Goal: Task Accomplishment & Management: Manage account settings

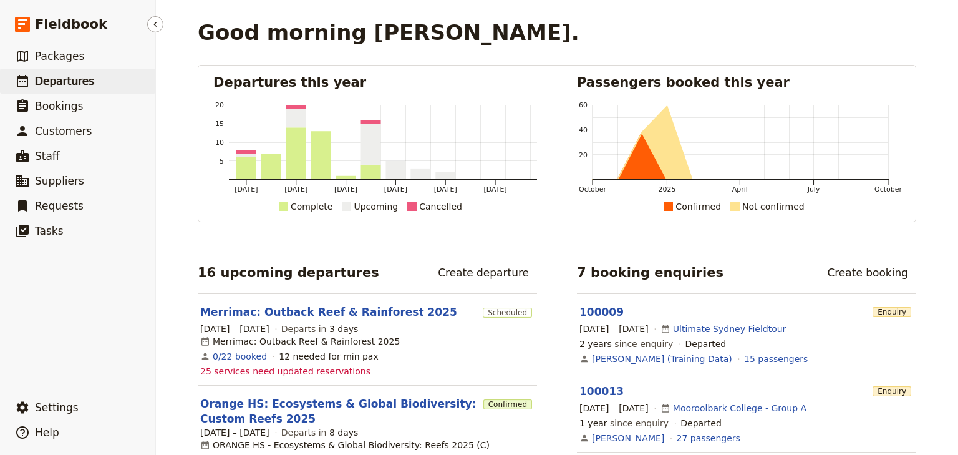
click at [75, 79] on span "Departures" at bounding box center [64, 81] width 59 height 12
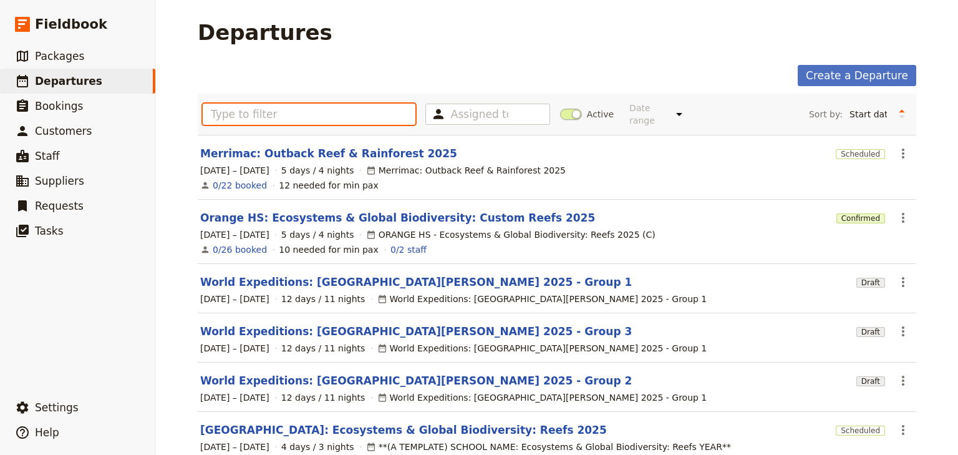
click at [257, 113] on input "text" at bounding box center [309, 114] width 213 height 21
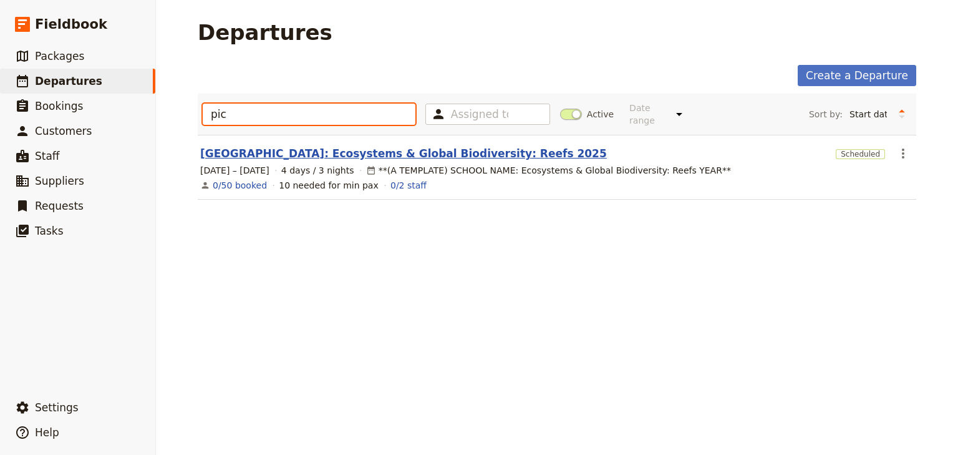
type input "pic"
click at [370, 146] on link "[GEOGRAPHIC_DATA]: Ecosystems & Global Biodiversity: Reefs 2025" at bounding box center [403, 153] width 407 height 15
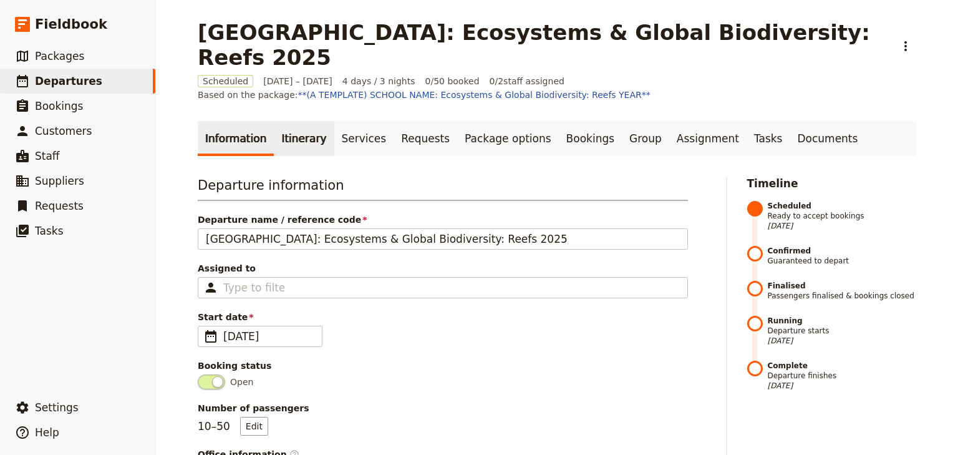
click at [286, 121] on link "Itinerary" at bounding box center [304, 138] width 60 height 35
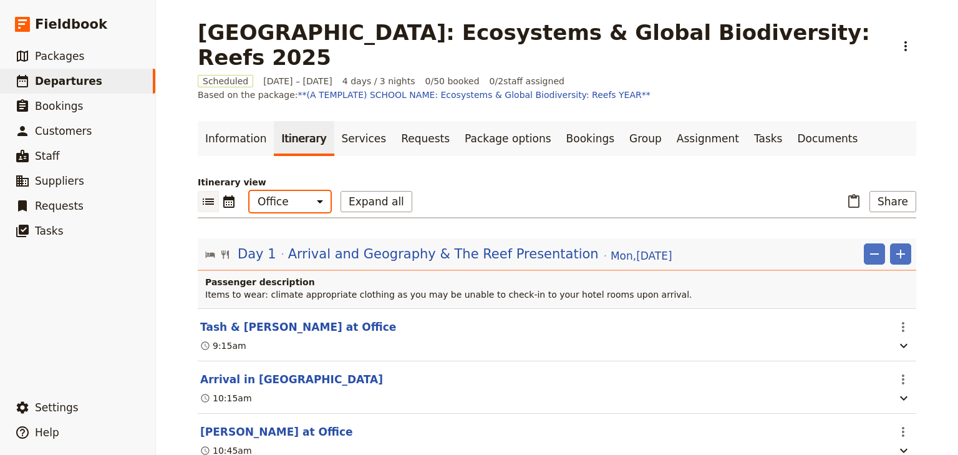
click at [294, 191] on select "Office Guide Passenger Sales" at bounding box center [289, 201] width 81 height 21
select select "PASSENGER"
click at [249, 191] on select "Office Guide Passenger Sales" at bounding box center [289, 201] width 81 height 21
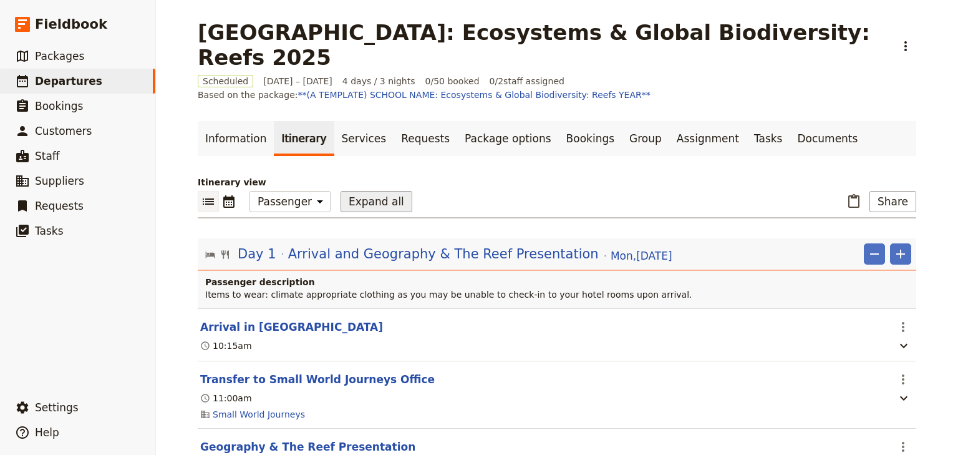
click at [357, 191] on button "Expand all" at bounding box center [377, 201] width 72 height 21
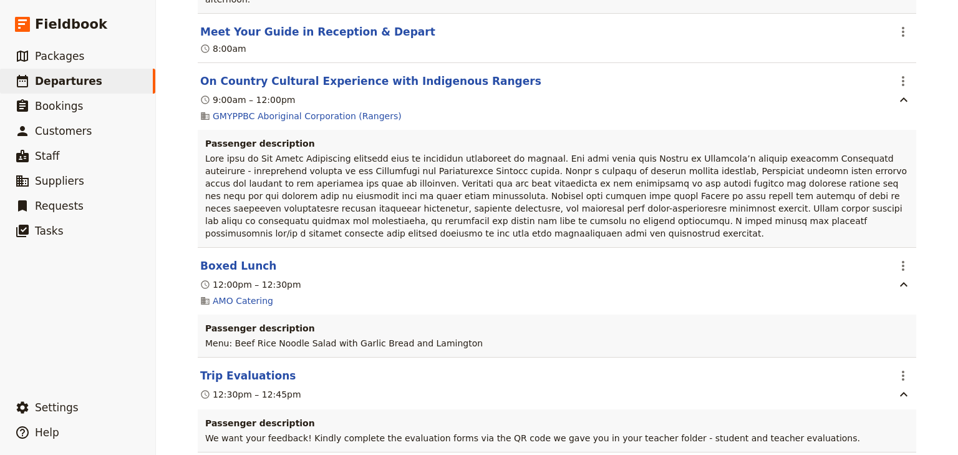
scroll to position [4318, 0]
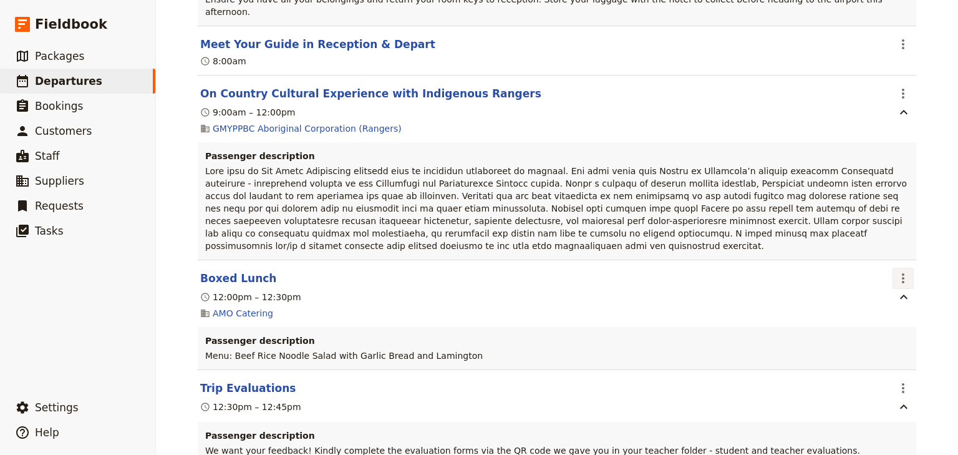
click at [901, 271] on icon "Actions" at bounding box center [903, 278] width 15 height 15
click at [887, 222] on span "Edit this itinerary item" at bounding box center [841, 222] width 98 height 12
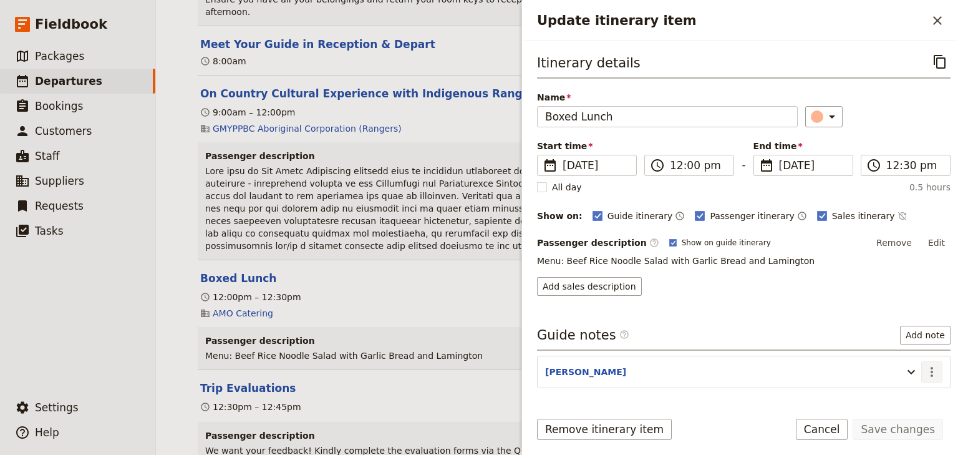
click at [924, 366] on icon "Actions" at bounding box center [931, 371] width 15 height 15
click at [937, 239] on button "Edit" at bounding box center [936, 242] width 28 height 19
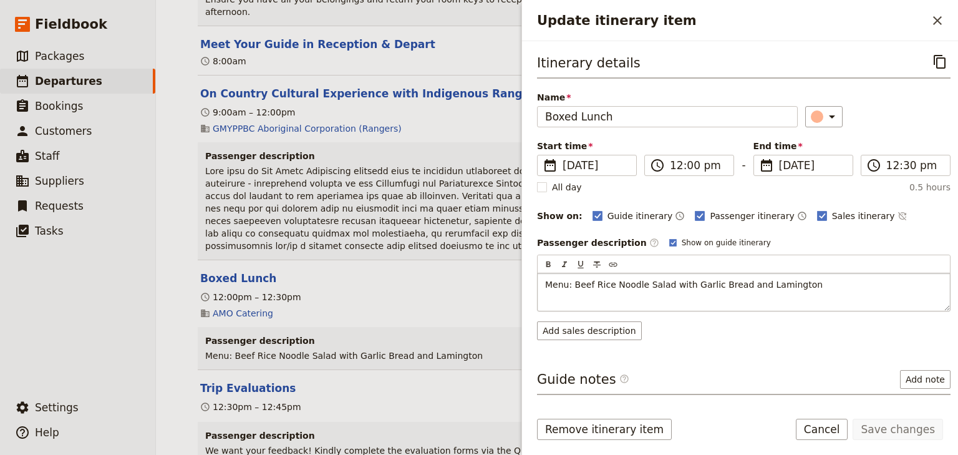
click at [593, 281] on span "Menu: Beef Rice Noodle Salad with Garlic Bread and Lamington" at bounding box center [684, 284] width 278 height 10
click at [898, 433] on button "Save changes" at bounding box center [898, 428] width 90 height 21
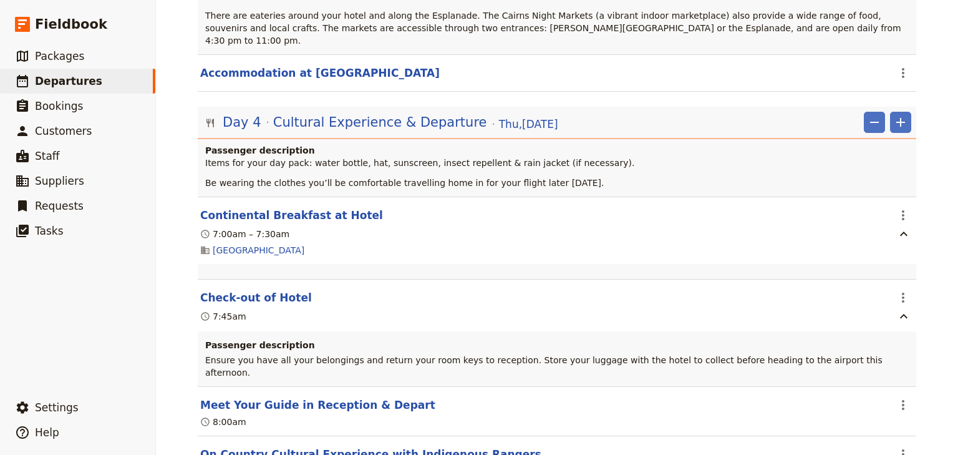
scroll to position [3969, 0]
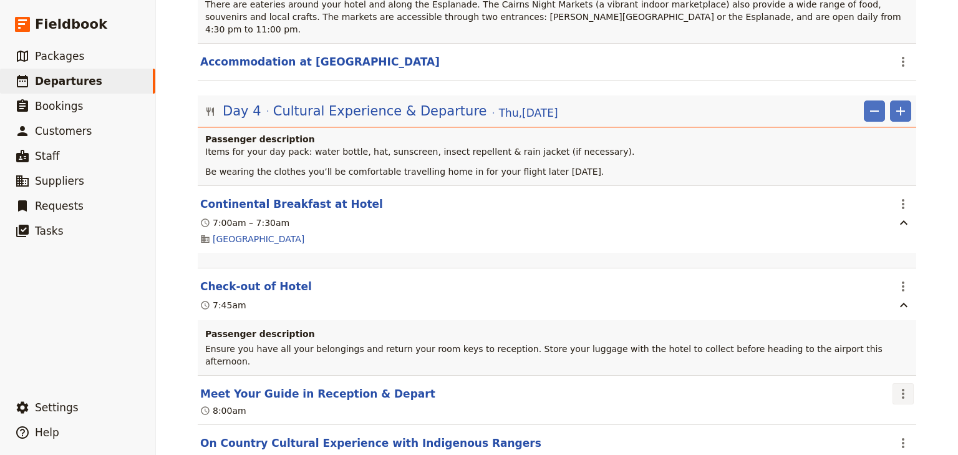
click at [901, 386] on icon "Actions" at bounding box center [903, 393] width 15 height 15
click at [876, 347] on span "Edit this itinerary item" at bounding box center [841, 350] width 98 height 12
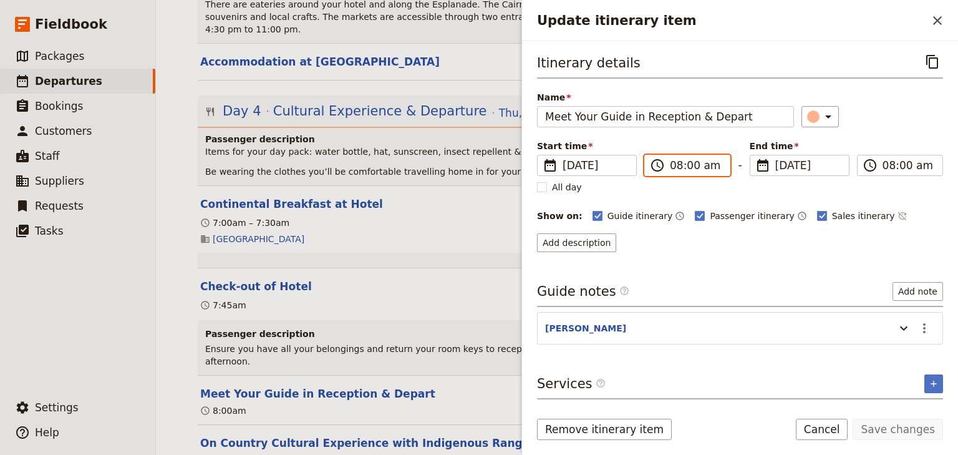
click at [674, 167] on input "08:00 am" at bounding box center [696, 165] width 52 height 15
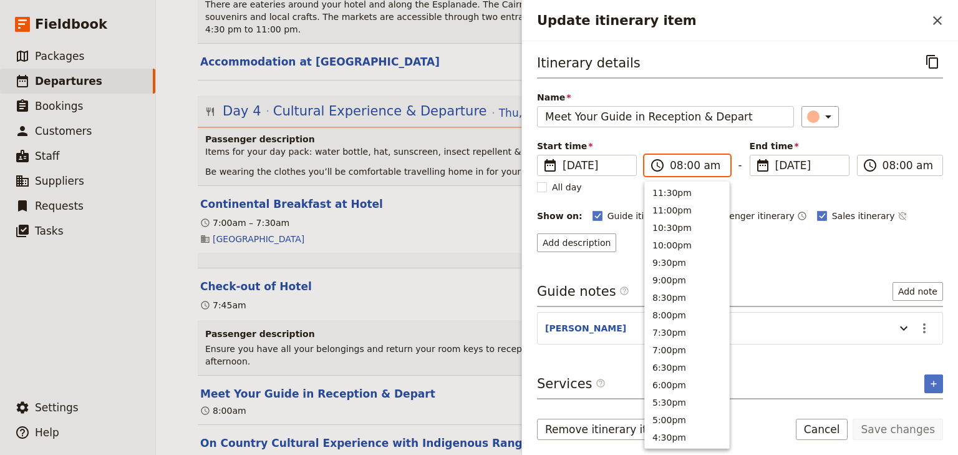
scroll to position [544, 0]
click at [684, 165] on input "07:00 am" at bounding box center [696, 165] width 52 height 15
type input "07:30 am"
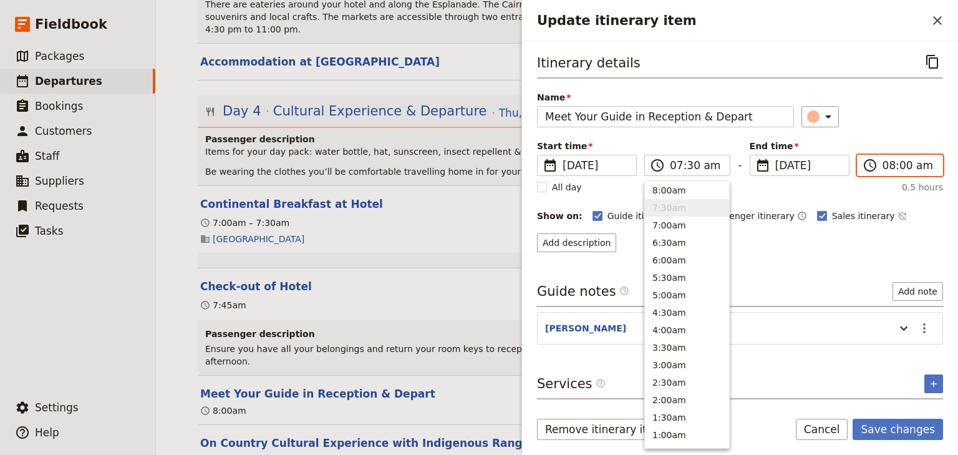
click at [896, 164] on input "08:00 am" at bounding box center [908, 165] width 52 height 15
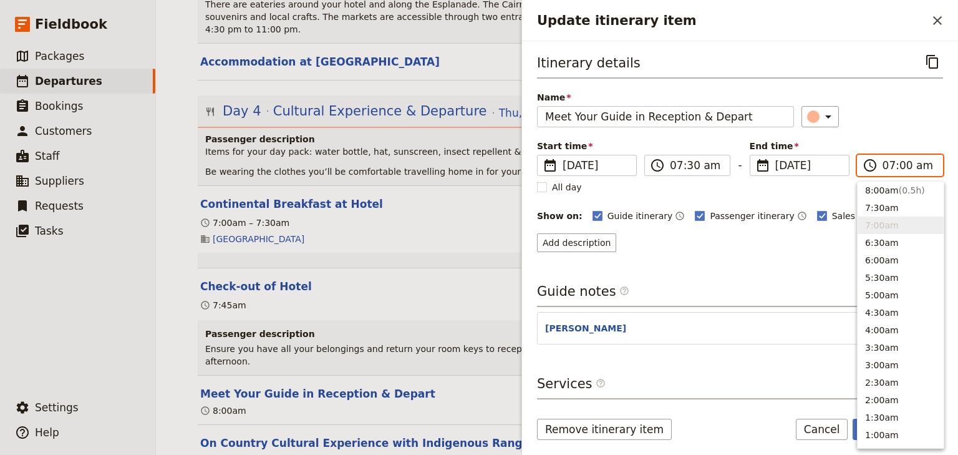
click at [899, 162] on input "07:00 am" at bounding box center [908, 165] width 52 height 15
type input "07:30 am"
click at [868, 128] on div "Itinerary details ​ Name Meet Your Guide in Reception & Depart ​ Start time ​ 1…" at bounding box center [740, 151] width 406 height 201
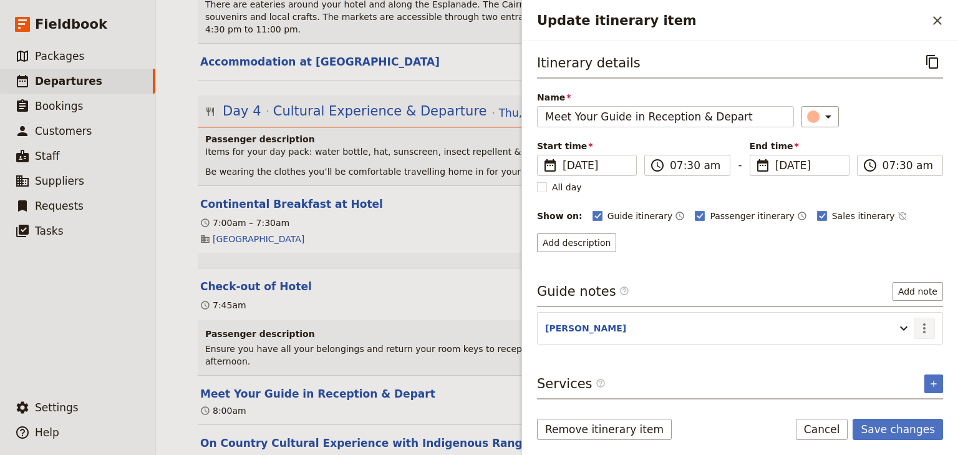
click at [920, 327] on icon "Actions" at bounding box center [924, 328] width 15 height 15
click at [888, 349] on span "Edit note" at bounding box center [888, 352] width 39 height 12
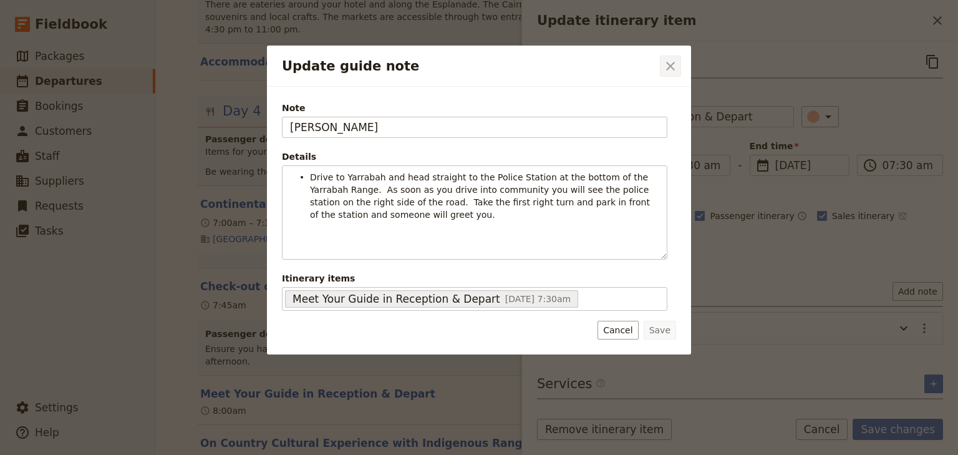
click at [668, 69] on icon "Close dialog" at bounding box center [670, 66] width 15 height 15
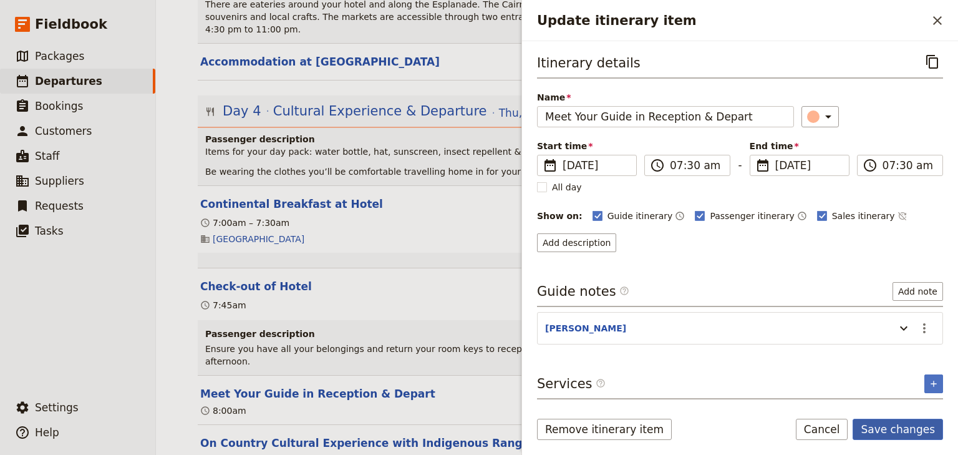
click at [906, 429] on button "Save changes" at bounding box center [898, 428] width 90 height 21
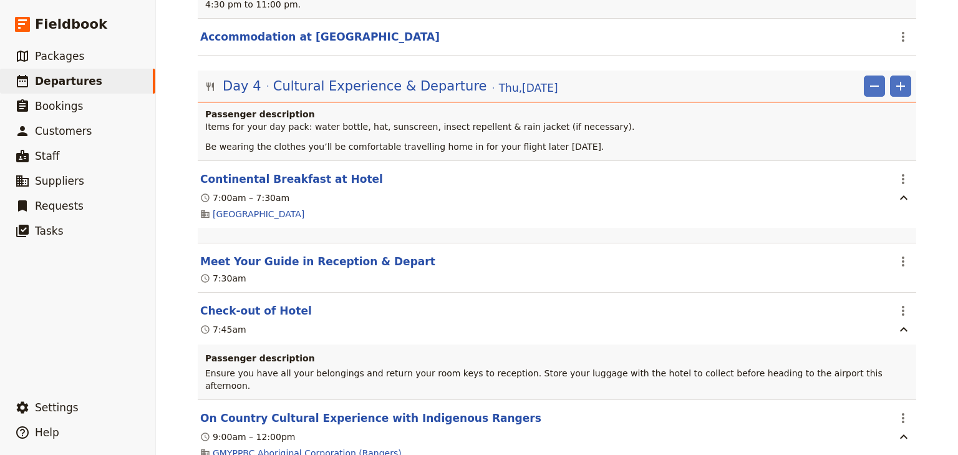
scroll to position [3969, 0]
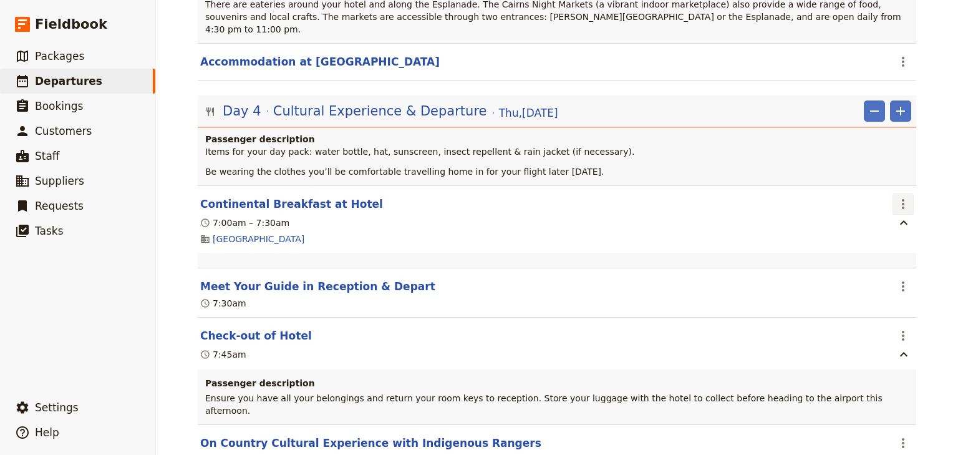
click at [902, 199] on icon "Actions" at bounding box center [903, 204] width 2 height 10
click at [893, 155] on span "Edit this itinerary item" at bounding box center [847, 158] width 110 height 12
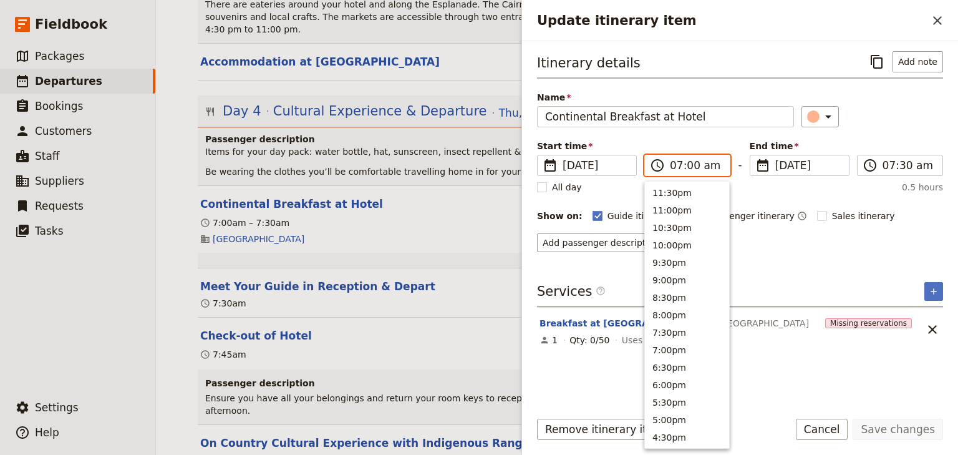
click at [674, 169] on input "07:00 am" at bounding box center [696, 165] width 52 height 15
click at [688, 165] on input "06:00 am" at bounding box center [696, 165] width 52 height 15
type input "06:45 am"
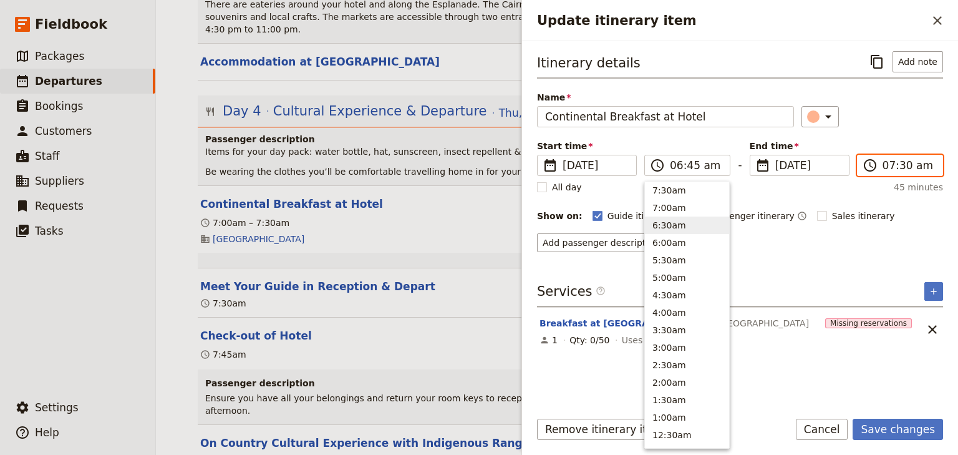
click at [897, 162] on input "07:30 am" at bounding box center [908, 165] width 52 height 15
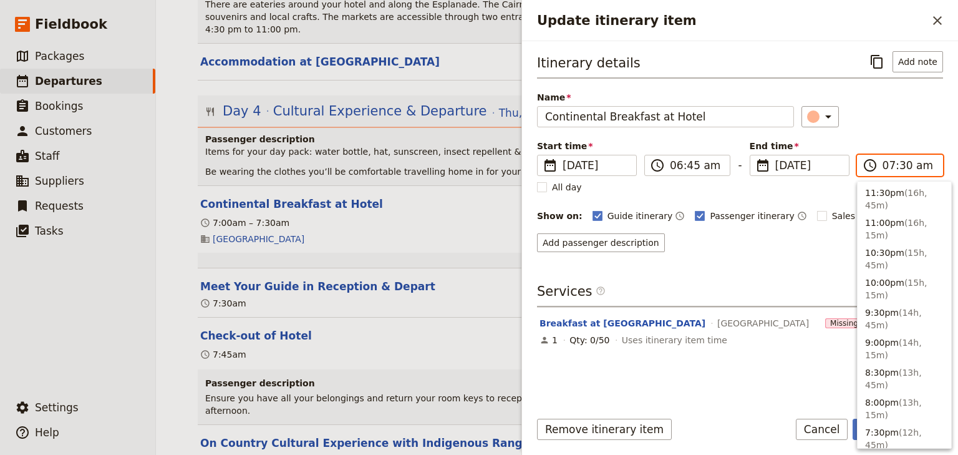
scroll to position [611, 0]
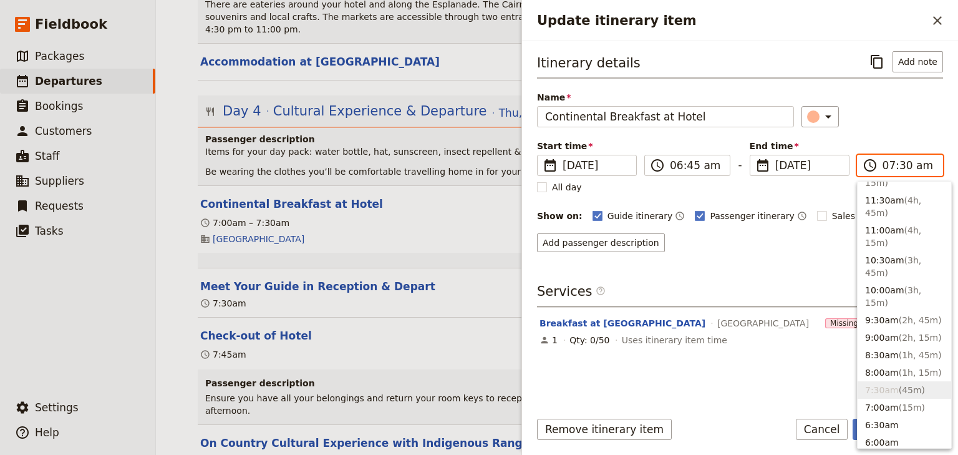
click at [901, 165] on input "07:30 am" at bounding box center [908, 165] width 52 height 15
type input "07:15 am"
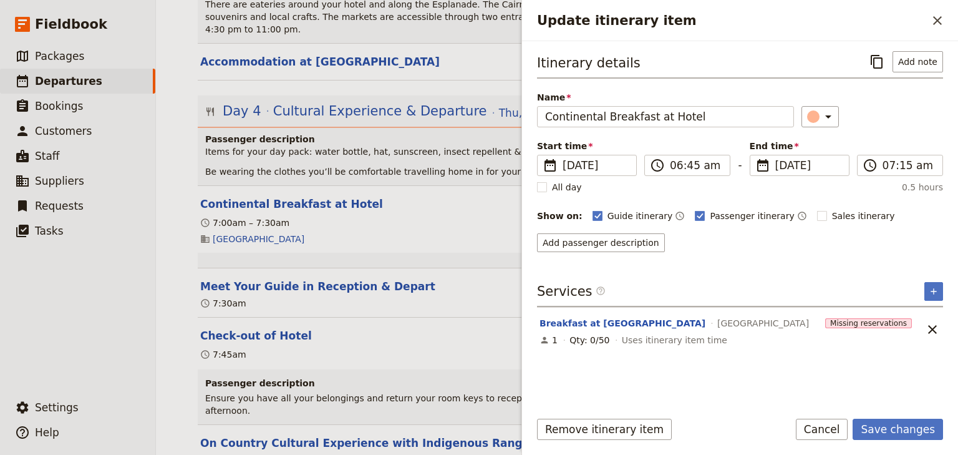
click at [924, 140] on div "Start time ​ 13 Nov 2025 13/11/2025 2025-11-13 06:45 ​ 06:45 am - End time ​ 13…" at bounding box center [740, 158] width 406 height 36
click at [886, 433] on button "Save changes" at bounding box center [898, 428] width 90 height 21
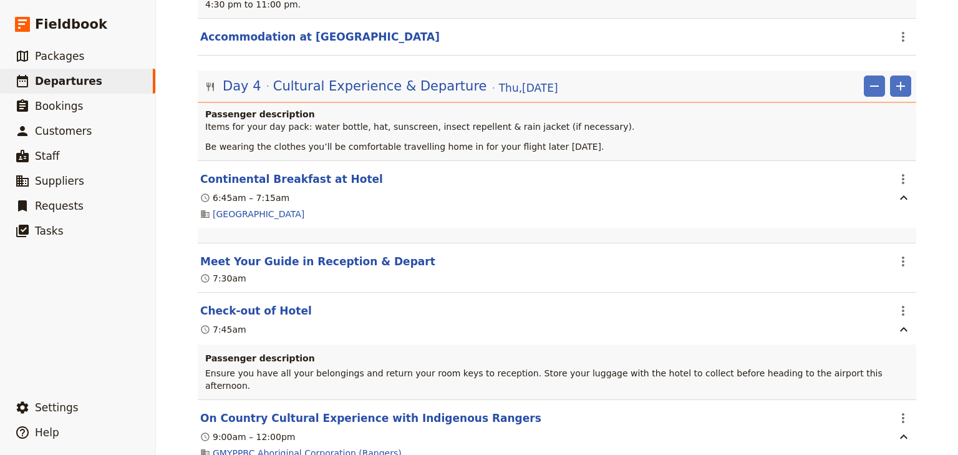
scroll to position [3969, 0]
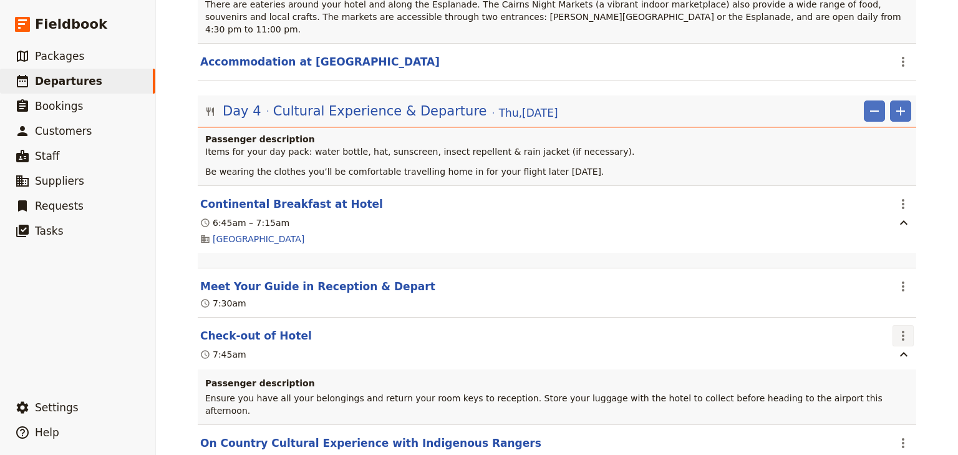
click at [901, 328] on icon "Actions" at bounding box center [903, 335] width 15 height 15
click at [867, 287] on span "Edit this itinerary item" at bounding box center [841, 290] width 98 height 12
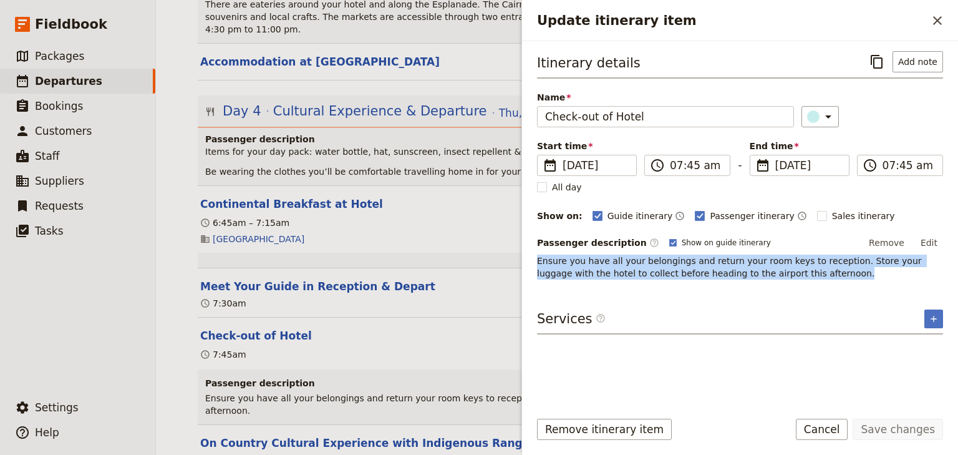
drag, startPoint x: 788, startPoint y: 274, endPoint x: 534, endPoint y: 262, distance: 254.8
click at [534, 262] on div "Itinerary details ​ Add note Name Check-out of Hotel ​ Start time ​ 13 Nov 2025…" at bounding box center [740, 220] width 436 height 359
copy span "Ensure you have all your belongings and return your room keys to reception. Sto…"
click at [934, 22] on icon "Close drawer" at bounding box center [937, 20] width 9 height 9
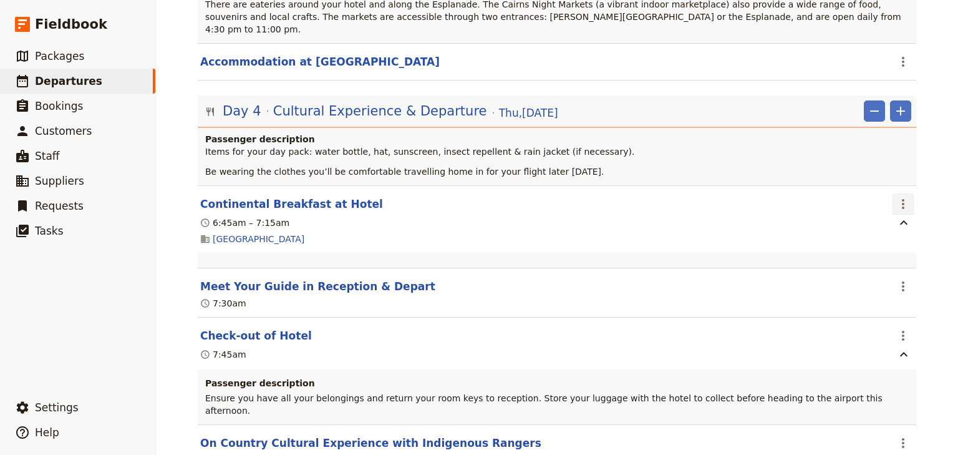
click at [901, 196] on icon "Actions" at bounding box center [903, 203] width 15 height 15
click at [868, 160] on span "Edit this itinerary item" at bounding box center [841, 158] width 98 height 12
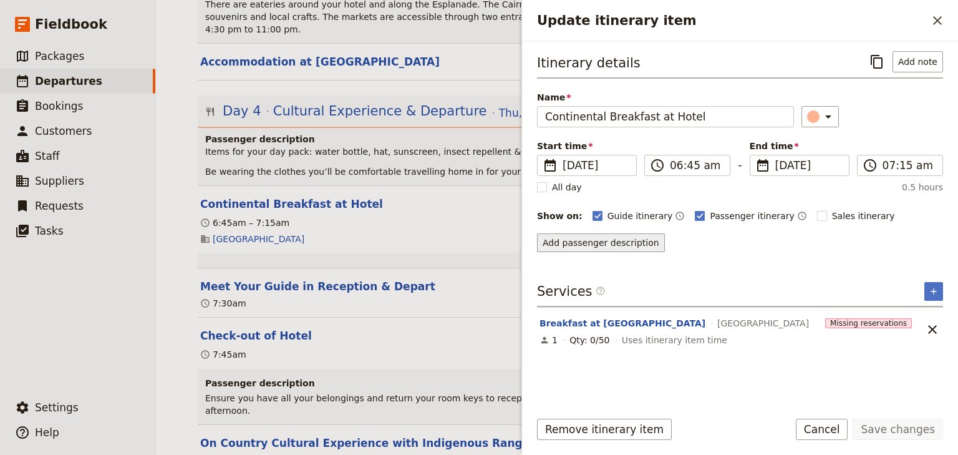
click at [587, 241] on button "Add passenger description" at bounding box center [601, 242] width 128 height 19
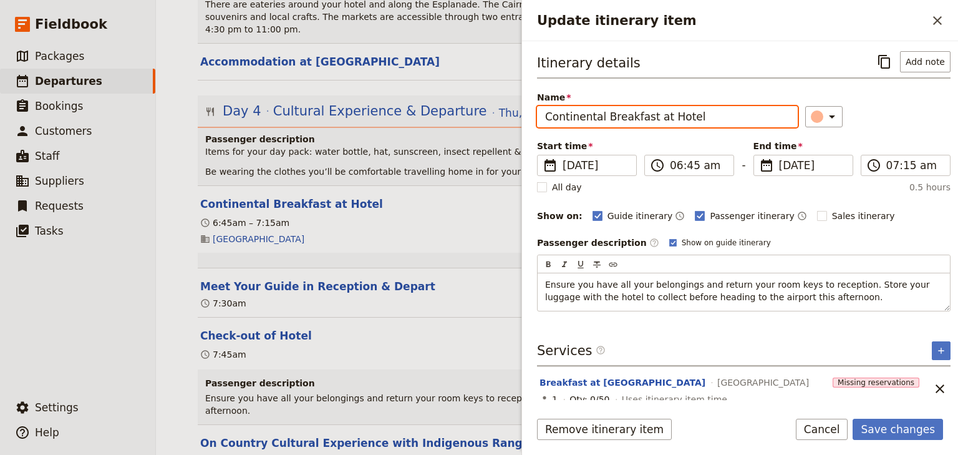
click at [703, 122] on input "Continental Breakfast at Hotel" at bounding box center [667, 116] width 261 height 21
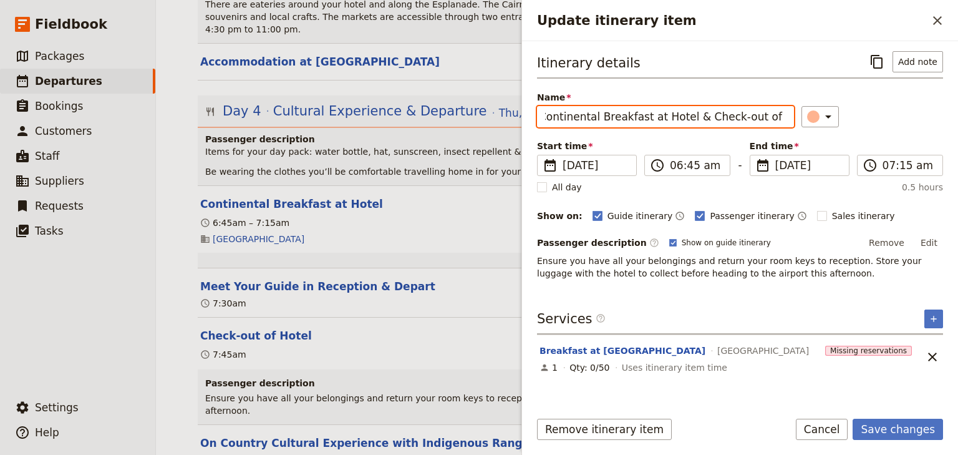
scroll to position [0, 9]
type input "Continental Breakfast at Hotel & Check-out of Hotel"
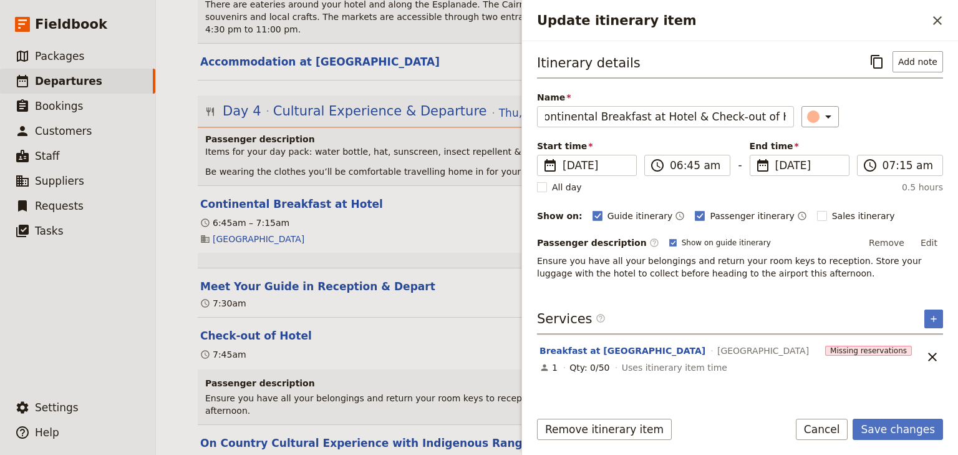
click at [541, 263] on span "Ensure you have all your belongings and return your room keys to reception. Sto…" at bounding box center [730, 267] width 387 height 22
click at [925, 239] on button "Edit" at bounding box center [929, 242] width 28 height 19
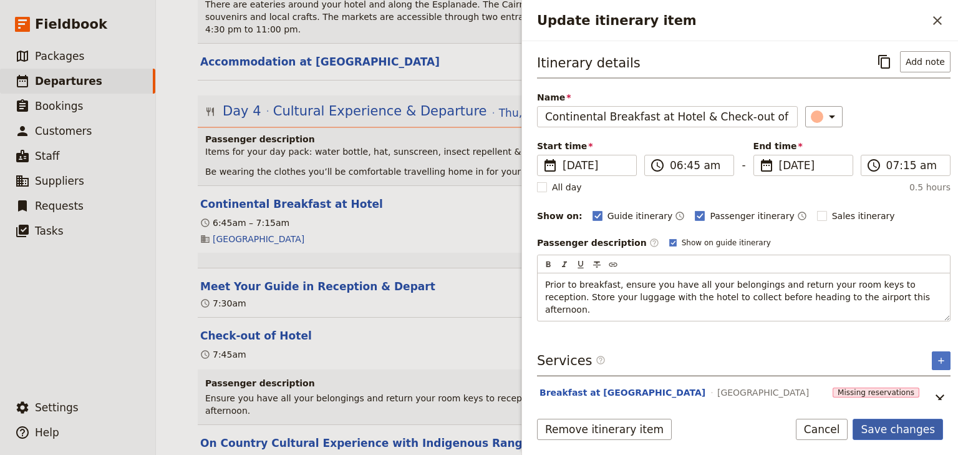
click at [902, 429] on button "Save changes" at bounding box center [898, 428] width 90 height 21
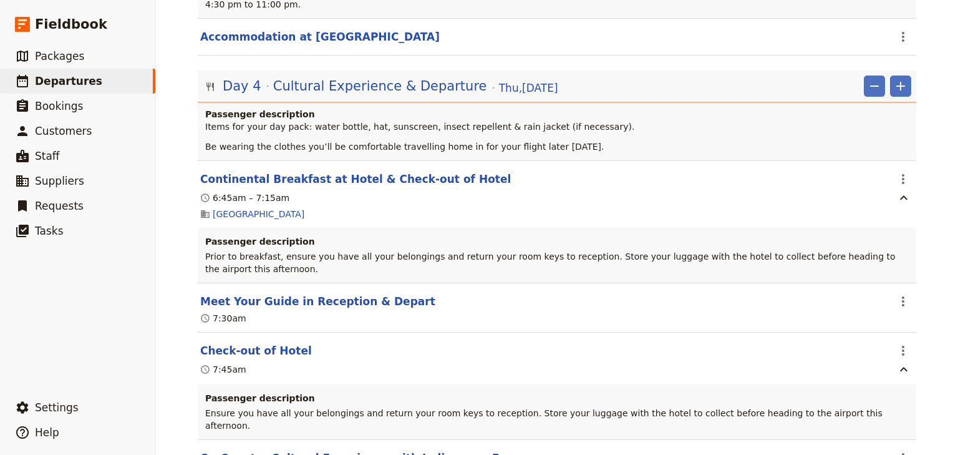
scroll to position [3969, 0]
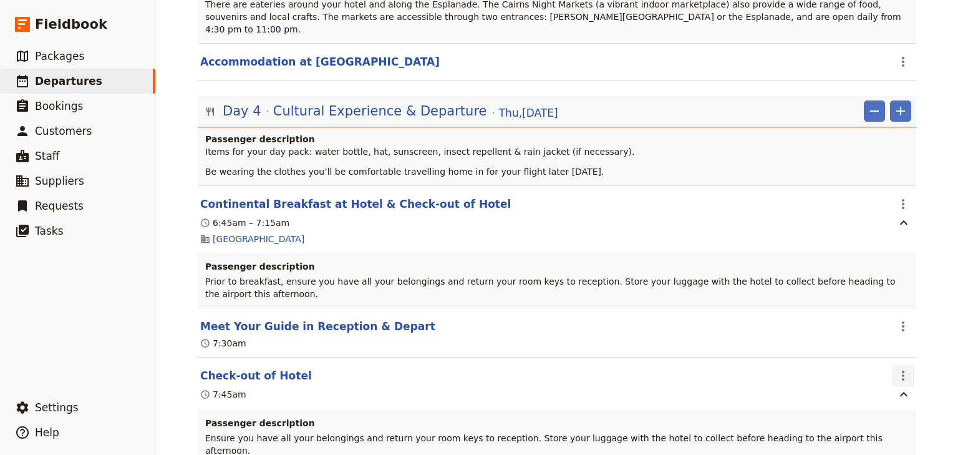
click at [897, 368] on icon "Actions" at bounding box center [903, 375] width 15 height 15
click at [881, 351] on span "Delete this itinerary item" at bounding box center [847, 348] width 110 height 12
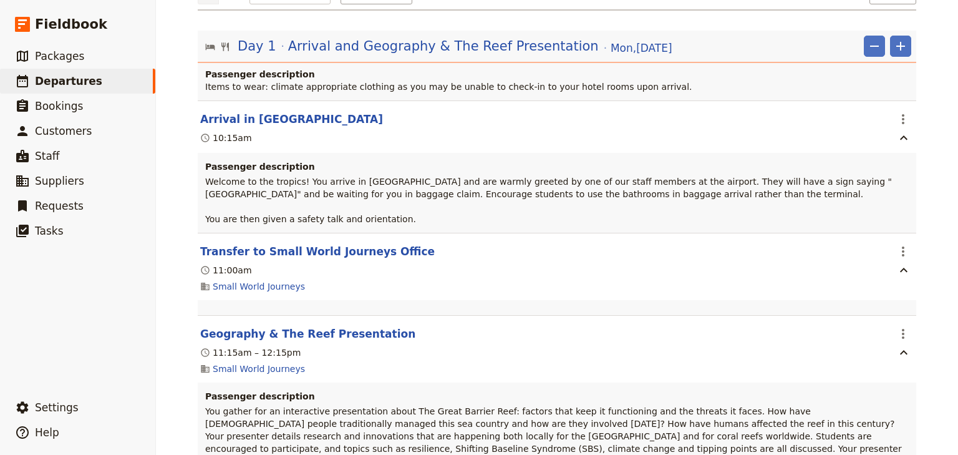
scroll to position [0, 0]
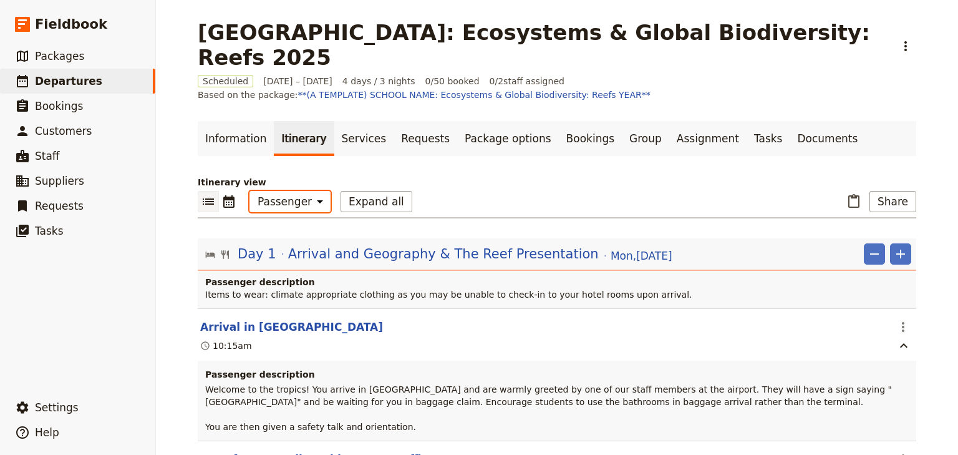
click at [293, 191] on select "Office Guide Passenger Sales" at bounding box center [289, 201] width 81 height 21
select select "STAFF"
click at [249, 191] on select "Office Guide Passenger Sales" at bounding box center [289, 201] width 81 height 21
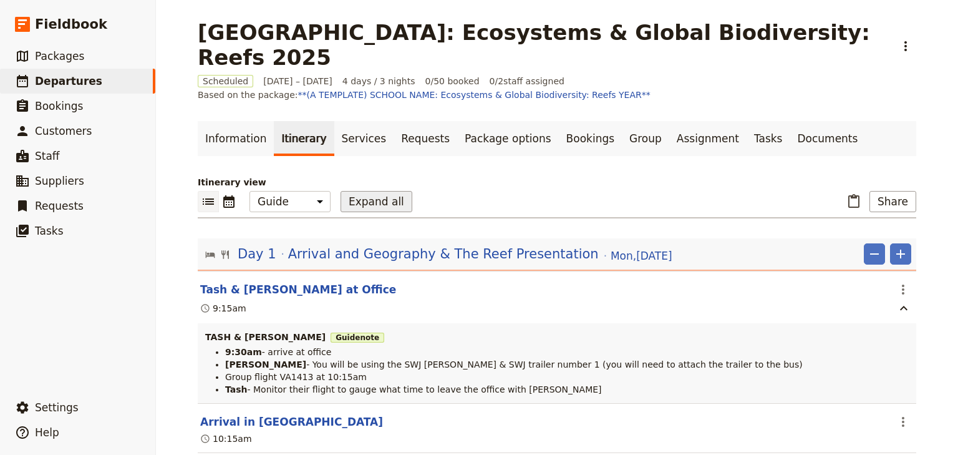
click at [354, 191] on button "Expand all" at bounding box center [377, 201] width 72 height 21
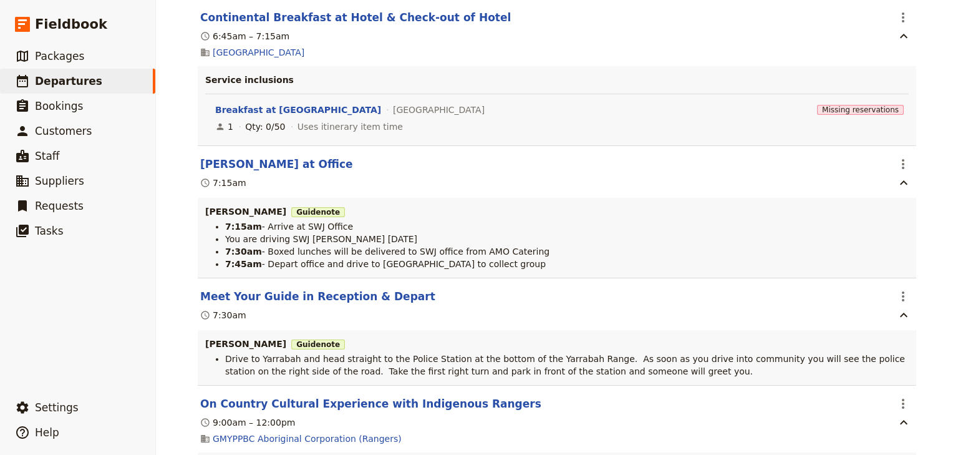
scroll to position [4081, 0]
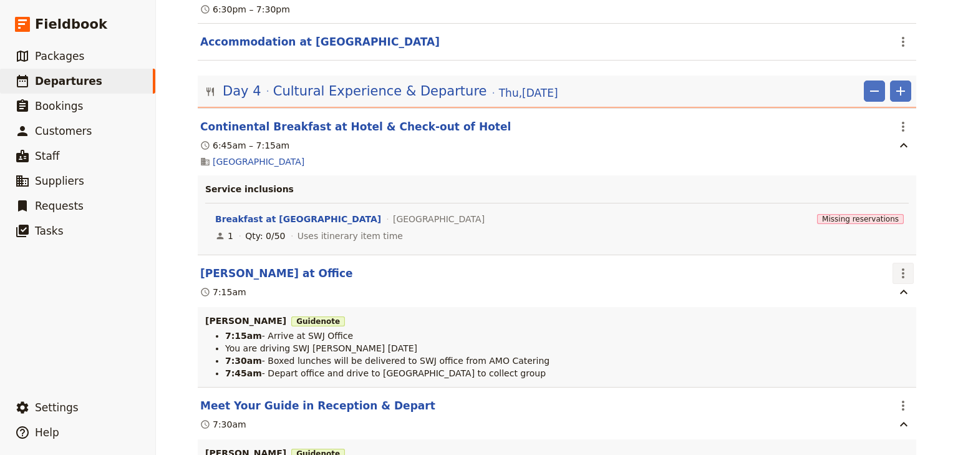
click at [896, 266] on icon "Actions" at bounding box center [903, 273] width 15 height 15
click at [893, 279] on span "Edit this itinerary item" at bounding box center [847, 282] width 110 height 12
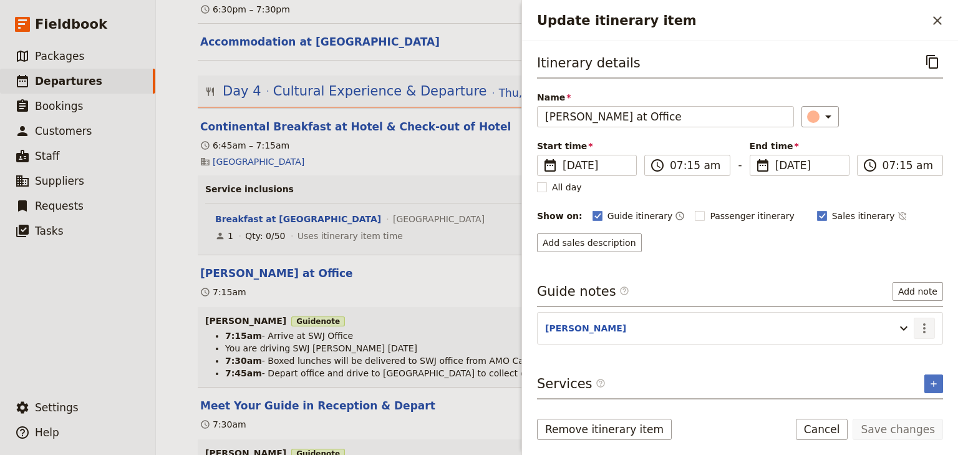
click at [929, 329] on icon "Actions" at bounding box center [924, 328] width 15 height 15
click at [905, 355] on span "Edit note" at bounding box center [888, 352] width 39 height 12
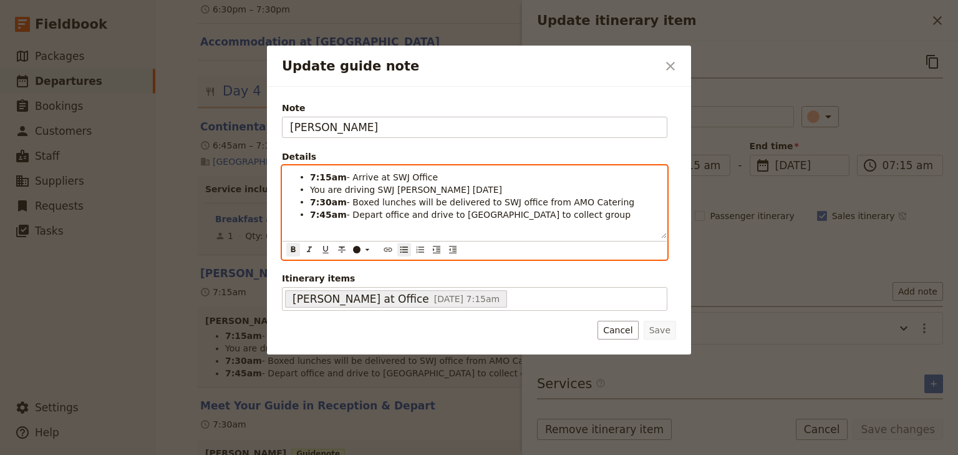
click at [319, 200] on strong "7:30am" at bounding box center [328, 202] width 37 height 10
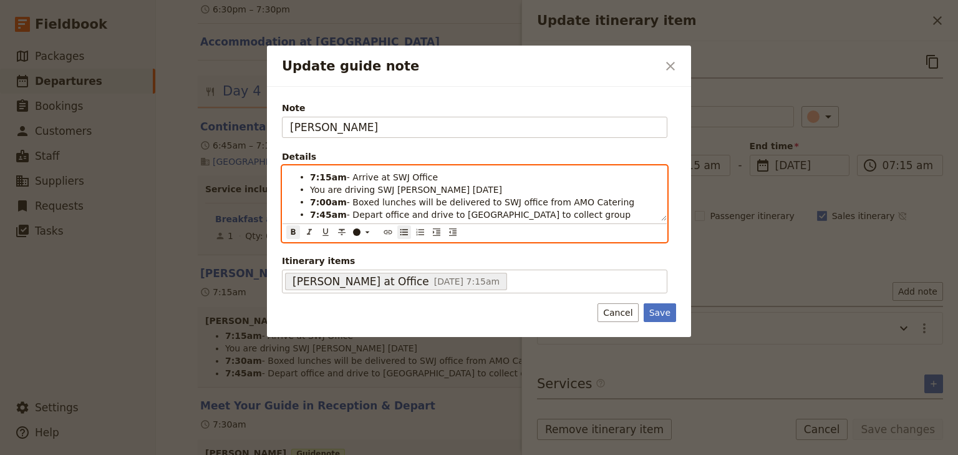
click at [402, 199] on span "- Boxed lunches will be delivered to SWJ office from AMO Catering" at bounding box center [490, 202] width 287 height 10
click at [319, 214] on strong "7:45am" at bounding box center [328, 215] width 37 height 10
click at [452, 210] on span "- Depart office and drive to [GEOGRAPHIC_DATA] to collect group" at bounding box center [489, 215] width 284 height 10
drag, startPoint x: 327, startPoint y: 175, endPoint x: 321, endPoint y: 175, distance: 6.3
click at [321, 175] on strong "7:15am" at bounding box center [328, 177] width 37 height 10
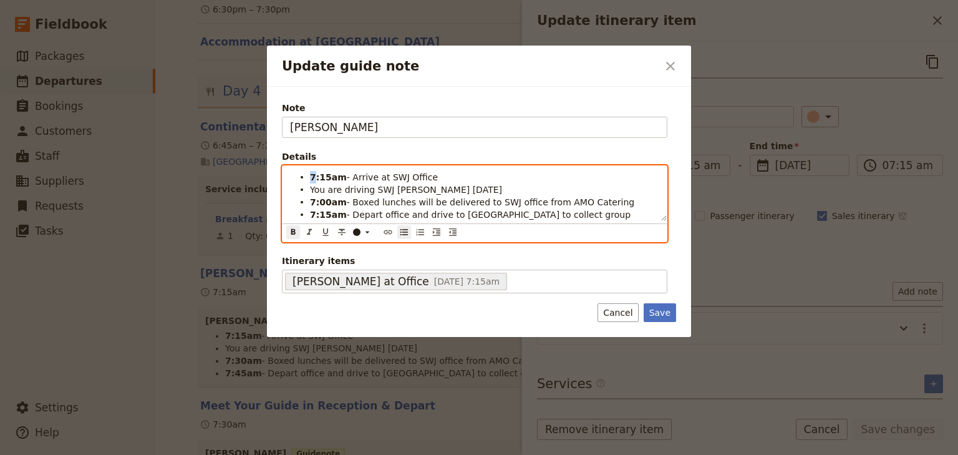
click at [311, 176] on strong "7:15am" at bounding box center [328, 177] width 37 height 10
drag, startPoint x: 326, startPoint y: 175, endPoint x: 319, endPoint y: 176, distance: 7.5
click at [319, 176] on strong "6:15am" at bounding box center [328, 177] width 37 height 10
click at [450, 178] on li "6:45am - Arrive at SWJ Office" at bounding box center [484, 176] width 349 height 12
click at [326, 175] on strong "6:45am" at bounding box center [328, 177] width 37 height 10
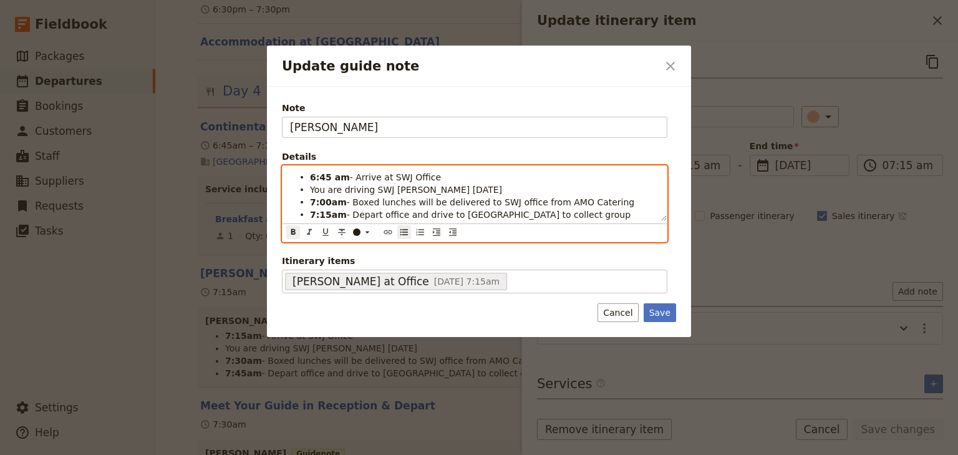
click at [442, 178] on li "6:45 am - Arrive at SWJ Office" at bounding box center [484, 176] width 349 height 12
drag, startPoint x: 326, startPoint y: 175, endPoint x: 319, endPoint y: 175, distance: 6.3
click at [319, 175] on strong "6:45 am" at bounding box center [330, 177] width 40 height 10
click at [371, 183] on li "You are driving SWJ [PERSON_NAME] [DATE]" at bounding box center [484, 189] width 349 height 12
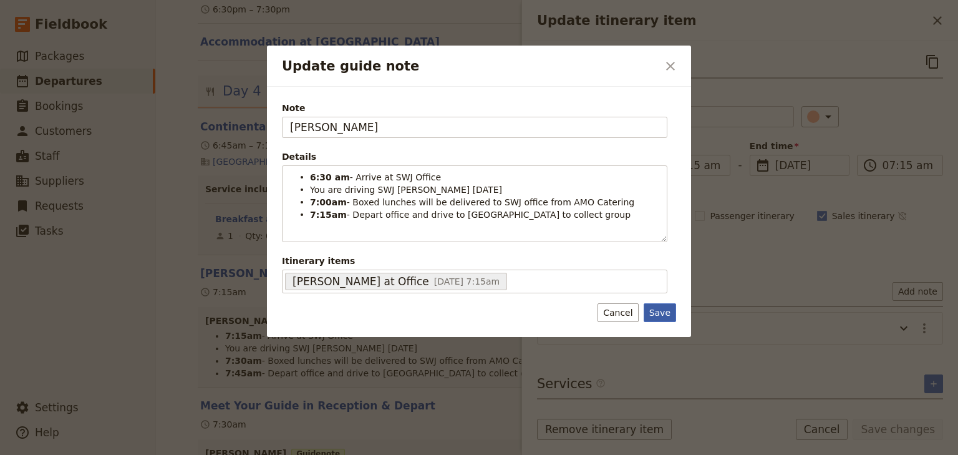
click at [658, 311] on button "Save" at bounding box center [660, 312] width 32 height 19
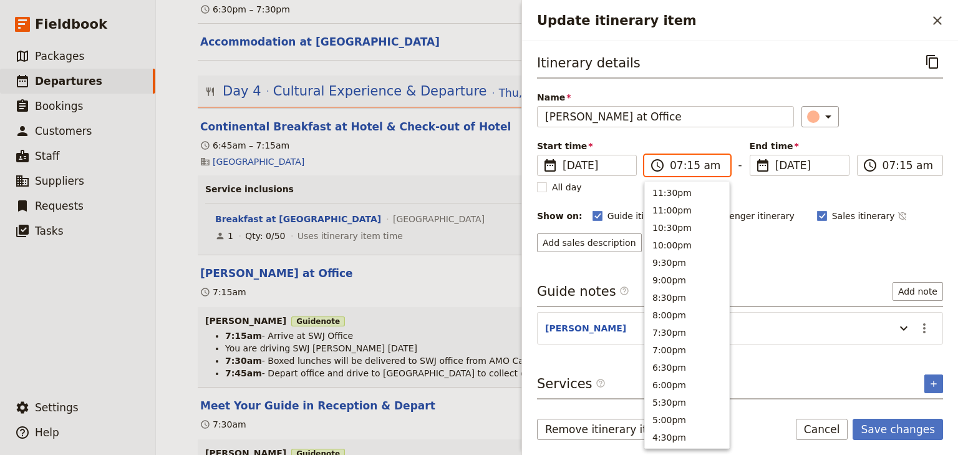
click at [671, 165] on input "07:15 am" at bounding box center [696, 165] width 52 height 15
click at [689, 167] on input "06:15 am" at bounding box center [696, 165] width 52 height 15
type input "06:30 am"
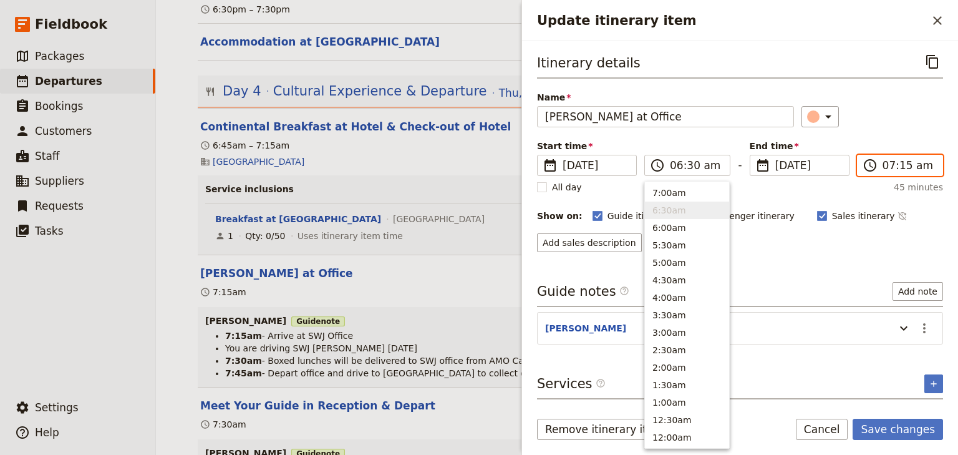
click at [889, 167] on input "07:15 am" at bounding box center [908, 165] width 52 height 15
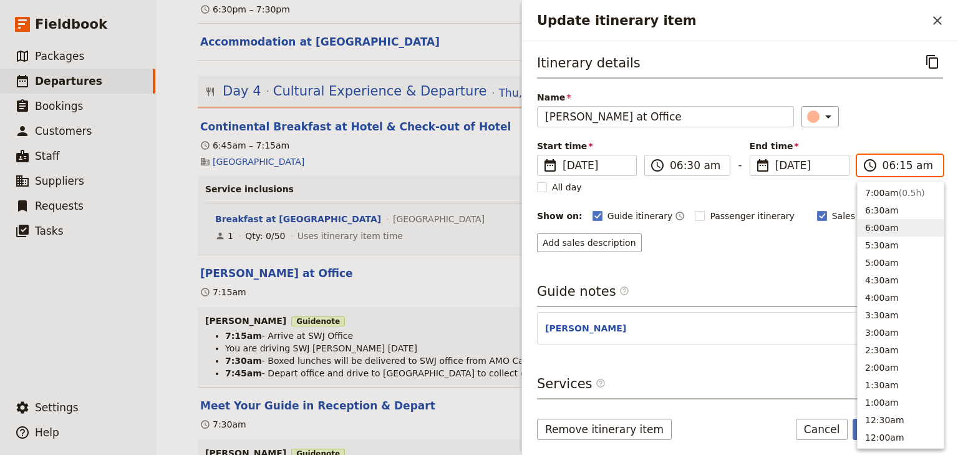
click at [907, 167] on input "06:15 am" at bounding box center [908, 165] width 52 height 15
click at [902, 167] on input "06:15 am" at bounding box center [908, 165] width 52 height 15
type input "06:30 am"
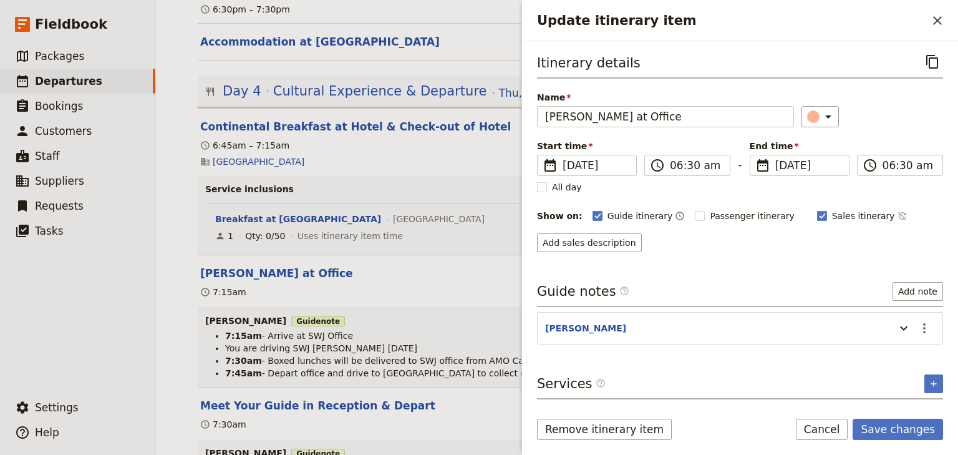
click at [882, 146] on div "Start time ​ 13 Nov 2025 13/11/2025 2025-11-13 06:30 ​ 06:30 am - End time ​ 13…" at bounding box center [740, 158] width 406 height 36
click at [898, 429] on button "Save changes" at bounding box center [898, 428] width 90 height 21
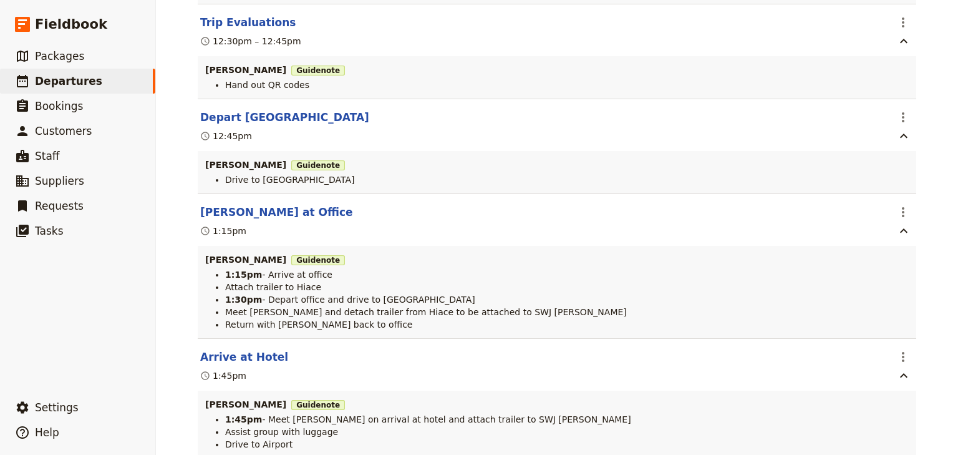
scroll to position [4929, 0]
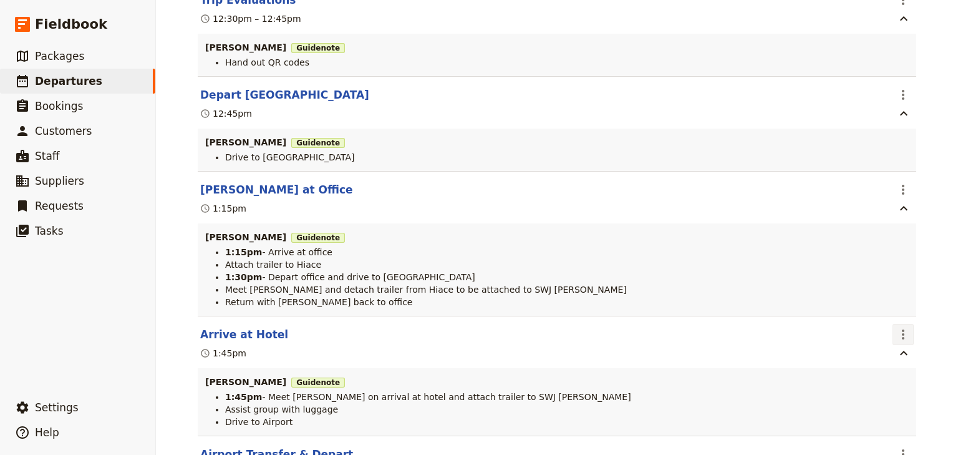
click at [902, 329] on icon "Actions" at bounding box center [903, 334] width 2 height 10
click at [881, 347] on span "Edit this itinerary item" at bounding box center [841, 349] width 98 height 12
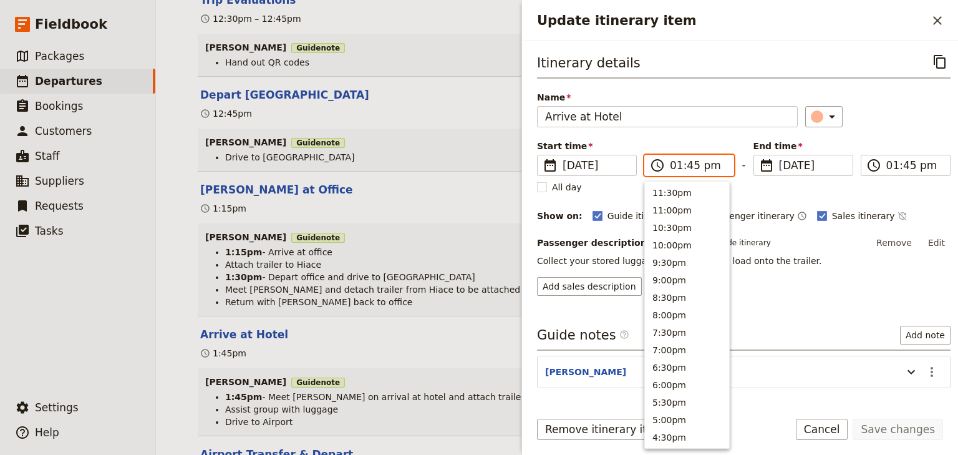
click at [674, 165] on input "01:45 pm" at bounding box center [698, 165] width 56 height 15
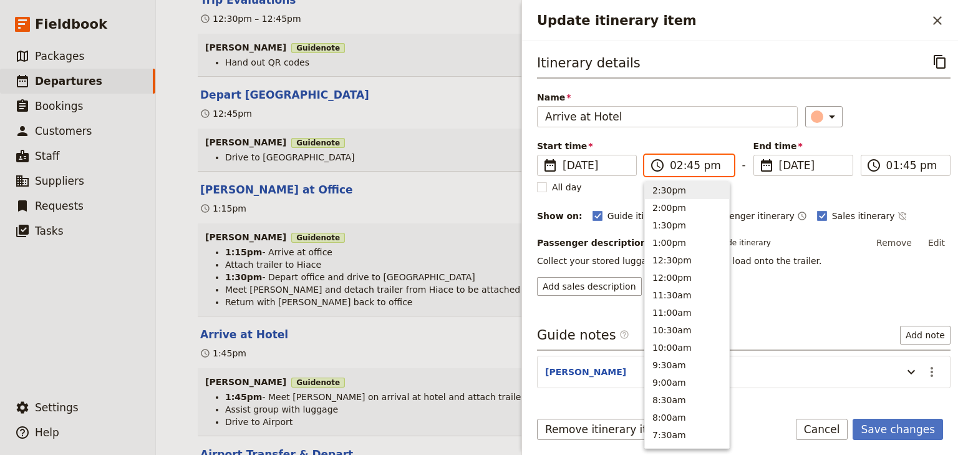
click at [691, 164] on input "02:45 pm" at bounding box center [698, 165] width 56 height 15
type input "02:15 pm"
click at [887, 165] on input "02:15 pm" at bounding box center [914, 165] width 56 height 15
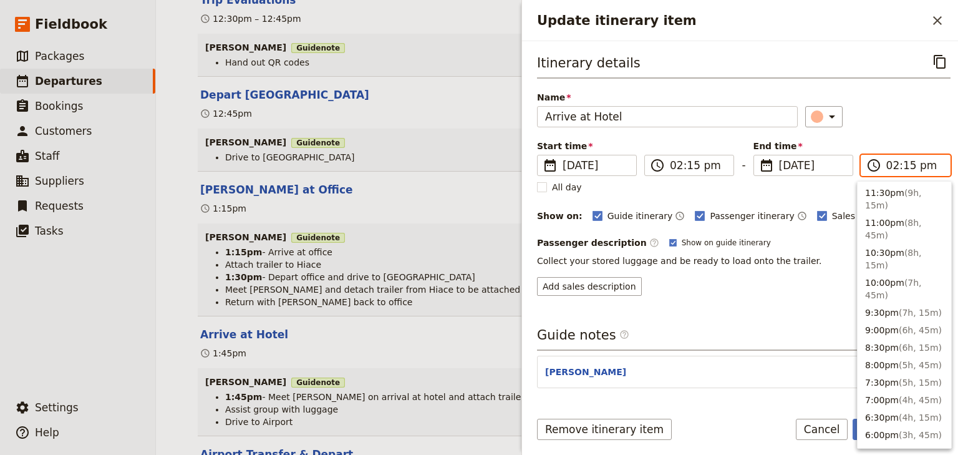
scroll to position [334, 0]
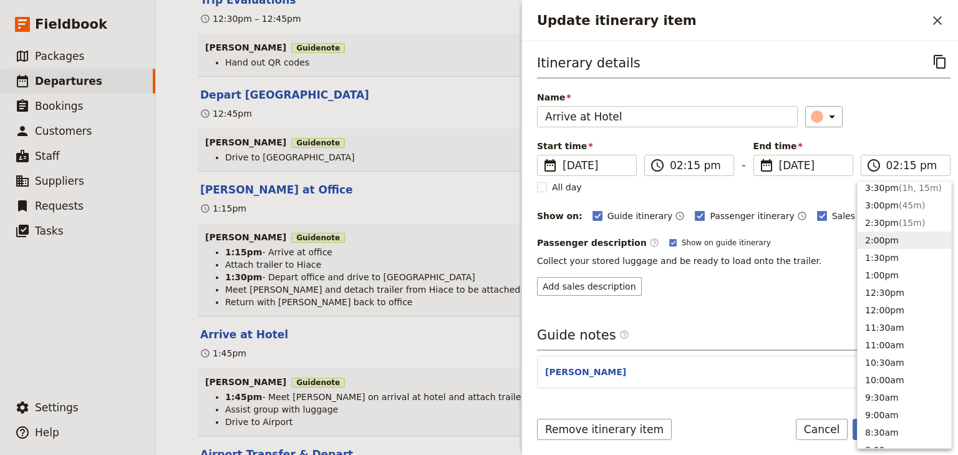
click at [891, 132] on div "Itinerary details ​ Name Arrive at Hotel ​ Start time ​ 13 Nov 2025 13/11/2025 …" at bounding box center [743, 173] width 413 height 244
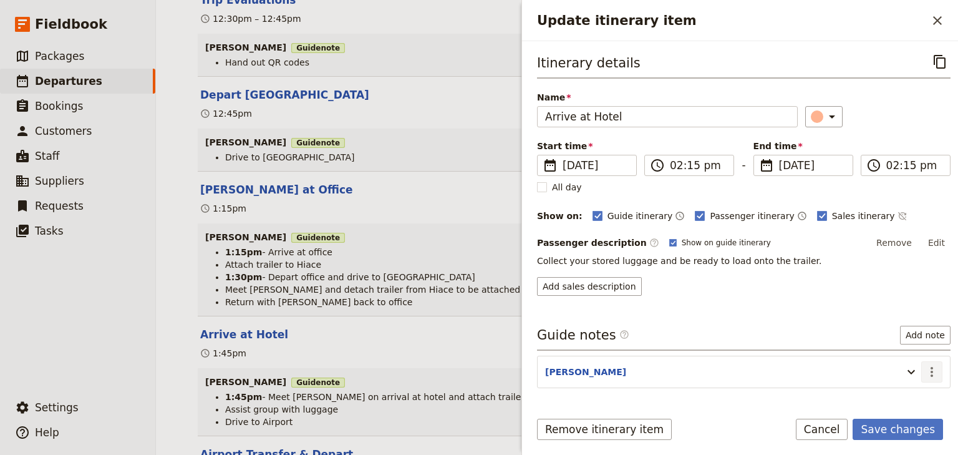
click at [929, 365] on icon "Actions" at bounding box center [931, 371] width 15 height 15
click at [888, 392] on span "Edit note" at bounding box center [888, 396] width 39 height 12
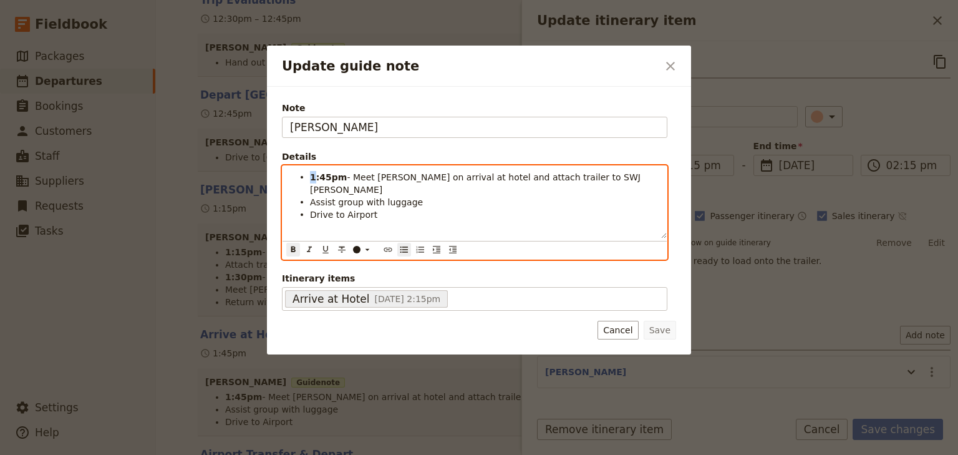
click at [311, 175] on strong "1:45pm" at bounding box center [328, 177] width 37 height 10
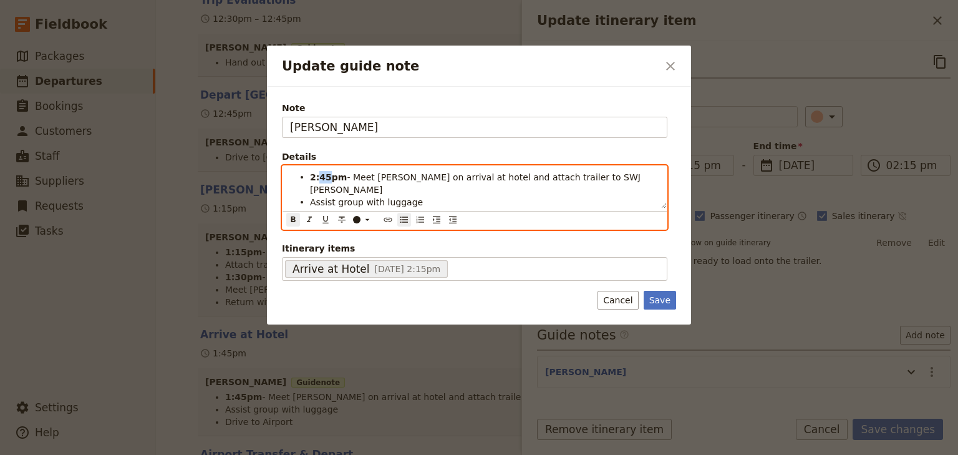
drag, startPoint x: 326, startPoint y: 176, endPoint x: 319, endPoint y: 176, distance: 6.3
click at [319, 176] on strong "2:45pm" at bounding box center [328, 177] width 37 height 10
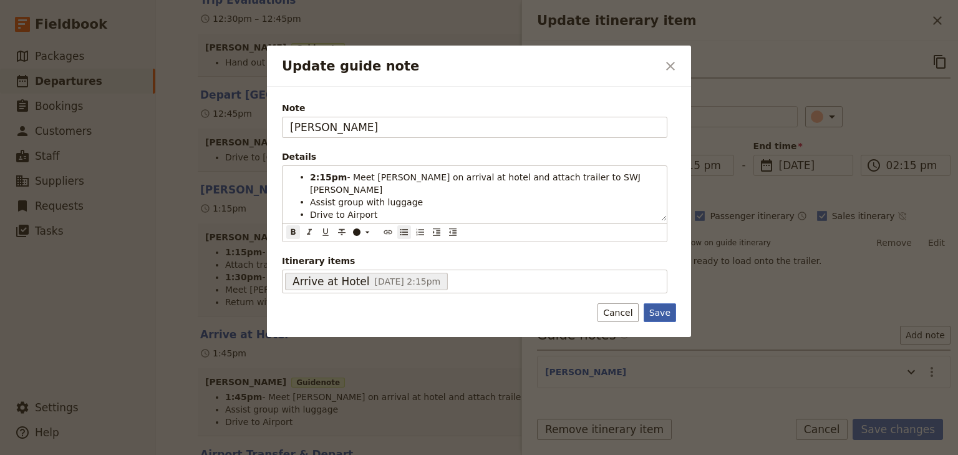
click at [663, 303] on button "Save" at bounding box center [660, 312] width 32 height 19
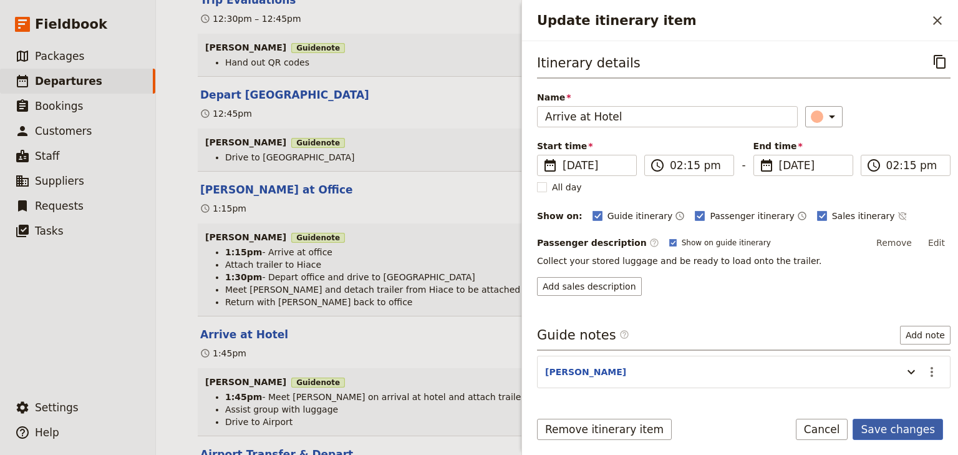
click at [883, 428] on button "Save changes" at bounding box center [898, 428] width 90 height 21
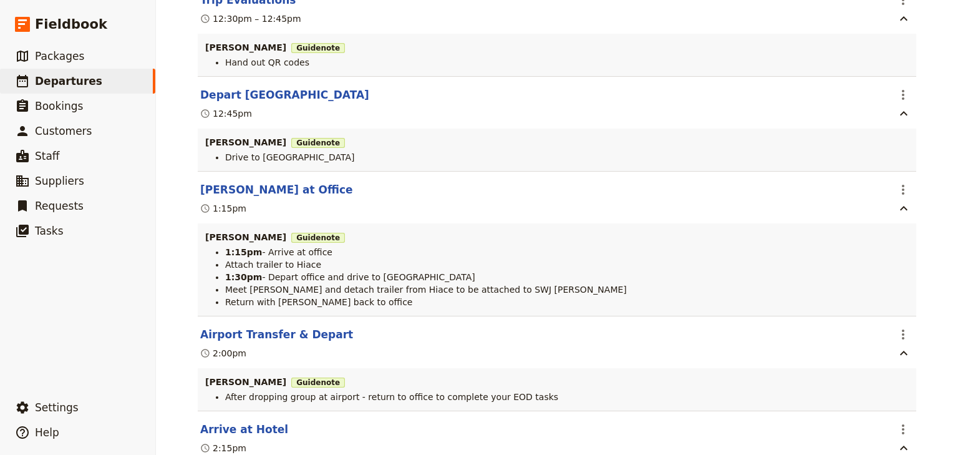
scroll to position [4904, 0]
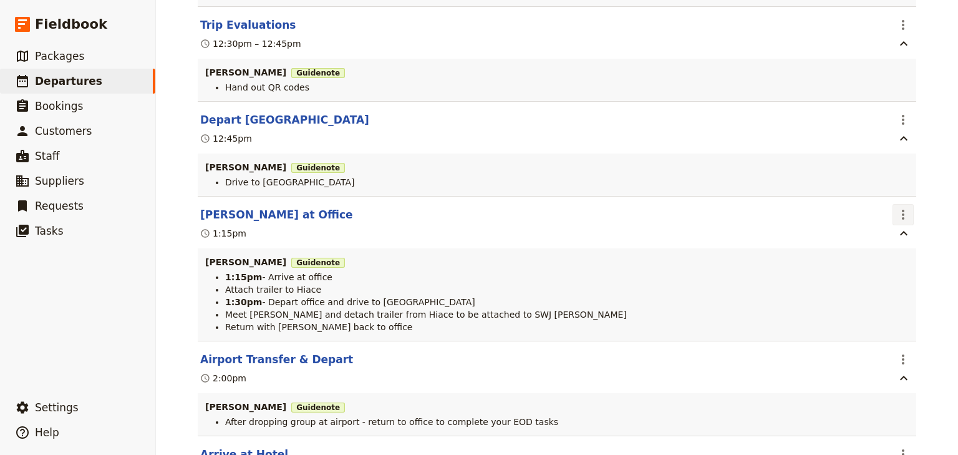
click at [897, 207] on icon "Actions" at bounding box center [903, 214] width 15 height 15
click at [881, 228] on span "Edit this itinerary item" at bounding box center [841, 229] width 98 height 12
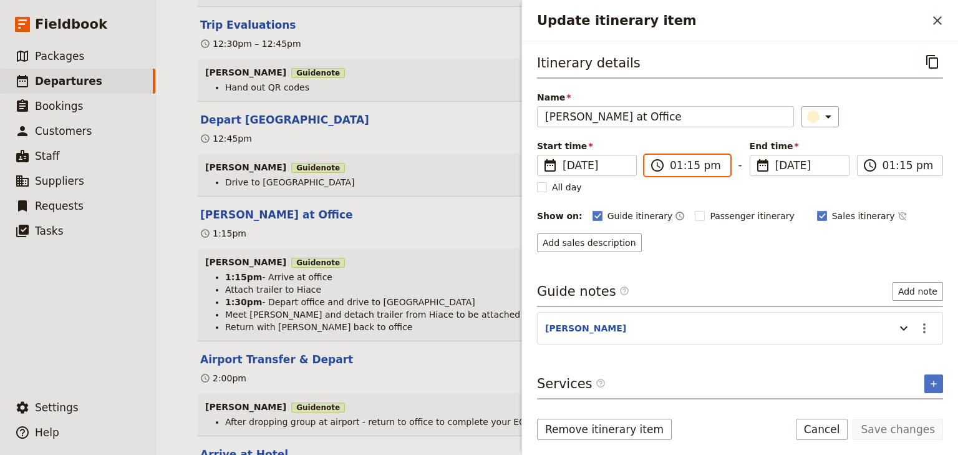
click at [674, 168] on input "01:15 pm" at bounding box center [696, 165] width 52 height 15
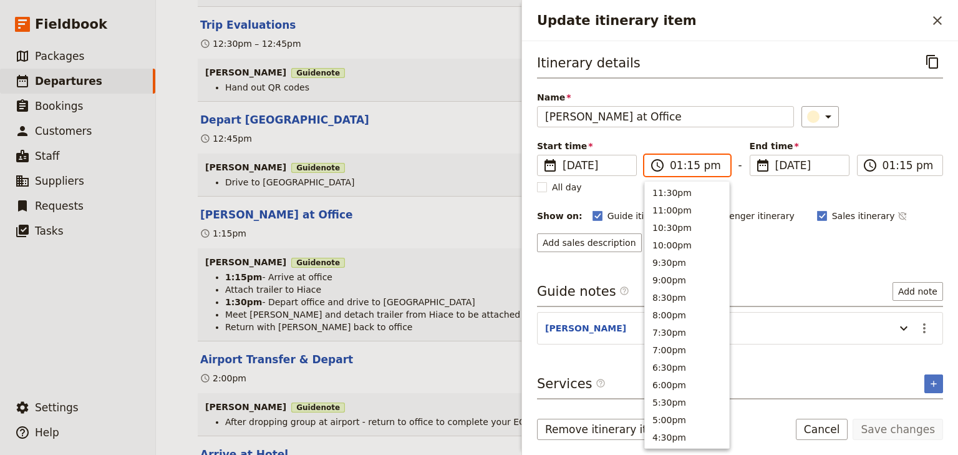
scroll to position [369, 0]
click at [688, 165] on input "01:15 pm" at bounding box center [696, 165] width 52 height 15
click at [685, 165] on input "01:54 pm" at bounding box center [696, 165] width 52 height 15
type input "01:45 pm"
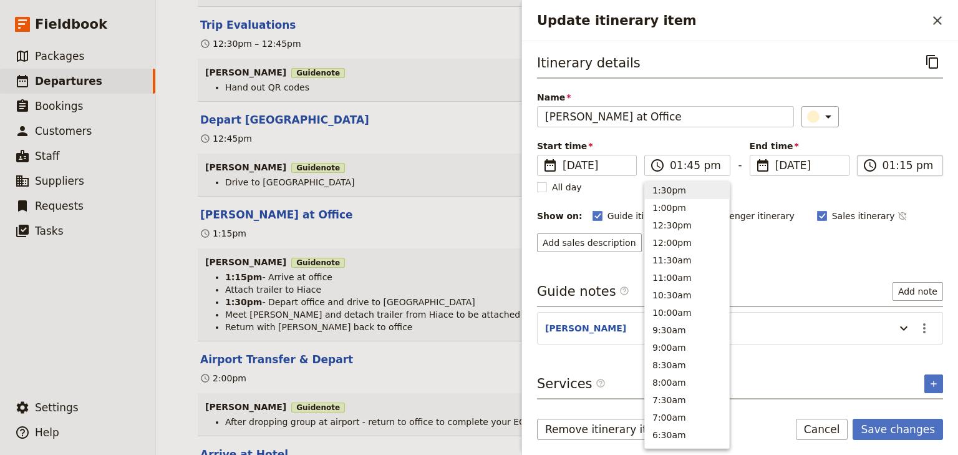
type input "01:45 pm"
click at [882, 163] on input "01:45 pm" at bounding box center [908, 165] width 52 height 15
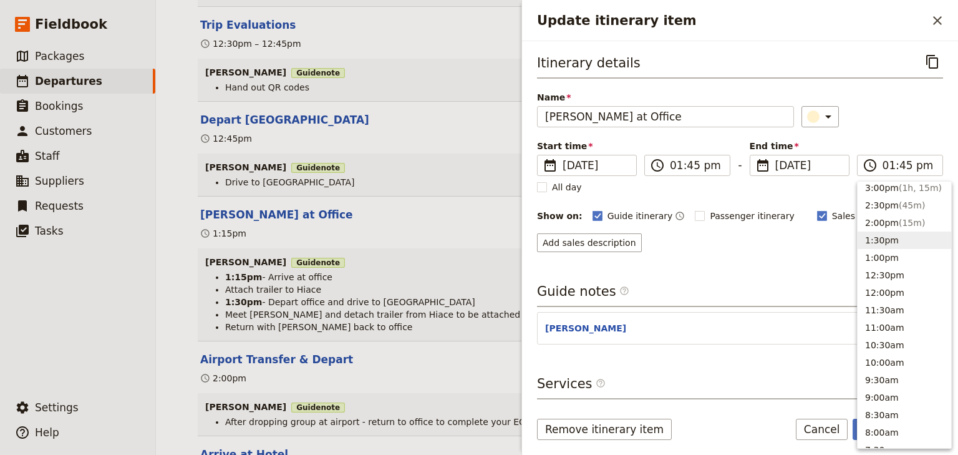
click at [887, 132] on div "Itinerary details ​ Name Andrew Arrive at Office ​ Start time ​ 13 Nov 2025 13/…" at bounding box center [740, 151] width 406 height 201
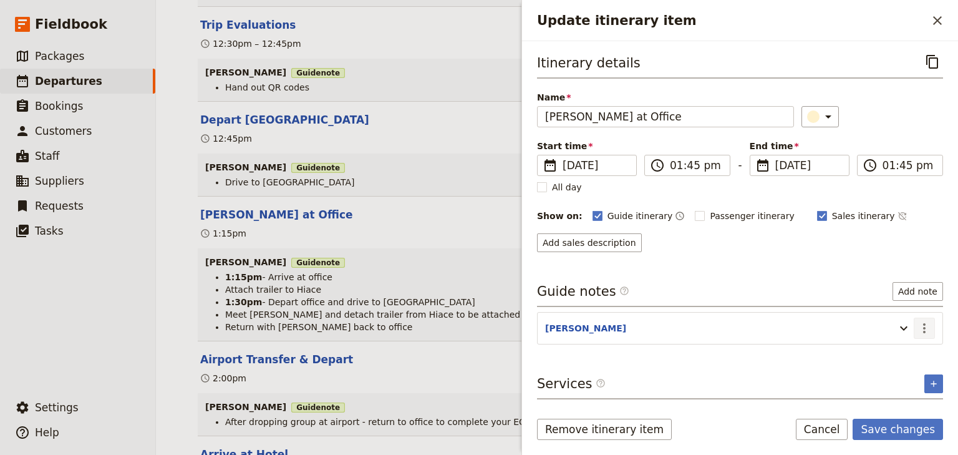
click at [923, 324] on icon "Actions" at bounding box center [924, 328] width 15 height 15
click at [907, 347] on span "Edit note" at bounding box center [888, 352] width 39 height 12
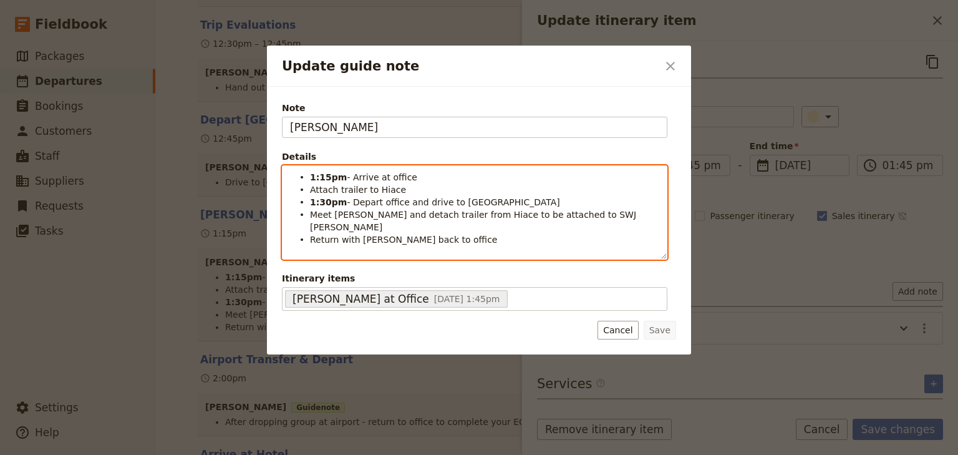
click at [321, 176] on strong "1:15pm" at bounding box center [328, 177] width 37 height 10
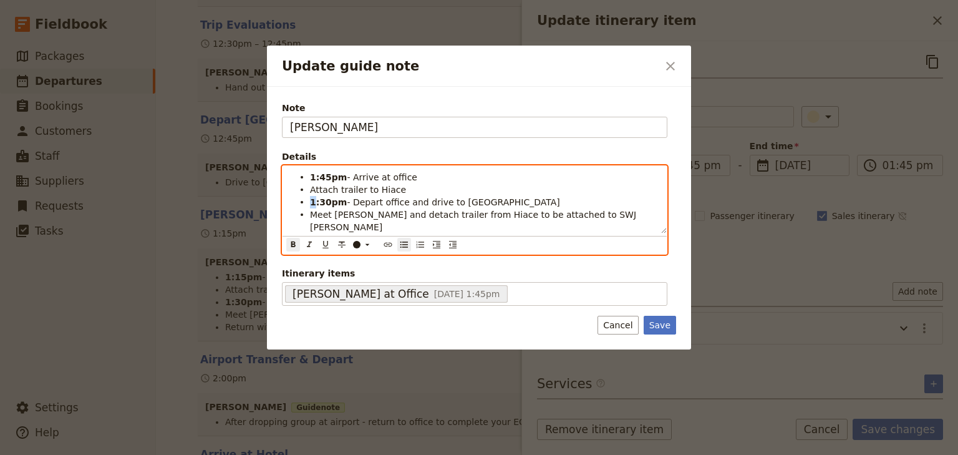
click at [309, 200] on ul "1:45pm - Arrive at office Attach trailer to Hiace 1:30pm - Depart office and dr…" at bounding box center [474, 208] width 369 height 75
drag, startPoint x: 325, startPoint y: 200, endPoint x: 319, endPoint y: 201, distance: 6.3
click at [319, 201] on strong "2:30pm" at bounding box center [328, 202] width 37 height 10
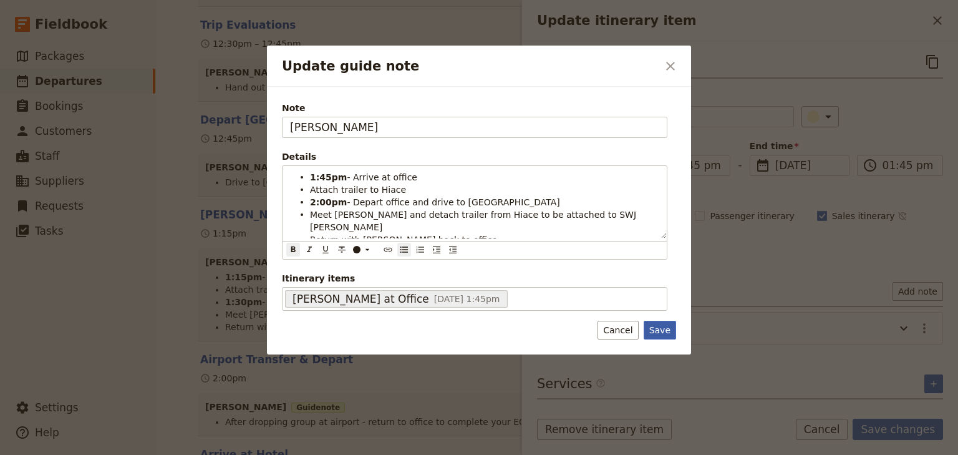
click at [660, 326] on button "Save" at bounding box center [660, 330] width 32 height 19
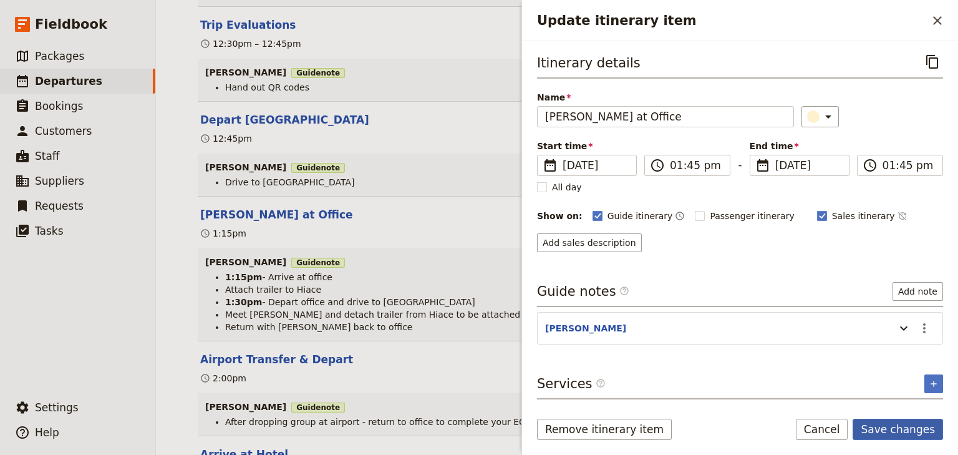
click at [893, 427] on button "Save changes" at bounding box center [898, 428] width 90 height 21
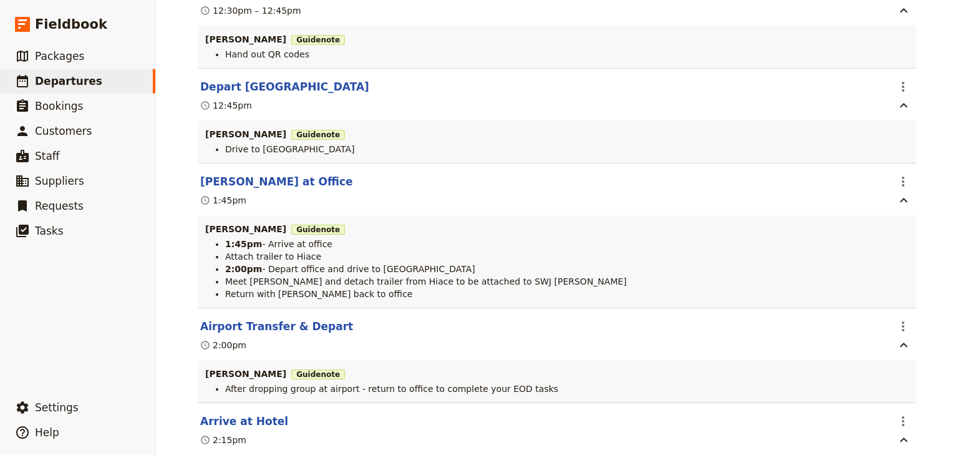
scroll to position [4954, 0]
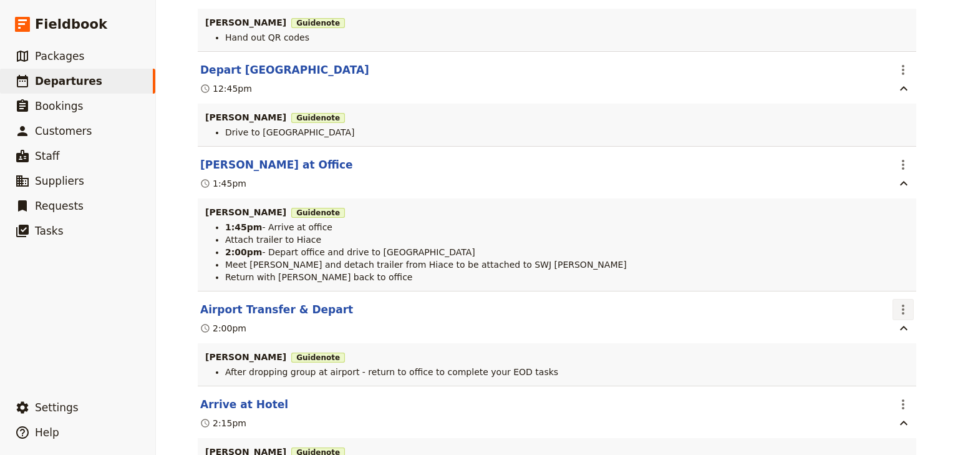
click at [903, 302] on icon "Actions" at bounding box center [903, 309] width 15 height 15
click at [885, 326] on span "Edit this itinerary item" at bounding box center [841, 324] width 98 height 12
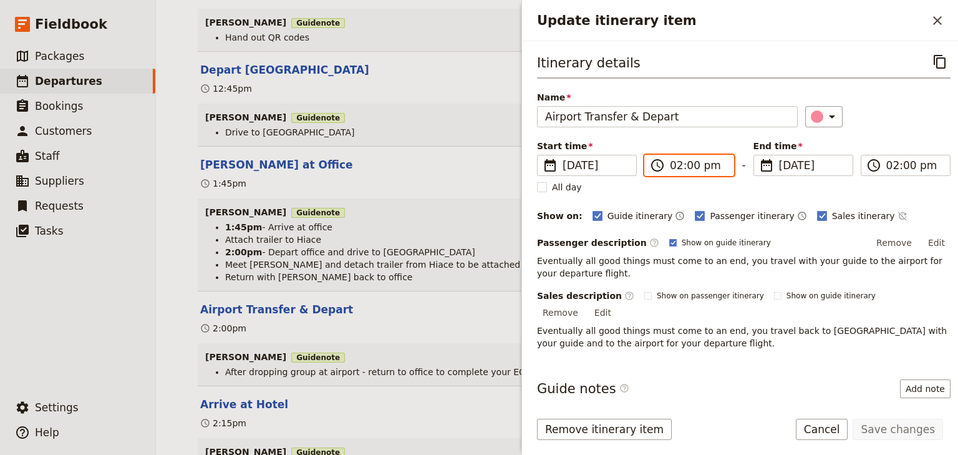
click at [673, 167] on input "02:00 pm" at bounding box center [698, 165] width 56 height 15
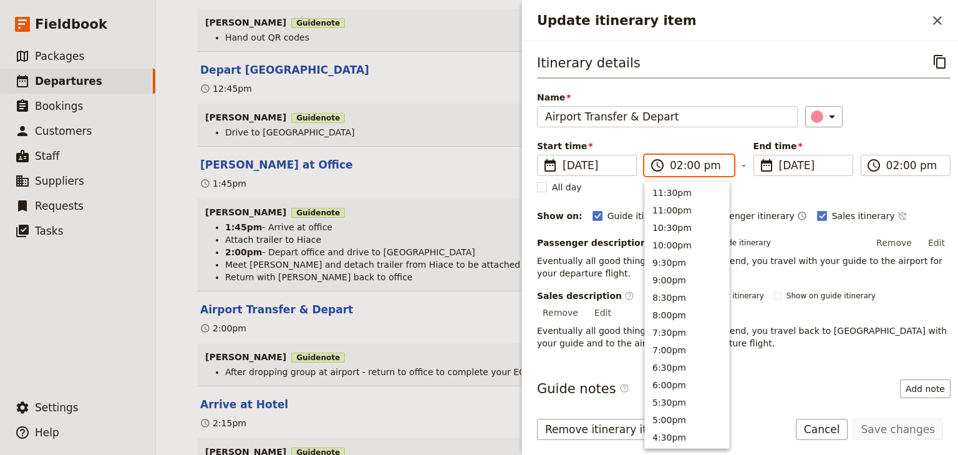
scroll to position [334, 0]
click at [690, 164] on input "02:00 pm" at bounding box center [698, 165] width 56 height 15
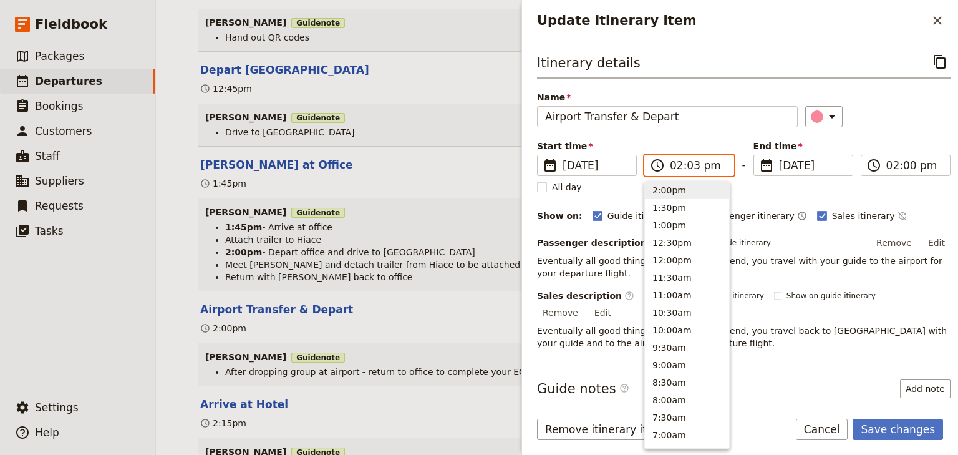
type input "02:30 pm"
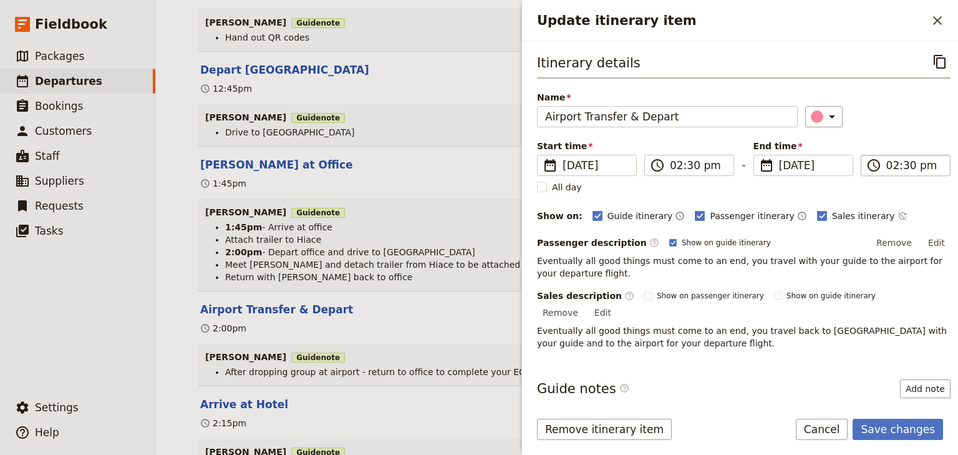
click at [901, 170] on input "02:30 pm" at bounding box center [914, 165] width 56 height 15
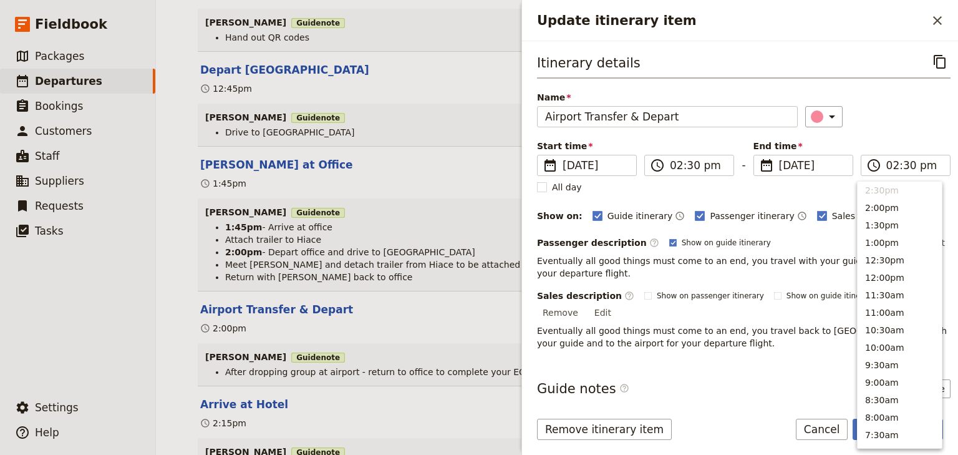
click at [901, 142] on div "Start time ​ 13 Nov 2025 13/11/2025 2025-11-13 14:30 ​ 02:30 pm - End time ​ 13…" at bounding box center [743, 158] width 413 height 36
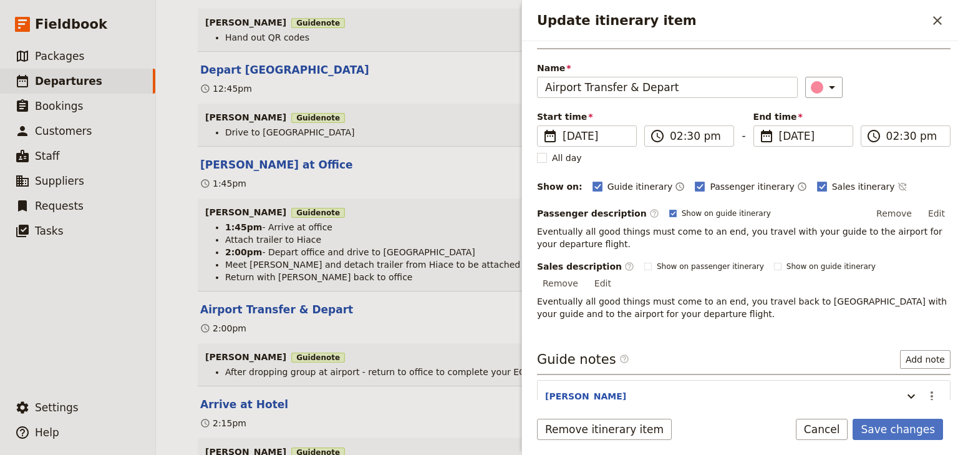
scroll to position [80, 0]
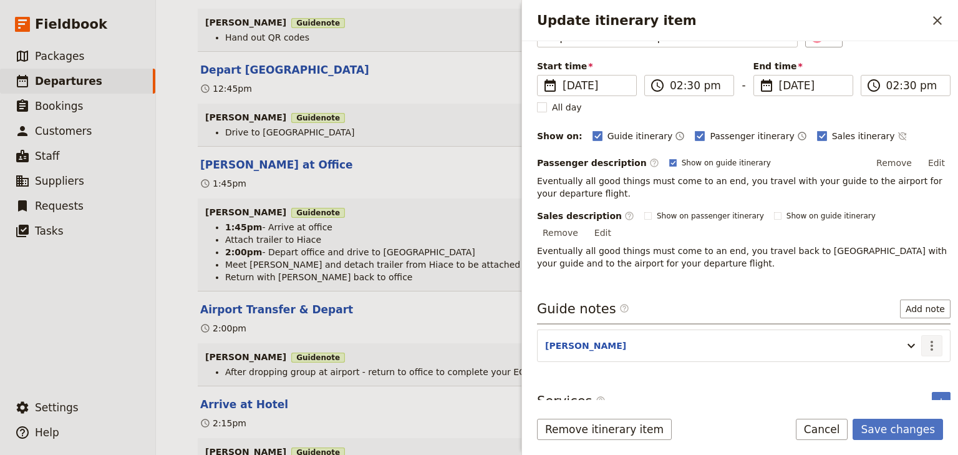
click at [924, 338] on icon "Actions" at bounding box center [931, 345] width 15 height 15
click at [894, 353] on span "Edit note" at bounding box center [888, 356] width 39 height 12
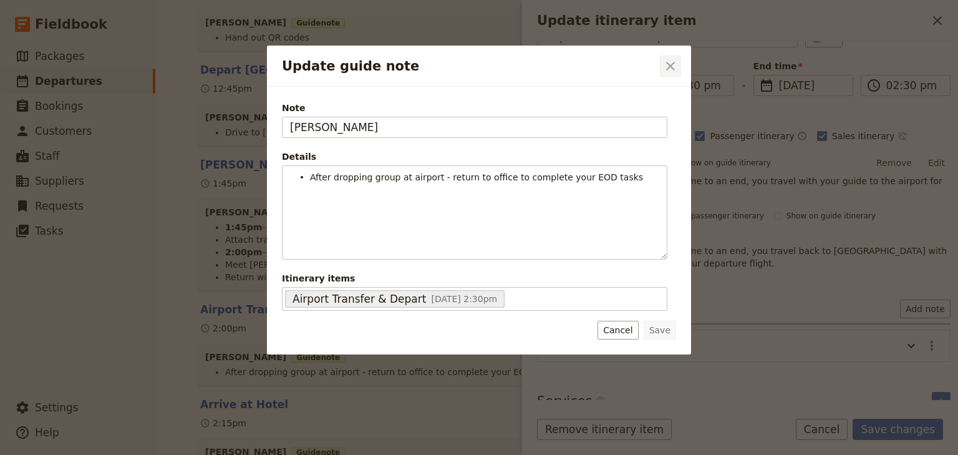
click at [667, 69] on icon "Close dialog" at bounding box center [670, 66] width 9 height 9
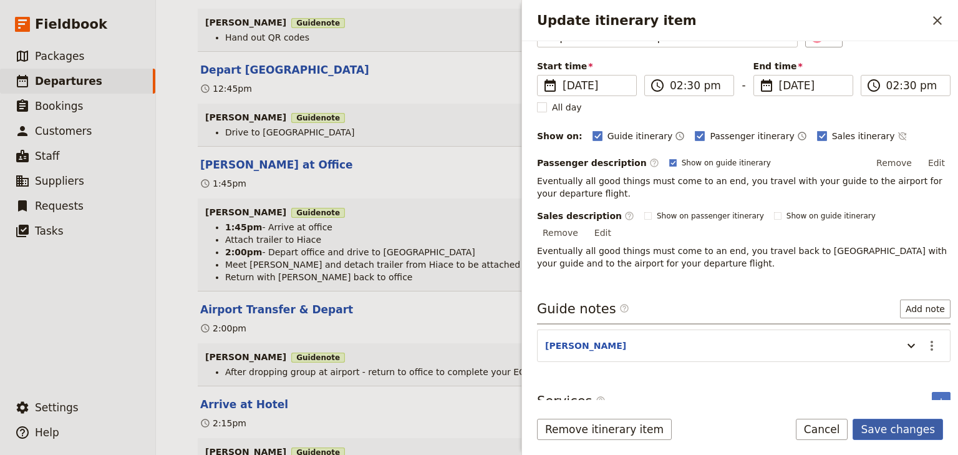
click at [890, 432] on button "Save changes" at bounding box center [898, 428] width 90 height 21
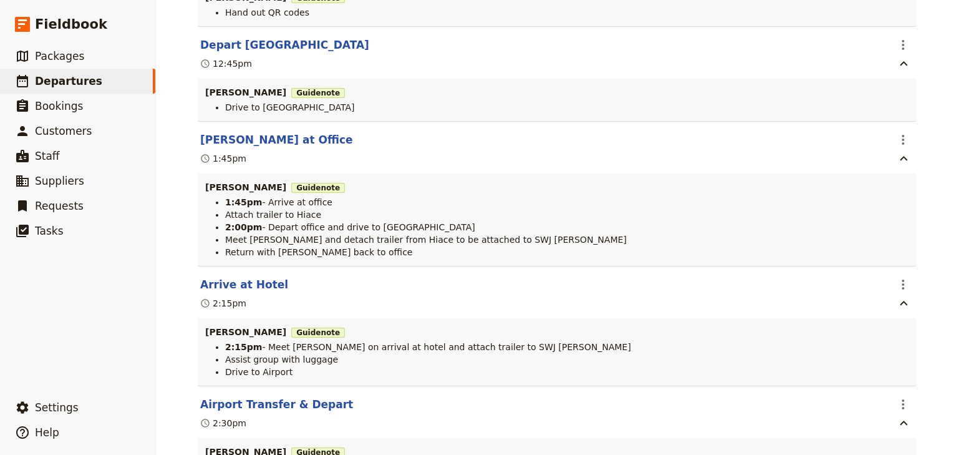
scroll to position [4954, 0]
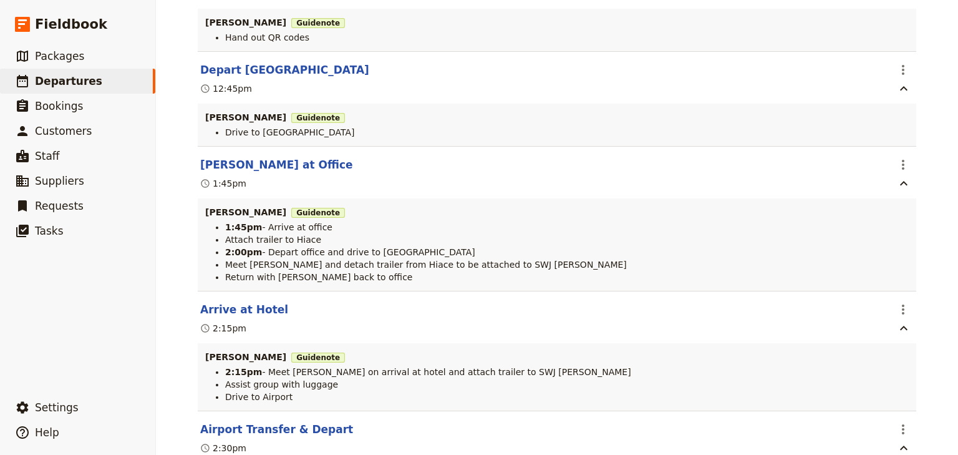
click at [934, 257] on div "Picnic Point High School: Ecosystems & Global Biodiversity: Reefs 2025 ​ Schedu…" at bounding box center [557, 227] width 802 height 455
click at [927, 304] on div "Picnic Point High School: Ecosystems & Global Biodiversity: Reefs 2025 ​ Schedu…" at bounding box center [557, 227] width 802 height 455
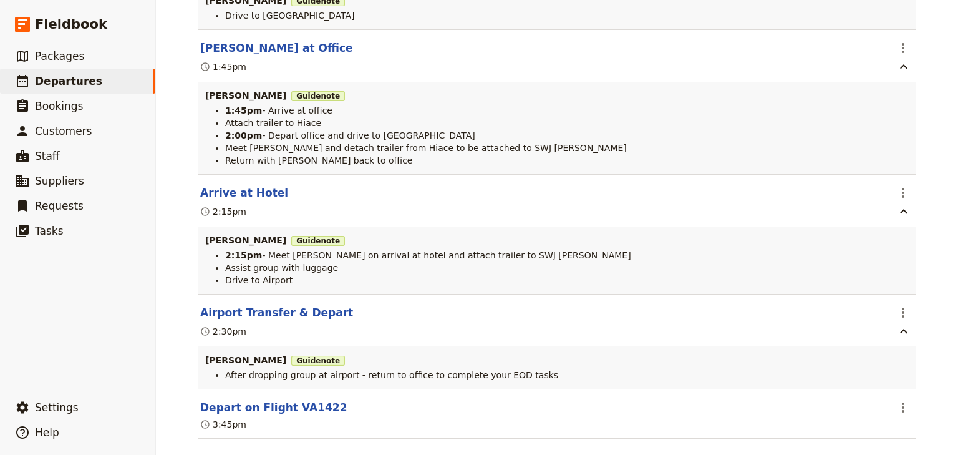
scroll to position [5079, 0]
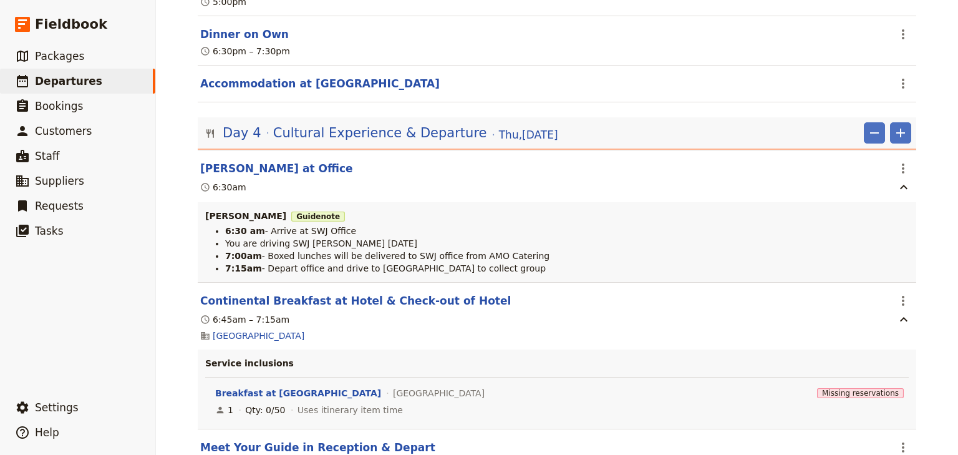
scroll to position [4081, 0]
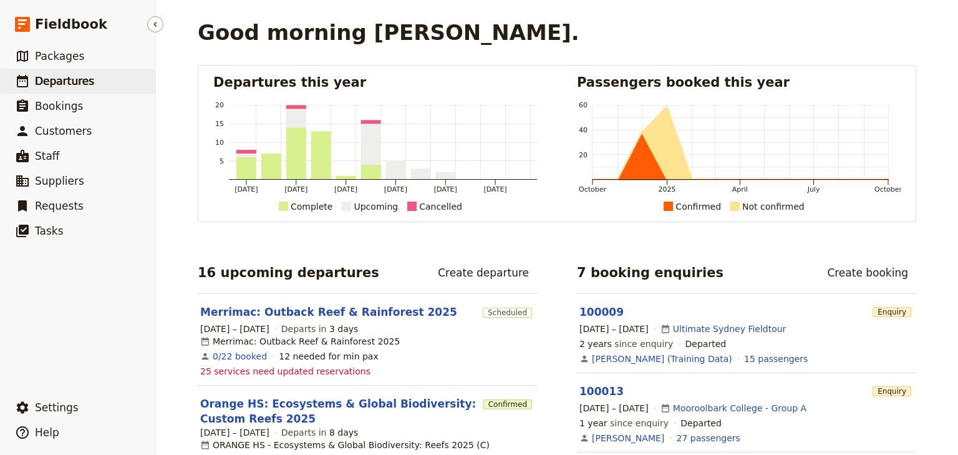
click at [72, 80] on span "Departures" at bounding box center [64, 81] width 59 height 12
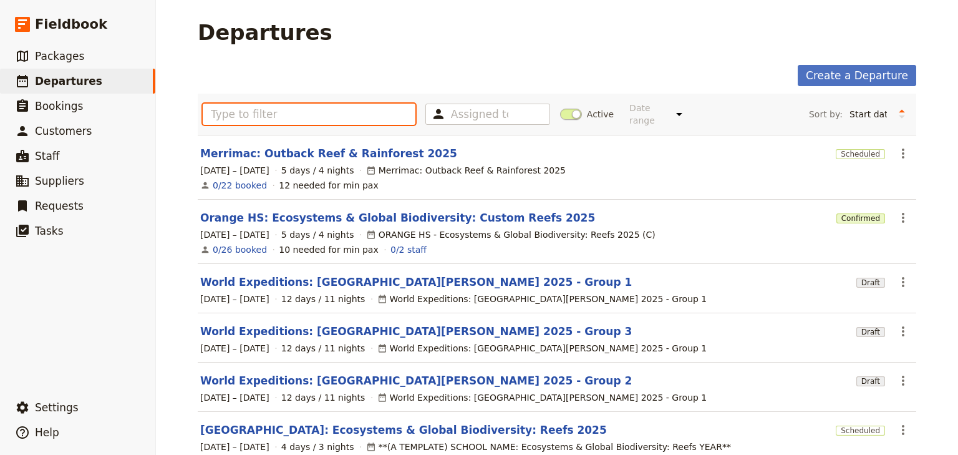
click at [236, 111] on input "text" at bounding box center [309, 114] width 213 height 21
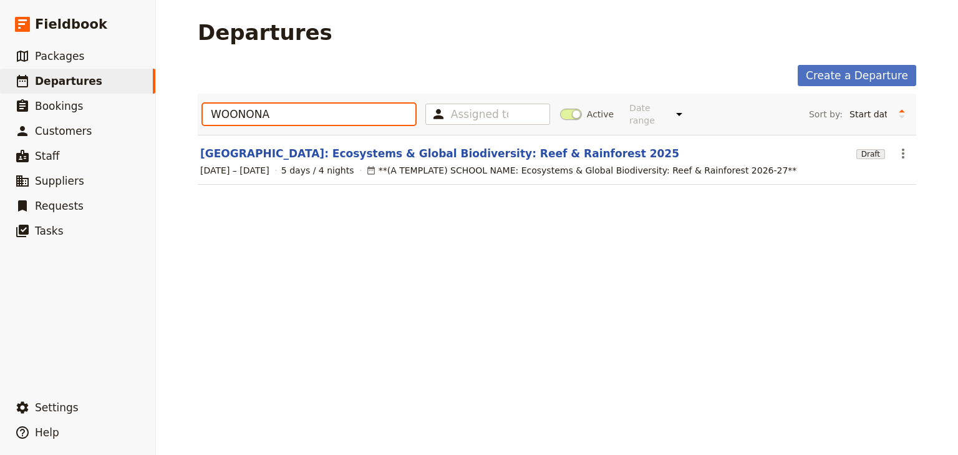
type input "WOONONA"
click at [348, 146] on link "[GEOGRAPHIC_DATA]: Ecosystems & Global Biodiversity: Reef & Rainforest 2025" at bounding box center [439, 153] width 479 height 15
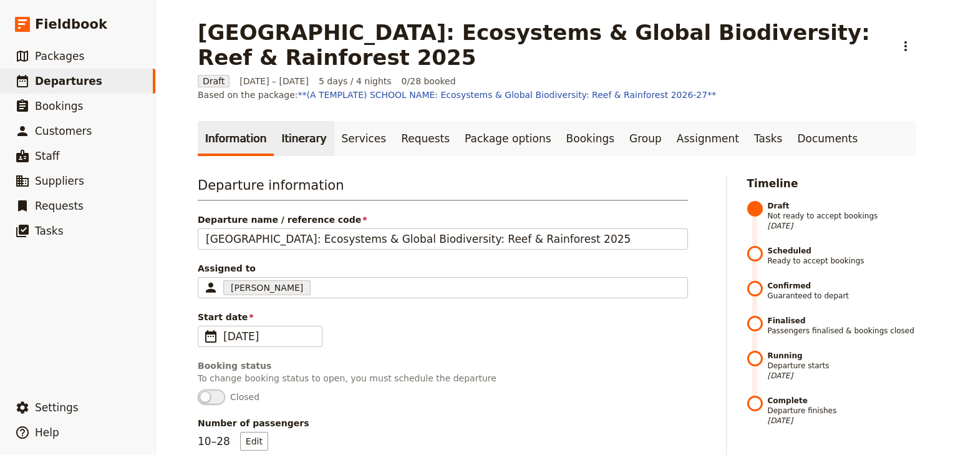
click at [292, 127] on link "Itinerary" at bounding box center [304, 138] width 60 height 35
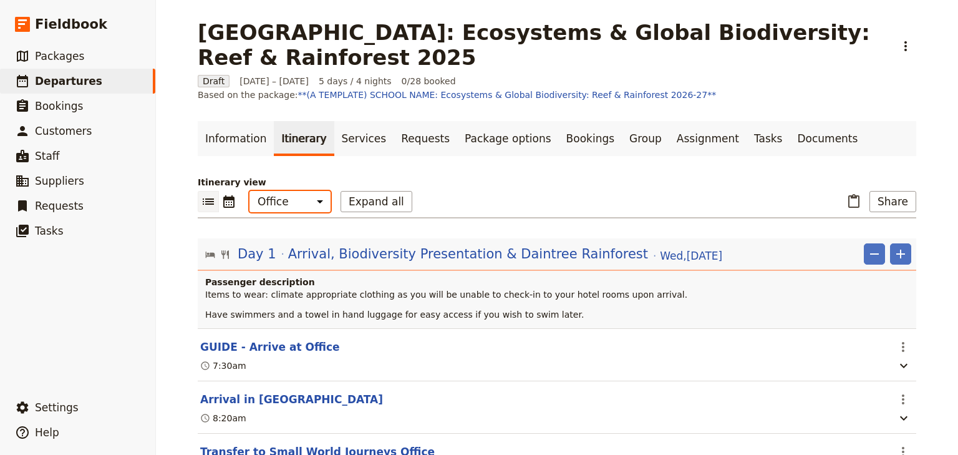
click at [287, 191] on select "Office Guide Passenger Sales" at bounding box center [289, 201] width 81 height 21
select select "STAFF"
click at [249, 191] on select "Office Guide Passenger Sales" at bounding box center [289, 201] width 81 height 21
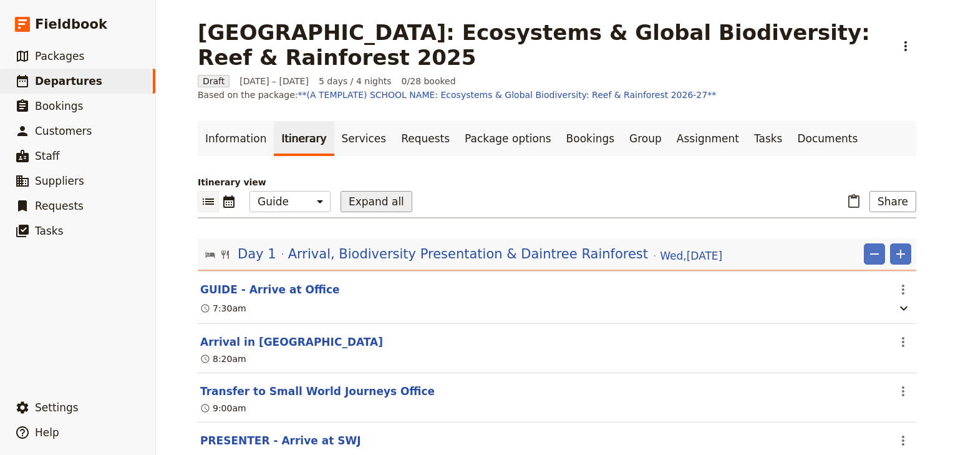
click at [355, 191] on button "Expand all" at bounding box center [377, 201] width 72 height 21
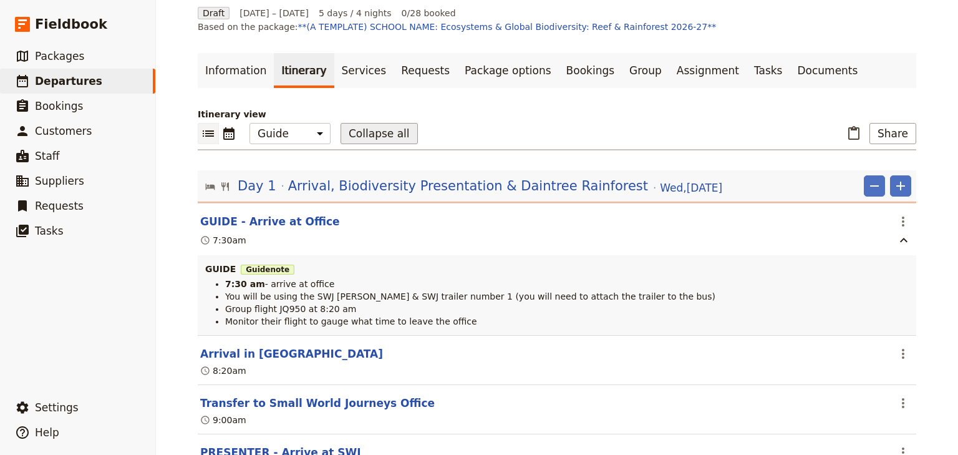
scroll to position [150, 0]
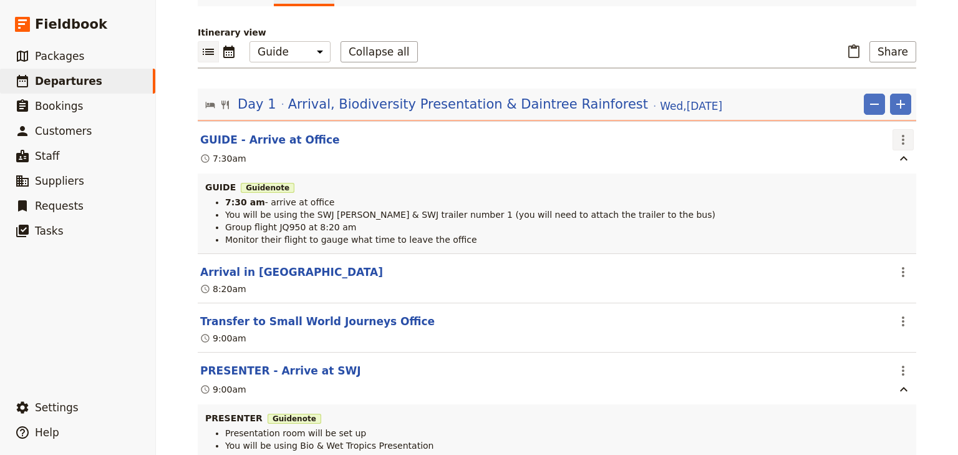
click at [902, 135] on icon "Actions" at bounding box center [903, 140] width 2 height 10
click at [897, 150] on span "Edit this itinerary item" at bounding box center [847, 152] width 110 height 12
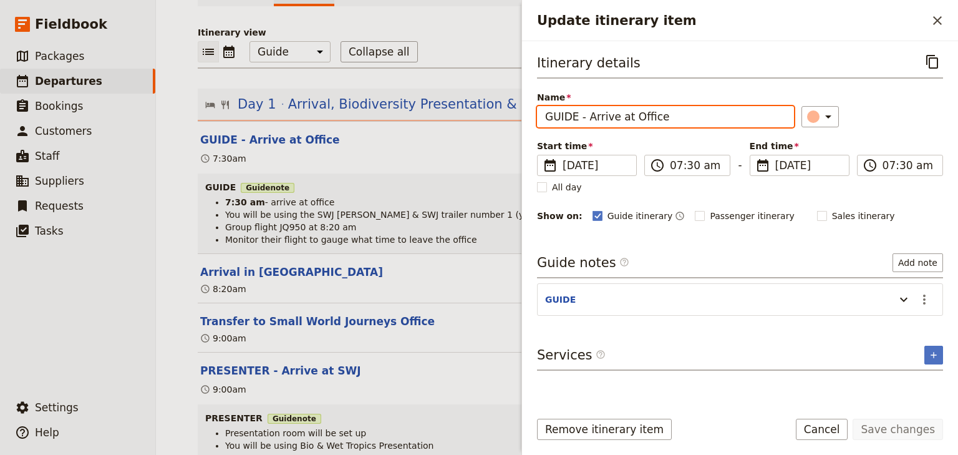
click at [577, 124] on input "GUIDE - Arrive at Office" at bounding box center [665, 116] width 257 height 21
drag, startPoint x: 574, startPoint y: 118, endPoint x: 526, endPoint y: 117, distance: 48.6
click at [526, 117] on div "Itinerary details ​ Name GUIDE - Arrive at Office ​ Start time ​ 26 Nov 2025 26…" at bounding box center [740, 220] width 436 height 359
type input "[PERSON_NAME] at Office"
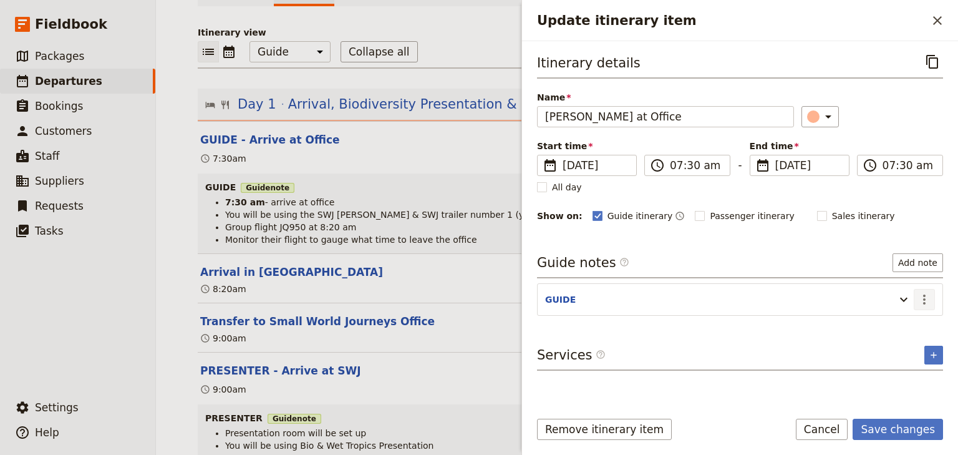
click at [929, 299] on icon "Actions" at bounding box center [924, 299] width 15 height 15
click at [901, 324] on span "Edit note" at bounding box center [888, 324] width 39 height 12
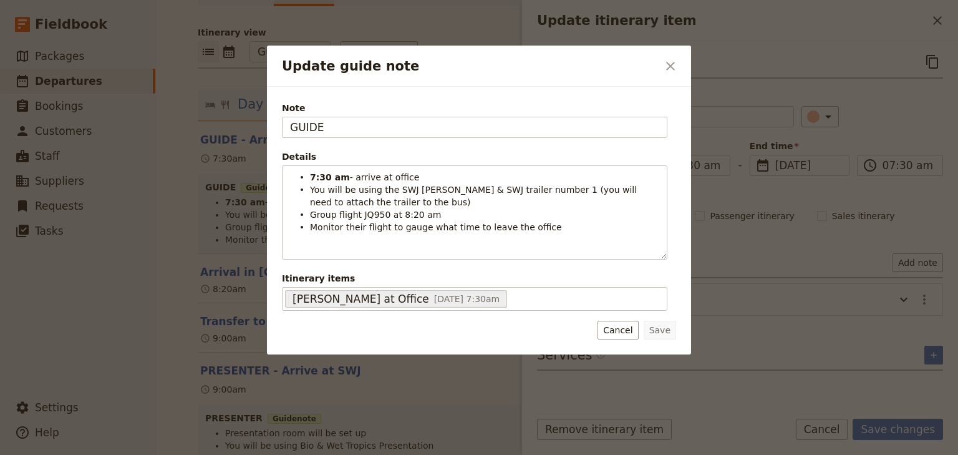
drag, startPoint x: 349, startPoint y: 127, endPoint x: 241, endPoint y: 121, distance: 108.7
click at [247, 454] on div "Update guide note ​ Note GUIDE Details 7:30 am - arrive at office You will be u…" at bounding box center [479, 455] width 958 height 0
type input "[PERSON_NAME]"
click at [663, 324] on button "Save" at bounding box center [660, 330] width 32 height 19
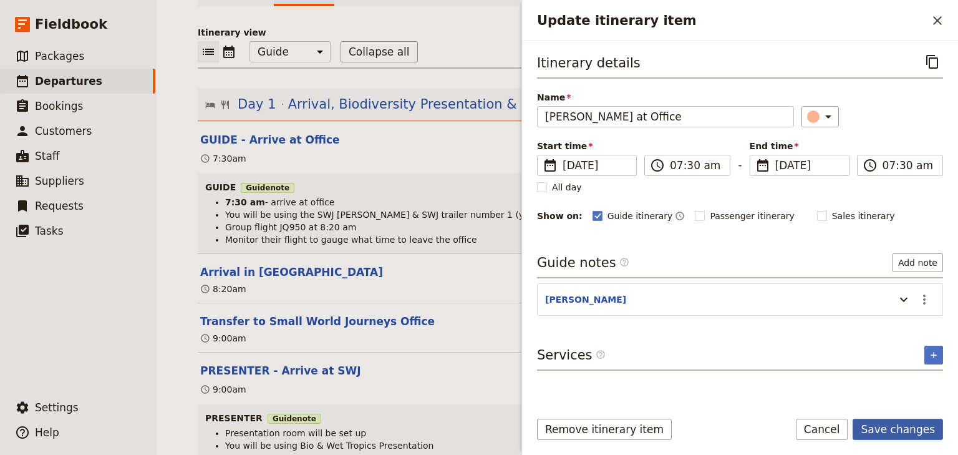
click at [916, 424] on button "Save changes" at bounding box center [898, 428] width 90 height 21
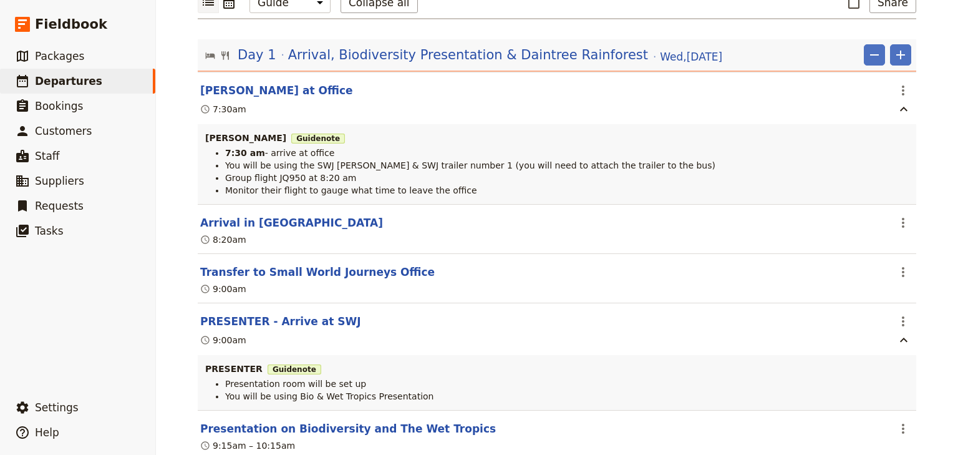
scroll to position [200, 0]
click at [904, 313] on icon "Actions" at bounding box center [903, 320] width 15 height 15
click at [879, 337] on span "Edit this itinerary item" at bounding box center [841, 333] width 98 height 12
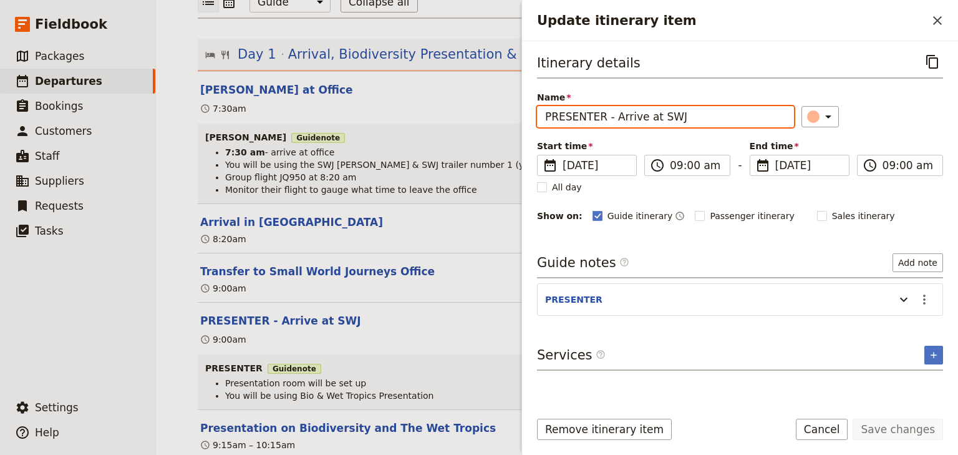
drag, startPoint x: 601, startPoint y: 117, endPoint x: 465, endPoint y: 112, distance: 135.4
click at [468, 115] on div "Woonona High School: Ecosystems & Global Biodiversity: Reef & Rainforest 2025 ​…" at bounding box center [557, 227] width 802 height 455
drag, startPoint x: 621, startPoint y: 115, endPoint x: 513, endPoint y: 114, distance: 107.9
click at [513, 114] on div "Woonona High School: Ecosystems & Global Biodiversity: Reef & Rainforest 2025 ​…" at bounding box center [557, 227] width 802 height 455
type input "- Arrive at SWJ"
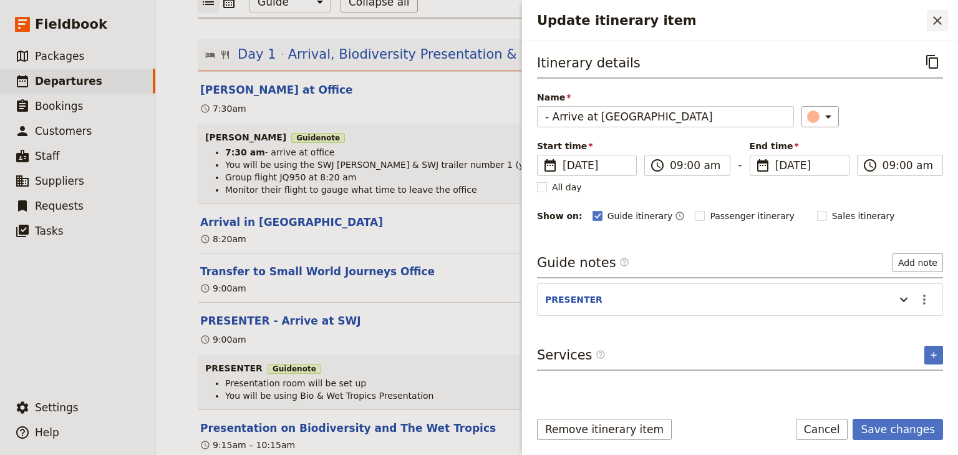
click at [937, 24] on icon "Close drawer" at bounding box center [937, 20] width 15 height 15
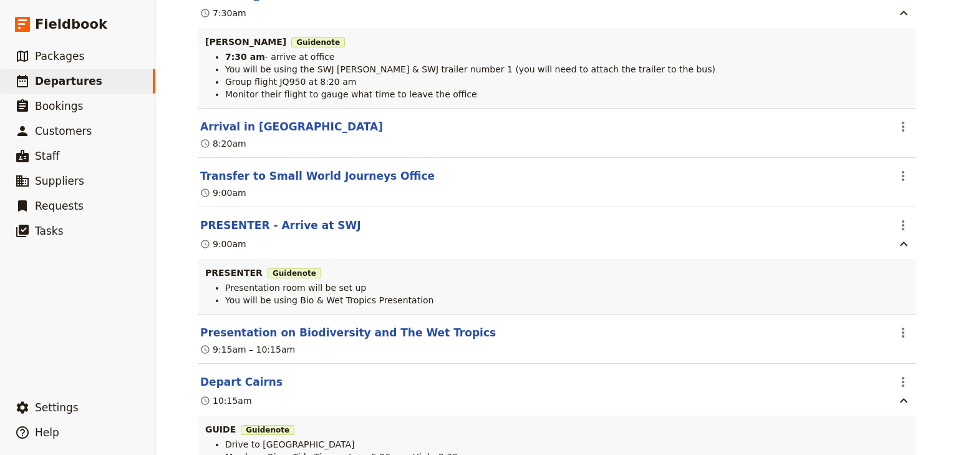
scroll to position [299, 0]
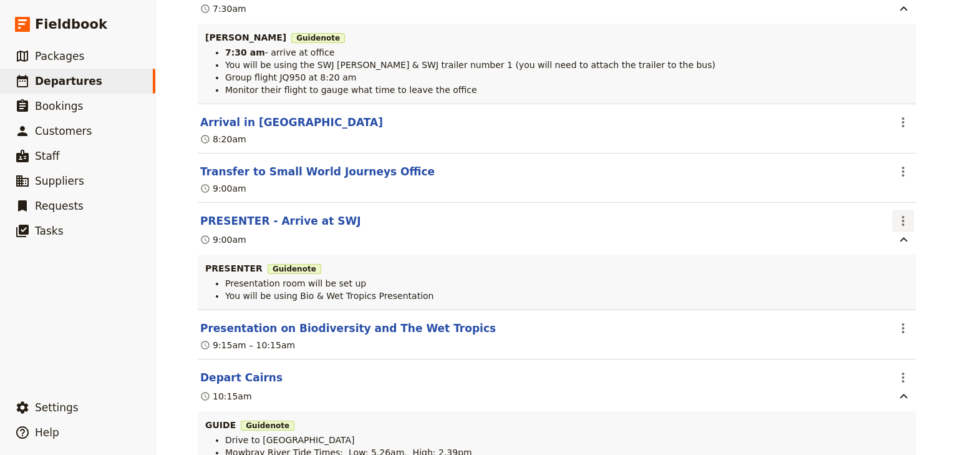
click at [900, 213] on icon "Actions" at bounding box center [903, 220] width 15 height 15
click at [886, 234] on span "Edit this itinerary item" at bounding box center [841, 233] width 98 height 12
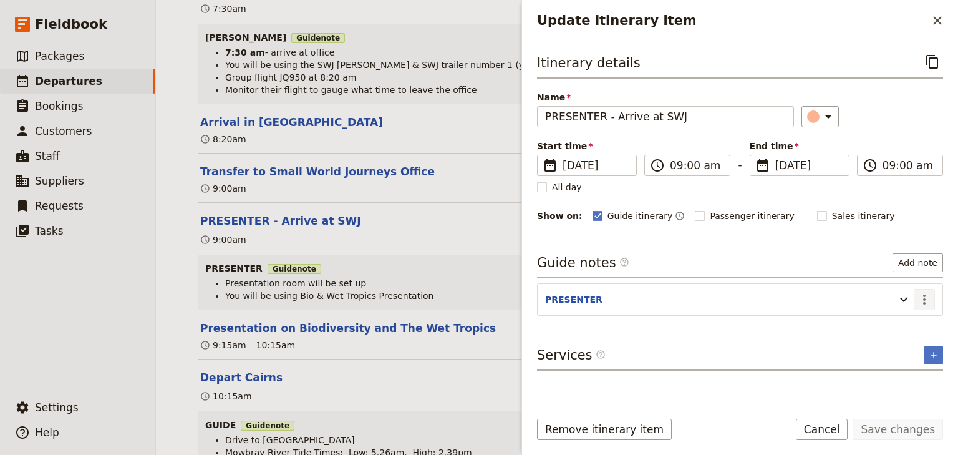
click at [925, 292] on icon "Actions" at bounding box center [924, 299] width 15 height 15
click at [899, 322] on span "Edit note" at bounding box center [888, 324] width 39 height 12
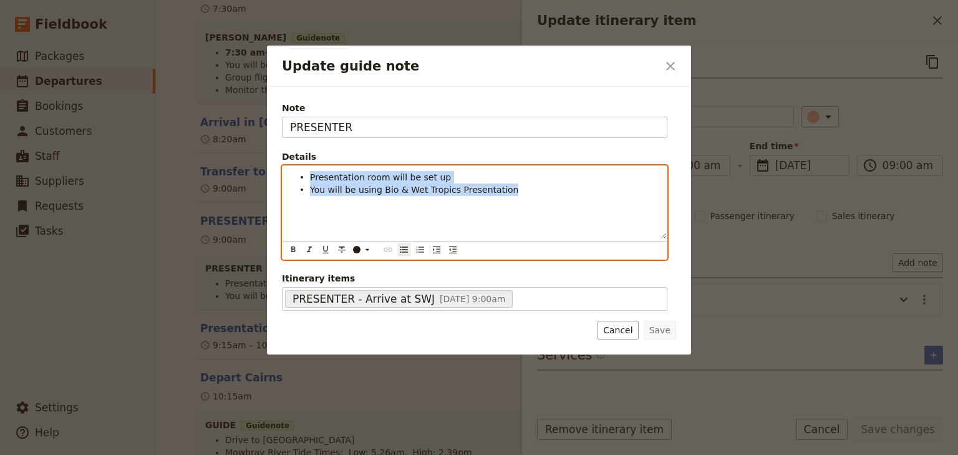
drag, startPoint x: 505, startPoint y: 194, endPoint x: 327, endPoint y: 175, distance: 178.7
click at [277, 172] on div "Note PRESENTER Details Presentation room will be set up You will be using Bio &…" at bounding box center [479, 221] width 424 height 268
copy ul "Presentation room will be set up You will be using Bio & Wet Tropics Presentati…"
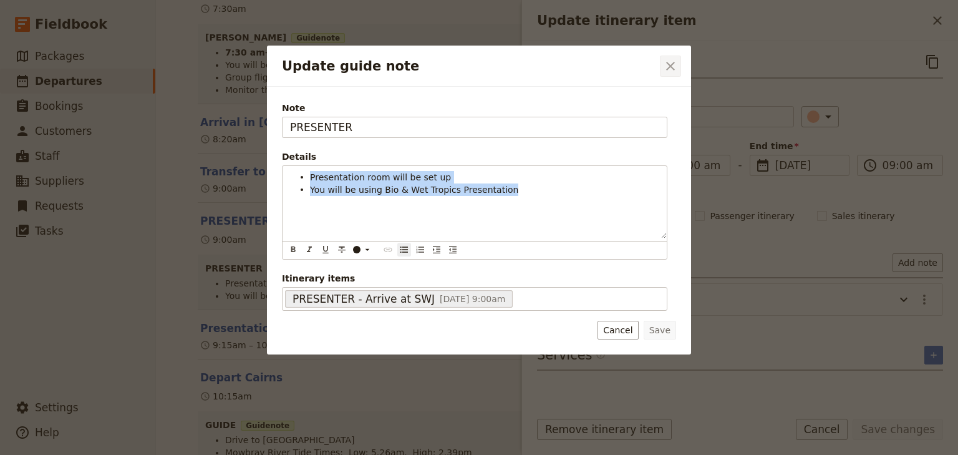
click at [662, 65] on button "​" at bounding box center [670, 66] width 21 height 21
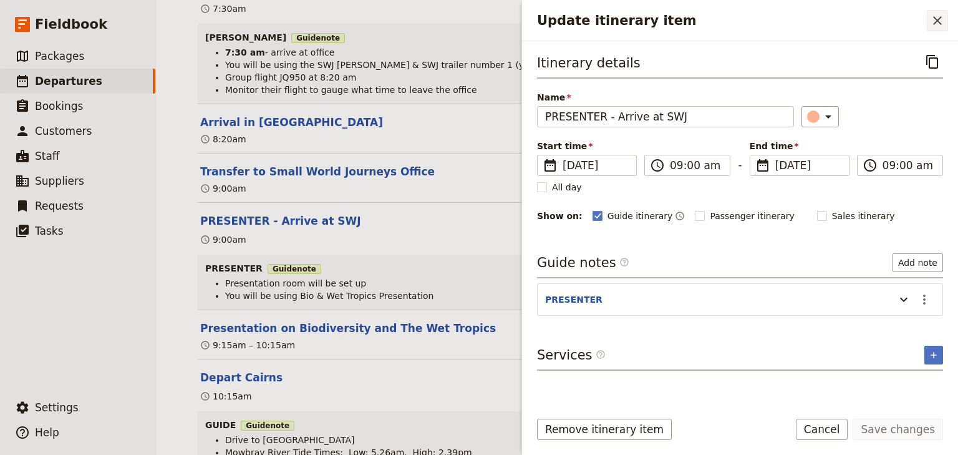
click at [941, 21] on icon "Close drawer" at bounding box center [937, 20] width 15 height 15
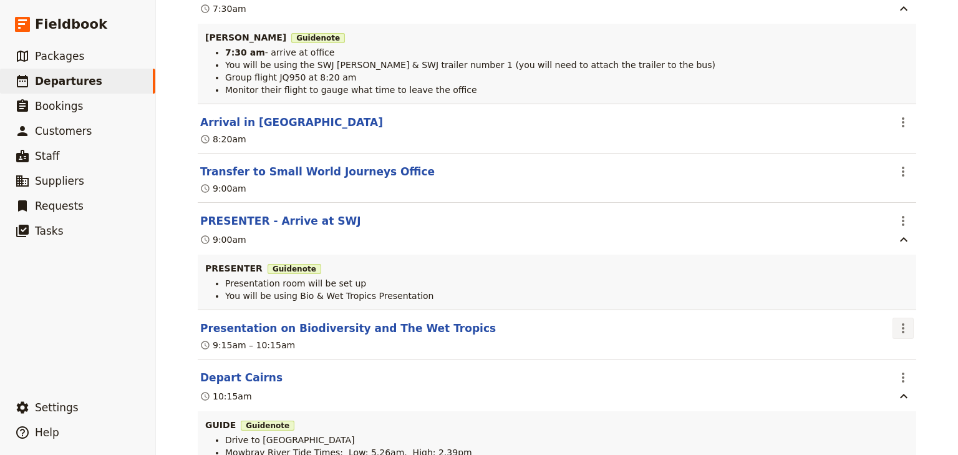
click at [904, 321] on icon "Actions" at bounding box center [903, 328] width 15 height 15
click at [886, 339] on span "Edit this itinerary item" at bounding box center [841, 341] width 98 height 12
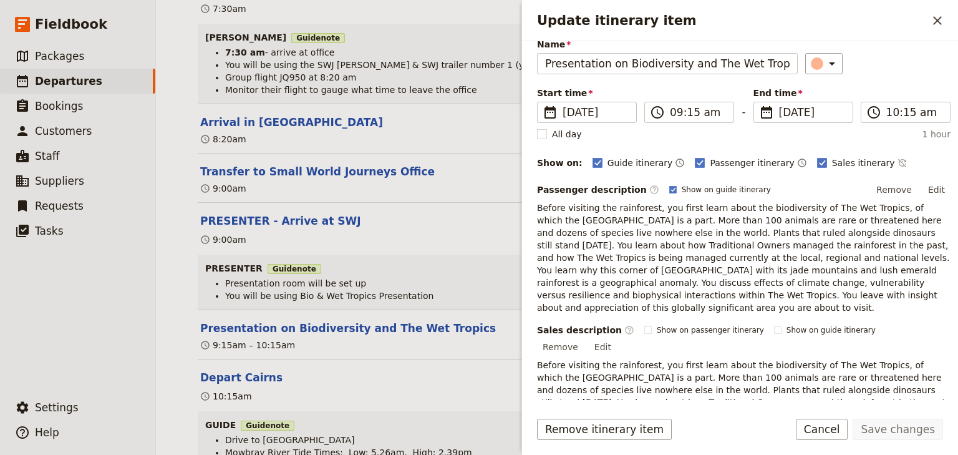
scroll to position [0, 0]
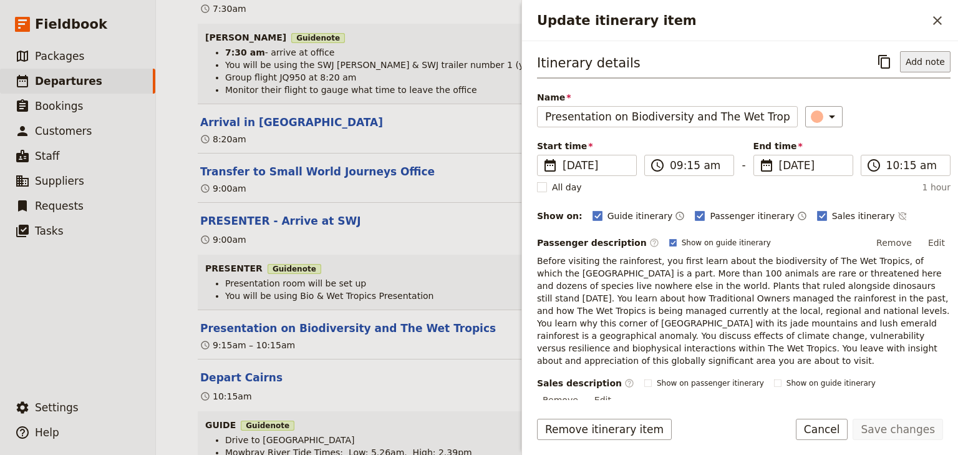
click at [921, 64] on button "Add note" at bounding box center [925, 61] width 51 height 21
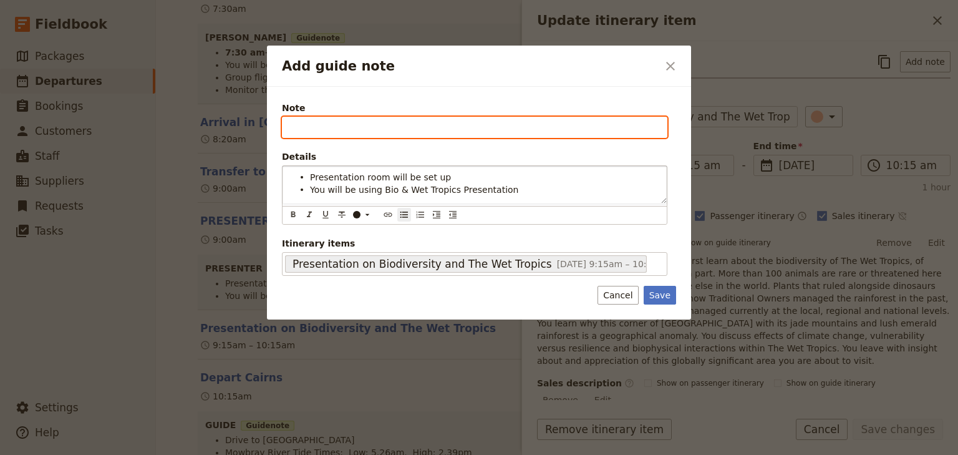
click at [296, 127] on input "Note" at bounding box center [474, 127] width 385 height 21
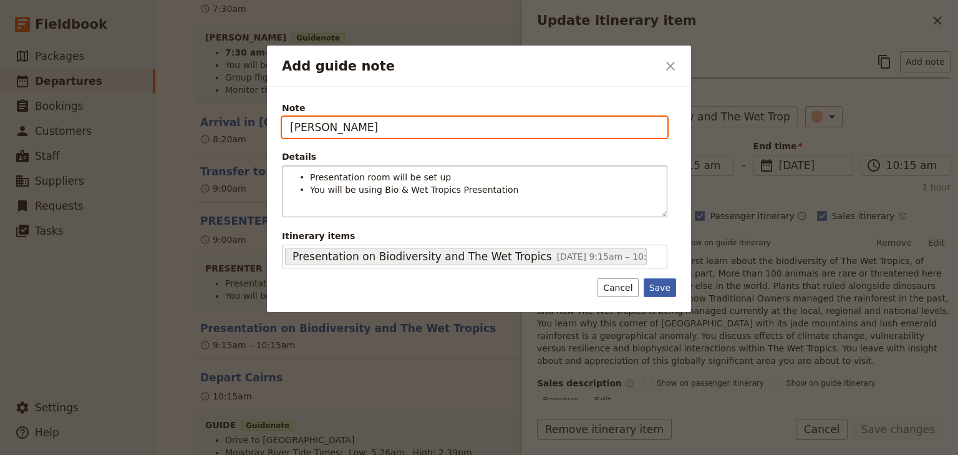
type input "STEVEN"
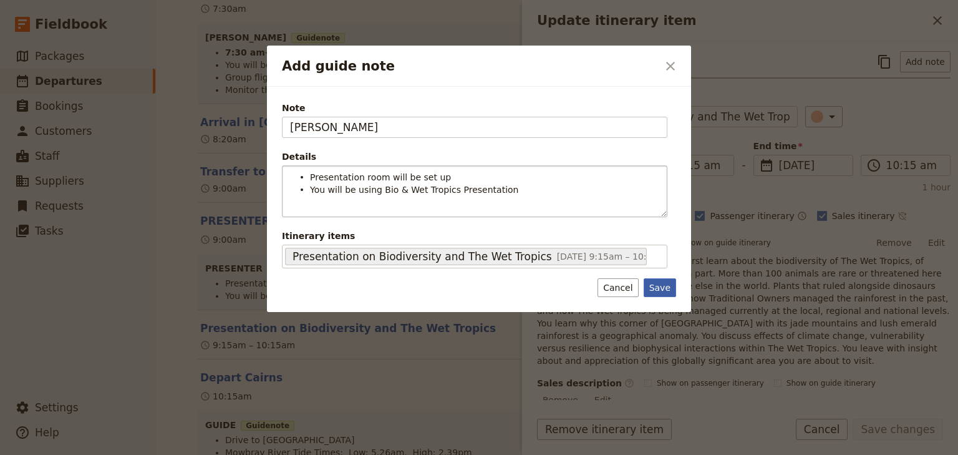
click at [657, 281] on button "Save" at bounding box center [660, 287] width 32 height 19
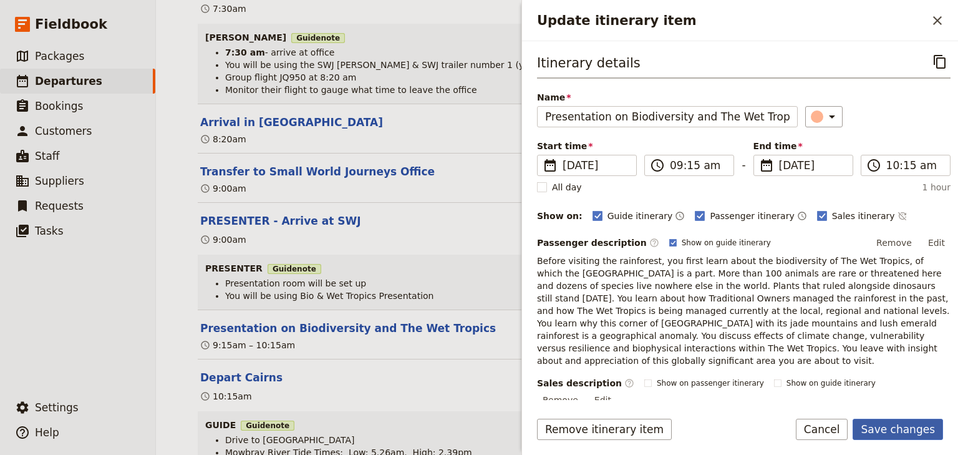
click at [911, 432] on button "Save changes" at bounding box center [898, 428] width 90 height 21
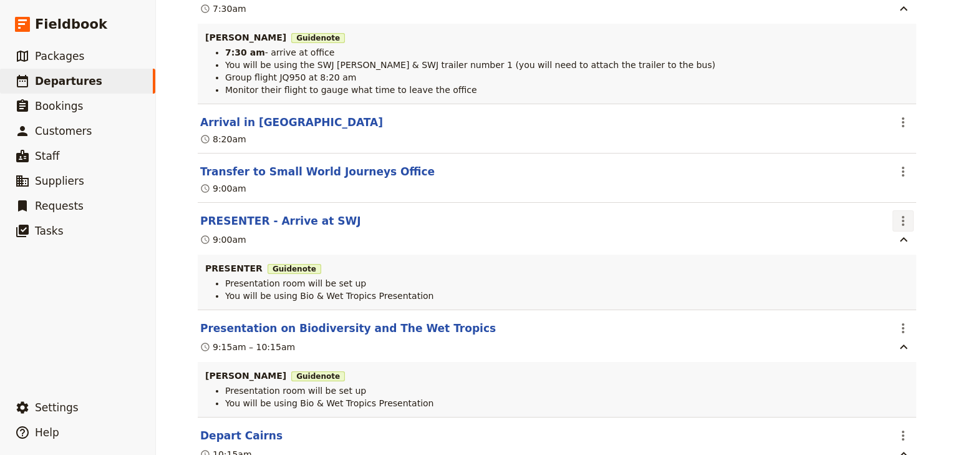
click at [902, 213] on icon "Actions" at bounding box center [903, 220] width 15 height 15
click at [897, 252] on span "Delete this itinerary item" at bounding box center [847, 250] width 110 height 12
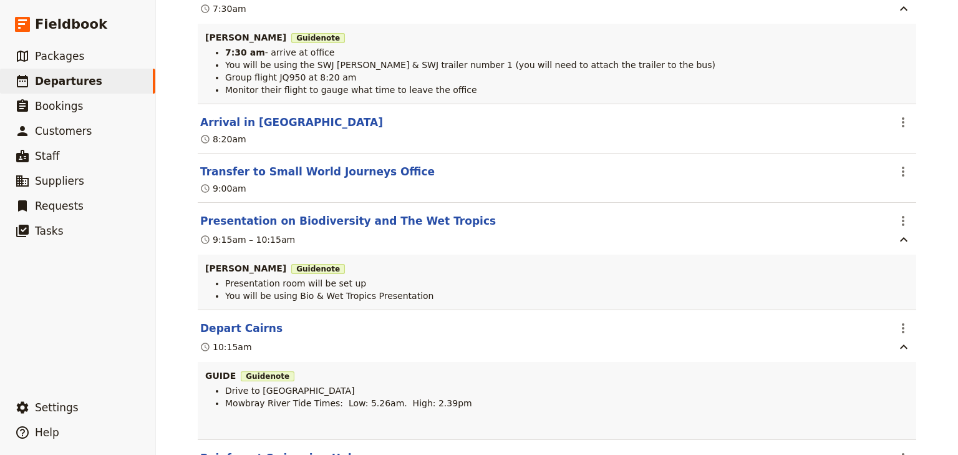
click at [927, 217] on div "Woonona High School: Ecosystems & Global Biodiversity: Reef & Rainforest 2025 ​…" at bounding box center [557, 227] width 802 height 455
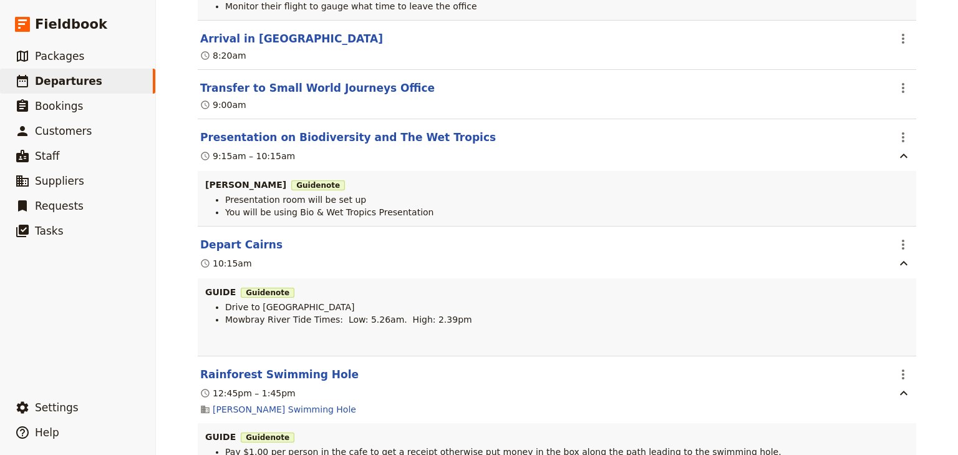
scroll to position [399, 0]
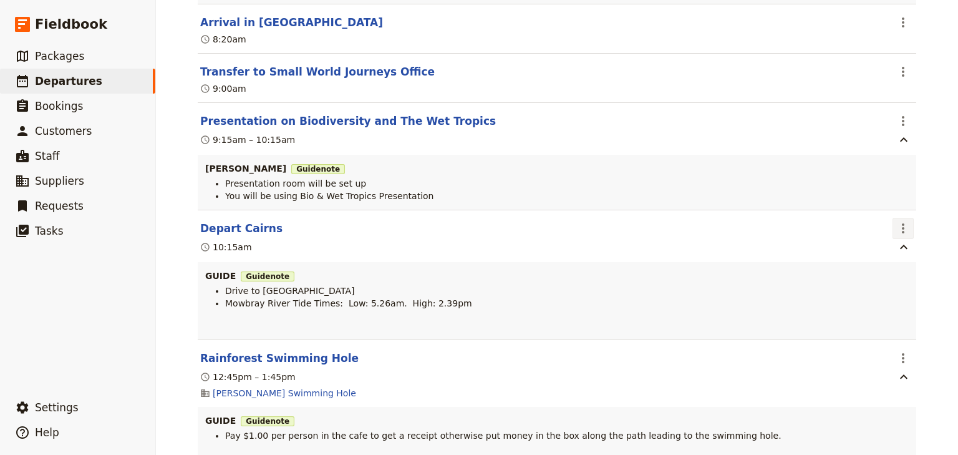
click at [896, 221] on icon "Actions" at bounding box center [903, 228] width 15 height 15
click at [888, 243] on span "Edit this itinerary item" at bounding box center [841, 241] width 98 height 12
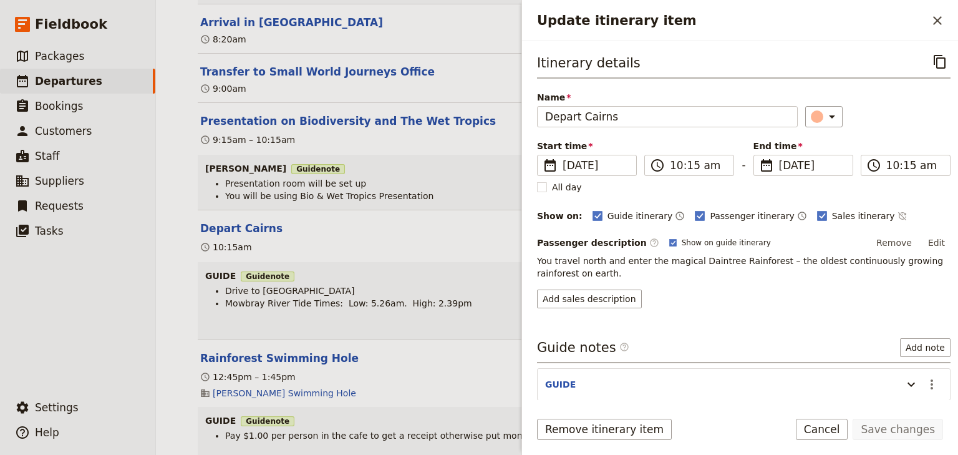
scroll to position [52, 0]
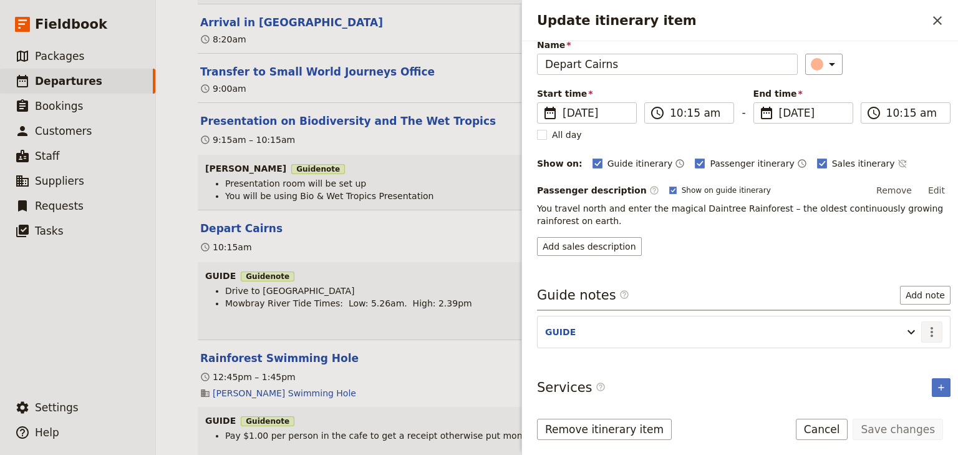
click at [925, 324] on icon "Actions" at bounding box center [931, 331] width 15 height 15
click at [897, 355] on span "Edit note" at bounding box center [888, 356] width 39 height 12
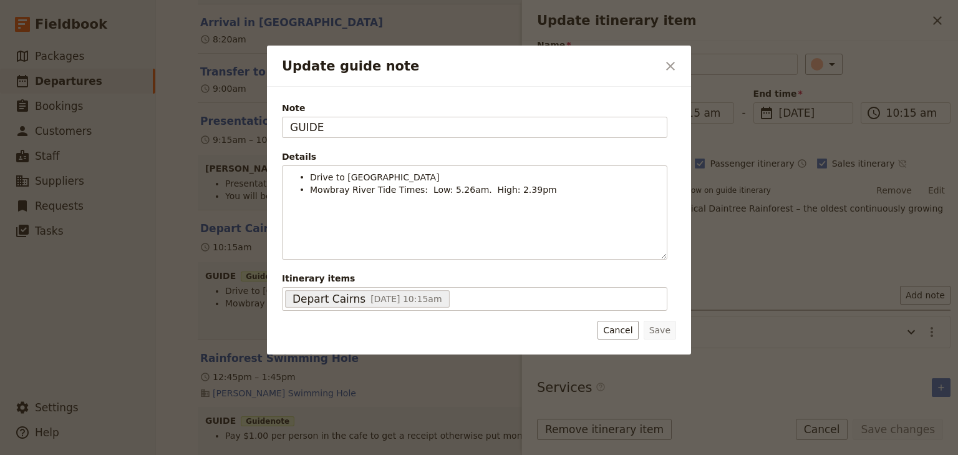
drag, startPoint x: 347, startPoint y: 128, endPoint x: 209, endPoint y: 115, distance: 139.1
click at [209, 454] on div "Update guide note ​ Note GUIDE Details Drive to Masons Cafe Mowbray River Tide …" at bounding box center [479, 455] width 958 height 0
type input "s"
type input "STEVEN"
click at [657, 325] on button "Save" at bounding box center [660, 330] width 32 height 19
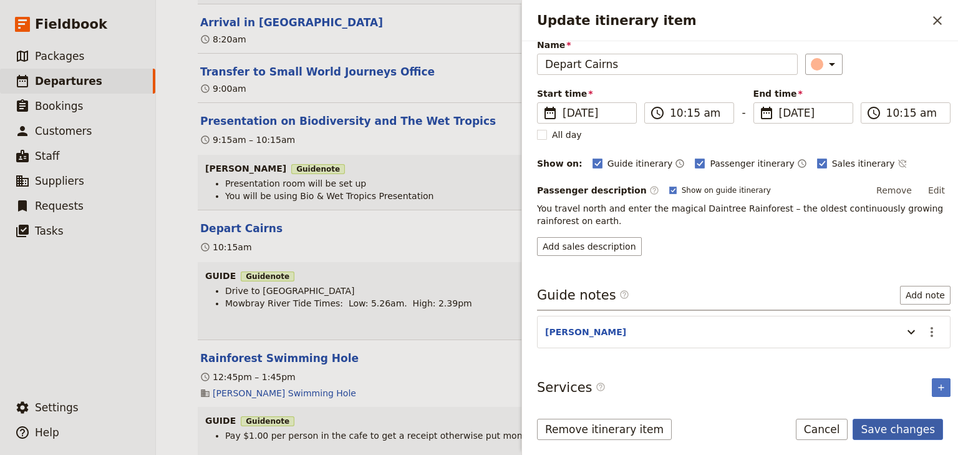
click at [906, 427] on button "Save changes" at bounding box center [898, 428] width 90 height 21
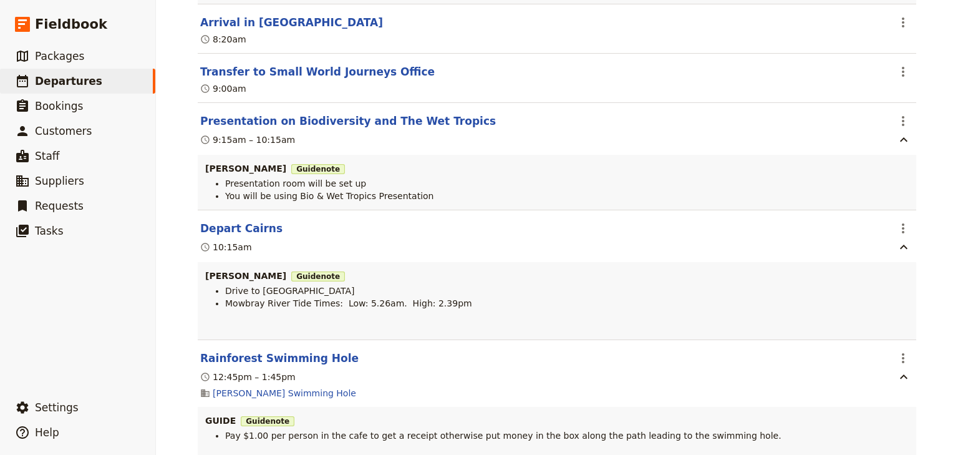
scroll to position [499, 0]
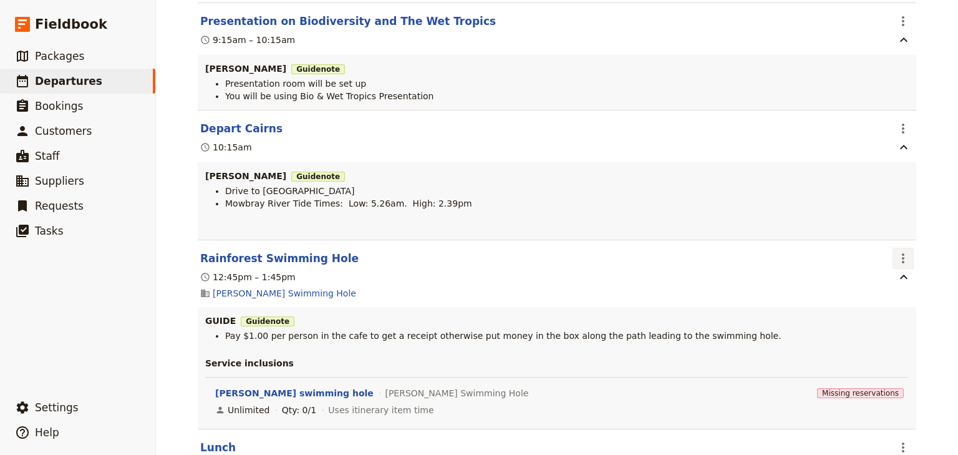
click at [897, 251] on icon "Actions" at bounding box center [903, 258] width 15 height 15
click at [886, 270] on span "Edit this itinerary item" at bounding box center [841, 272] width 98 height 12
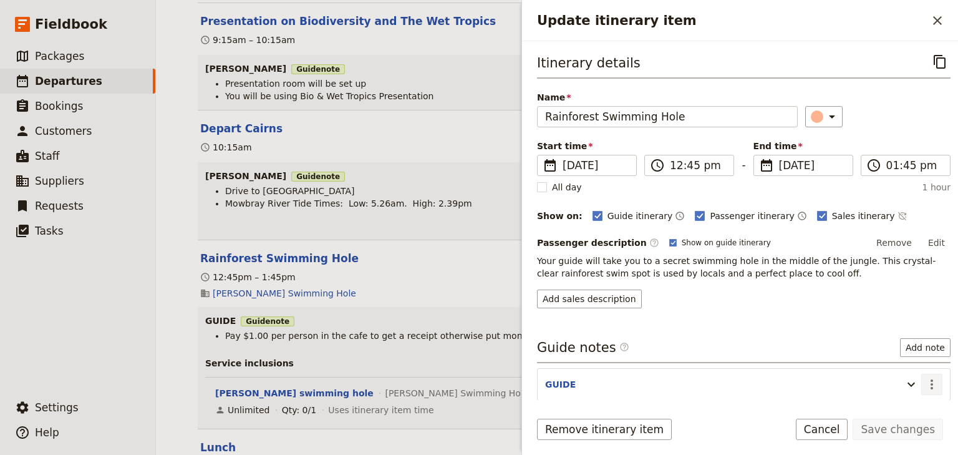
click at [924, 384] on icon "Actions" at bounding box center [931, 384] width 15 height 15
click at [890, 403] on span "Edit note" at bounding box center [888, 408] width 39 height 12
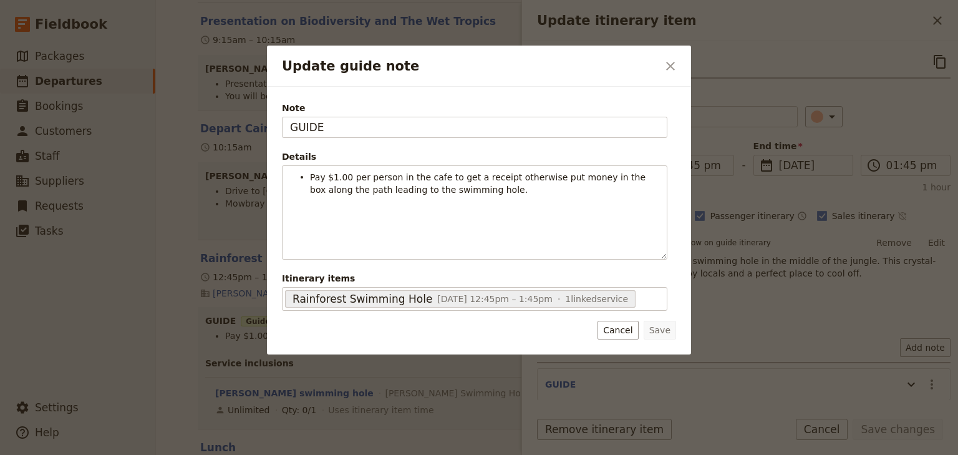
drag, startPoint x: 325, startPoint y: 124, endPoint x: 245, endPoint y: 121, distance: 79.9
click at [252, 454] on div "Update guide note ​ Note GUIDE Details Pay $1.00 per person in the cafe to get …" at bounding box center [479, 455] width 958 height 0
type input "STEVEN"
click at [664, 326] on button "Save" at bounding box center [660, 330] width 32 height 19
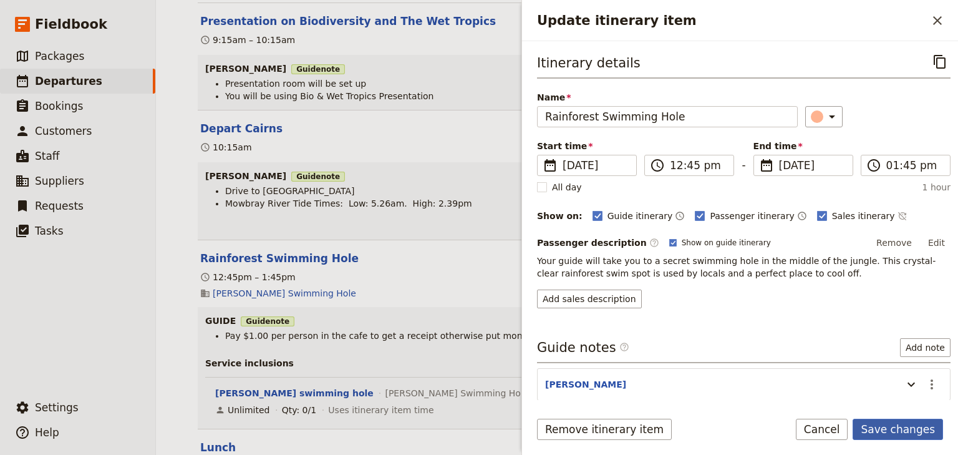
click at [916, 432] on button "Save changes" at bounding box center [898, 428] width 90 height 21
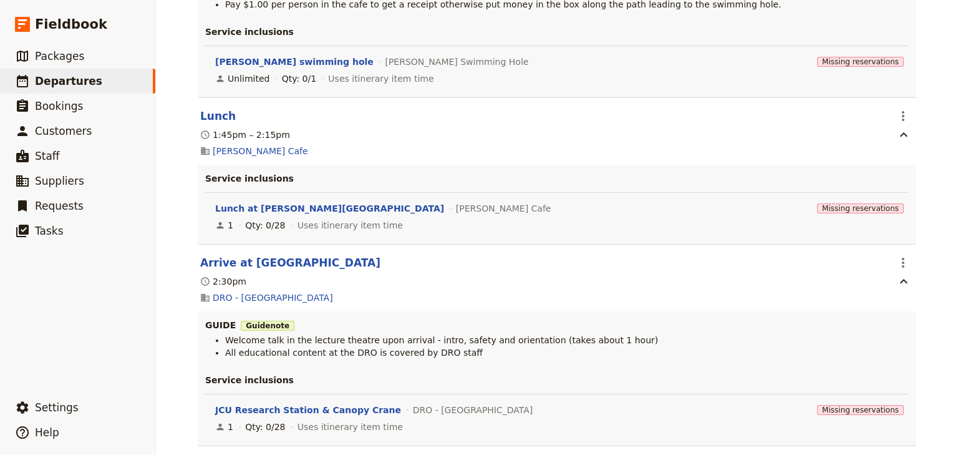
scroll to position [848, 0]
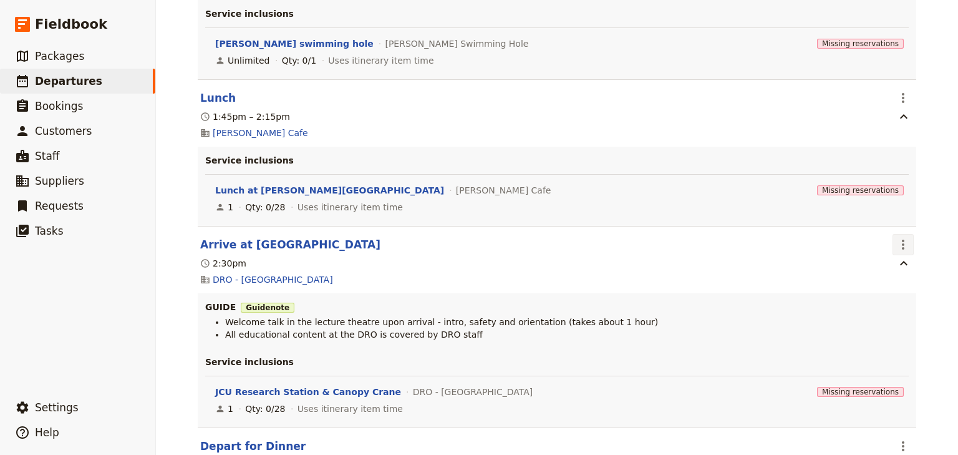
click at [899, 237] on icon "Actions" at bounding box center [903, 244] width 15 height 15
click at [893, 264] on span "Edit this itinerary item" at bounding box center [847, 260] width 110 height 12
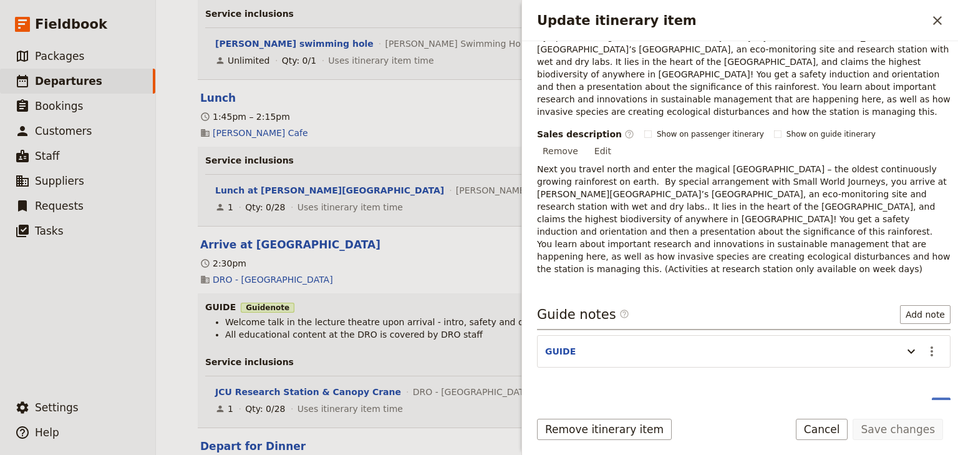
scroll to position [257, 0]
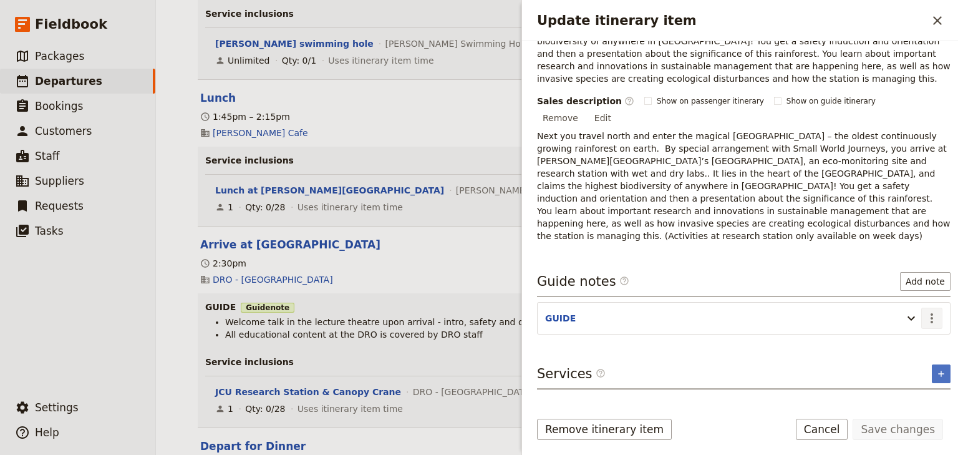
click at [924, 311] on icon "Actions" at bounding box center [931, 318] width 15 height 15
click at [878, 302] on span "Edit note" at bounding box center [888, 303] width 39 height 12
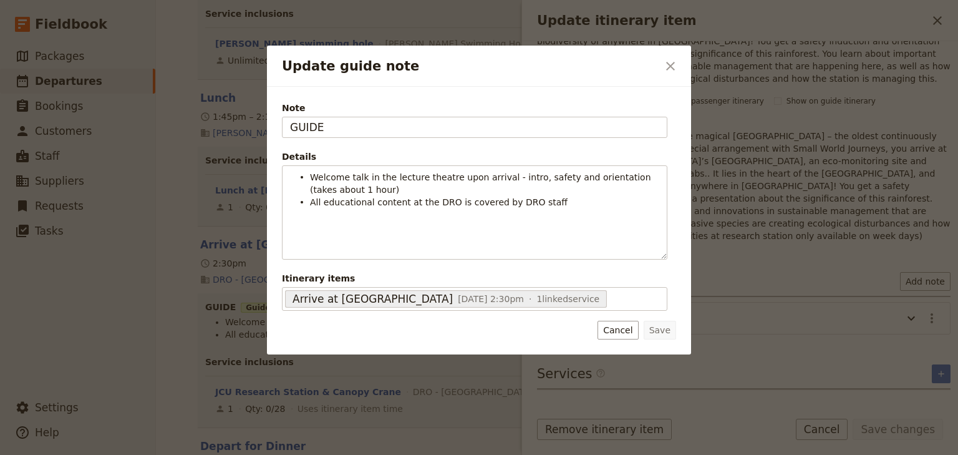
drag, startPoint x: 227, startPoint y: 120, endPoint x: 220, endPoint y: 117, distance: 7.5
click at [220, 454] on div "Update guide note ​ Note GUIDE Details Welcome talk in the lecture theatre upon…" at bounding box center [479, 455] width 958 height 0
type input "STEVEN"
click at [662, 323] on button "Save" at bounding box center [660, 330] width 32 height 19
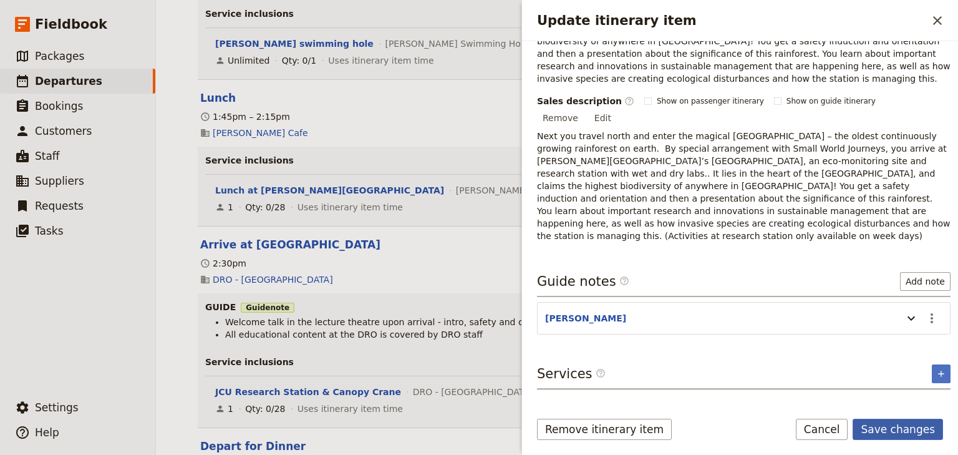
click at [922, 432] on button "Save changes" at bounding box center [898, 428] width 90 height 21
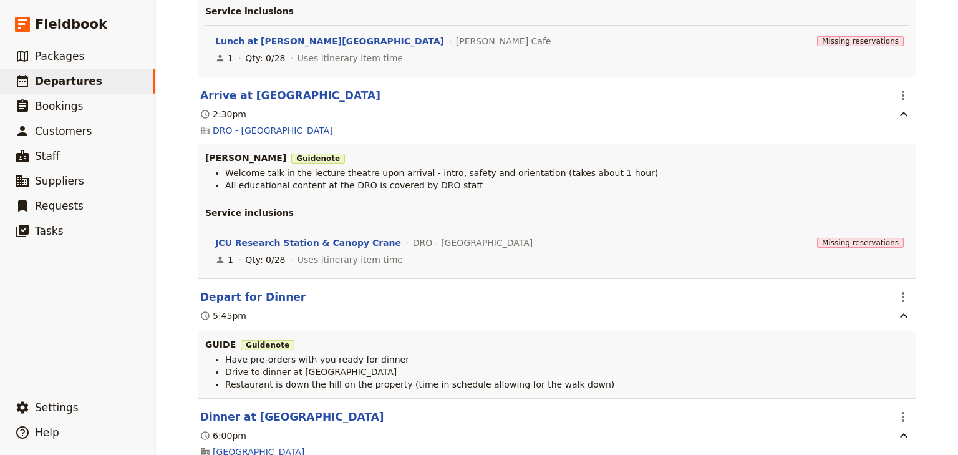
scroll to position [998, 0]
click at [905, 289] on icon "Actions" at bounding box center [903, 296] width 15 height 15
click at [889, 313] on span "Edit this itinerary item" at bounding box center [841, 312] width 98 height 12
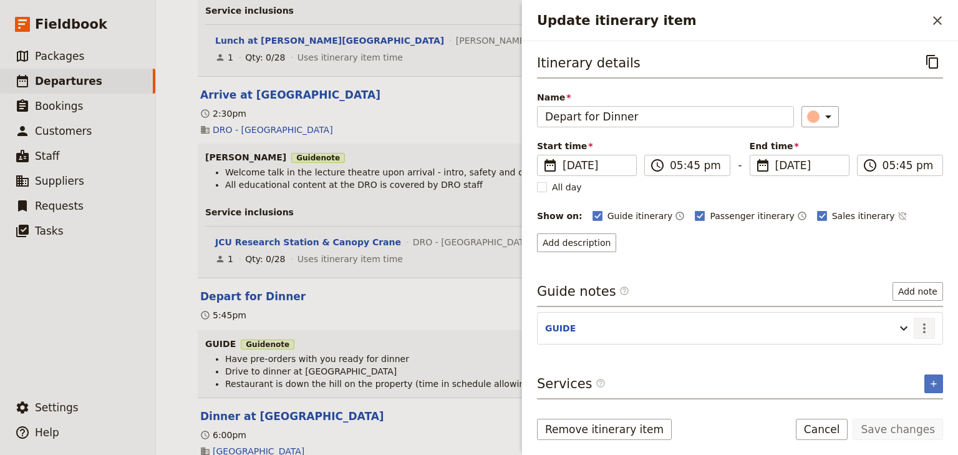
click at [927, 321] on icon "Actions" at bounding box center [924, 328] width 15 height 15
click at [897, 348] on span "Edit note" at bounding box center [888, 352] width 39 height 12
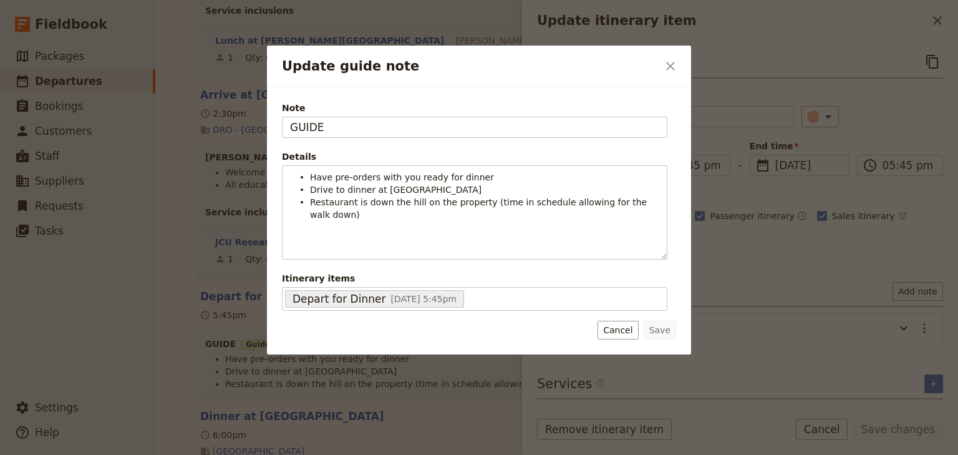
drag, startPoint x: 357, startPoint y: 127, endPoint x: 203, endPoint y: 114, distance: 154.0
click at [220, 454] on div "Update guide note ​ Note GUIDE Details Have pre-orders with you ready for dinne…" at bounding box center [479, 455] width 958 height 0
type input "STEVEN"
click at [660, 331] on button "Save" at bounding box center [660, 330] width 32 height 19
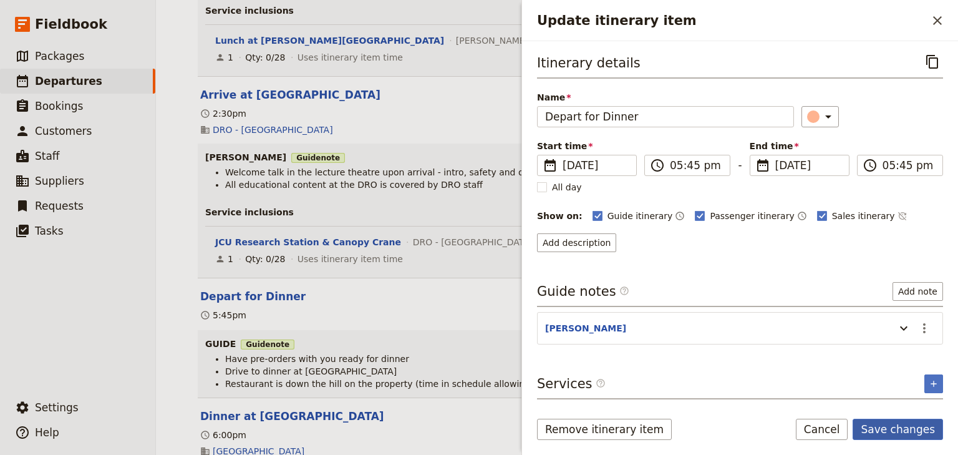
click at [906, 430] on button "Save changes" at bounding box center [898, 428] width 90 height 21
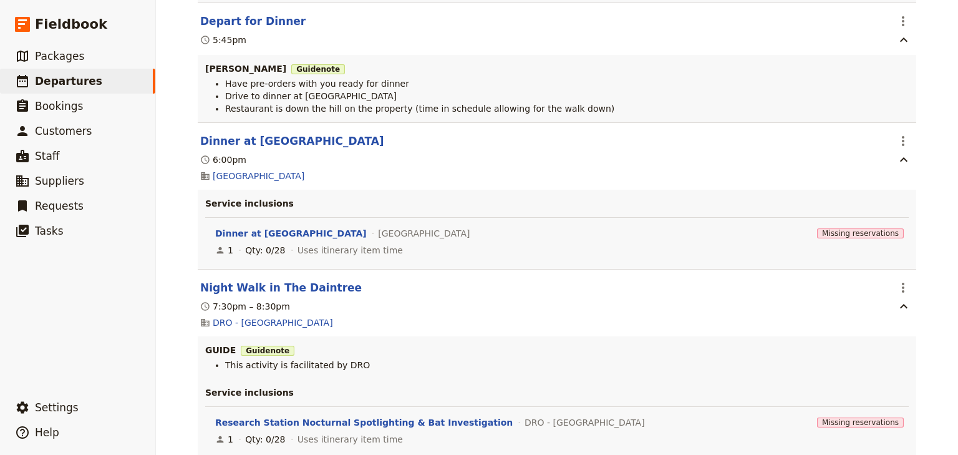
scroll to position [1297, 0]
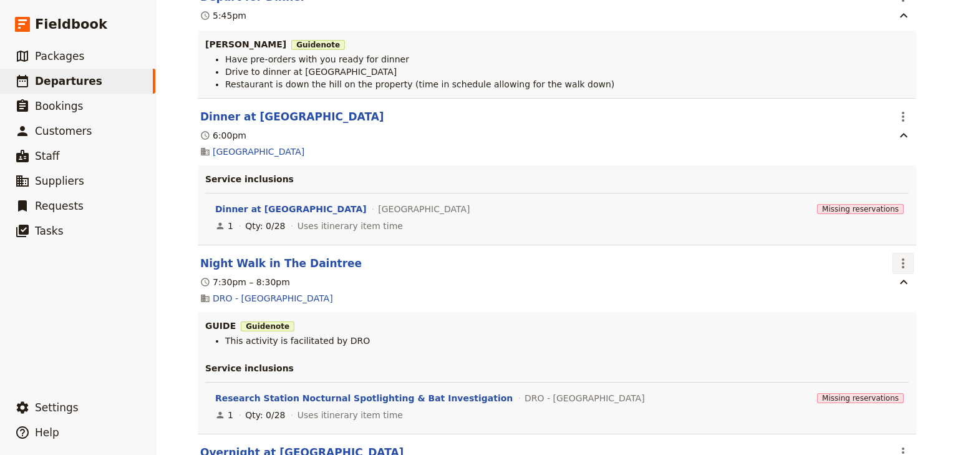
click at [901, 256] on icon "Actions" at bounding box center [903, 263] width 15 height 15
click at [893, 281] on span "Edit this itinerary item" at bounding box center [847, 281] width 110 height 12
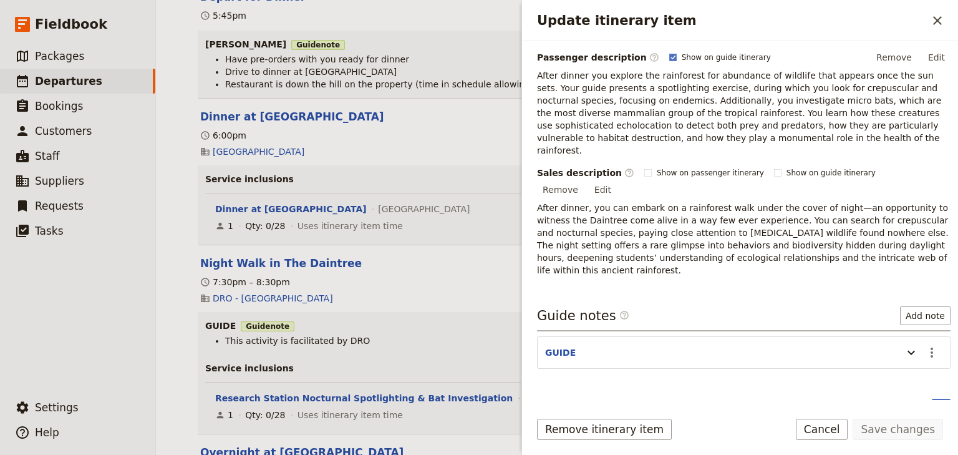
scroll to position [220, 0]
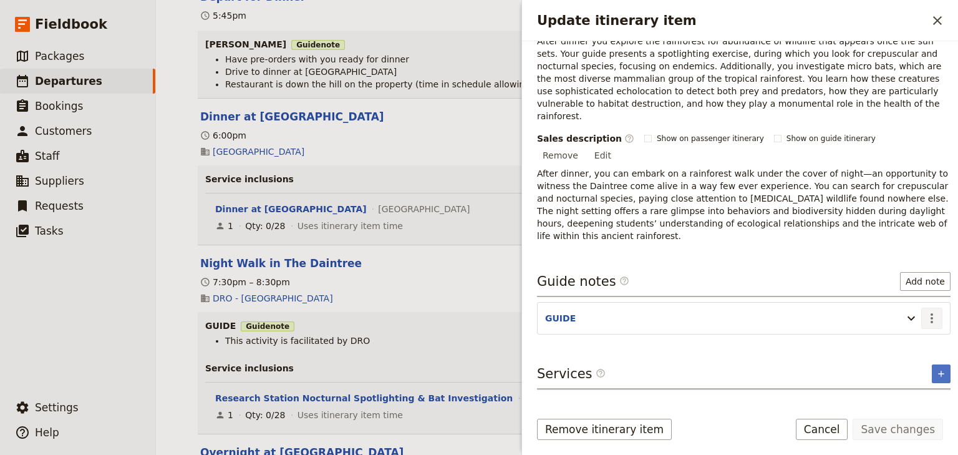
click at [925, 311] on icon "Actions" at bounding box center [931, 318] width 15 height 15
click at [908, 298] on span "Edit note" at bounding box center [888, 303] width 39 height 12
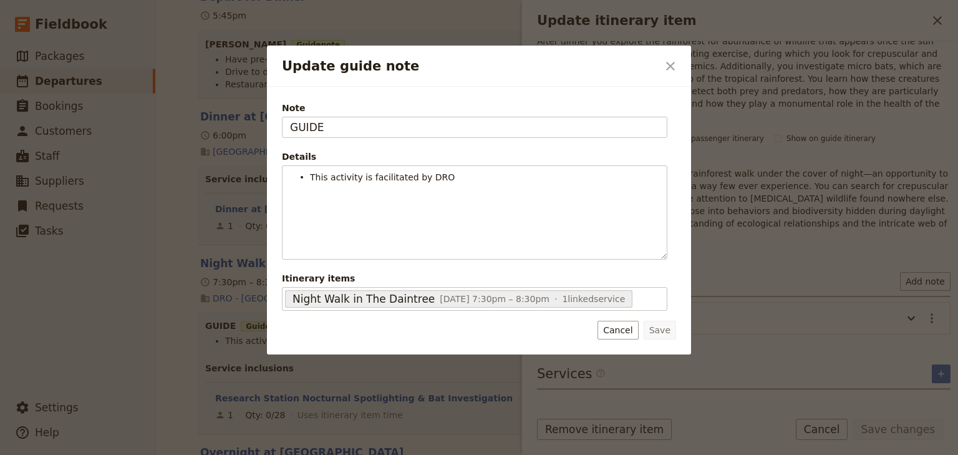
drag, startPoint x: 334, startPoint y: 127, endPoint x: 241, endPoint y: 120, distance: 93.8
click at [242, 454] on div "Update guide note ​ Note GUIDE Details This activity is facilitated by DRO ​ ​ …" at bounding box center [479, 455] width 958 height 0
type input "STEVEN"
drag, startPoint x: 646, startPoint y: 324, endPoint x: 776, endPoint y: 356, distance: 134.3
click at [651, 324] on button "Save" at bounding box center [660, 330] width 32 height 19
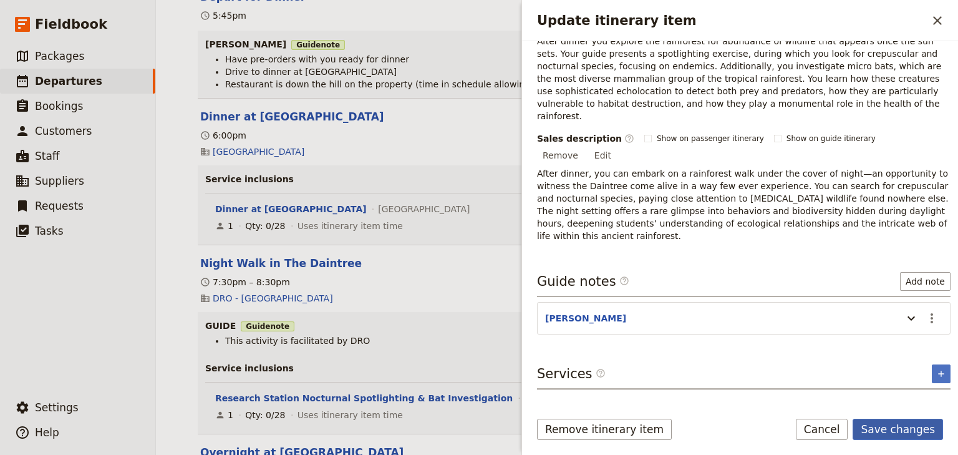
click at [896, 426] on button "Save changes" at bounding box center [898, 428] width 90 height 21
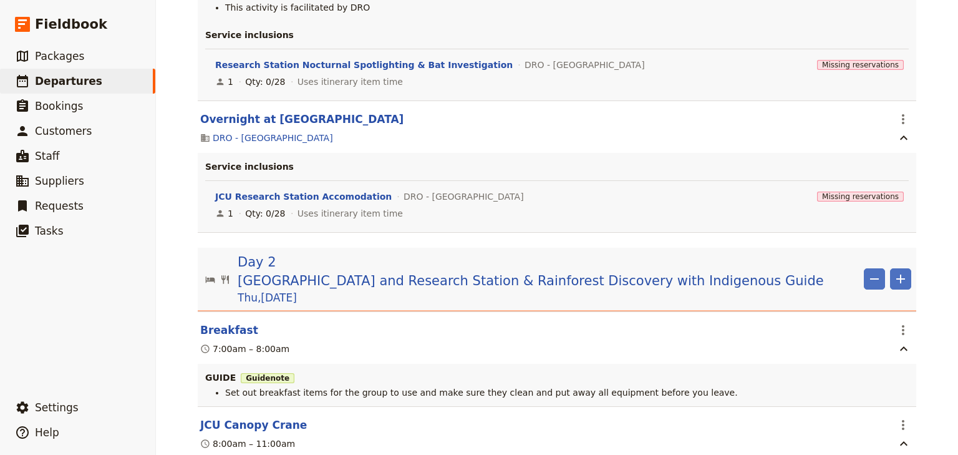
scroll to position [1646, 0]
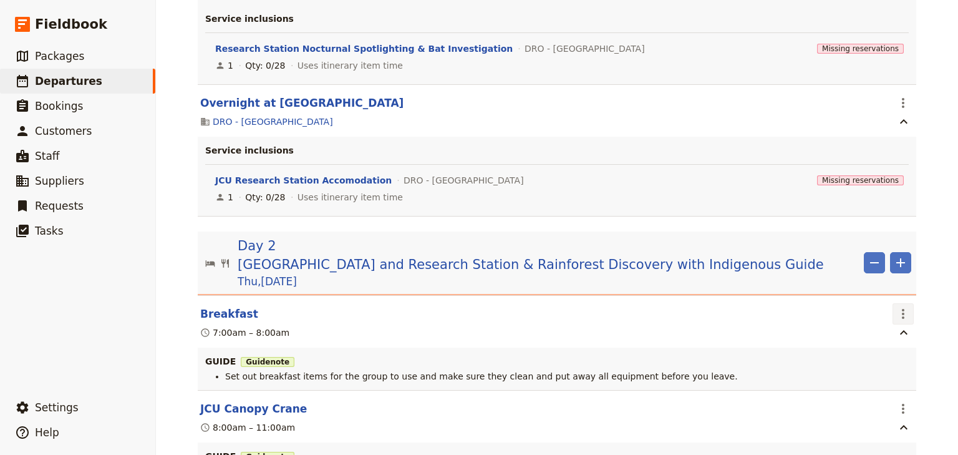
click at [896, 309] on icon "Actions" at bounding box center [903, 313] width 15 height 15
click at [887, 329] on span "Edit this itinerary item" at bounding box center [841, 332] width 98 height 12
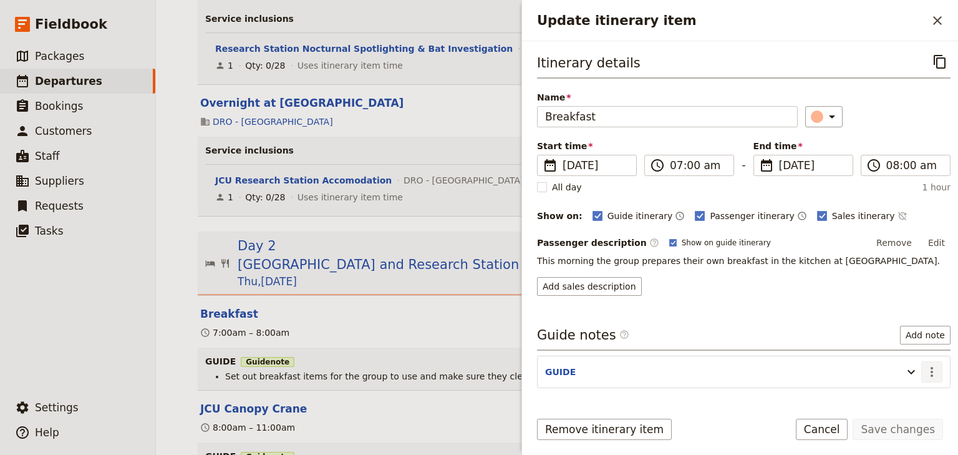
click at [928, 369] on icon "Actions" at bounding box center [931, 371] width 15 height 15
drag, startPoint x: 893, startPoint y: 391, endPoint x: 881, endPoint y: 375, distance: 20.5
click at [889, 386] on ul "Edit note Remove note" at bounding box center [898, 404] width 74 height 41
drag, startPoint x: 893, startPoint y: 394, endPoint x: 818, endPoint y: 354, distance: 84.5
click at [884, 387] on ul "Edit note Remove note" at bounding box center [898, 404] width 74 height 41
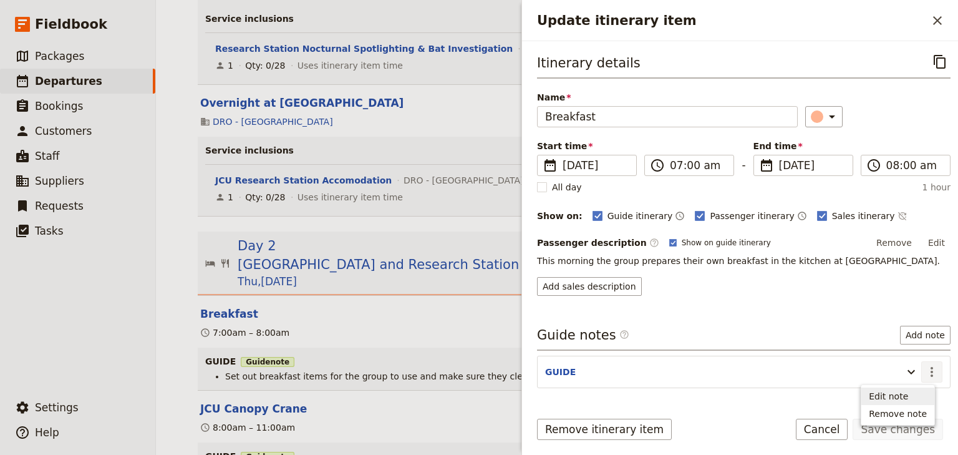
click at [886, 397] on span "Edit note" at bounding box center [888, 396] width 39 height 12
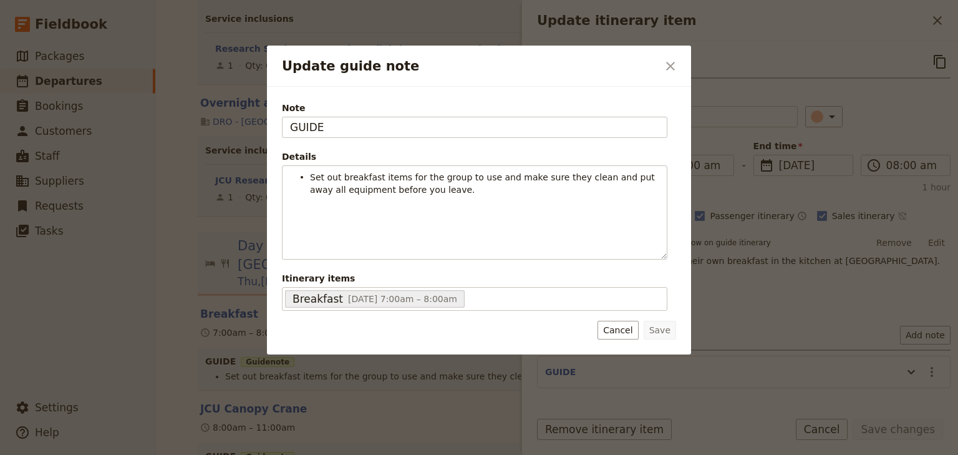
drag, startPoint x: 327, startPoint y: 128, endPoint x: 239, endPoint y: 115, distance: 88.3
click at [239, 454] on div "Update guide note ​ Note GUIDE Details Set out breakfast items for the group to…" at bounding box center [479, 455] width 958 height 0
type input "STEVEN"
click at [665, 329] on button "Save" at bounding box center [660, 330] width 32 height 19
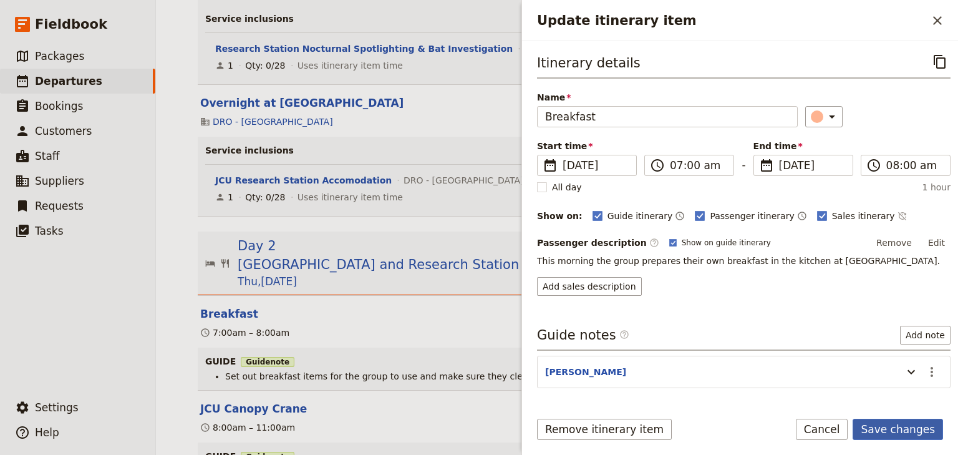
click at [927, 429] on button "Save changes" at bounding box center [898, 428] width 90 height 21
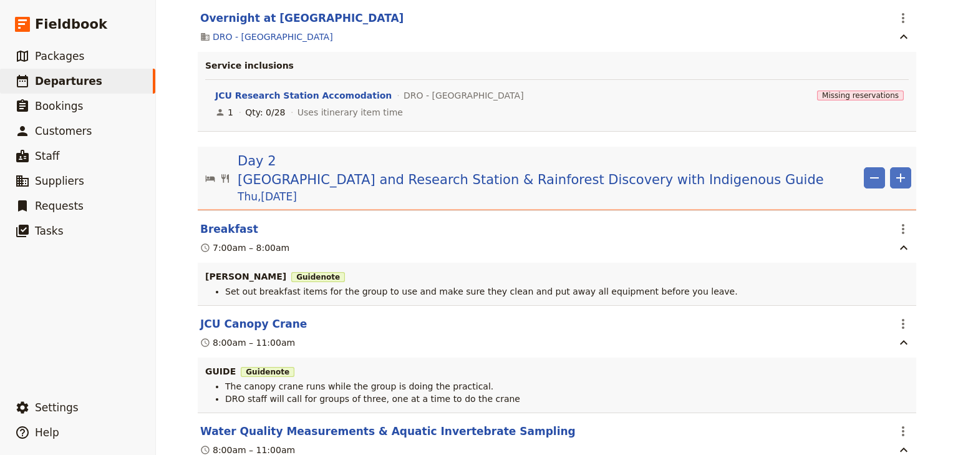
scroll to position [1746, 0]
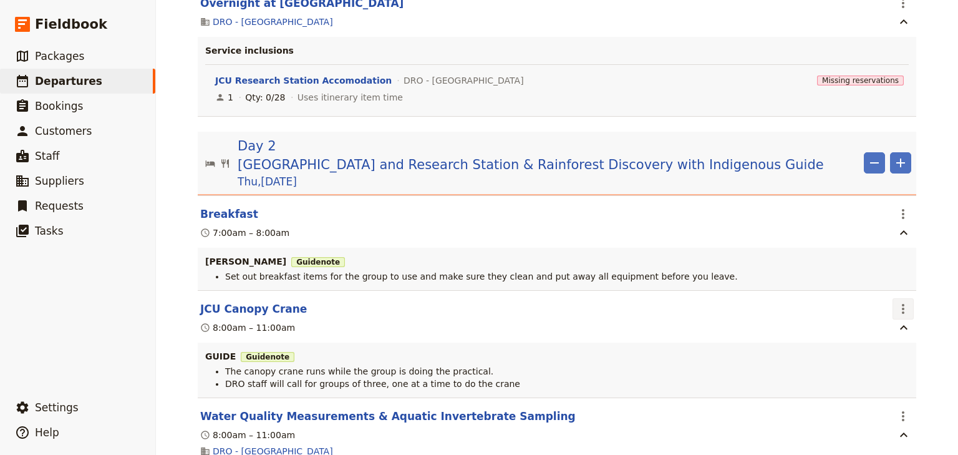
click at [902, 305] on icon "Actions" at bounding box center [903, 309] width 2 height 10
click at [893, 331] on span "Edit this itinerary item" at bounding box center [847, 328] width 110 height 12
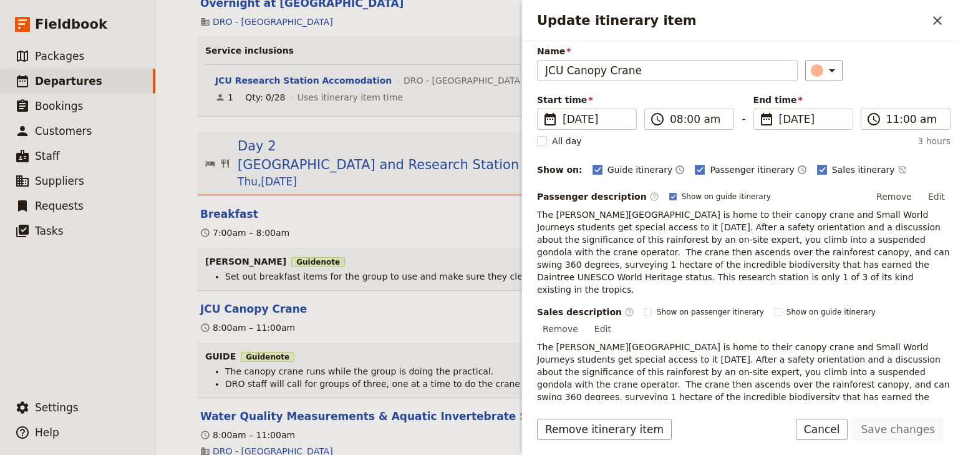
scroll to position [192, 0]
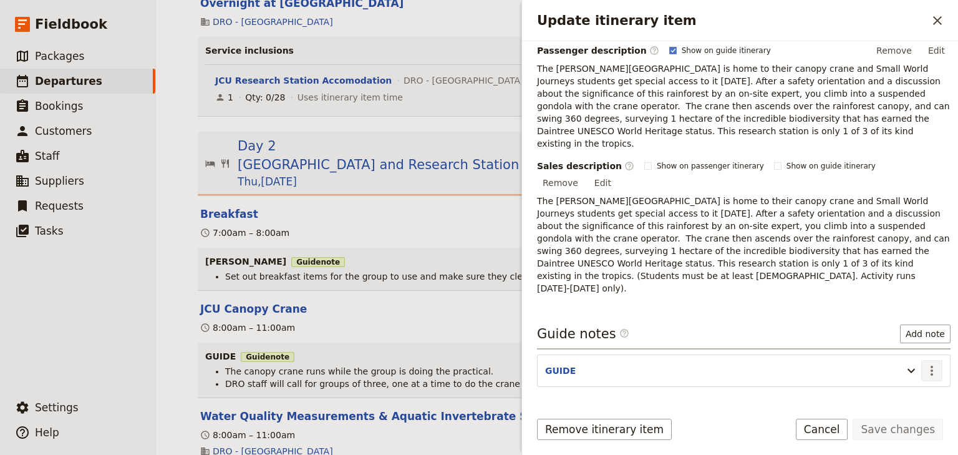
click at [924, 363] on icon "Actions" at bounding box center [931, 370] width 15 height 15
click at [894, 357] on span "Edit note" at bounding box center [888, 356] width 39 height 12
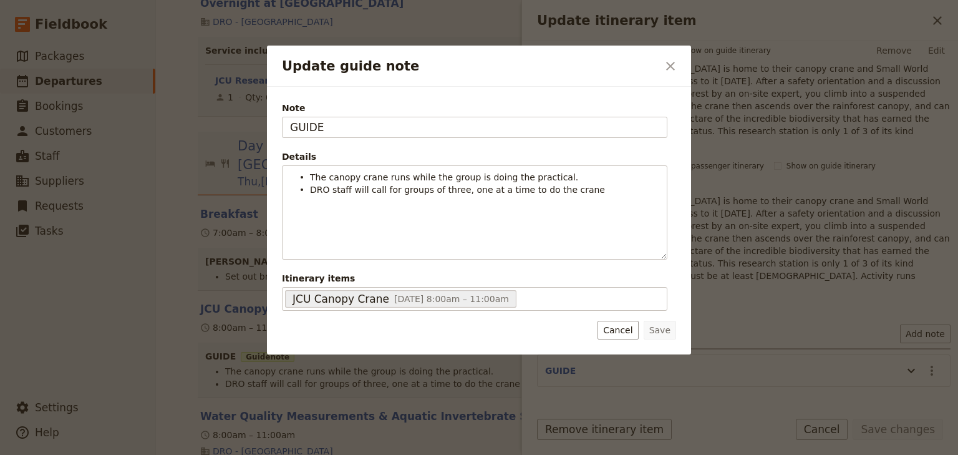
drag, startPoint x: 264, startPoint y: 123, endPoint x: 244, endPoint y: 120, distance: 20.2
click at [245, 454] on div "Update guide note ​ Note GUIDE Details The canopy crane runs while the group is…" at bounding box center [479, 455] width 958 height 0
type input "STEVEN"
click at [667, 330] on button "Save" at bounding box center [660, 330] width 32 height 19
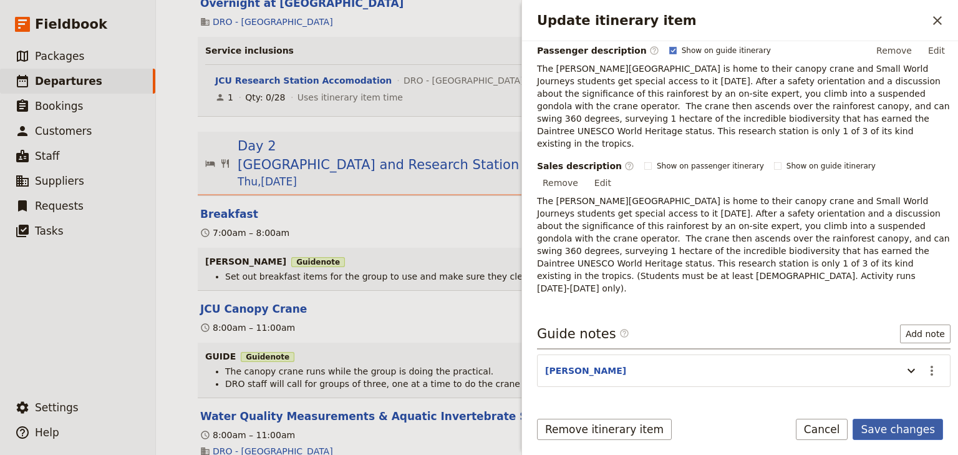
click at [914, 432] on button "Save changes" at bounding box center [898, 428] width 90 height 21
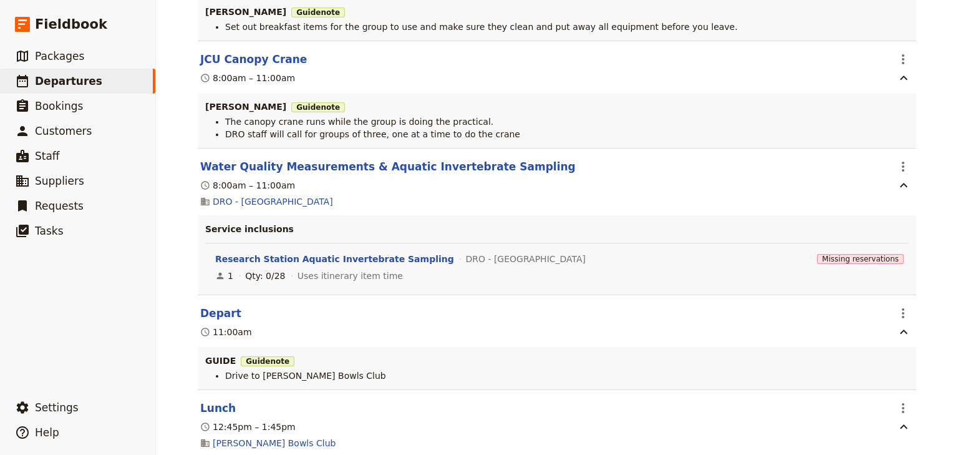
scroll to position [2046, 0]
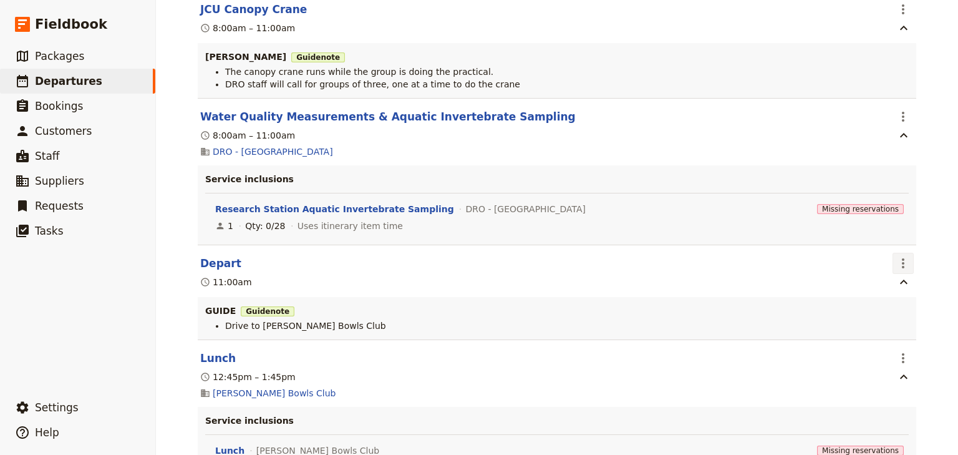
click at [896, 257] on icon "Actions" at bounding box center [903, 263] width 15 height 15
click at [885, 279] on span "Edit this itinerary item" at bounding box center [841, 284] width 98 height 12
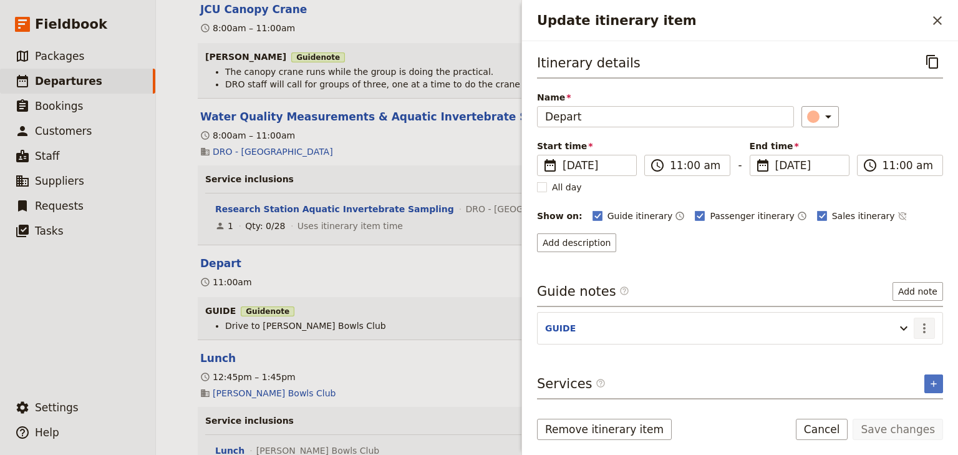
click at [923, 334] on button "​" at bounding box center [924, 327] width 21 height 21
click at [908, 348] on span "Edit note" at bounding box center [888, 352] width 39 height 12
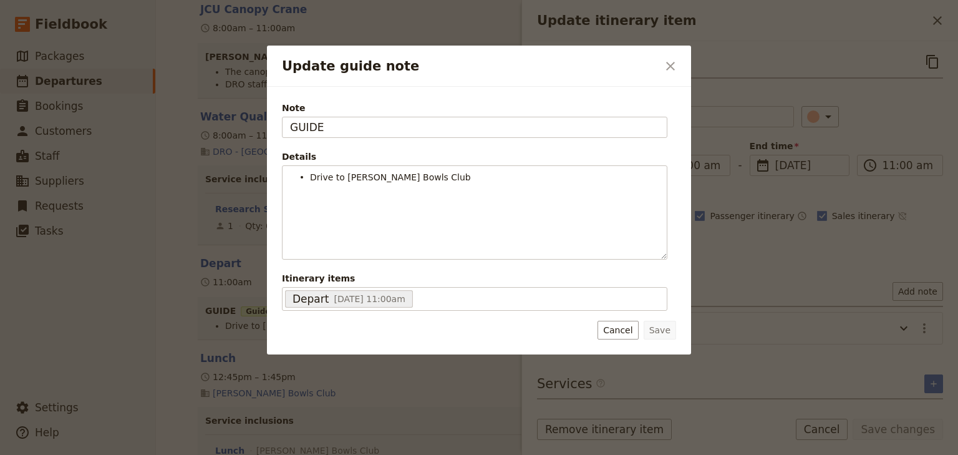
drag, startPoint x: 349, startPoint y: 130, endPoint x: 214, endPoint y: 124, distance: 135.4
click at [217, 454] on div "Update guide note ​ Note GUIDE Details Drive to Mossman Bowls Club ​ ​ ​ ​ ​ ​ …" at bounding box center [479, 455] width 958 height 0
type input "STEVEN"
click at [664, 330] on button "Save" at bounding box center [660, 330] width 32 height 19
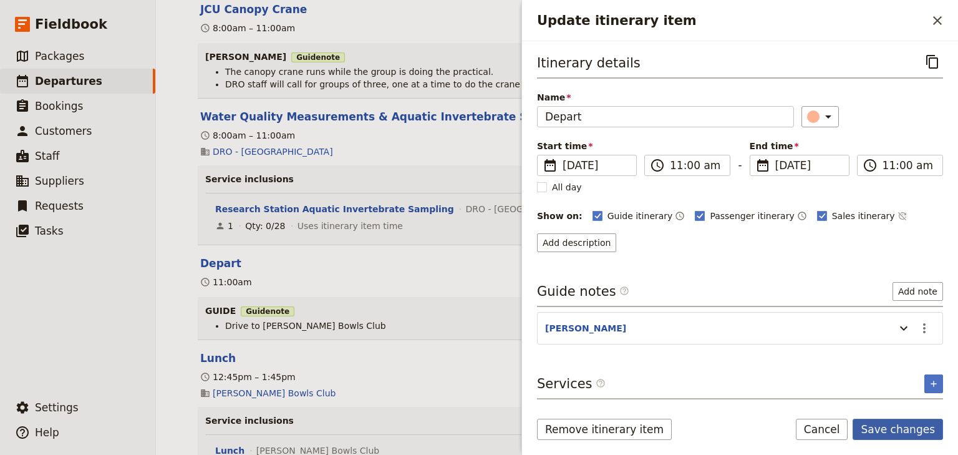
click at [887, 425] on button "Save changes" at bounding box center [898, 428] width 90 height 21
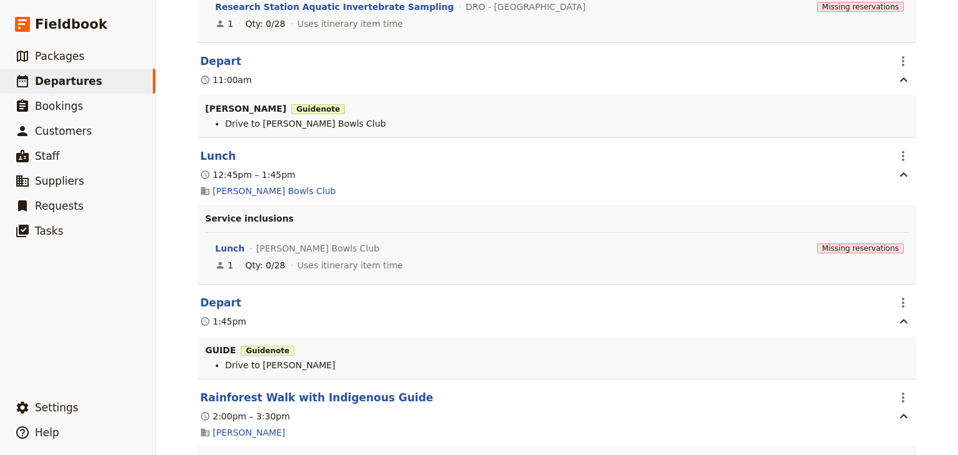
scroll to position [2295, 0]
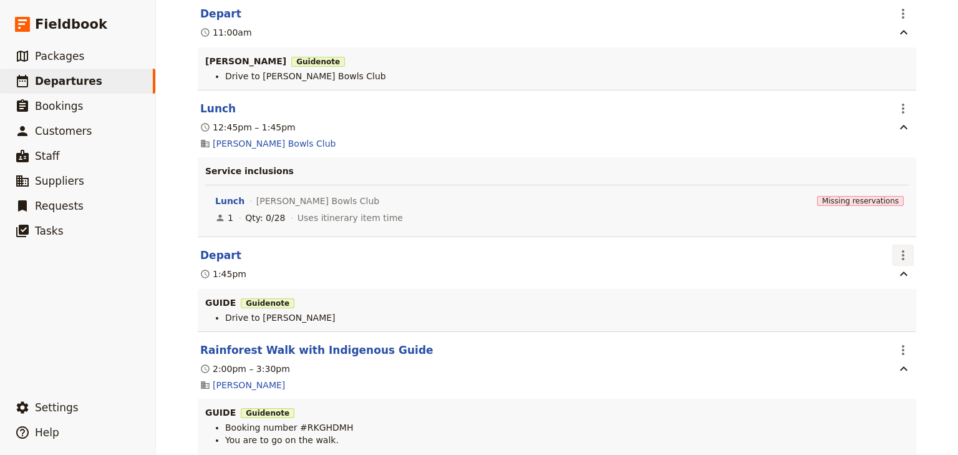
click at [896, 253] on icon "Actions" at bounding box center [903, 255] width 15 height 15
click at [892, 273] on span "Edit this itinerary item" at bounding box center [847, 278] width 110 height 12
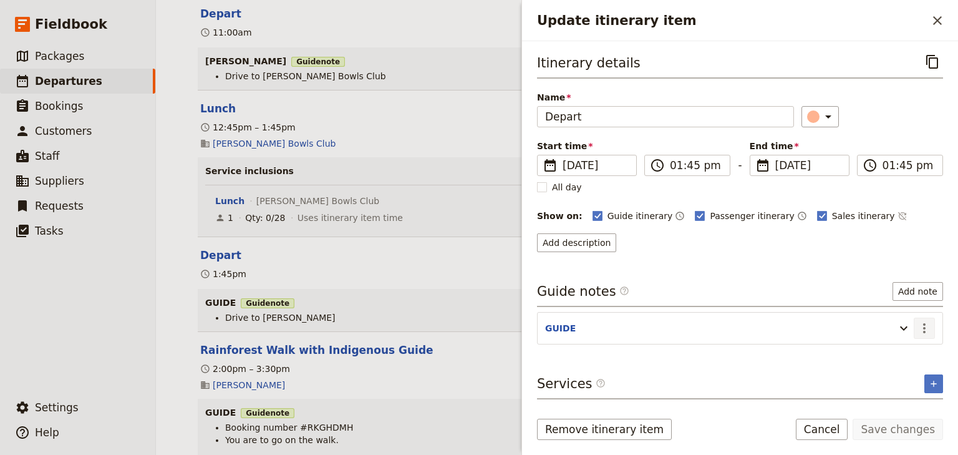
click at [923, 331] on icon "Actions" at bounding box center [924, 328] width 15 height 15
click at [908, 347] on span "Edit note" at bounding box center [888, 352] width 39 height 12
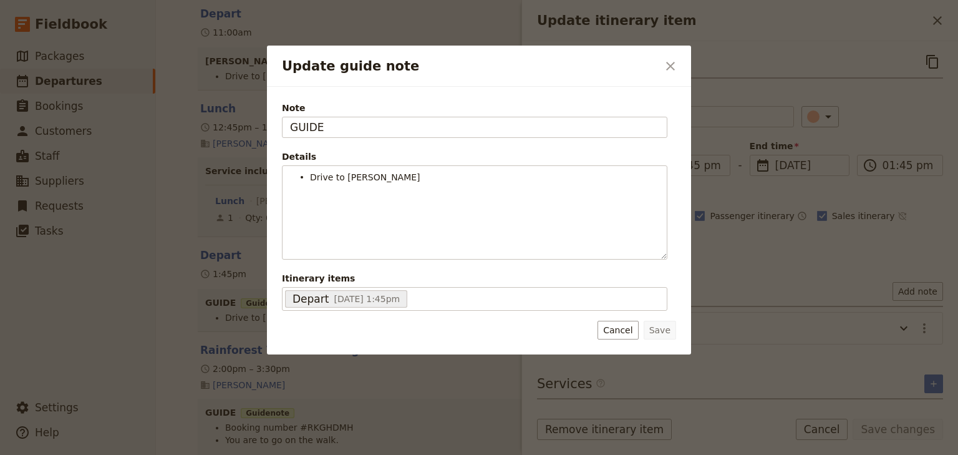
drag, startPoint x: 332, startPoint y: 128, endPoint x: 245, endPoint y: 123, distance: 87.4
click at [245, 454] on div "Update guide note ​ Note GUIDE Details Drive to Mossman Gorge ​ ​ ​ ​ ​ ​ ​ ​ ​…" at bounding box center [479, 455] width 958 height 0
type input "STEVEN"
drag, startPoint x: 661, startPoint y: 330, endPoint x: 669, endPoint y: 333, distance: 8.1
click at [662, 330] on button "Save" at bounding box center [660, 330] width 32 height 19
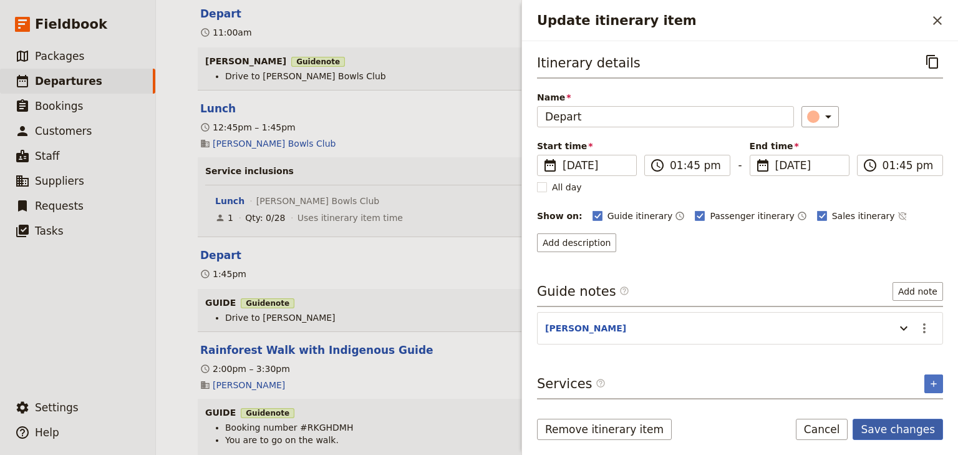
click at [906, 432] on button "Save changes" at bounding box center [898, 428] width 90 height 21
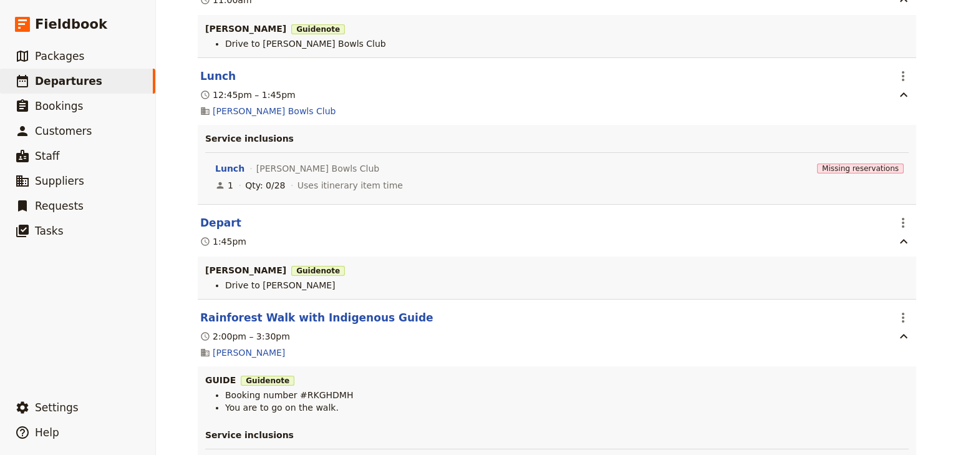
scroll to position [2345, 0]
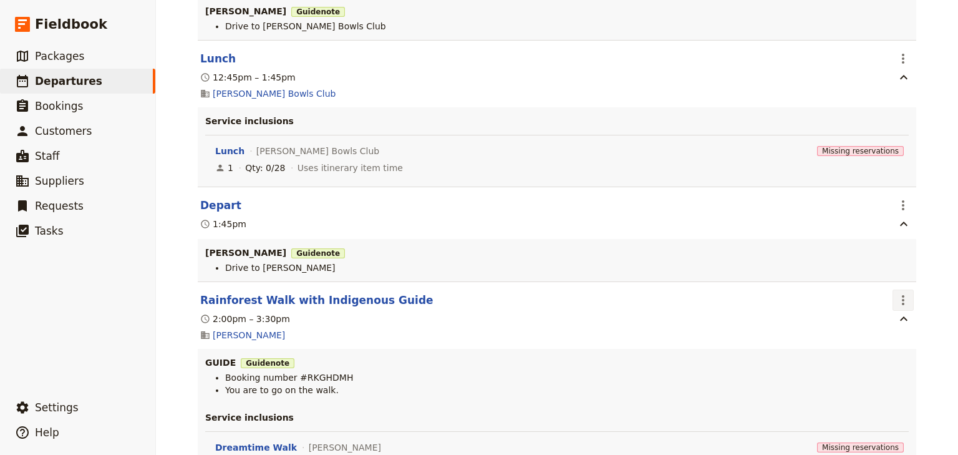
click at [904, 296] on icon "Actions" at bounding box center [903, 299] width 15 height 15
click at [888, 315] on button "Edit this itinerary item" at bounding box center [847, 323] width 125 height 17
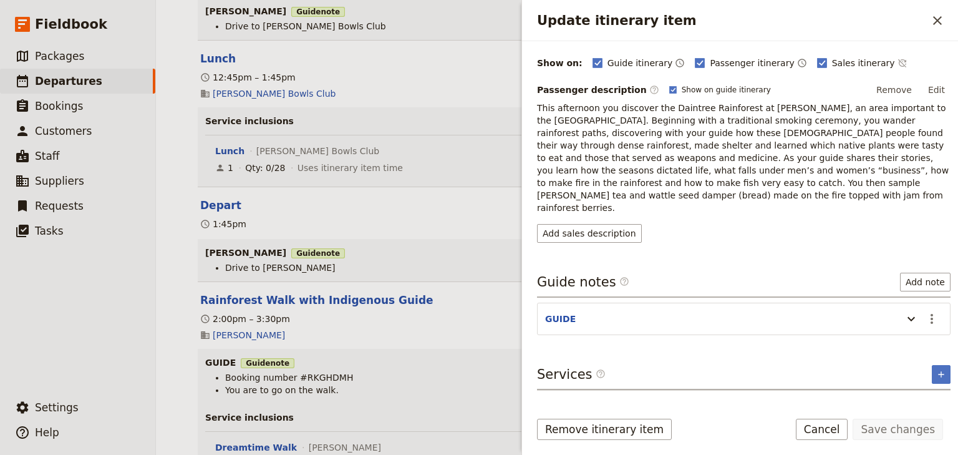
scroll to position [159, 0]
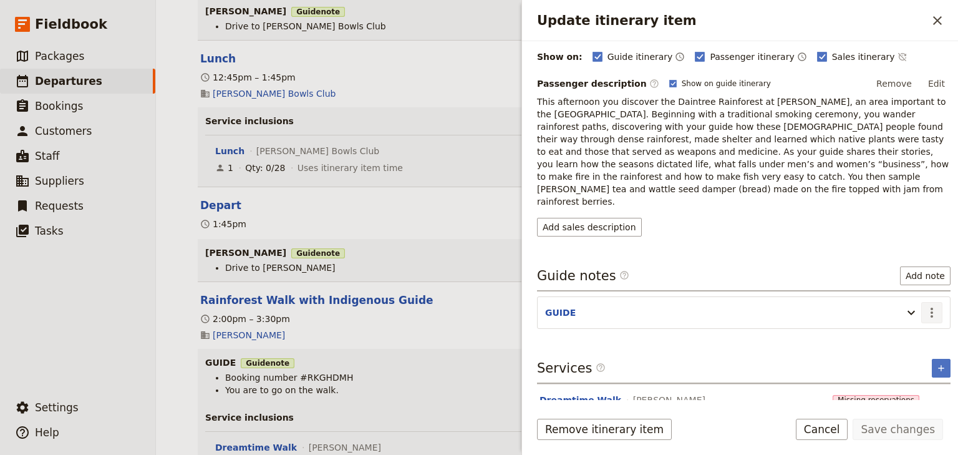
click at [926, 305] on icon "Actions" at bounding box center [931, 312] width 15 height 15
click at [908, 311] on span "Edit note" at bounding box center [888, 312] width 39 height 12
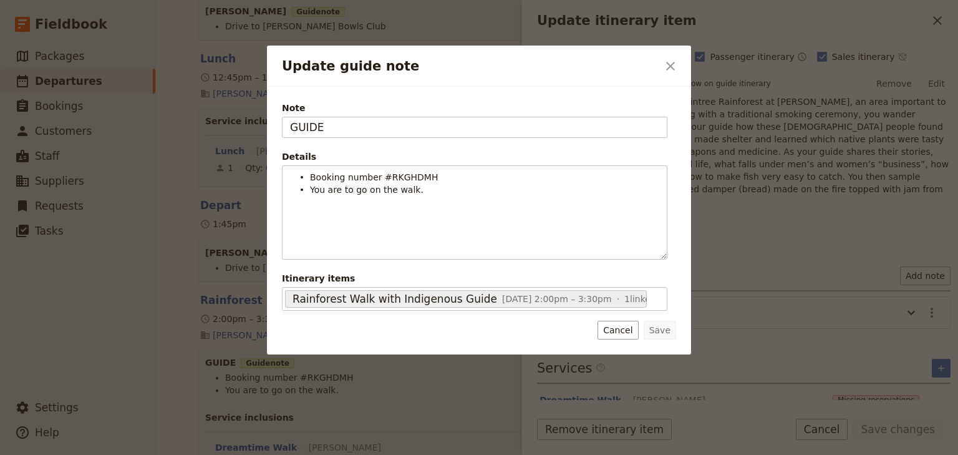
drag, startPoint x: 341, startPoint y: 125, endPoint x: 196, endPoint y: 110, distance: 144.8
click at [201, 454] on div "Update guide note ​ Note GUIDE Details Booking number #RKGHDMH You are to go on…" at bounding box center [479, 455] width 958 height 0
type input "STEVEN"
click at [664, 327] on button "Save" at bounding box center [660, 330] width 32 height 19
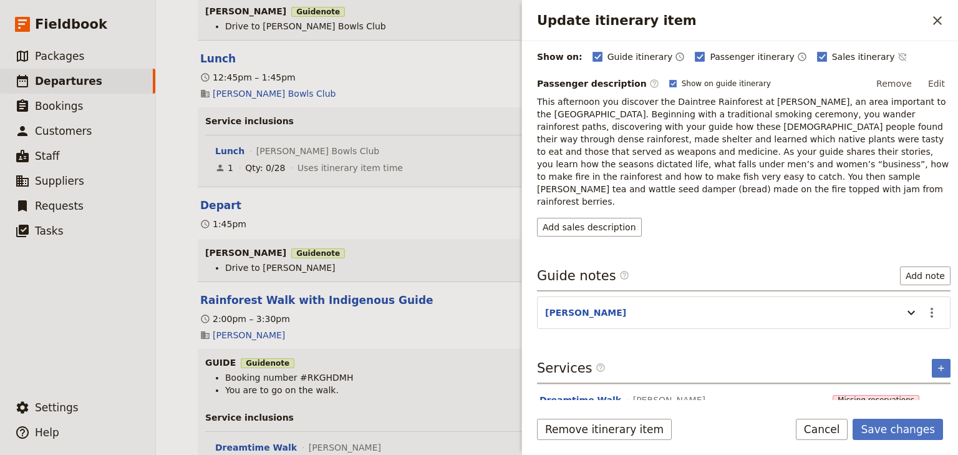
drag, startPoint x: 909, startPoint y: 425, endPoint x: 639, endPoint y: 347, distance: 281.2
click at [908, 425] on button "Save changes" at bounding box center [898, 428] width 90 height 21
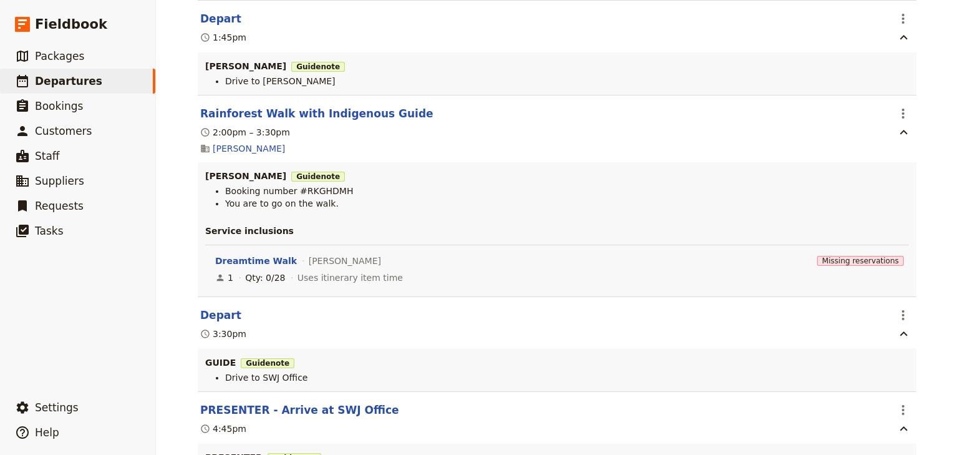
scroll to position [2544, 0]
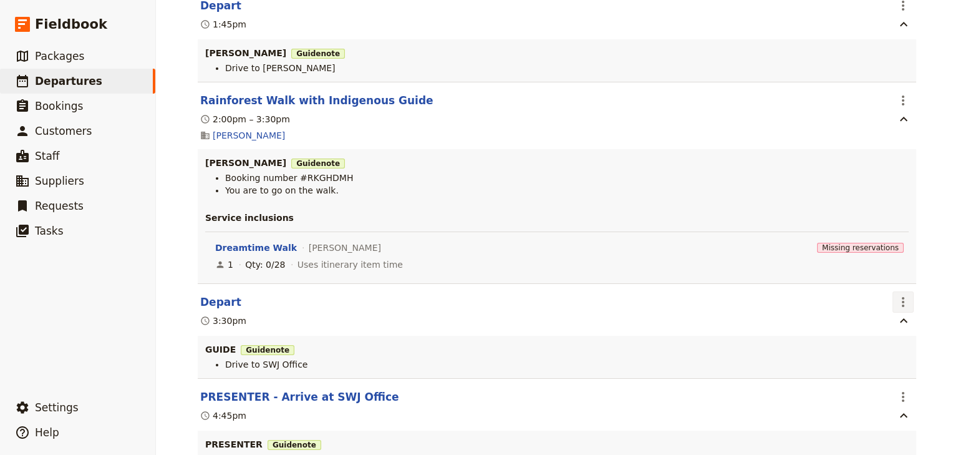
click at [902, 298] on icon "Actions" at bounding box center [903, 302] width 2 height 10
click at [883, 327] on span "Edit this itinerary item" at bounding box center [841, 326] width 98 height 12
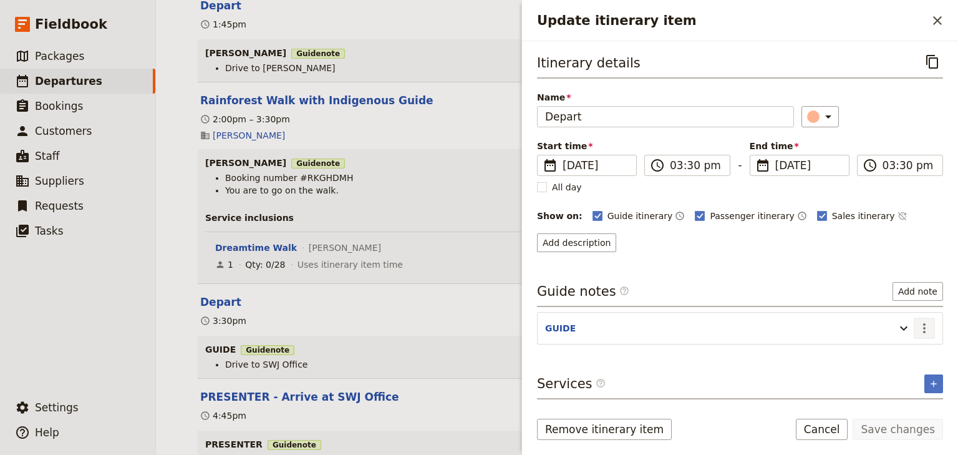
click at [924, 326] on icon "Actions" at bounding box center [924, 328] width 2 height 10
click at [911, 357] on span "Edit note" at bounding box center [898, 352] width 58 height 12
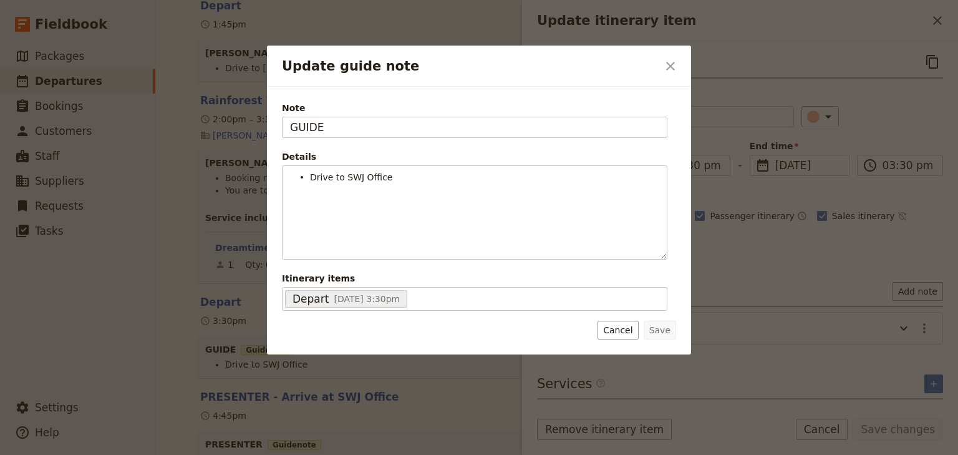
drag, startPoint x: 331, startPoint y: 128, endPoint x: 203, endPoint y: 115, distance: 128.0
click at [227, 454] on div "Update guide note ​ Note GUIDE Details Drive to SWJ Office ​ ​ ​ ​ ​ ​ ​ ​ ​ ​ …" at bounding box center [479, 455] width 958 height 0
type input "STEVEN"
click at [661, 328] on button "Save" at bounding box center [660, 330] width 32 height 19
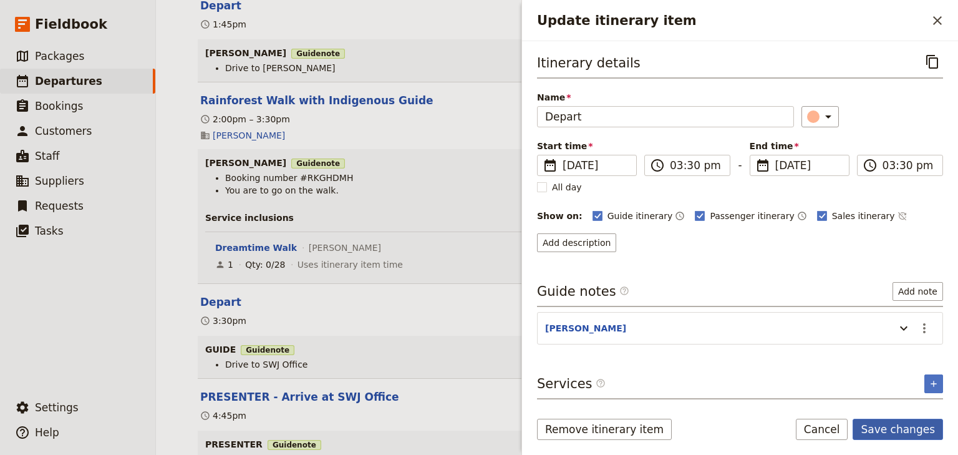
click at [918, 429] on button "Save changes" at bounding box center [898, 428] width 90 height 21
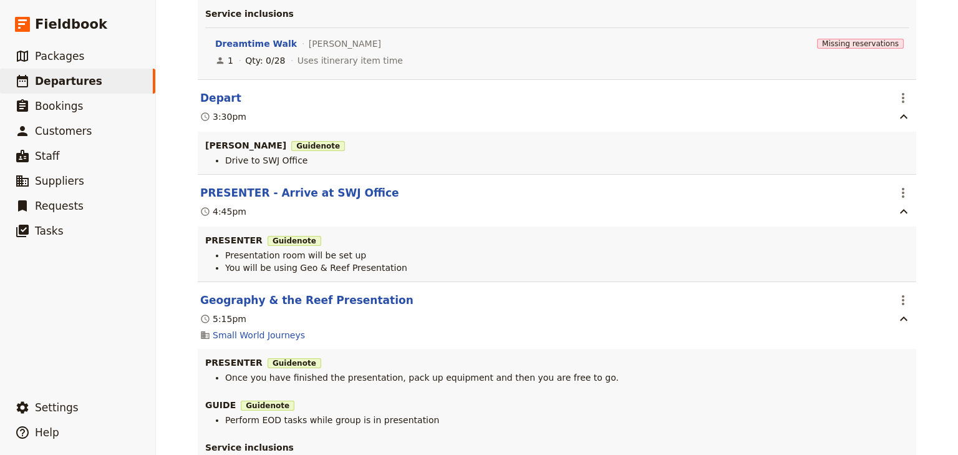
scroll to position [2744, 0]
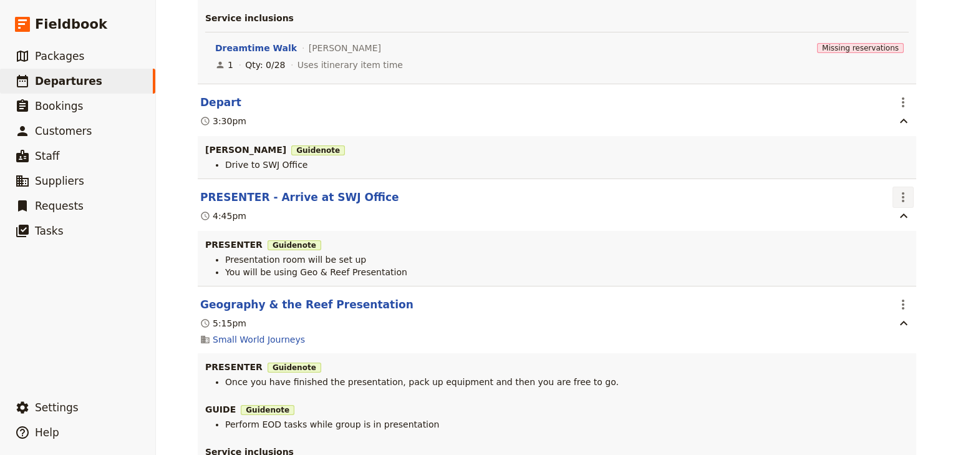
click at [901, 196] on icon "Actions" at bounding box center [903, 197] width 15 height 15
click at [887, 220] on span "Edit this itinerary item" at bounding box center [841, 222] width 98 height 12
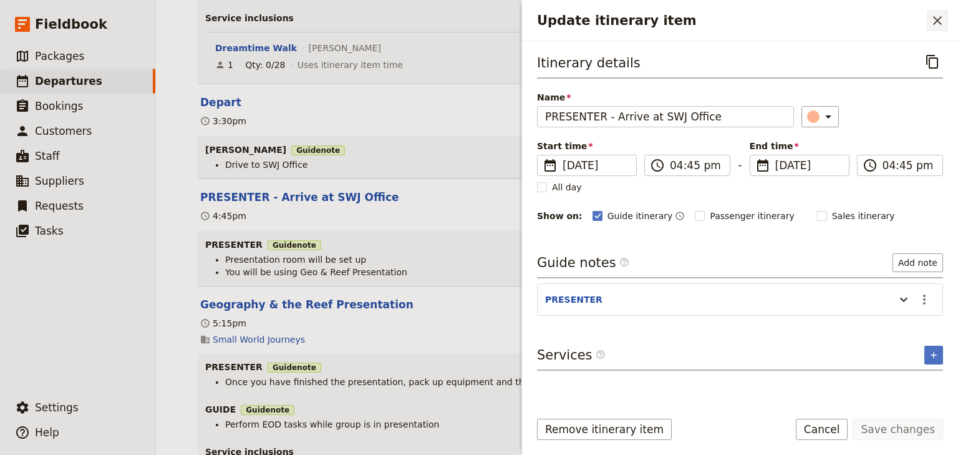
click at [932, 21] on icon "Close drawer" at bounding box center [937, 20] width 15 height 15
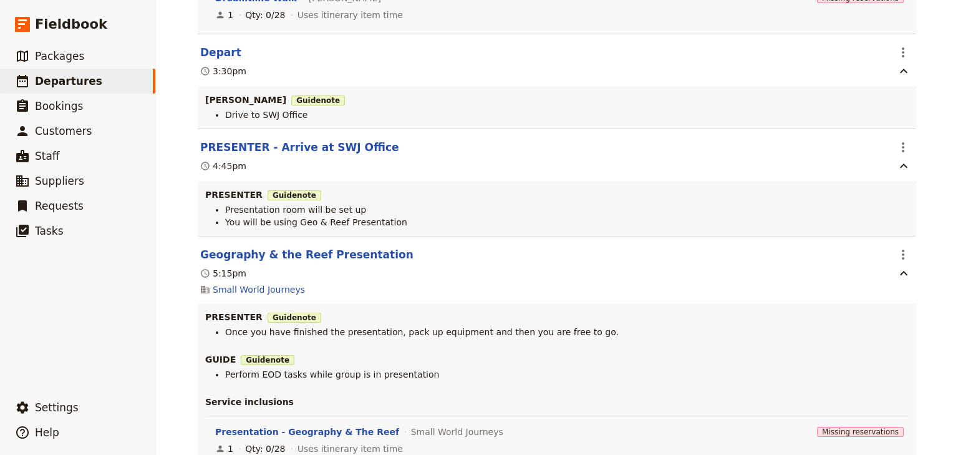
scroll to position [2844, 0]
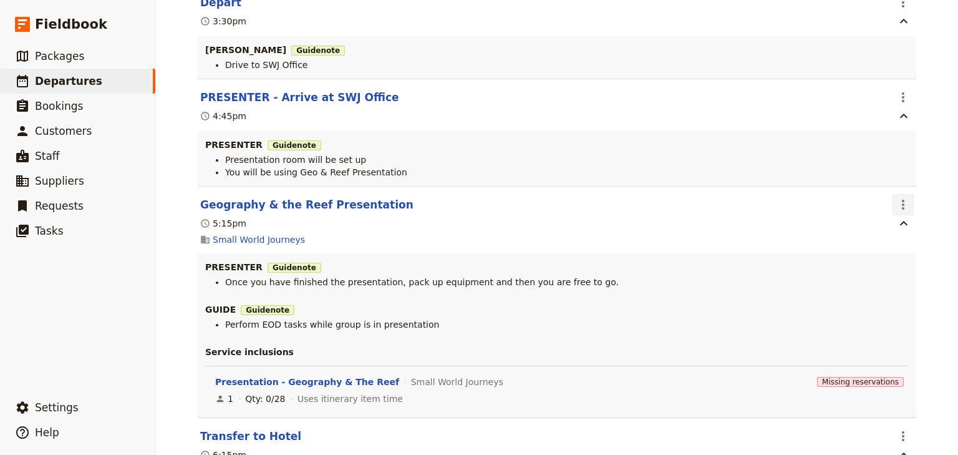
click at [896, 206] on icon "Actions" at bounding box center [903, 204] width 15 height 15
click at [881, 230] on span "Edit this itinerary item" at bounding box center [841, 231] width 98 height 12
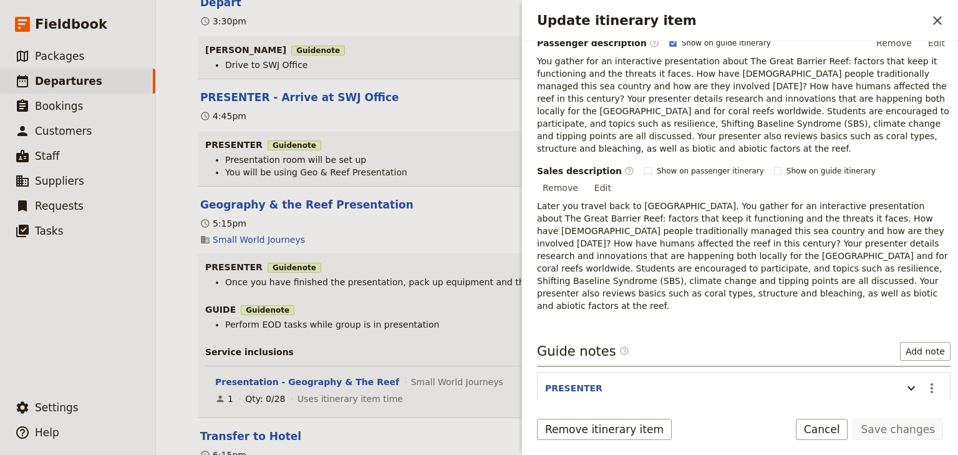
scroll to position [299, 0]
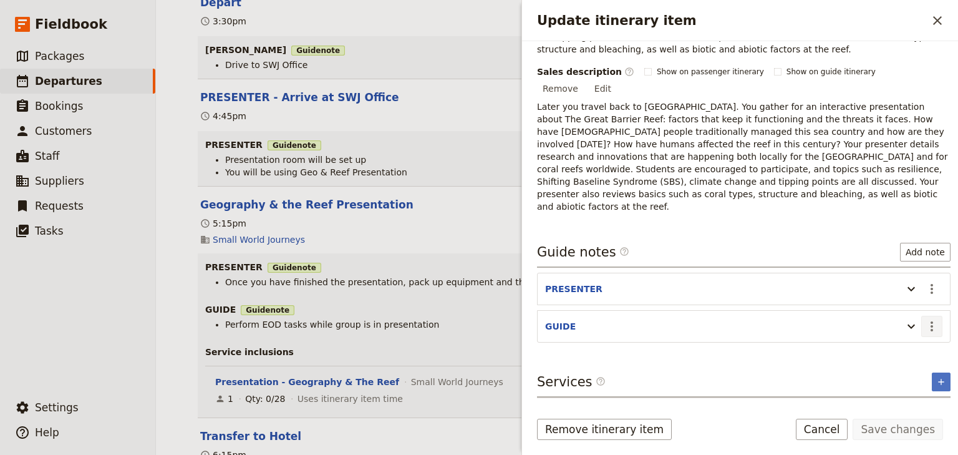
click at [925, 319] on icon "Actions" at bounding box center [931, 326] width 15 height 15
click at [901, 309] on span "Edit note" at bounding box center [888, 312] width 39 height 12
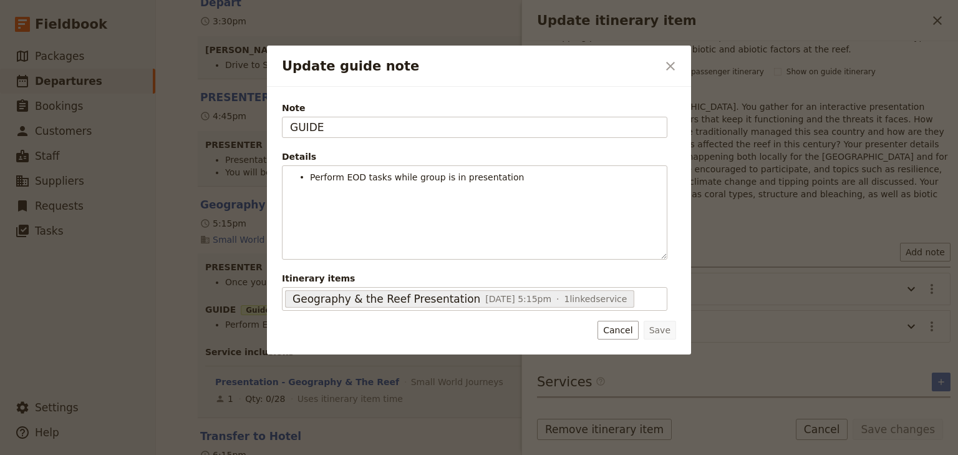
drag, startPoint x: 326, startPoint y: 125, endPoint x: 243, endPoint y: 112, distance: 83.9
click at [244, 454] on div "Update guide note ​ Note GUIDE Details Perform EOD tasks while group is in pres…" at bounding box center [479, 455] width 958 height 0
type input "STEVEN"
click at [672, 326] on button "Save" at bounding box center [660, 330] width 32 height 19
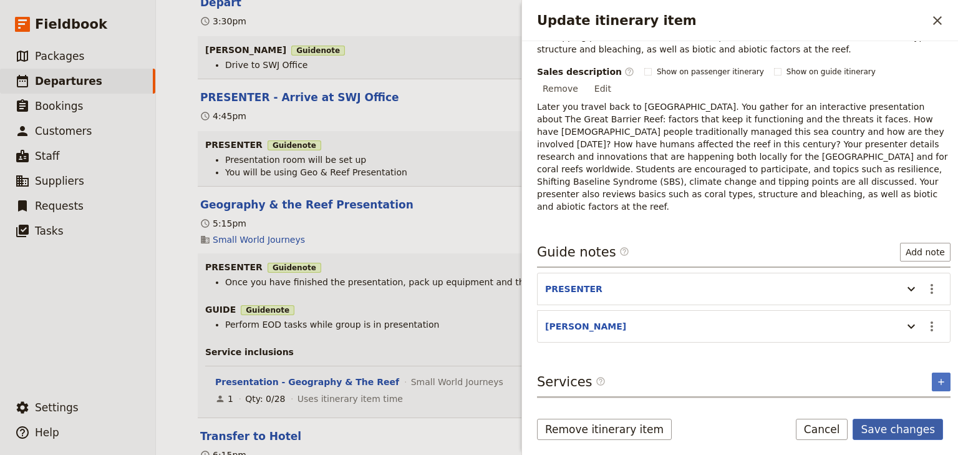
click at [923, 431] on button "Save changes" at bounding box center [898, 428] width 90 height 21
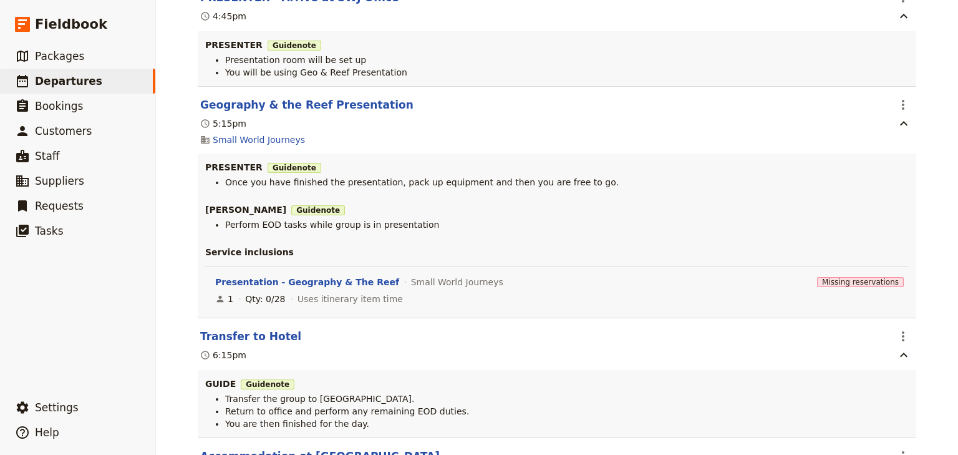
scroll to position [2993, 0]
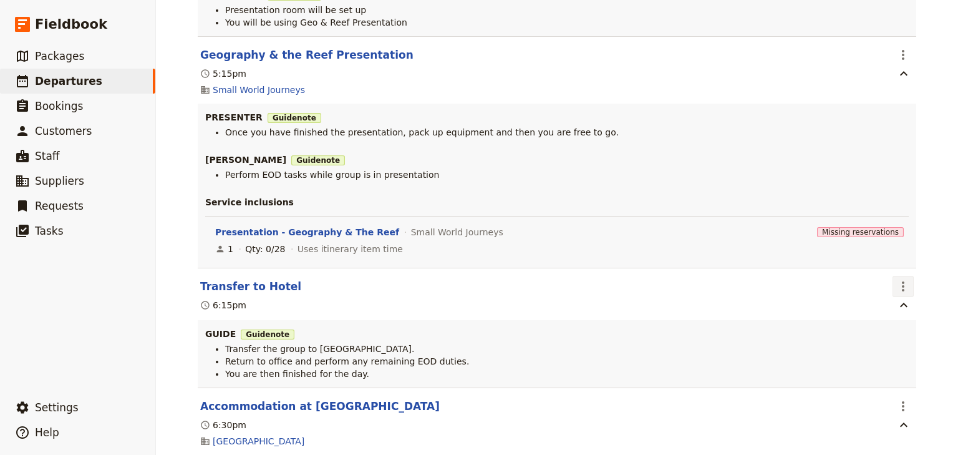
click at [896, 285] on icon "Actions" at bounding box center [903, 286] width 15 height 15
click at [886, 313] on span "Edit this itinerary item" at bounding box center [841, 313] width 98 height 12
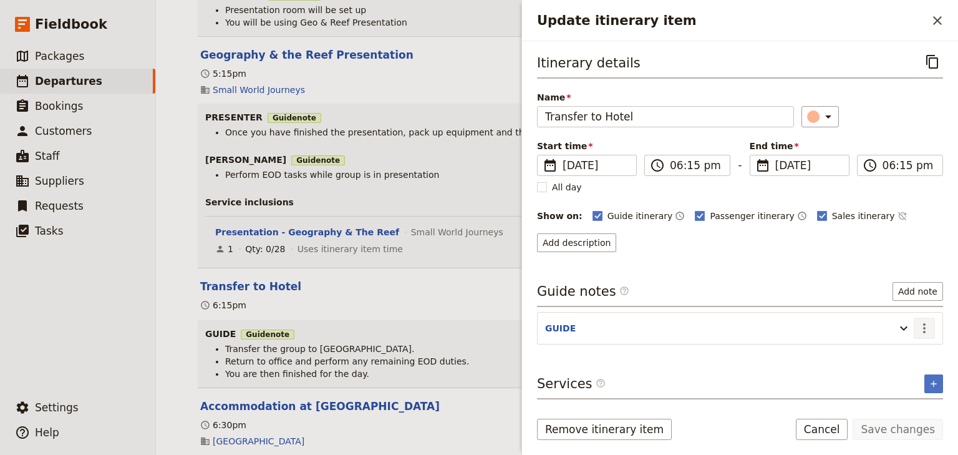
click at [925, 323] on icon "Actions" at bounding box center [924, 328] width 15 height 15
click at [907, 347] on span "Edit note" at bounding box center [888, 352] width 39 height 12
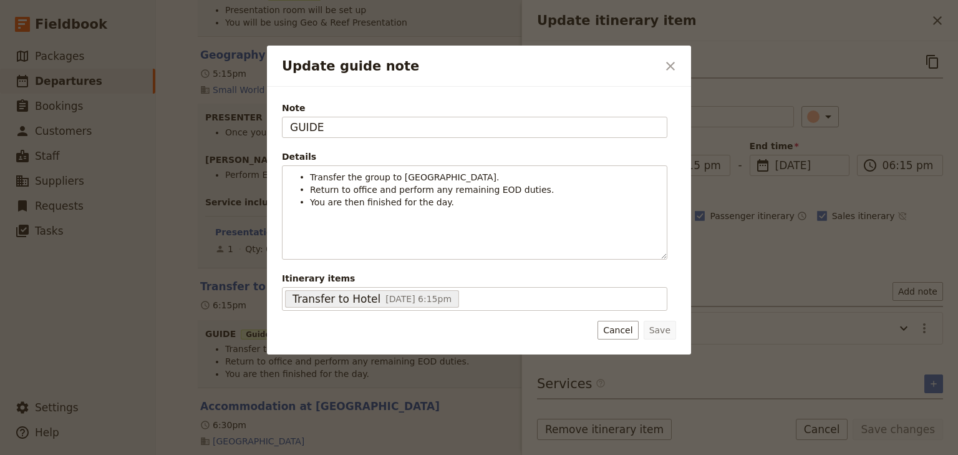
click at [210, 454] on div "Update guide note ​ Note GUIDE Details Transfer the group to Heritage Hotel Cai…" at bounding box center [479, 455] width 958 height 0
type input "STEVEN"
click at [656, 324] on button "Save" at bounding box center [660, 330] width 32 height 19
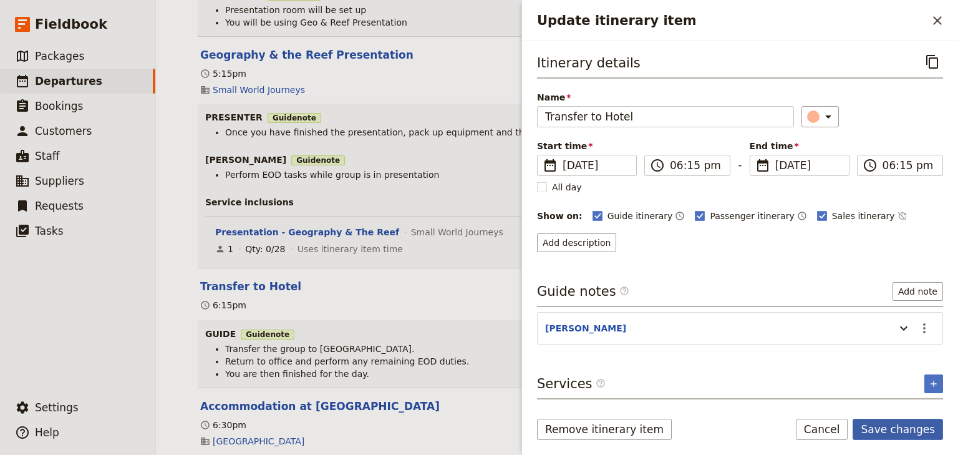
click at [919, 428] on button "Save changes" at bounding box center [898, 428] width 90 height 21
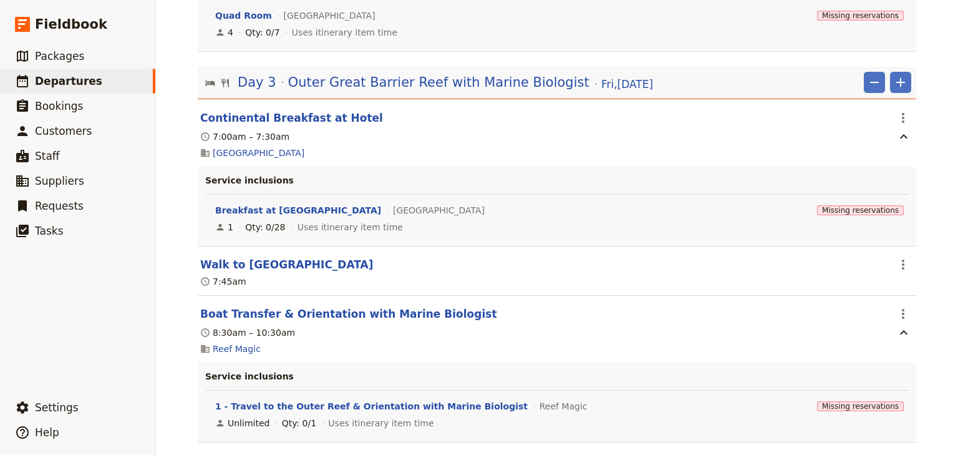
scroll to position [3941, 0]
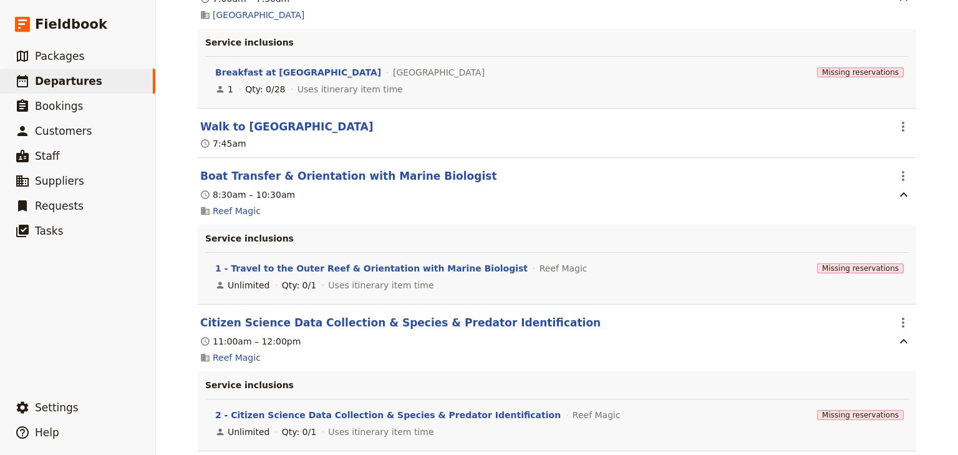
click at [169, 422] on div "Woonona High School: Ecosystems & Global Biodiversity: Reef & Rainforest 2025 ​…" at bounding box center [557, 227] width 802 height 455
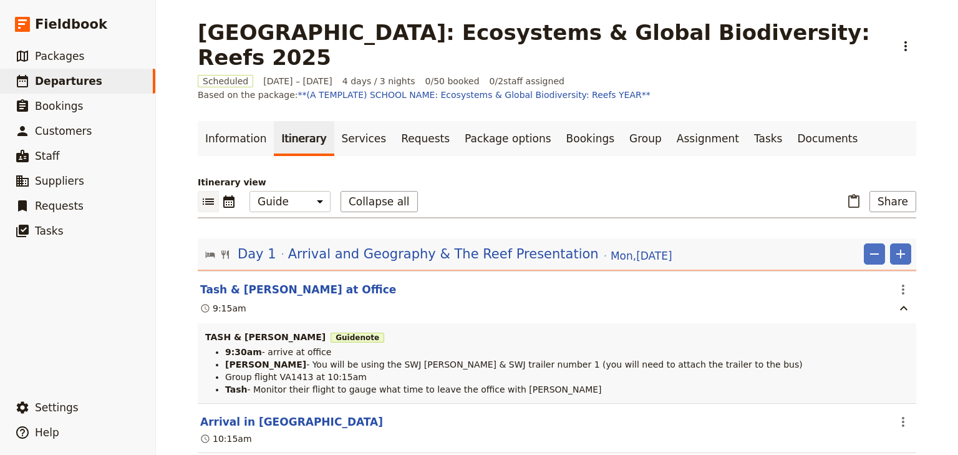
select select "STAFF"
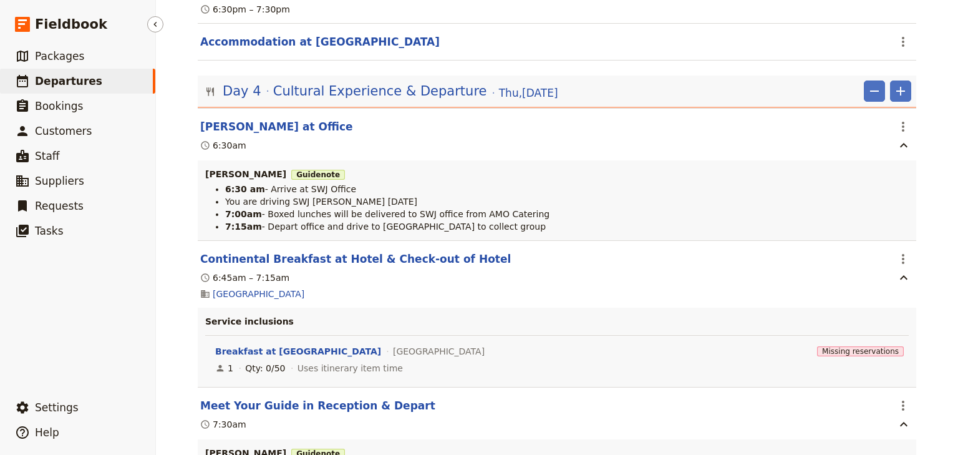
click at [74, 84] on span "Departures" at bounding box center [68, 81] width 67 height 12
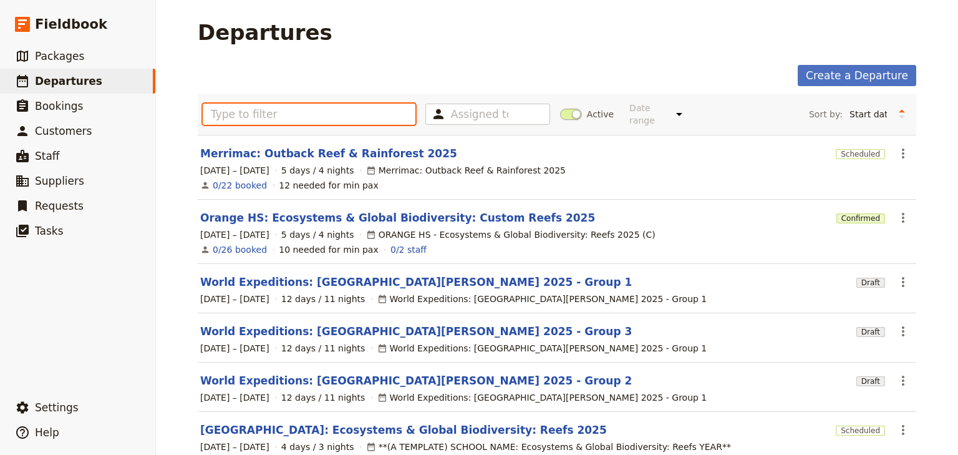
click at [231, 112] on input "text" at bounding box center [309, 114] width 213 height 21
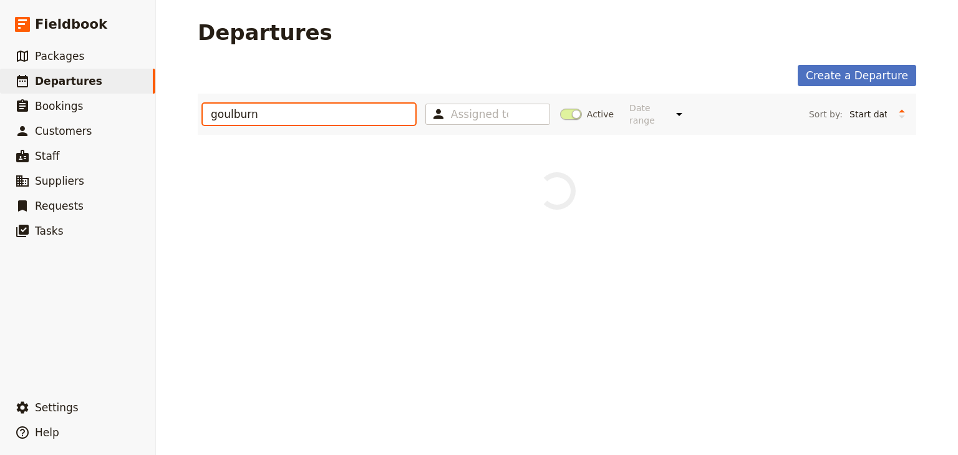
type input "goulburn"
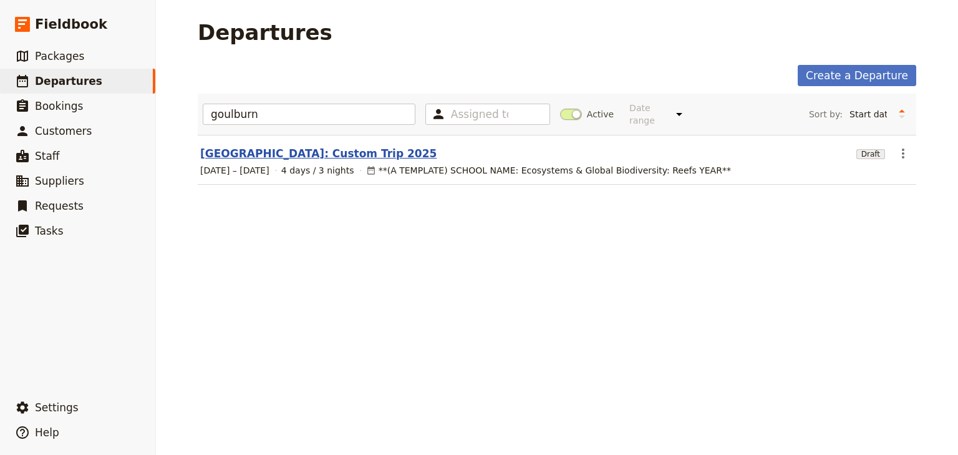
click at [342, 146] on link "[GEOGRAPHIC_DATA]: Custom Trip 2025" at bounding box center [318, 153] width 236 height 15
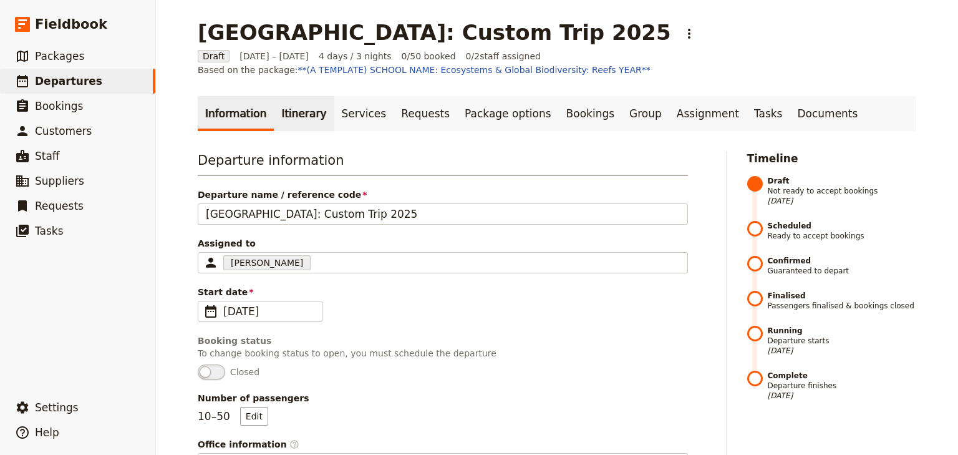
click at [289, 116] on link "Itinerary" at bounding box center [304, 113] width 60 height 35
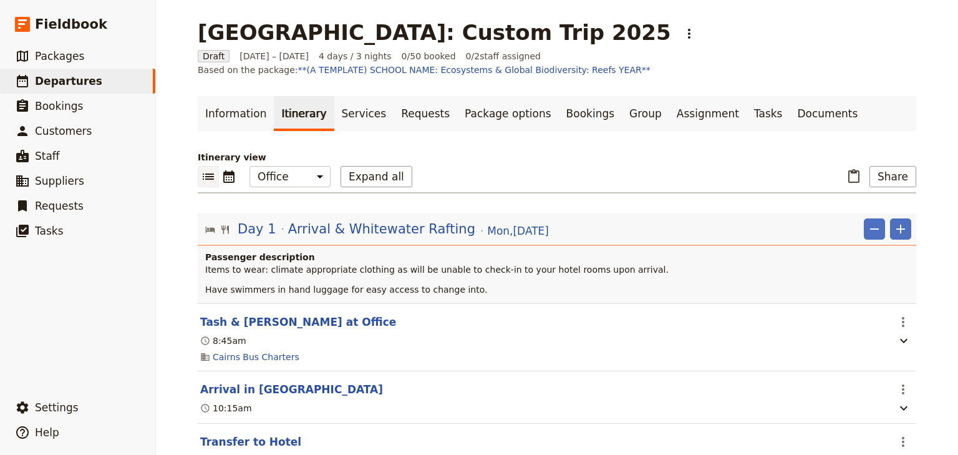
scroll to position [200, 0]
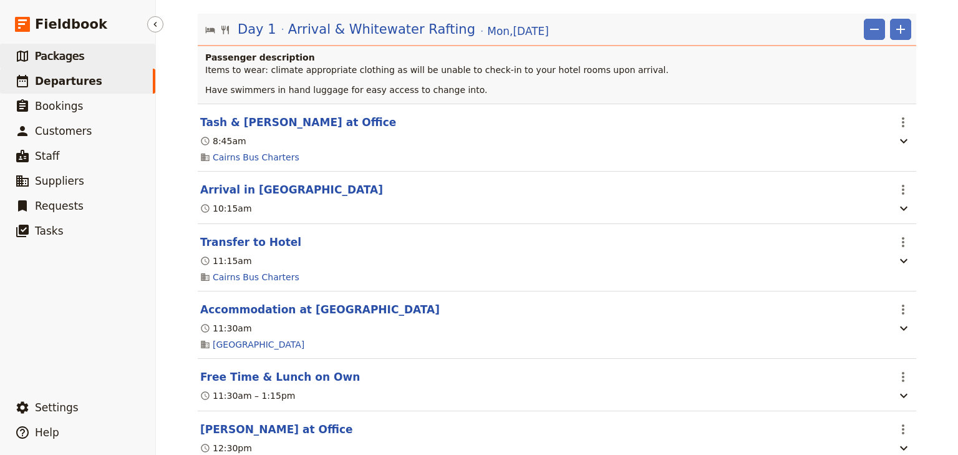
drag, startPoint x: 62, startPoint y: 86, endPoint x: 143, endPoint y: 67, distance: 82.6
click at [63, 86] on span "Departures" at bounding box center [68, 81] width 67 height 12
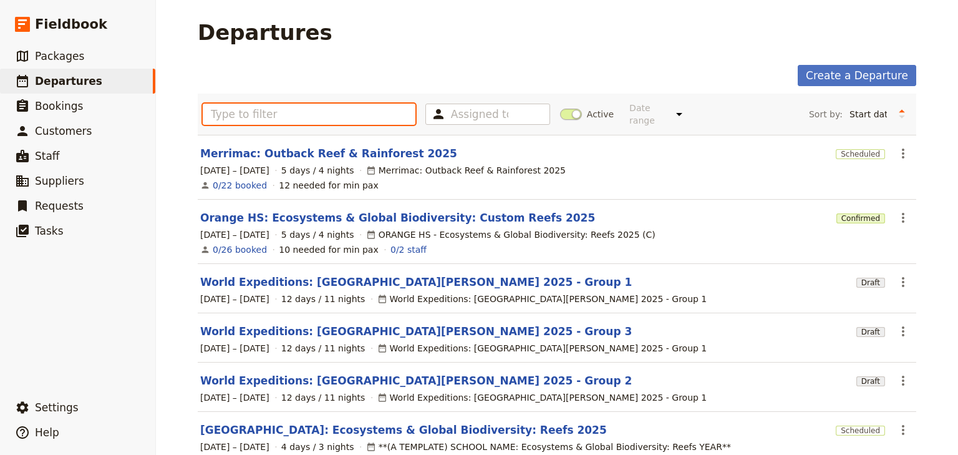
click at [217, 110] on input "text" at bounding box center [309, 114] width 213 height 21
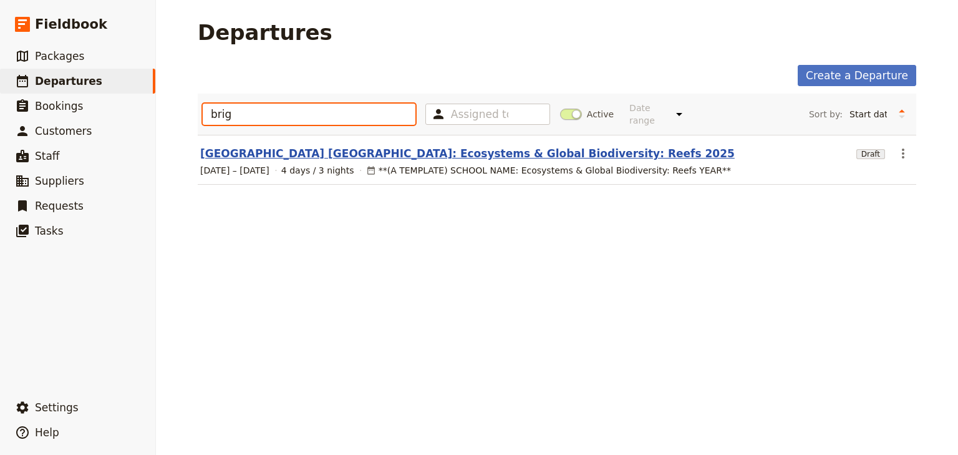
type input "brig"
click at [340, 146] on link "[GEOGRAPHIC_DATA] [GEOGRAPHIC_DATA]: Ecosystems & Global Biodiversity: Reefs 20…" at bounding box center [467, 153] width 534 height 15
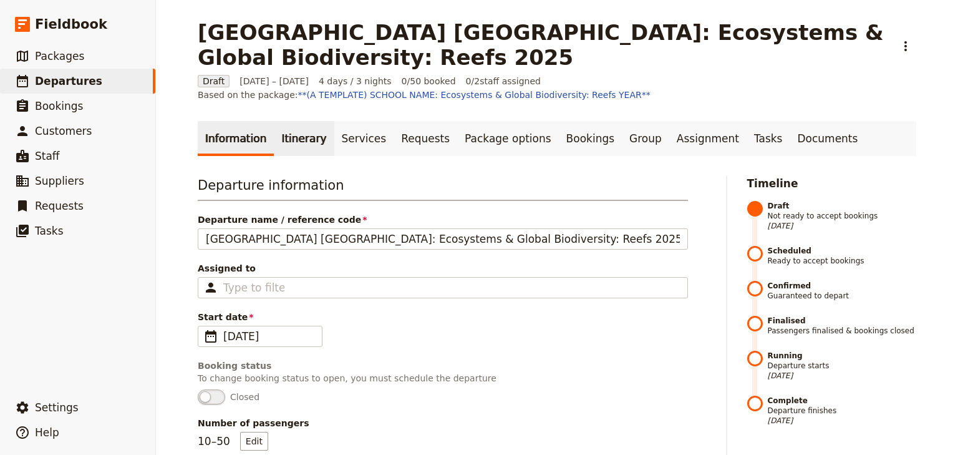
click at [283, 137] on link "Itinerary" at bounding box center [304, 138] width 60 height 35
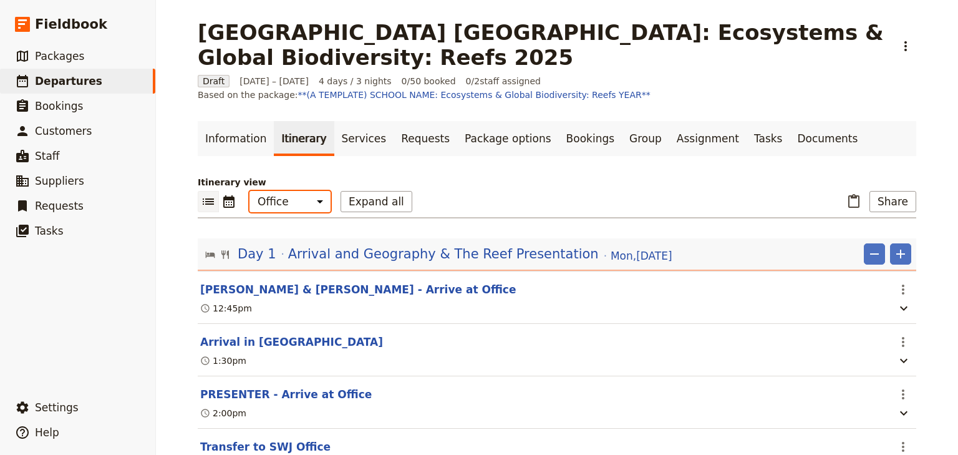
click at [288, 197] on select "Office Guide Passenger Sales" at bounding box center [289, 201] width 81 height 21
select select "PASSENGER"
click at [249, 191] on select "Office Guide Passenger Sales" at bounding box center [289, 201] width 81 height 21
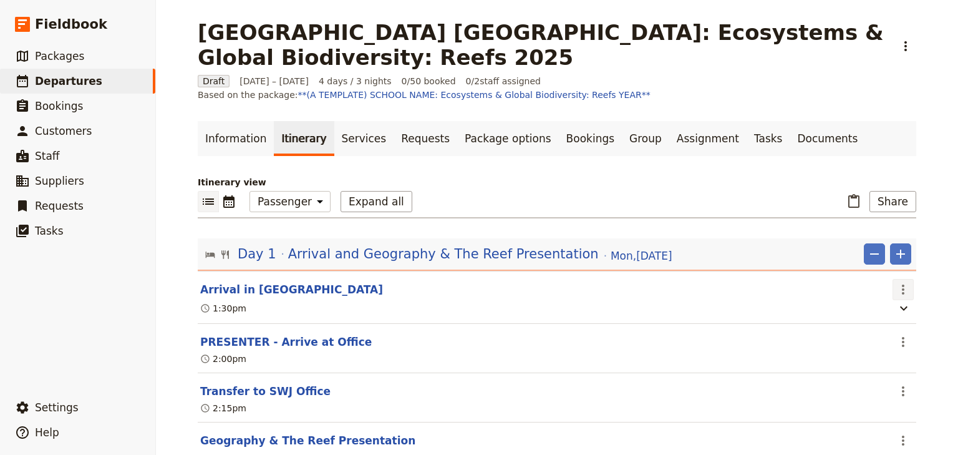
click at [902, 288] on icon "Actions" at bounding box center [903, 289] width 2 height 10
click at [880, 312] on span "Edit this itinerary item" at bounding box center [841, 315] width 98 height 12
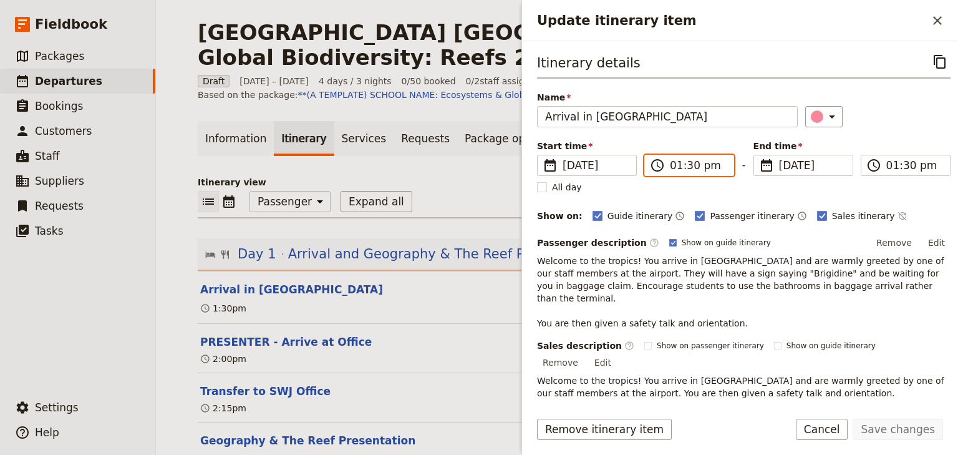
click at [674, 162] on input "01:30 pm" at bounding box center [698, 165] width 56 height 15
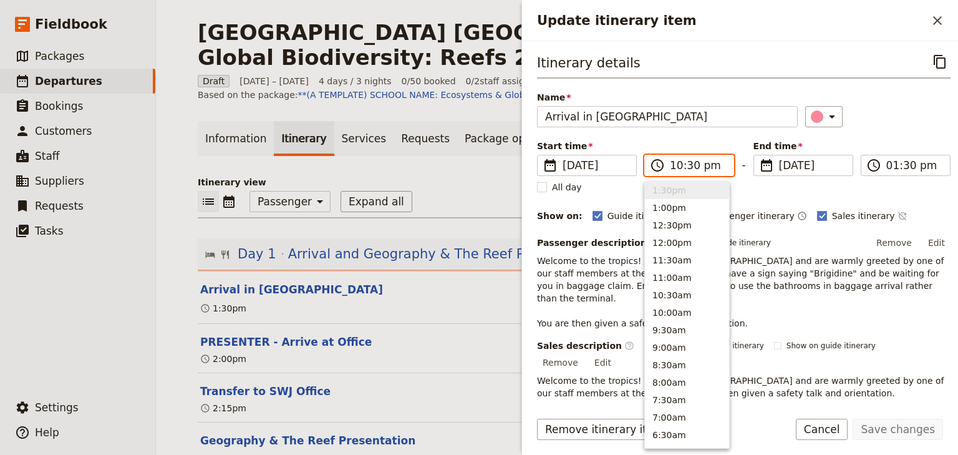
scroll to position [37, 0]
type input "10:15 am"
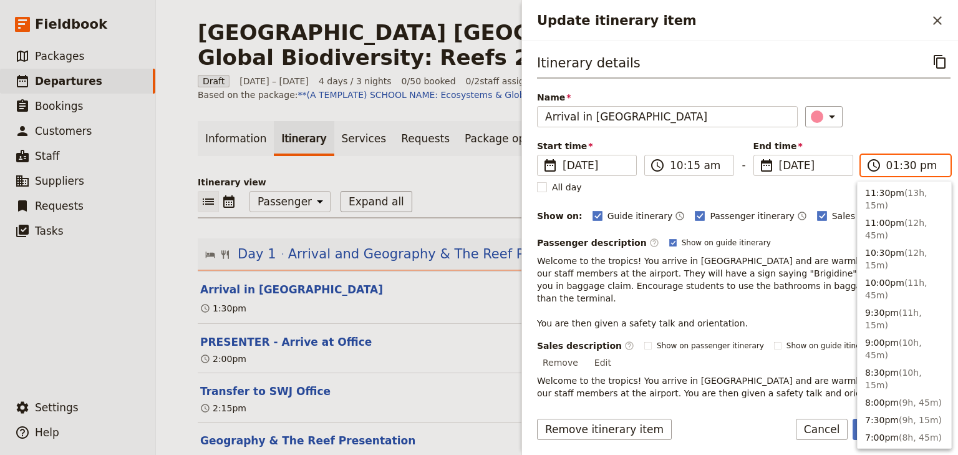
click at [886, 166] on input "01:30 pm" at bounding box center [914, 165] width 56 height 15
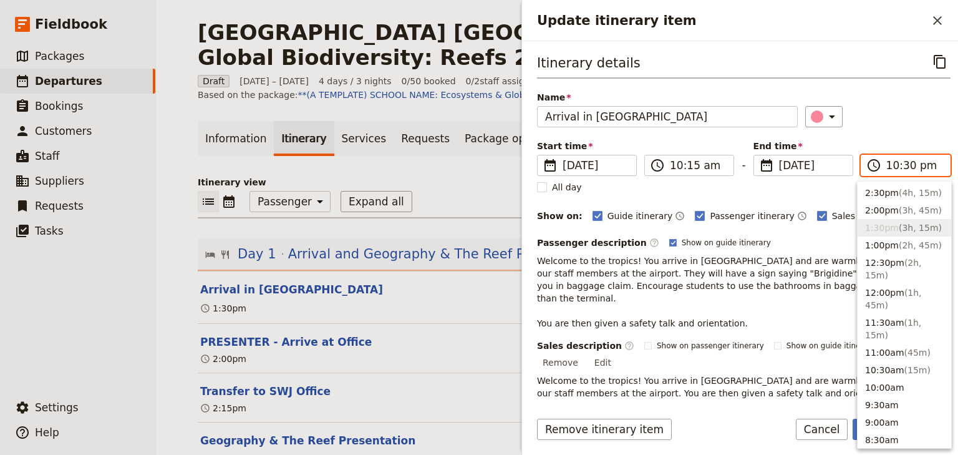
scroll to position [62, 0]
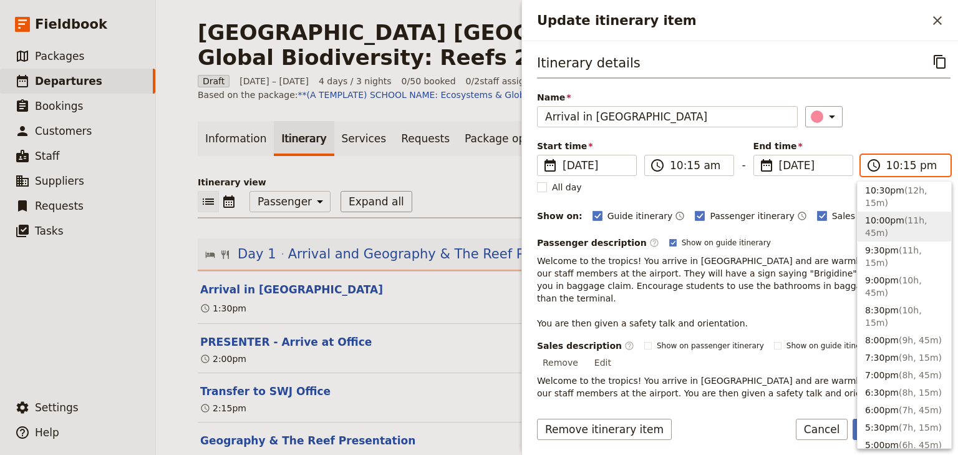
type input "10:15 am"
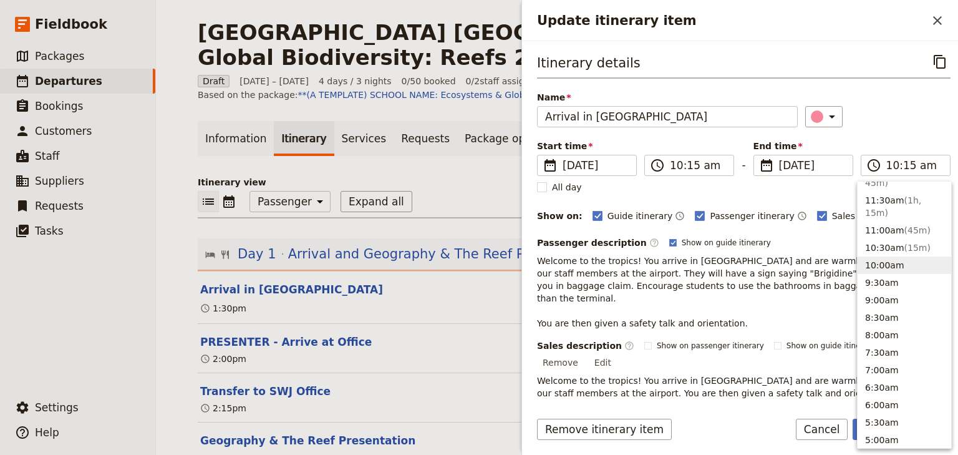
click at [917, 115] on div "​" at bounding box center [877, 116] width 145 height 21
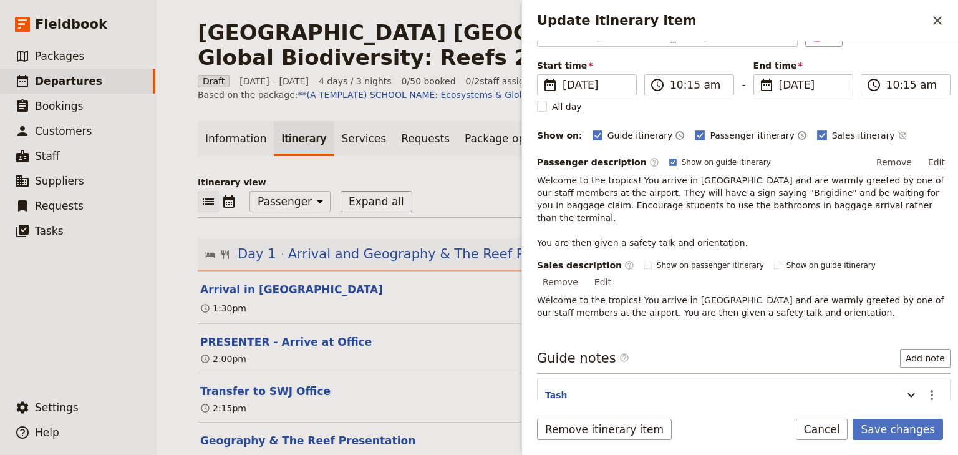
scroll to position [117, 0]
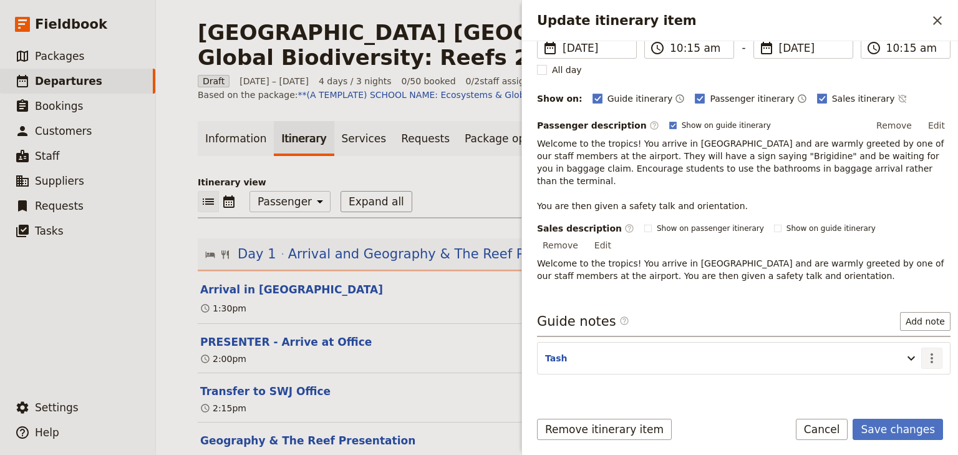
click at [925, 350] on icon "Actions" at bounding box center [931, 357] width 15 height 15
click at [899, 362] on button "Edit note" at bounding box center [897, 355] width 73 height 17
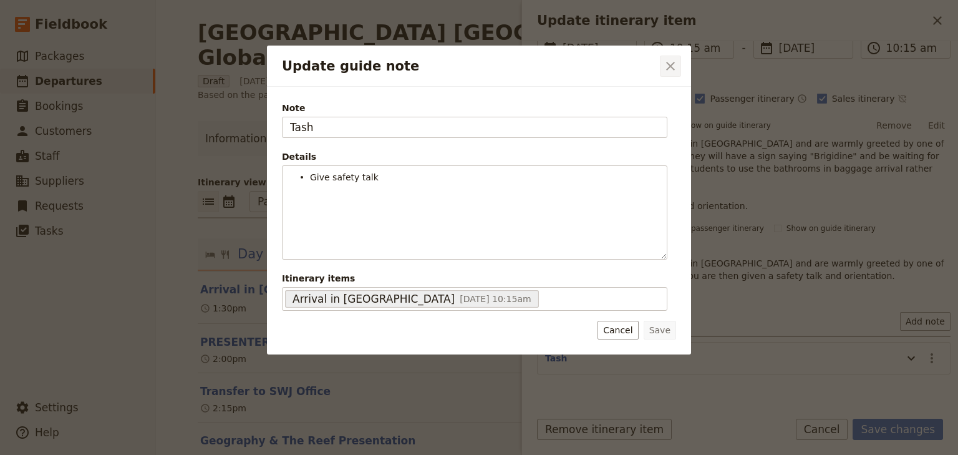
click at [665, 69] on icon "Close dialog" at bounding box center [670, 66] width 15 height 15
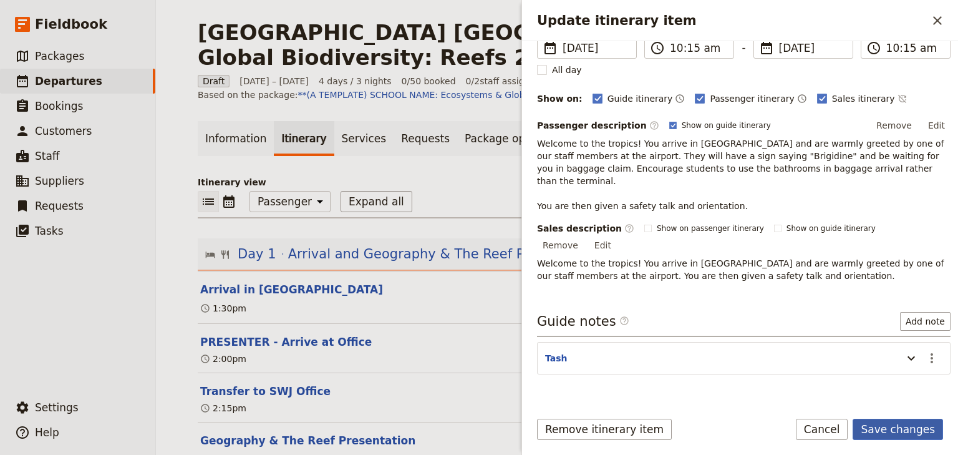
click at [885, 428] on button "Save changes" at bounding box center [898, 428] width 90 height 21
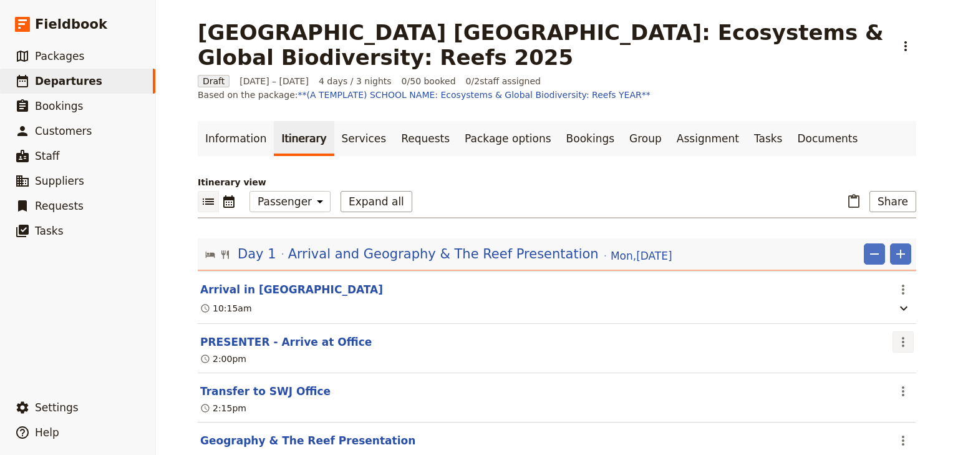
click at [902, 344] on icon "Actions" at bounding box center [903, 342] width 2 height 10
click at [863, 372] on span "Edit this itinerary item" at bounding box center [841, 368] width 98 height 12
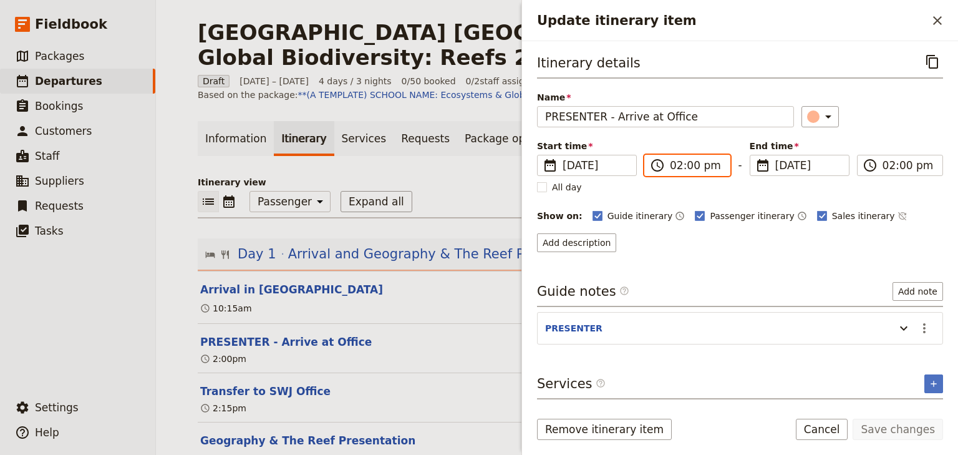
click at [679, 165] on input "02:00 pm" at bounding box center [696, 165] width 52 height 15
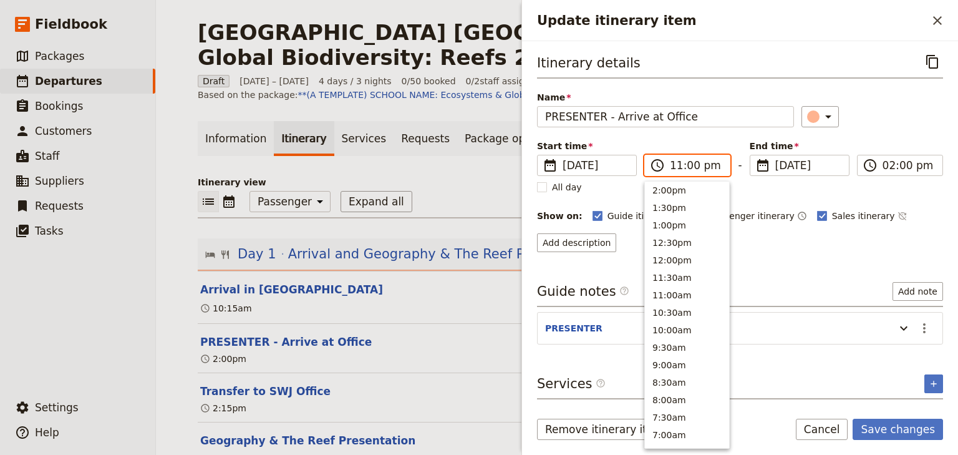
scroll to position [20, 0]
click at [709, 163] on input "11:00 pm" at bounding box center [696, 165] width 52 height 15
type input "10:45 am"
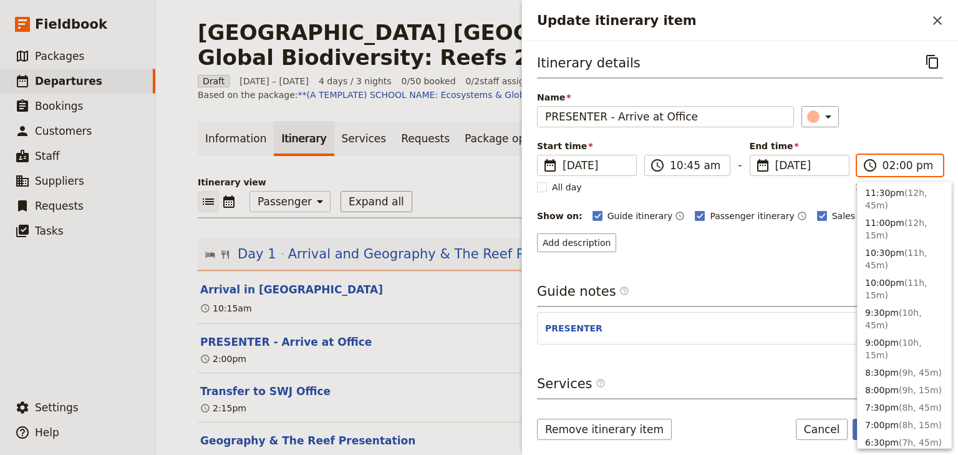
click at [891, 168] on input "02:00 pm" at bounding box center [908, 165] width 52 height 15
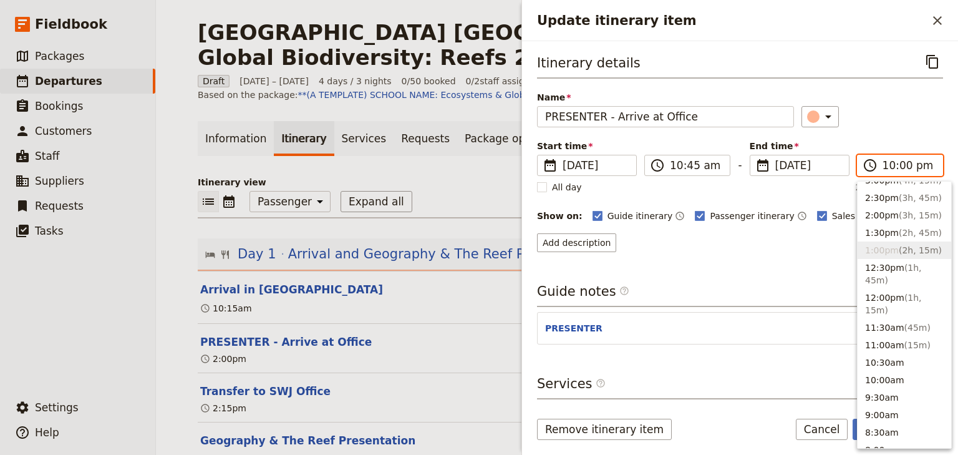
scroll to position [92, 0]
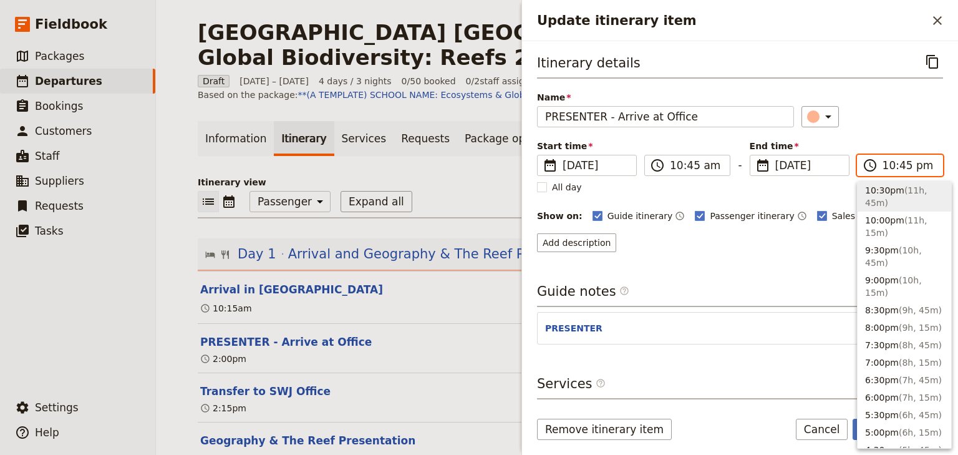
type input "10:45 am"
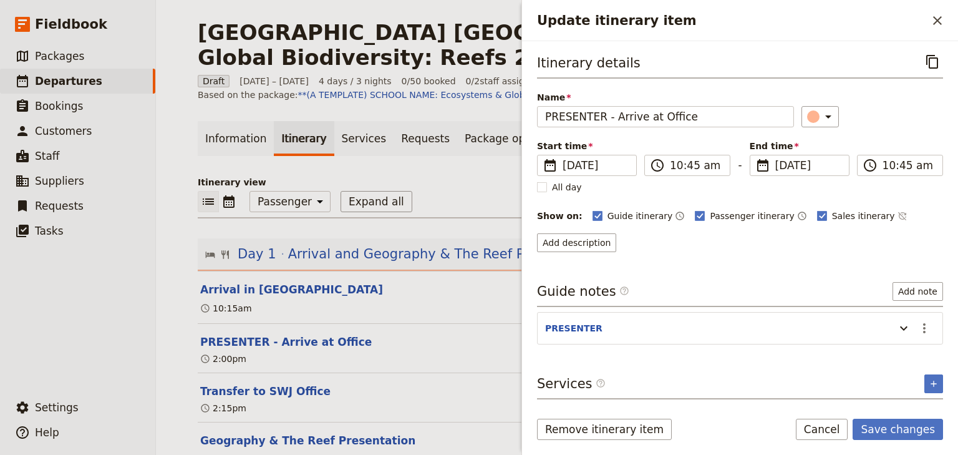
click at [874, 137] on div "Itinerary details ​ Name PRESENTER - Arrive at Office ​ Start time ​ [DATE] [DA…" at bounding box center [740, 151] width 406 height 201
click at [924, 329] on icon "Actions" at bounding box center [924, 328] width 2 height 10
click at [906, 349] on span "Edit note" at bounding box center [888, 352] width 39 height 12
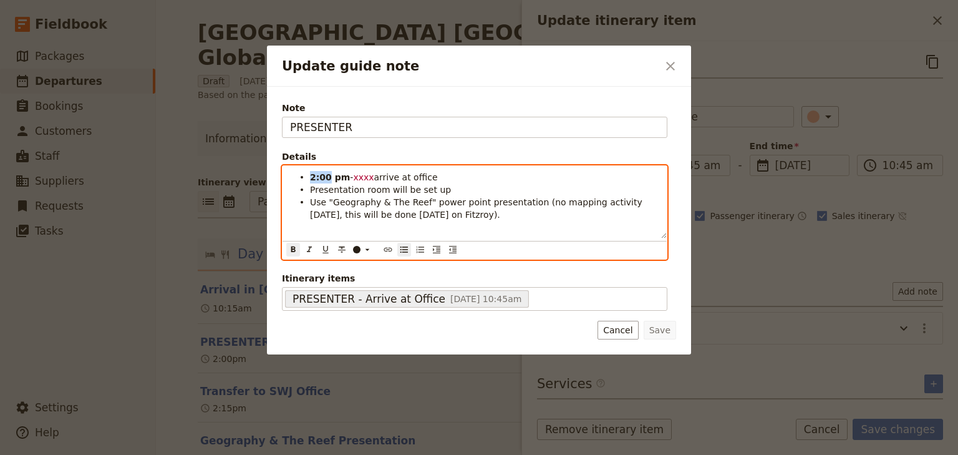
drag, startPoint x: 324, startPoint y: 175, endPoint x: 310, endPoint y: 179, distance: 14.8
click at [310, 179] on strong "2:00 pm" at bounding box center [330, 177] width 40 height 10
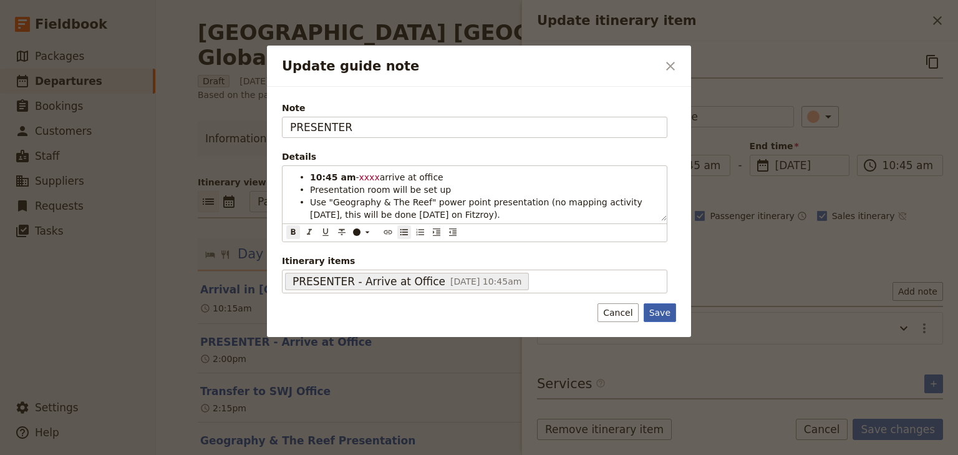
click at [661, 312] on button "Save" at bounding box center [660, 312] width 32 height 19
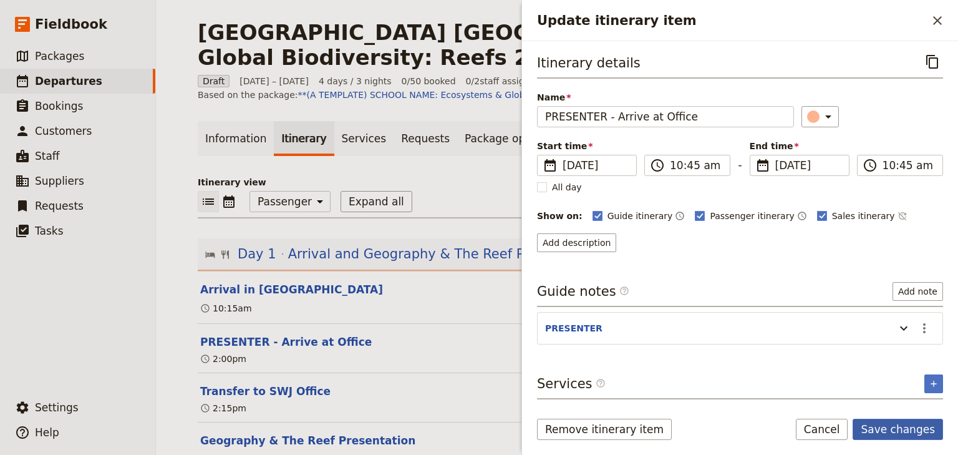
drag, startPoint x: 912, startPoint y: 432, endPoint x: 831, endPoint y: 402, distance: 86.6
click at [911, 432] on button "Save changes" at bounding box center [898, 428] width 90 height 21
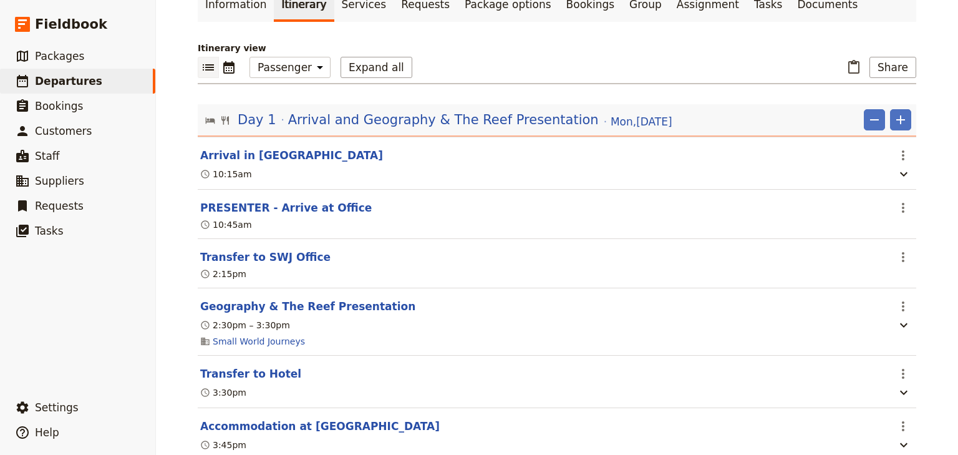
scroll to position [150, 0]
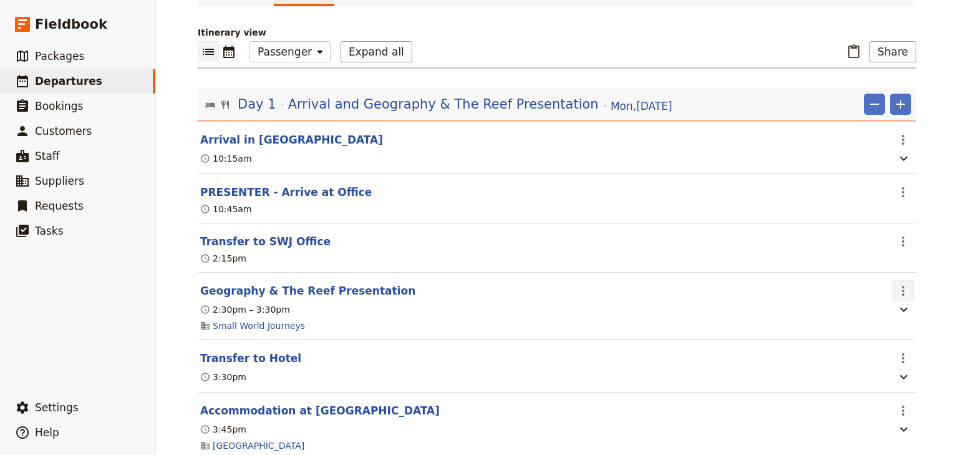
click at [901, 294] on icon "Actions" at bounding box center [903, 290] width 15 height 15
click at [881, 315] on span "Edit this itinerary item" at bounding box center [841, 317] width 98 height 12
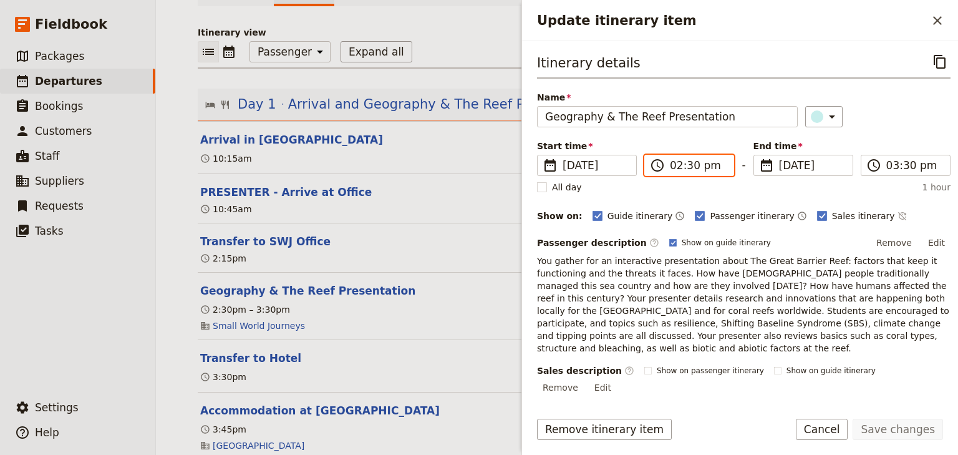
click at [674, 162] on input "02:30 pm" at bounding box center [698, 165] width 56 height 15
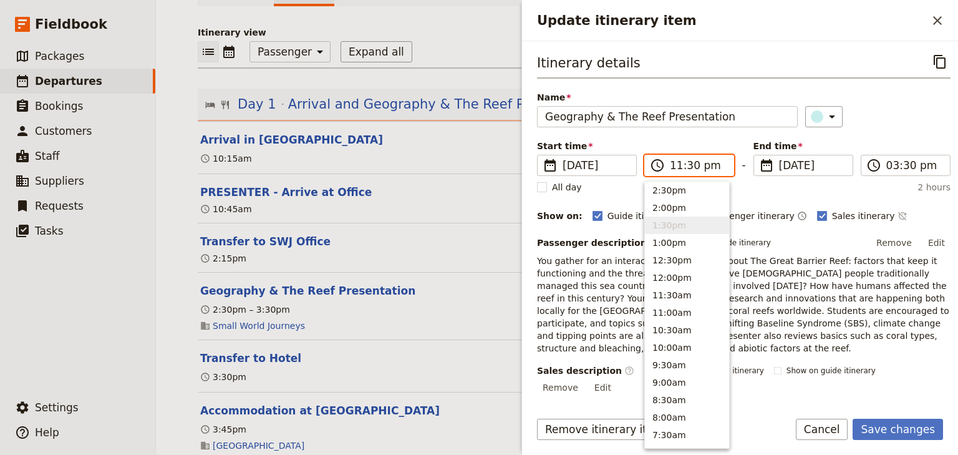
scroll to position [2, 0]
type input "11:00 am"
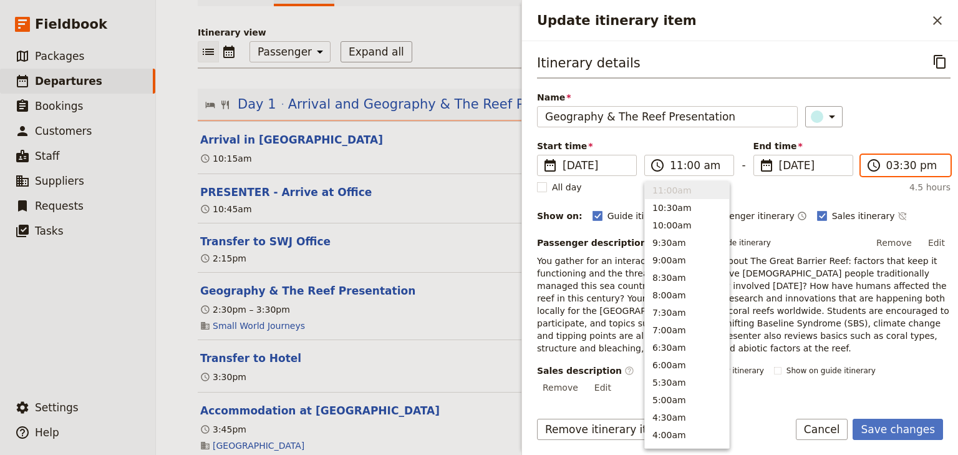
click at [891, 165] on input "03:30 pm" at bounding box center [914, 165] width 56 height 15
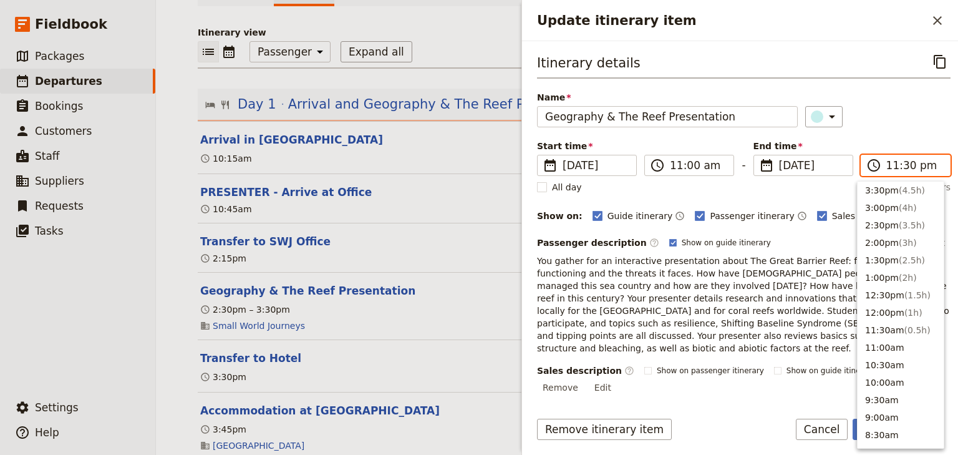
scroll to position [2, 0]
type input "11:00 am"
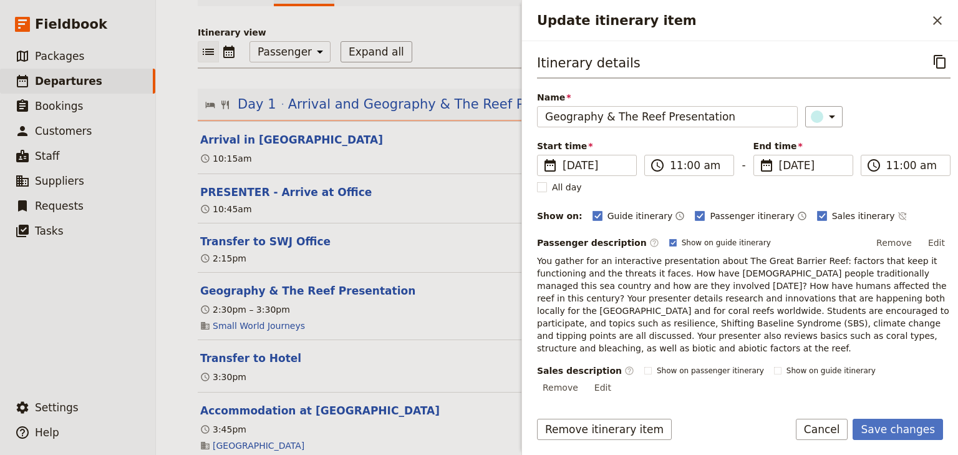
click at [894, 135] on div "Itinerary details ​ Name Geography & The Reef Presentation ​ Start time ​ [DATE…" at bounding box center [743, 337] width 413 height 573
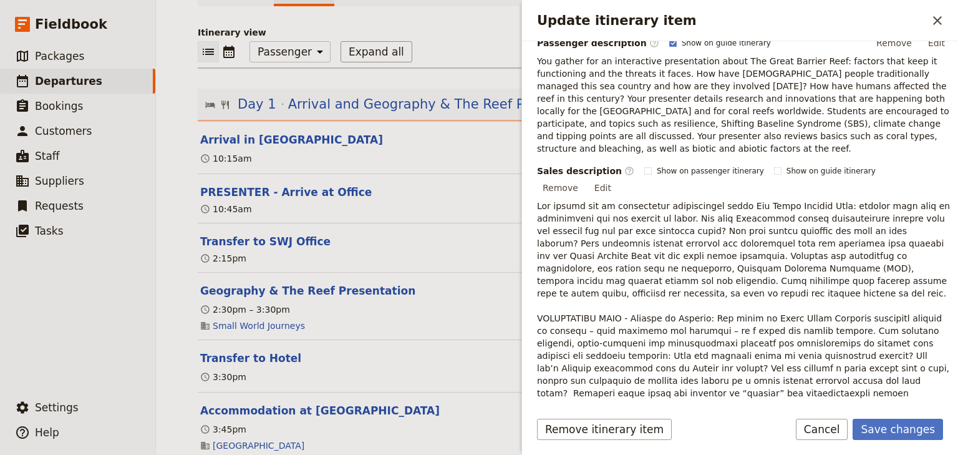
scroll to position [399, 0]
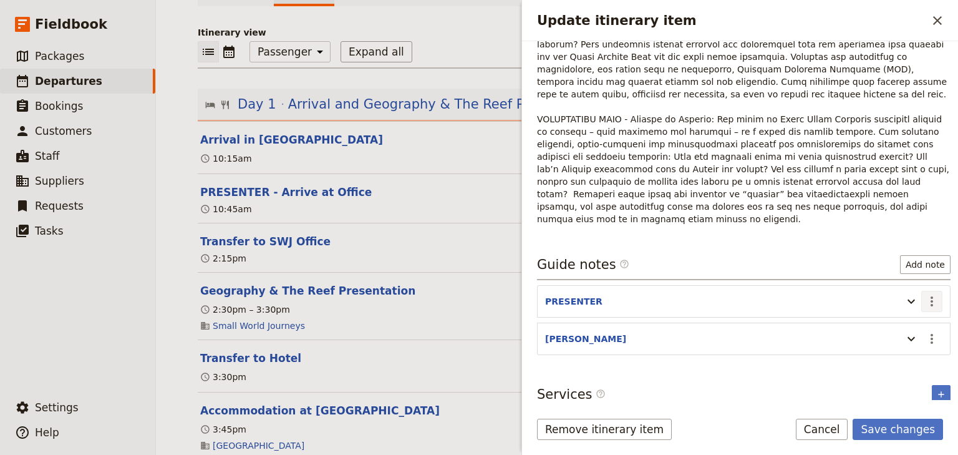
click at [930, 296] on icon "Actions" at bounding box center [931, 301] width 2 height 10
click at [903, 271] on span "Edit note" at bounding box center [888, 274] width 39 height 12
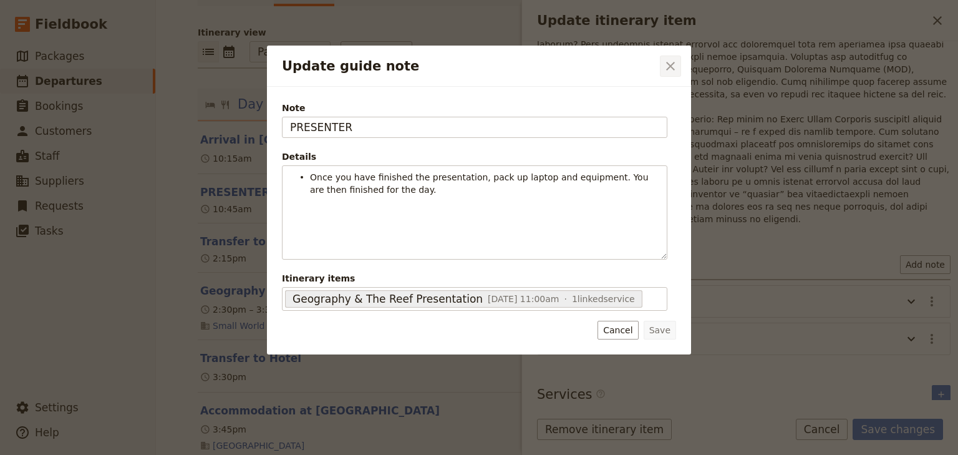
click at [668, 62] on icon "Close dialog" at bounding box center [670, 66] width 15 height 15
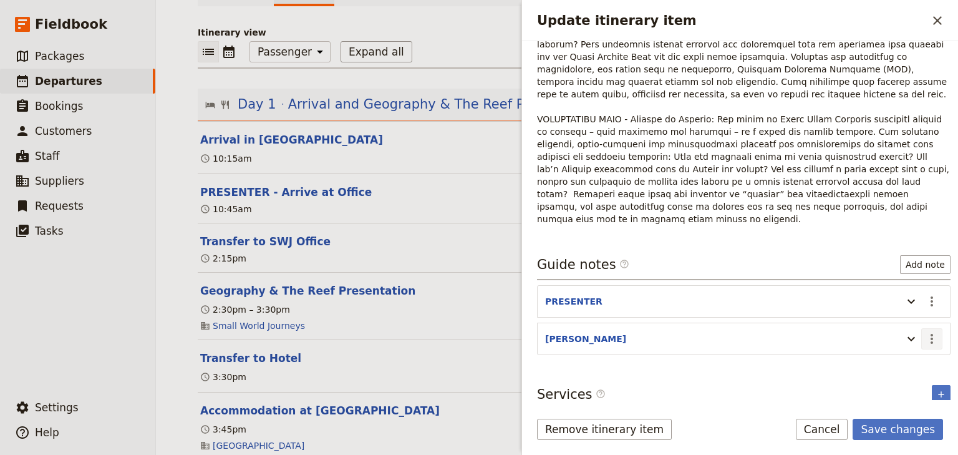
click at [924, 331] on icon "Actions" at bounding box center [931, 338] width 15 height 15
click at [908, 310] on span "Edit note" at bounding box center [888, 312] width 39 height 12
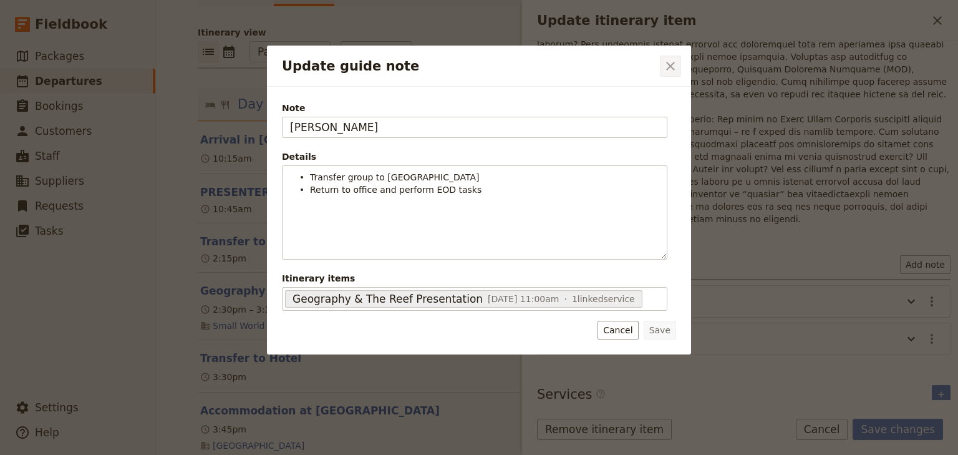
click at [672, 63] on icon "Close dialog" at bounding box center [670, 66] width 9 height 9
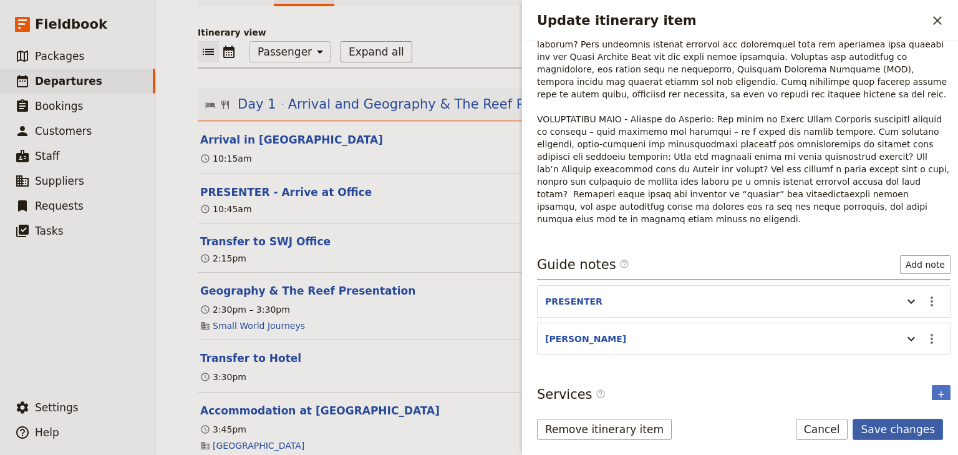
click at [888, 426] on button "Save changes" at bounding box center [898, 428] width 90 height 21
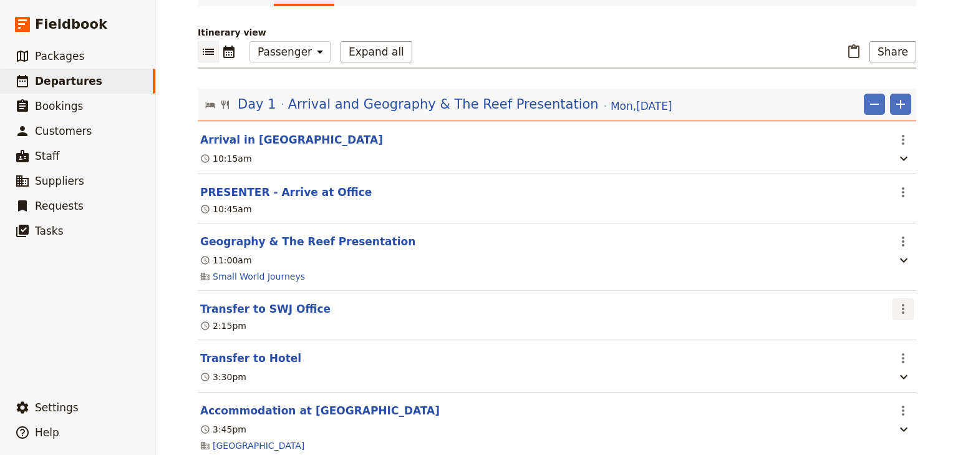
click at [902, 312] on icon "Actions" at bounding box center [903, 309] width 2 height 10
click at [881, 332] on span "Edit this itinerary item" at bounding box center [841, 336] width 98 height 12
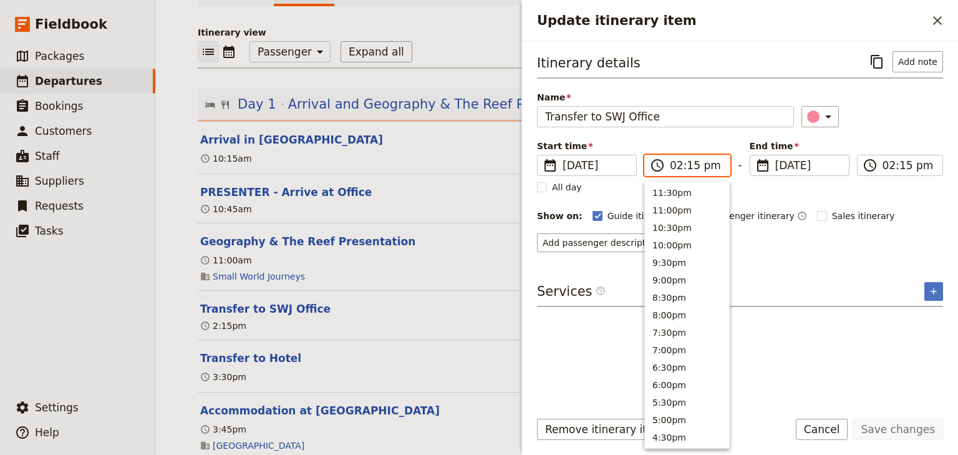
click at [676, 167] on input "02:15 pm" at bounding box center [696, 165] width 52 height 15
type input "10:45 am"
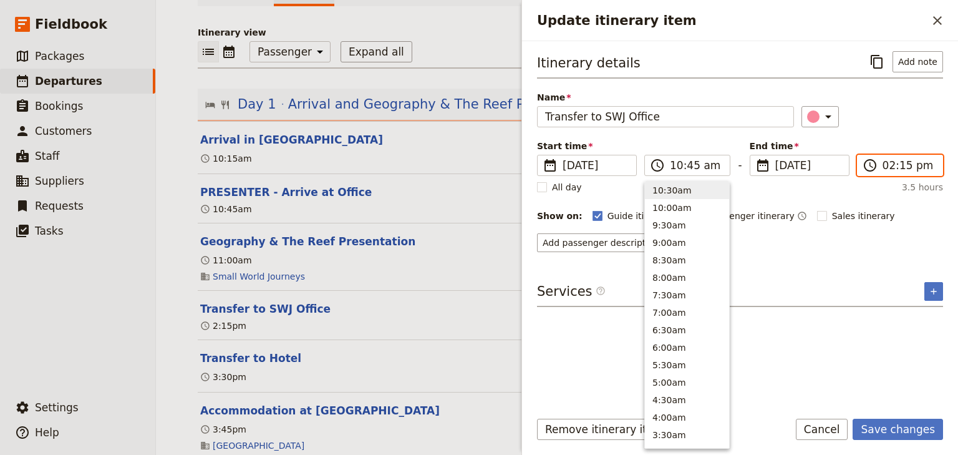
click at [887, 167] on input "02:15 pm" at bounding box center [908, 165] width 52 height 15
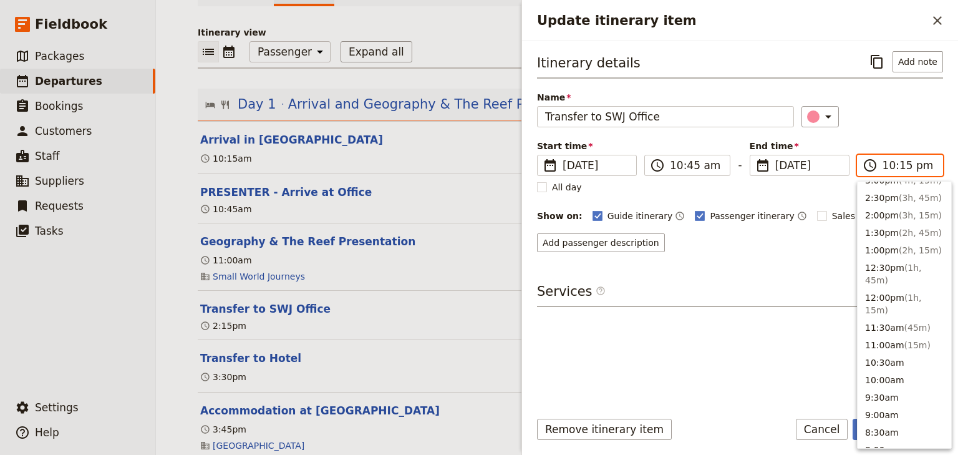
scroll to position [92, 0]
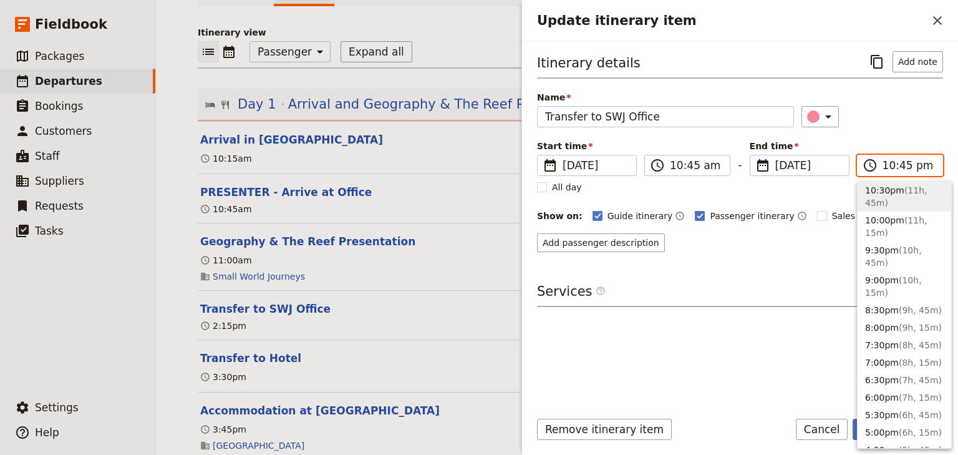
type input "10:45 am"
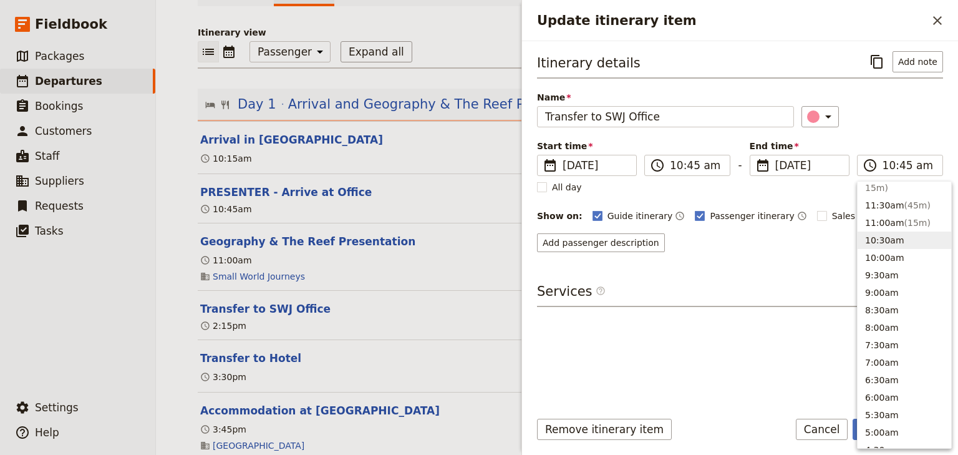
click at [897, 140] on div "Start time ​ [DATE] [DATE] [DATE] 10:45 ​ 10:45 am - End time ​ [DATE] [DATE] […" at bounding box center [740, 158] width 406 height 36
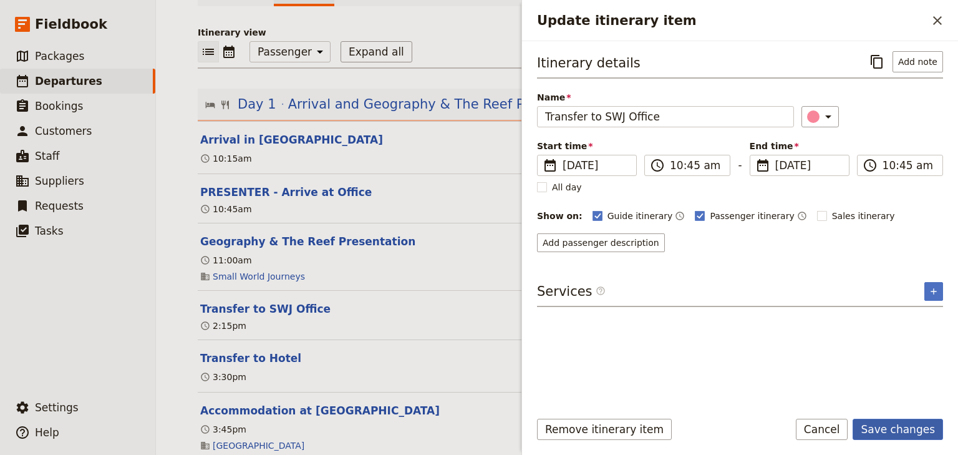
click at [892, 428] on button "Save changes" at bounding box center [898, 428] width 90 height 21
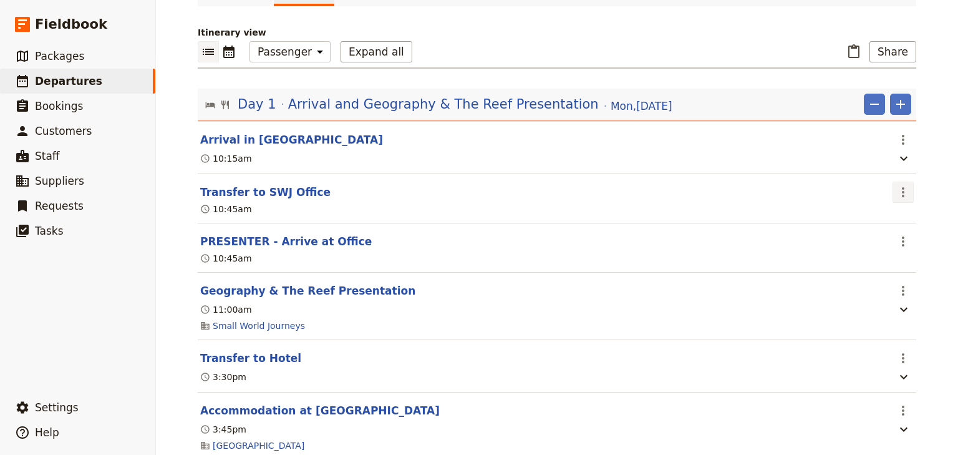
click at [901, 195] on icon "Actions" at bounding box center [903, 192] width 15 height 15
click at [874, 218] on span "Edit this itinerary item" at bounding box center [841, 219] width 98 height 12
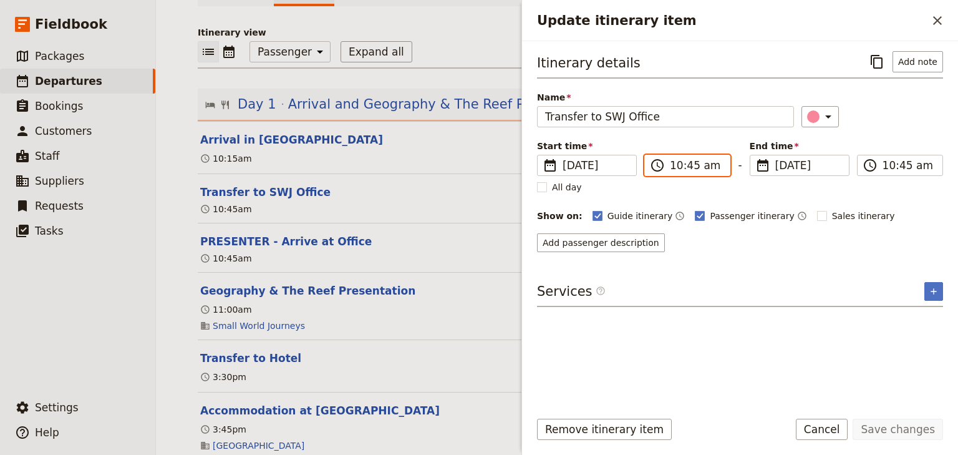
click at [674, 165] on input "10:45 am" at bounding box center [696, 165] width 52 height 15
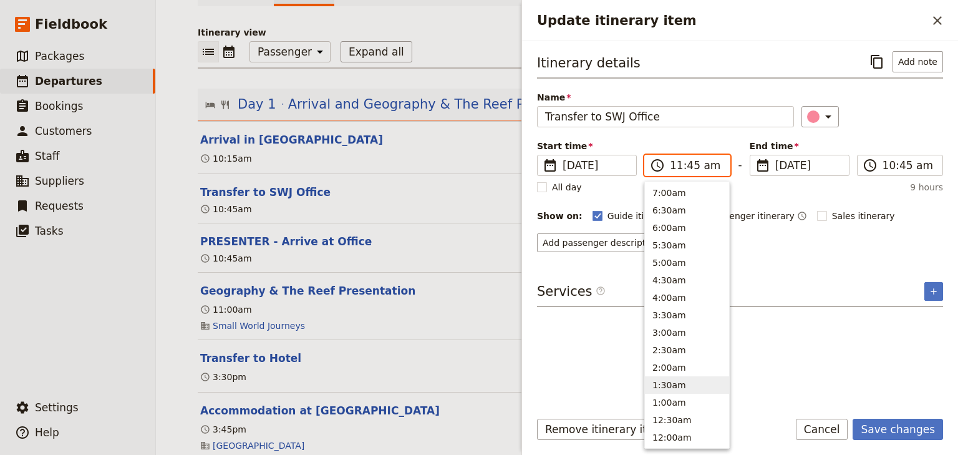
scroll to position [422, 0]
type input "11:00 am"
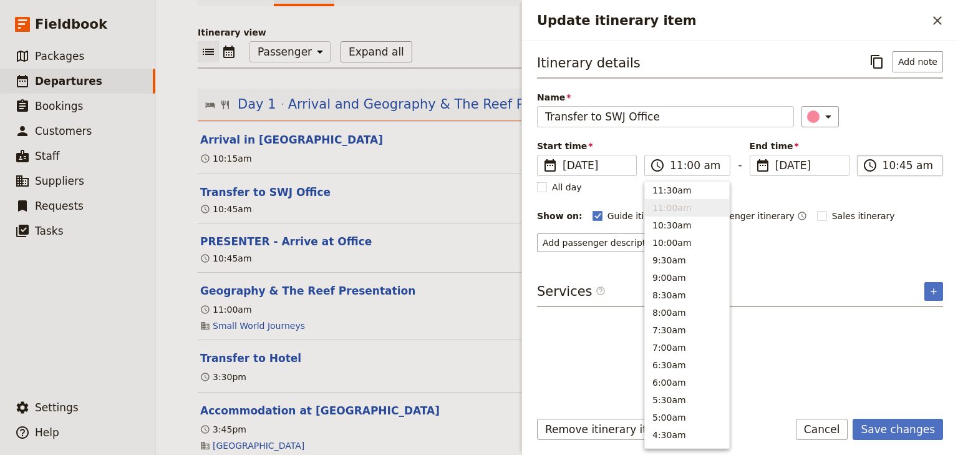
type input "11:00 am"
click at [882, 165] on input "11:00 am" at bounding box center [908, 165] width 52 height 15
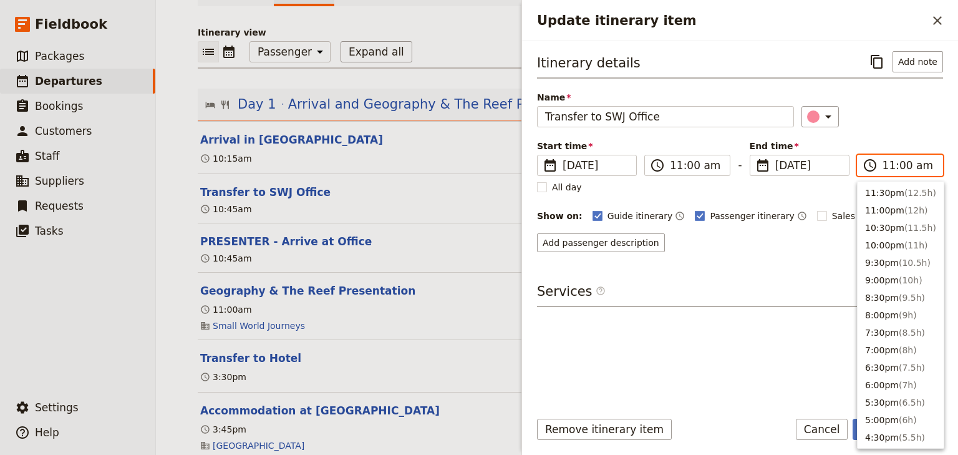
scroll to position [439, 0]
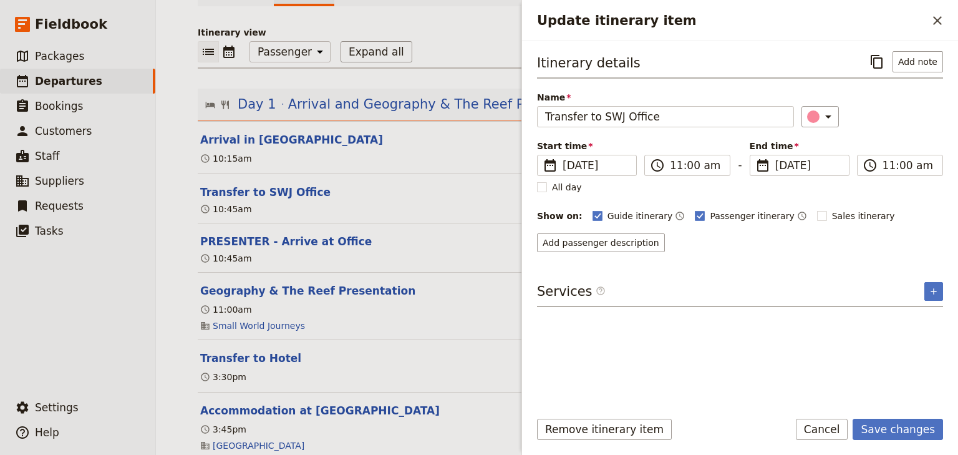
drag, startPoint x: 899, startPoint y: 137, endPoint x: 922, endPoint y: 273, distance: 137.8
click at [899, 137] on div "Itinerary details ​ Add note Name Transfer to SWJ Office ​ Start time ​ 8 Dec 2…" at bounding box center [740, 151] width 406 height 201
drag, startPoint x: 901, startPoint y: 431, endPoint x: 664, endPoint y: 342, distance: 253.6
click at [901, 431] on button "Save changes" at bounding box center [898, 428] width 90 height 21
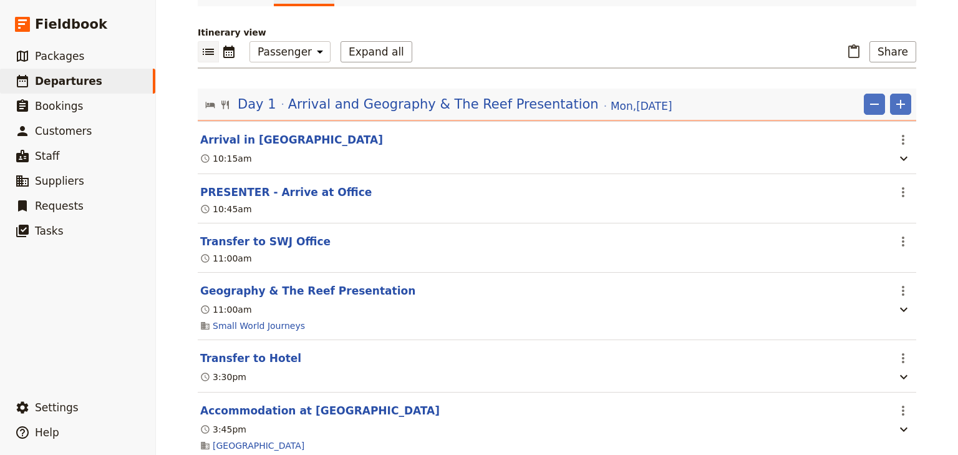
click at [942, 150] on div "Brigidine College Randwick: Ecosystems & Global Biodiversity: Reefs 2025 ​ Draf…" at bounding box center [557, 227] width 802 height 455
click at [930, 67] on div "Brigidine College Randwick: Ecosystems & Global Biodiversity: Reefs 2025 ​ Draf…" at bounding box center [557, 227] width 802 height 455
click at [899, 290] on icon "Actions" at bounding box center [903, 290] width 15 height 15
click at [895, 312] on span "Edit this itinerary item" at bounding box center [847, 317] width 110 height 12
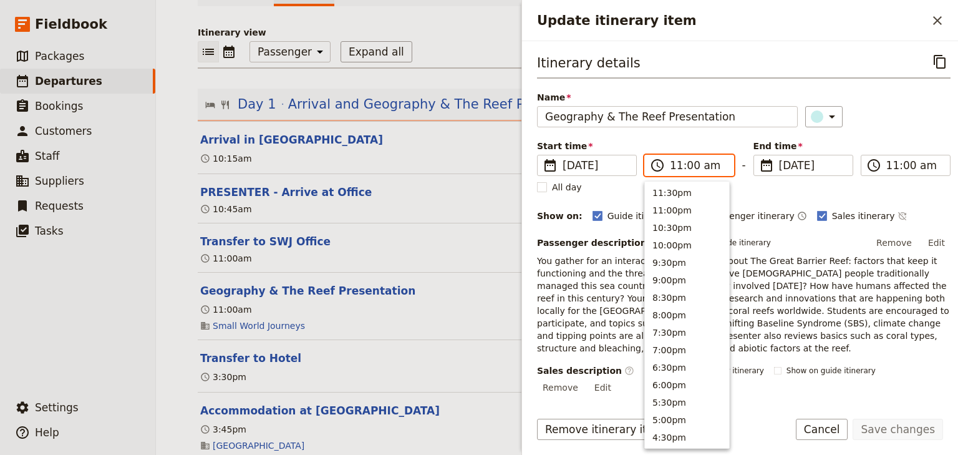
click at [687, 163] on input "11:00 am" at bounding box center [698, 165] width 56 height 15
click at [687, 164] on input "11:00 am" at bounding box center [698, 165] width 56 height 15
type input "11:15 am"
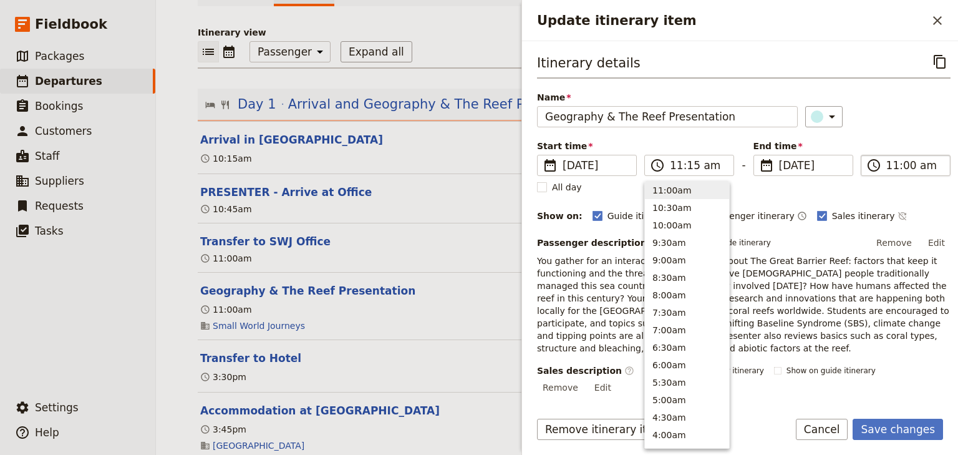
type input "11:15 am"
click at [905, 162] on input "11:15 am" at bounding box center [914, 165] width 56 height 15
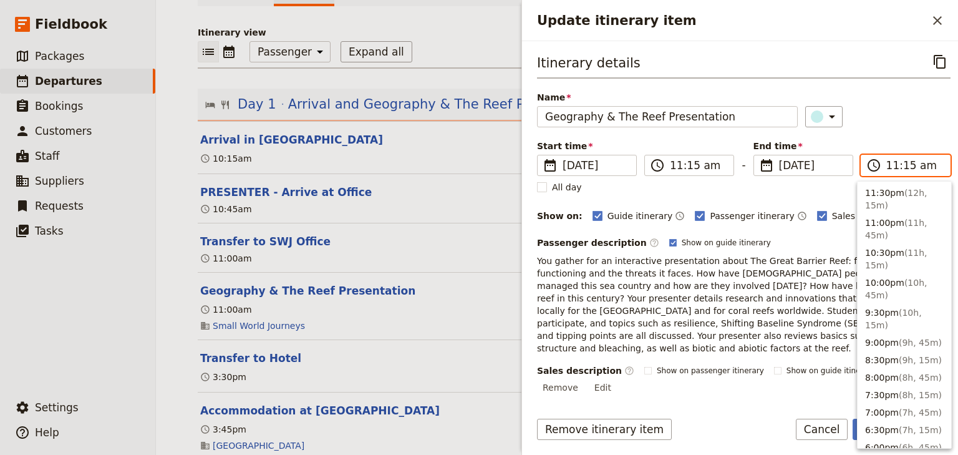
scroll to position [489, 0]
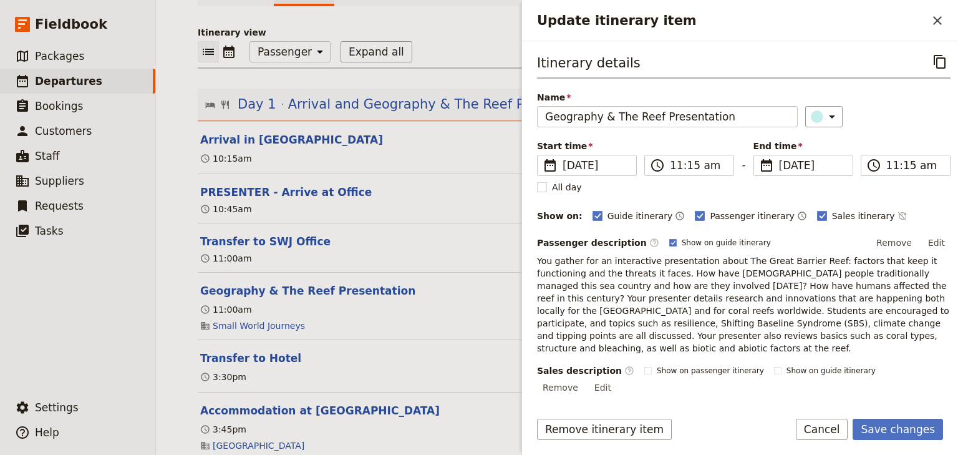
click at [894, 140] on div "Start time ​ 8 Dec 2025 08/12/2025 2025-12-08 11:15 ​ 11:15 am - End time ​ 8 D…" at bounding box center [743, 158] width 413 height 36
click at [903, 430] on button "Save changes" at bounding box center [898, 428] width 90 height 21
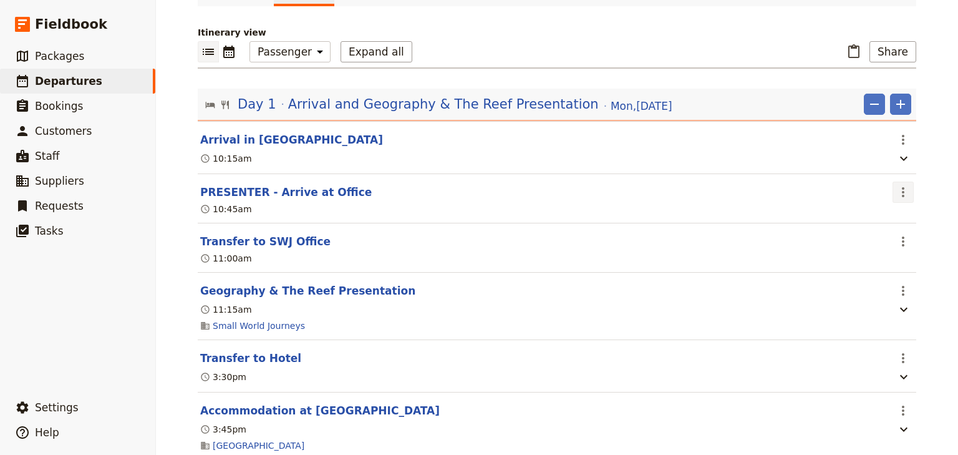
drag, startPoint x: 899, startPoint y: 187, endPoint x: 892, endPoint y: 205, distance: 19.1
click at [902, 187] on icon "Actions" at bounding box center [903, 192] width 2 height 10
click at [881, 219] on span "Edit this itinerary item" at bounding box center [841, 219] width 98 height 12
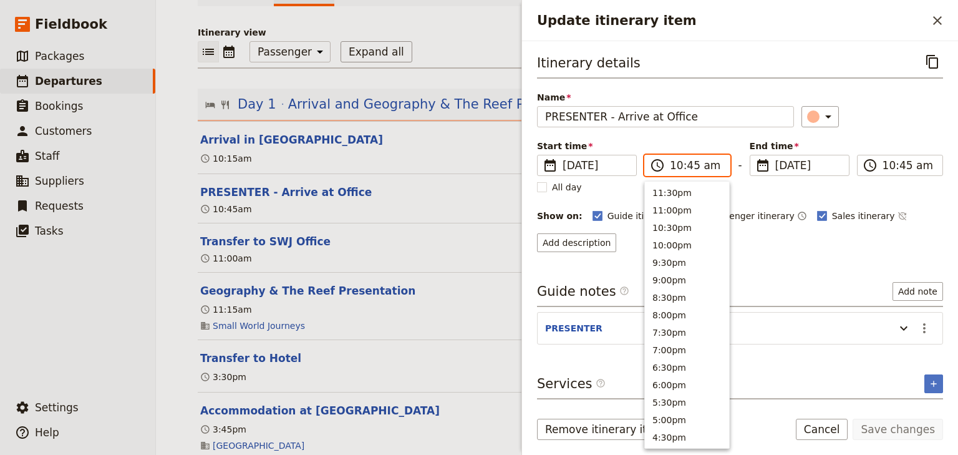
click at [674, 165] on input "10:45 am" at bounding box center [696, 165] width 52 height 15
type input "11:00 am"
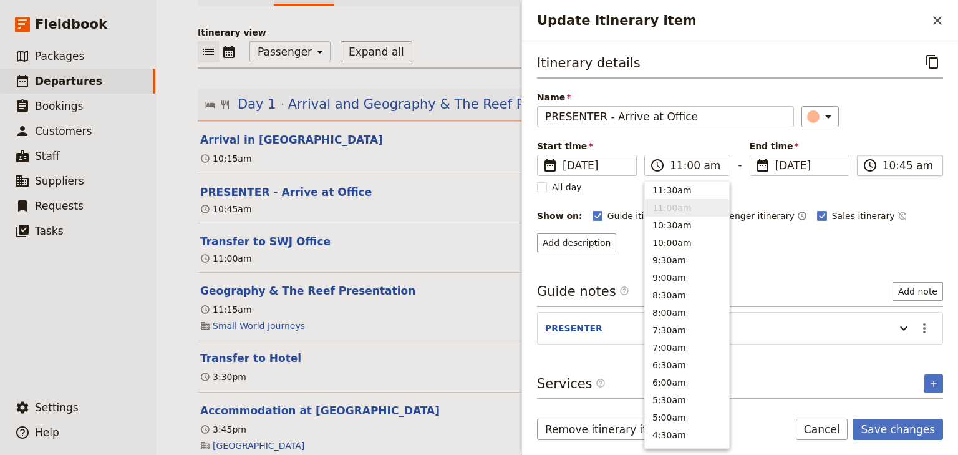
type input "11:00 am"
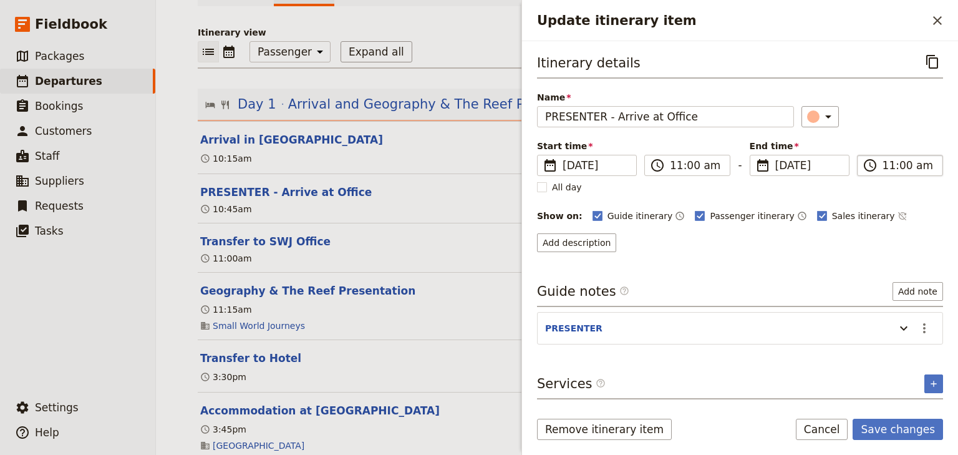
click at [903, 165] on input "11:00 am" at bounding box center [908, 165] width 52 height 15
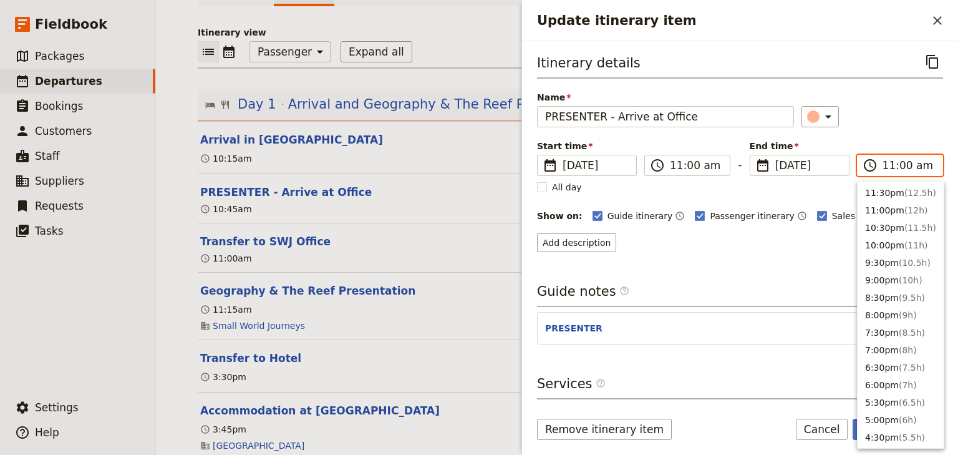
scroll to position [439, 0]
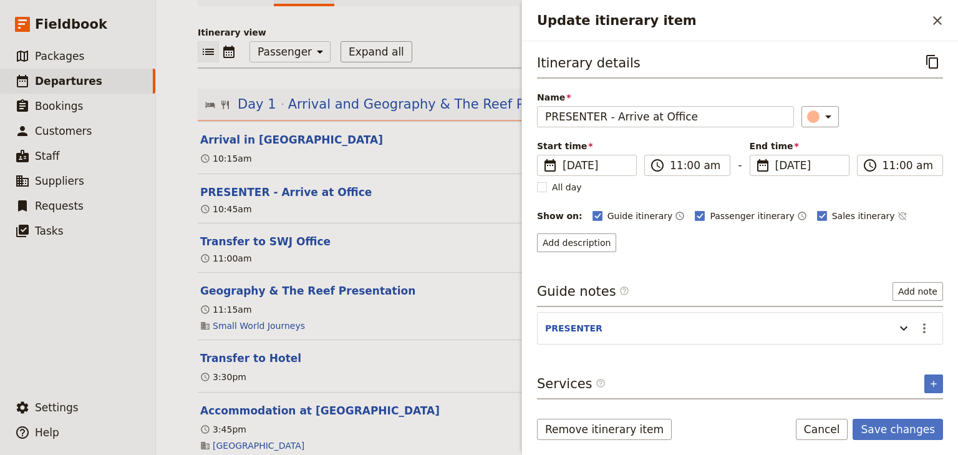
drag, startPoint x: 901, startPoint y: 136, endPoint x: 896, endPoint y: 258, distance: 122.3
click at [901, 137] on div "Itinerary details ​ Name PRESENTER - Arrive at Office ​ Start time ​ 8 Dec 2025…" at bounding box center [740, 151] width 406 height 201
click at [926, 327] on icon "Actions" at bounding box center [924, 328] width 15 height 15
click at [904, 354] on span "Edit note" at bounding box center [888, 352] width 39 height 12
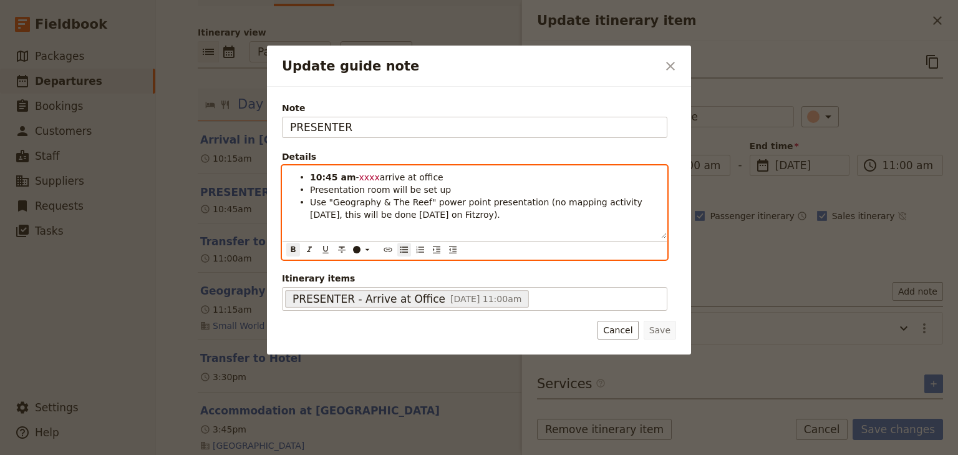
click at [317, 177] on strong "10:45 am" at bounding box center [333, 177] width 46 height 10
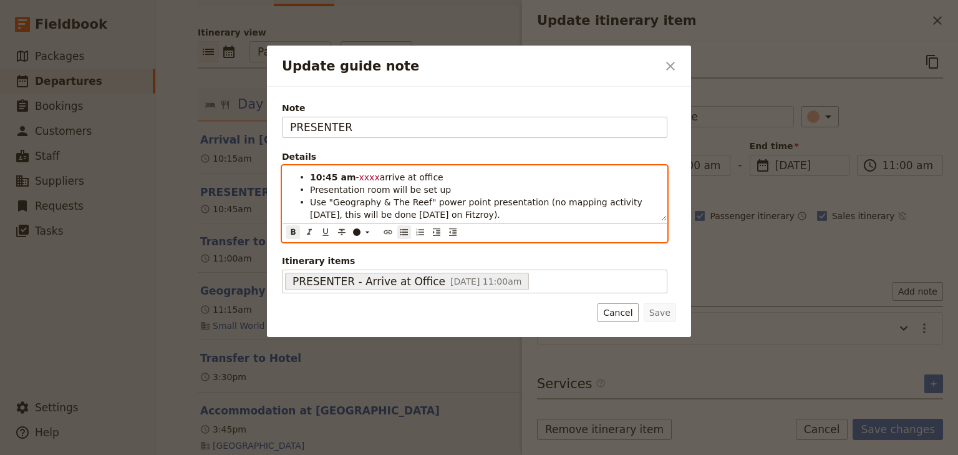
click at [319, 175] on strong "10:45 am" at bounding box center [333, 177] width 46 height 10
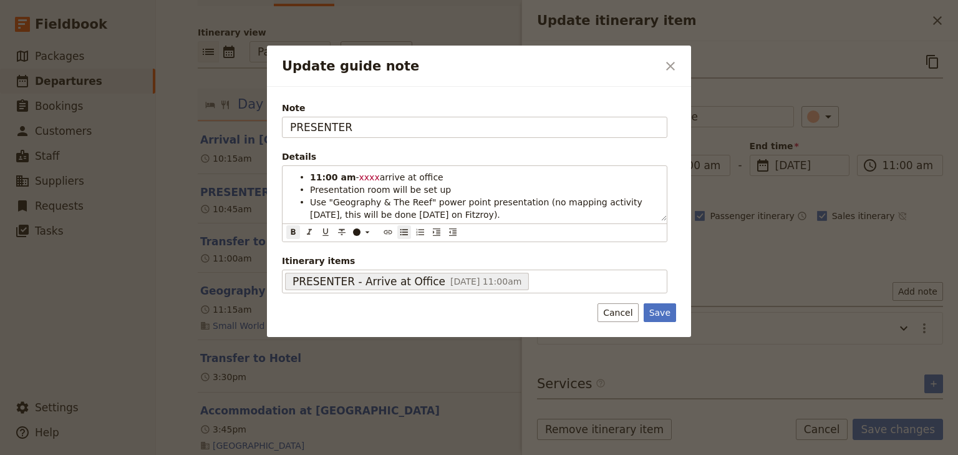
click at [669, 312] on button "Save" at bounding box center [660, 312] width 32 height 19
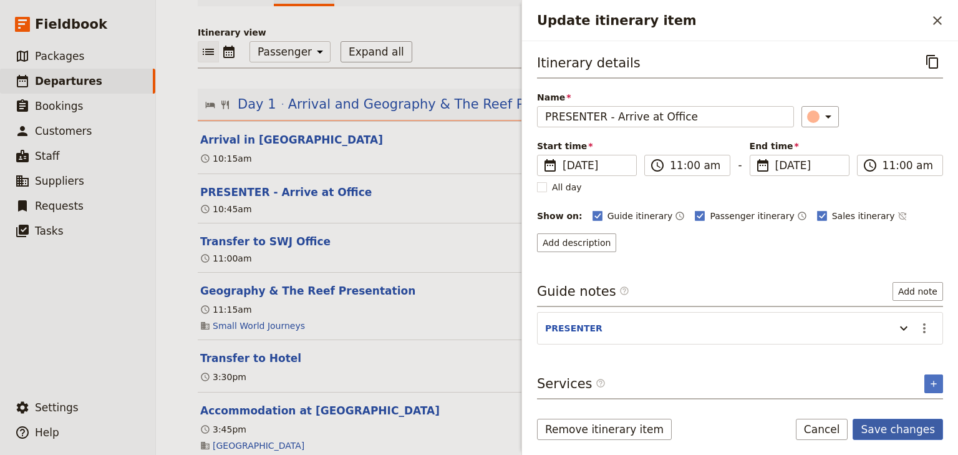
click at [891, 428] on button "Save changes" at bounding box center [898, 428] width 90 height 21
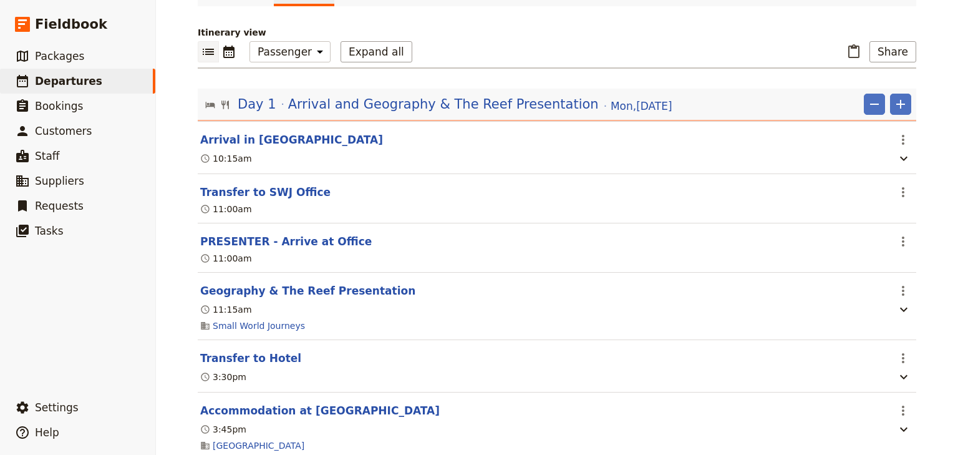
scroll to position [200, 0]
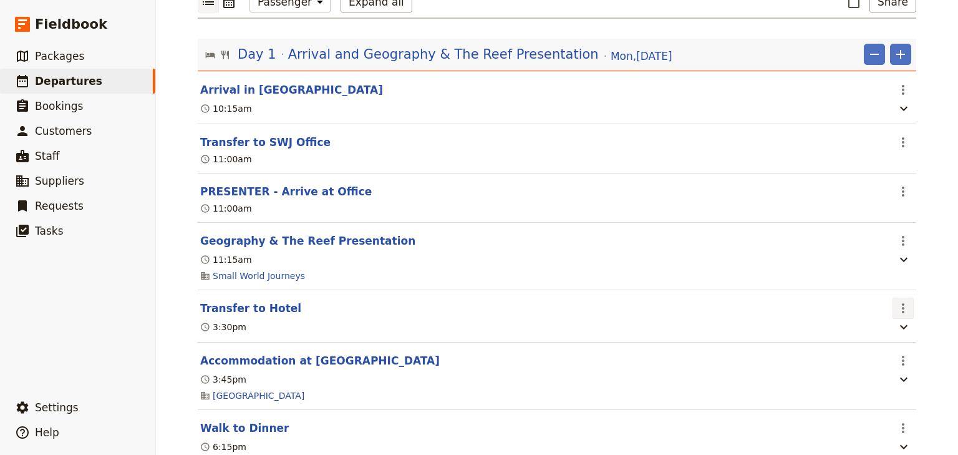
click at [902, 304] on icon "Actions" at bounding box center [903, 308] width 2 height 10
click at [884, 330] on span "Edit this itinerary item" at bounding box center [841, 335] width 98 height 12
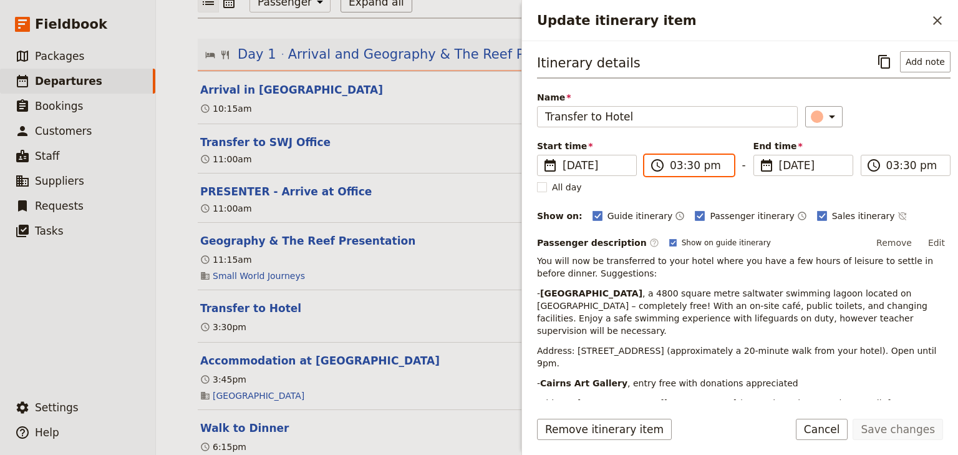
click at [676, 166] on input "03:30 pm" at bounding box center [698, 165] width 56 height 15
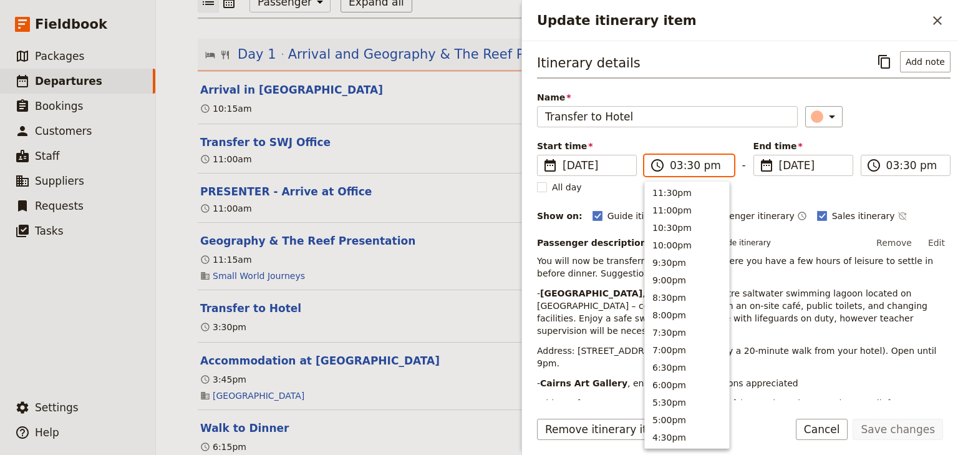
scroll to position [282, 0]
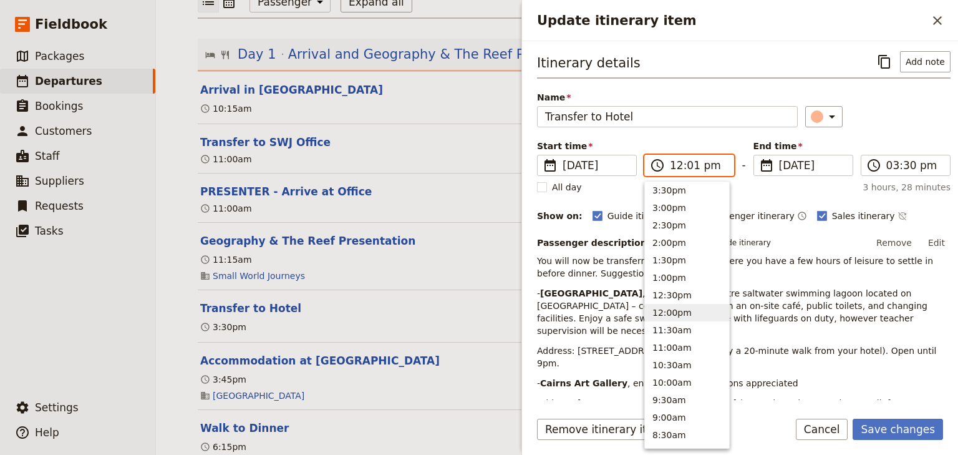
type input "12:15 pm"
click at [879, 167] on label "​ 03:30 pm" at bounding box center [906, 165] width 90 height 21
click at [886, 167] on input "03:30 pm" at bounding box center [914, 165] width 56 height 15
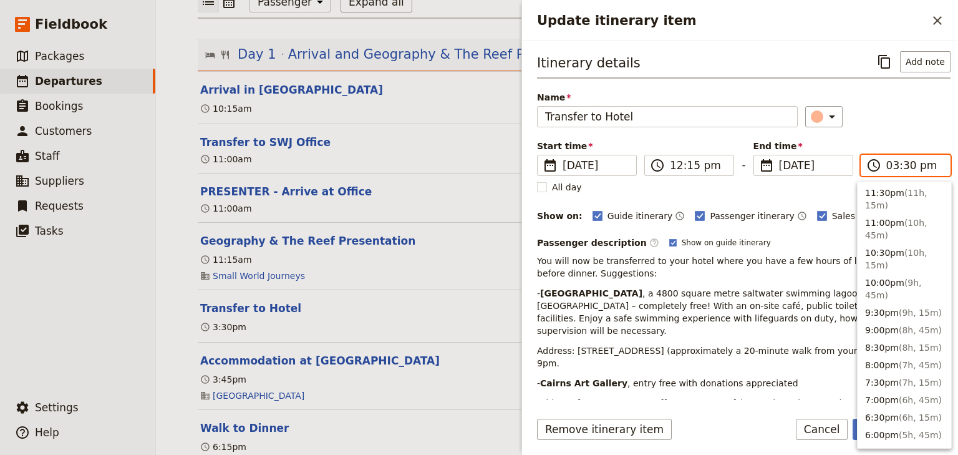
scroll to position [319, 0]
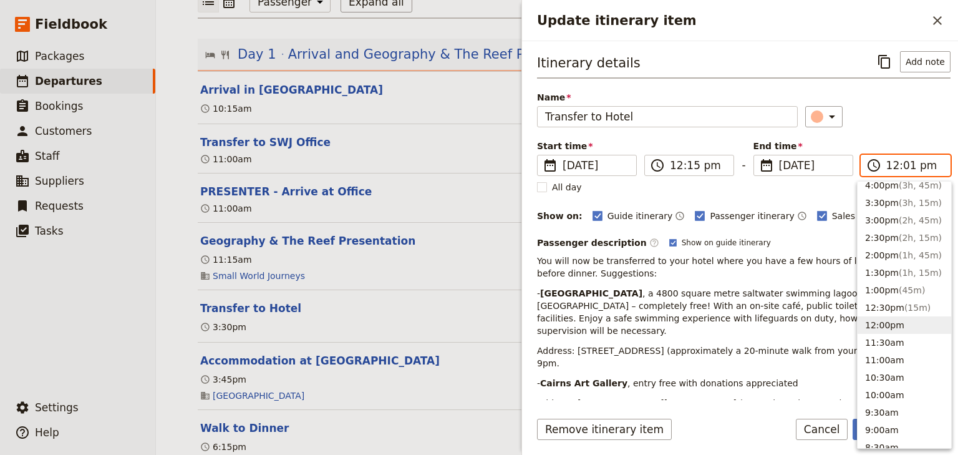
type input "12:15 pm"
click at [894, 124] on div "​" at bounding box center [877, 116] width 145 height 21
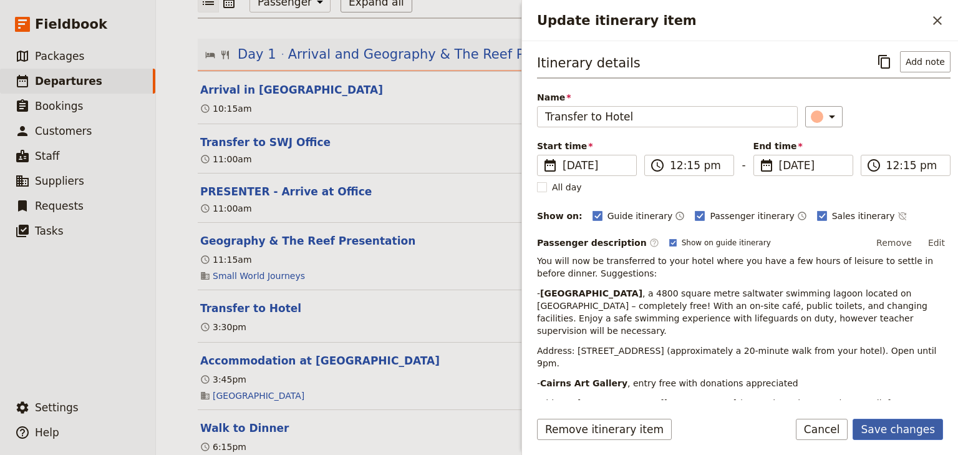
click at [898, 427] on button "Save changes" at bounding box center [898, 428] width 90 height 21
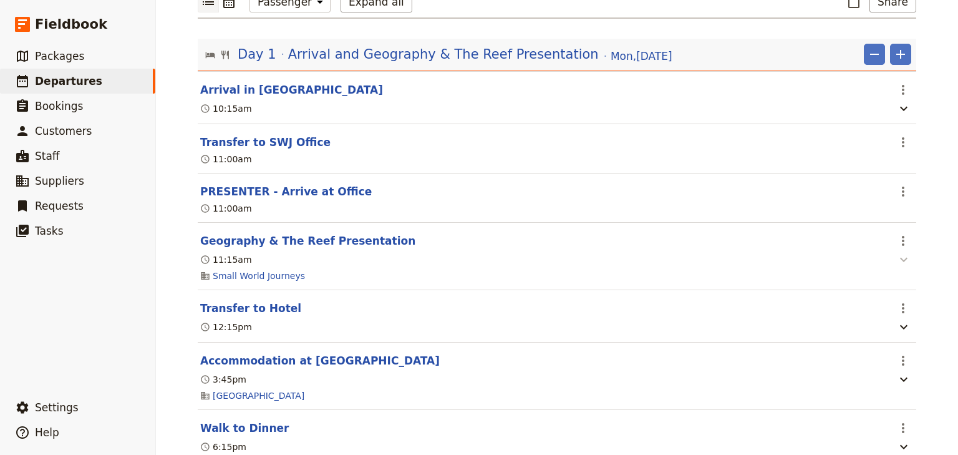
click at [900, 259] on icon "button" at bounding box center [903, 260] width 7 height 4
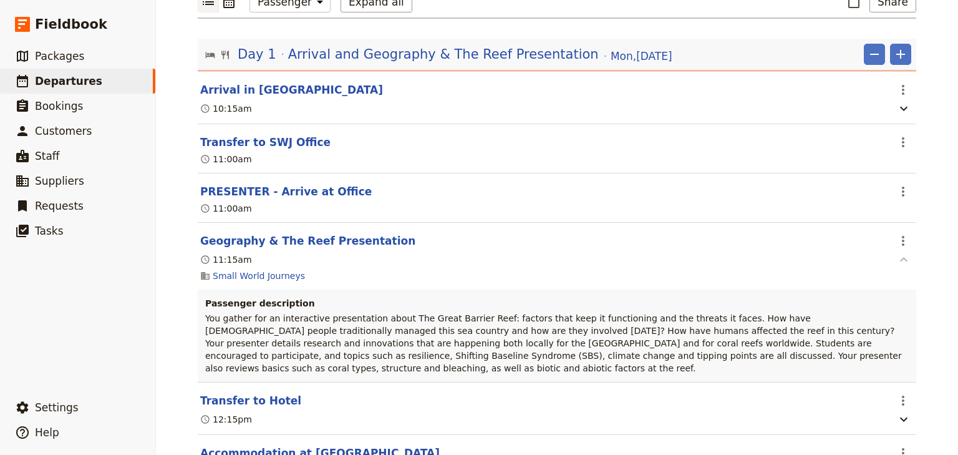
click at [900, 259] on icon "button" at bounding box center [903, 259] width 7 height 4
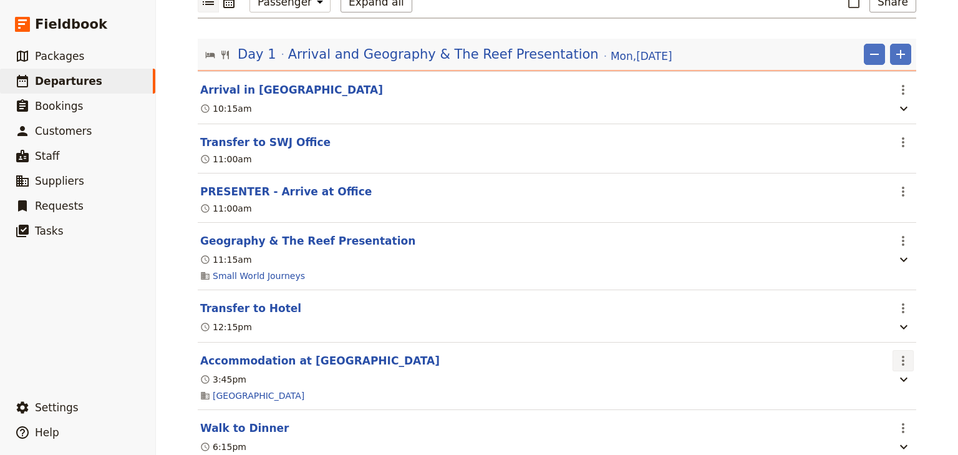
click at [902, 361] on icon "Actions" at bounding box center [903, 360] width 2 height 10
click at [886, 385] on span "Edit this itinerary item" at bounding box center [841, 388] width 98 height 12
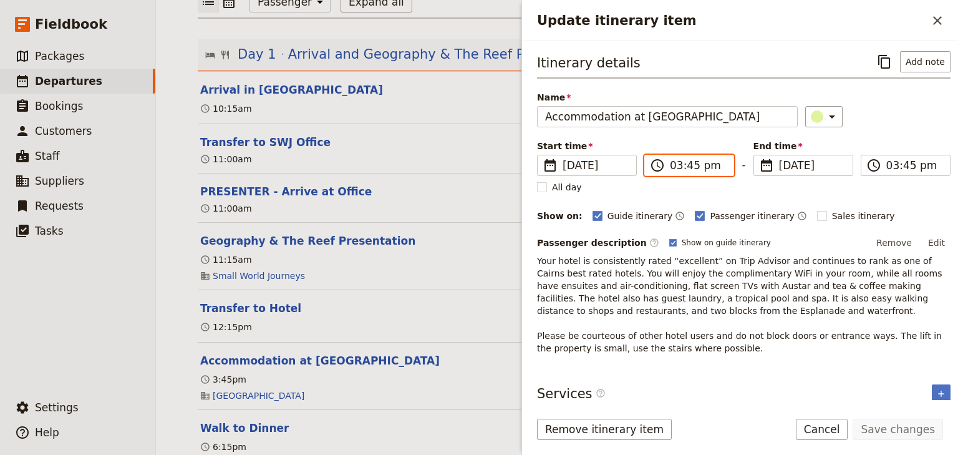
click at [672, 165] on input "03:45 pm" at bounding box center [698, 165] width 56 height 15
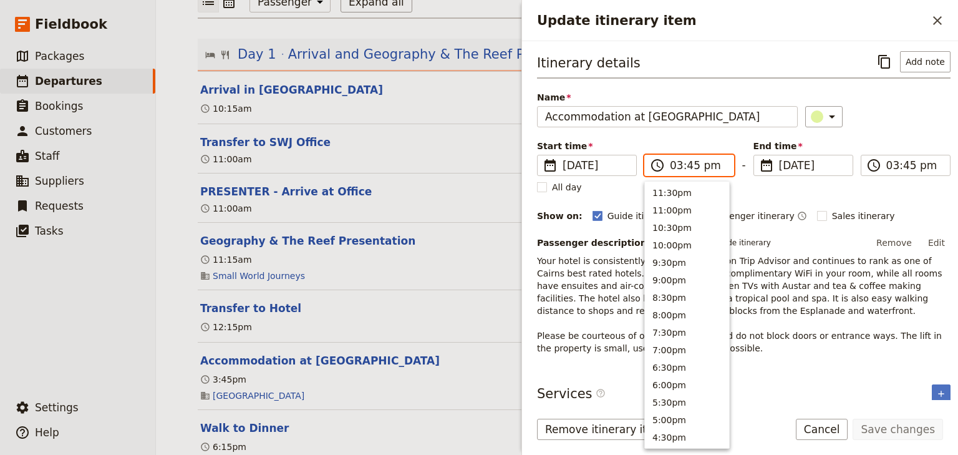
scroll to position [282, 0]
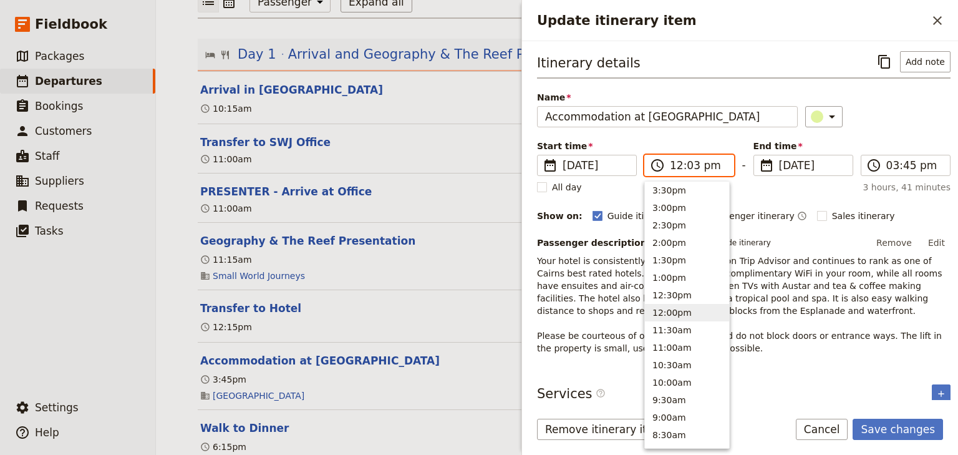
type input "12:30 pm"
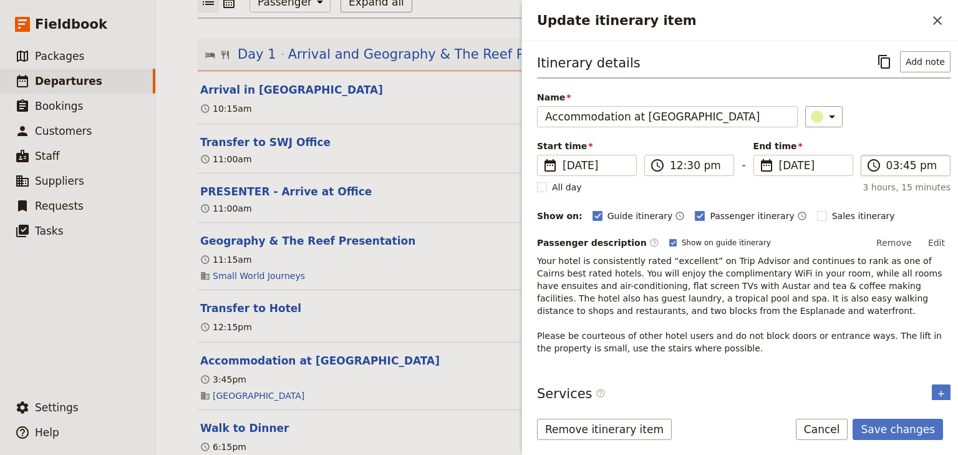
click at [880, 170] on label "​ 03:45 pm" at bounding box center [906, 165] width 90 height 21
click at [886, 170] on input "03:45 pm" at bounding box center [914, 165] width 56 height 15
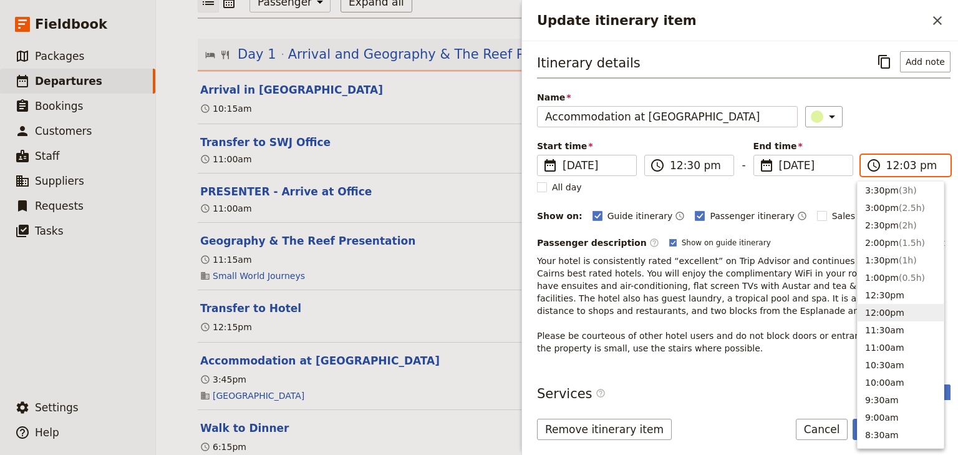
type input "12:30 pm"
click at [880, 118] on div "​" at bounding box center [877, 116] width 145 height 21
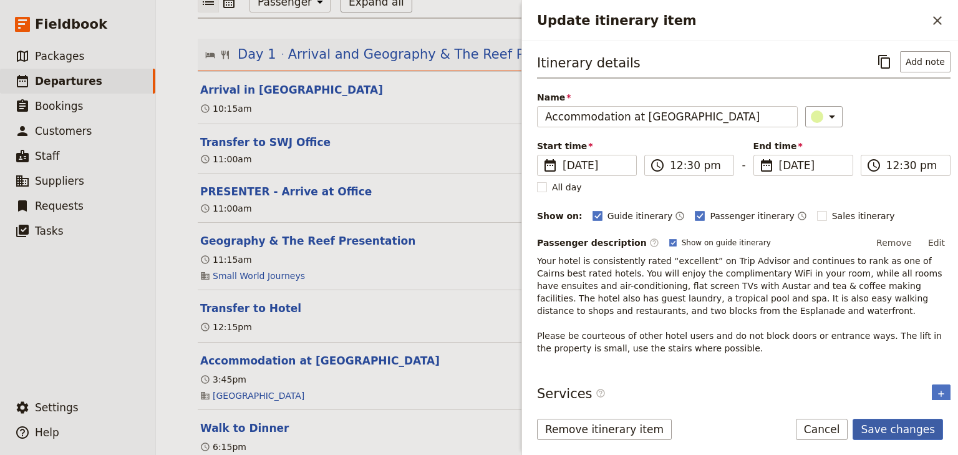
click at [905, 428] on button "Save changes" at bounding box center [898, 428] width 90 height 21
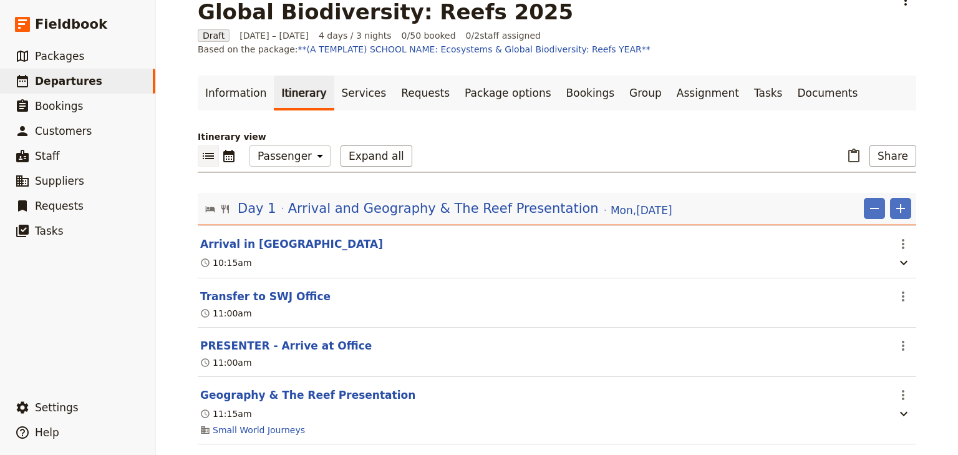
scroll to position [0, 0]
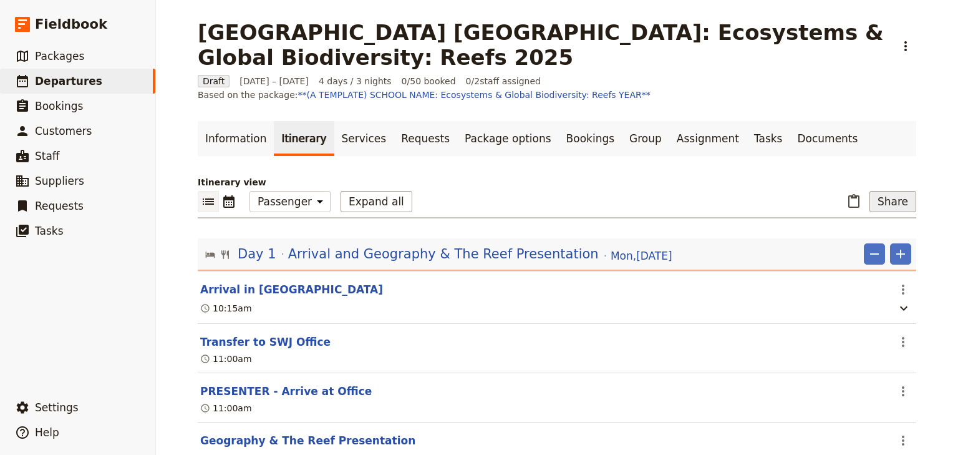
click at [891, 201] on button "Share" at bounding box center [892, 201] width 47 height 21
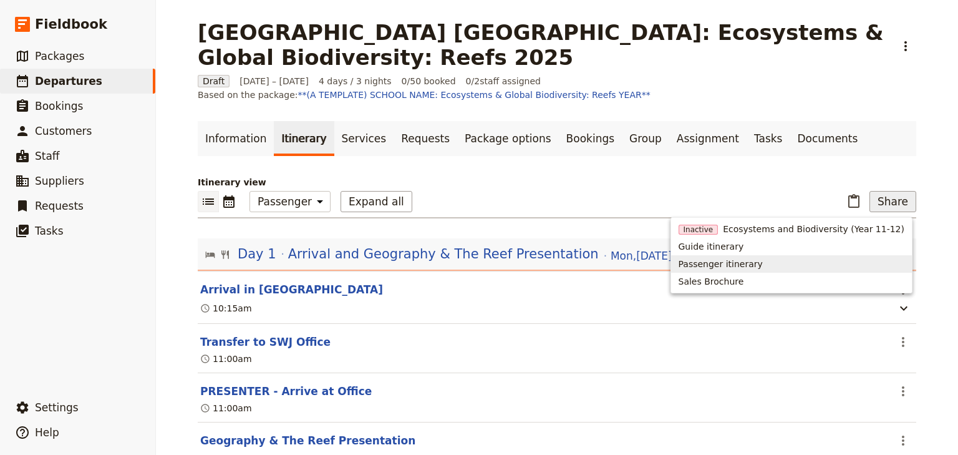
click at [783, 259] on span "Passenger itinerary" at bounding box center [792, 264] width 226 height 12
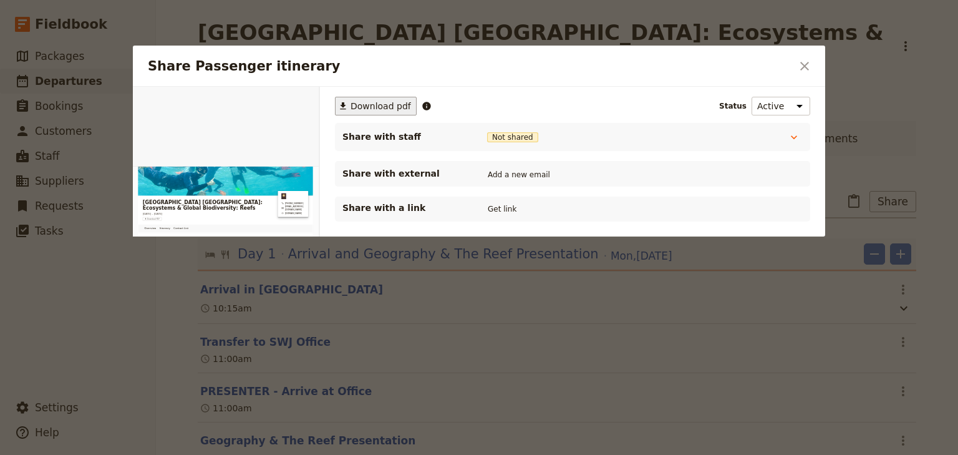
click at [359, 107] on span "Download pdf" at bounding box center [380, 106] width 60 height 12
drag, startPoint x: 809, startPoint y: 65, endPoint x: 763, endPoint y: 95, distance: 55.5
click at [808, 65] on icon "Close dialog" at bounding box center [804, 66] width 15 height 15
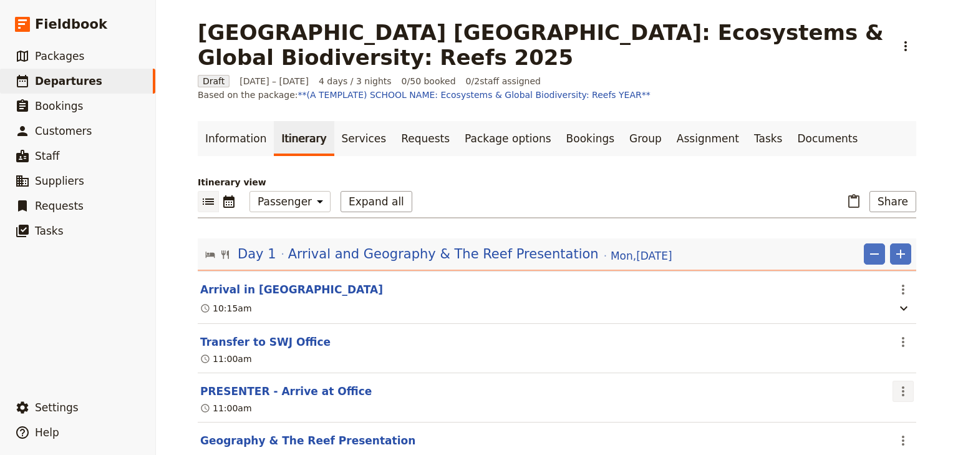
click at [902, 392] on icon "Actions" at bounding box center [903, 391] width 15 height 15
click at [881, 414] on span "Edit this itinerary item" at bounding box center [841, 418] width 98 height 12
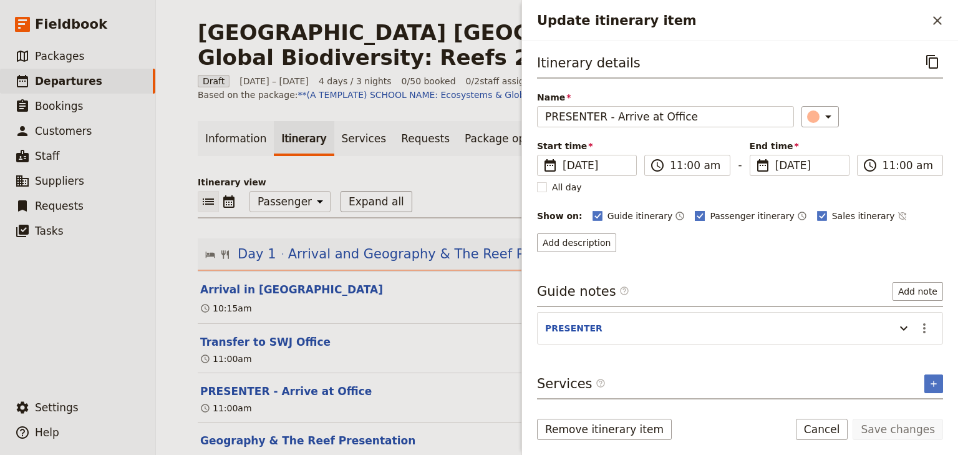
click at [695, 215] on rect "Update itinerary item" at bounding box center [699, 215] width 9 height 9
click at [694, 210] on input "Passenger itinerary" at bounding box center [694, 209] width 1 height 1
checkbox input "false"
click at [819, 214] on polygon "Update itinerary item" at bounding box center [822, 214] width 6 height 7
click at [816, 210] on input "Sales itinerary" at bounding box center [816, 209] width 1 height 1
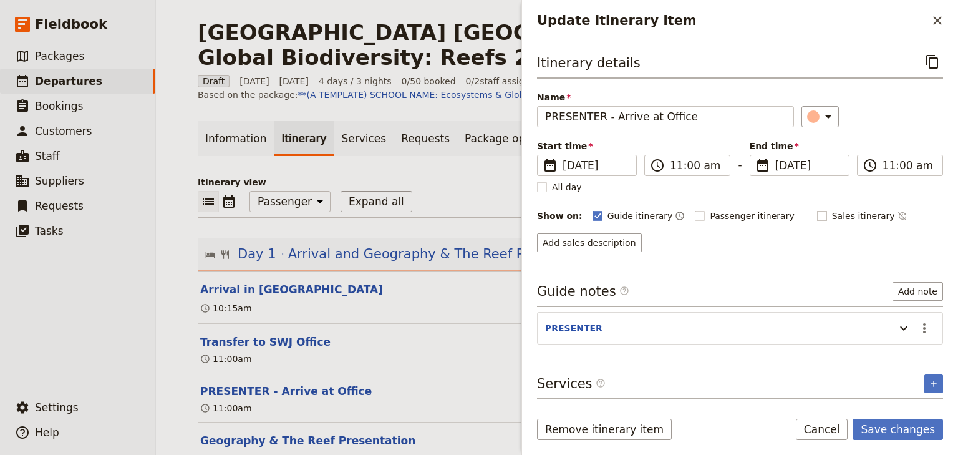
checkbox input "false"
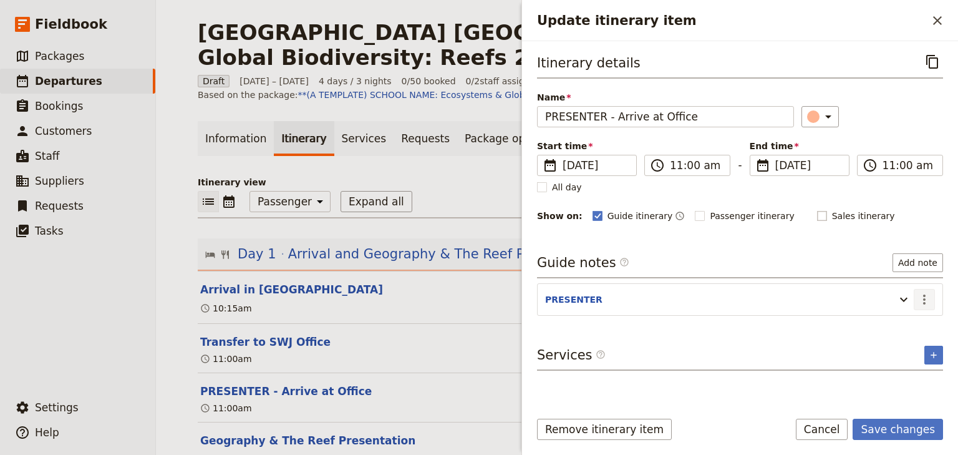
drag, startPoint x: 926, startPoint y: 298, endPoint x: 915, endPoint y: 298, distance: 11.2
click at [926, 298] on icon "Actions" at bounding box center [924, 299] width 15 height 15
click at [907, 297] on icon "Update itinerary item" at bounding box center [903, 299] width 7 height 4
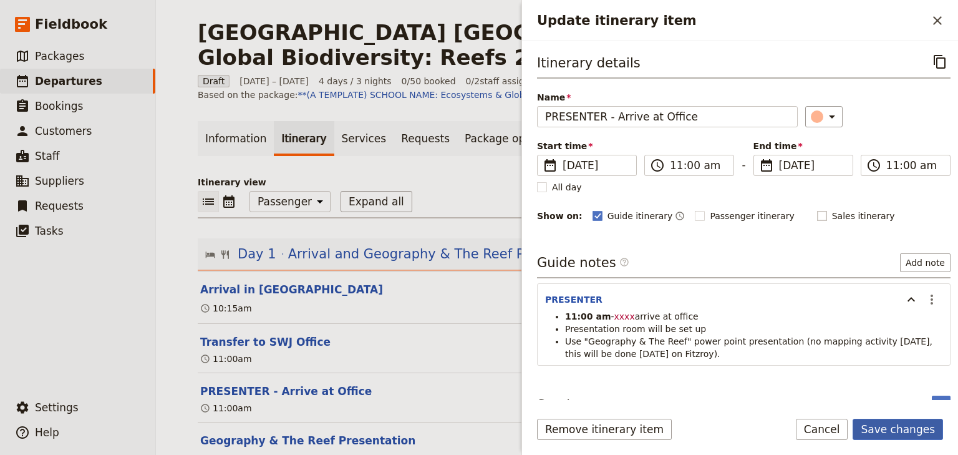
click at [897, 427] on button "Save changes" at bounding box center [898, 428] width 90 height 21
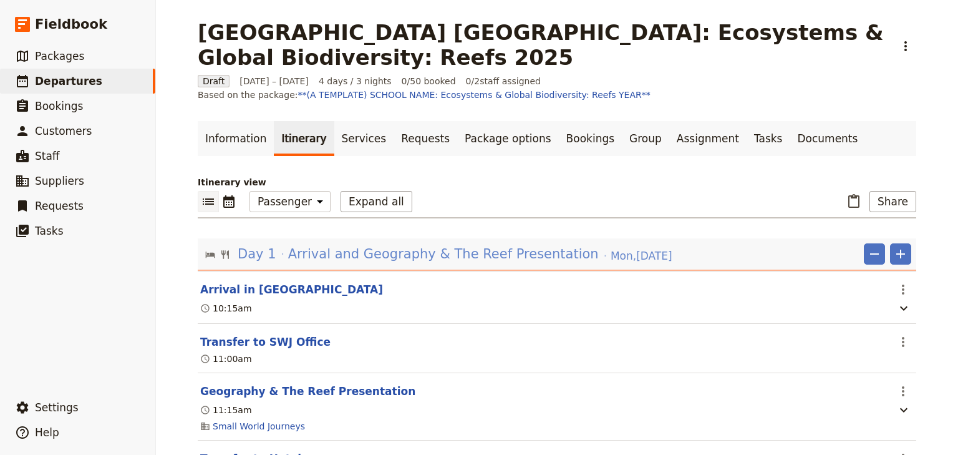
click at [367, 253] on span "Arrival and Geography & The Reef Presentation" at bounding box center [443, 253] width 311 height 19
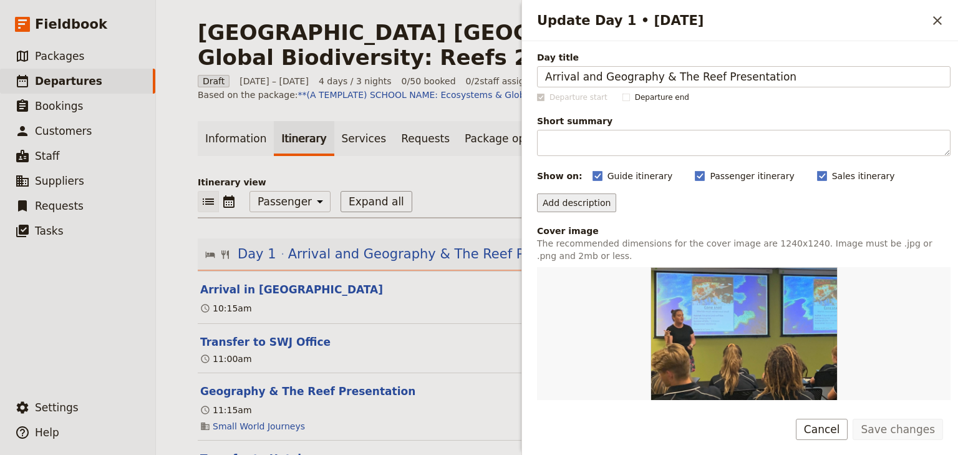
drag, startPoint x: 561, startPoint y: 205, endPoint x: 570, endPoint y: 204, distance: 8.8
click at [561, 205] on button "Add description" at bounding box center [576, 202] width 79 height 19
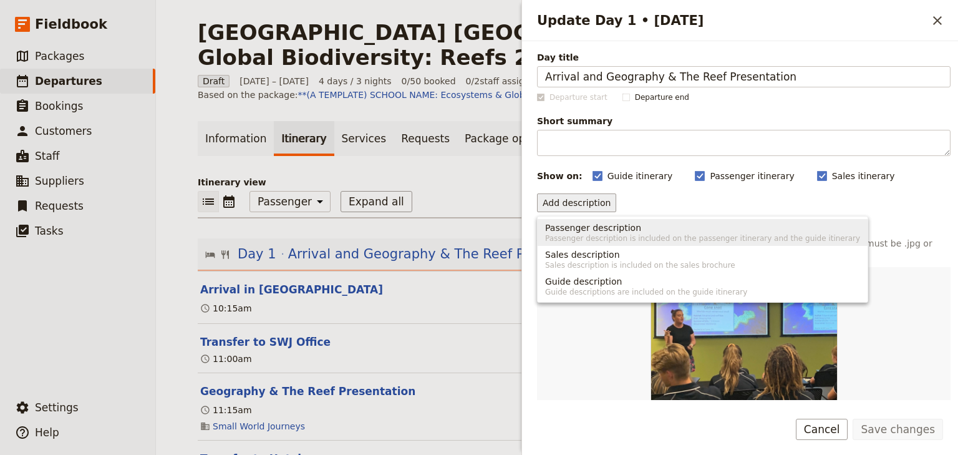
click at [575, 239] on span "Passenger description is included on the passenger itinerary and the guide itin…" at bounding box center [702, 238] width 315 height 10
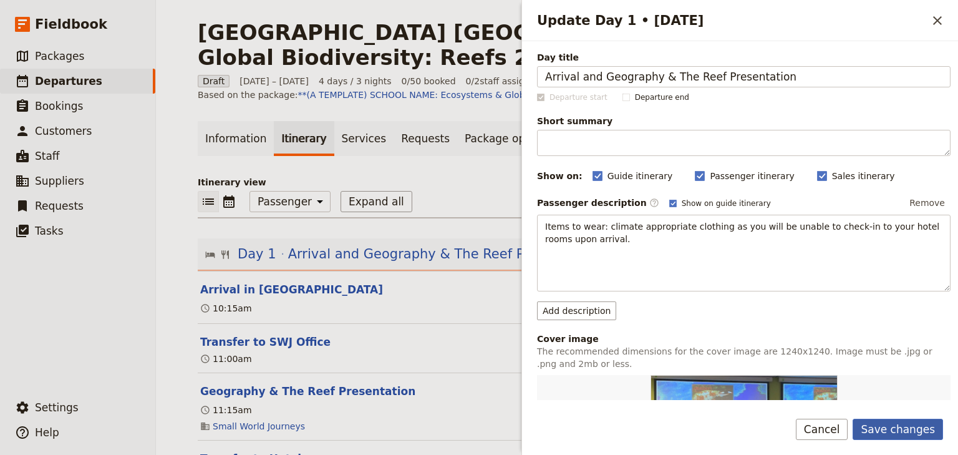
click at [906, 427] on button "Save changes" at bounding box center [898, 428] width 90 height 21
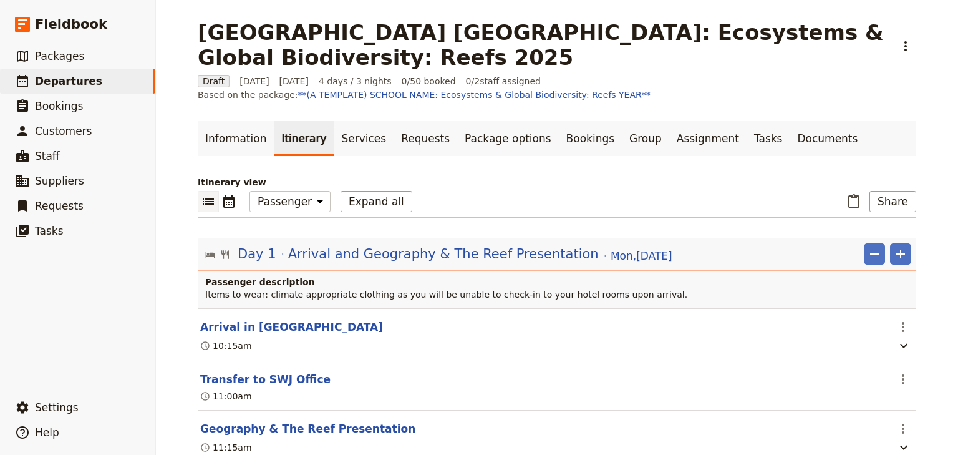
click at [929, 210] on div "Brigidine College Randwick: Ecosystems & Global Biodiversity: Reefs 2025 ​ Draf…" at bounding box center [557, 227] width 802 height 455
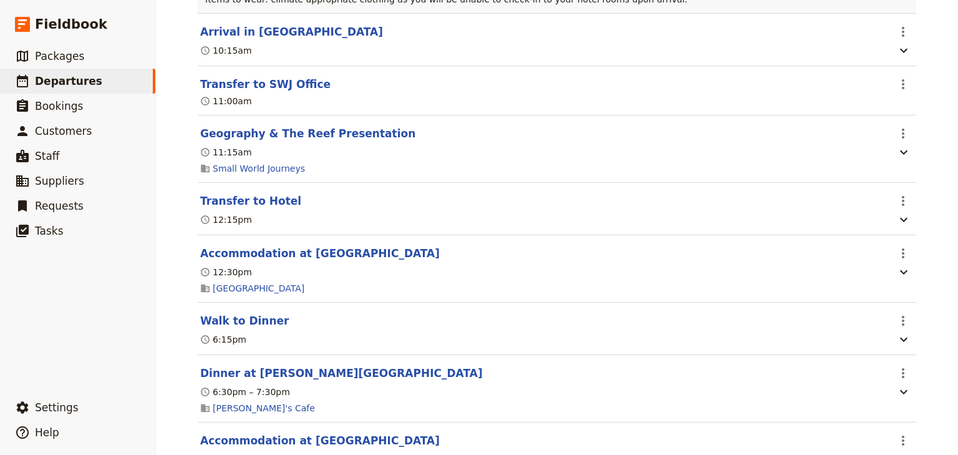
scroll to position [299, 0]
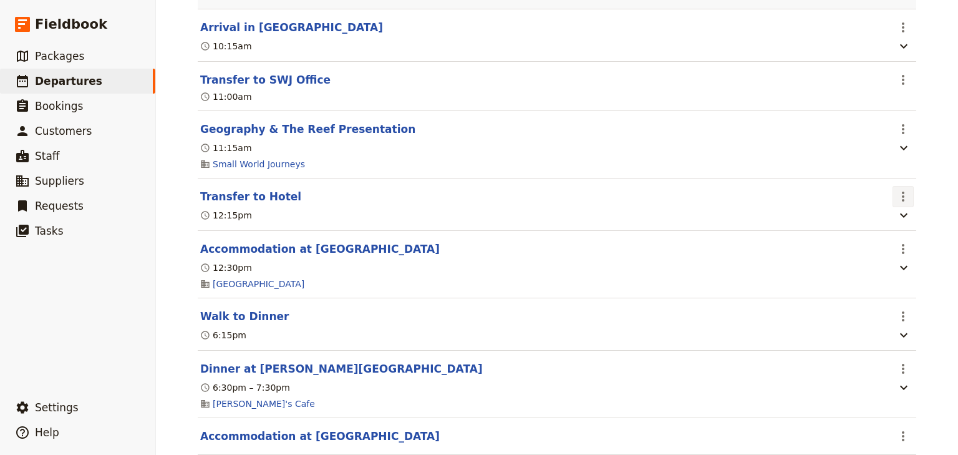
click at [898, 198] on icon "Actions" at bounding box center [903, 196] width 15 height 15
click at [883, 226] on span "Edit this itinerary item" at bounding box center [841, 224] width 98 height 12
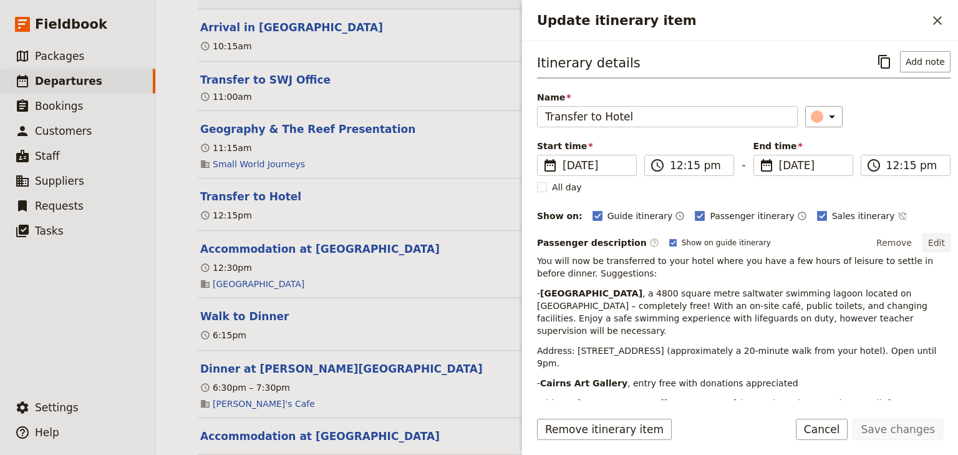
click at [930, 237] on button "Edit" at bounding box center [936, 242] width 28 height 19
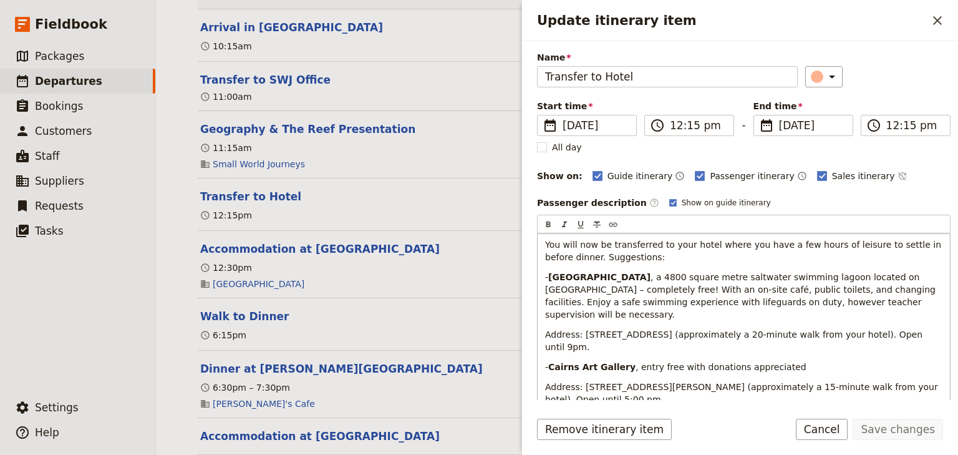
scroll to position [126, 0]
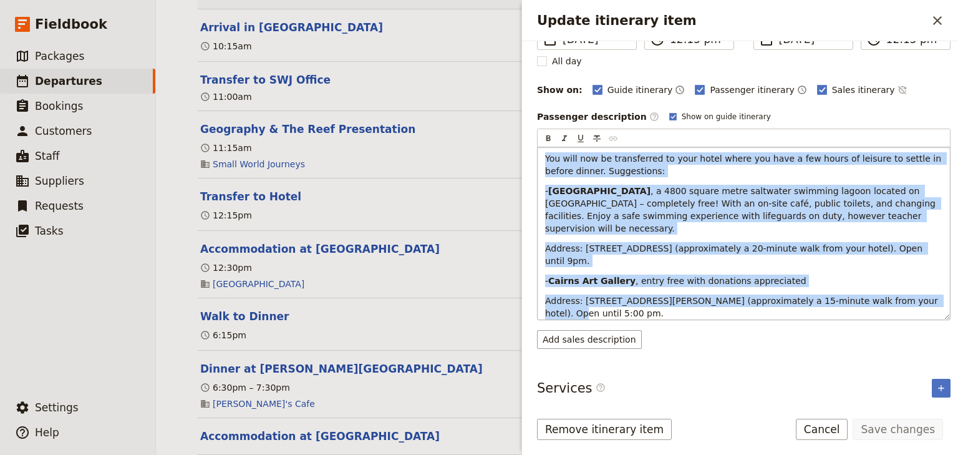
drag, startPoint x: 903, startPoint y: 289, endPoint x: 539, endPoint y: 157, distance: 386.9
click at [539, 158] on div "You will now be transferred to your hotel where you have a few hours of leisure…" at bounding box center [744, 233] width 412 height 172
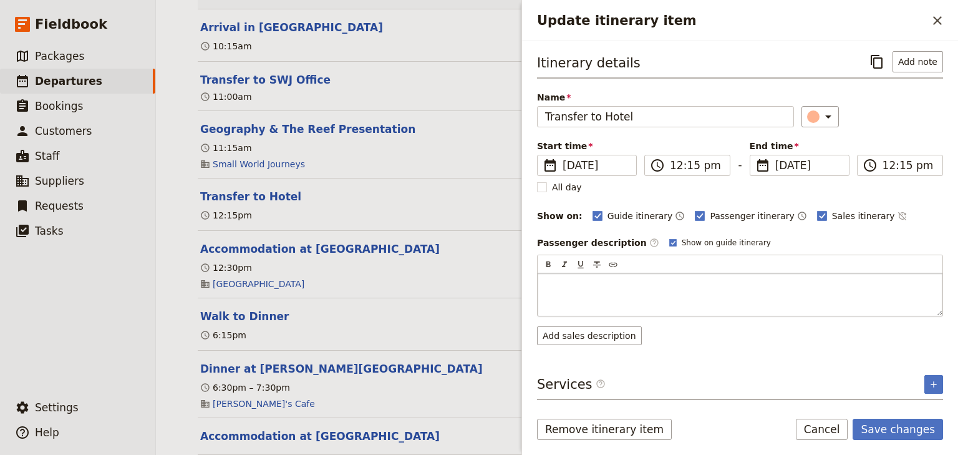
scroll to position [0, 0]
click at [891, 430] on button "Save changes" at bounding box center [898, 428] width 90 height 21
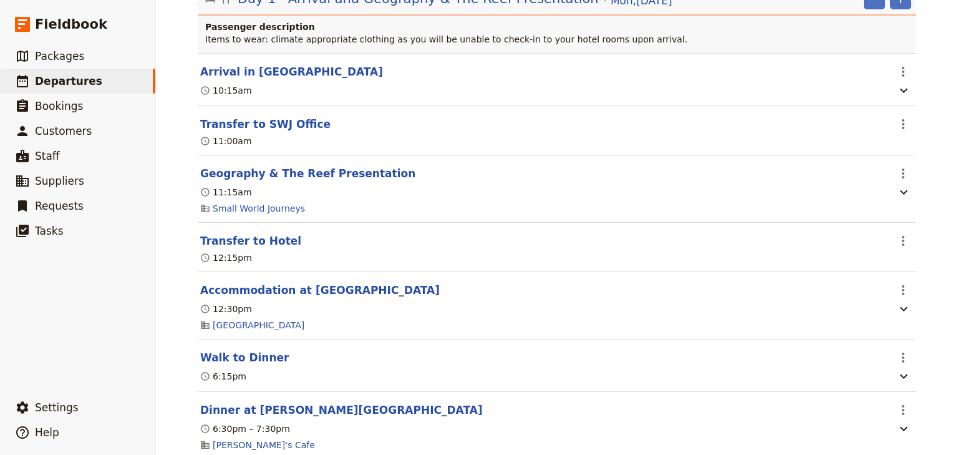
scroll to position [200, 0]
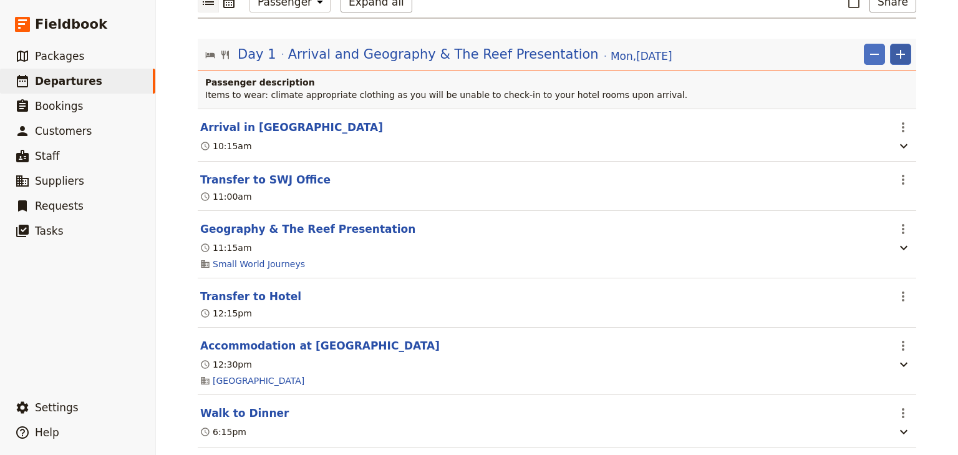
click at [899, 52] on icon "Add" at bounding box center [900, 54] width 15 height 15
click at [866, 80] on span "Add itinerary item" at bounding box center [859, 81] width 79 height 12
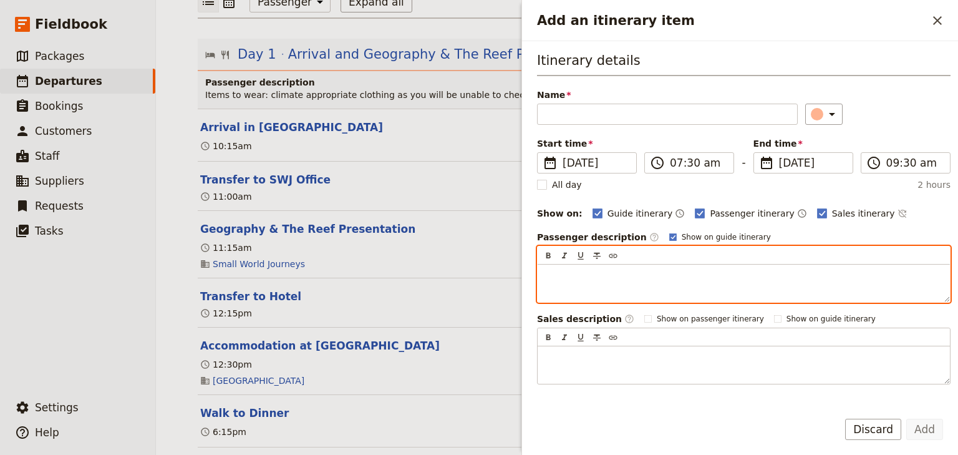
click at [551, 276] on p "Add an itinerary item" at bounding box center [743, 275] width 397 height 12
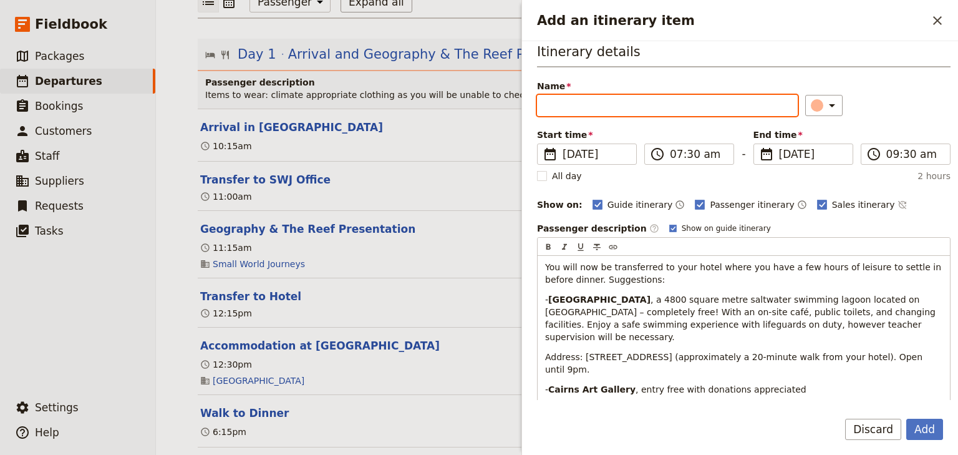
click at [557, 103] on input "Name" at bounding box center [667, 105] width 261 height 21
type input "Leisure Time"
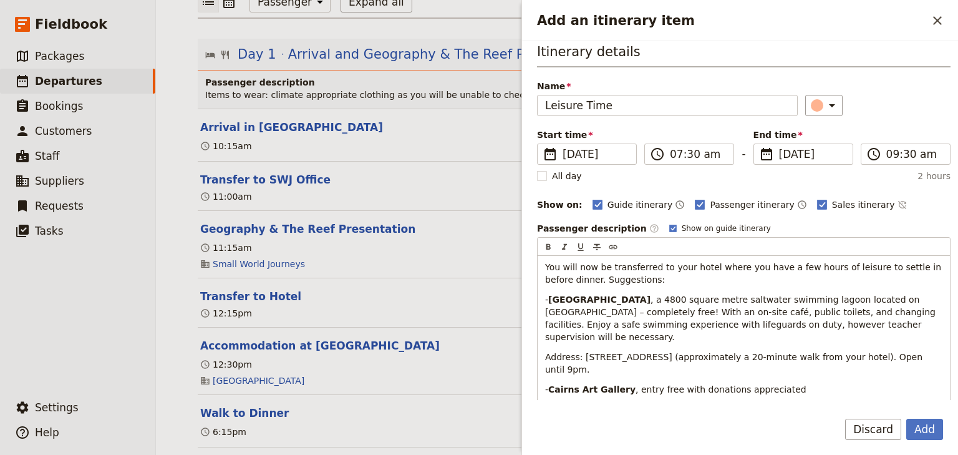
click at [879, 91] on div "Name Leisure Time ​" at bounding box center [743, 98] width 413 height 36
click at [893, 99] on div "​" at bounding box center [877, 105] width 145 height 21
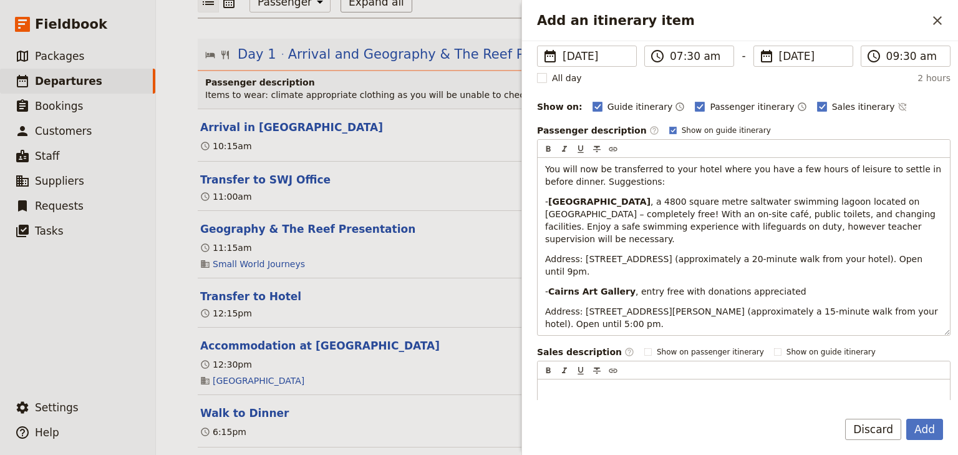
scroll to position [109, 0]
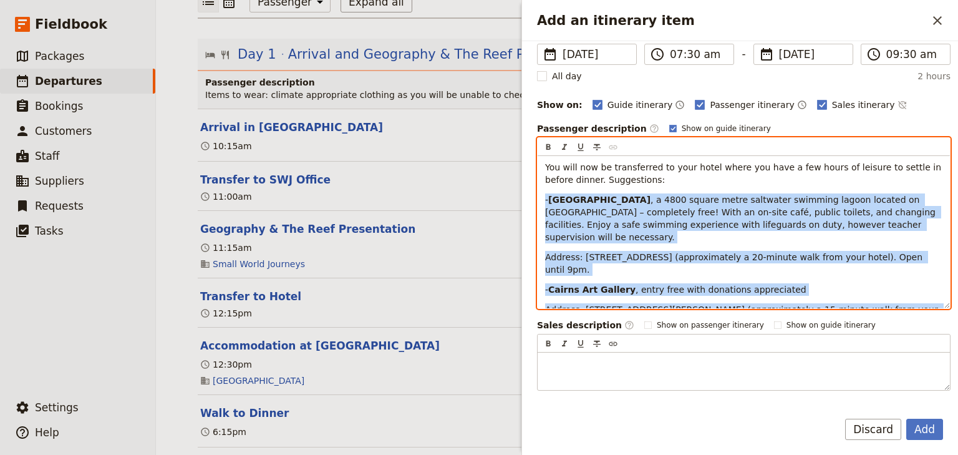
drag, startPoint x: 908, startPoint y: 299, endPoint x: 546, endPoint y: 195, distance: 377.0
click at [546, 195] on div "You will now be transferred to your hotel where you have a few hours of leisure…" at bounding box center [744, 232] width 412 height 152
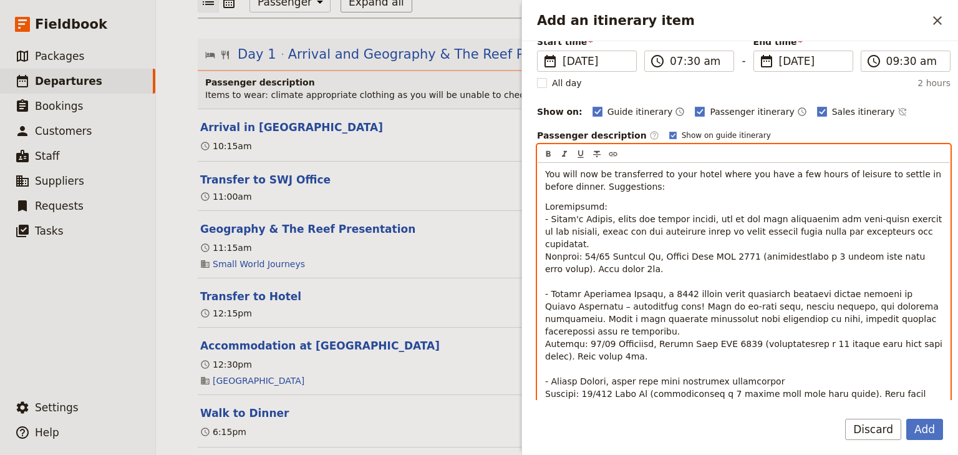
scroll to position [12, 0]
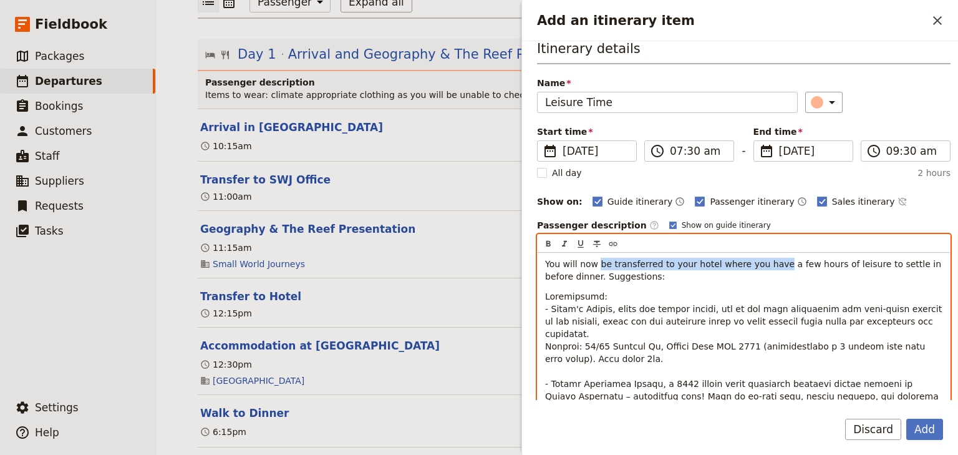
drag, startPoint x: 765, startPoint y: 261, endPoint x: 594, endPoint y: 263, distance: 170.3
click at [594, 263] on span "You will now be transferred to your hotel where you have a few hours of leisure…" at bounding box center [744, 270] width 399 height 22
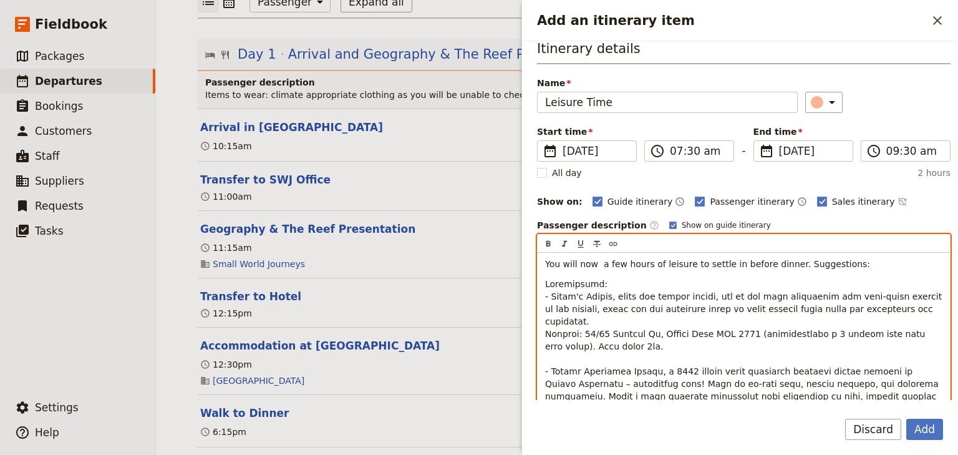
click at [574, 261] on span "You will now a few hours of leisure to settle in before dinner. Suggestions:" at bounding box center [707, 264] width 325 height 10
click at [577, 262] on span "You now a few hours of leisure to settle in before dinner. Suggestions:" at bounding box center [699, 264] width 308 height 10
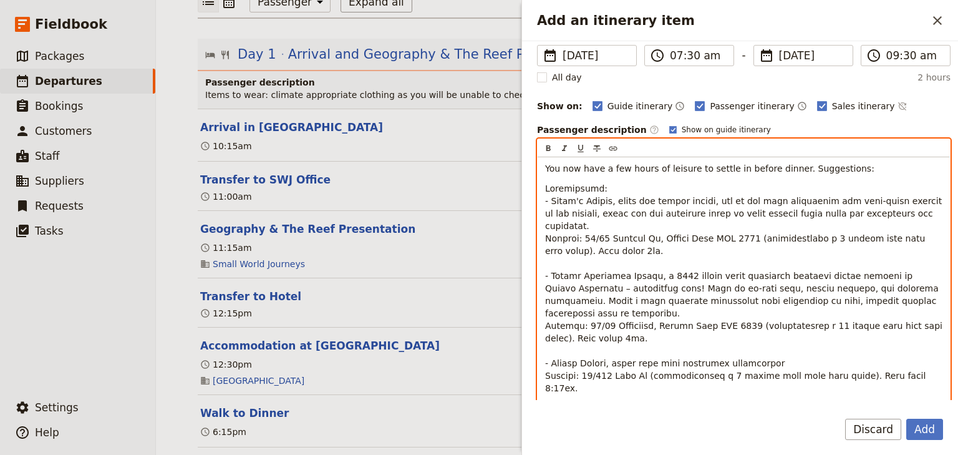
scroll to position [112, 0]
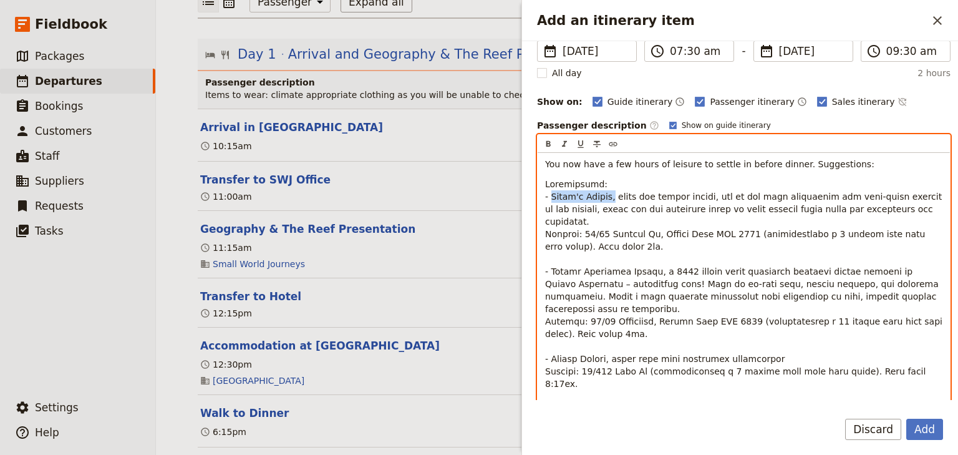
drag, startPoint x: 608, startPoint y: 192, endPoint x: 552, endPoint y: 195, distance: 56.2
click at [552, 195] on span "Add an itinerary item" at bounding box center [745, 333] width 400 height 309
click at [547, 140] on icon "Format bold" at bounding box center [548, 144] width 10 height 10
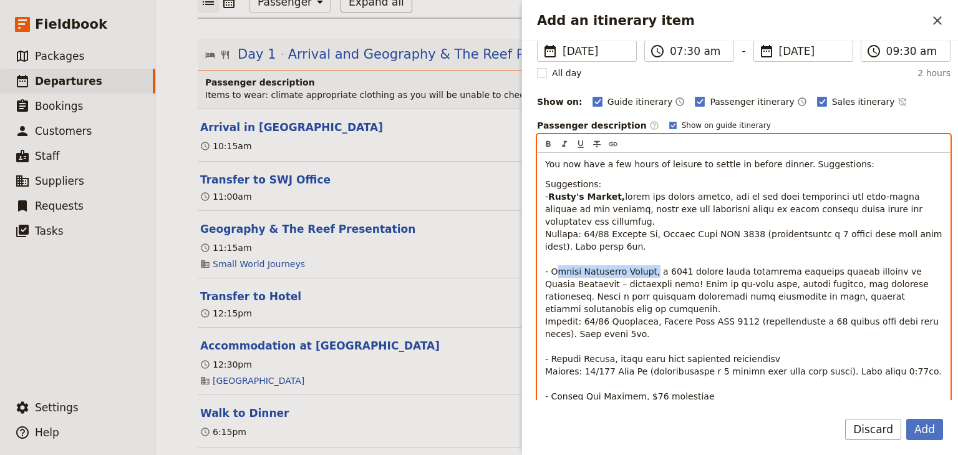
drag, startPoint x: 645, startPoint y: 257, endPoint x: 555, endPoint y: 215, distance: 99.9
click at [551, 257] on span "Add an itinerary item" at bounding box center [745, 333] width 400 height 284
click at [621, 225] on p "Suggestions: - Rusty's Market," at bounding box center [743, 327] width 397 height 299
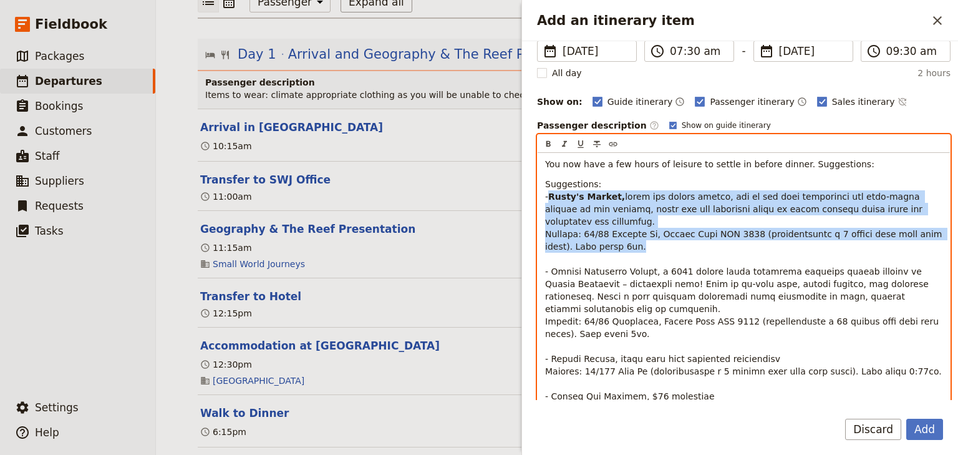
drag, startPoint x: 594, startPoint y: 228, endPoint x: 549, endPoint y: 196, distance: 54.5
click at [549, 196] on p "Suggestions: - Rusty's Market," at bounding box center [743, 327] width 397 height 299
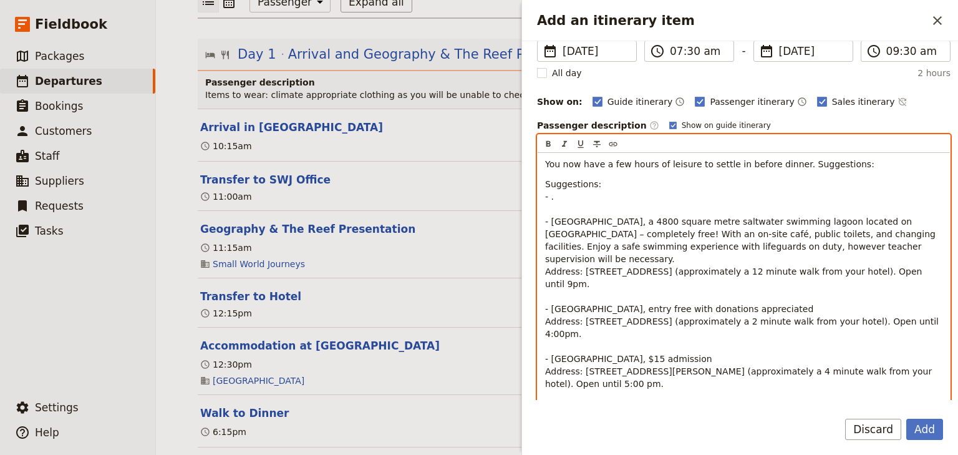
click at [553, 207] on p "Suggestions: - . - Cairns Esplanade Lagoon, a 4800 square metre saltwater swimm…" at bounding box center [743, 309] width 397 height 262
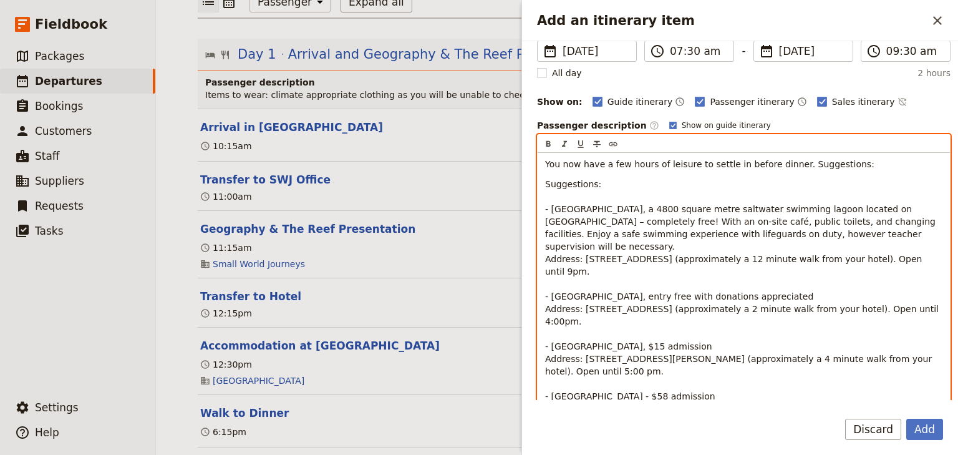
scroll to position [70, 0]
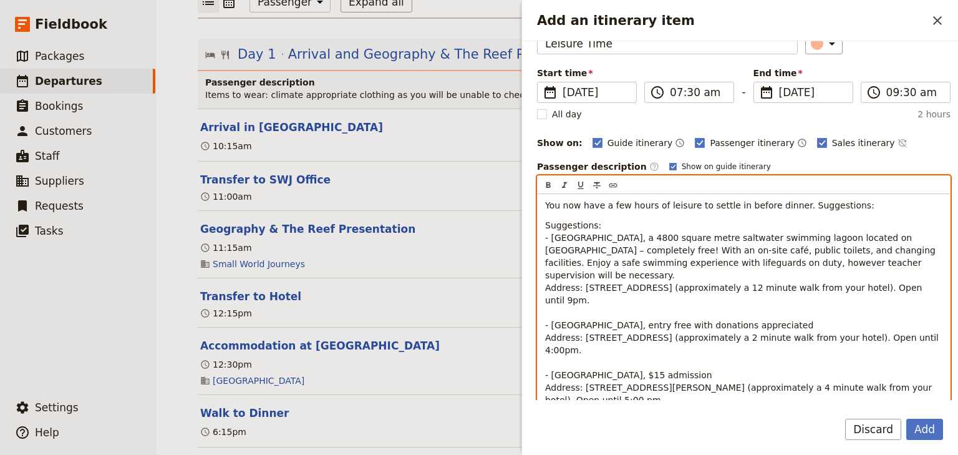
click at [867, 211] on div "You now have a few hours of leisure to settle in before dinner. Suggestions: Su…" at bounding box center [744, 327] width 412 height 267
drag, startPoint x: 646, startPoint y: 234, endPoint x: 549, endPoint y: 234, distance: 97.3
click at [549, 234] on span "Suggestions: - Cairns Esplanade Lagoon, a 4800 square metre saltwater swimming …" at bounding box center [743, 337] width 396 height 234
click at [548, 184] on icon "Format bold" at bounding box center [548, 185] width 10 height 10
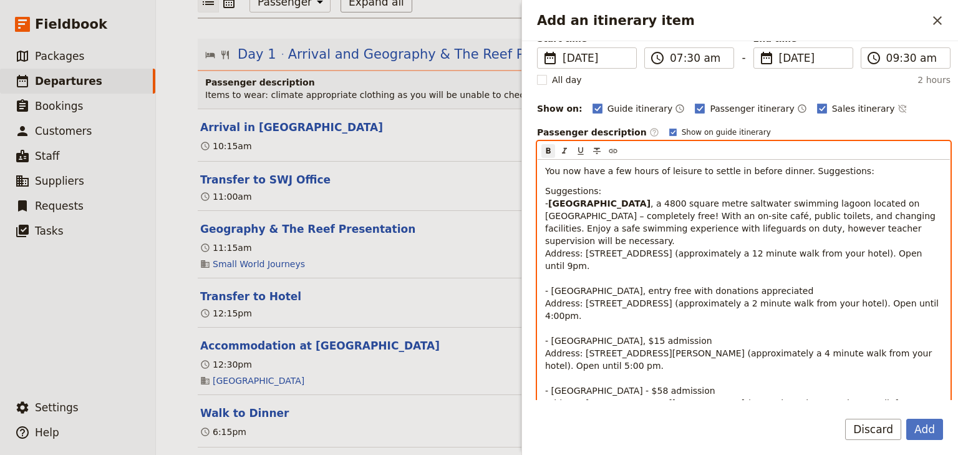
scroll to position [120, 0]
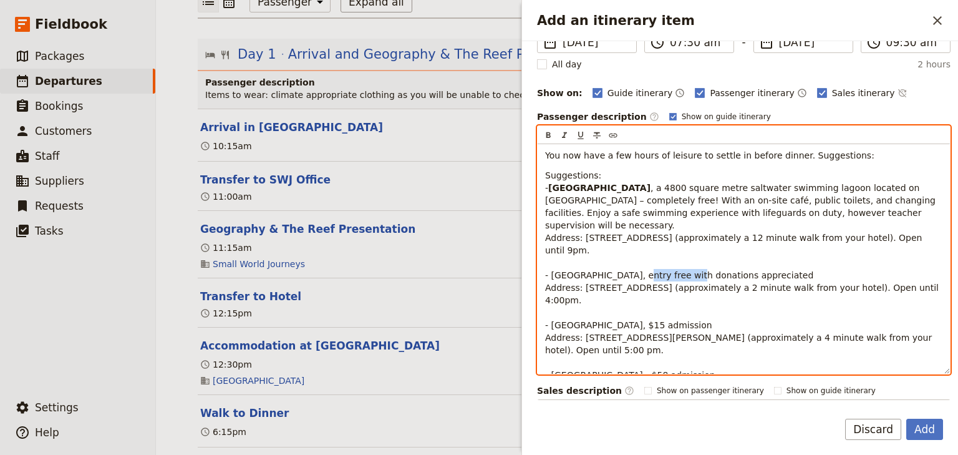
drag, startPoint x: 609, startPoint y: 261, endPoint x: 551, endPoint y: 263, distance: 58.0
click at [551, 263] on span ", a 4800 square metre saltwater swimming lagoon located on Cairns Esplanade – c…" at bounding box center [743, 294] width 396 height 222
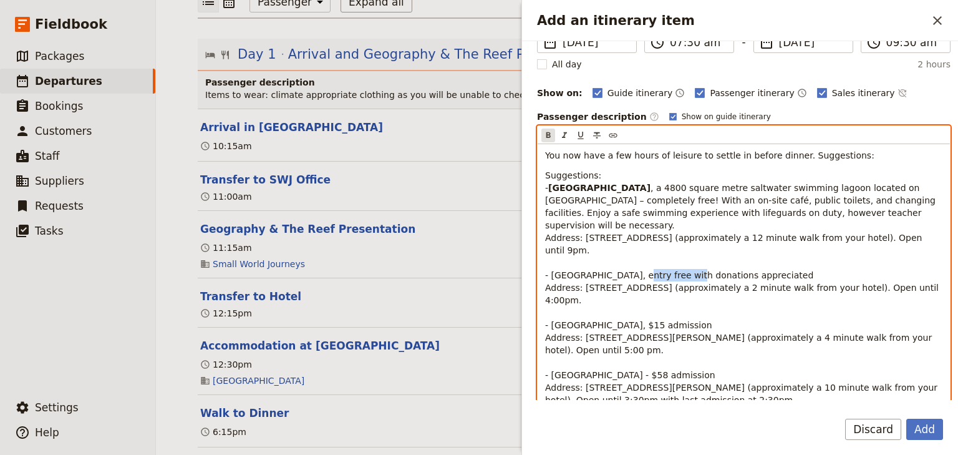
click at [548, 130] on icon "Format bold" at bounding box center [548, 135] width 10 height 10
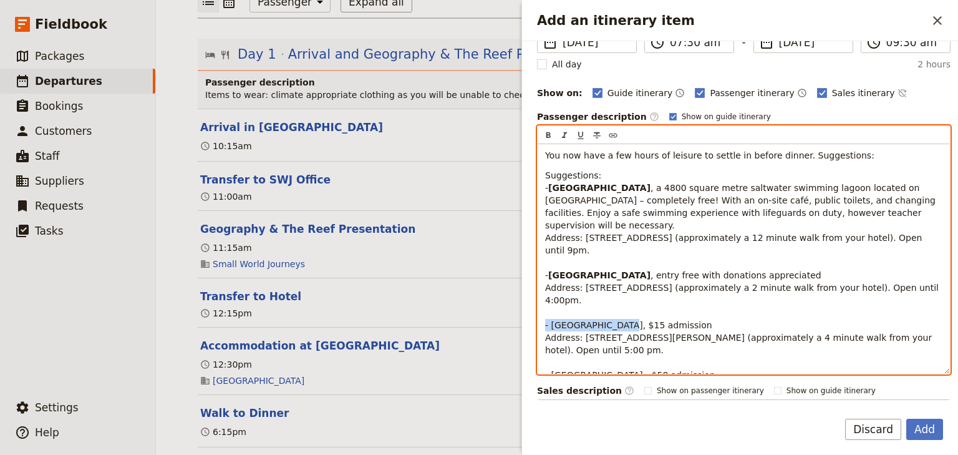
drag, startPoint x: 618, startPoint y: 296, endPoint x: 551, endPoint y: 297, distance: 67.4
click at [551, 297] on span ", entry free with donations appreciated Address: 93/105 Lake St (approximately …" at bounding box center [743, 337] width 396 height 135
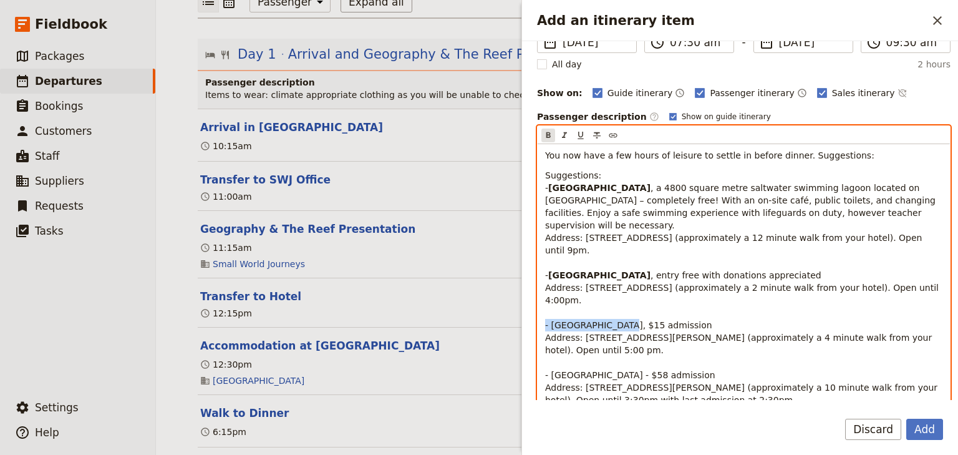
click at [549, 130] on icon "Format bold" at bounding box center [548, 135] width 10 height 10
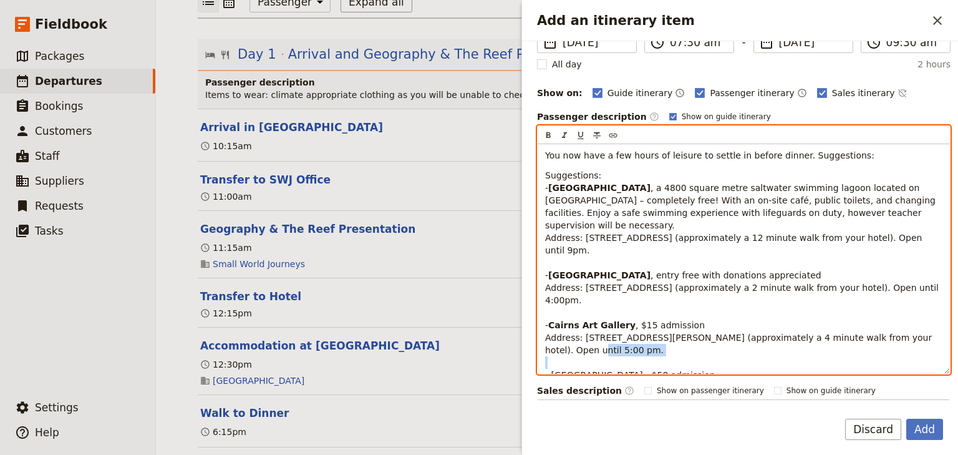
drag, startPoint x: 616, startPoint y: 335, endPoint x: 549, endPoint y: 336, distance: 66.1
click at [549, 336] on span ", $15 admission Address: 40 Abbott St (approximately a 4 minute walk from your …" at bounding box center [742, 362] width 395 height 85
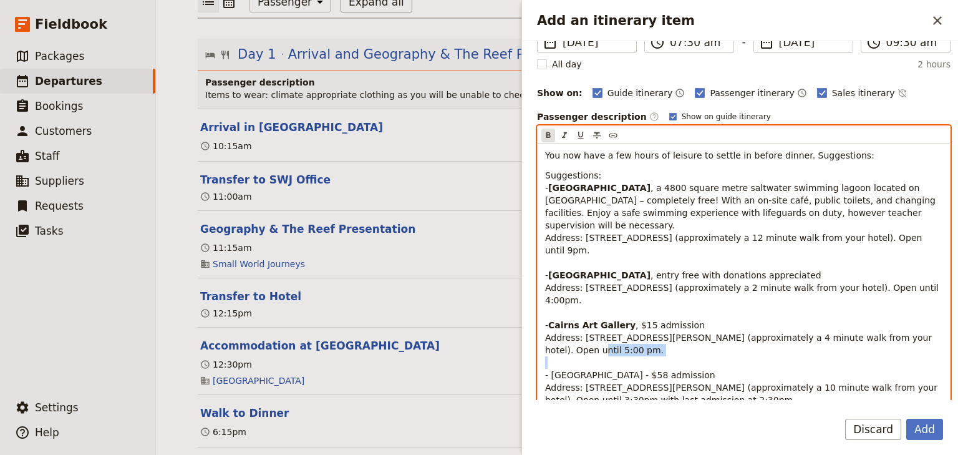
drag, startPoint x: 547, startPoint y: 132, endPoint x: 571, endPoint y: 152, distance: 31.4
click at [549, 133] on icon "Format bold" at bounding box center [548, 135] width 10 height 10
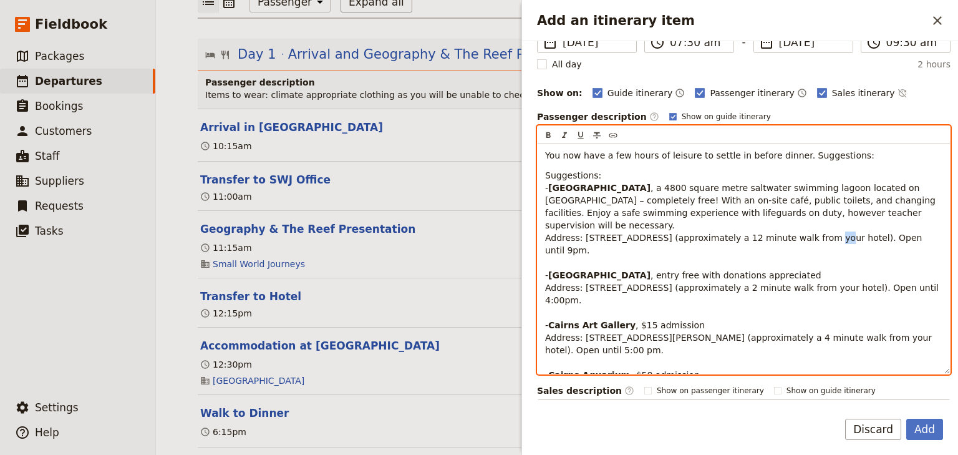
click at [798, 222] on span ", a 4800 square metre saltwater swimming lagoon located on Cairns Esplanade – c…" at bounding box center [741, 231] width 393 height 97
click at [706, 272] on span ", entry free with donations appreciated Address: 93/105 Lake St (approximately …" at bounding box center [743, 300] width 396 height 60
click at [701, 320] on span ", $15 admission Address: 40 Abbott St (approximately a 4 minute walk from your …" at bounding box center [740, 350] width 390 height 60
drag, startPoint x: 705, startPoint y: 347, endPoint x: 698, endPoint y: 347, distance: 6.9
click at [698, 370] on span "- $58 admission Address: 5 Florence St (approximately a 10 minute walk from you…" at bounding box center [742, 387] width 395 height 35
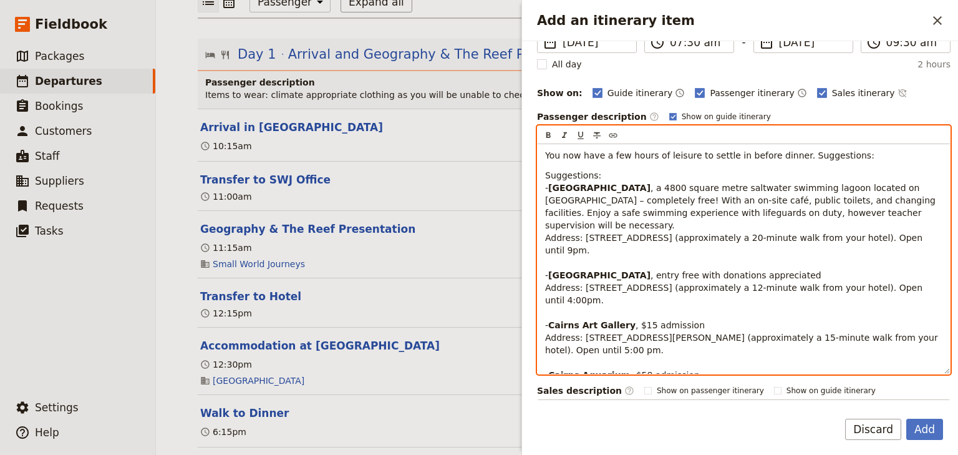
click at [764, 330] on p "Suggestions: - Cairns Esplanade Lagoon , a 4800 square metre saltwater swimming…" at bounding box center [743, 287] width 397 height 237
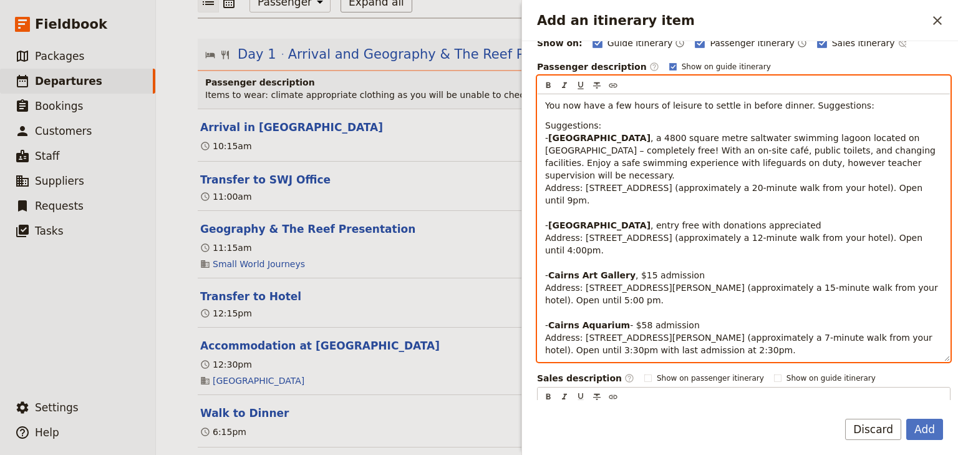
scroll to position [21, 0]
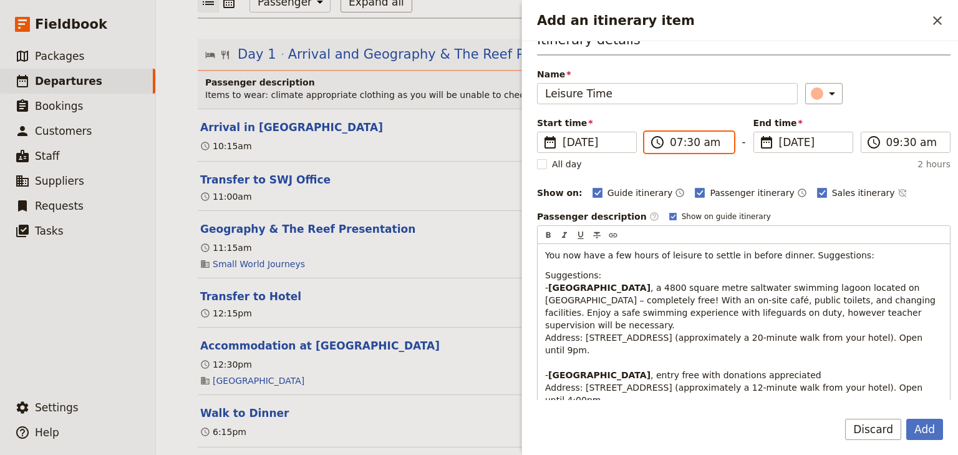
click at [674, 145] on input "07:30 am" at bounding box center [698, 142] width 56 height 15
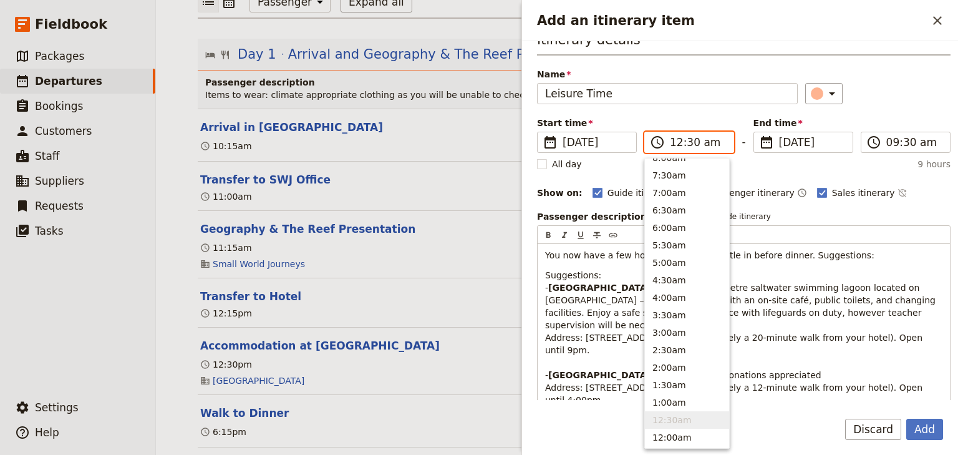
click at [707, 145] on input "12:30 am" at bounding box center [698, 142] width 56 height 15
type input "12:30 pm"
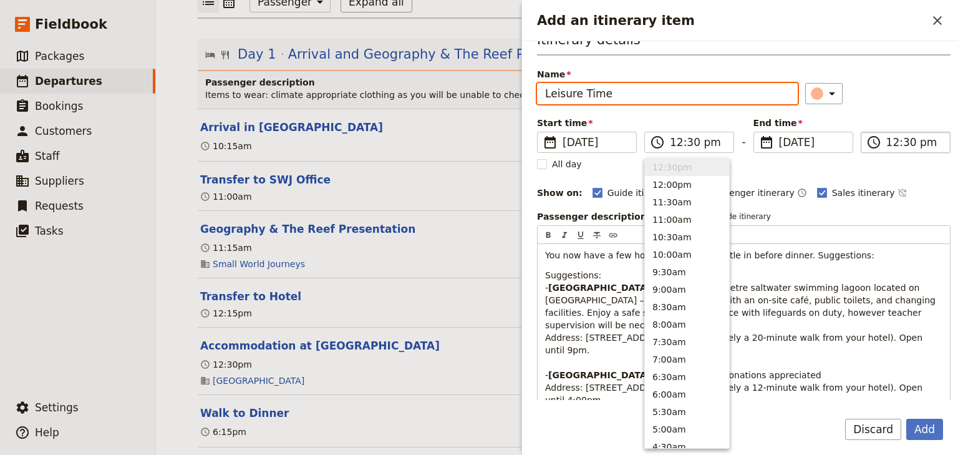
click at [886, 142] on input "12:30 pm" at bounding box center [914, 142] width 56 height 15
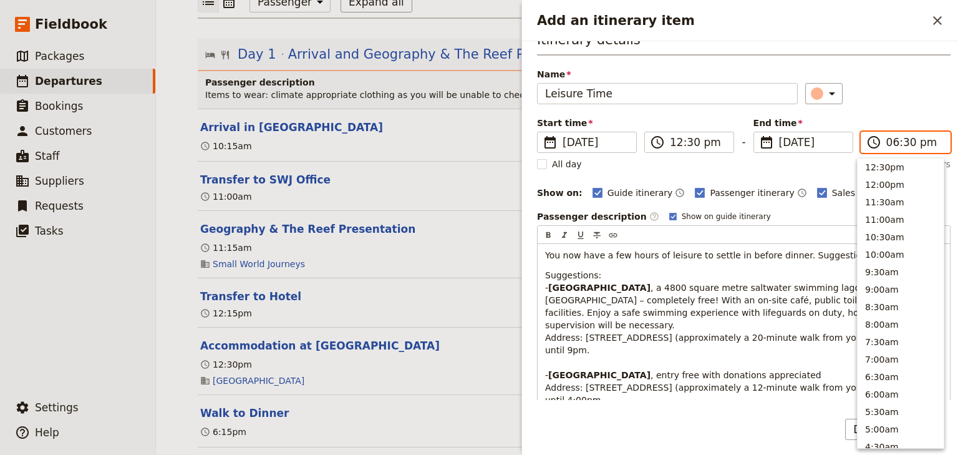
scroll to position [177, 0]
click at [905, 143] on input "06:30 pm" at bounding box center [914, 142] width 56 height 15
click at [902, 143] on input "06:30 pm" at bounding box center [914, 142] width 56 height 15
type input "06:00 pm"
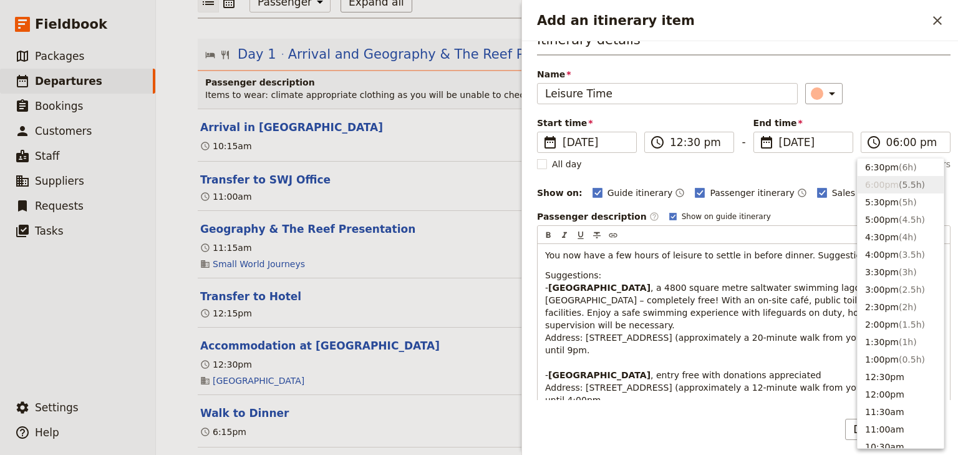
click at [876, 125] on div "Start time ​ 8 Dec 2025 08/12/2025 2025-12-08 12:30 ​ 12:30 pm - End time ​ 8 D…" at bounding box center [743, 135] width 413 height 36
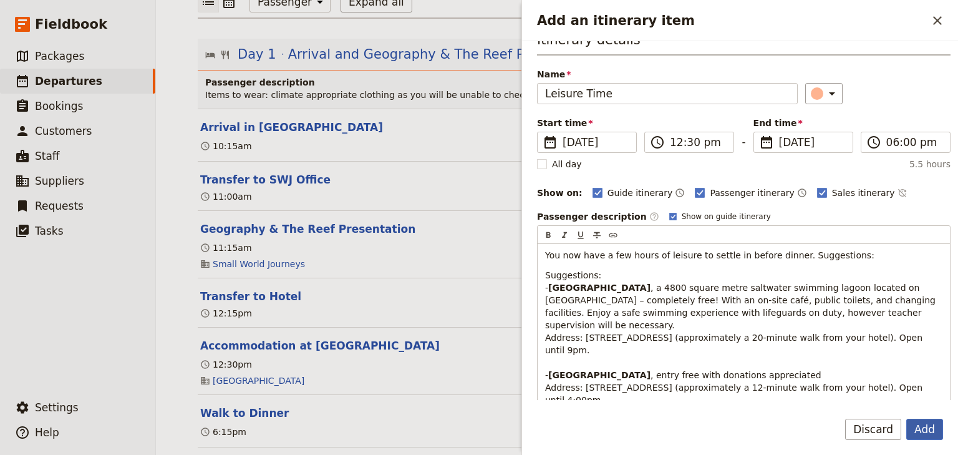
click at [926, 428] on button "Add" at bounding box center [924, 428] width 37 height 21
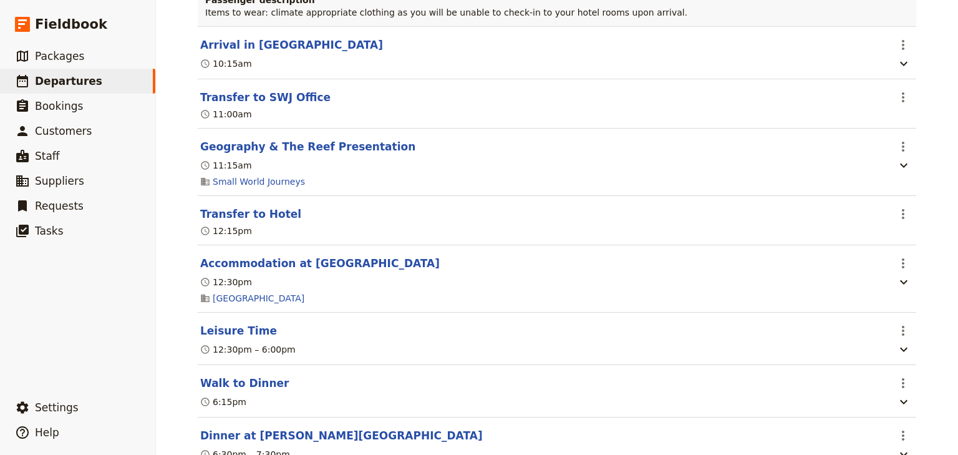
scroll to position [299, 0]
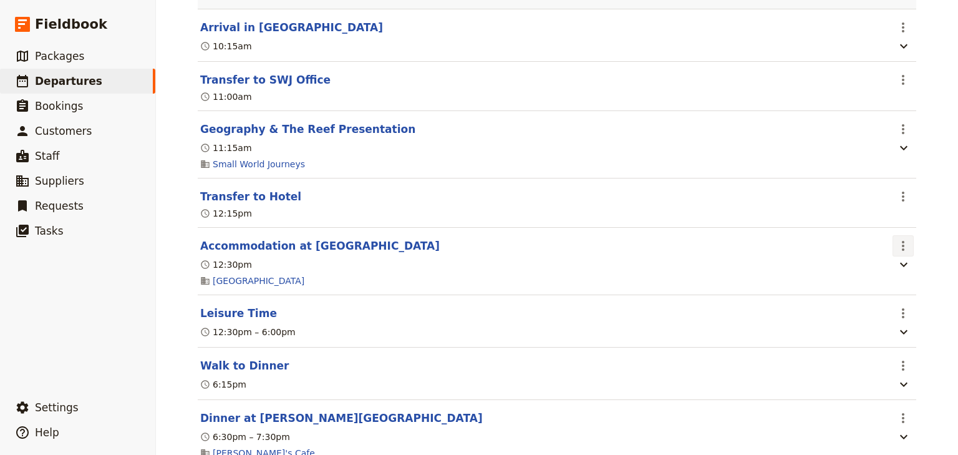
drag, startPoint x: 901, startPoint y: 243, endPoint x: 903, endPoint y: 253, distance: 10.8
click at [901, 243] on icon "Actions" at bounding box center [903, 245] width 15 height 15
click at [887, 269] on span "Edit this itinerary item" at bounding box center [841, 272] width 98 height 12
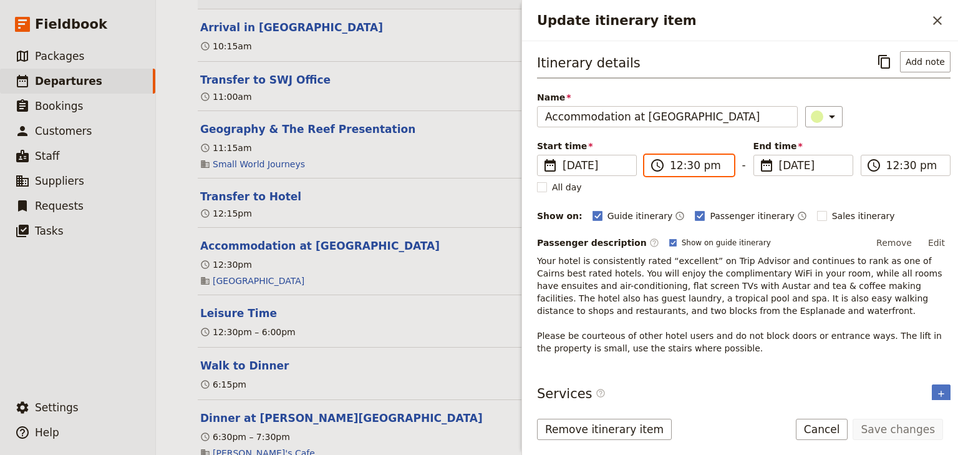
click at [677, 163] on input "12:30 pm" at bounding box center [698, 165] width 56 height 15
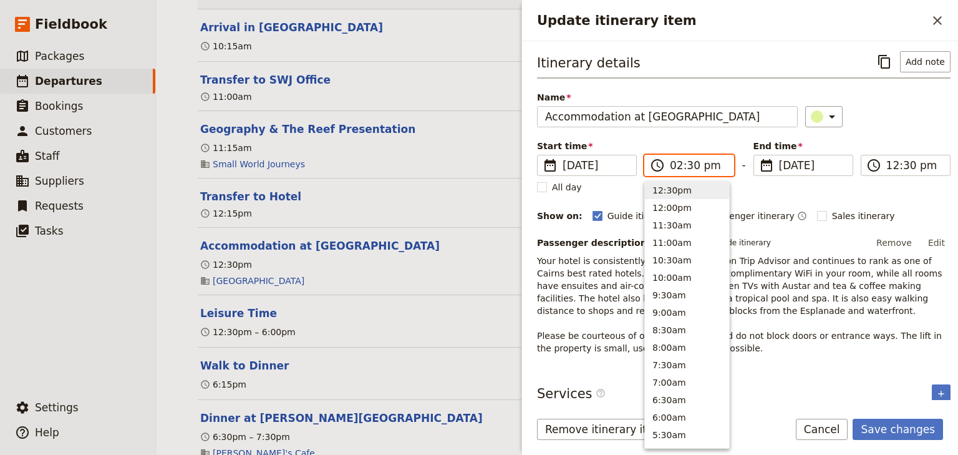
scroll to position [317, 0]
click at [688, 163] on input "02:30 pm" at bounding box center [698, 165] width 56 height 15
type input "02:00 pm"
click at [886, 166] on input "02:00 pm" at bounding box center [914, 165] width 56 height 15
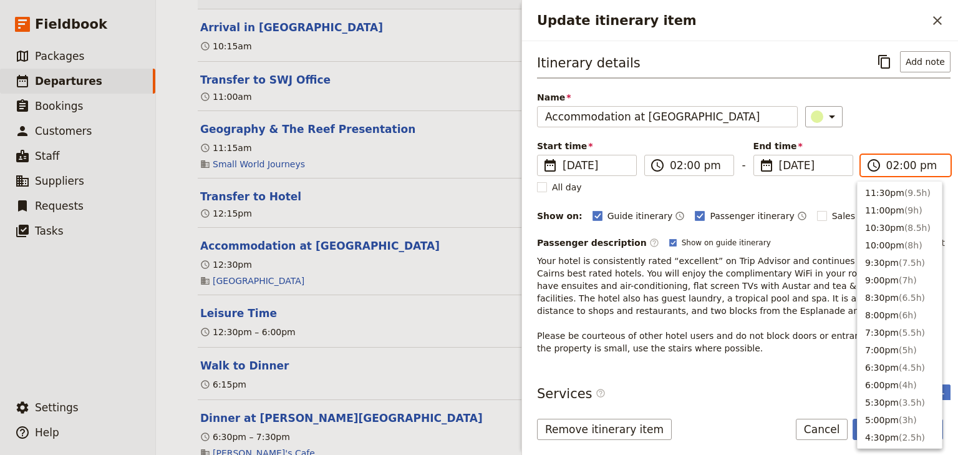
scroll to position [334, 0]
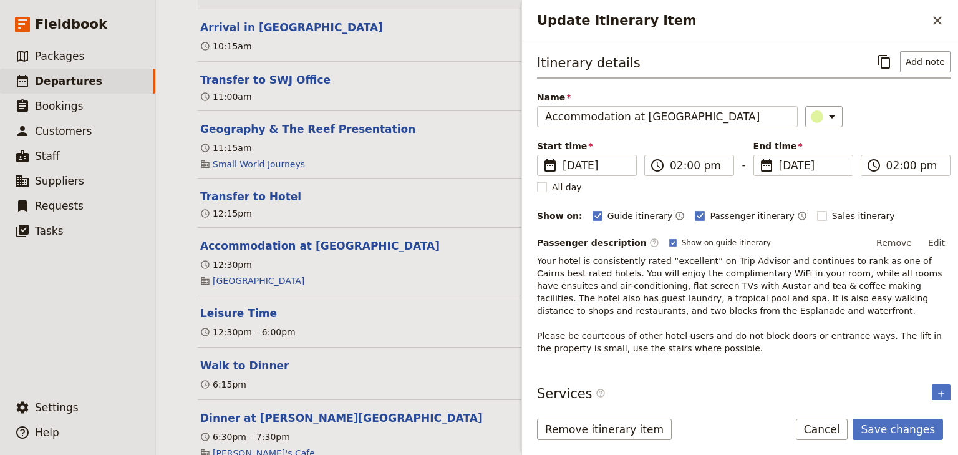
click at [895, 132] on div "Itinerary details ​ Add note Name Accommodation at Heritage Hotel Cairns ​ Star…" at bounding box center [743, 202] width 413 height 303
click at [907, 431] on button "Save changes" at bounding box center [898, 428] width 90 height 21
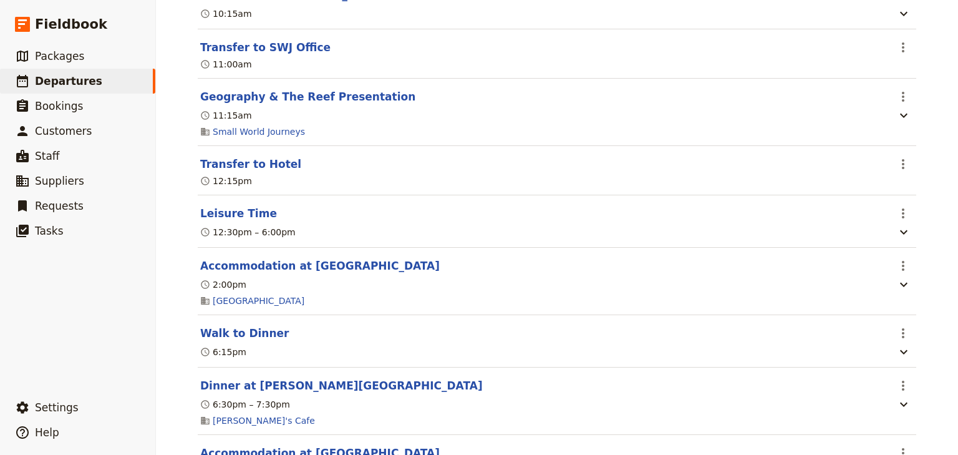
scroll to position [249, 0]
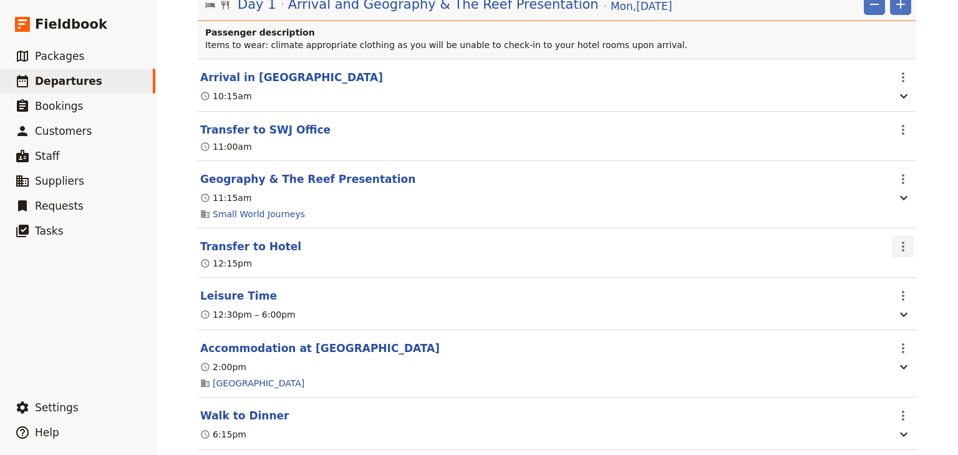
click at [899, 244] on icon "Actions" at bounding box center [903, 246] width 15 height 15
click at [882, 279] on span "Edit this itinerary item" at bounding box center [841, 274] width 98 height 12
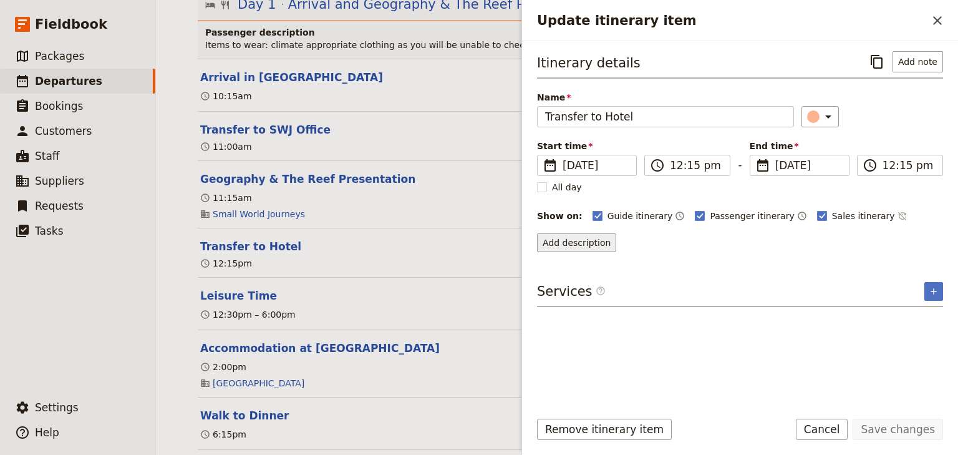
click at [580, 239] on button "Add description" at bounding box center [576, 242] width 79 height 19
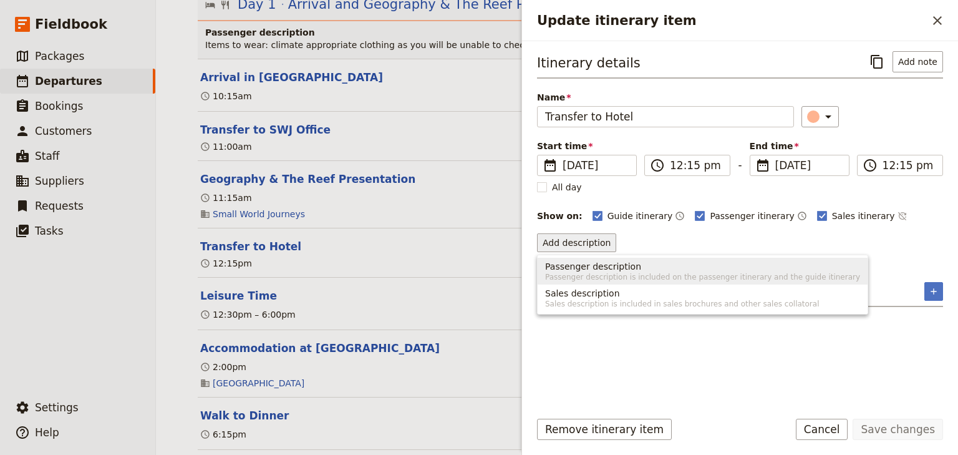
click at [571, 264] on span "Passenger description" at bounding box center [593, 266] width 96 height 12
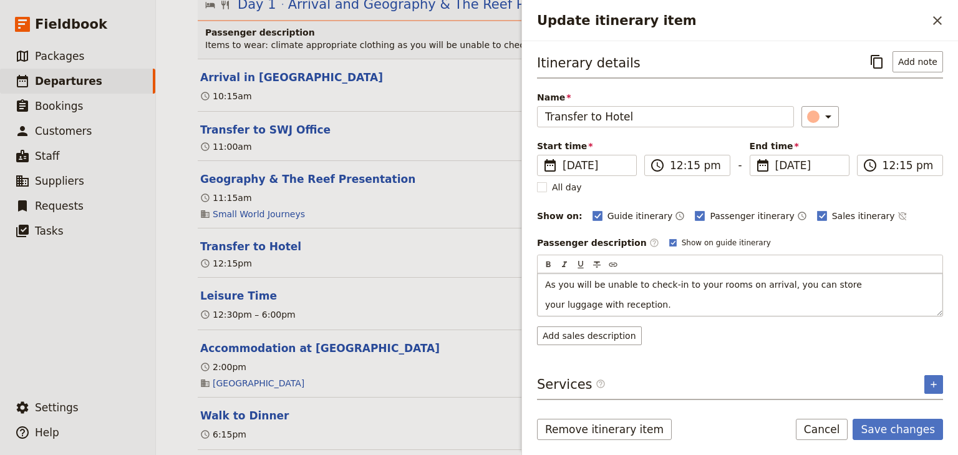
click at [544, 304] on div "As you will be unable to check-in to your rooms on arrival, you can store your …" at bounding box center [740, 294] width 405 height 42
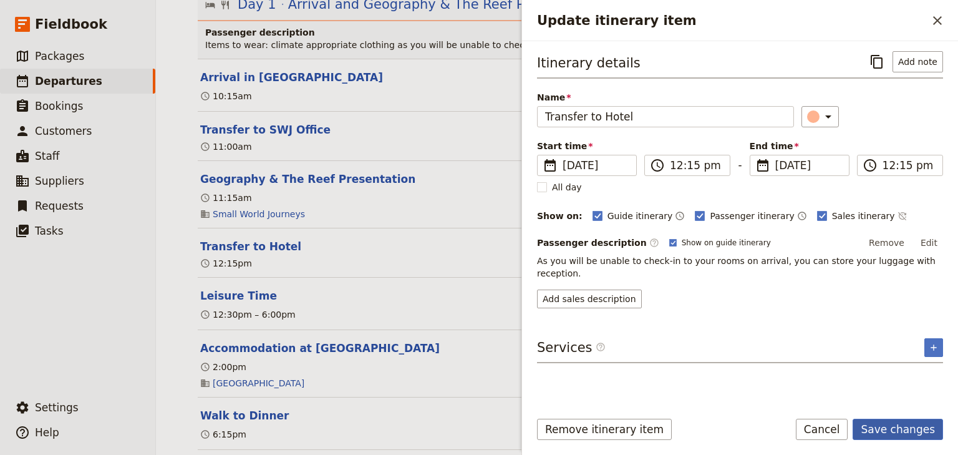
click at [881, 429] on button "Save changes" at bounding box center [898, 428] width 90 height 21
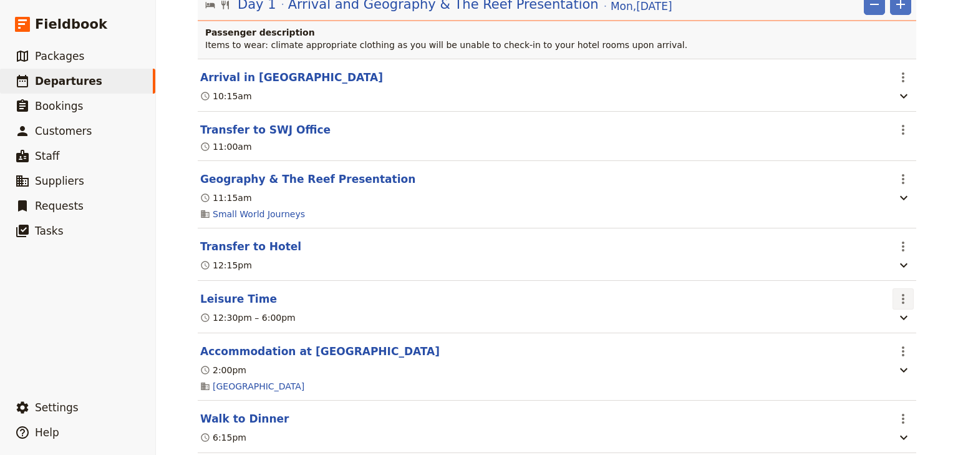
click at [898, 301] on icon "Actions" at bounding box center [903, 298] width 15 height 15
click at [879, 329] on span "Edit this itinerary item" at bounding box center [841, 327] width 98 height 12
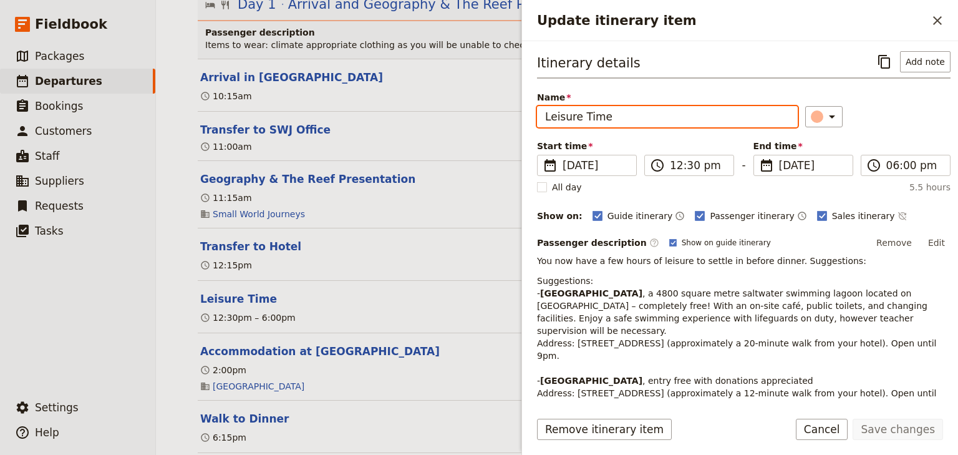
click at [546, 118] on input "Leisure Time" at bounding box center [667, 116] width 261 height 21
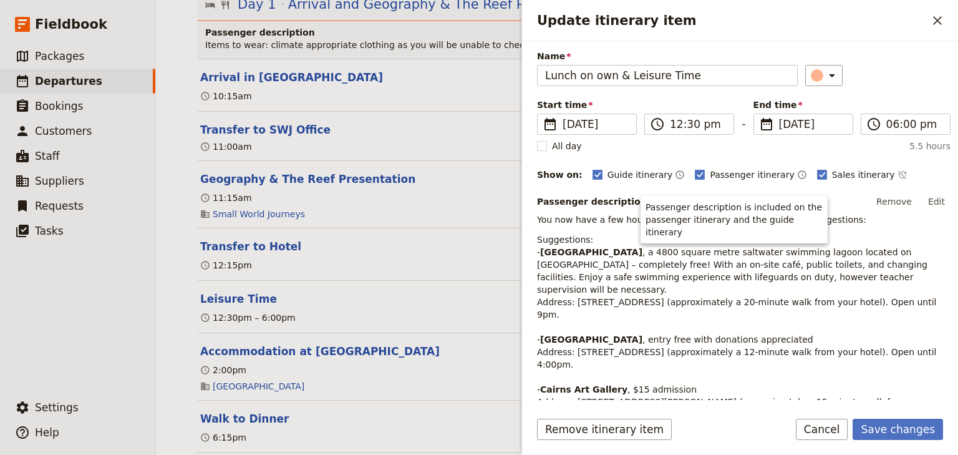
scroll to position [0, 0]
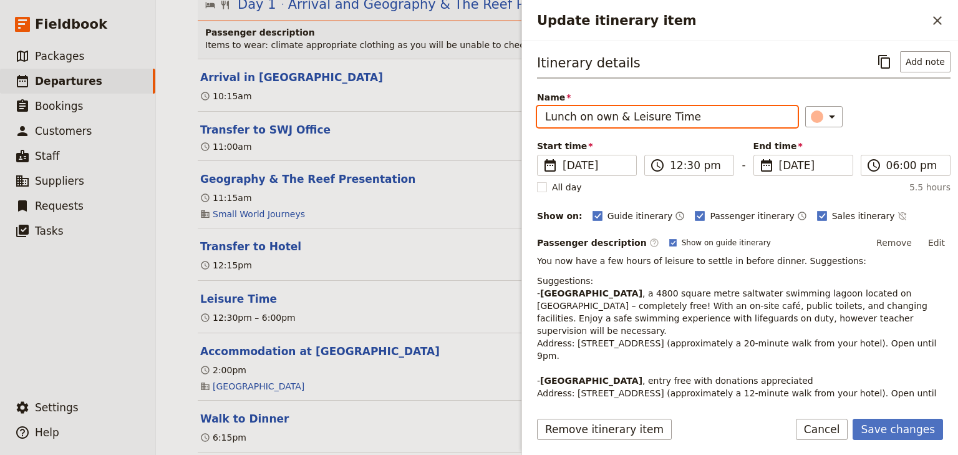
drag, startPoint x: 688, startPoint y: 117, endPoint x: 614, endPoint y: 118, distance: 74.8
click at [614, 118] on input "Lunch on own & Leisure Time" at bounding box center [667, 116] width 261 height 21
click at [619, 117] on input "Lunch on own & Leisure Time" at bounding box center [667, 116] width 261 height 21
drag, startPoint x: 621, startPoint y: 115, endPoint x: 520, endPoint y: 115, distance: 101.0
click at [520, 115] on div "Brigidine College Randwick: Ecosystems & Global Biodiversity: Reefs 2025 ​ Draf…" at bounding box center [557, 227] width 802 height 455
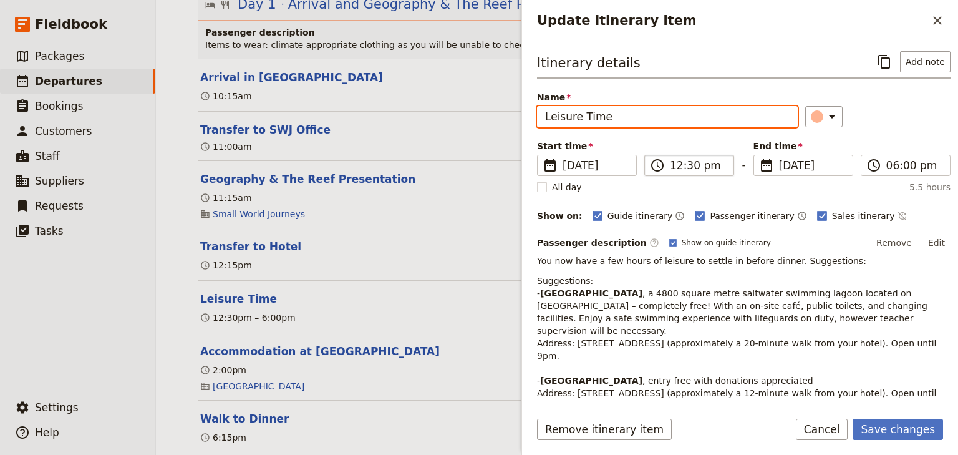
type input "Leisure Time"
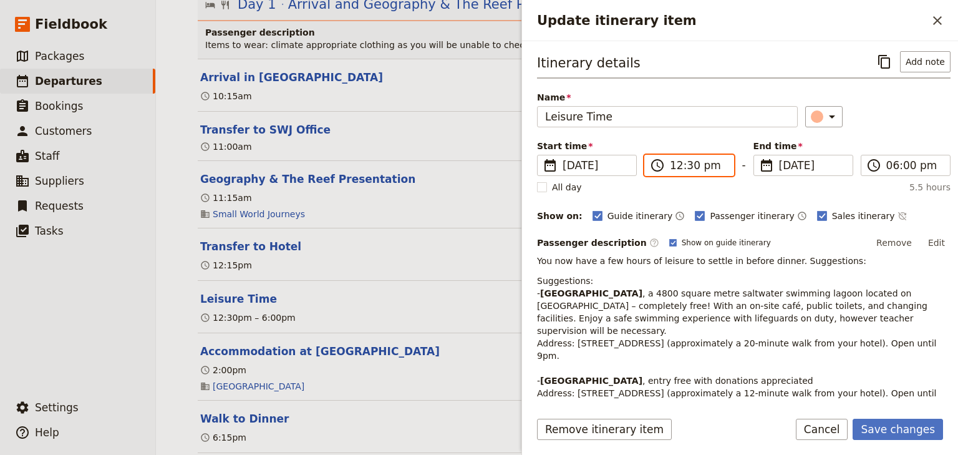
click at [674, 165] on input "12:30 pm" at bounding box center [698, 165] width 56 height 15
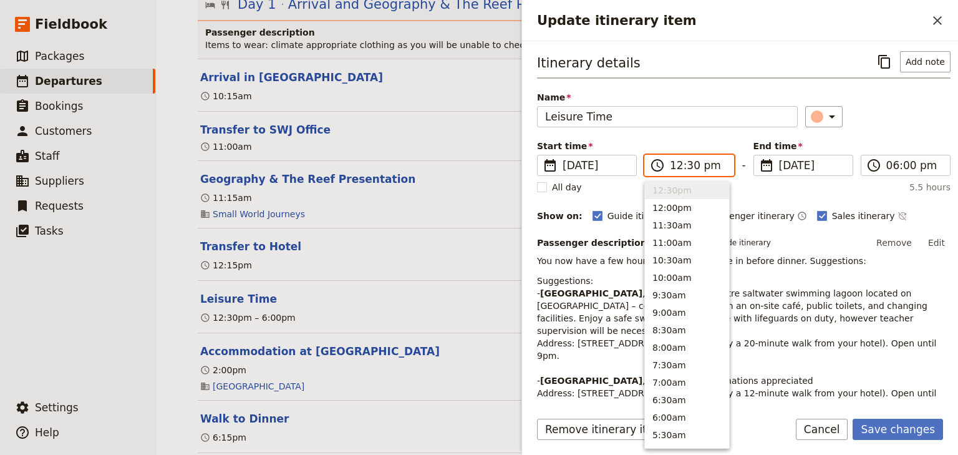
type input "01:30 pm"
click at [891, 165] on input "06:00 pm" at bounding box center [914, 165] width 56 height 15
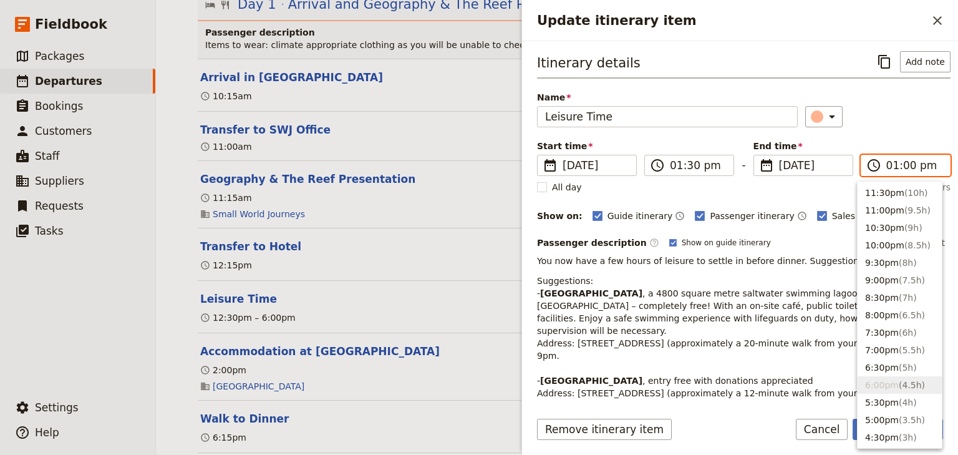
scroll to position [369, 0]
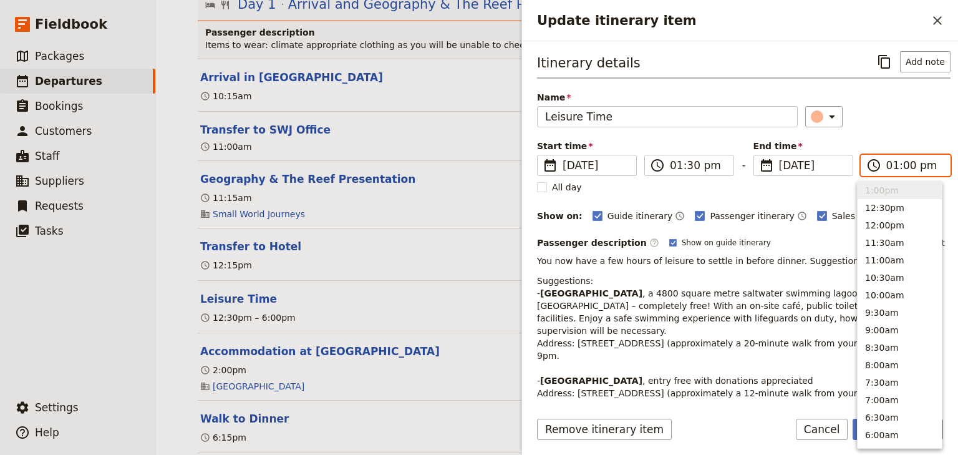
click at [898, 167] on input "01:00 pm" at bounding box center [914, 165] width 56 height 15
type input "01:30 pm"
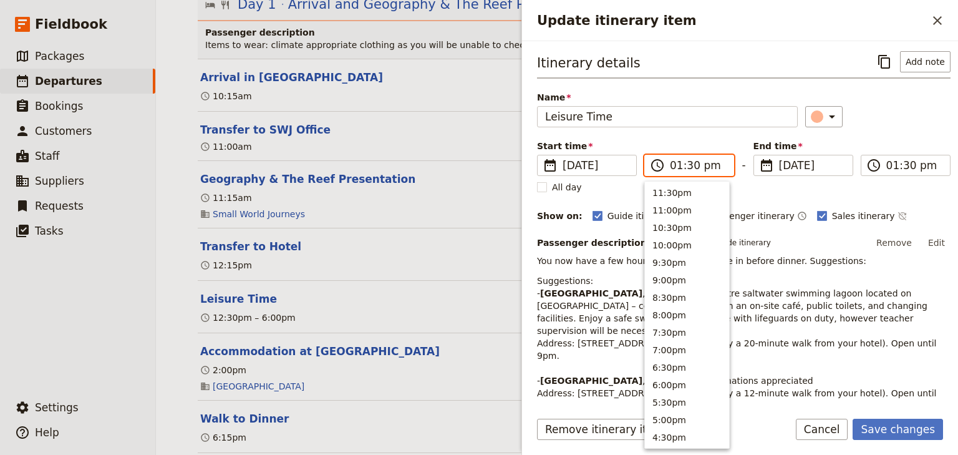
click at [674, 163] on input "01:30 pm" at bounding box center [698, 165] width 56 height 15
click at [672, 166] on input "12:30 pm" at bounding box center [698, 165] width 56 height 15
type input "01:30 pm"
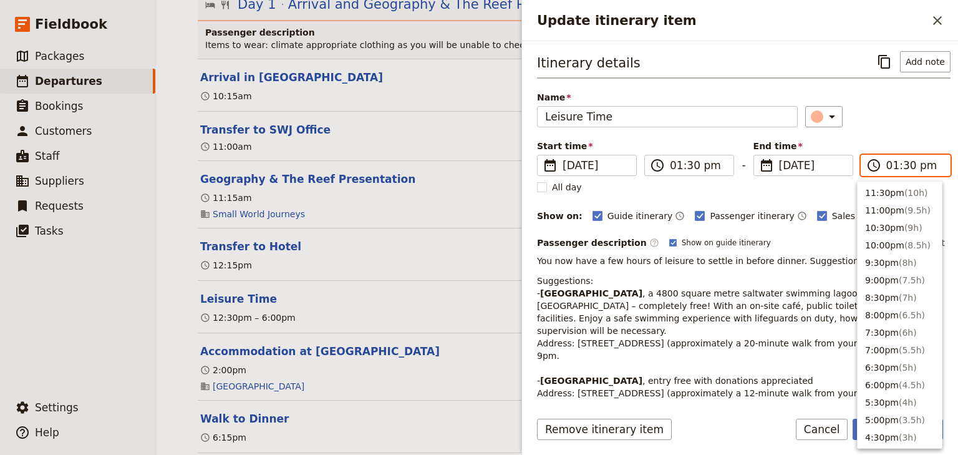
click at [886, 165] on input "01:30 pm" at bounding box center [914, 165] width 56 height 15
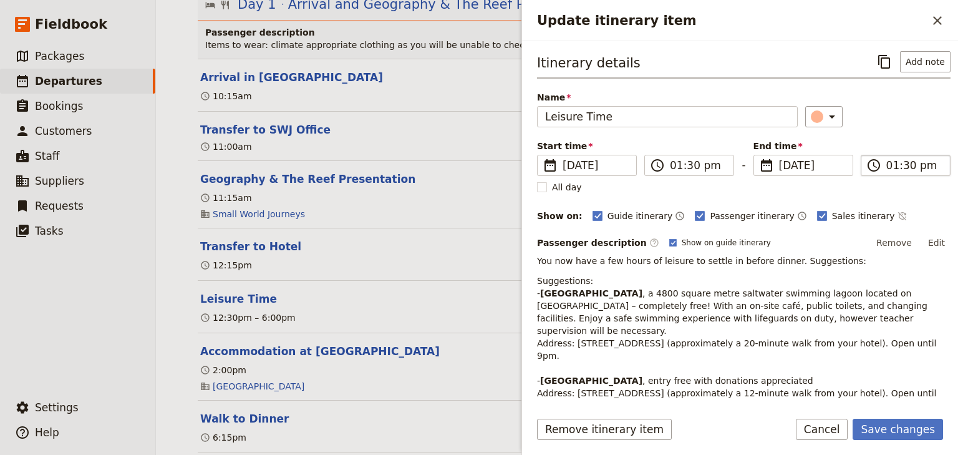
click at [873, 164] on span "​" at bounding box center [873, 165] width 15 height 15
click at [886, 165] on input "01:30 pm" at bounding box center [914, 165] width 56 height 15
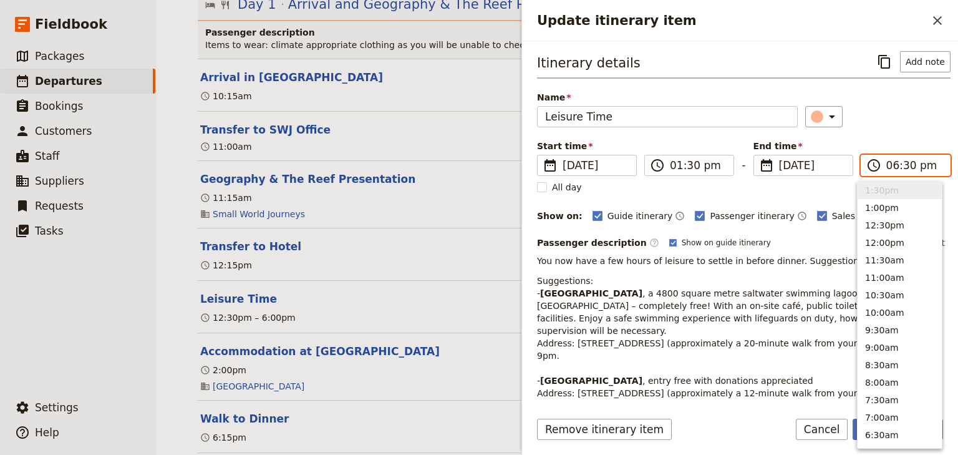
scroll to position [177, 0]
click at [901, 165] on input "06:30 pm" at bounding box center [914, 165] width 56 height 15
type input "06:00 pm"
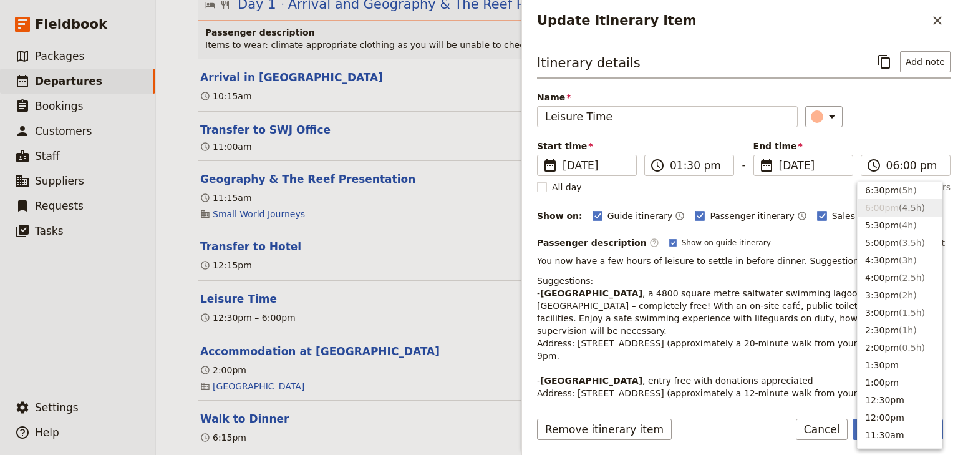
click at [891, 135] on div "Itinerary details ​ Add note Name Leisure Time ​ Start time ​ 8 Dec 2025 08/12/…" at bounding box center [743, 295] width 413 height 489
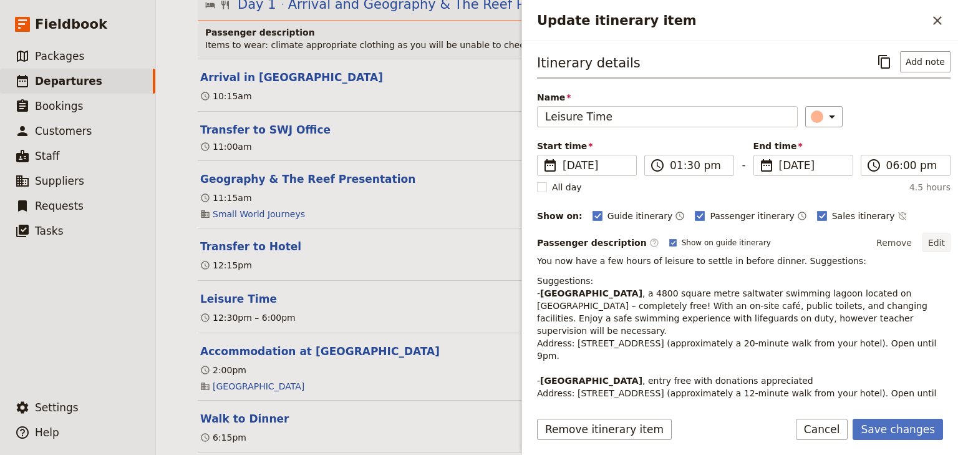
click at [929, 240] on button "Edit" at bounding box center [936, 242] width 28 height 19
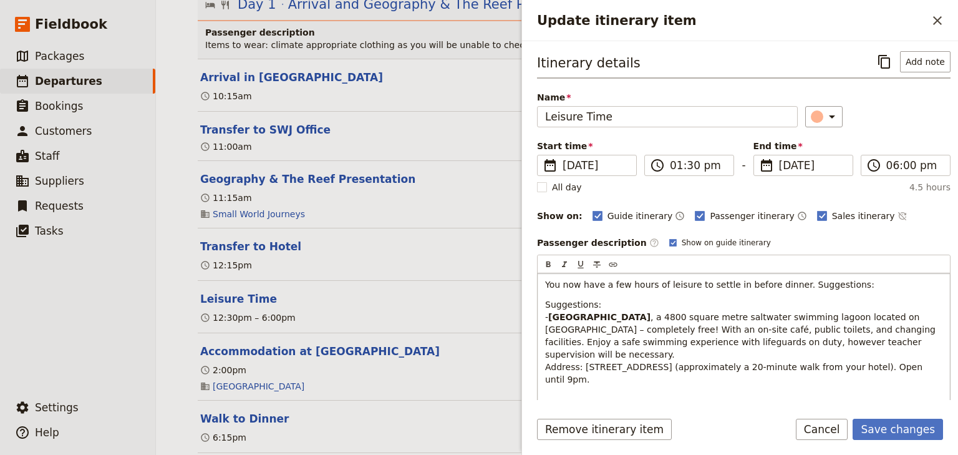
drag, startPoint x: 836, startPoint y: 284, endPoint x: 786, endPoint y: 284, distance: 49.9
click at [786, 284] on span "You now have a few hours of leisure to settle in before dinner. Suggestions:" at bounding box center [709, 284] width 329 height 10
click at [886, 429] on button "Save changes" at bounding box center [898, 428] width 90 height 21
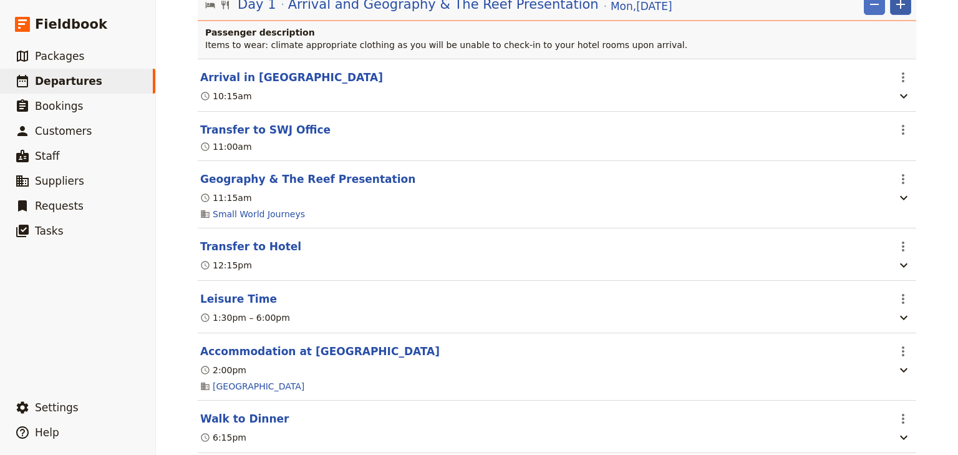
click at [893, 9] on icon "Add" at bounding box center [900, 4] width 15 height 15
click at [860, 35] on span "Add itinerary item" at bounding box center [859, 31] width 79 height 12
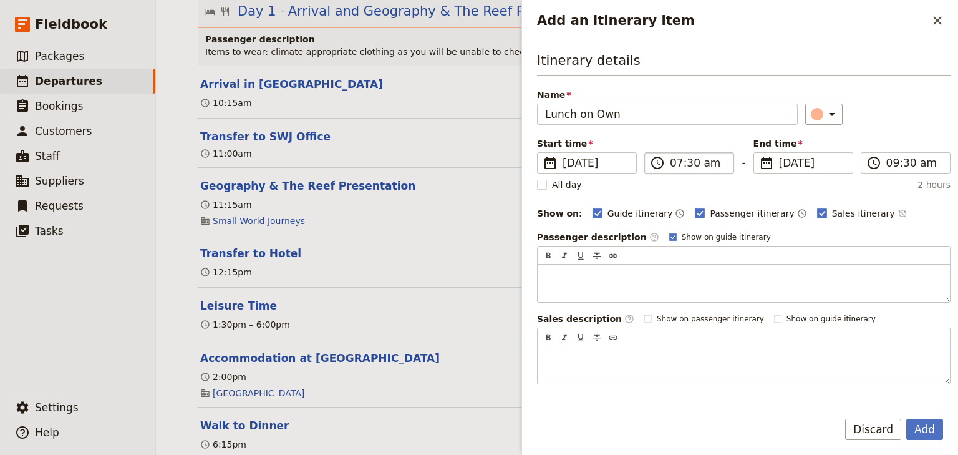
type input "Lunch on Own"
click at [674, 162] on input "07:30 am" at bounding box center [698, 162] width 56 height 15
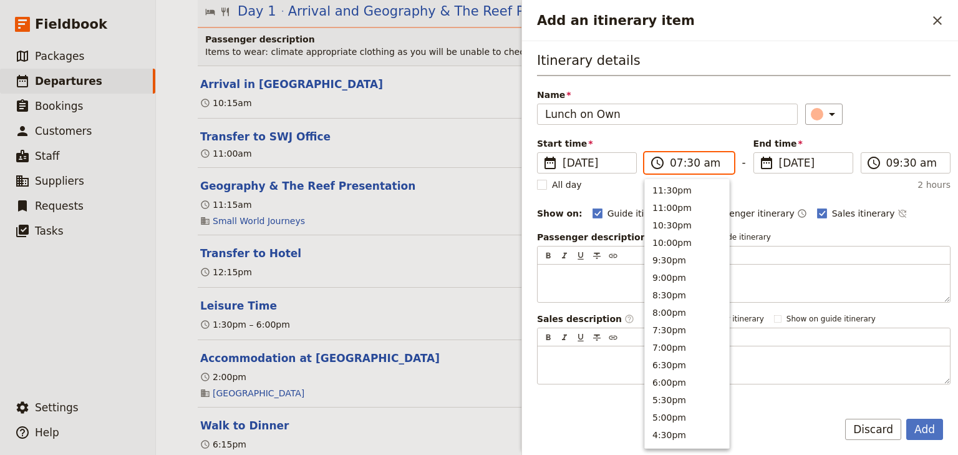
scroll to position [561, 0]
click at [700, 161] on input "12:30 am" at bounding box center [698, 162] width 56 height 15
type input "12:30 pm"
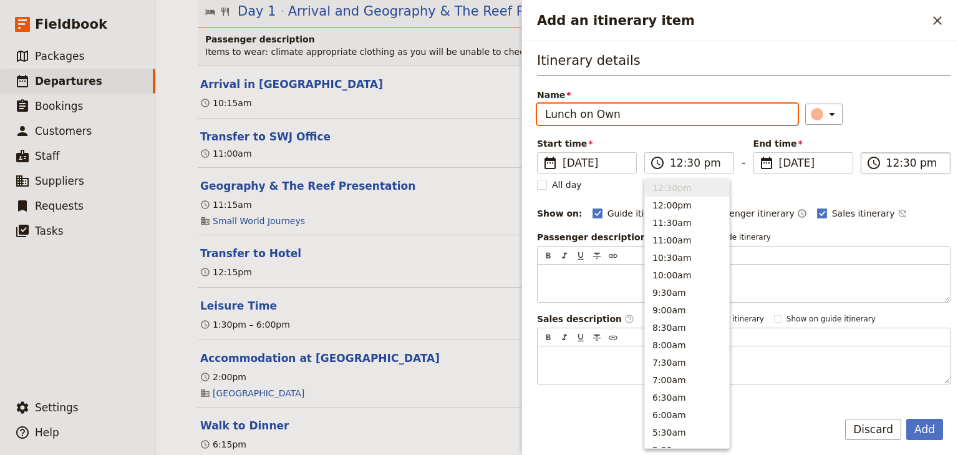
click at [888, 161] on input "12:30 pm" at bounding box center [914, 162] width 56 height 15
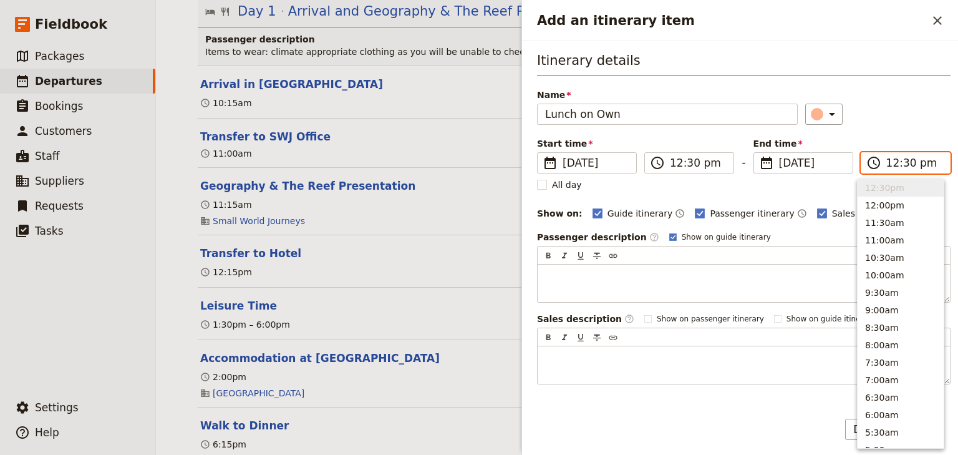
type input "01:30 pm"
click at [920, 121] on div "​" at bounding box center [877, 114] width 145 height 21
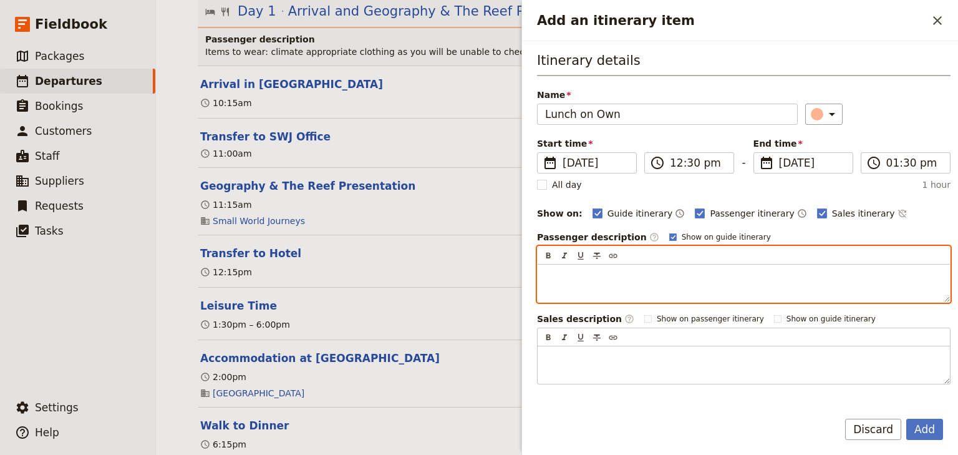
click at [553, 264] on div "Add an itinerary item" at bounding box center [744, 282] width 412 height 37
paste div "Add an itinerary item"
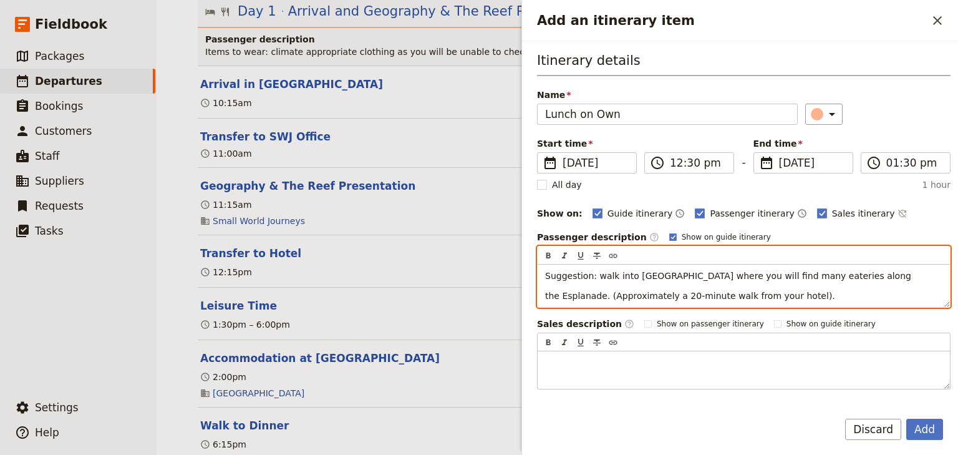
click at [541, 292] on div "Suggestion: walk into Cairns city where you will find many eateries along the E…" at bounding box center [744, 285] width 412 height 42
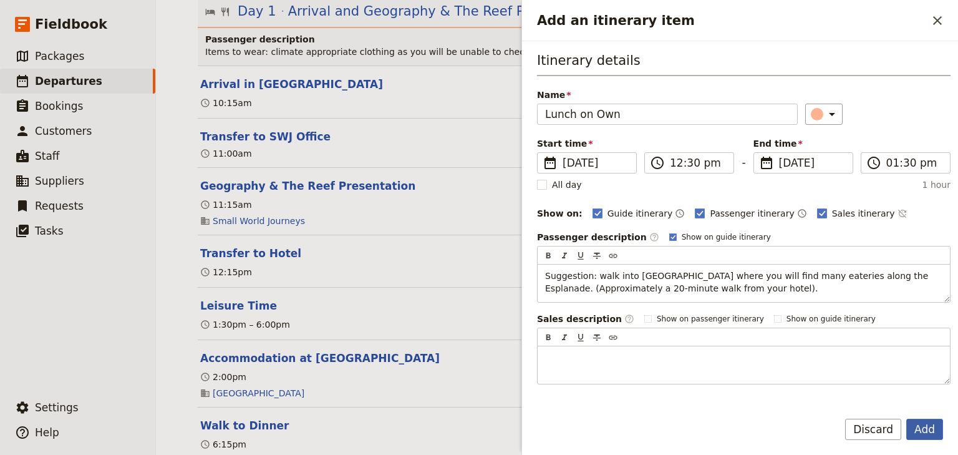
click at [925, 429] on button "Add" at bounding box center [924, 428] width 37 height 21
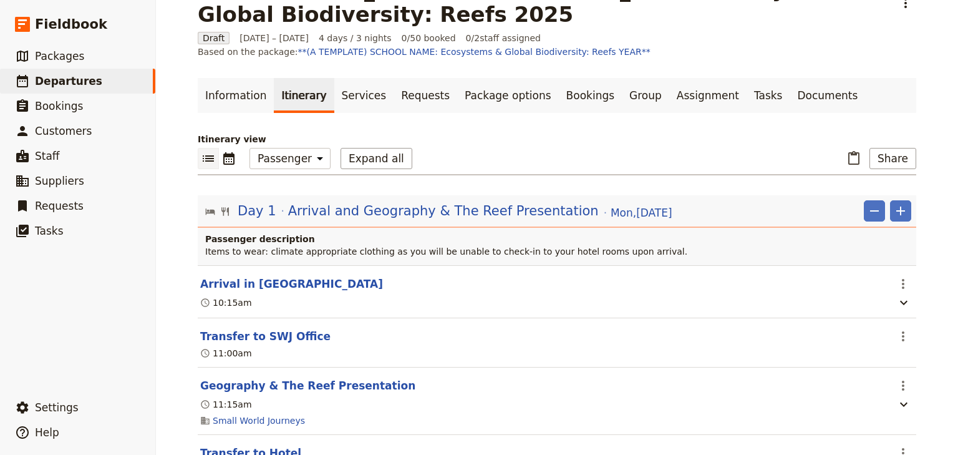
scroll to position [0, 0]
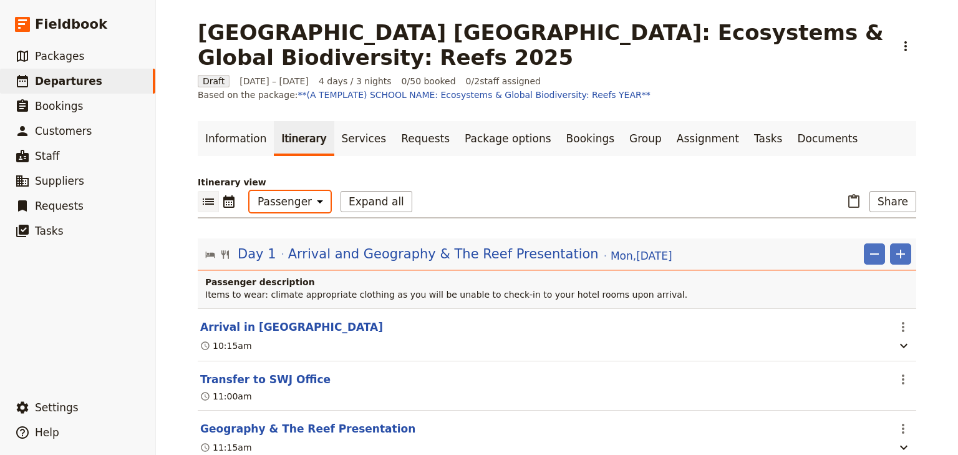
click at [298, 205] on select "Office Guide Passenger Sales" at bounding box center [289, 201] width 81 height 21
select select "STAFF"
click at [249, 191] on select "Office Guide Passenger Sales" at bounding box center [289, 201] width 81 height 21
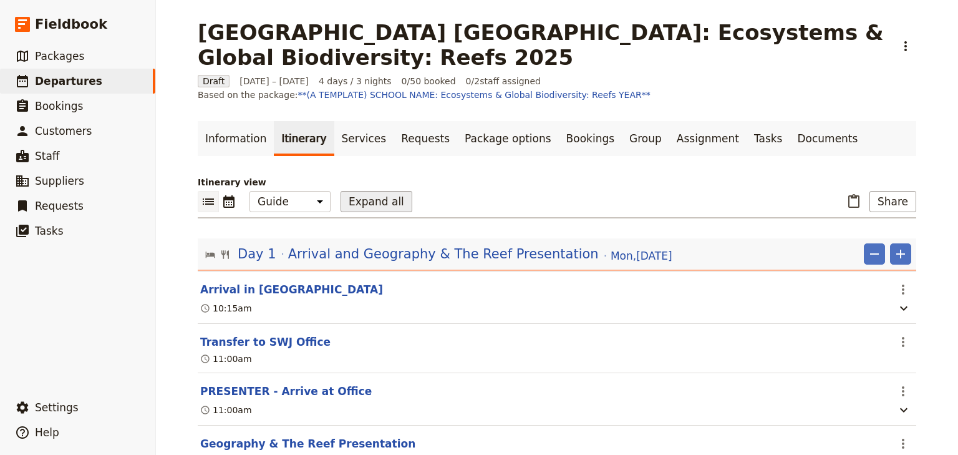
click at [352, 201] on button "Expand all" at bounding box center [377, 201] width 72 height 21
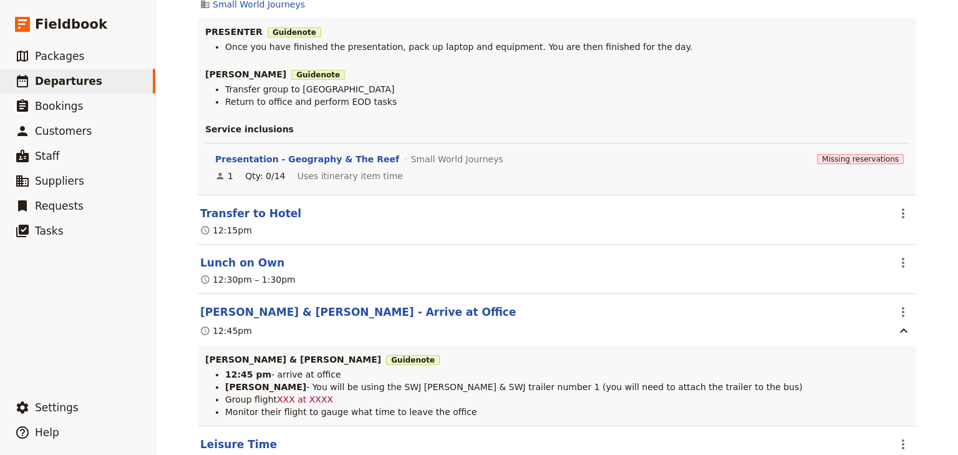
scroll to position [599, 0]
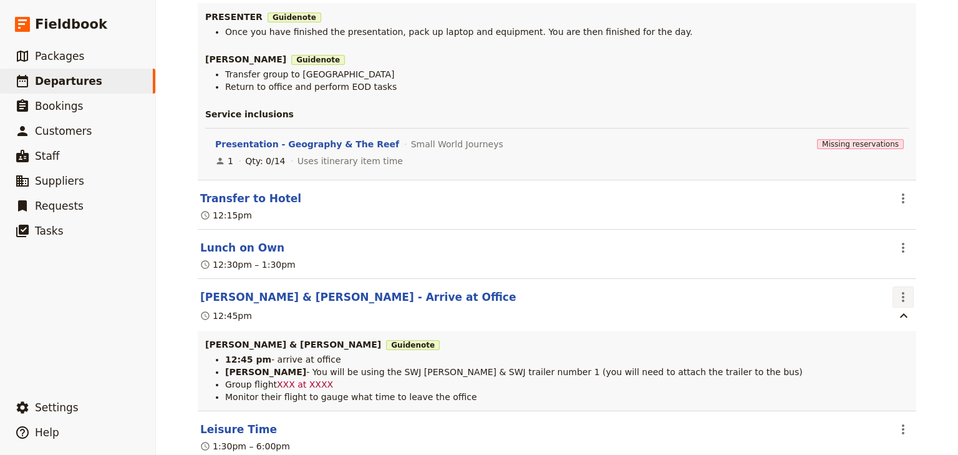
click at [899, 299] on icon "Actions" at bounding box center [903, 296] width 15 height 15
click at [887, 324] on span "Edit this itinerary item" at bounding box center [841, 324] width 98 height 12
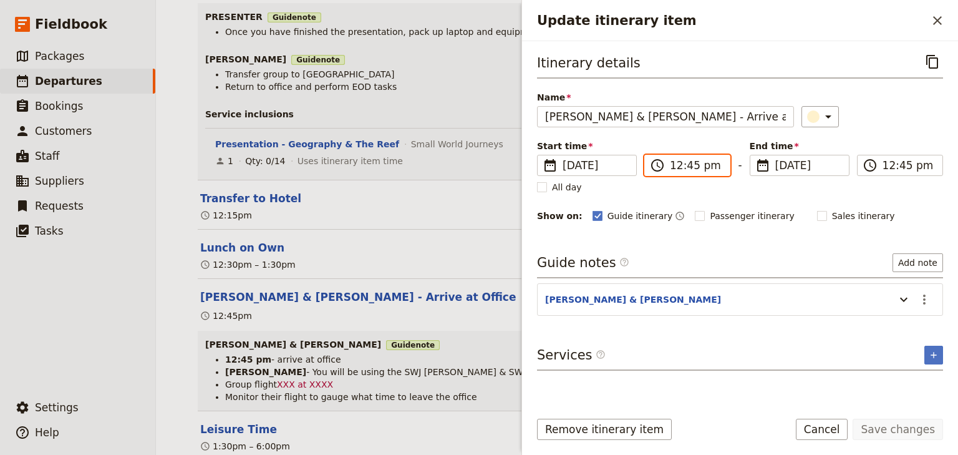
click at [676, 169] on input "12:45 pm" at bounding box center [696, 165] width 52 height 15
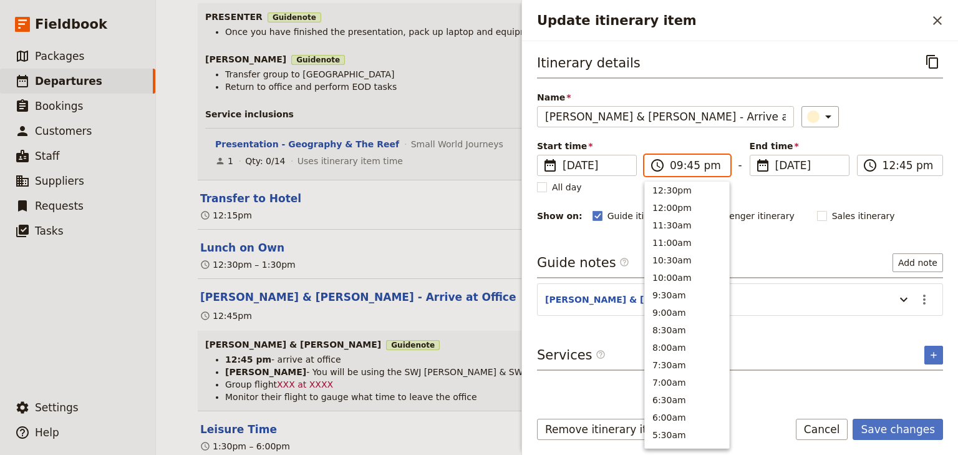
scroll to position [72, 0]
click at [689, 163] on input "09:45 pm" at bounding box center [696, 165] width 52 height 15
type input "09:30 am"
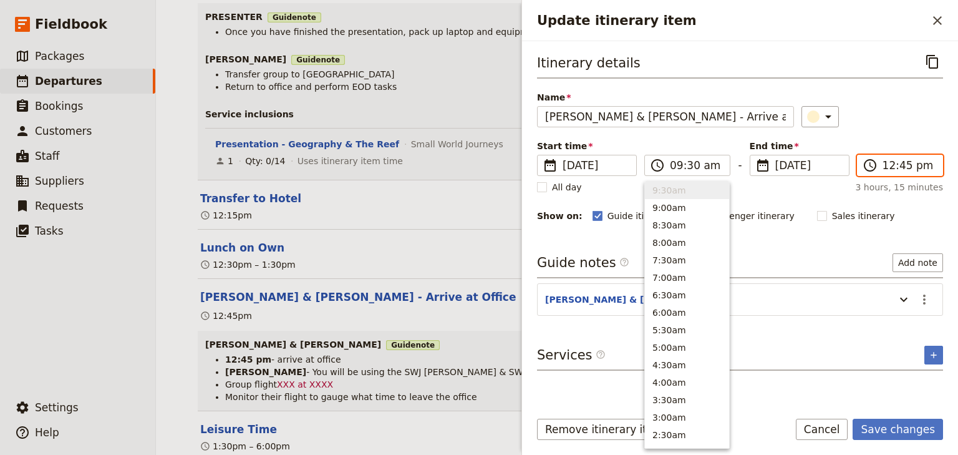
click at [882, 166] on input "12:45 pm" at bounding box center [908, 165] width 52 height 15
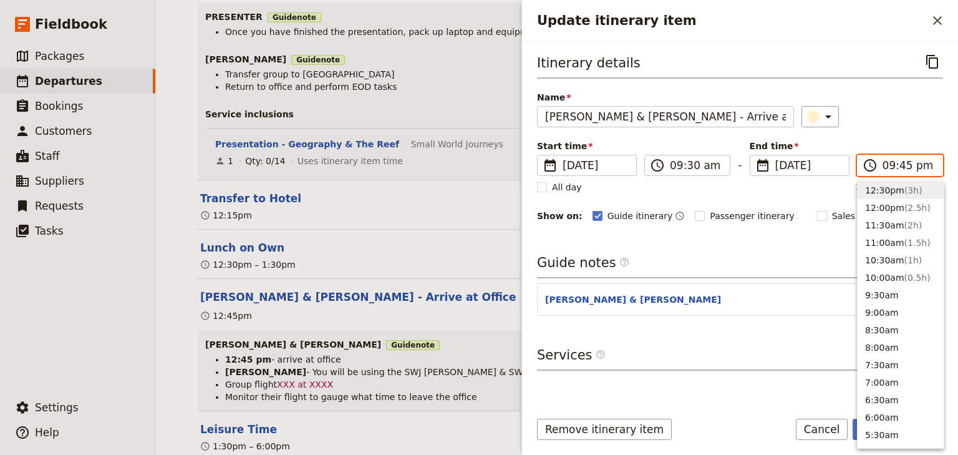
scroll to position [72, 0]
click at [900, 165] on input "09:45 pm" at bounding box center [908, 165] width 52 height 15
type input "09:30 am"
click at [888, 140] on div "Start time ​ 8 Dec 2025 08/12/2025 2025-12-08 09:30 ​ 09:30 am - End time ​ 8 D…" at bounding box center [740, 158] width 406 height 36
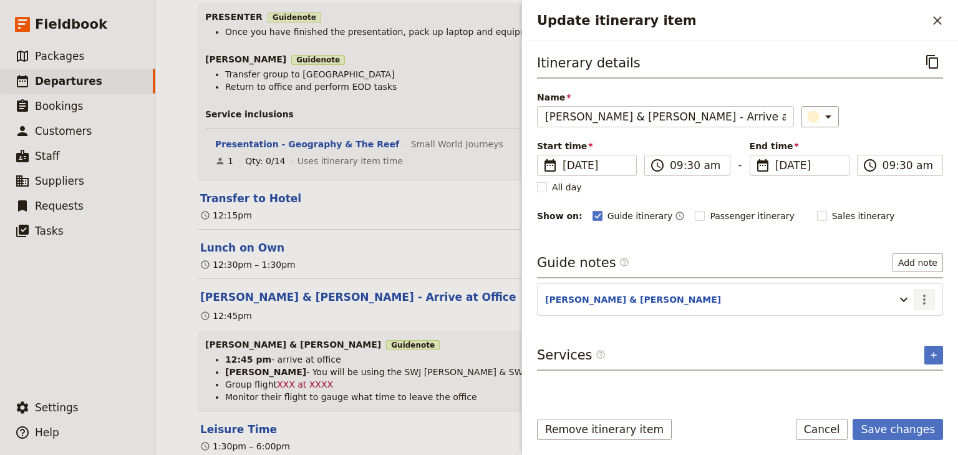
click at [924, 299] on icon "Actions" at bounding box center [924, 299] width 2 height 10
click at [907, 324] on span "Edit note" at bounding box center [888, 324] width 39 height 12
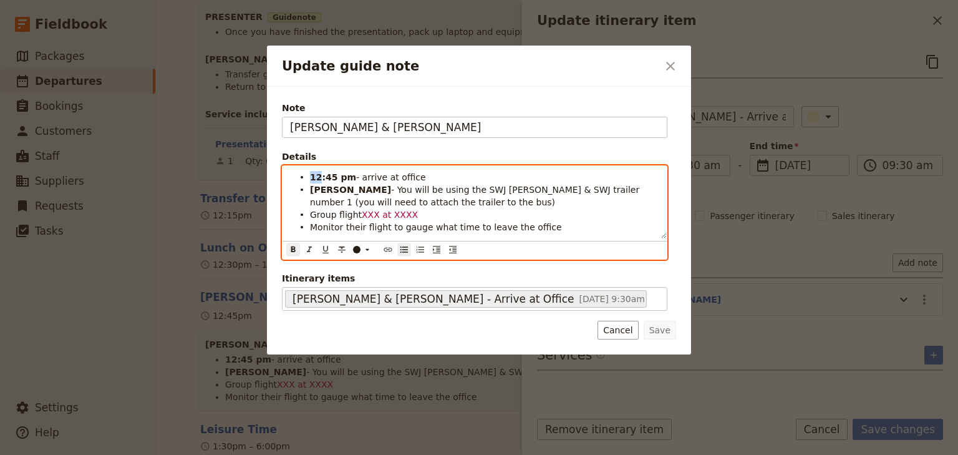
drag, startPoint x: 317, startPoint y: 175, endPoint x: 311, endPoint y: 175, distance: 6.9
click at [311, 175] on strong "12:45 pm" at bounding box center [333, 177] width 46 height 10
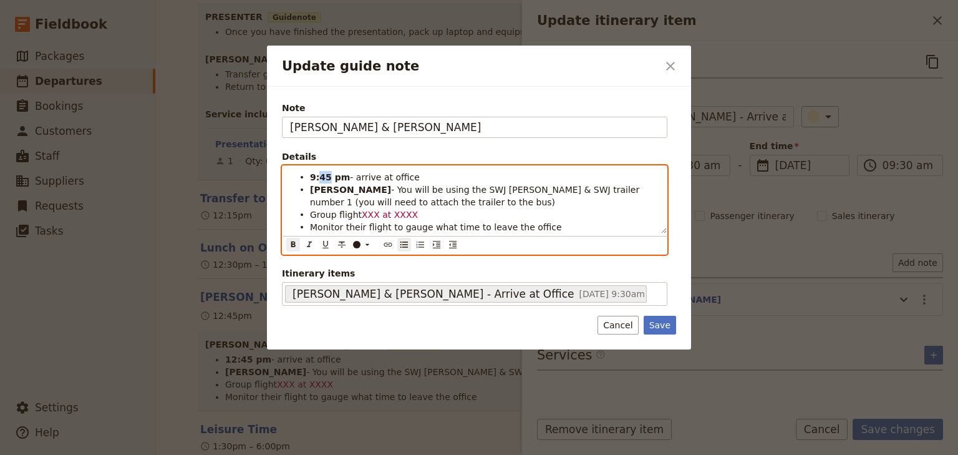
drag, startPoint x: 326, startPoint y: 175, endPoint x: 319, endPoint y: 176, distance: 6.9
click at [319, 176] on strong "9:45 pm" at bounding box center [330, 177] width 40 height 10
drag, startPoint x: 339, startPoint y: 177, endPoint x: 332, endPoint y: 177, distance: 7.5
click at [332, 177] on strong "9:30 pm" at bounding box center [330, 177] width 40 height 10
click at [421, 179] on li "9:30 am - arrive at office" at bounding box center [484, 176] width 349 height 12
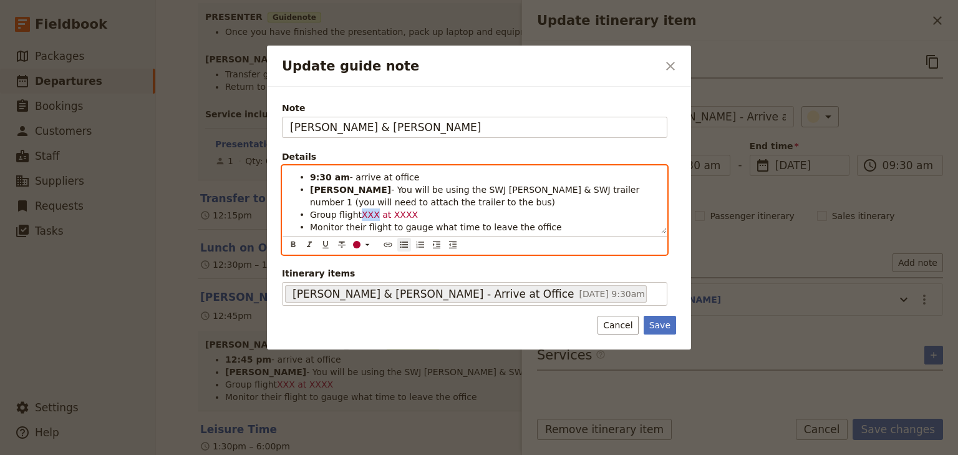
drag, startPoint x: 372, startPoint y: 212, endPoint x: 360, endPoint y: 212, distance: 12.5
click at [362, 212] on span "XXX at XXXX" at bounding box center [390, 215] width 56 height 10
drag, startPoint x: 422, startPoint y: 213, endPoint x: 400, endPoint y: 213, distance: 22.5
click at [400, 213] on li "Group flight VA1413 at XXXX" at bounding box center [484, 214] width 349 height 12
drag, startPoint x: 458, startPoint y: 210, endPoint x: 360, endPoint y: 211, distance: 97.9
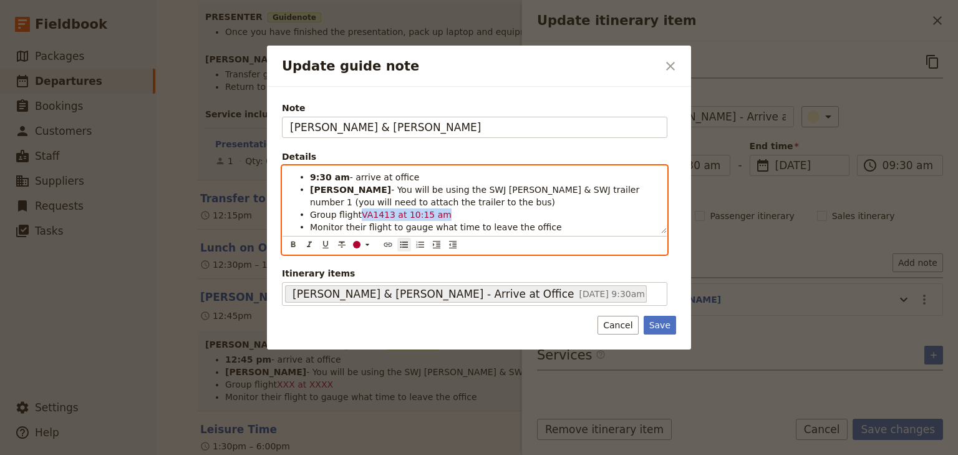
click at [360, 211] on li "Group flight VA1413 at 10:15 am" at bounding box center [484, 214] width 349 height 12
click at [366, 244] on icon "Update guide note" at bounding box center [367, 244] width 10 height 10
click at [356, 259] on div "button" at bounding box center [357, 262] width 7 height 7
click at [410, 222] on span "Monitor their flight to gauge what time to leave the office" at bounding box center [436, 227] width 252 height 10
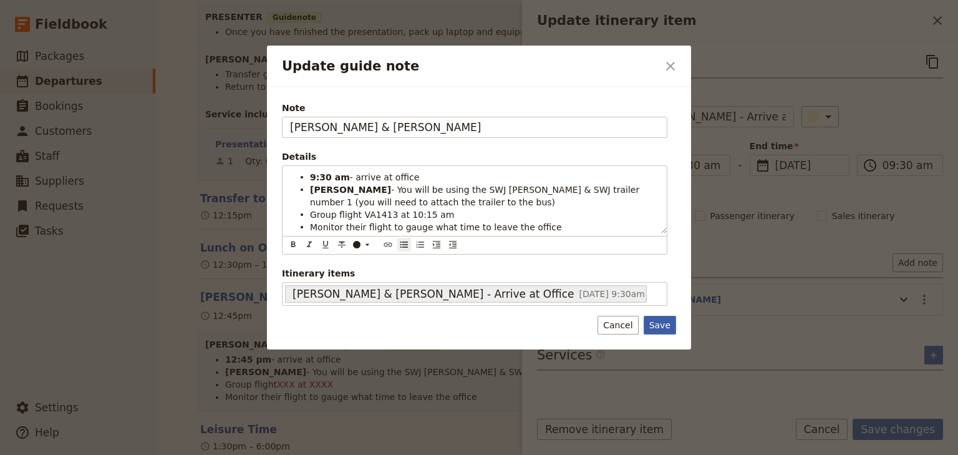
click at [655, 322] on button "Save" at bounding box center [660, 325] width 32 height 19
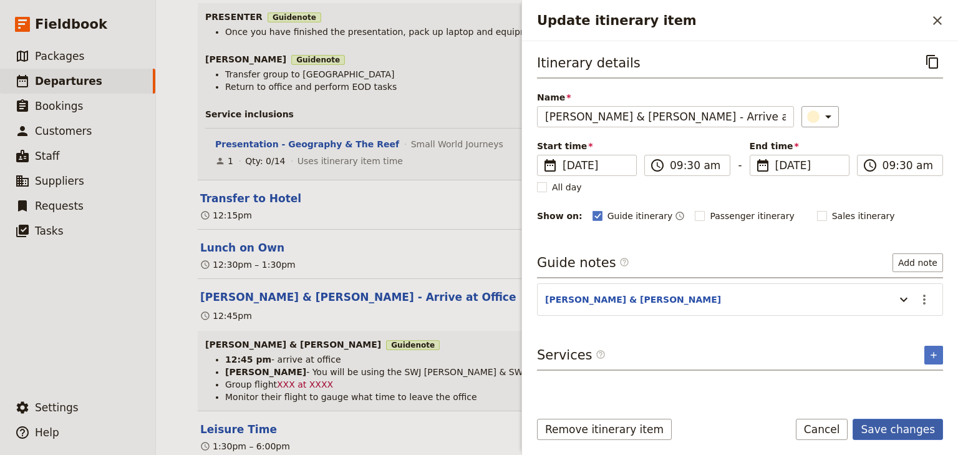
click at [886, 427] on button "Save changes" at bounding box center [898, 428] width 90 height 21
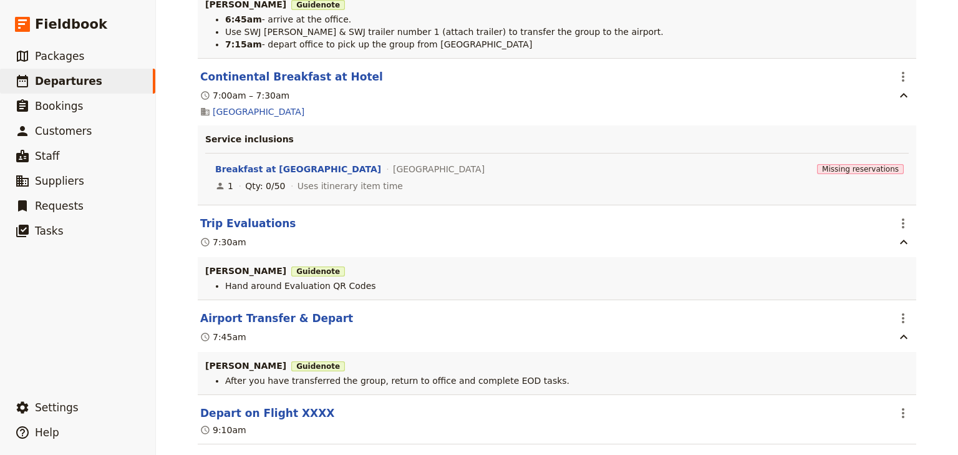
scroll to position [4044, 0]
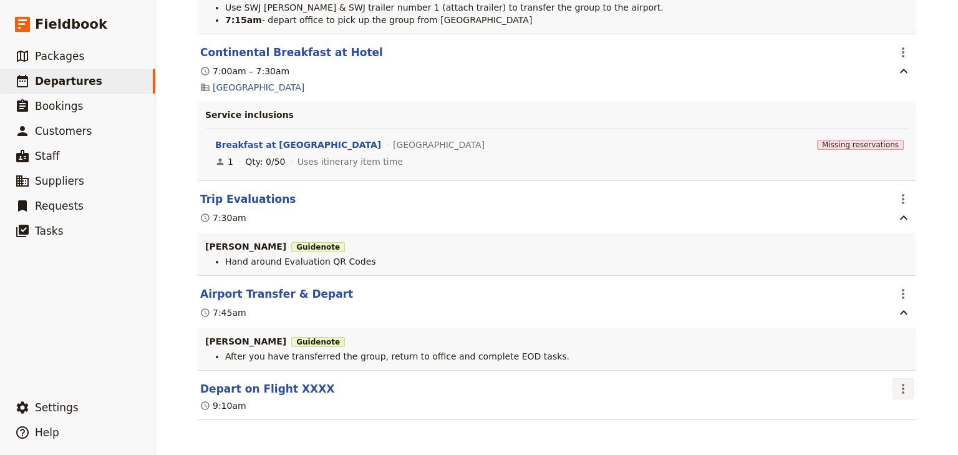
drag, startPoint x: 897, startPoint y: 384, endPoint x: 896, endPoint y: 393, distance: 9.4
click at [897, 384] on icon "Actions" at bounding box center [903, 388] width 15 height 15
click at [887, 408] on button "Edit this itinerary item" at bounding box center [847, 415] width 125 height 17
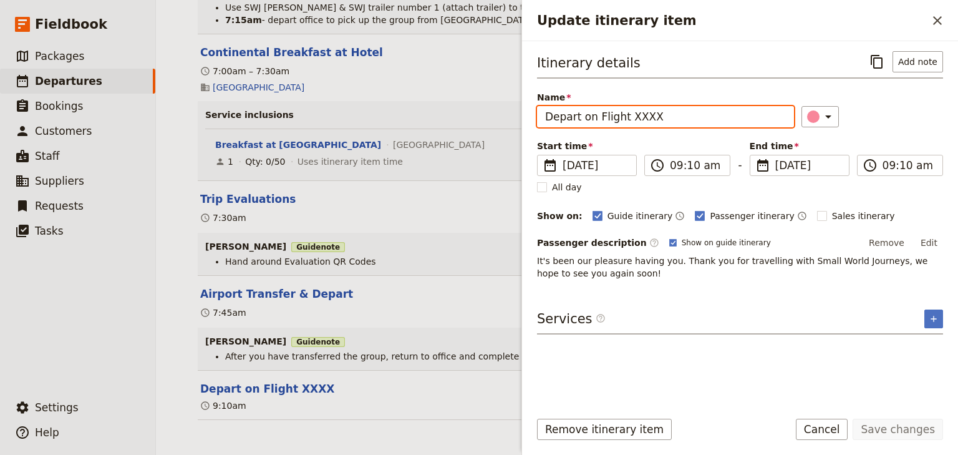
drag, startPoint x: 652, startPoint y: 116, endPoint x: 624, endPoint y: 115, distance: 27.5
click at [624, 115] on input "Depart on Flight XXXX" at bounding box center [665, 116] width 257 height 21
type input "Depart on Flight VA1416"
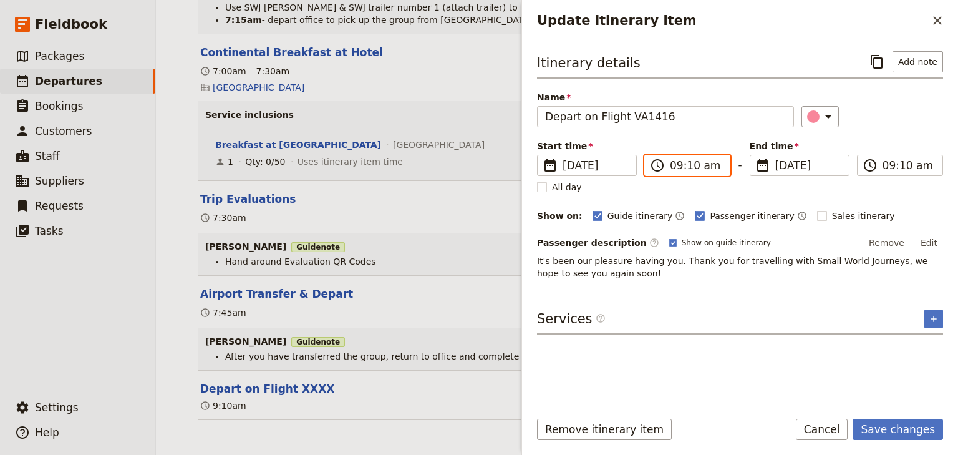
click at [673, 165] on input "09:10 am" at bounding box center [696, 165] width 52 height 15
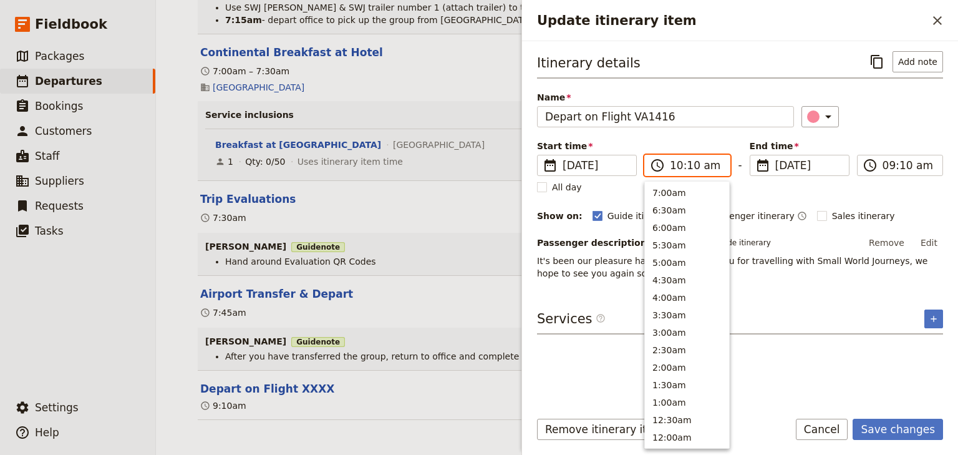
scroll to position [474, 0]
type input "10:55 am"
click at [885, 165] on input "10:55 am" at bounding box center [908, 165] width 52 height 15
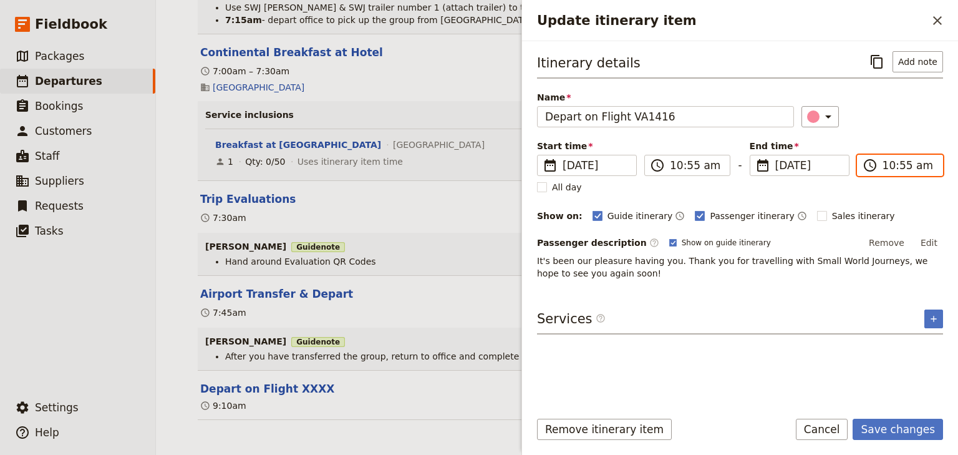
scroll to position [481, 0]
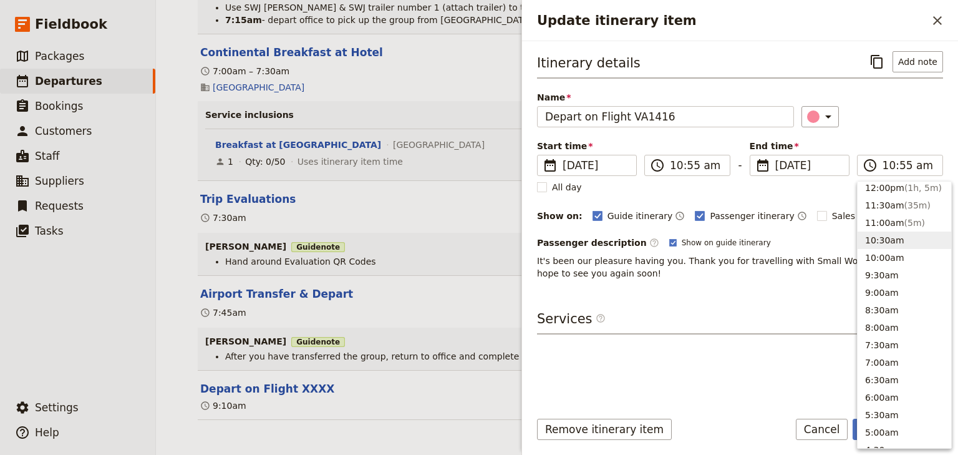
click at [887, 135] on div "Itinerary details ​ Add note Name Depart on Flight VA1416 ​ Start time ​ 11 Dec…" at bounding box center [740, 165] width 406 height 228
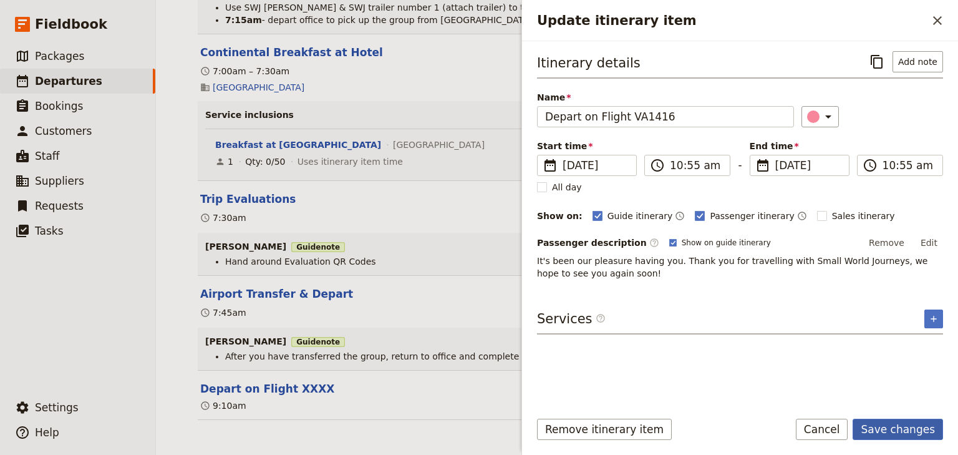
click at [892, 429] on button "Save changes" at bounding box center [898, 428] width 90 height 21
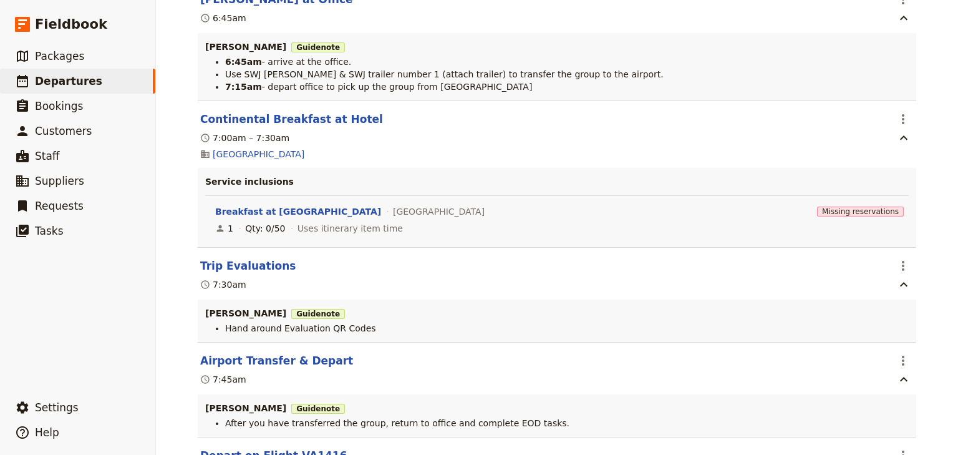
scroll to position [3945, 0]
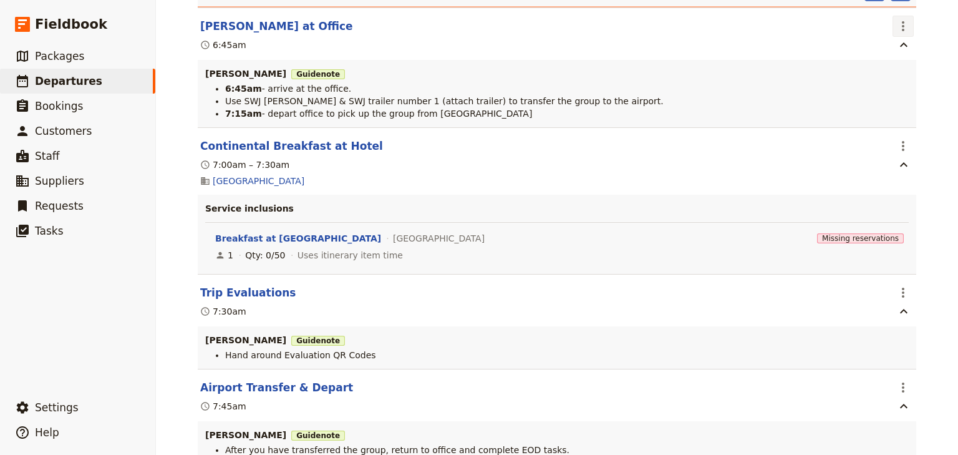
click at [901, 30] on icon "Actions" at bounding box center [903, 26] width 15 height 15
click at [896, 56] on span "Edit this itinerary item" at bounding box center [847, 57] width 110 height 12
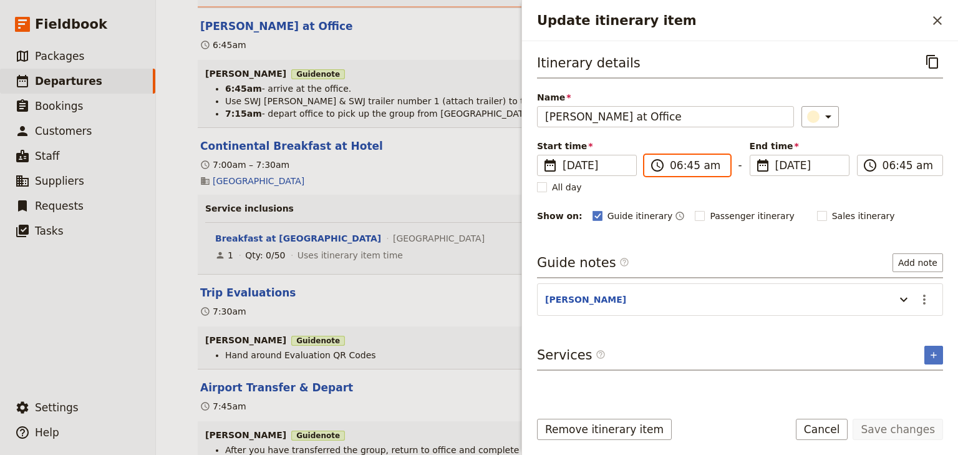
click at [674, 167] on input "06:45 am" at bounding box center [696, 165] width 52 height 15
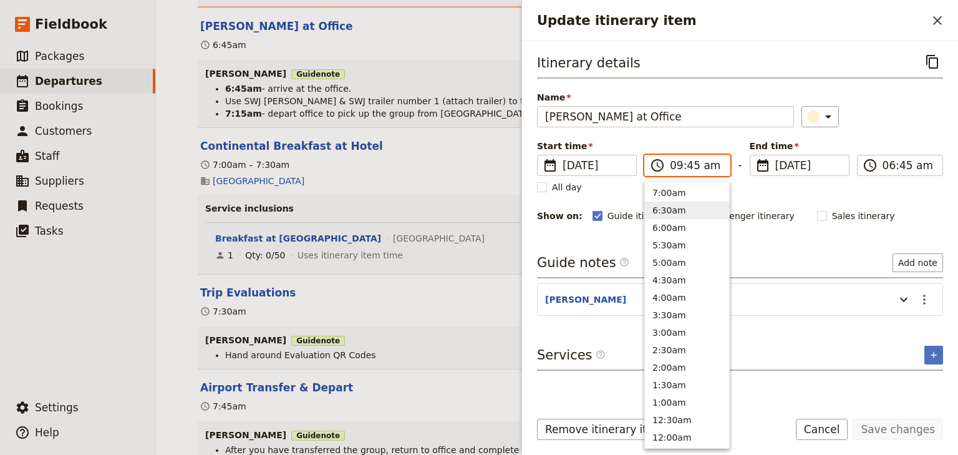
scroll to position [491, 0]
click at [687, 164] on input "09:45 am" at bounding box center [696, 165] width 52 height 15
type input "09:00 am"
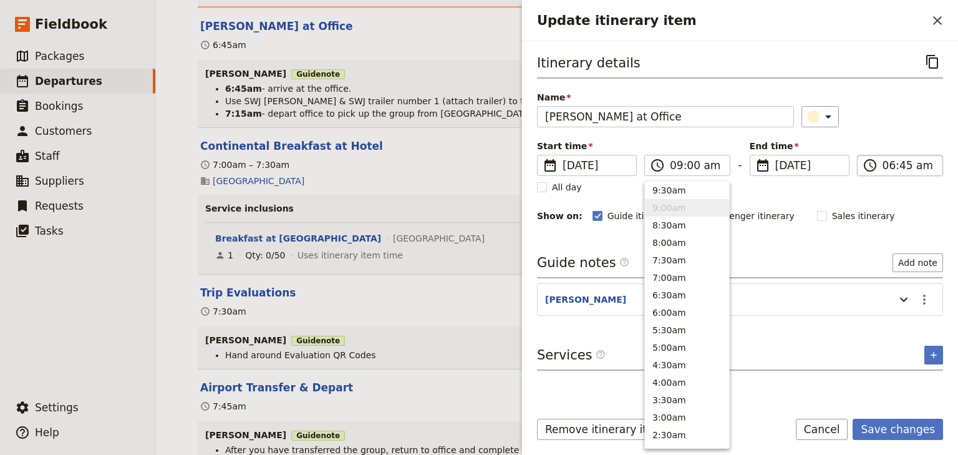
type input "09:00 am"
click at [881, 166] on label "​ 09:00 am" at bounding box center [900, 165] width 86 height 21
click at [882, 166] on input "09:00 am" at bounding box center [908, 165] width 52 height 15
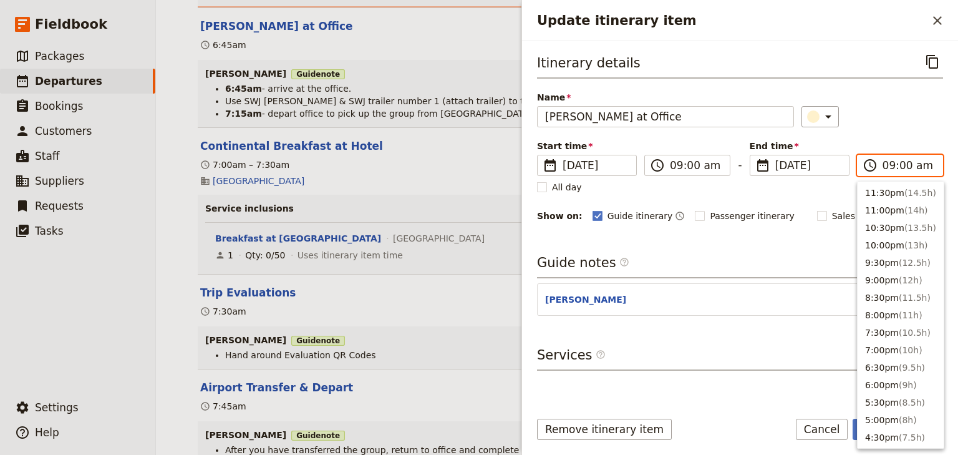
scroll to position [509, 0]
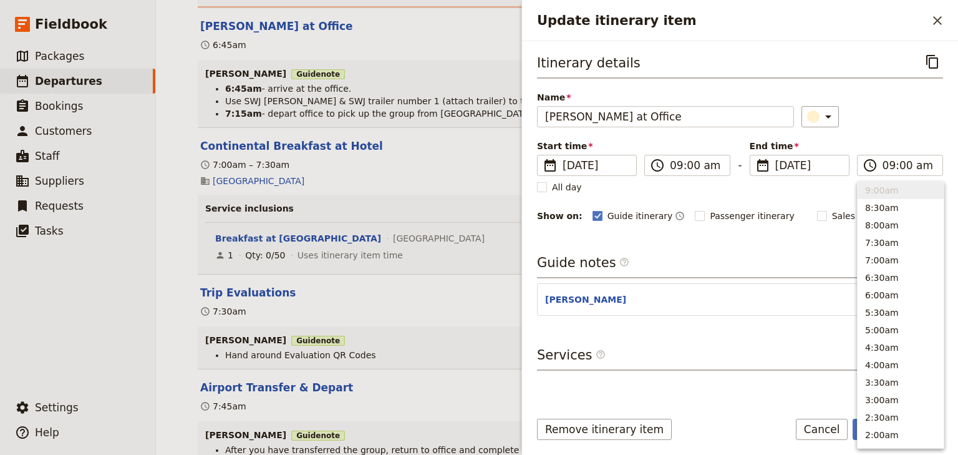
click at [886, 135] on div "Itinerary details ​ Name Andrew Arrives at Office ​ Start time ​ 11 Dec 2025 11…" at bounding box center [740, 137] width 406 height 172
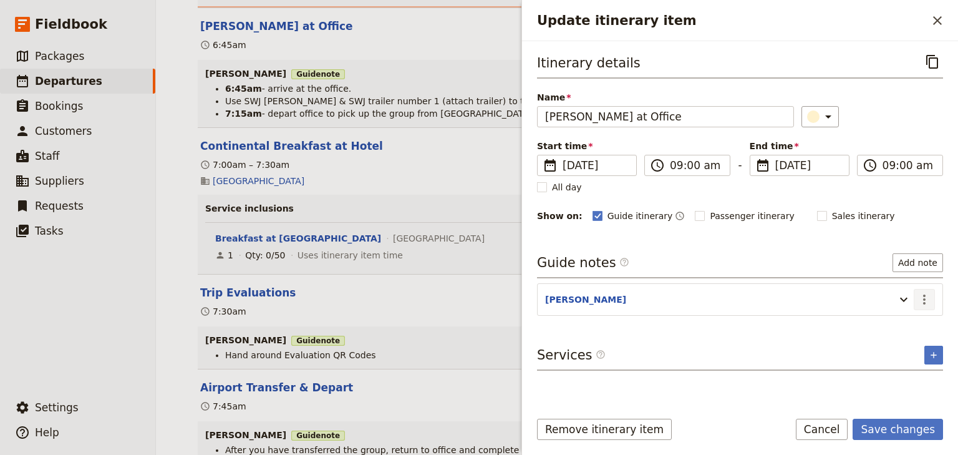
click at [924, 300] on icon "Actions" at bounding box center [924, 299] width 2 height 10
click at [901, 323] on span "Edit note" at bounding box center [888, 324] width 39 height 12
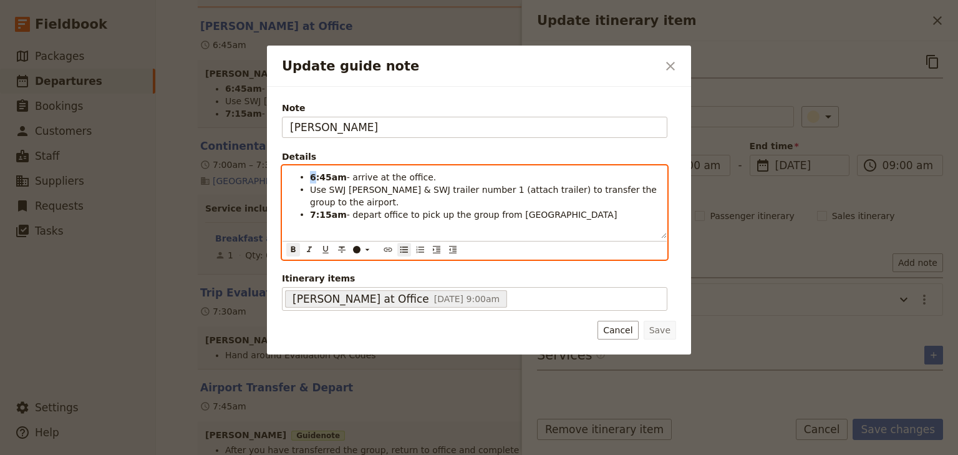
click at [311, 175] on strong "6:45am" at bounding box center [328, 177] width 37 height 10
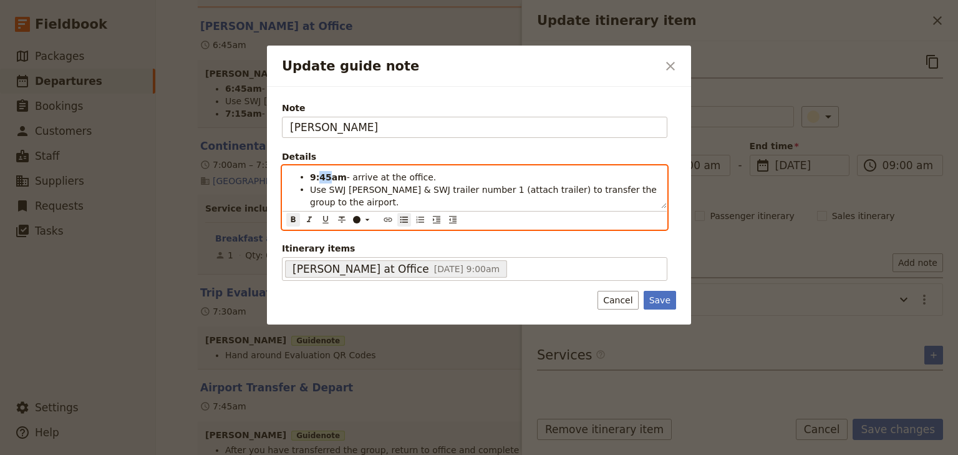
drag, startPoint x: 326, startPoint y: 175, endPoint x: 319, endPoint y: 176, distance: 6.9
click at [319, 176] on strong "9:45am" at bounding box center [328, 177] width 37 height 10
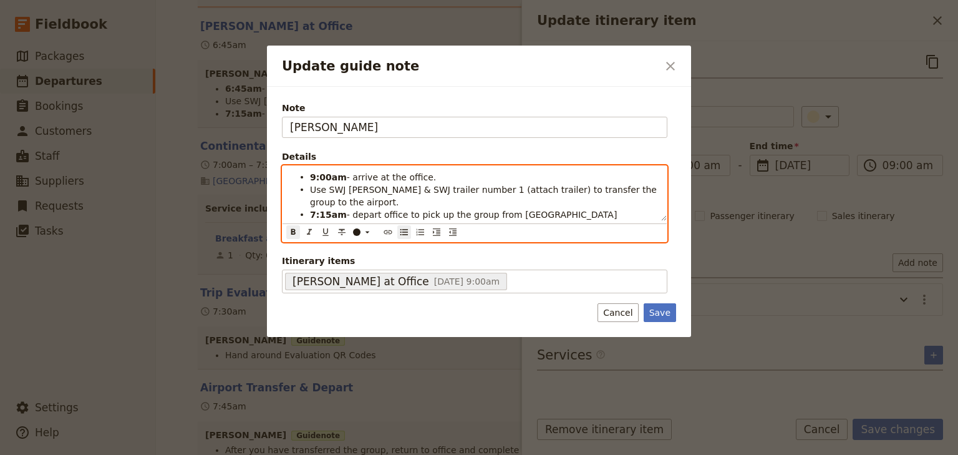
click at [398, 190] on span "Use SWJ Rosa & SWJ trailer number 1 (attach trailer) to transfer the group to t…" at bounding box center [484, 196] width 349 height 22
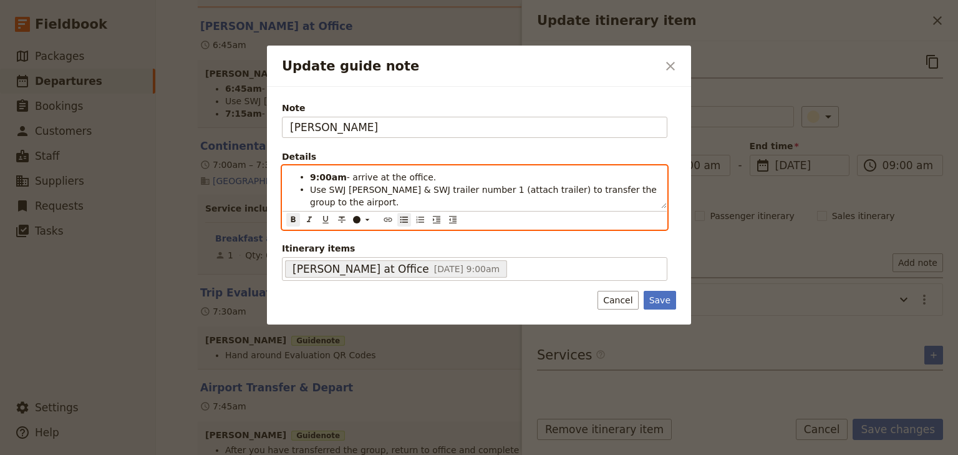
click at [312, 210] on strong "7:15am" at bounding box center [328, 215] width 37 height 10
drag, startPoint x: 327, startPoint y: 201, endPoint x: 319, endPoint y: 201, distance: 7.5
click at [319, 210] on strong "9:15am" at bounding box center [328, 215] width 37 height 10
click at [310, 175] on strong "9:00am" at bounding box center [328, 177] width 37 height 10
drag, startPoint x: 327, startPoint y: 176, endPoint x: 319, endPoint y: 176, distance: 8.7
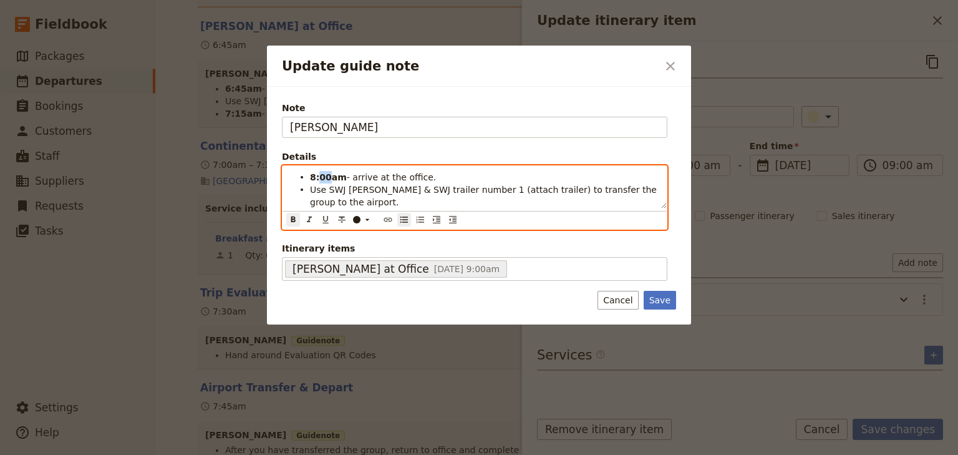
click at [319, 176] on strong "8:00am" at bounding box center [328, 177] width 37 height 10
click at [393, 185] on span "Use SWJ Rosa & SWJ trailer number 1 (attach trailer) to transfer the group to t…" at bounding box center [484, 196] width 349 height 22
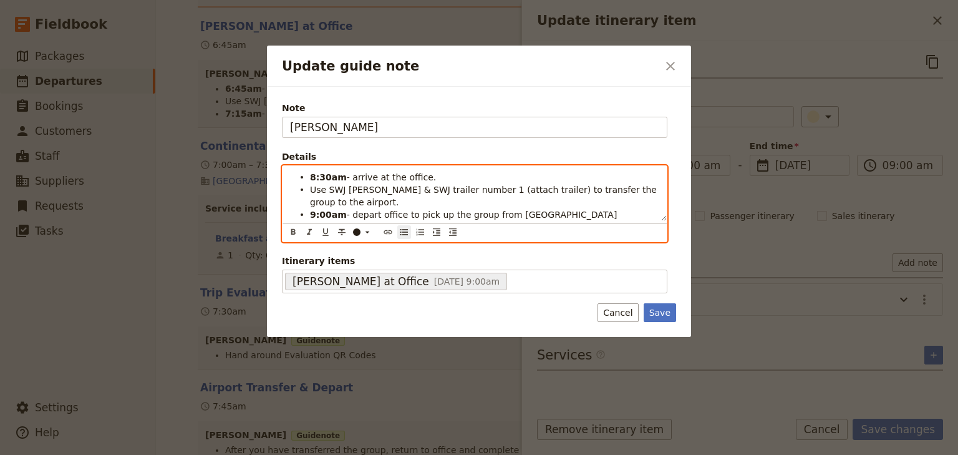
click at [327, 176] on strong "8:30am" at bounding box center [328, 177] width 37 height 10
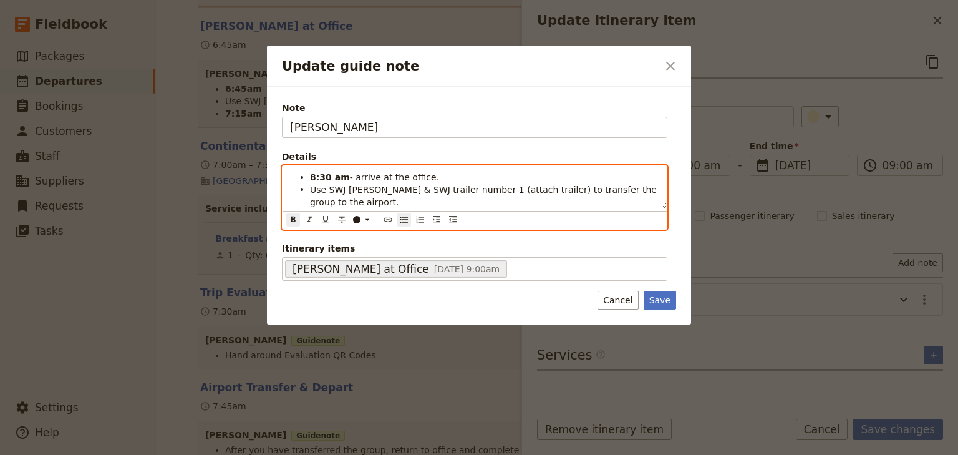
click at [327, 210] on strong "9:00am" at bounding box center [328, 215] width 37 height 10
click at [402, 210] on span "- depart office to pick up the group from Heritage Hotel" at bounding box center [485, 215] width 271 height 10
drag, startPoint x: 326, startPoint y: 175, endPoint x: 319, endPoint y: 175, distance: 6.9
click at [319, 175] on strong "8:30 am" at bounding box center [330, 177] width 40 height 10
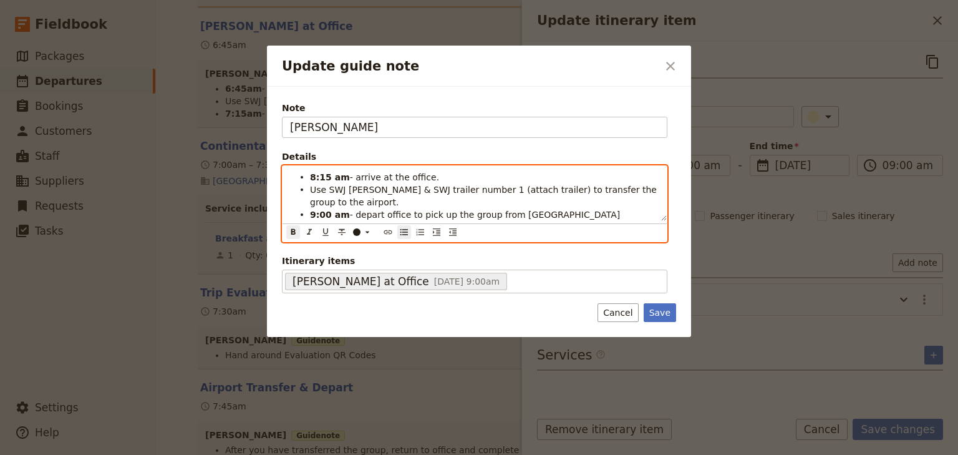
click at [370, 186] on span "Use SWJ Rosa & SWJ trailer number 1 (attach trailer) to transfer the group to t…" at bounding box center [484, 196] width 349 height 22
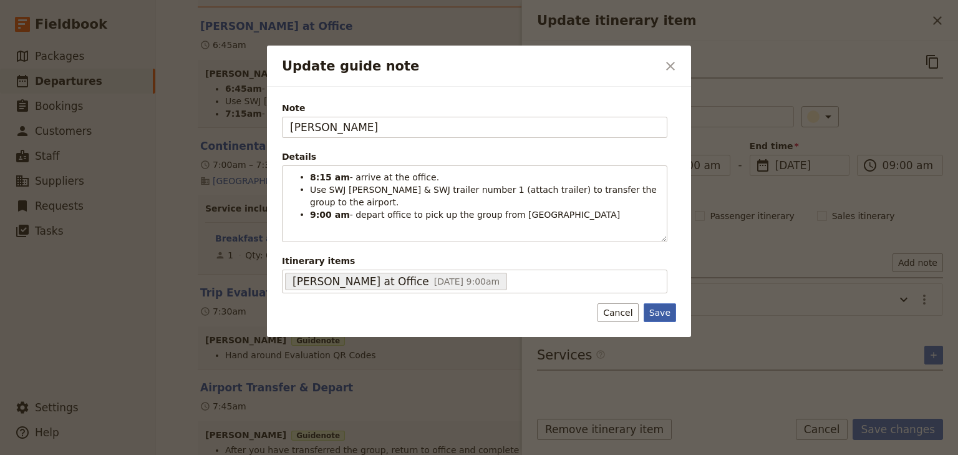
click at [655, 303] on button "Save" at bounding box center [660, 312] width 32 height 19
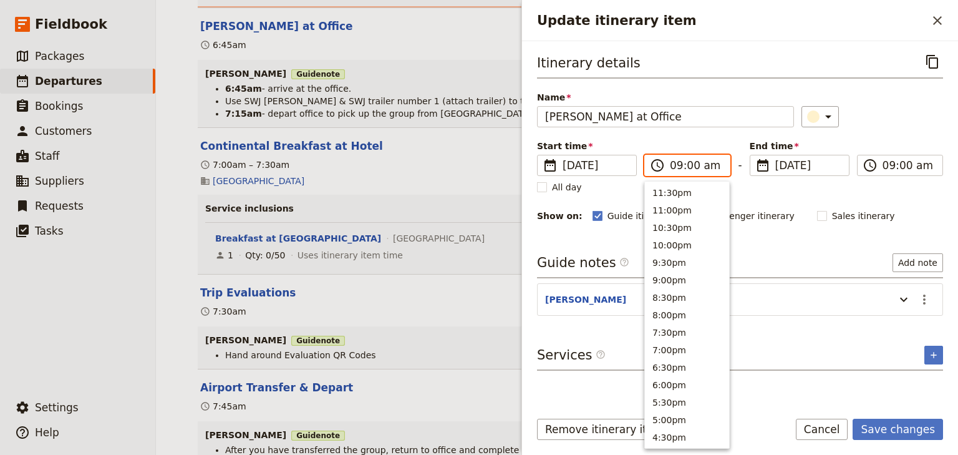
click at [673, 165] on input "09:00 am" at bounding box center [696, 165] width 52 height 15
click at [673, 164] on input "09:00 am" at bounding box center [696, 165] width 52 height 15
click at [686, 167] on input "08:00 am" at bounding box center [696, 165] width 52 height 15
type input "08:15 am"
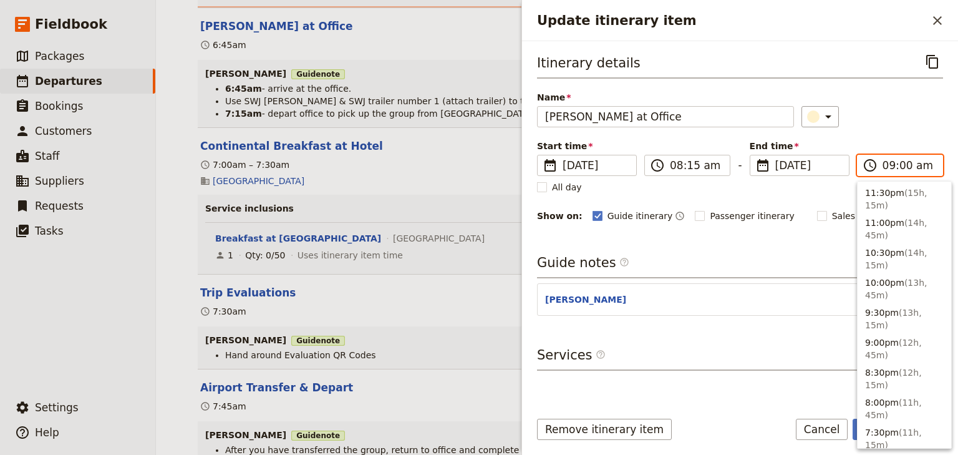
click at [884, 164] on input "09:00 am" at bounding box center [908, 165] width 52 height 15
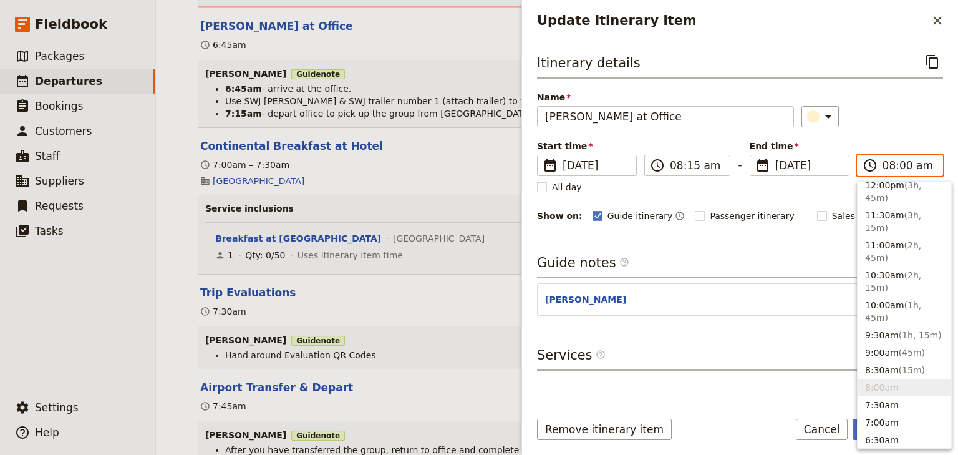
click at [901, 165] on input "08:00 am" at bounding box center [908, 165] width 52 height 15
type input "08:15 am"
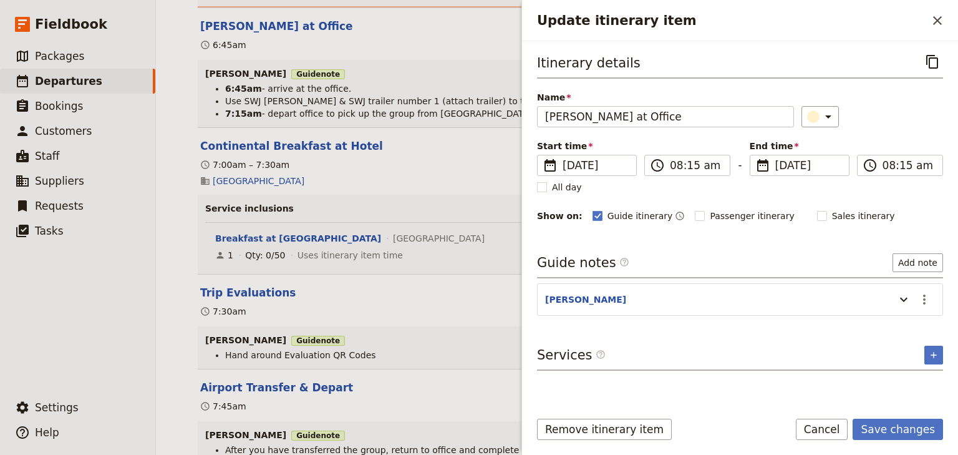
click at [888, 123] on div "​" at bounding box center [872, 116] width 142 height 21
click at [900, 296] on icon "Update itinerary item" at bounding box center [903, 299] width 15 height 15
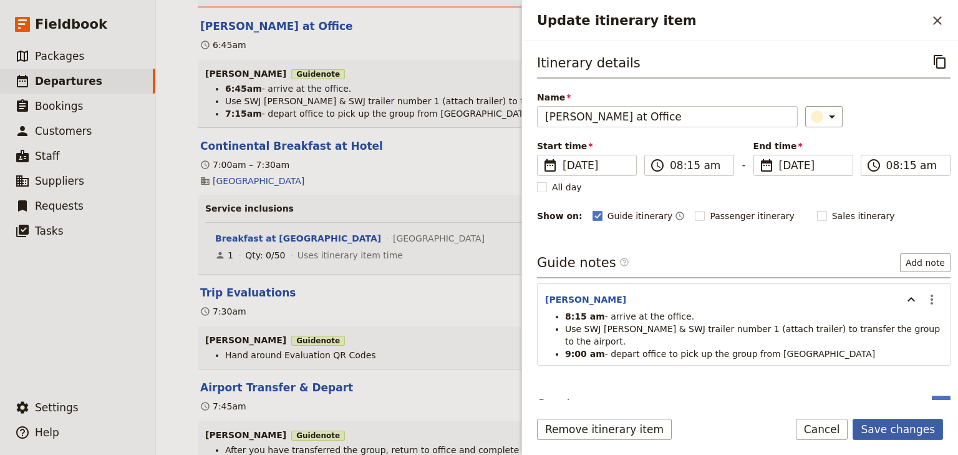
click at [889, 424] on button "Save changes" at bounding box center [898, 428] width 90 height 21
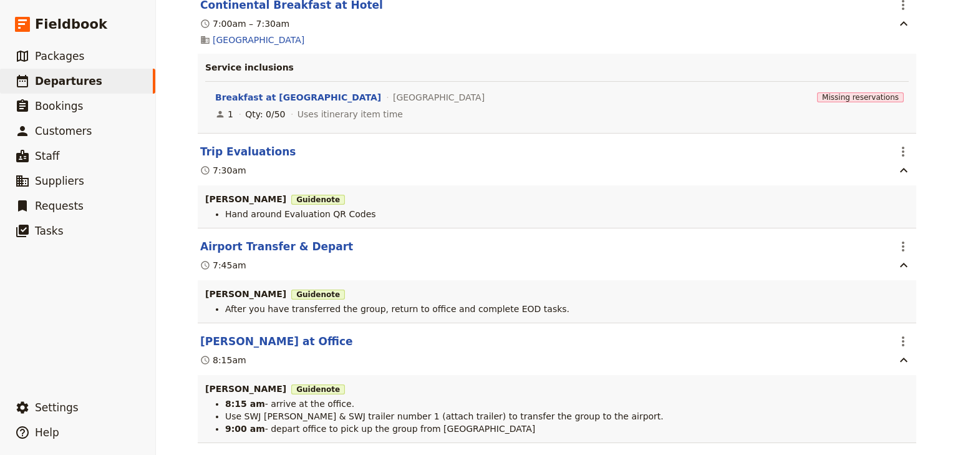
scroll to position [3994, 0]
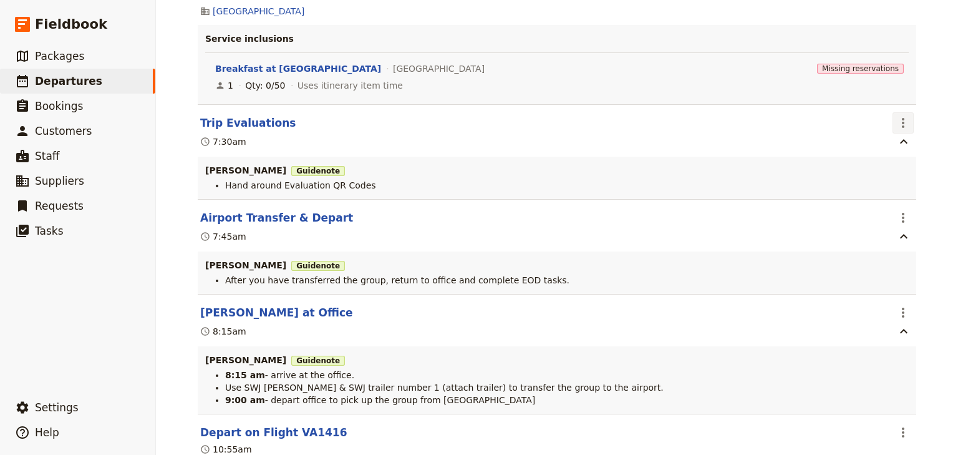
click at [903, 127] on icon "Actions" at bounding box center [903, 122] width 15 height 15
click at [889, 157] on span "Edit this itinerary item" at bounding box center [841, 154] width 98 height 12
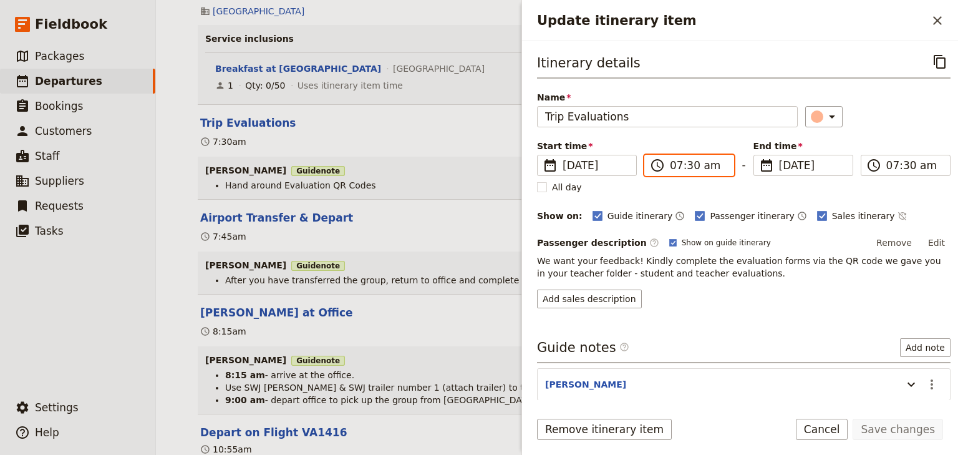
click at [672, 163] on input "07:30 am" at bounding box center [698, 165] width 56 height 15
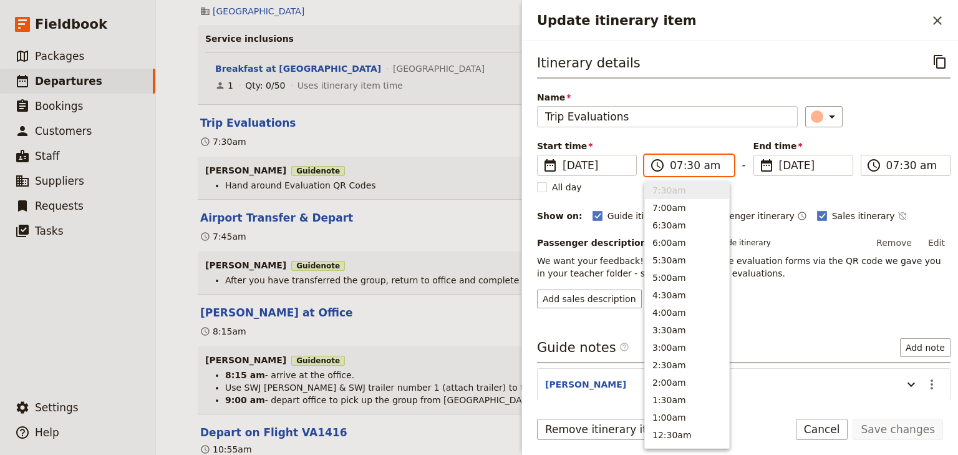
type input "08:30 am"
click at [889, 165] on input "08:30 am" at bounding box center [914, 165] width 56 height 15
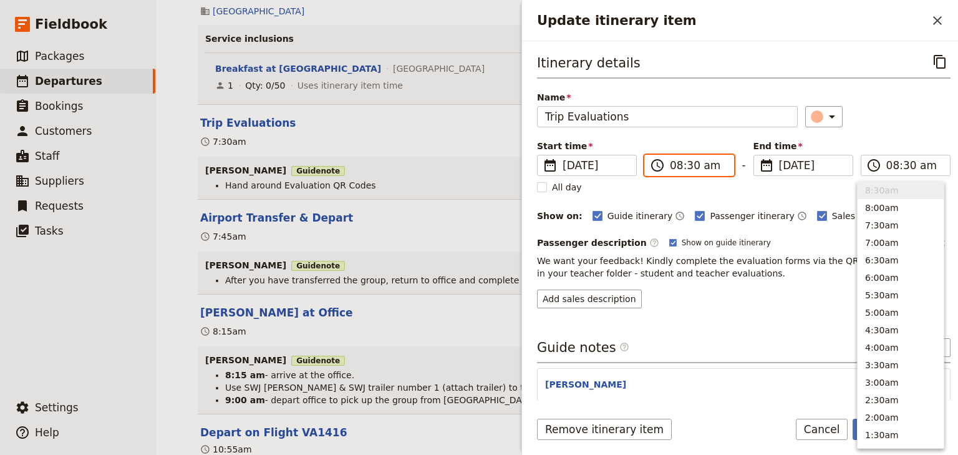
click at [687, 163] on input "08:30 am" at bounding box center [698, 165] width 56 height 15
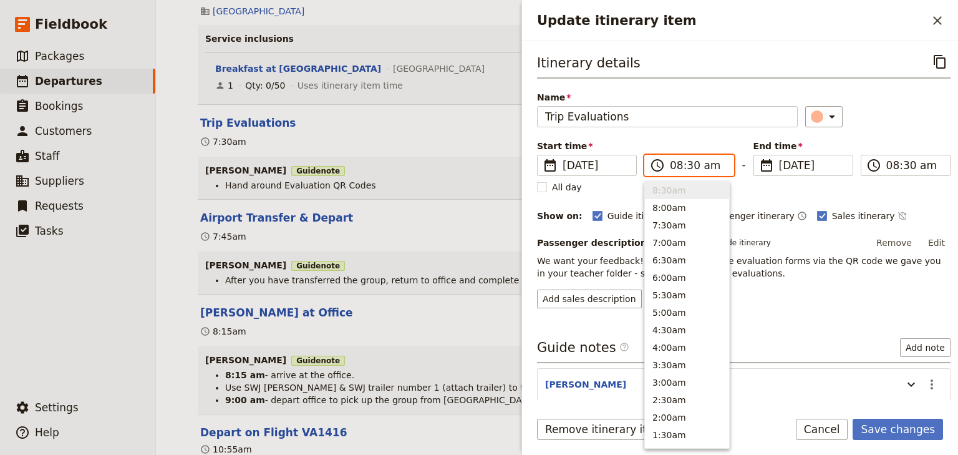
click at [690, 163] on input "08:30 am" at bounding box center [698, 165] width 56 height 15
type input "08:15 am"
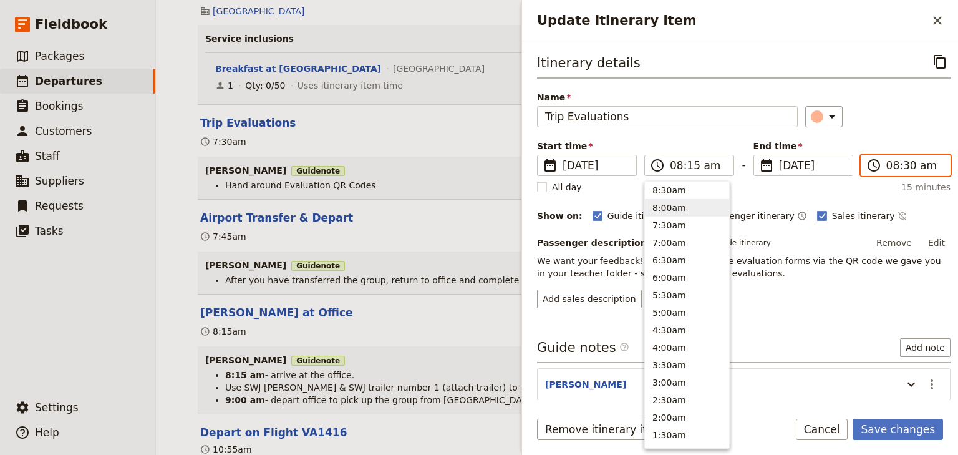
click at [904, 168] on input "08:30 am" at bounding box center [914, 165] width 56 height 15
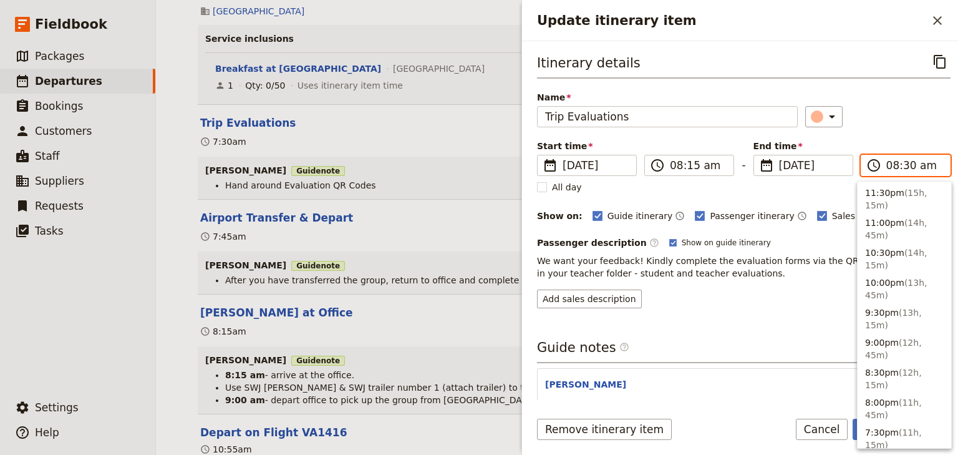
scroll to position [576, 0]
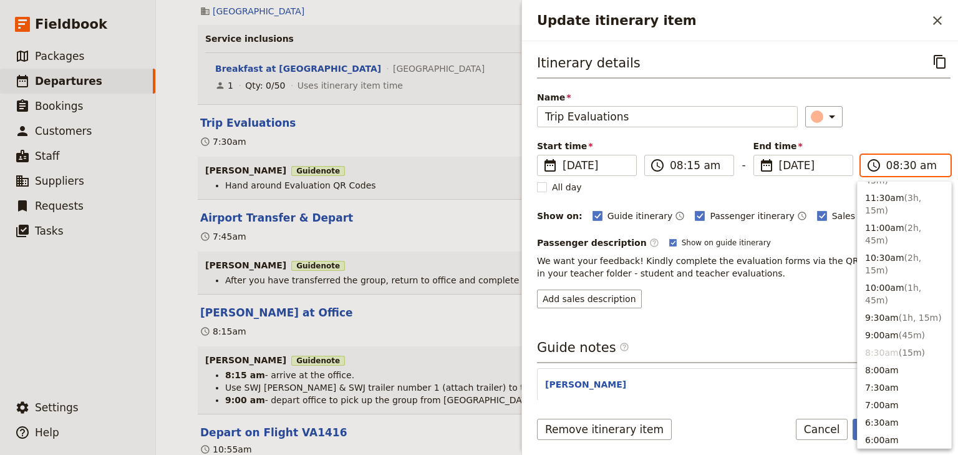
click at [901, 166] on input "08:30 am" at bounding box center [914, 165] width 56 height 15
type input "08:15 am"
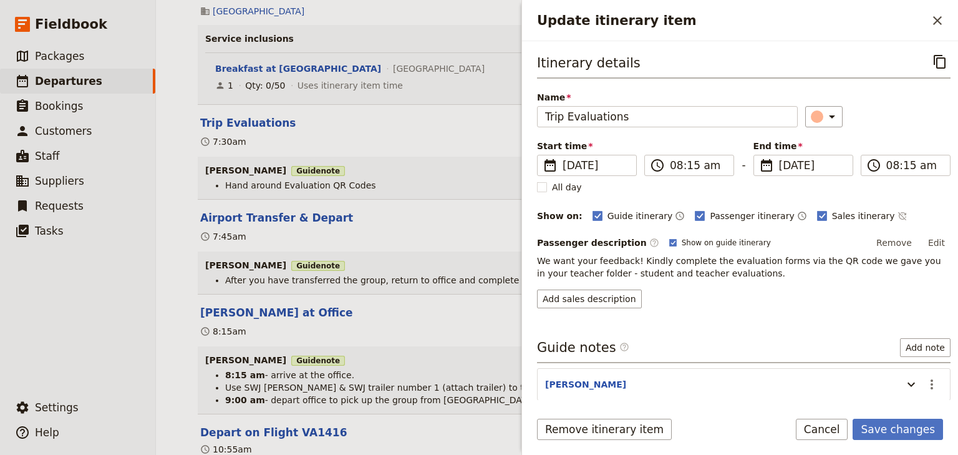
click at [894, 132] on div "Itinerary details ​ Name Trip Evaluations ​ Start time ​ 11 Dec 2025 11/12/2025…" at bounding box center [743, 179] width 413 height 257
click at [924, 379] on icon "Actions" at bounding box center [931, 384] width 15 height 15
click at [887, 409] on span "Edit note" at bounding box center [888, 408] width 39 height 12
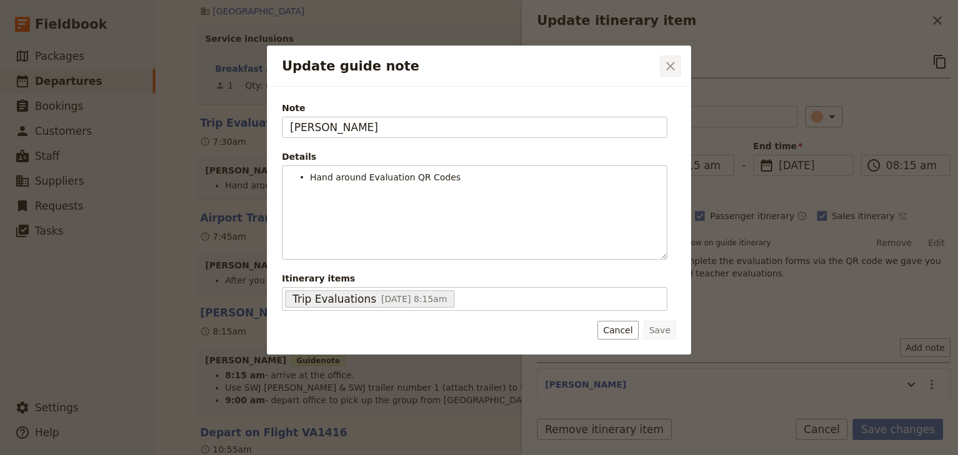
click at [672, 65] on icon "Close dialog" at bounding box center [670, 66] width 15 height 15
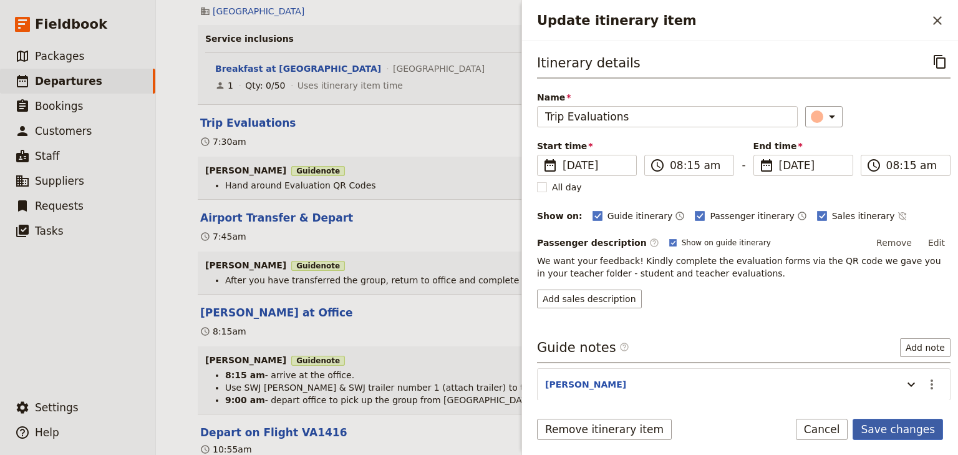
click at [885, 427] on button "Save changes" at bounding box center [898, 428] width 90 height 21
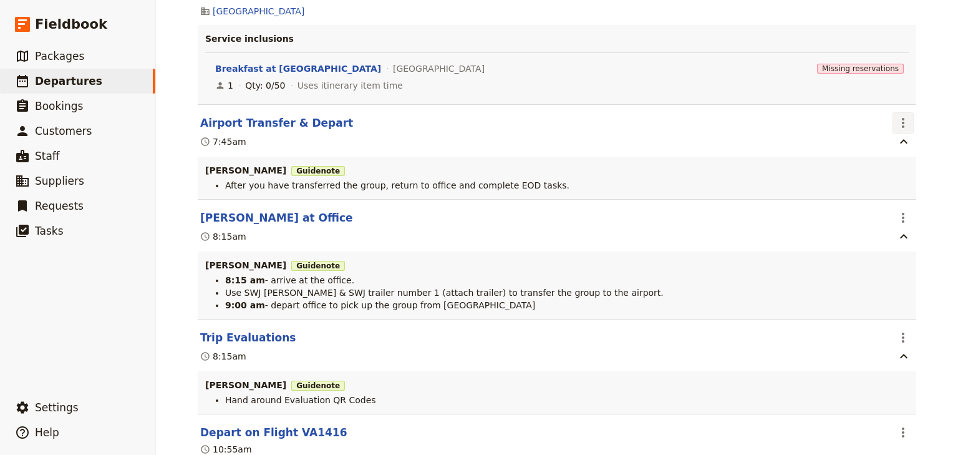
click at [899, 129] on icon "Actions" at bounding box center [903, 122] width 15 height 15
click at [894, 150] on span "Edit this itinerary item" at bounding box center [847, 154] width 110 height 12
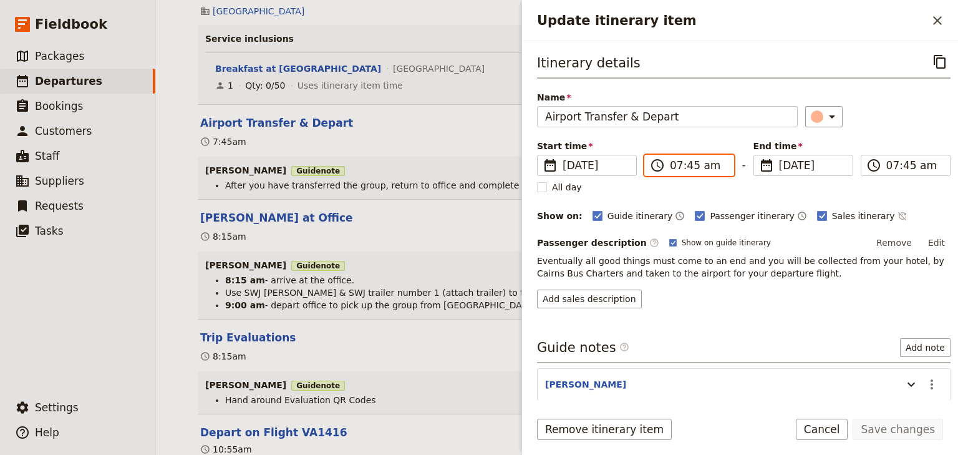
click at [675, 165] on input "07:45 am" at bounding box center [698, 165] width 56 height 15
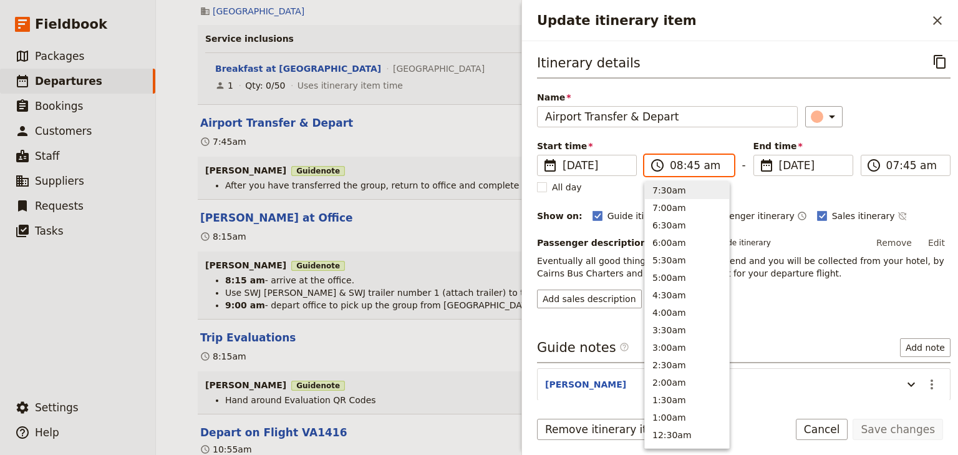
scroll to position [526, 0]
click at [688, 163] on input "08:45 am" at bounding box center [698, 165] width 56 height 15
type input "08:30 am"
click at [881, 163] on label "​ 08:30 am" at bounding box center [906, 165] width 90 height 21
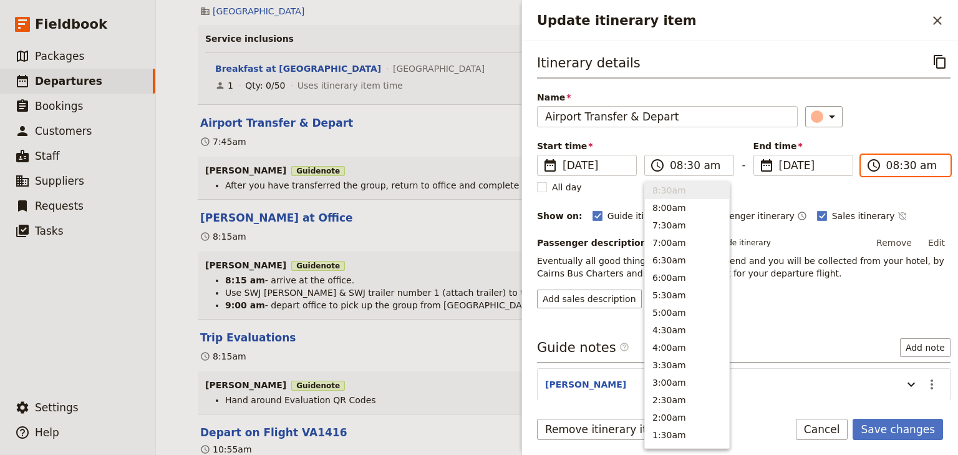
click at [886, 163] on input "08:30 am" at bounding box center [914, 165] width 56 height 15
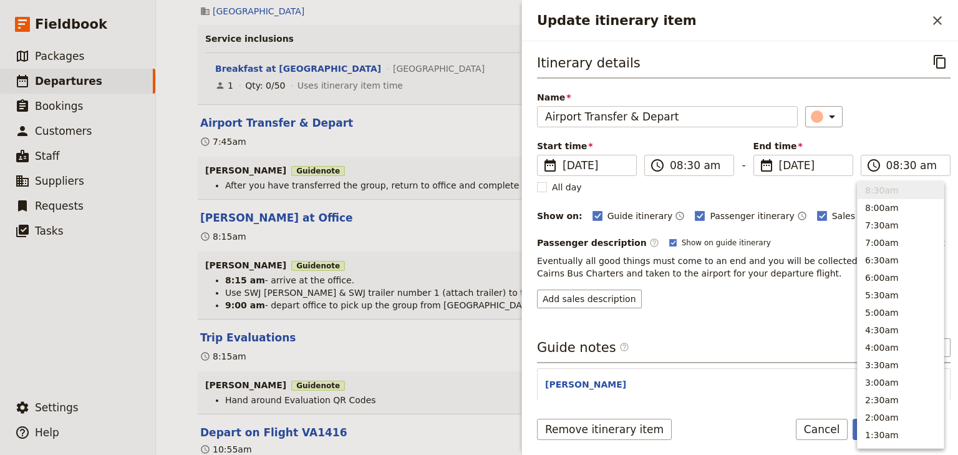
click at [898, 128] on div "Itinerary details ​ Name Airport Transfer & Depart ​ Start time ​ 11 Dec 2025 1…" at bounding box center [743, 179] width 413 height 257
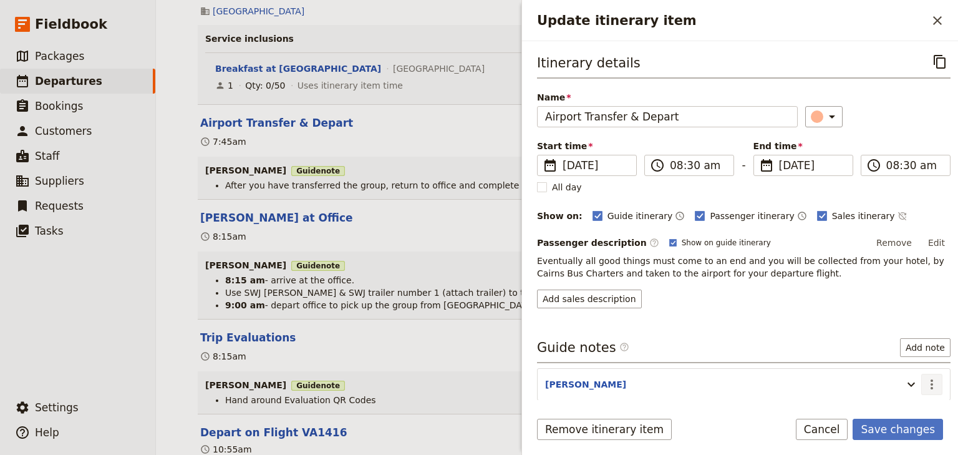
click at [924, 379] on icon "Actions" at bounding box center [931, 384] width 15 height 15
click at [886, 407] on span "Edit note" at bounding box center [888, 408] width 39 height 12
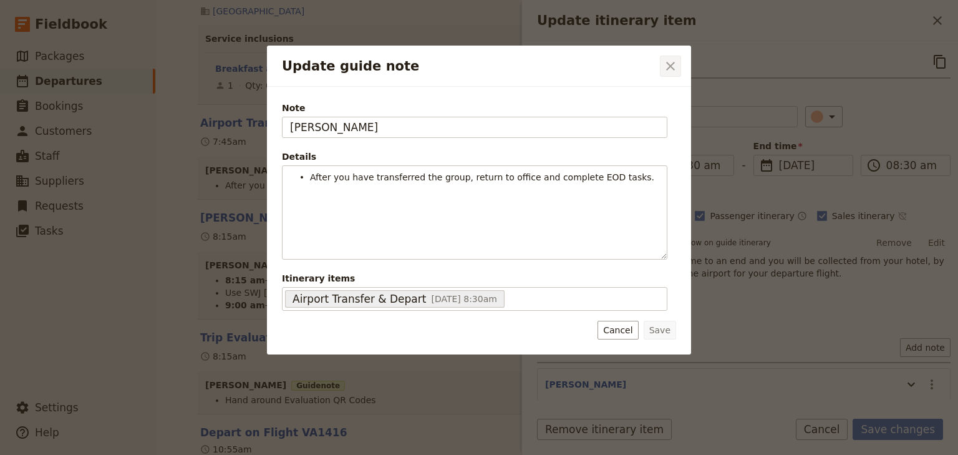
click at [673, 60] on icon "Close dialog" at bounding box center [670, 66] width 15 height 15
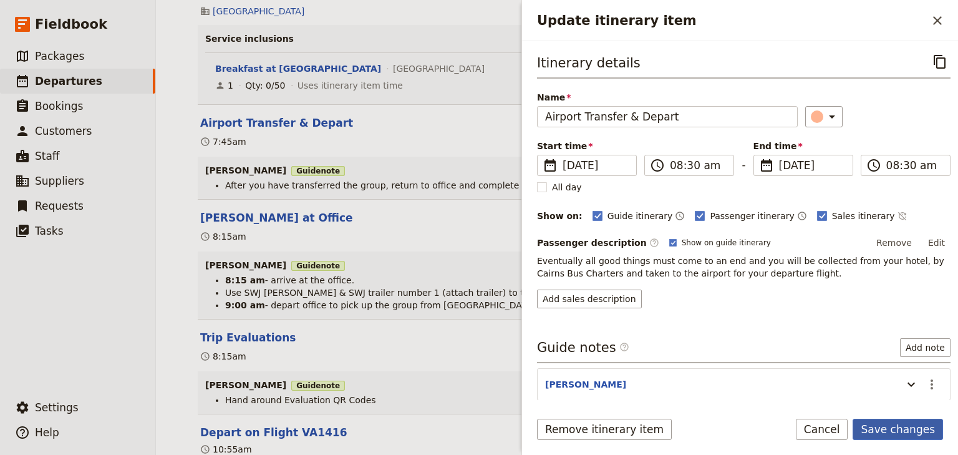
click at [921, 432] on button "Save changes" at bounding box center [898, 428] width 90 height 21
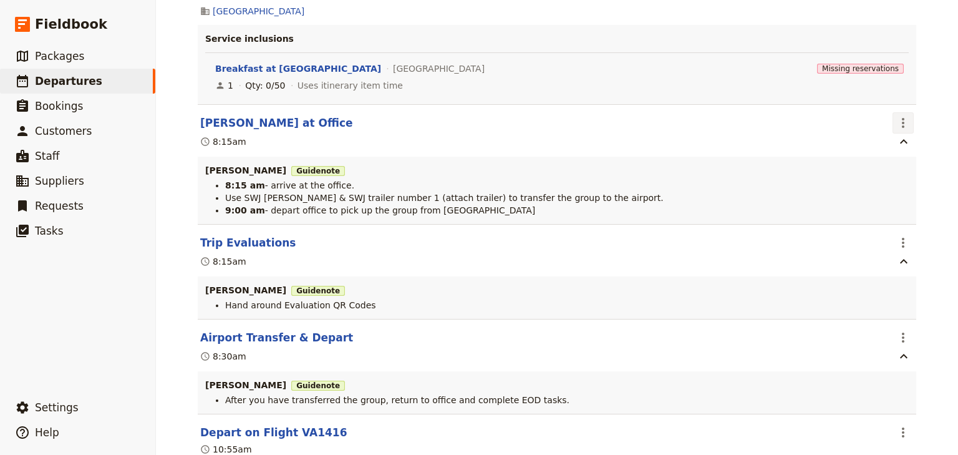
click at [902, 127] on icon "Actions" at bounding box center [903, 123] width 2 height 10
click at [866, 155] on span "Edit this itinerary item" at bounding box center [841, 154] width 98 height 12
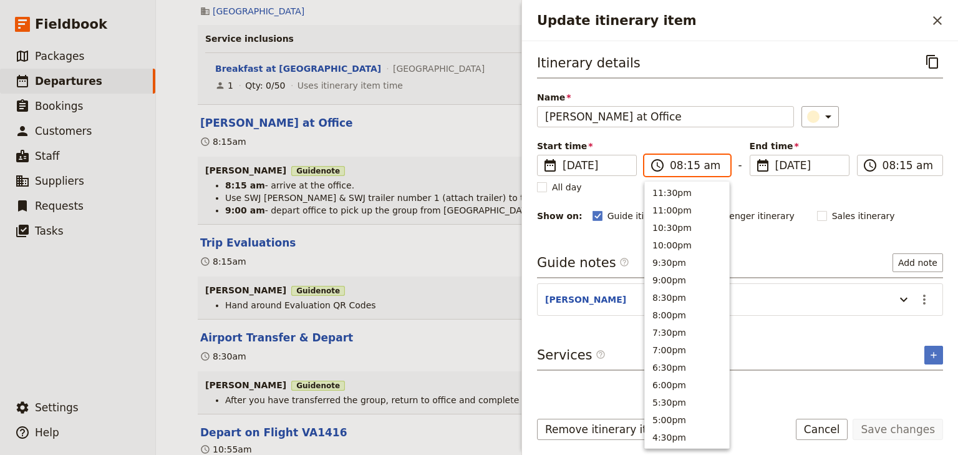
click at [674, 166] on input "08:15 am" at bounding box center [696, 165] width 52 height 15
click at [690, 162] on input "07:15 am" at bounding box center [696, 165] width 52 height 15
type input "07:45 am"
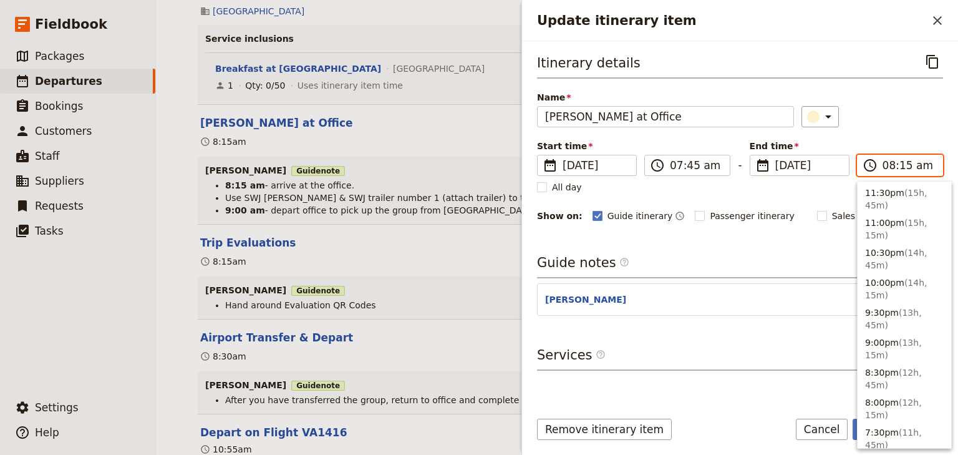
click at [889, 164] on input "08:15 am" at bounding box center [908, 165] width 52 height 15
click at [901, 164] on input "07:15 am" at bounding box center [908, 165] width 52 height 15
type input "07:45 am"
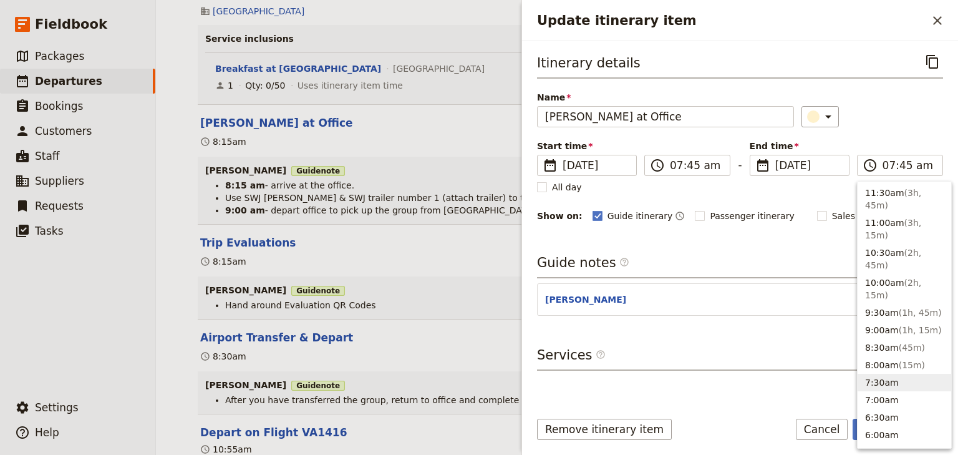
click at [898, 138] on div "Itinerary details ​ Name Andrew Arrives at Office ​ Start time ​ 11 Dec 2025 11…" at bounding box center [740, 137] width 406 height 172
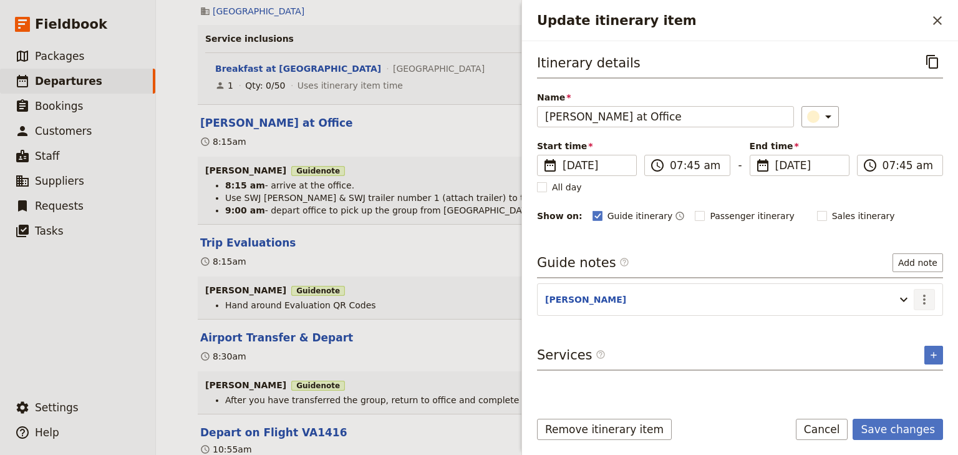
click at [924, 296] on icon "Actions" at bounding box center [924, 299] width 2 height 10
click at [903, 323] on span "Edit note" at bounding box center [888, 324] width 39 height 12
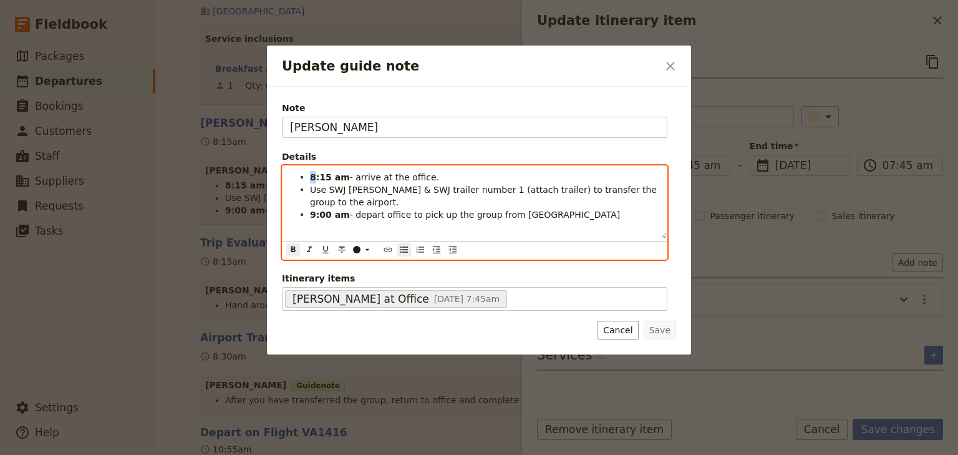
click at [310, 175] on strong "8:15 am" at bounding box center [330, 177] width 40 height 10
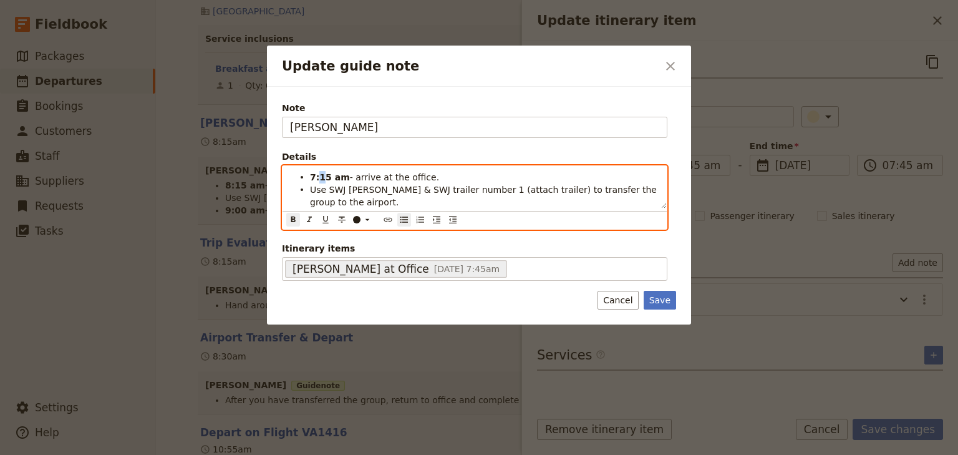
click at [317, 177] on strong "7:15 am" at bounding box center [330, 177] width 40 height 10
click at [310, 210] on strong "9:00 am" at bounding box center [330, 215] width 40 height 10
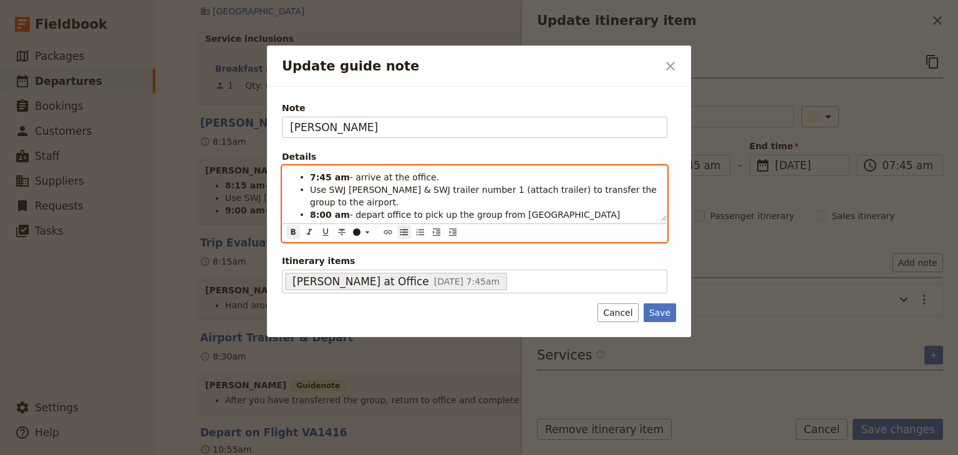
click at [437, 188] on span "Use SWJ Rosa & SWJ trailer number 1 (attach trailer) to transfer the group to t…" at bounding box center [484, 196] width 349 height 22
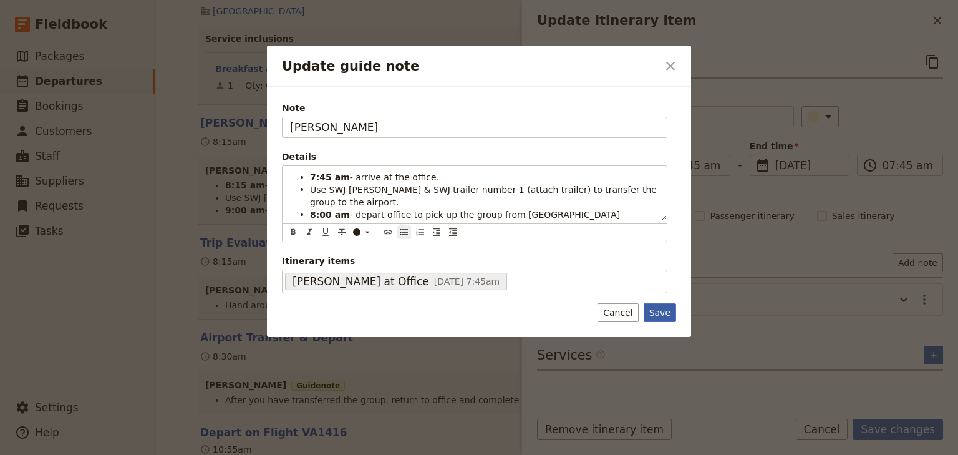
click at [666, 303] on button "Save" at bounding box center [660, 312] width 32 height 19
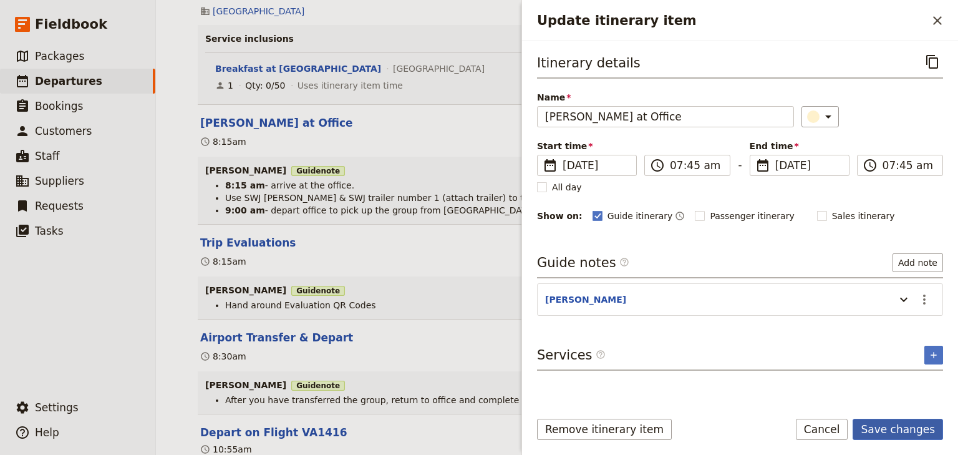
click at [889, 432] on button "Save changes" at bounding box center [898, 428] width 90 height 21
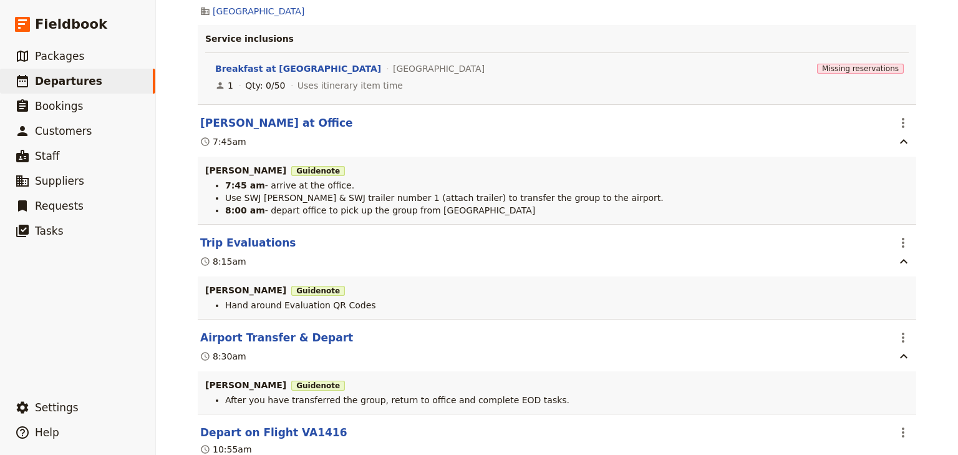
scroll to position [4044, 0]
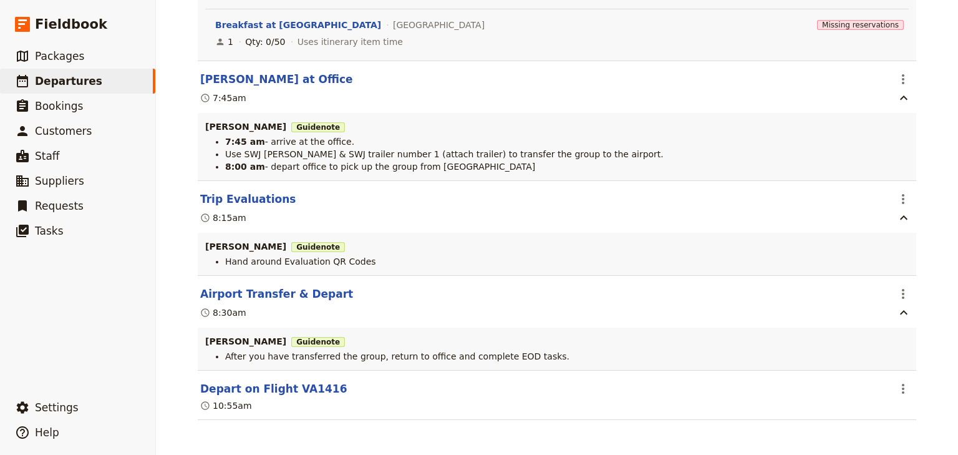
click at [942, 241] on div "Brigidine College Randwick: Ecosystems & Global Biodiversity: Reefs 2025 ​ Draf…" at bounding box center [557, 227] width 802 height 455
click at [896, 294] on icon "Actions" at bounding box center [903, 293] width 15 height 15
click at [882, 318] on span "Edit this itinerary item" at bounding box center [841, 320] width 98 height 12
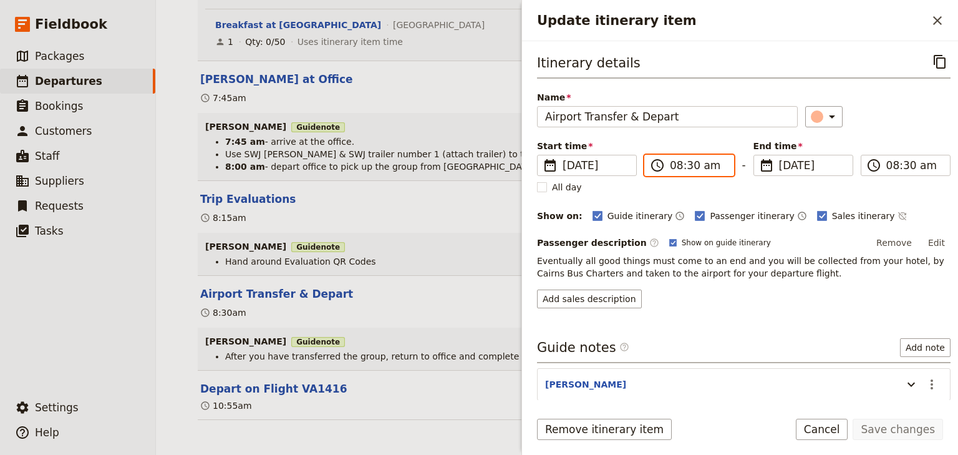
click at [675, 162] on input "08:30 am" at bounding box center [698, 165] width 56 height 15
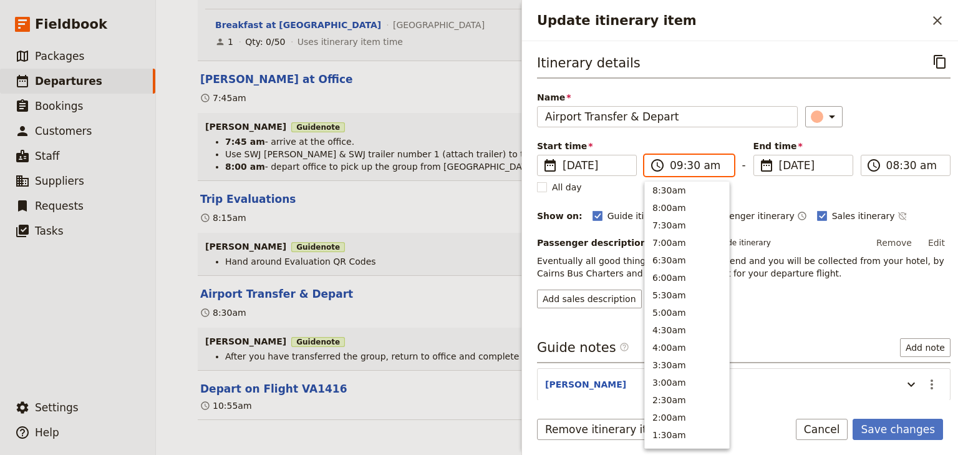
scroll to position [491, 0]
click at [689, 165] on input "09:30 am" at bounding box center [698, 165] width 56 height 15
type input "09:15 am"
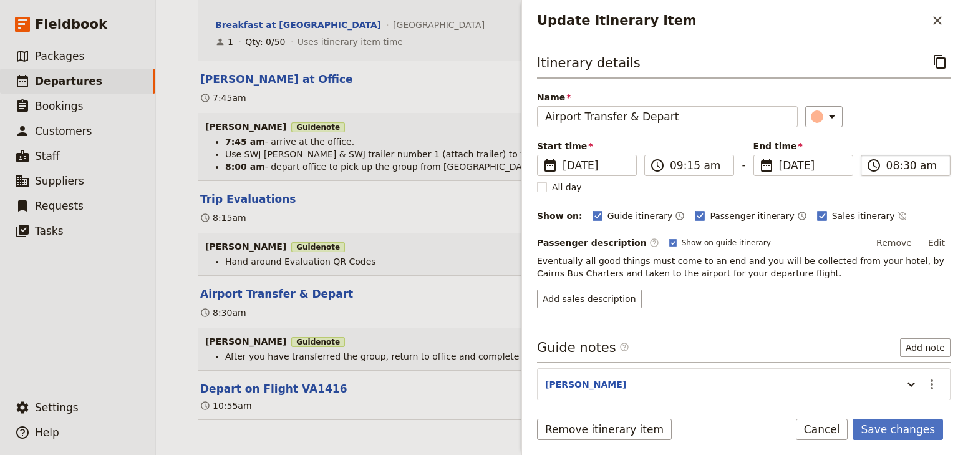
type input "09:15 am"
click at [886, 167] on input "09:15 am" at bounding box center [914, 165] width 56 height 15
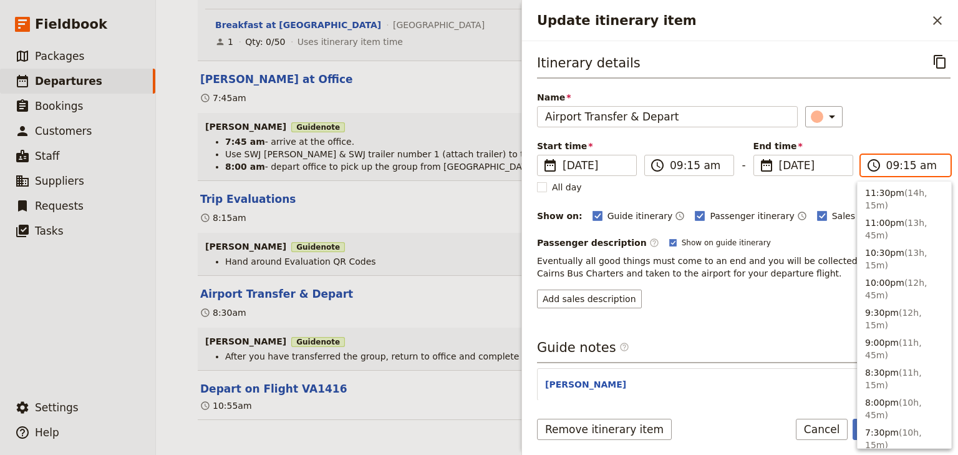
scroll to position [559, 0]
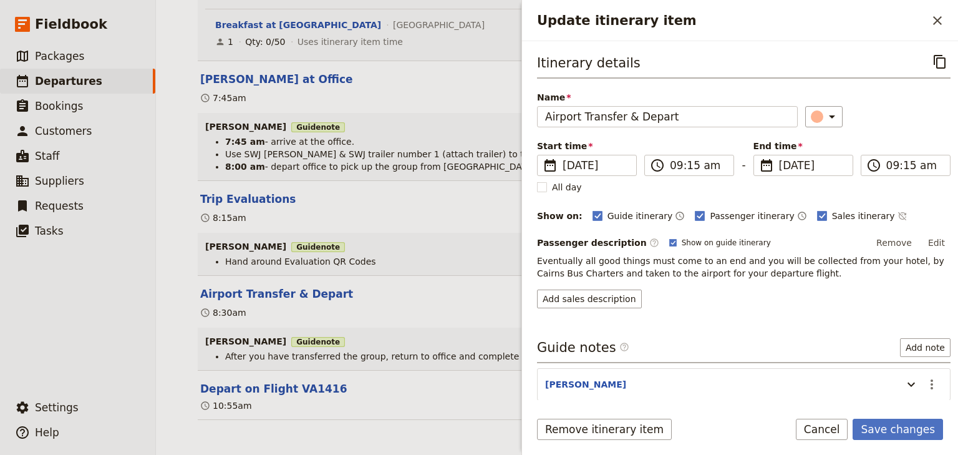
click at [893, 134] on div "Itinerary details ​ Name Airport Transfer & Depart ​ Start time ​ 11 Dec 2025 1…" at bounding box center [743, 179] width 413 height 257
click at [886, 424] on button "Save changes" at bounding box center [898, 428] width 90 height 21
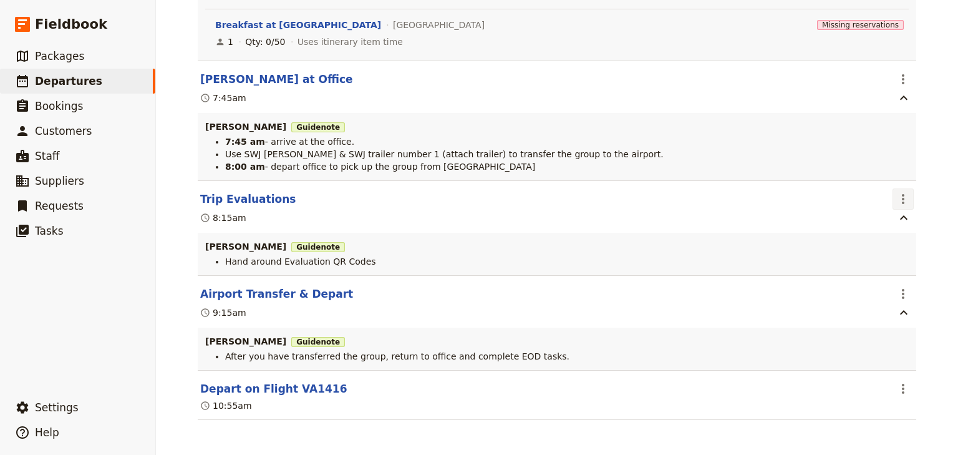
click at [898, 195] on icon "Actions" at bounding box center [903, 198] width 15 height 15
click at [890, 222] on span "Edit this itinerary item" at bounding box center [841, 224] width 98 height 12
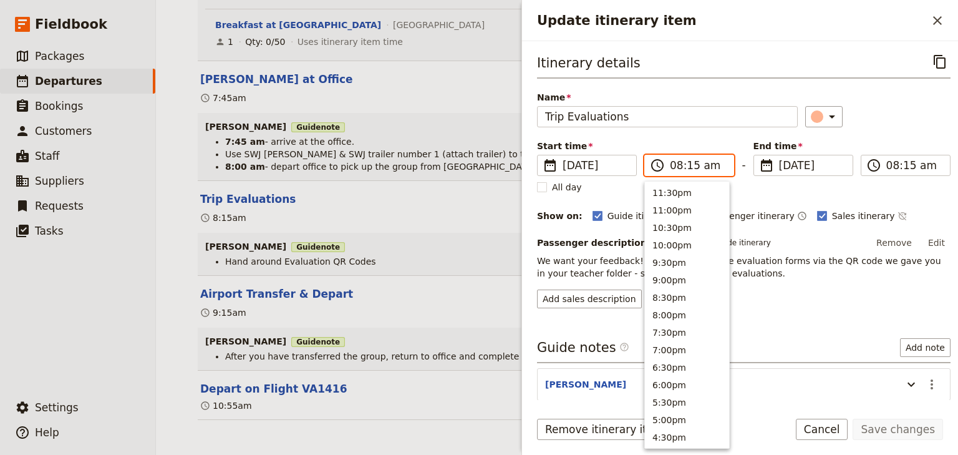
click at [672, 162] on input "08:15 am" at bounding box center [698, 165] width 56 height 15
click at [688, 162] on input "09:15 am" at bounding box center [698, 165] width 56 height 15
type input "09:00 am"
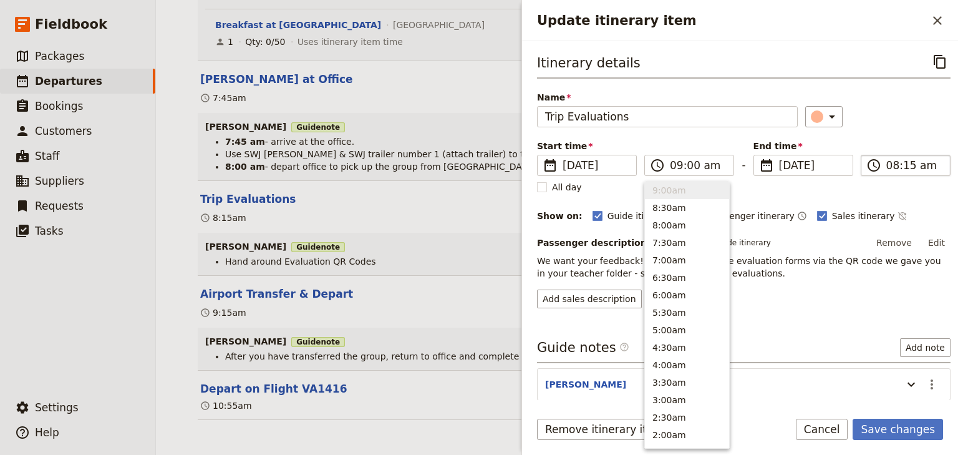
type input "09:00 am"
click at [886, 170] on input "09:00 am" at bounding box center [914, 165] width 56 height 15
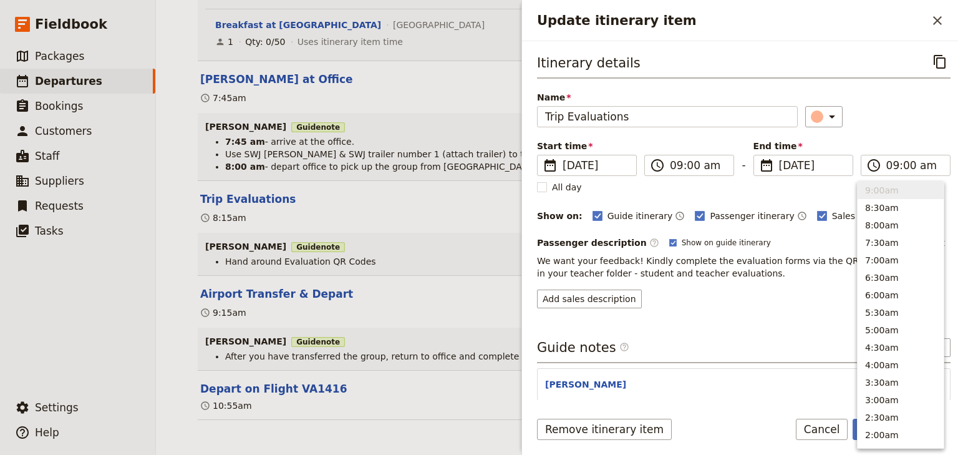
click at [889, 136] on div "Itinerary details ​ Name Trip Evaluations ​ Start time ​ 11 Dec 2025 11/12/2025…" at bounding box center [743, 179] width 413 height 257
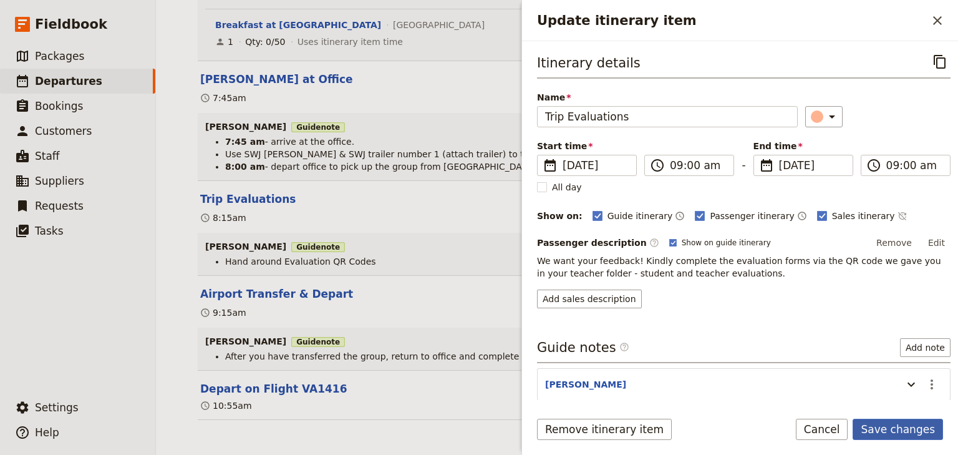
click at [908, 428] on button "Save changes" at bounding box center [898, 428] width 90 height 21
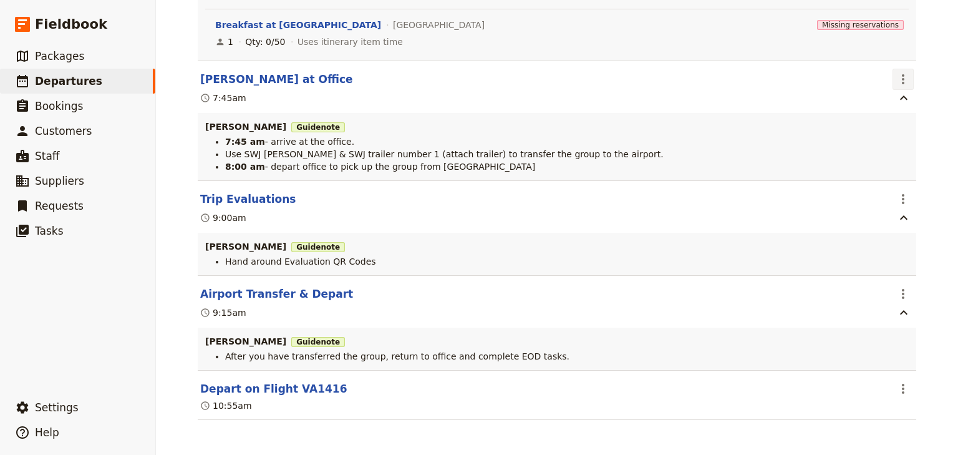
click at [902, 76] on icon "Actions" at bounding box center [903, 79] width 2 height 10
click at [887, 104] on span "Edit this itinerary item" at bounding box center [841, 104] width 98 height 12
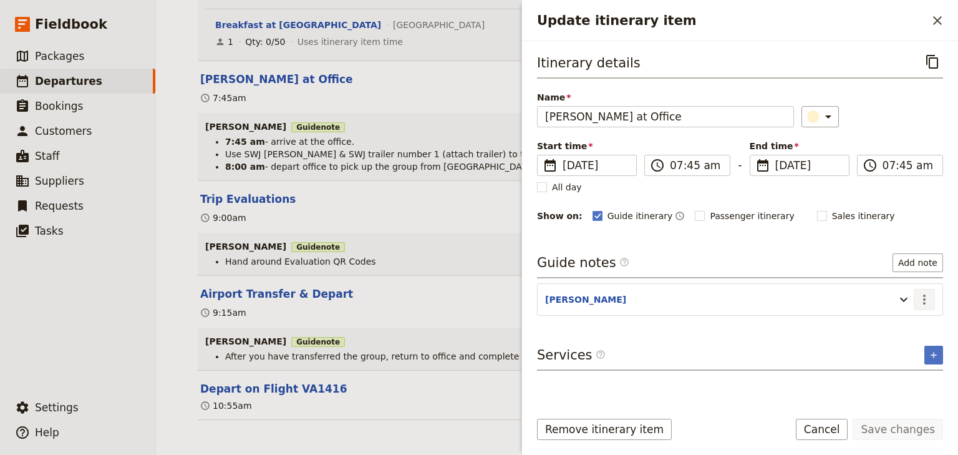
click at [924, 302] on icon "Actions" at bounding box center [924, 299] width 15 height 15
click at [891, 324] on span "Edit note" at bounding box center [888, 324] width 39 height 12
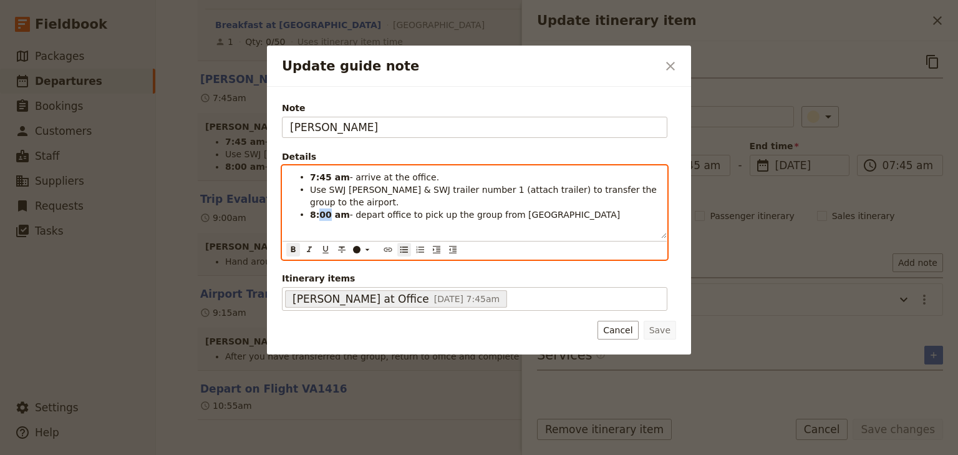
drag, startPoint x: 327, startPoint y: 202, endPoint x: 319, endPoint y: 201, distance: 7.5
click at [319, 210] on strong "8:00 am" at bounding box center [330, 215] width 40 height 10
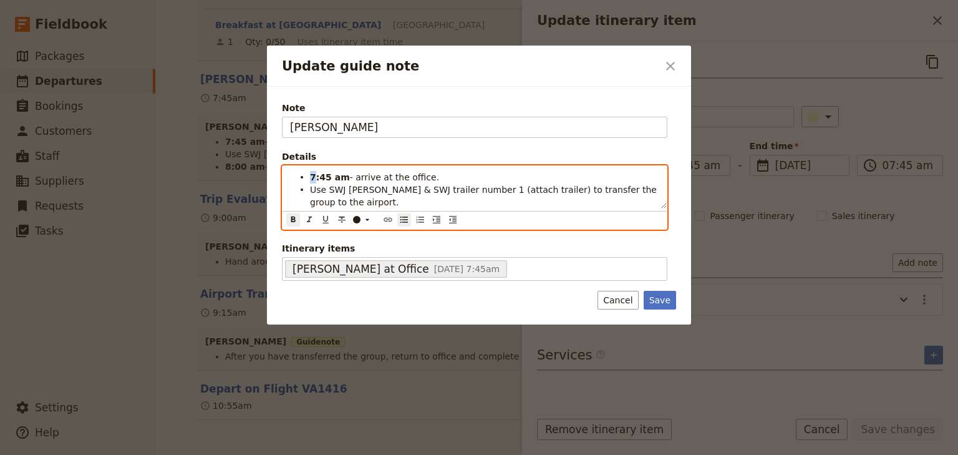
click at [310, 175] on strong "7:45 am" at bounding box center [330, 177] width 40 height 10
drag, startPoint x: 326, startPoint y: 177, endPoint x: 319, endPoint y: 177, distance: 6.9
click at [319, 177] on strong "8:45 am" at bounding box center [330, 177] width 40 height 10
click at [501, 192] on span "Use SWJ Rosa & SWJ trailer number 1 (attach trailer) to transfer the group to t…" at bounding box center [484, 196] width 349 height 22
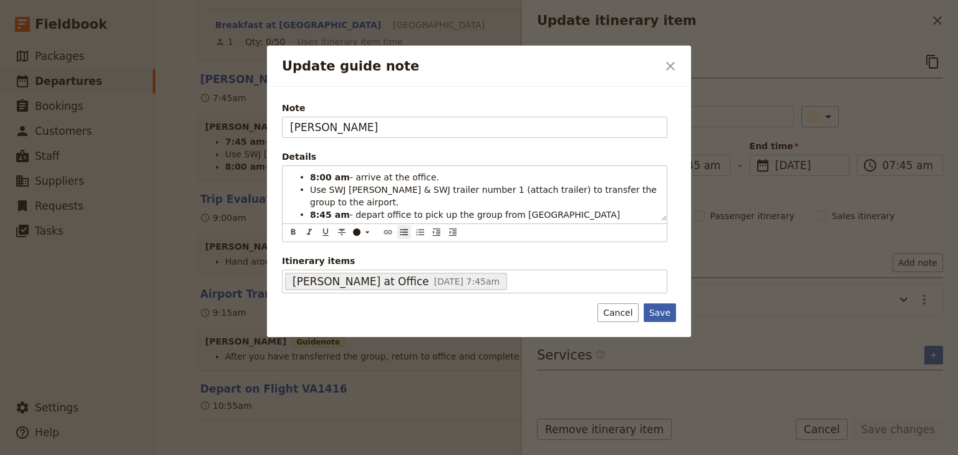
click at [664, 303] on button "Save" at bounding box center [660, 312] width 32 height 19
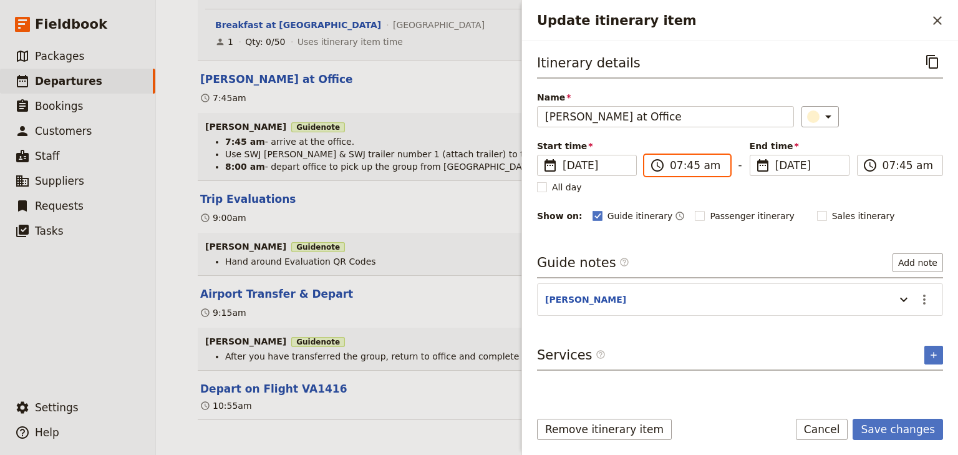
click at [670, 167] on input "07:45 am" at bounding box center [696, 165] width 52 height 15
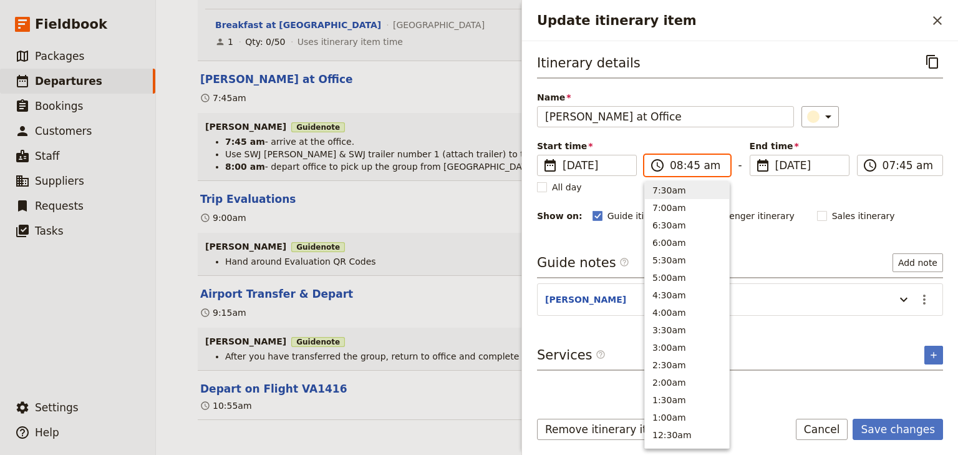
scroll to position [526, 0]
click at [688, 162] on input "08:45 am" at bounding box center [696, 165] width 52 height 15
type input "08:00 am"
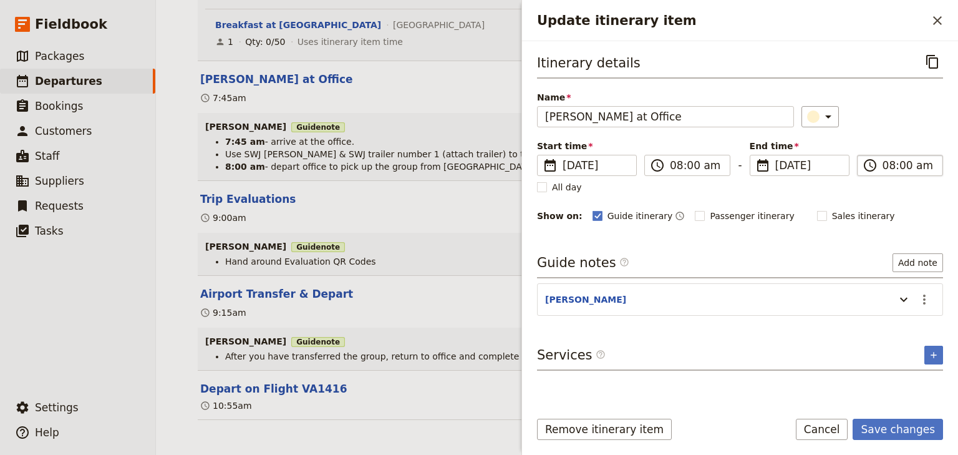
click at [891, 165] on input "08:00 am" at bounding box center [908, 165] width 52 height 15
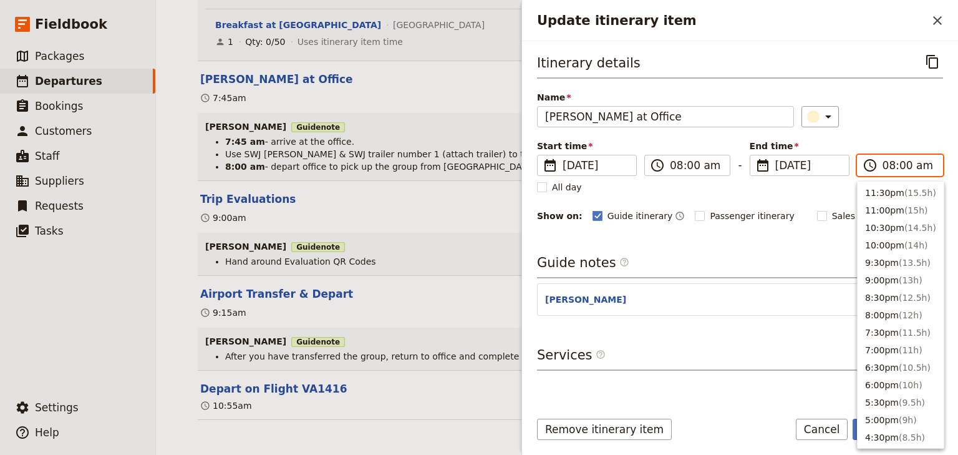
scroll to position [544, 0]
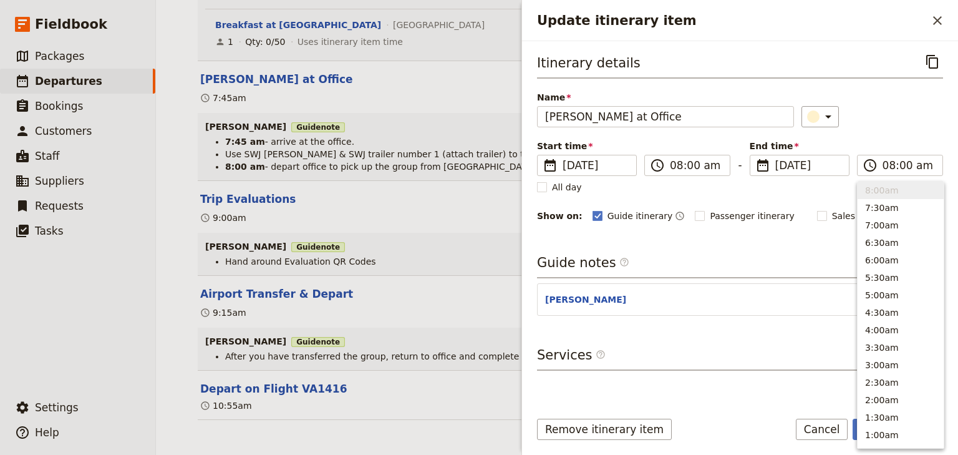
drag, startPoint x: 884, startPoint y: 142, endPoint x: 884, endPoint y: 284, distance: 141.6
click at [884, 144] on div "Start time ​ 11 Dec 2025 11/12/2025 2025-12-11 08:00 ​ 08:00 am - End time ​ 11…" at bounding box center [740, 158] width 406 height 36
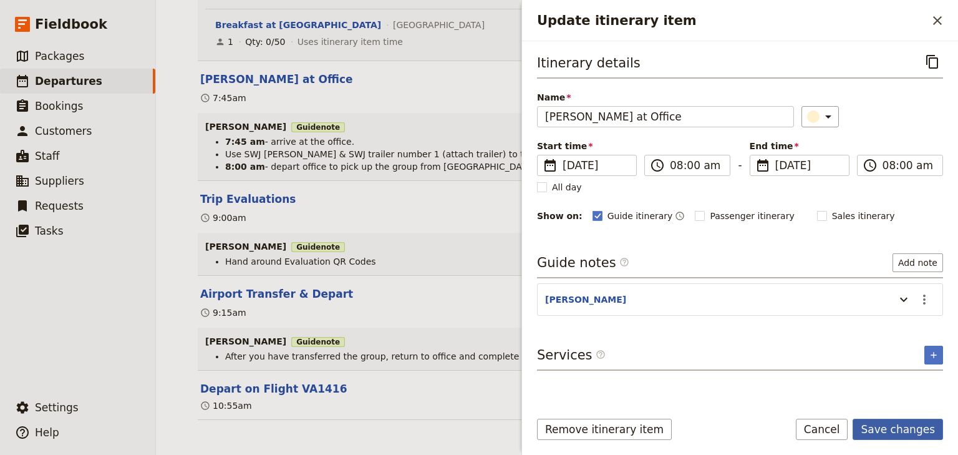
click at [885, 432] on button "Save changes" at bounding box center [898, 428] width 90 height 21
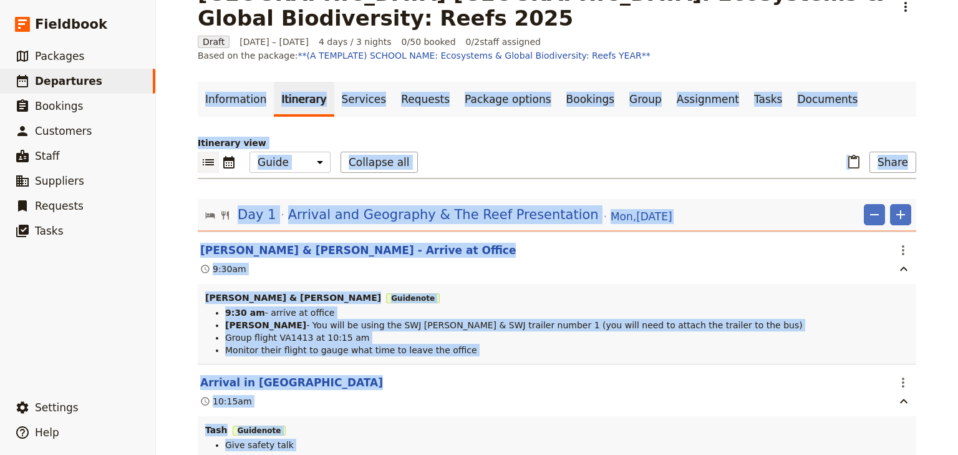
scroll to position [0, 0]
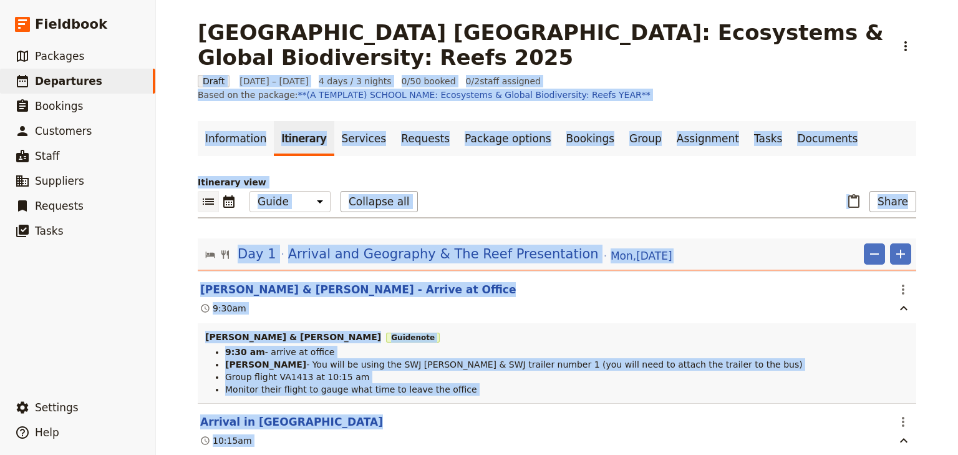
drag, startPoint x: 957, startPoint y: 382, endPoint x: 954, endPoint y: -5, distance: 386.7
click at [954, 0] on html "Fieldbook ​ ​ Fieldbook ​ ​ Packages ​ Departures ​ Bookings ​ Customers ​ Staf…" at bounding box center [479, 227] width 958 height 455
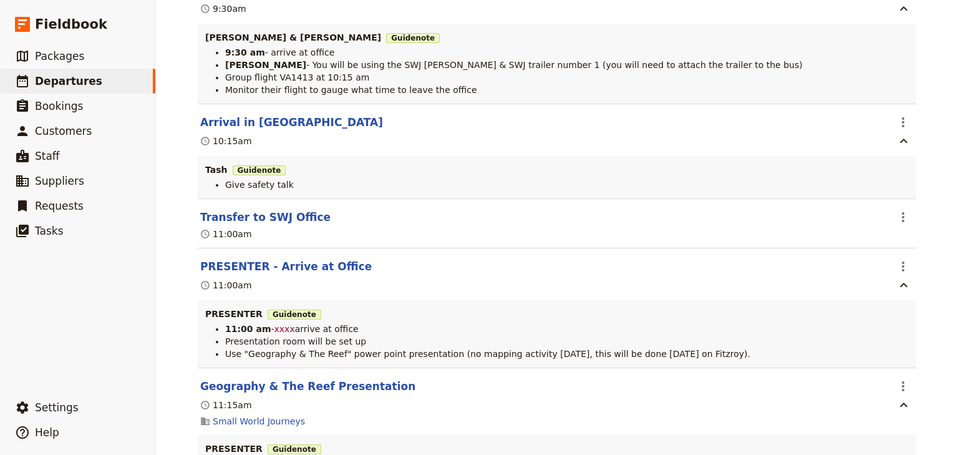
scroll to position [282, 0]
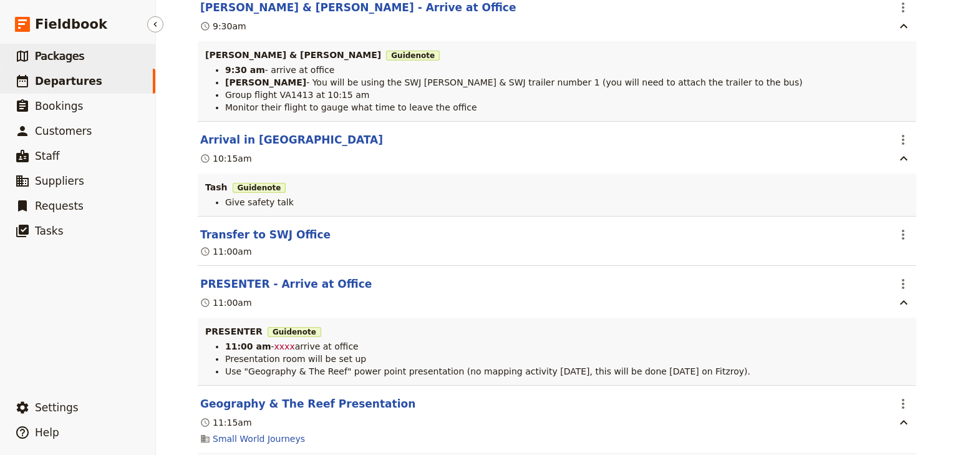
click at [55, 55] on span "Packages" at bounding box center [59, 56] width 49 height 12
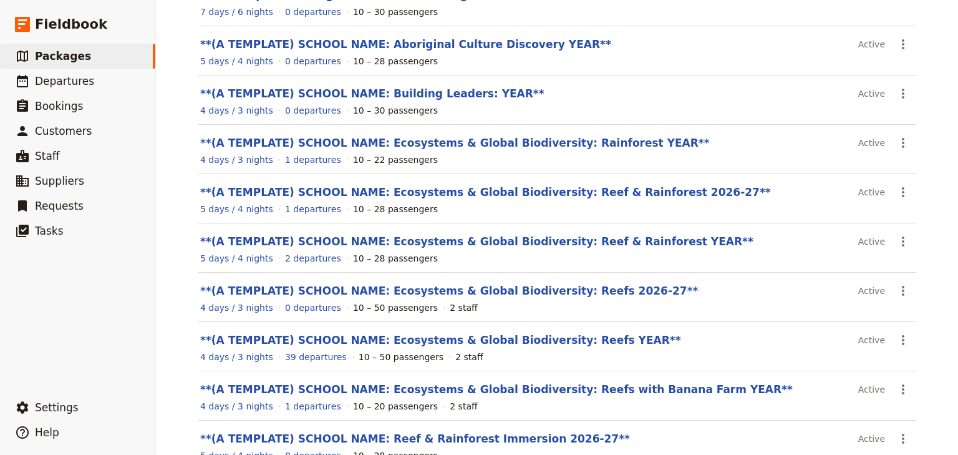
scroll to position [200, 0]
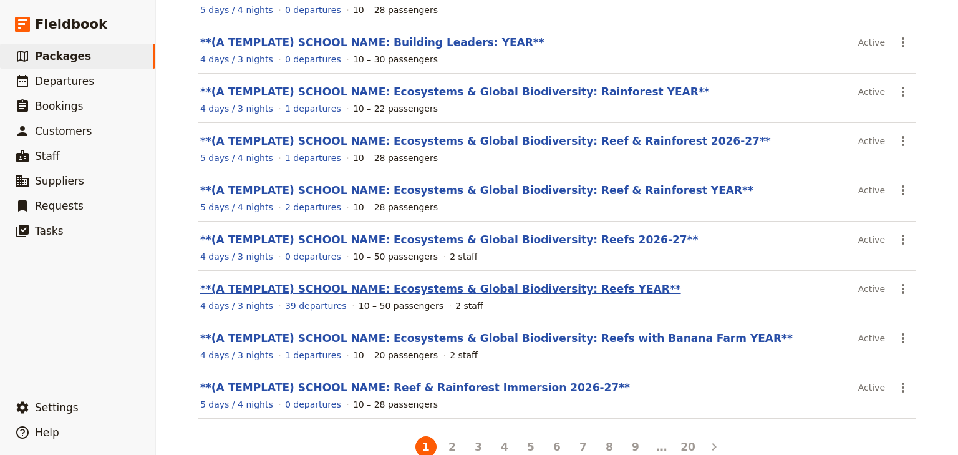
click at [556, 291] on link "**(A TEMPLATE) SCHOOL NAME: Ecosystems & Global Biodiversity: Reefs YEAR**" at bounding box center [440, 289] width 481 height 12
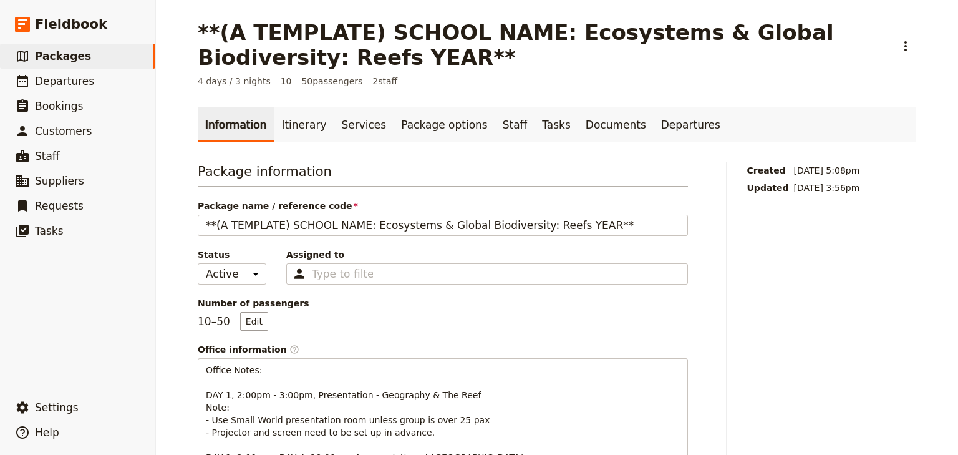
scroll to position [200, 0]
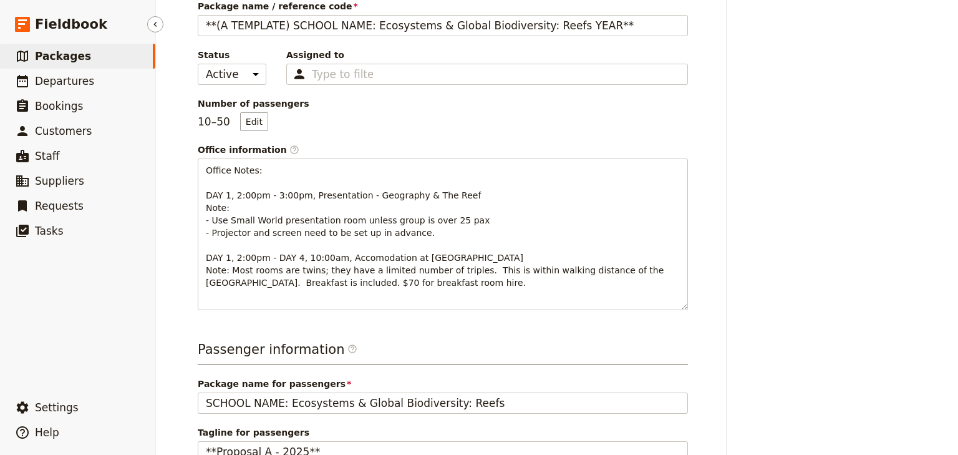
click at [66, 54] on span "Packages" at bounding box center [63, 56] width 56 height 12
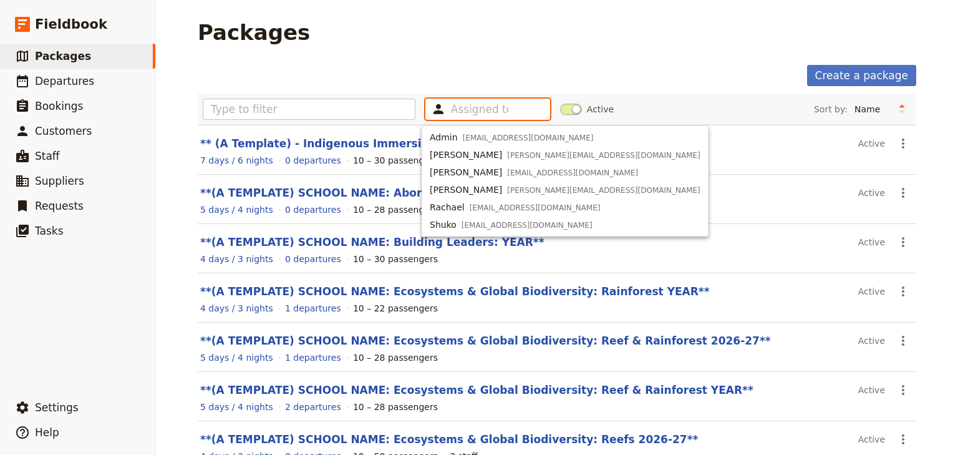
click at [491, 104] on input "text" at bounding box center [479, 109] width 57 height 15
click at [463, 135] on span "admin@smallworldjourneys.com.au" at bounding box center [528, 138] width 131 height 10
type input "63e494f617e66b9aad5552ba"
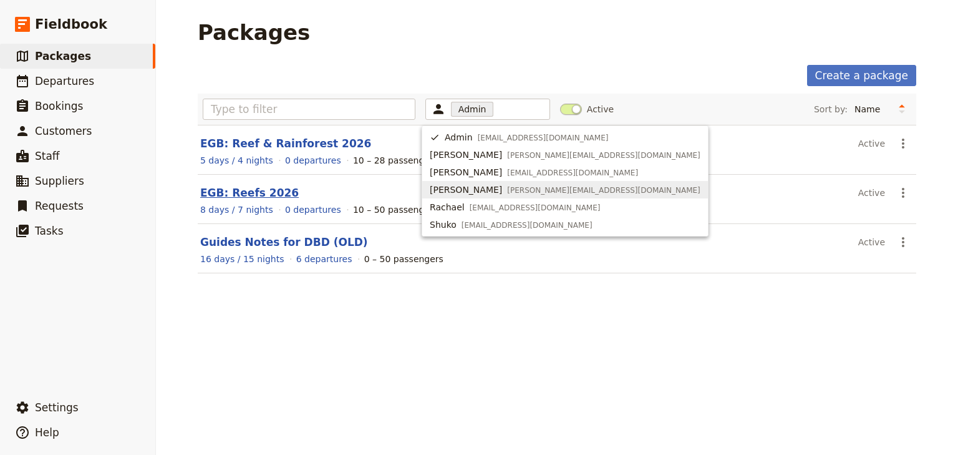
click at [252, 188] on link "EGB: Reefs 2026" at bounding box center [249, 192] width 99 height 12
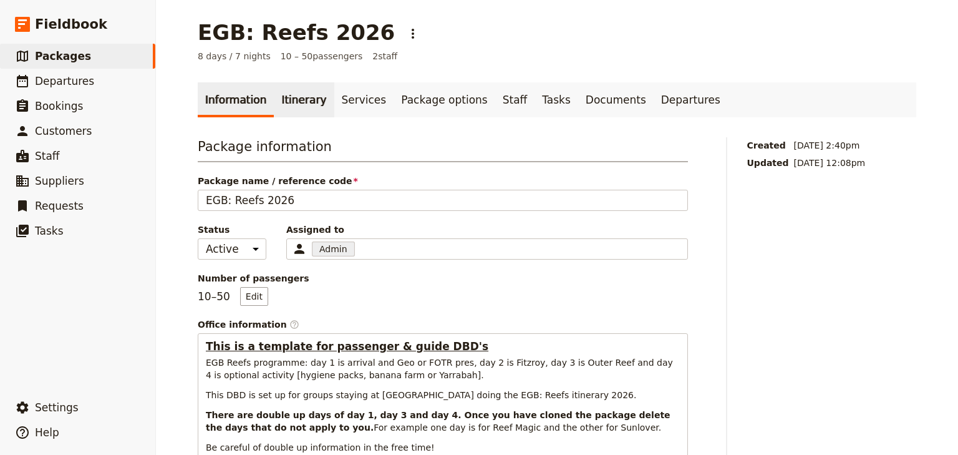
click at [299, 96] on link "Itinerary" at bounding box center [304, 99] width 60 height 35
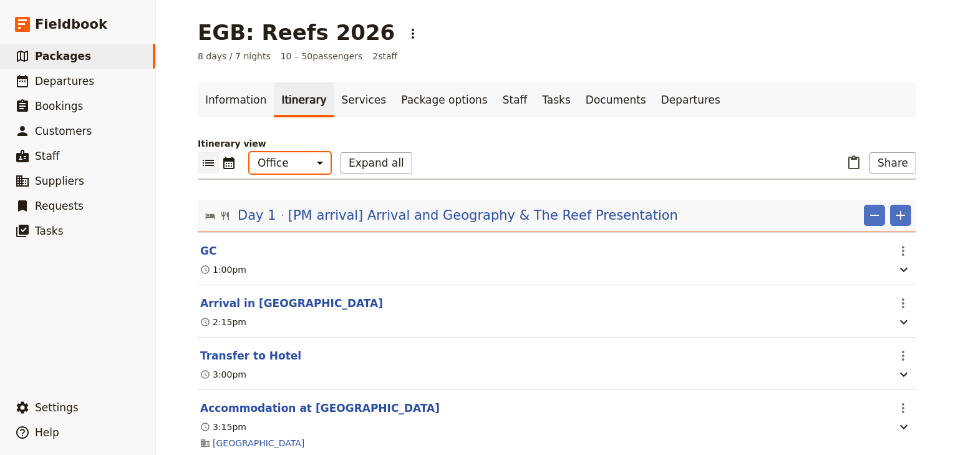
click at [292, 165] on select "Office Guide Passenger Sales" at bounding box center [289, 162] width 81 height 21
select select "PASSENGER"
click at [249, 152] on select "Office Guide Passenger Sales" at bounding box center [289, 162] width 81 height 21
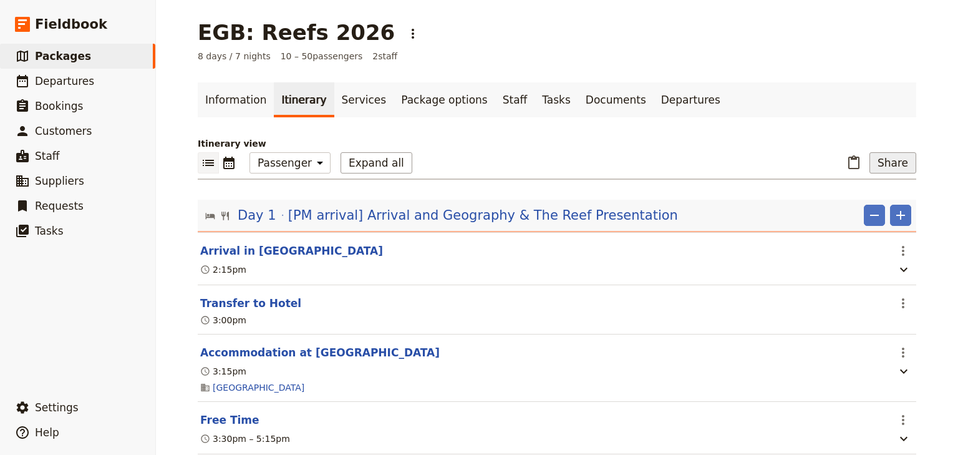
click at [892, 164] on button "Share" at bounding box center [892, 162] width 47 height 21
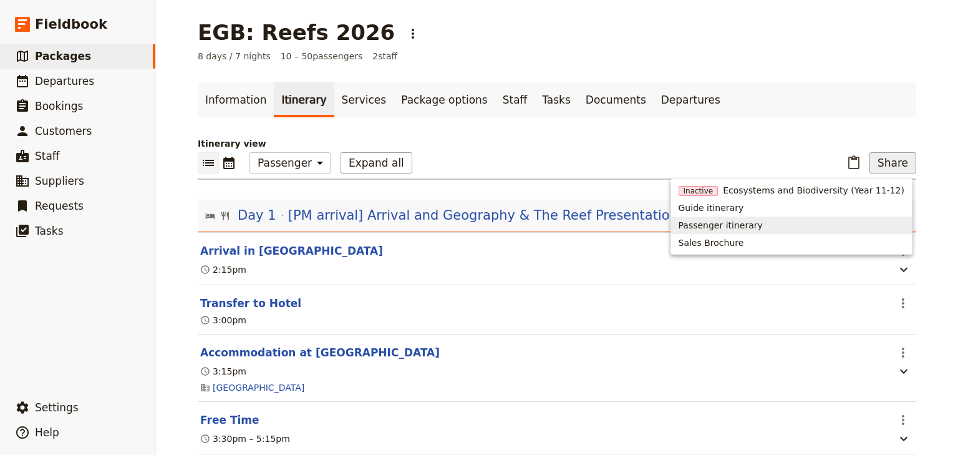
click at [728, 227] on span "Passenger itinerary" at bounding box center [721, 225] width 84 height 12
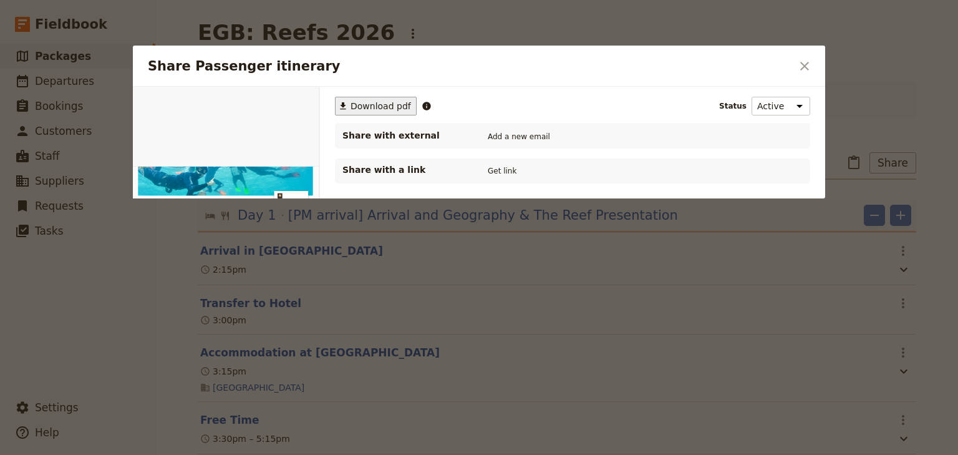
click at [373, 105] on span "Download pdf" at bounding box center [380, 106] width 60 height 12
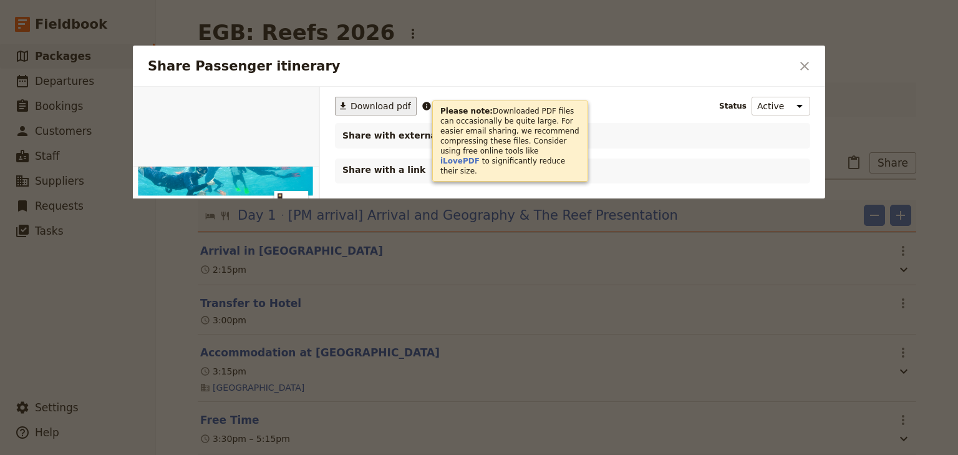
click at [802, 65] on icon "Close dialog" at bounding box center [804, 66] width 15 height 15
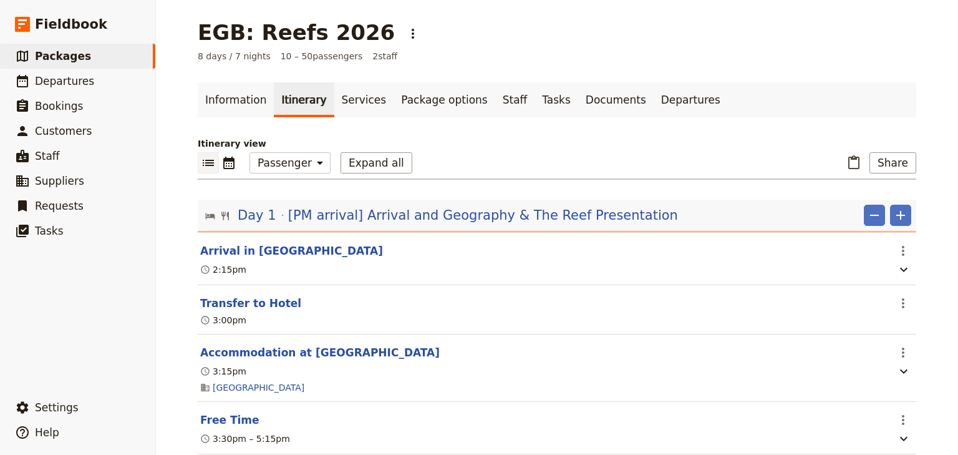
click at [244, 101] on link "Information" at bounding box center [236, 99] width 76 height 35
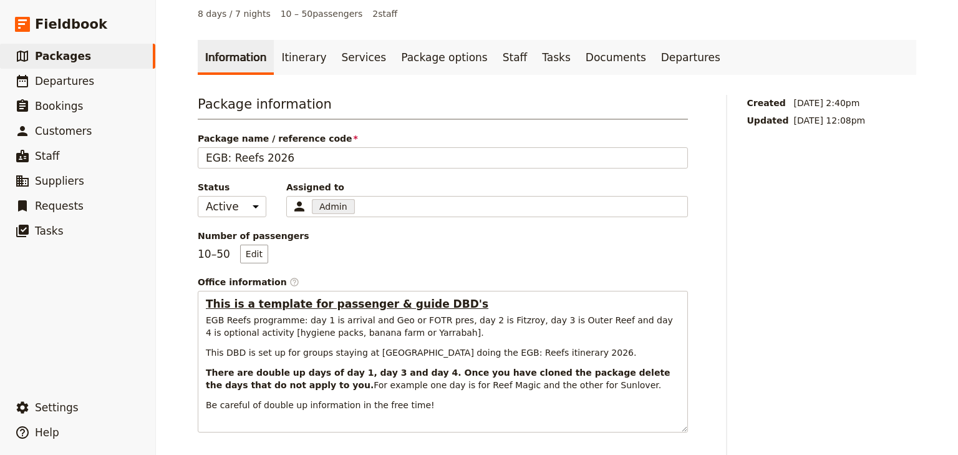
scroll to position [100, 0]
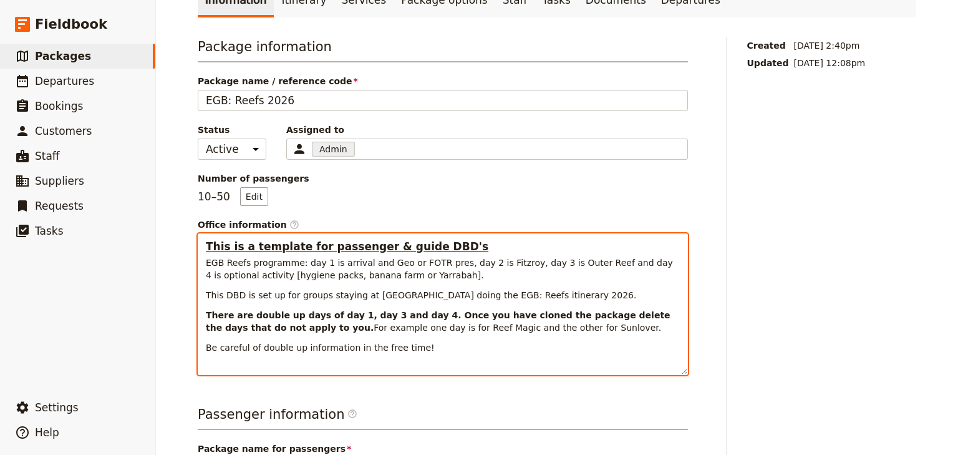
click at [532, 331] on p "There are double up days of day 1, day 3 and day 4. Once you have cloned the pa…" at bounding box center [443, 321] width 474 height 25
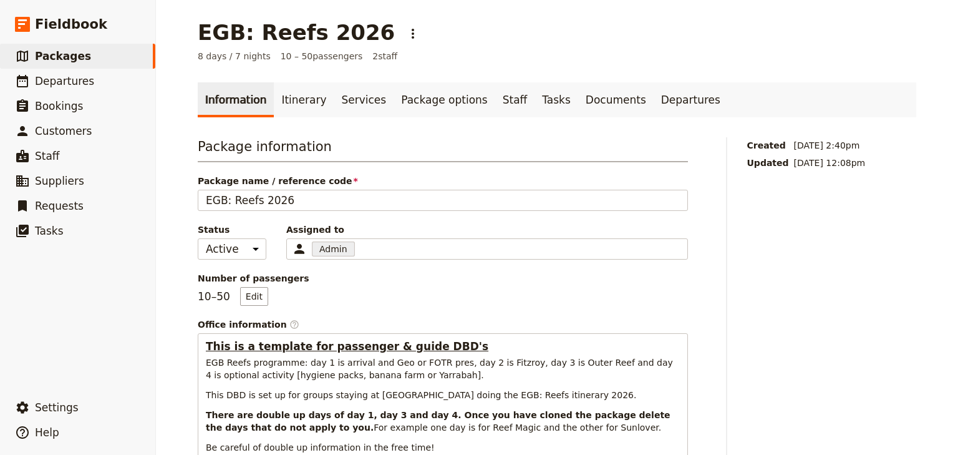
scroll to position [0, 0]
click at [285, 100] on link "Itinerary" at bounding box center [304, 99] width 60 height 35
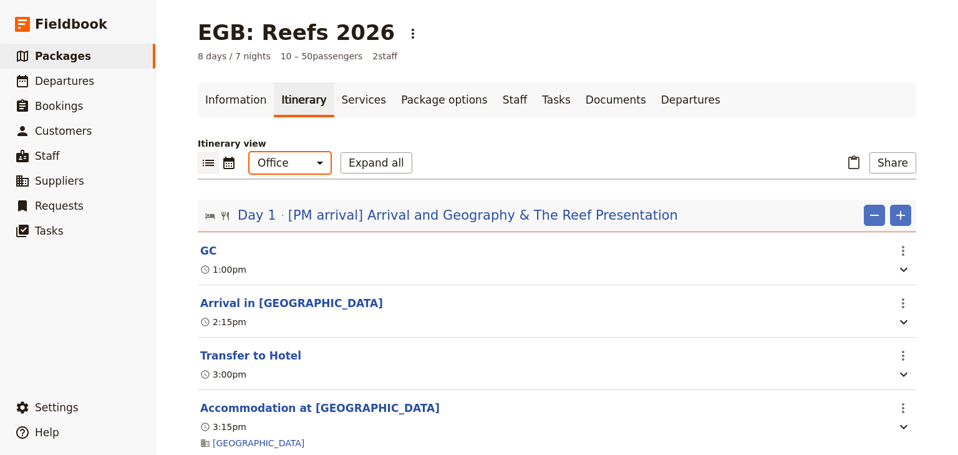
click at [291, 162] on select "Office Guide Passenger Sales" at bounding box center [289, 162] width 81 height 21
select select "STAFF"
click at [249, 152] on select "Office Guide Passenger Sales" at bounding box center [289, 162] width 81 height 21
click at [886, 164] on button "Share" at bounding box center [892, 162] width 47 height 21
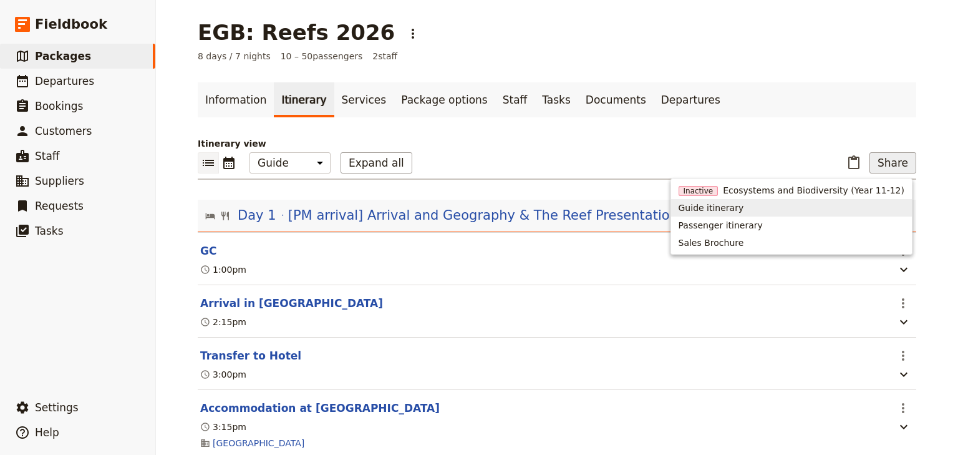
click at [744, 207] on span "Guide itinerary" at bounding box center [711, 207] width 65 height 12
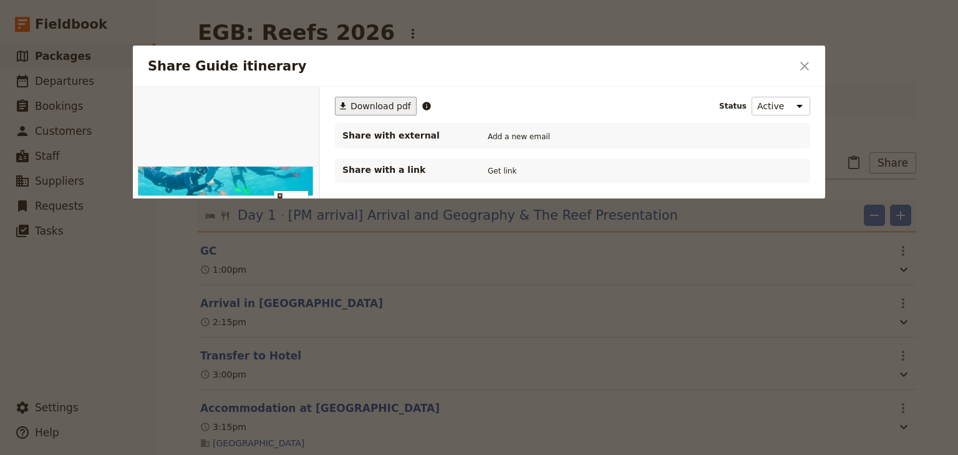
click at [367, 111] on span "Download pdf" at bounding box center [380, 106] width 60 height 12
click at [802, 60] on icon "Close dialog" at bounding box center [804, 66] width 15 height 15
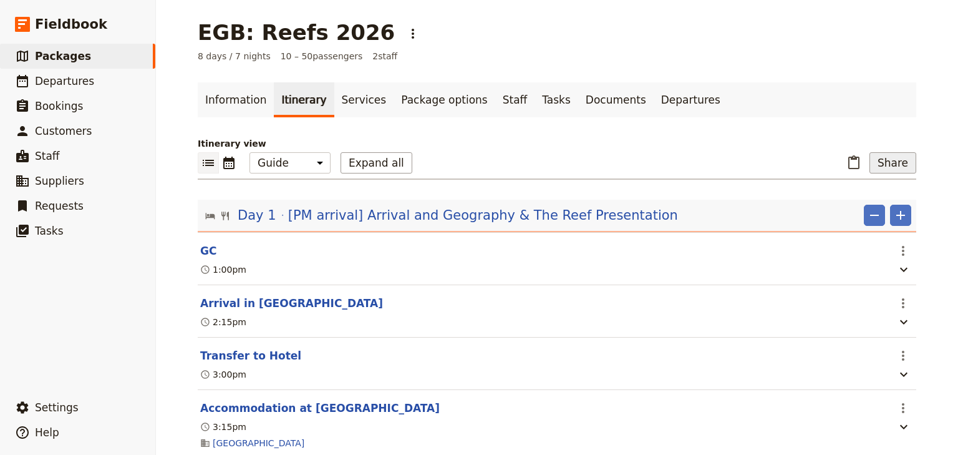
click at [894, 165] on button "Share" at bounding box center [892, 162] width 47 height 21
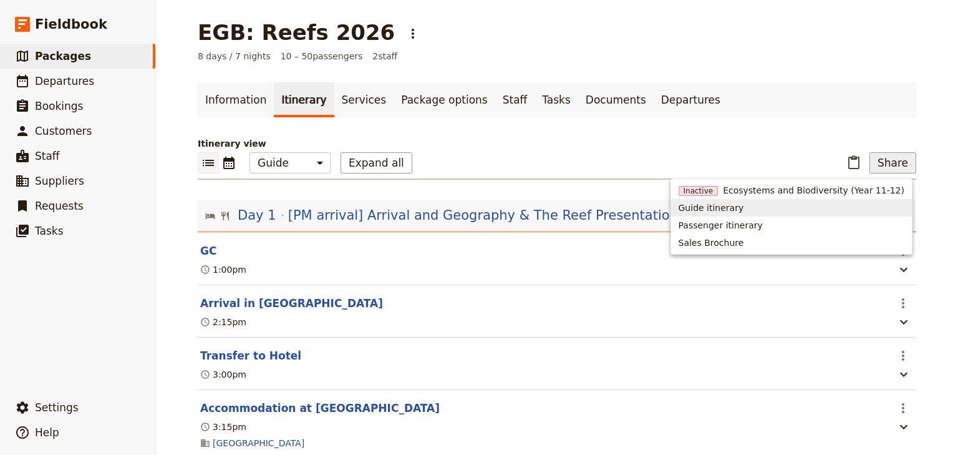
click at [717, 212] on span "Guide itinerary" at bounding box center [711, 207] width 65 height 12
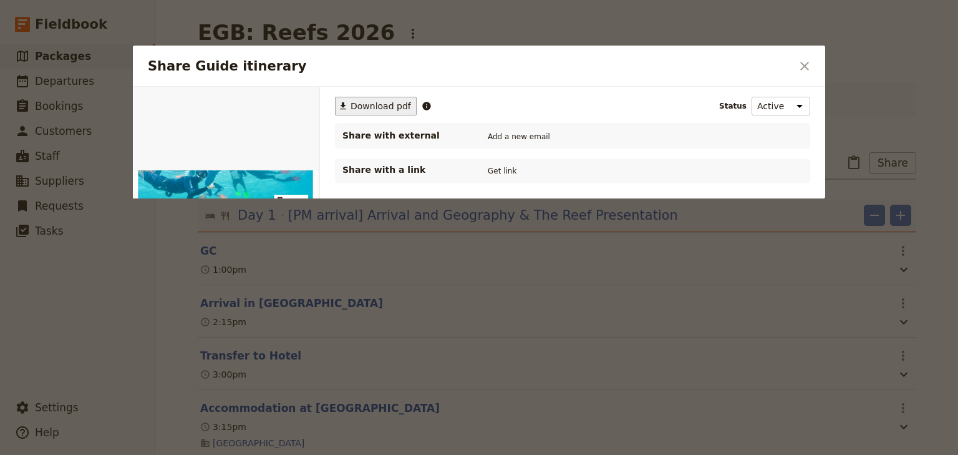
click at [371, 110] on span "Download pdf" at bounding box center [380, 106] width 60 height 12
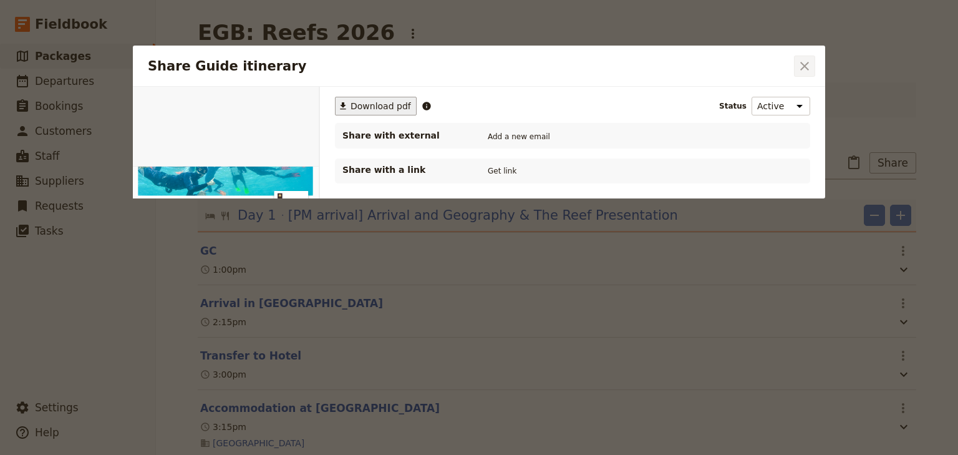
click at [800, 65] on icon "Close dialog" at bounding box center [804, 66] width 15 height 15
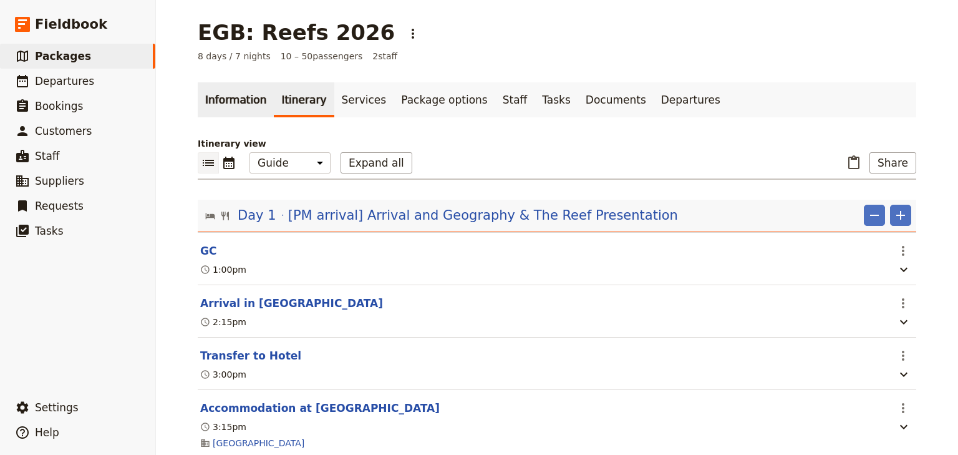
click at [216, 100] on link "Information" at bounding box center [236, 99] width 76 height 35
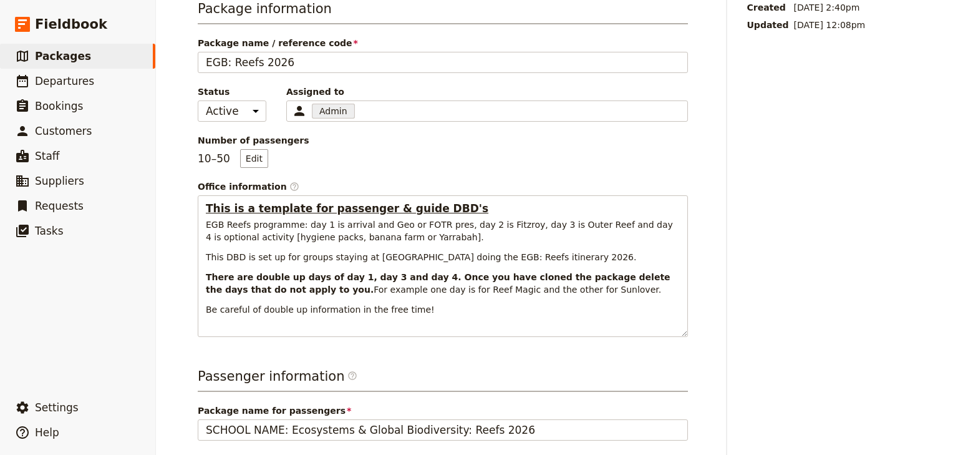
scroll to position [100, 0]
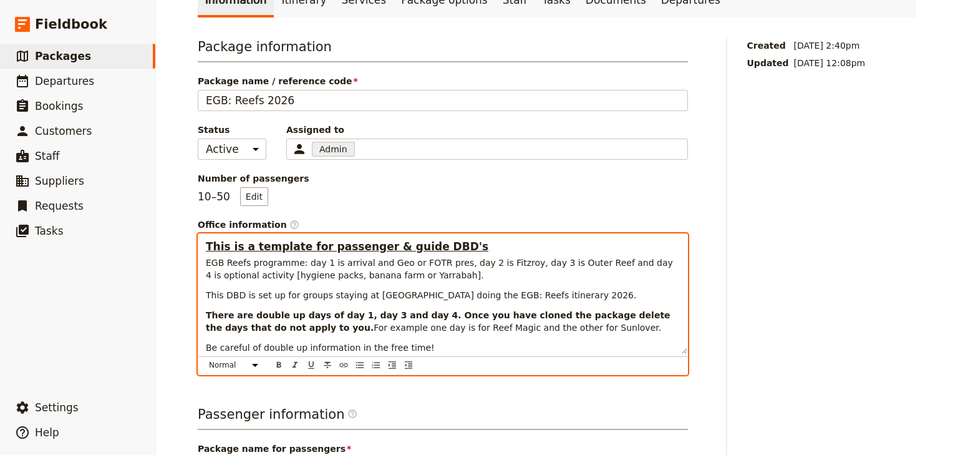
click at [514, 342] on p "Be careful of double up information in the free time!" at bounding box center [443, 347] width 474 height 12
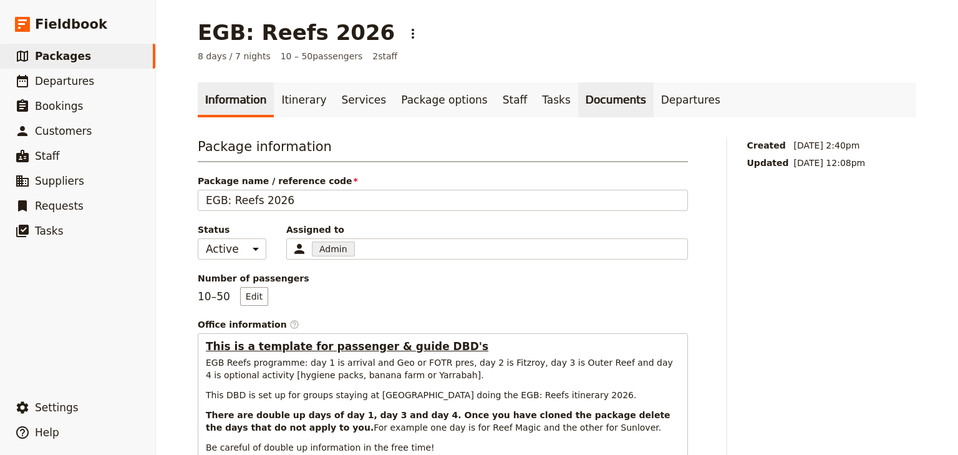
click at [578, 103] on link "Documents" at bounding box center [615, 99] width 75 height 35
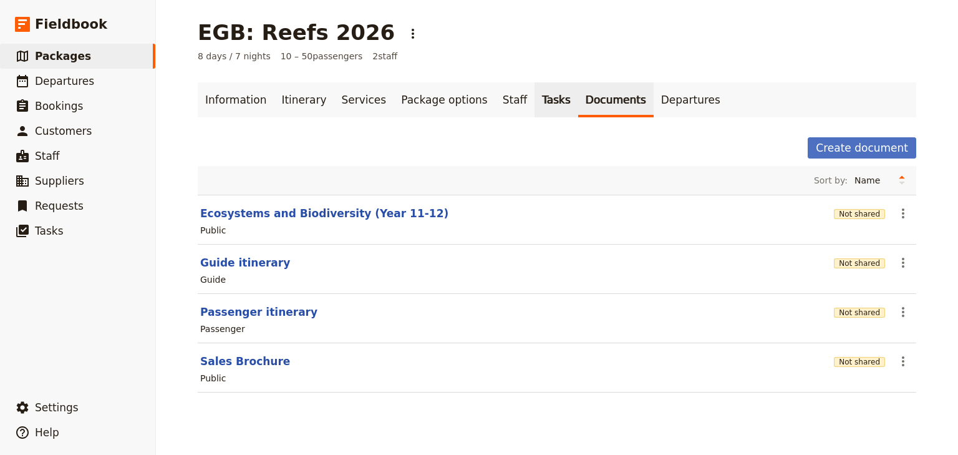
click at [534, 98] on link "Tasks" at bounding box center [556, 99] width 44 height 35
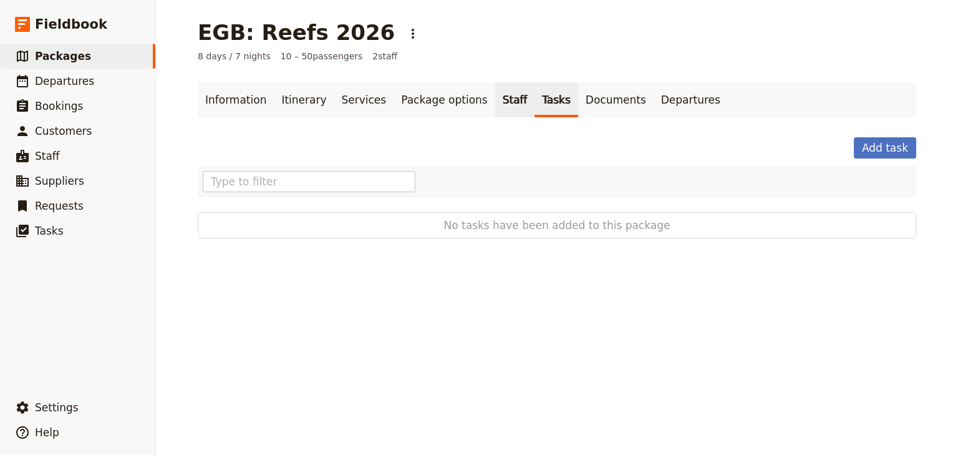
click at [495, 100] on link "Staff" at bounding box center [515, 99] width 40 height 35
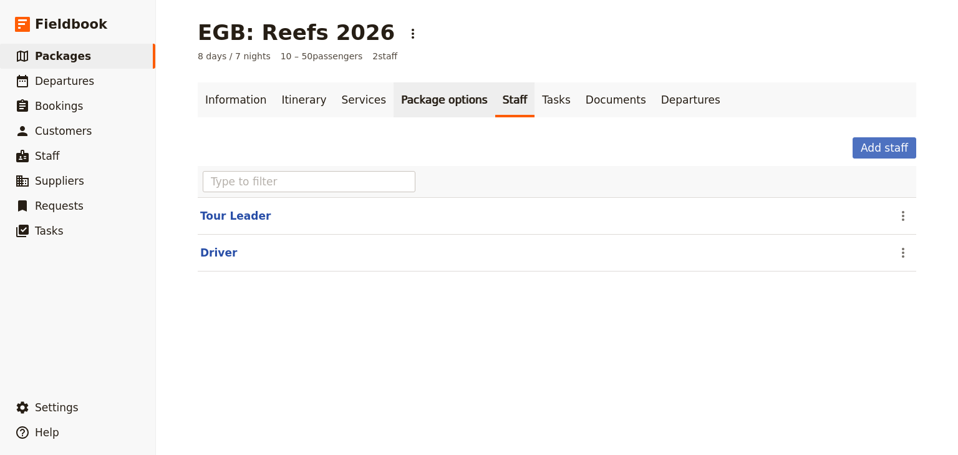
click at [405, 100] on link "Package options" at bounding box center [444, 99] width 101 height 35
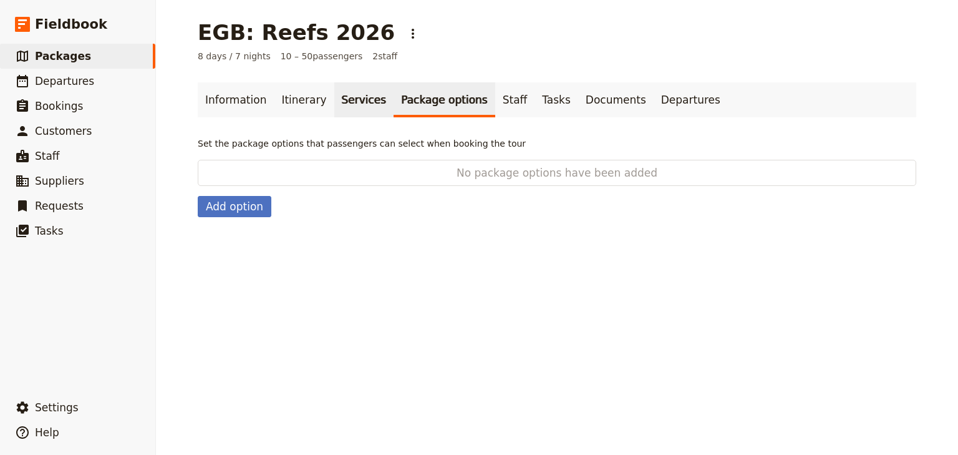
click at [347, 97] on link "Services" at bounding box center [364, 99] width 60 height 35
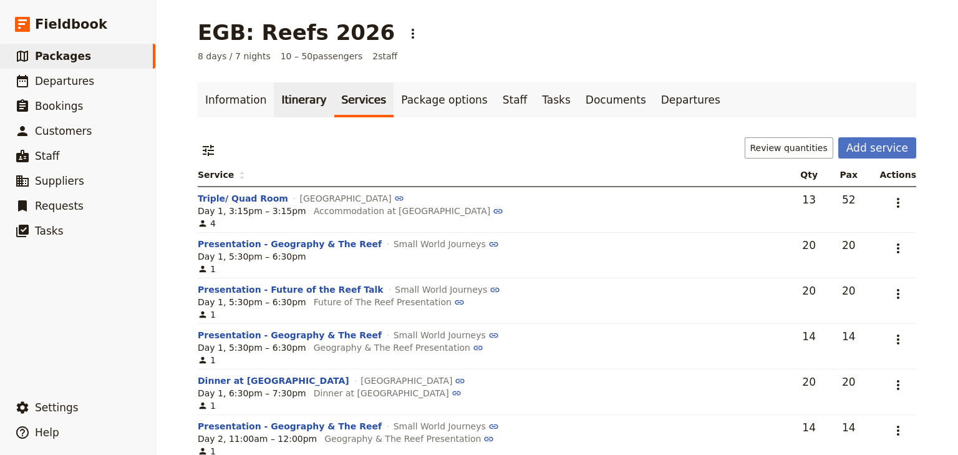
click at [298, 100] on link "Itinerary" at bounding box center [304, 99] width 60 height 35
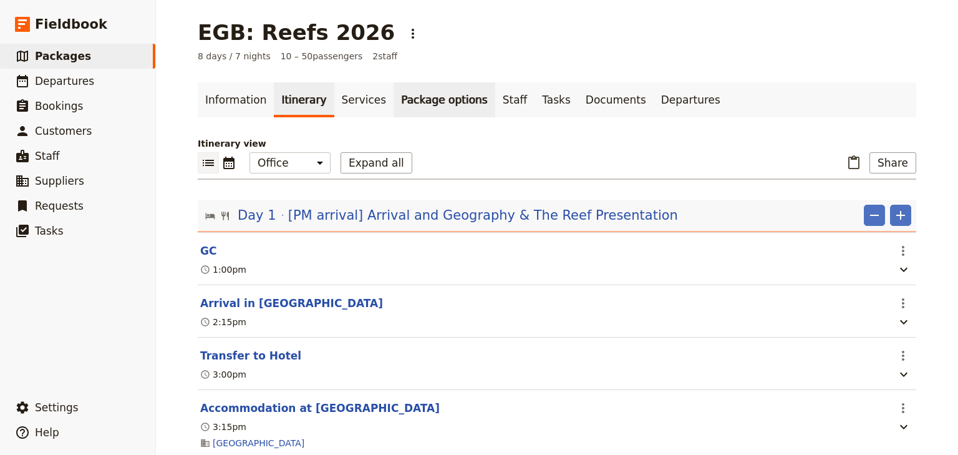
click at [418, 100] on link "Package options" at bounding box center [444, 99] width 101 height 35
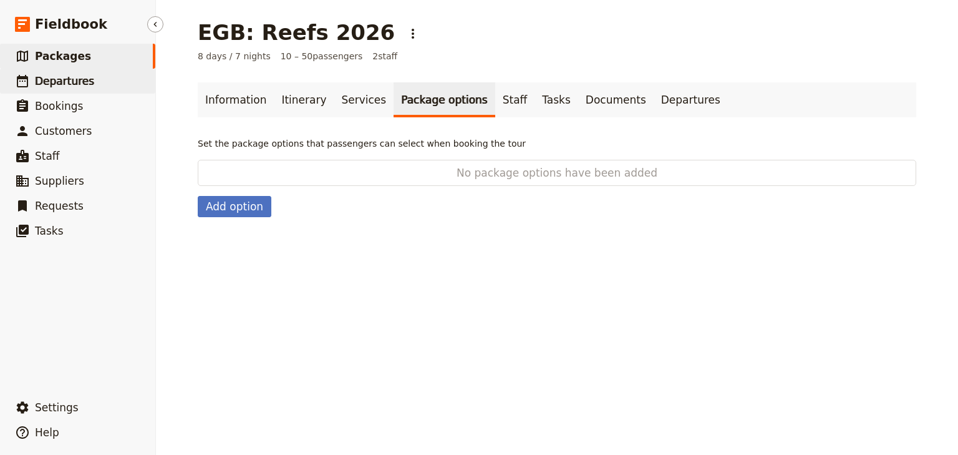
click at [46, 85] on span "Departures" at bounding box center [64, 81] width 59 height 12
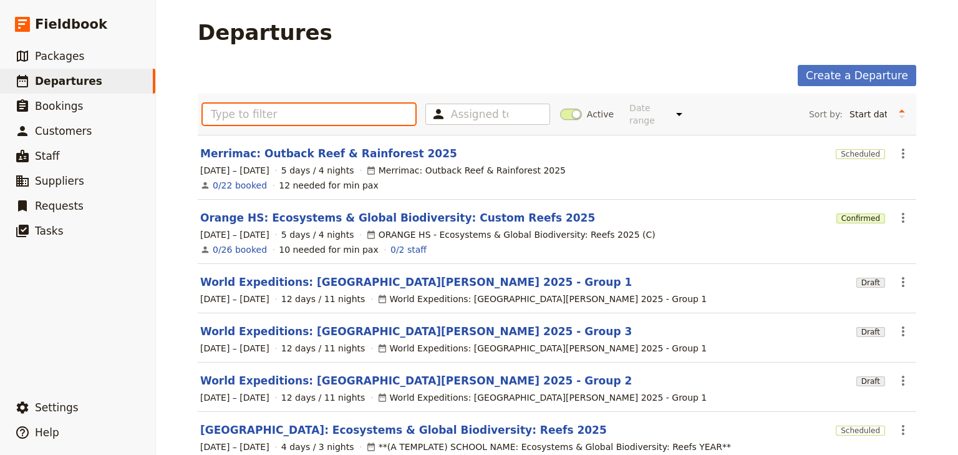
click at [226, 111] on input "text" at bounding box center [309, 114] width 213 height 21
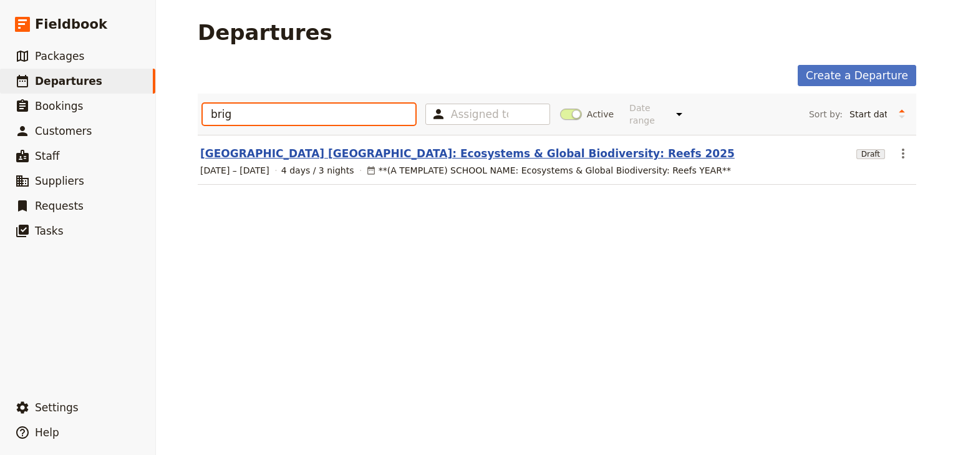
type input "brig"
click at [292, 146] on link "Brigidine College Randwick: Ecosystems & Global Biodiversity: Reefs 2025" at bounding box center [467, 153] width 534 height 15
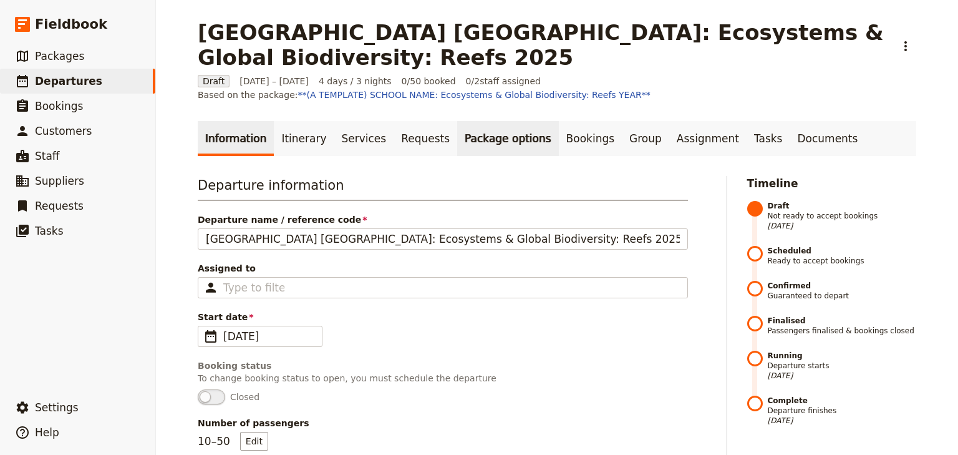
click at [496, 140] on link "Package options" at bounding box center [507, 138] width 101 height 35
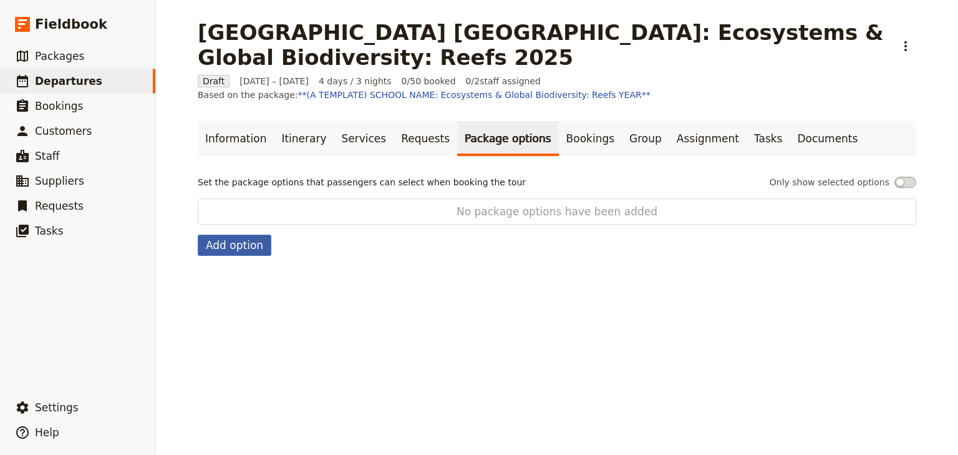
click at [234, 247] on button "Add option" at bounding box center [235, 244] width 74 height 21
select select "addOn"
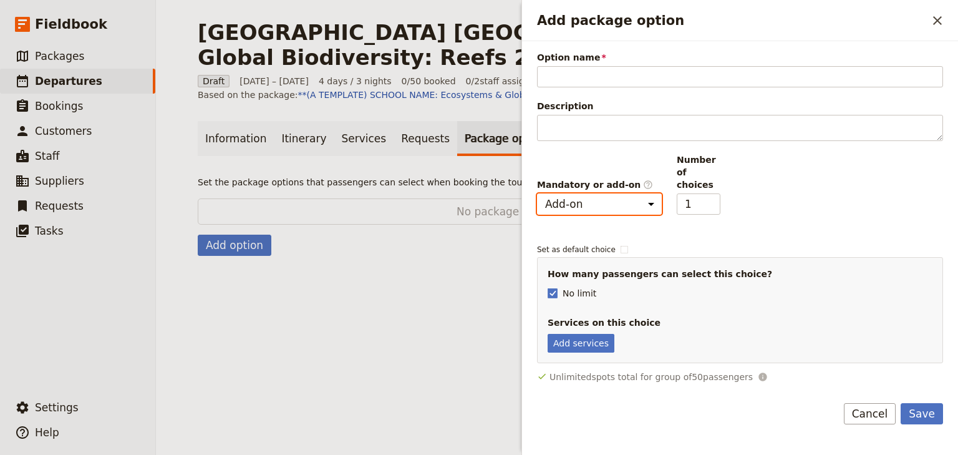
click at [650, 193] on select "Mandatory Add-on" at bounding box center [599, 203] width 125 height 21
click at [648, 193] on select "Mandatory Add-on" at bounding box center [599, 203] width 125 height 21
click at [466, 139] on link "Package options" at bounding box center [507, 138] width 101 height 35
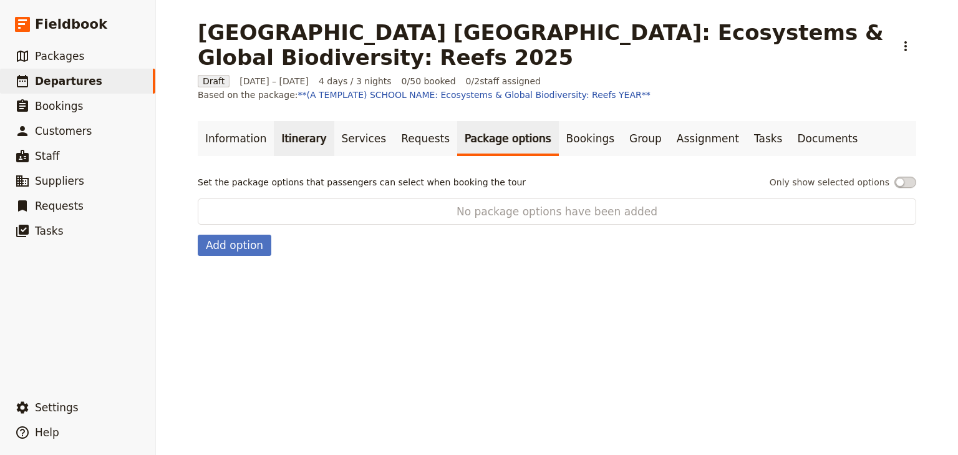
click at [295, 140] on link "Itinerary" at bounding box center [304, 138] width 60 height 35
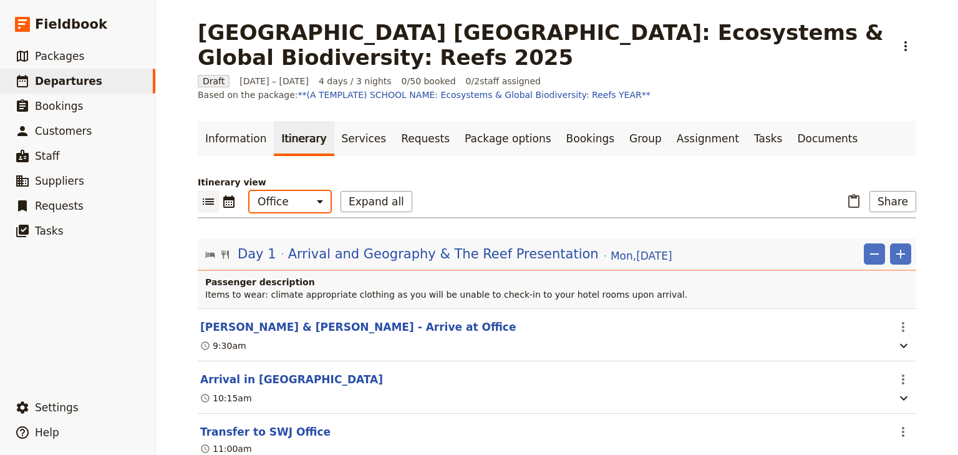
click at [312, 202] on select "Office Guide Passenger Sales" at bounding box center [289, 201] width 81 height 21
click at [369, 202] on button "Expand all" at bounding box center [377, 201] width 72 height 21
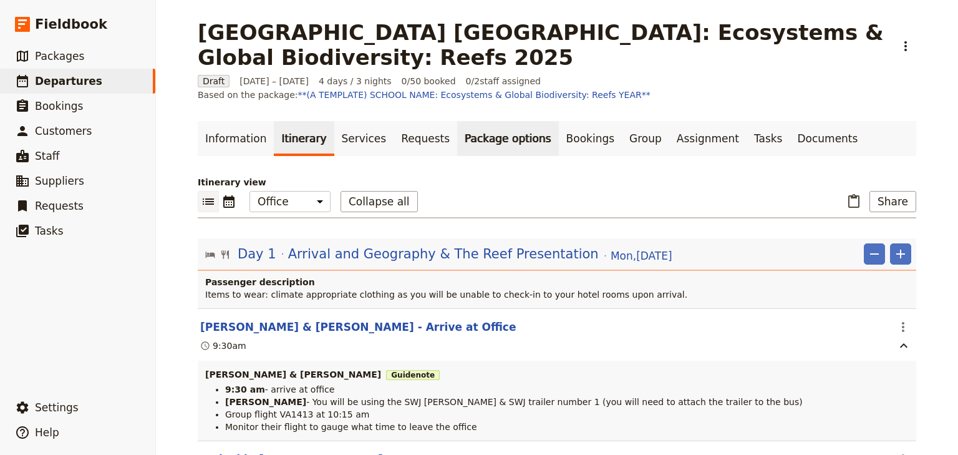
click at [478, 137] on link "Package options" at bounding box center [507, 138] width 101 height 35
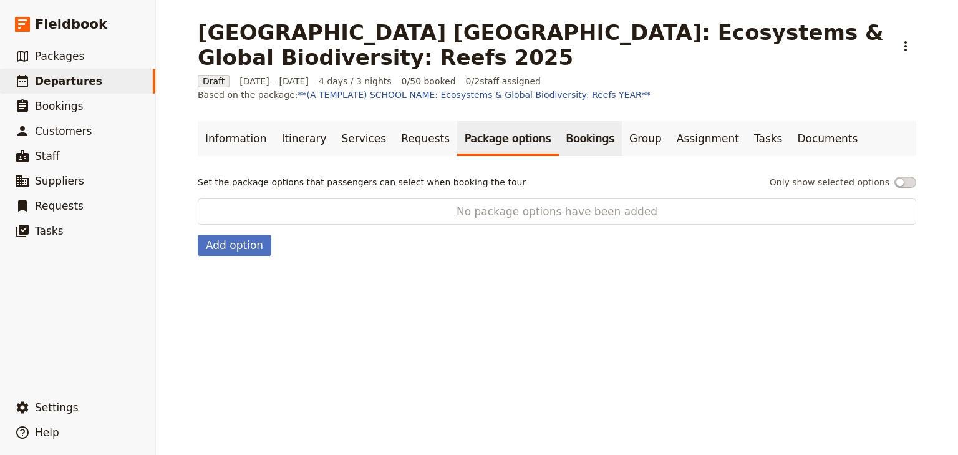
click at [559, 137] on link "Bookings" at bounding box center [590, 138] width 63 height 35
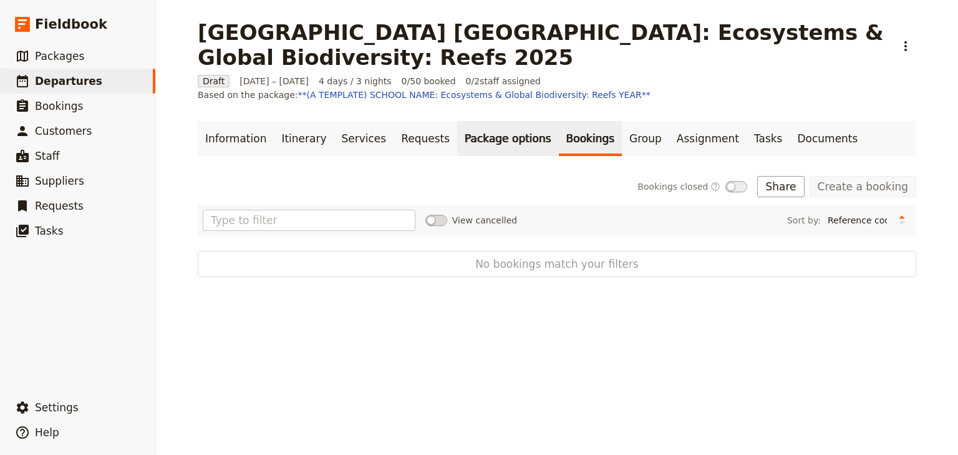
click at [474, 137] on link "Package options" at bounding box center [507, 138] width 101 height 35
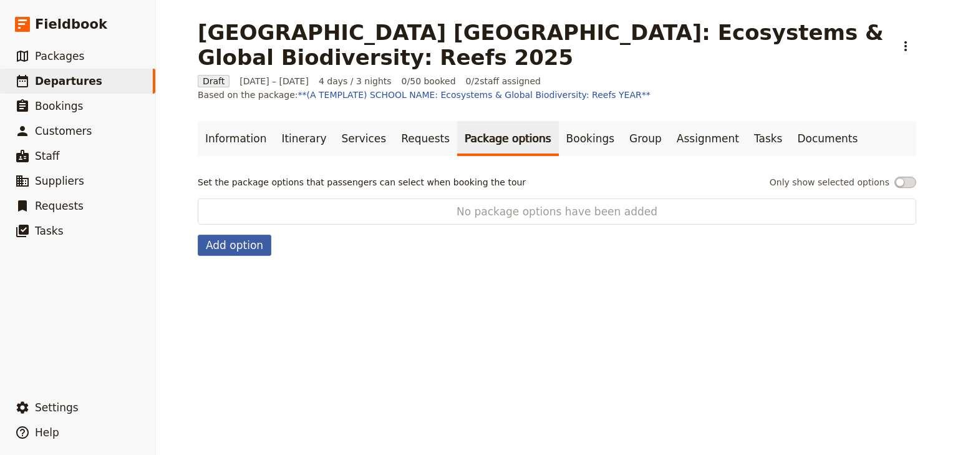
click at [220, 243] on button "Add option" at bounding box center [235, 244] width 74 height 21
select select "addOn"
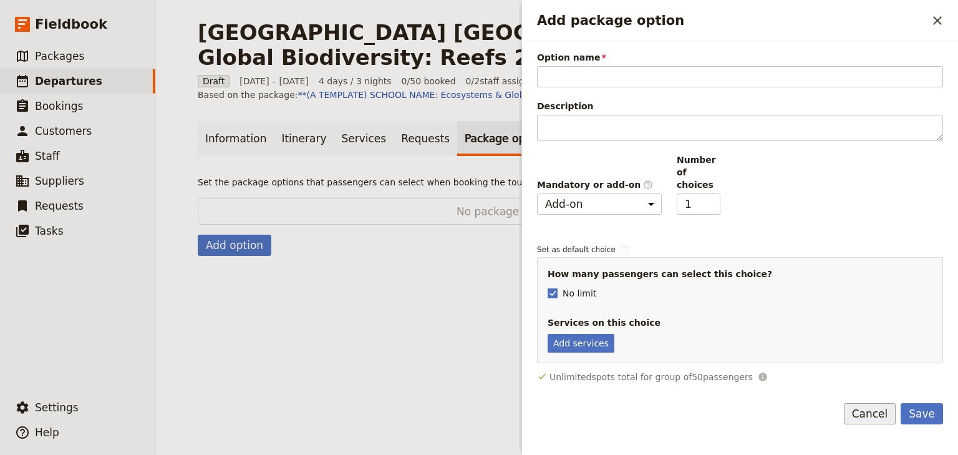
click at [881, 403] on button "Cancel" at bounding box center [870, 413] width 52 height 21
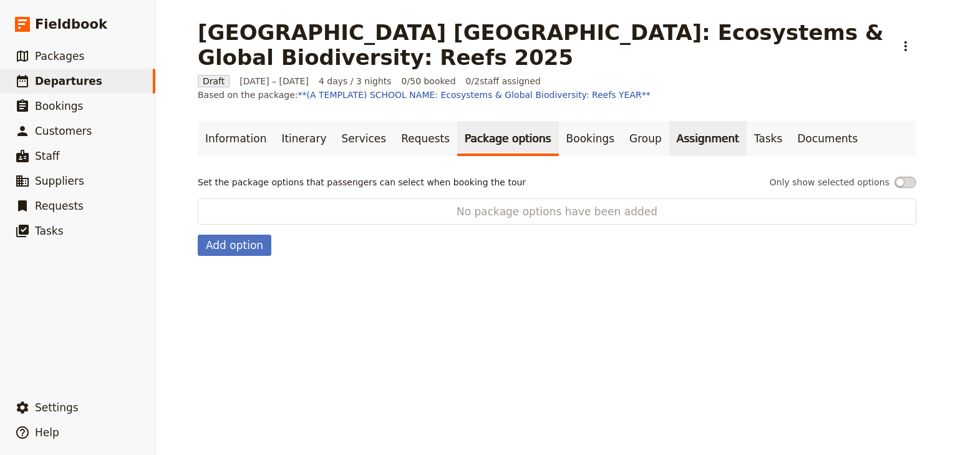
click at [669, 142] on link "Assignment" at bounding box center [707, 138] width 77 height 35
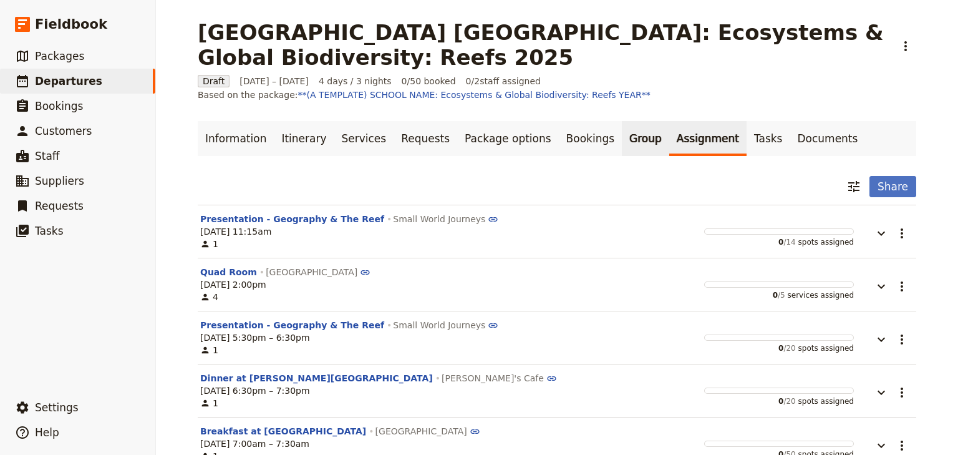
click at [622, 142] on link "Group" at bounding box center [645, 138] width 47 height 35
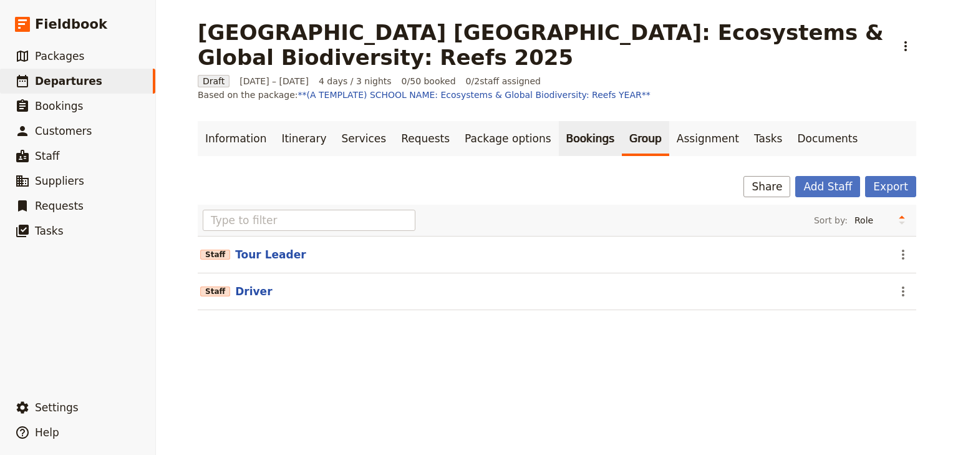
click at [559, 139] on link "Bookings" at bounding box center [590, 138] width 63 height 35
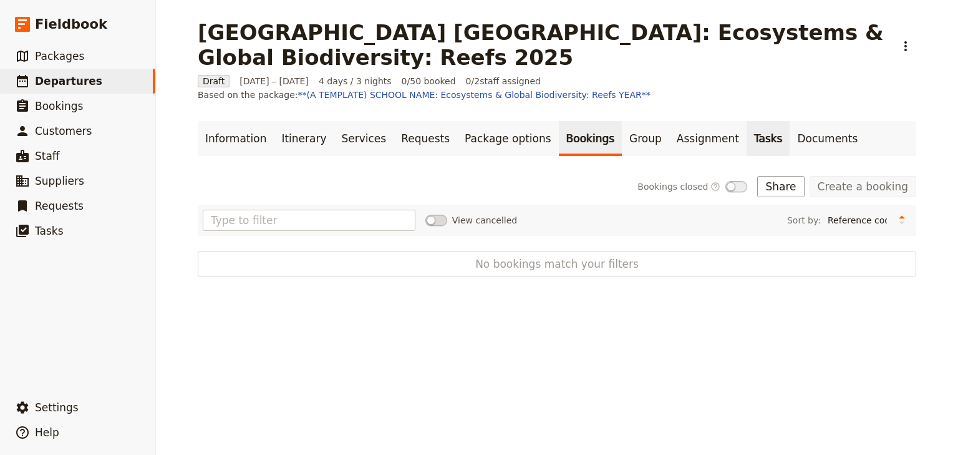
click at [746, 138] on link "Tasks" at bounding box center [768, 138] width 44 height 35
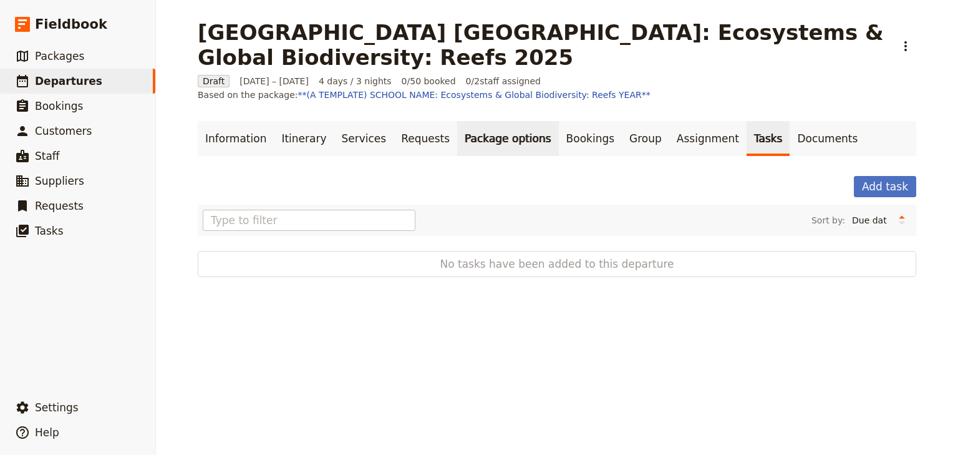
click at [495, 142] on link "Package options" at bounding box center [507, 138] width 101 height 35
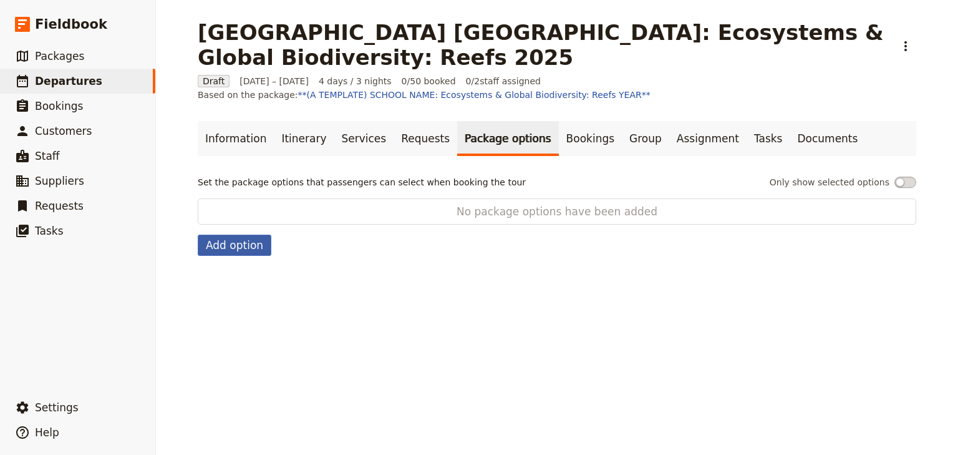
click at [227, 247] on button "Add option" at bounding box center [235, 244] width 74 height 21
select select "addOn"
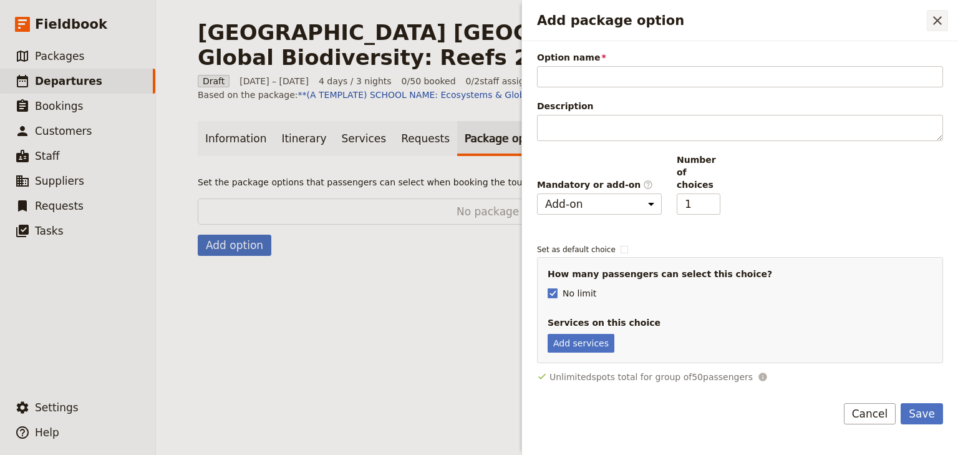
click at [935, 18] on icon "Close drawer" at bounding box center [937, 20] width 9 height 9
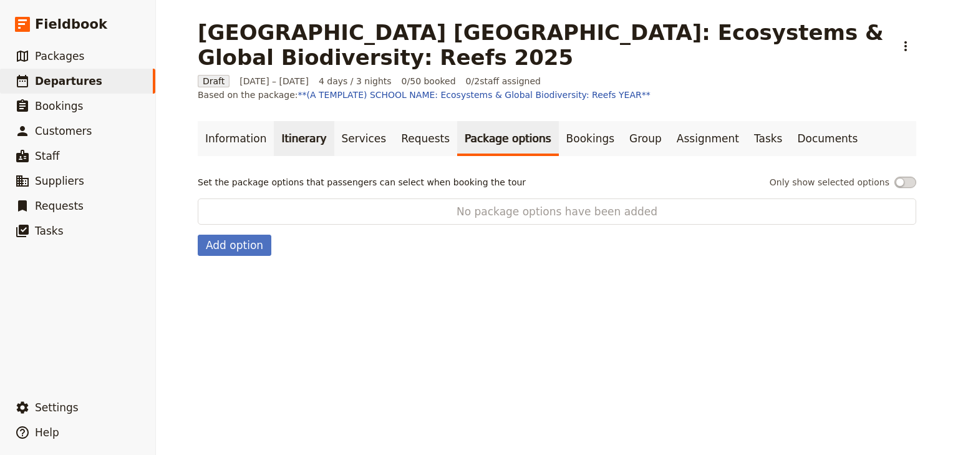
click at [300, 140] on link "Itinerary" at bounding box center [304, 138] width 60 height 35
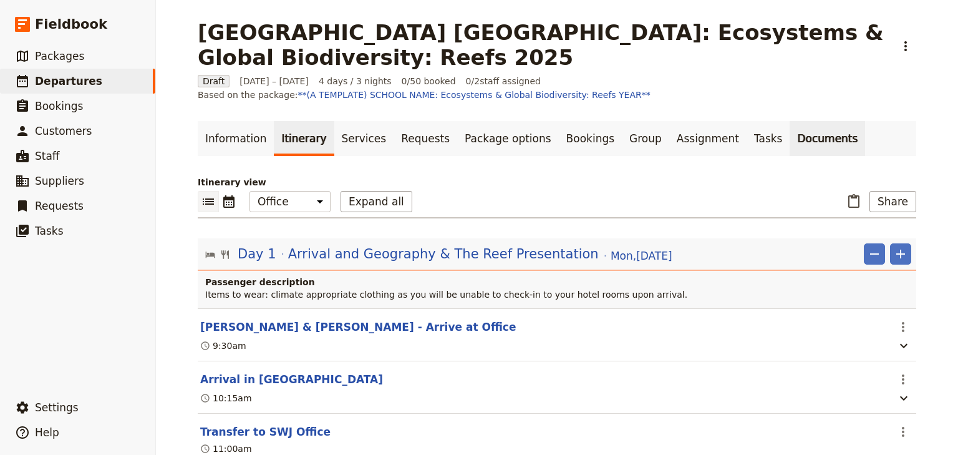
click at [790, 132] on link "Documents" at bounding box center [827, 138] width 75 height 35
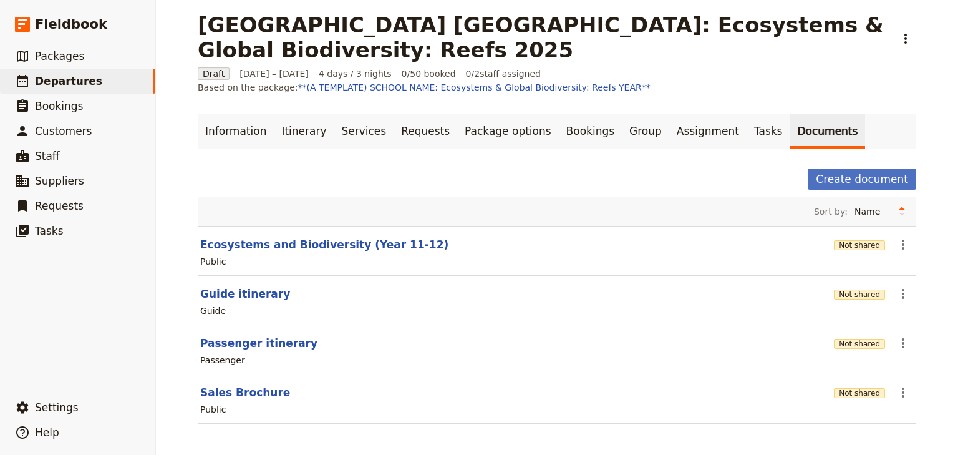
scroll to position [10, 0]
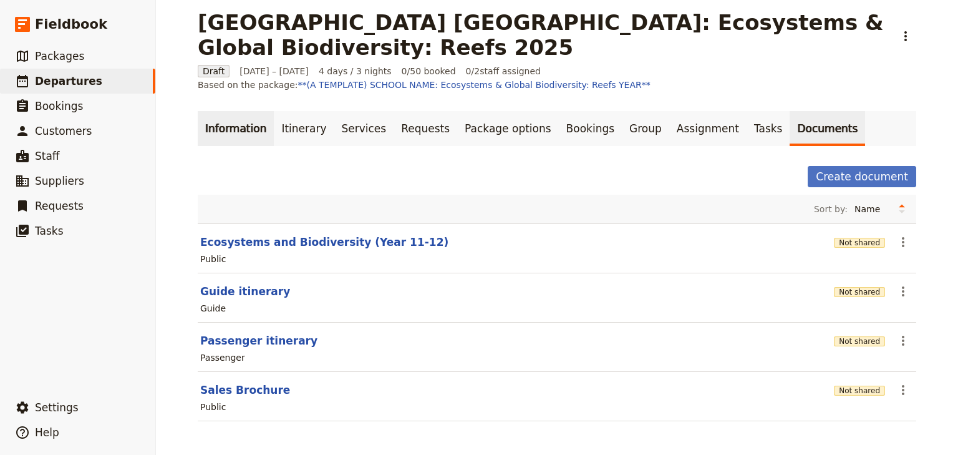
click at [225, 130] on link "Information" at bounding box center [236, 128] width 76 height 35
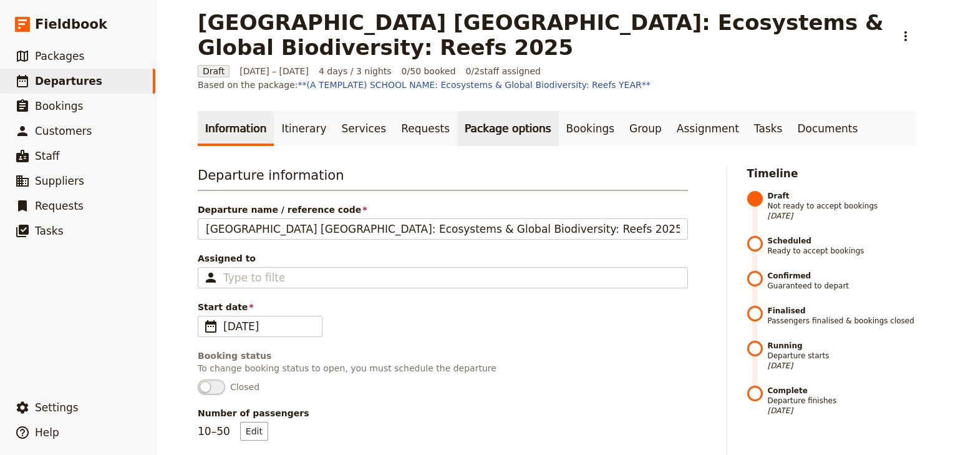
click at [457, 127] on link "Package options" at bounding box center [507, 128] width 101 height 35
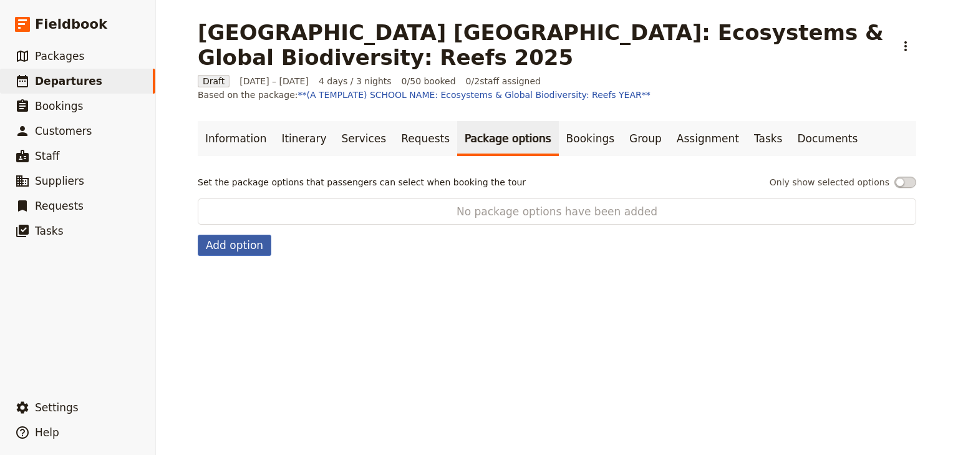
click at [234, 245] on button "Add option" at bounding box center [235, 244] width 74 height 21
select select "addOn"
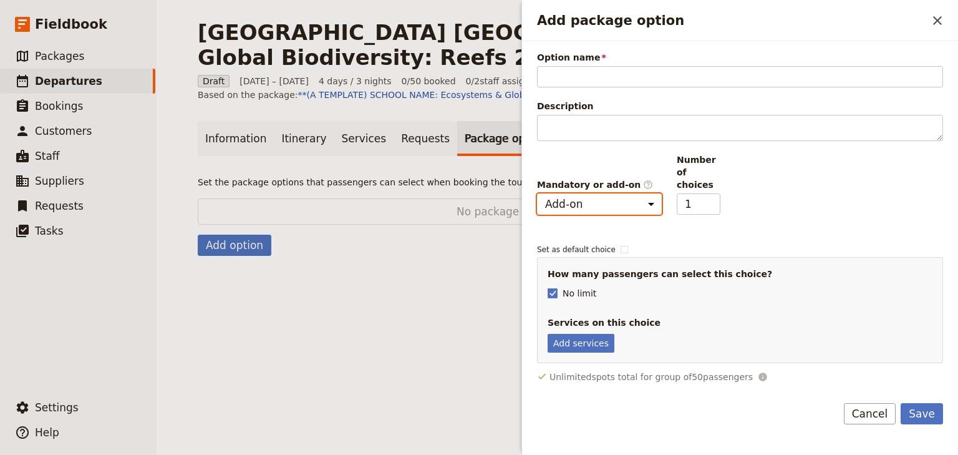
click at [652, 193] on select "Mandatory Add-on" at bounding box center [599, 203] width 125 height 21
drag, startPoint x: 314, startPoint y: 242, endPoint x: 301, endPoint y: 209, distance: 35.8
click at [314, 241] on div "Set the package options that passengers can select when booking the tour Only s…" at bounding box center [557, 216] width 718 height 80
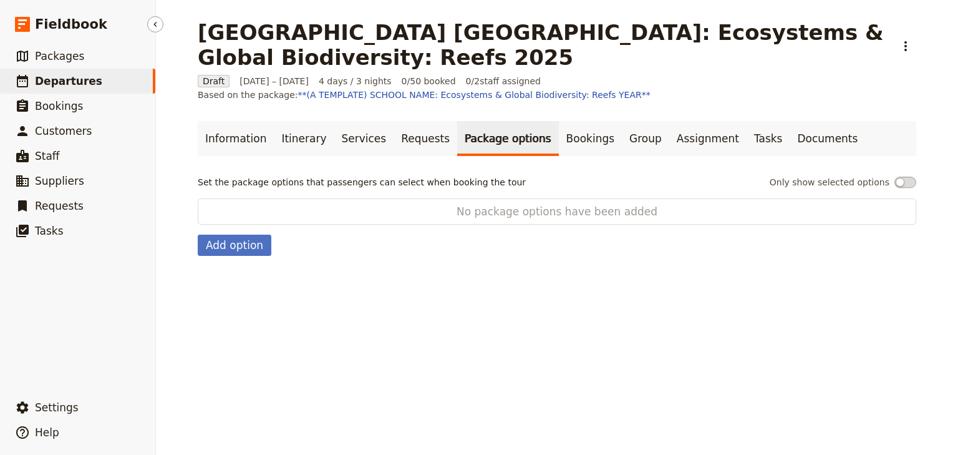
click at [80, 85] on span "Departures" at bounding box center [68, 81] width 67 height 12
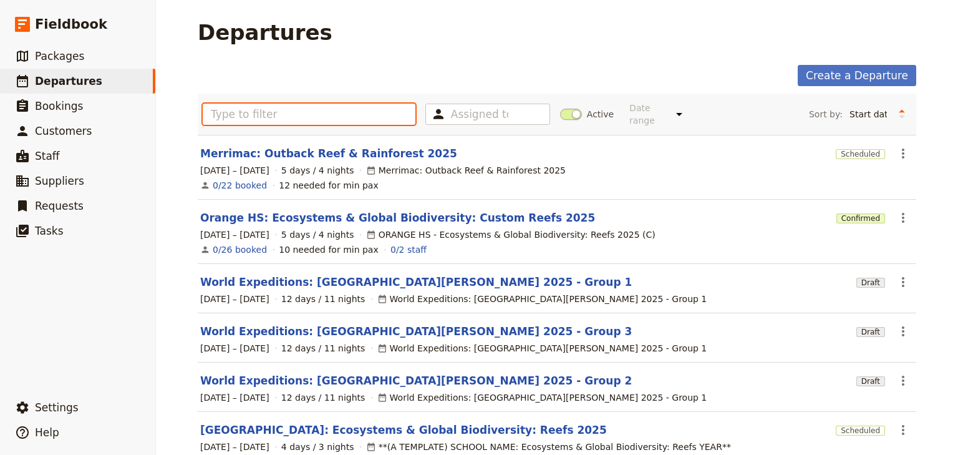
click at [284, 109] on input "text" at bounding box center [309, 114] width 213 height 21
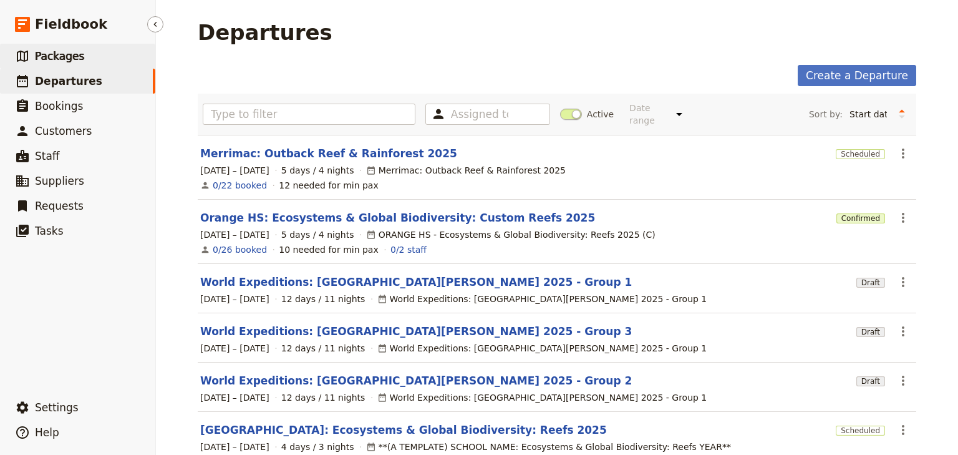
click at [60, 55] on span "Packages" at bounding box center [59, 56] width 49 height 12
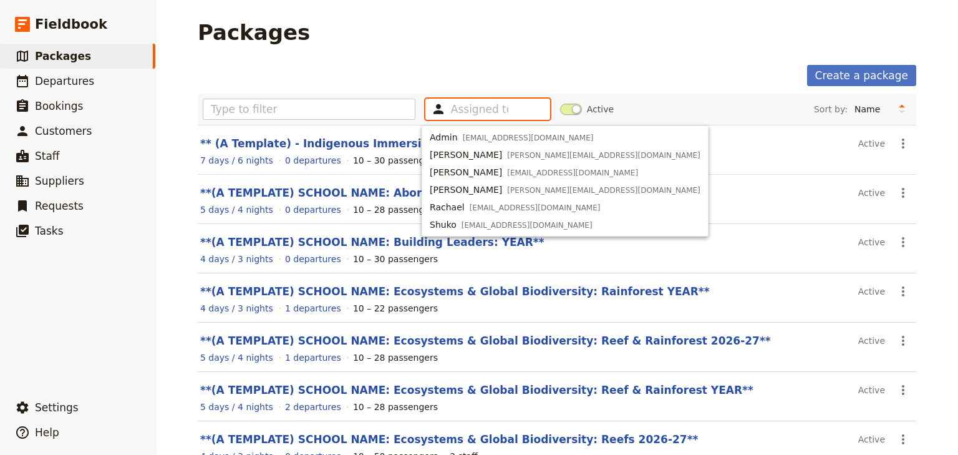
click at [472, 108] on input "text" at bounding box center [479, 109] width 57 height 15
click at [453, 137] on span "Admin" at bounding box center [444, 137] width 28 height 12
type input "63e494f617e66b9aad5552ba"
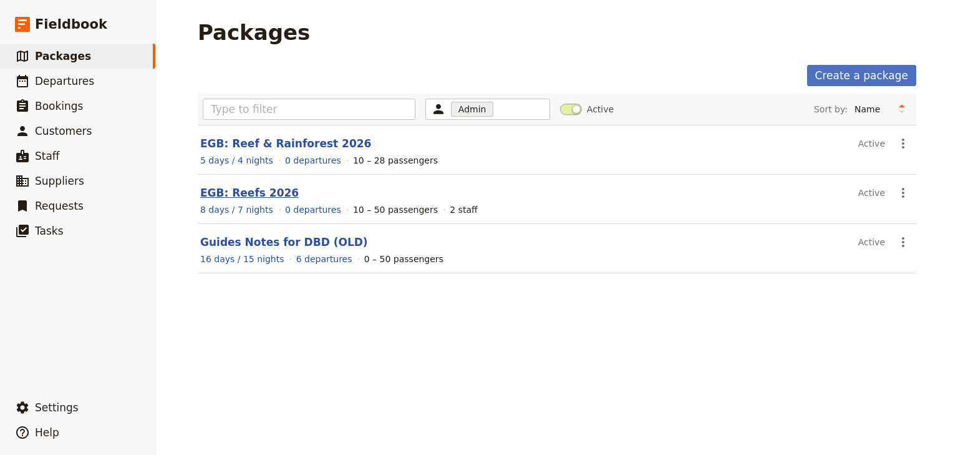
click at [264, 190] on link "EGB: Reefs 2026" at bounding box center [249, 192] width 99 height 12
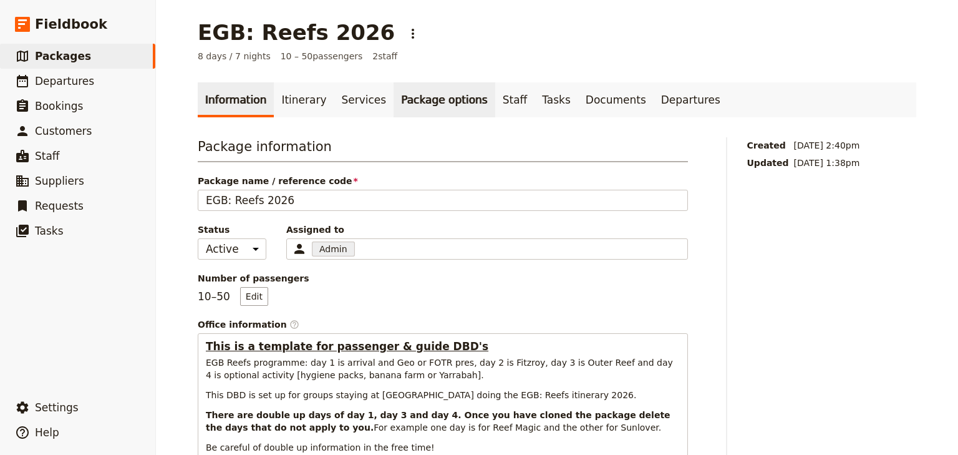
click at [403, 105] on link "Package options" at bounding box center [444, 99] width 101 height 35
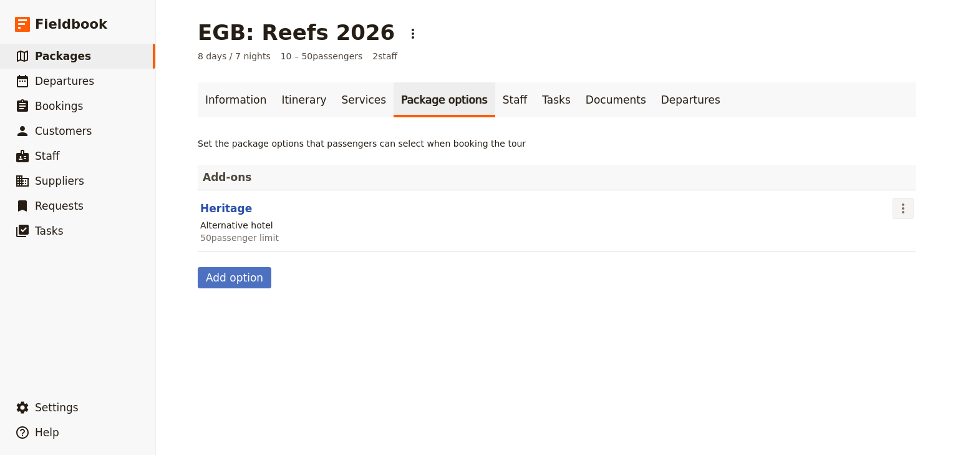
click at [896, 209] on icon "Actions" at bounding box center [903, 208] width 15 height 15
click at [222, 210] on button "Heritage" at bounding box center [226, 208] width 52 height 15
select select "addOn"
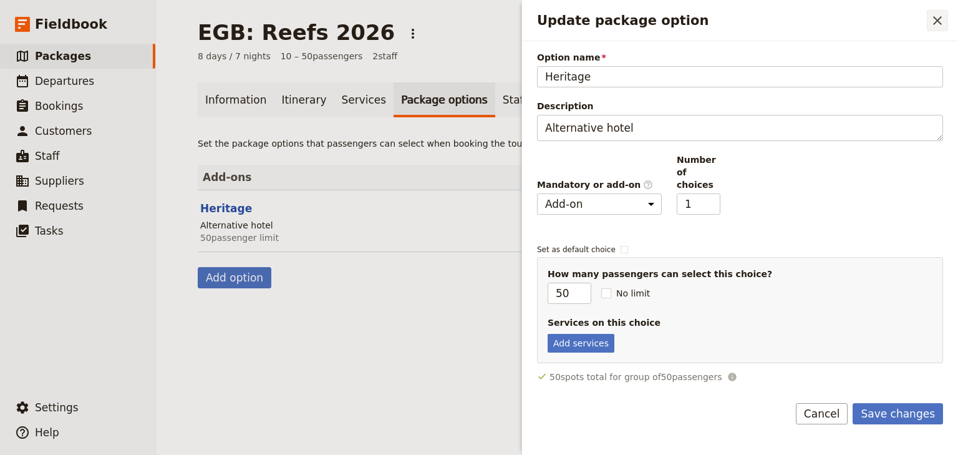
click at [942, 21] on icon "Close drawer" at bounding box center [937, 20] width 15 height 15
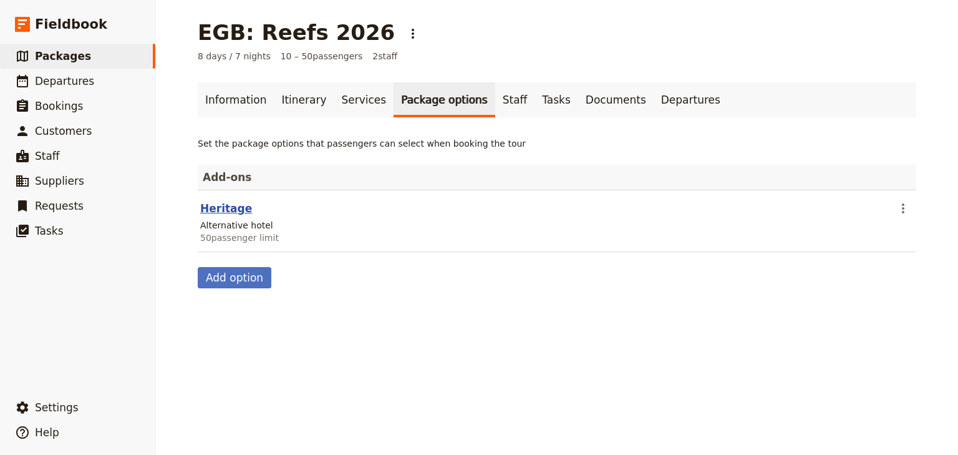
click at [224, 208] on button "Heritage" at bounding box center [226, 208] width 52 height 15
select select "addOn"
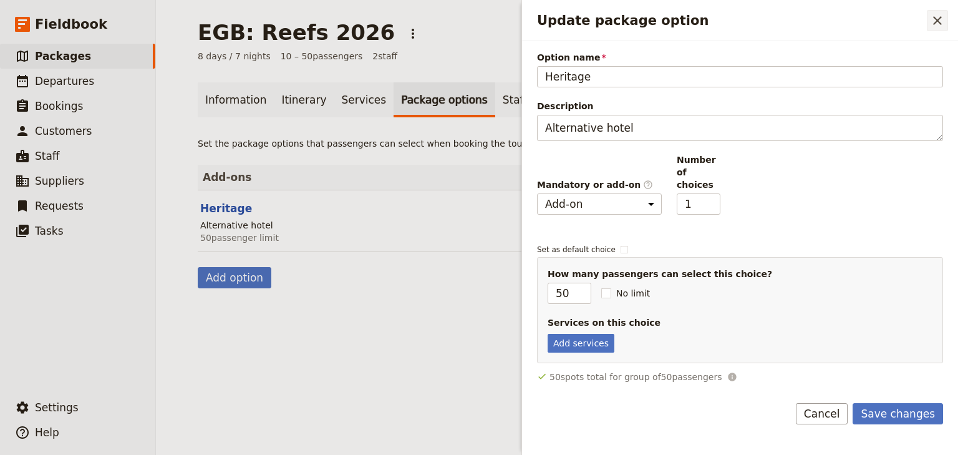
click at [940, 17] on icon "Close drawer" at bounding box center [937, 20] width 15 height 15
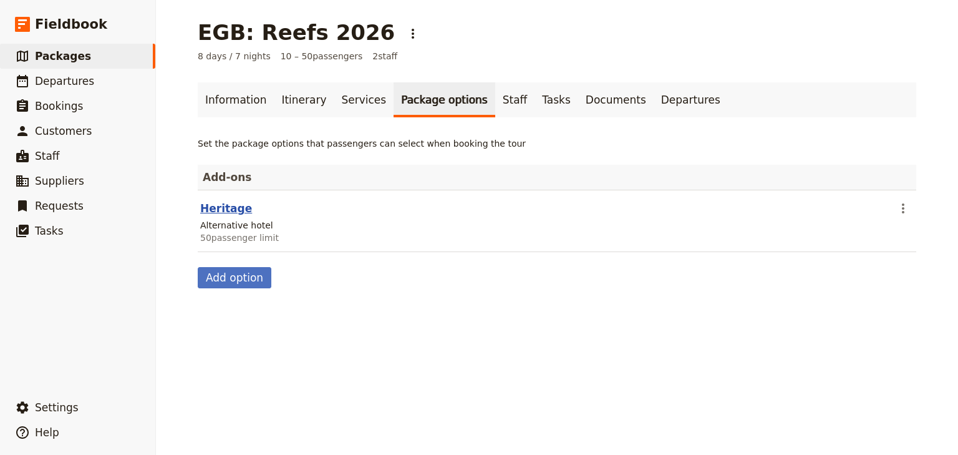
click at [224, 208] on button "Heritage" at bounding box center [226, 208] width 52 height 15
select select "addOn"
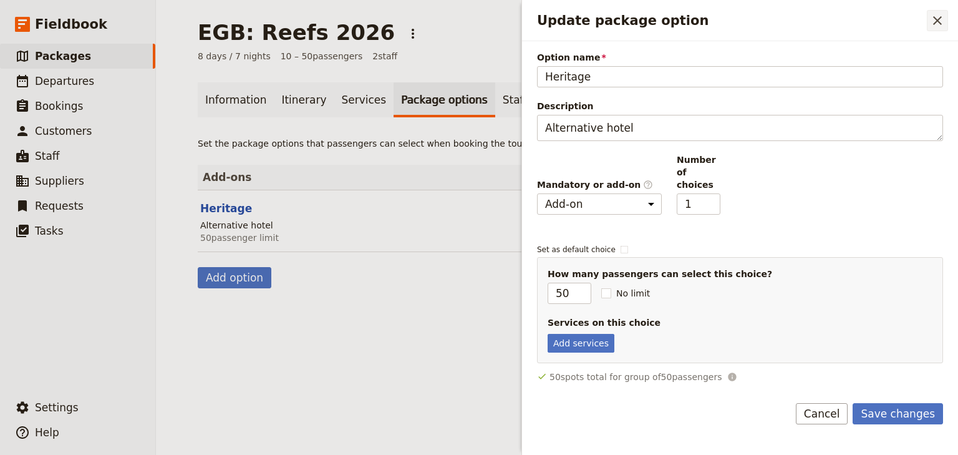
click at [937, 20] on icon "Close drawer" at bounding box center [937, 20] width 9 height 9
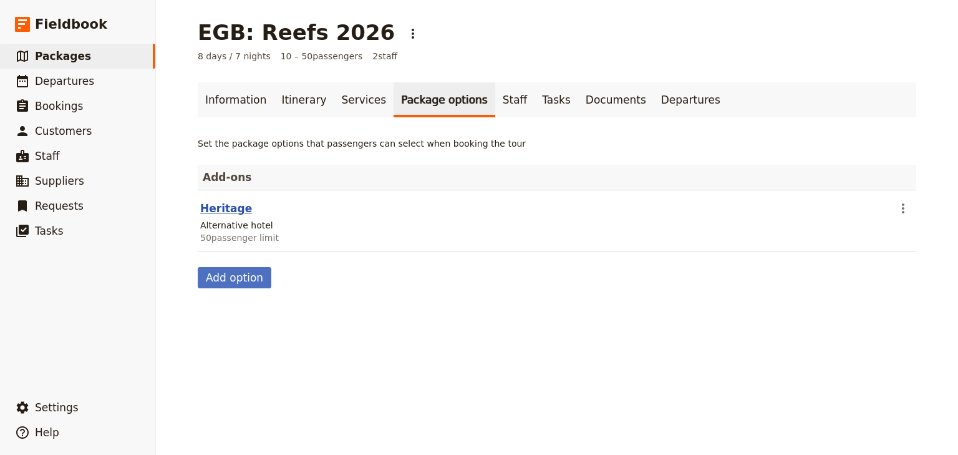
click at [225, 206] on button "Heritage" at bounding box center [226, 208] width 52 height 15
select select "addOn"
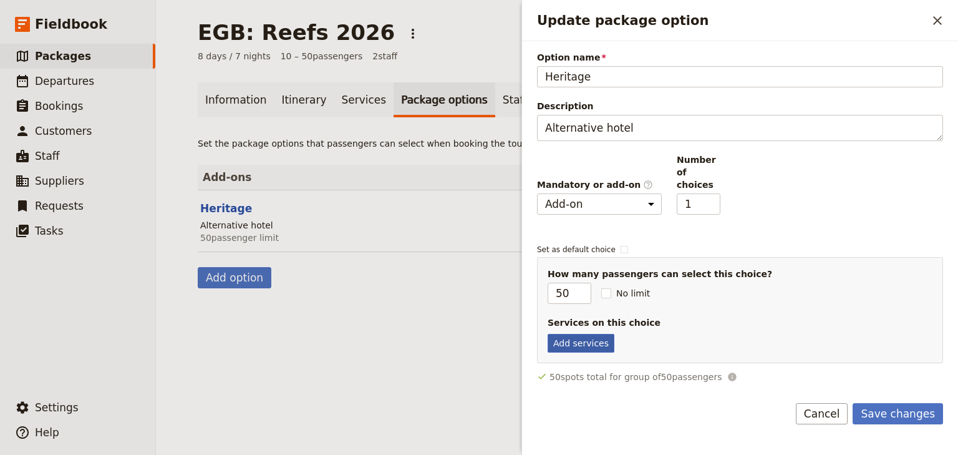
click at [564, 334] on button "Add services" at bounding box center [581, 343] width 67 height 19
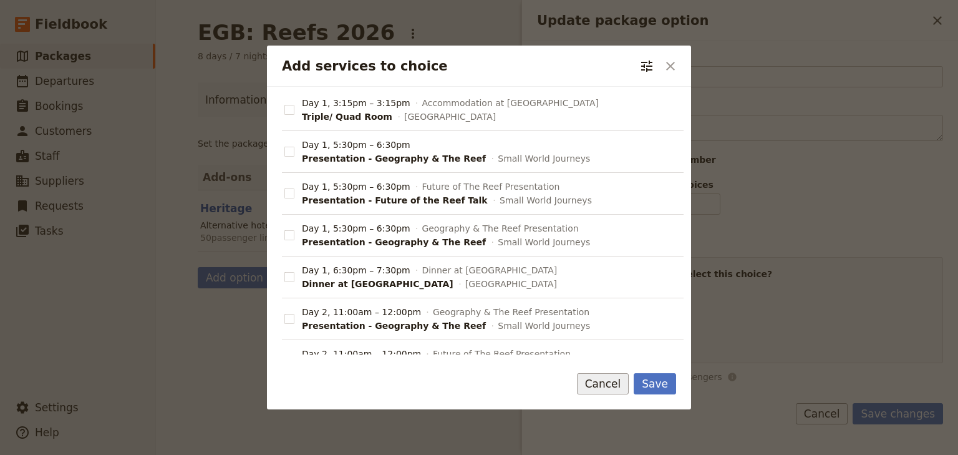
click at [606, 392] on button "Cancel" at bounding box center [603, 383] width 52 height 21
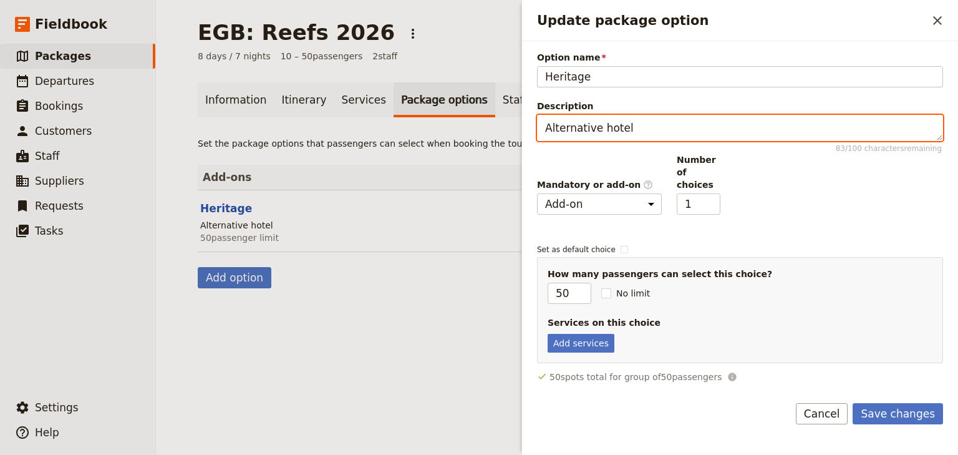
click at [602, 135] on textarea "Alternative hotel" at bounding box center [740, 128] width 406 height 26
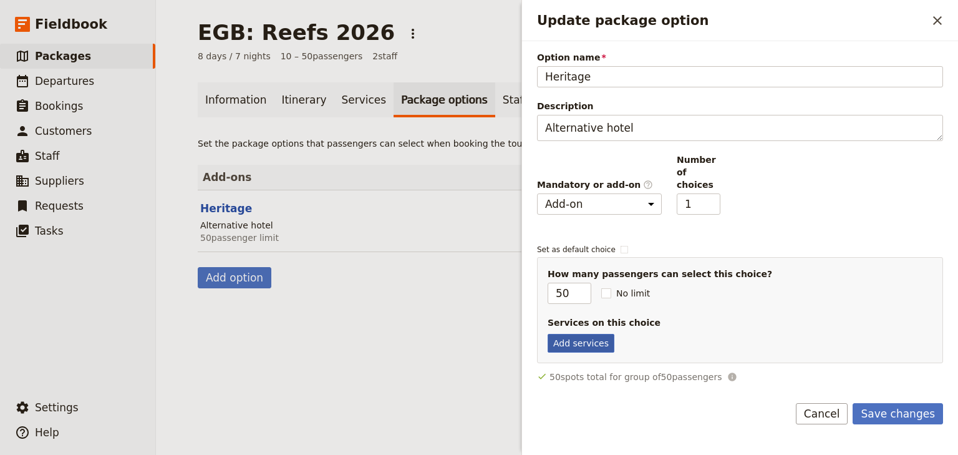
click at [583, 334] on button "Add services" at bounding box center [581, 343] width 67 height 19
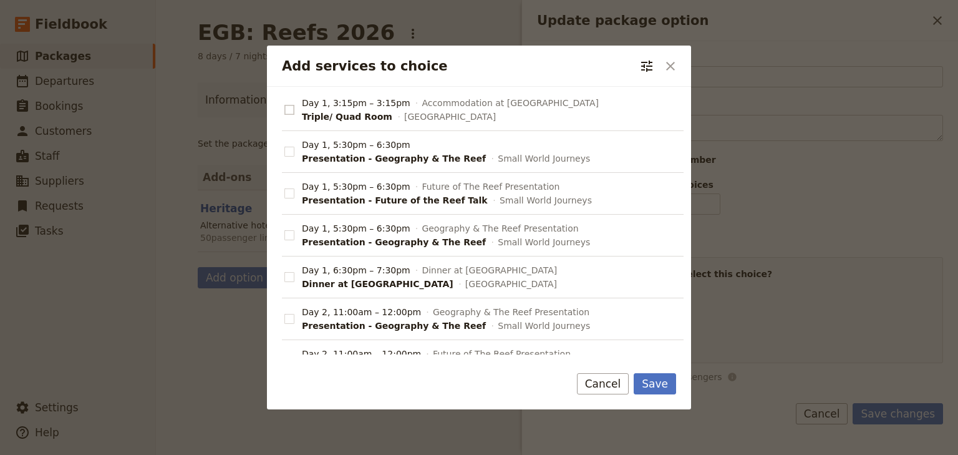
click at [289, 108] on rect "Add services to choice" at bounding box center [288, 109] width 9 height 9
click at [284, 104] on input "Day 1, 3:15pm – 3:15pm Accommodation at Coral Tree Inn Triple/ Quad Room Coral …" at bounding box center [284, 103] width 1 height 1
click at [284, 107] on rect "Add services to choice" at bounding box center [288, 109] width 9 height 9
click at [284, 104] on input "Day 1, 3:15pm – 3:15pm Accommodation at Coral Tree Inn Triple/ Quad Room Coral …" at bounding box center [284, 103] width 1 height 1
checkbox input "false"
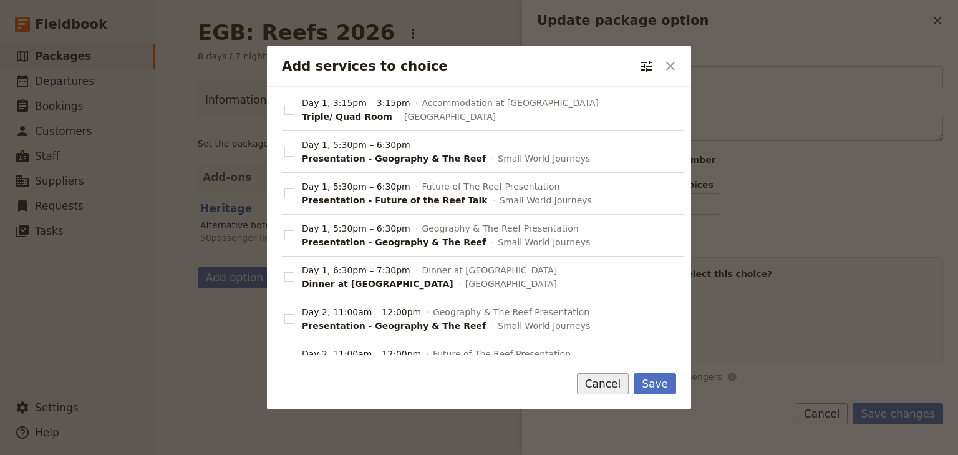
click at [610, 385] on button "Cancel" at bounding box center [603, 383] width 52 height 21
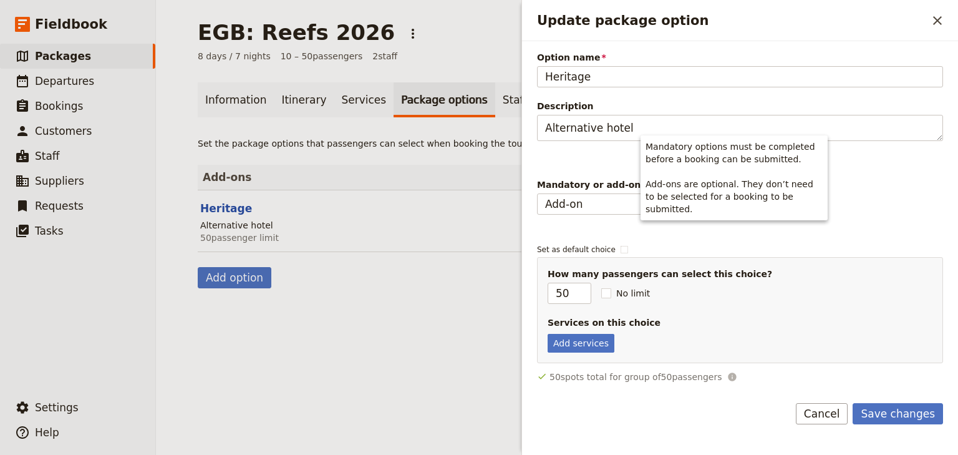
click at [643, 180] on icon "Update package option" at bounding box center [648, 185] width 10 height 10
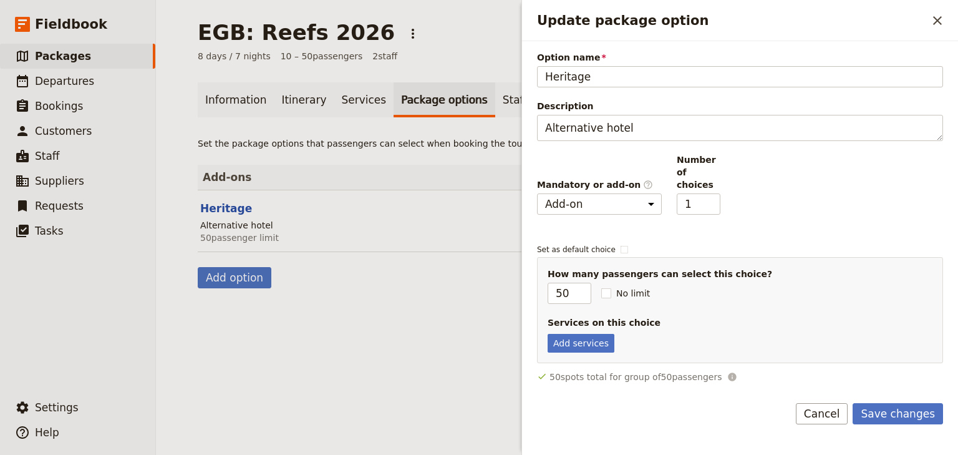
click at [902, 216] on div "Option name Heritage Description Alternative hotel 83 / 100 characters remainin…" at bounding box center [740, 217] width 406 height 332
click at [837, 403] on button "Cancel" at bounding box center [822, 413] width 52 height 21
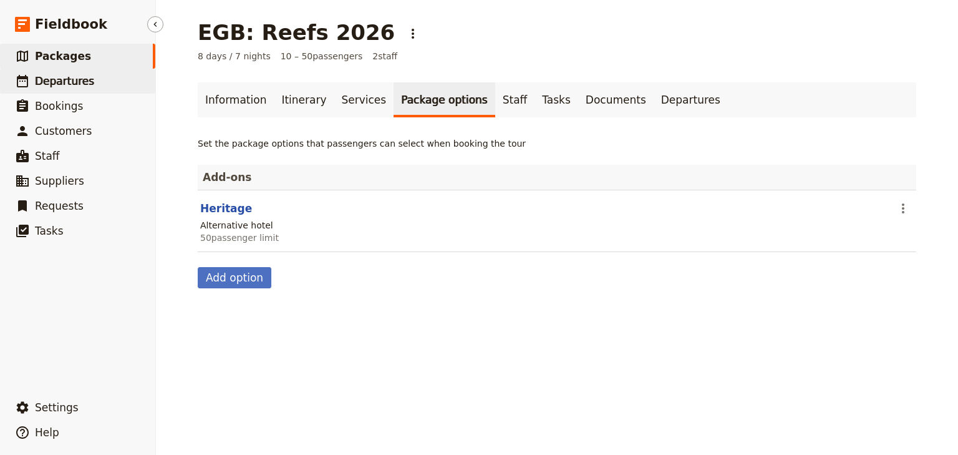
click at [64, 80] on span "Departures" at bounding box center [64, 81] width 59 height 12
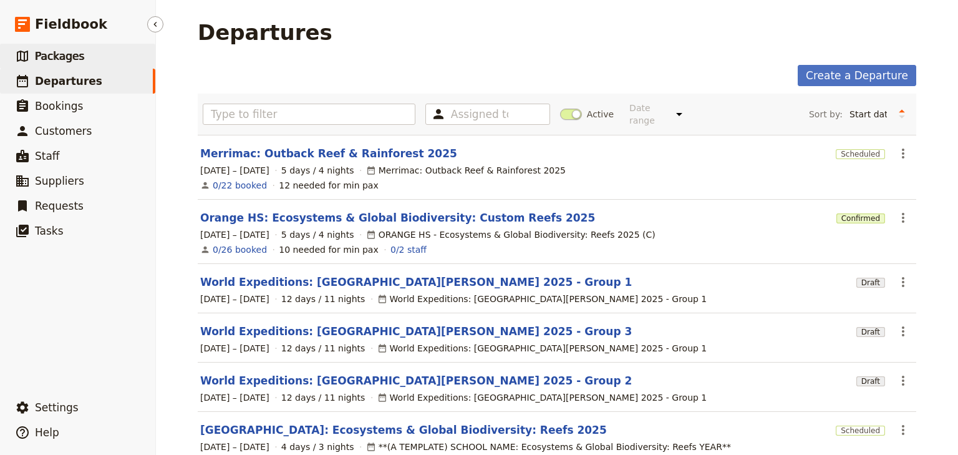
click at [62, 60] on span "Packages" at bounding box center [59, 56] width 49 height 12
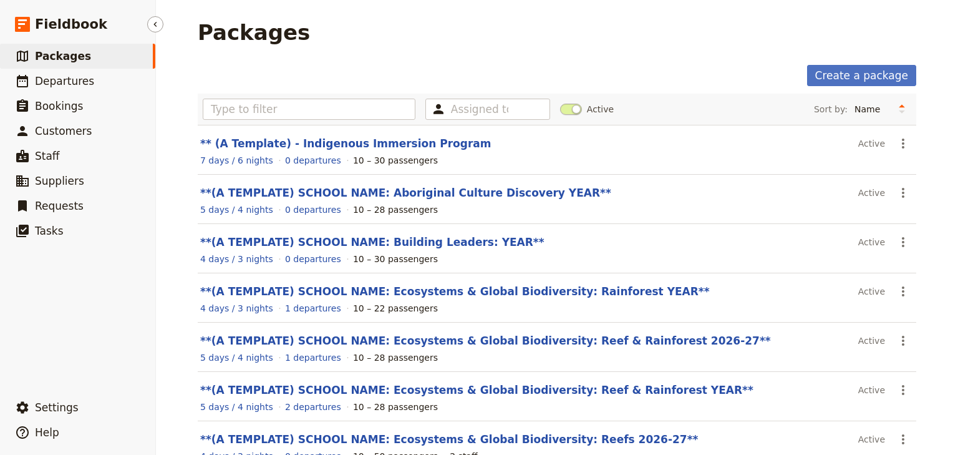
click at [58, 58] on span "Packages" at bounding box center [63, 56] width 56 height 12
click at [82, 60] on link "​ Packages" at bounding box center [77, 56] width 155 height 25
click at [70, 56] on span "Packages" at bounding box center [63, 56] width 56 height 12
click at [90, 80] on link "​ Departures" at bounding box center [77, 81] width 155 height 25
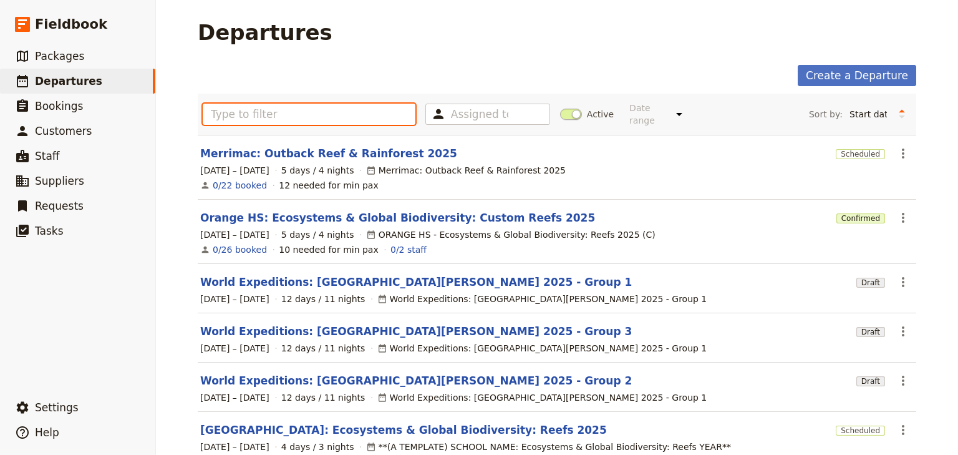
click at [258, 109] on input "text" at bounding box center [309, 114] width 213 height 21
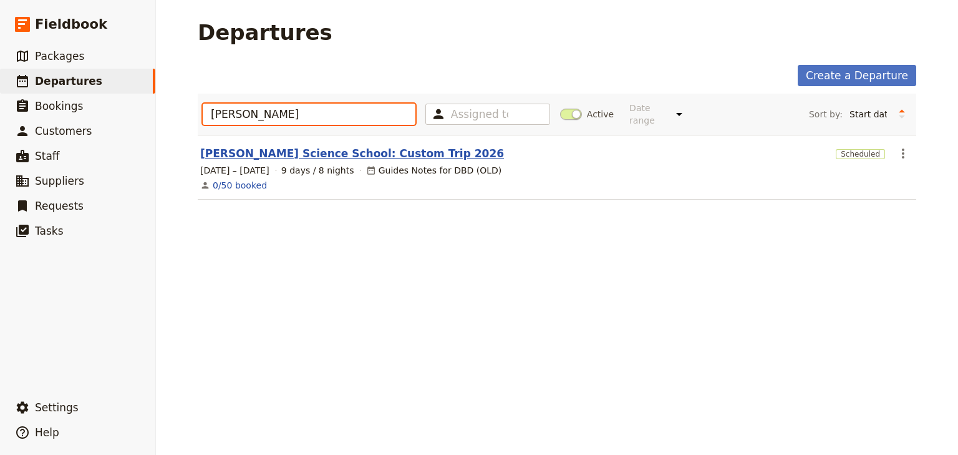
type input "john monash"
click at [357, 146] on link "John Monash Science School: Custom Trip 2026" at bounding box center [352, 153] width 304 height 15
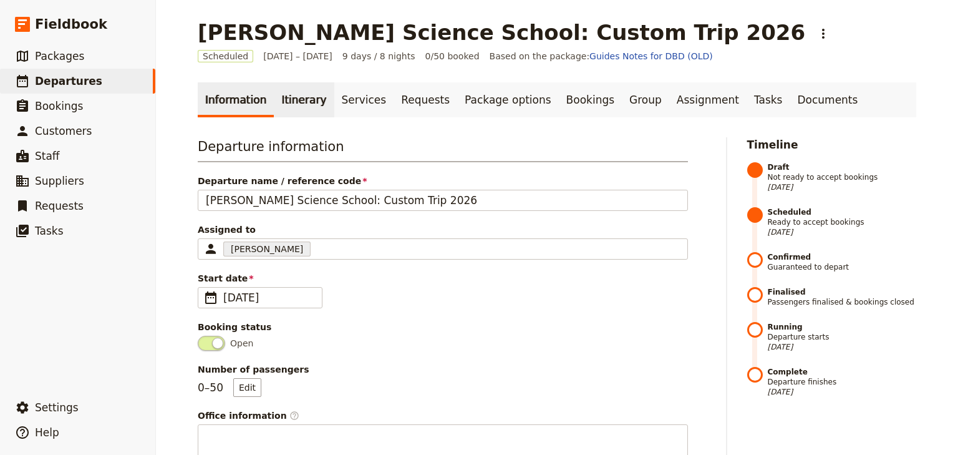
click at [294, 107] on link "Itinerary" at bounding box center [304, 99] width 60 height 35
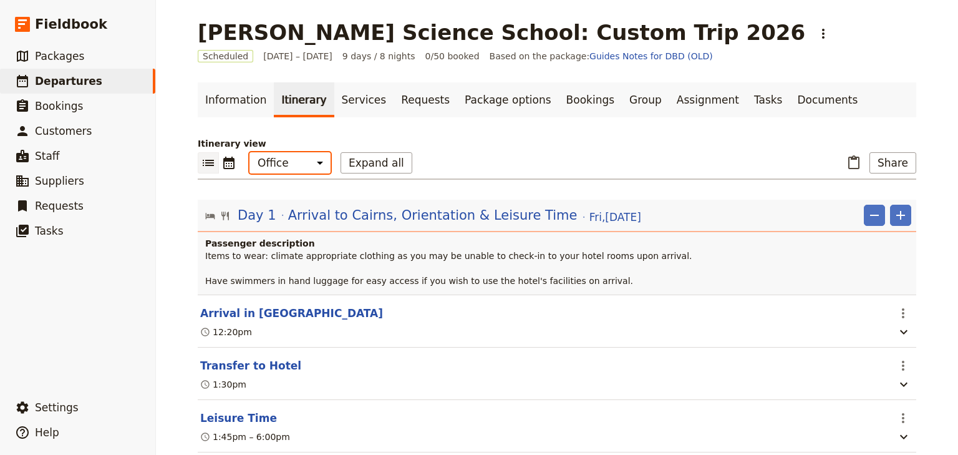
click at [304, 167] on select "Office Guide Passenger Sales" at bounding box center [289, 162] width 81 height 21
click at [229, 161] on icon "Calendar view" at bounding box center [228, 163] width 11 height 12
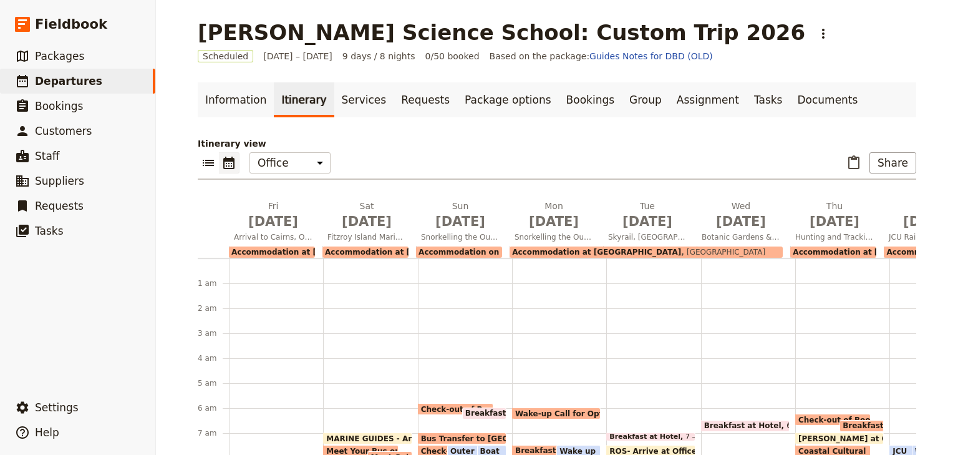
scroll to position [133, 0]
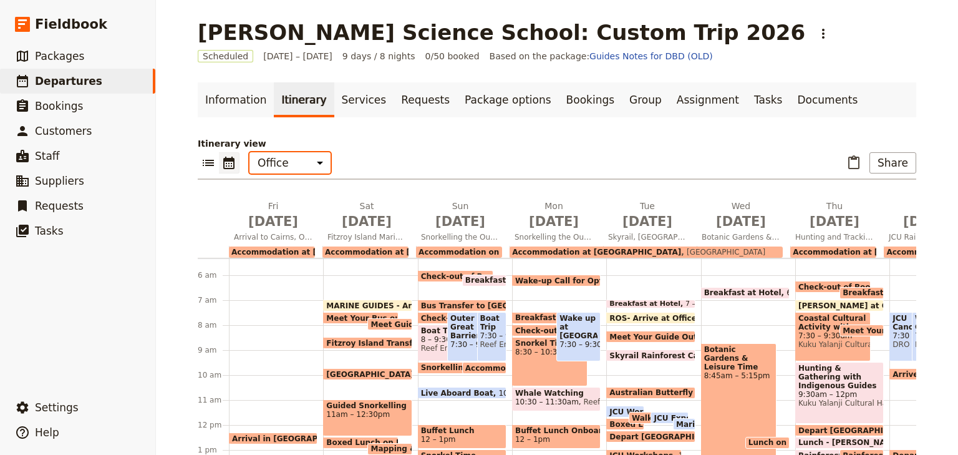
click at [308, 160] on select "Office Guide Passenger Sales" at bounding box center [289, 162] width 81 height 21
select select "MARKETING"
click at [249, 152] on select "Office Guide Passenger Sales" at bounding box center [289, 162] width 81 height 21
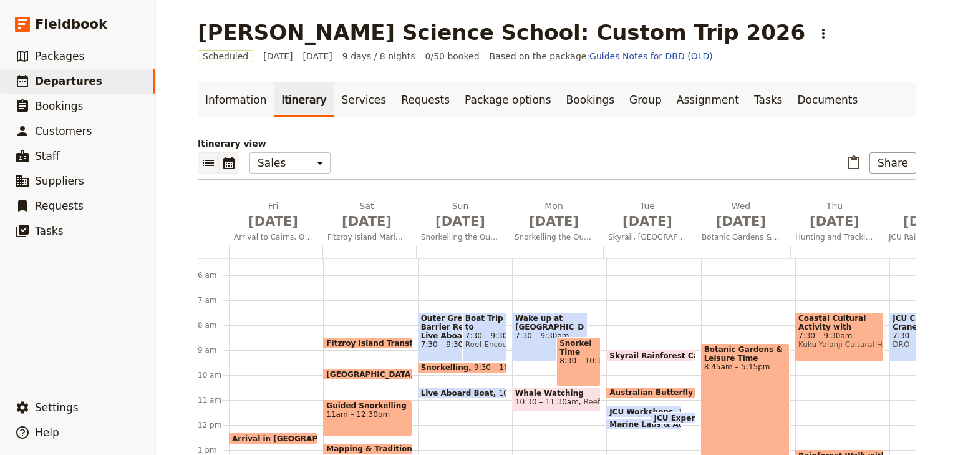
click at [201, 160] on icon "List view" at bounding box center [208, 162] width 15 height 15
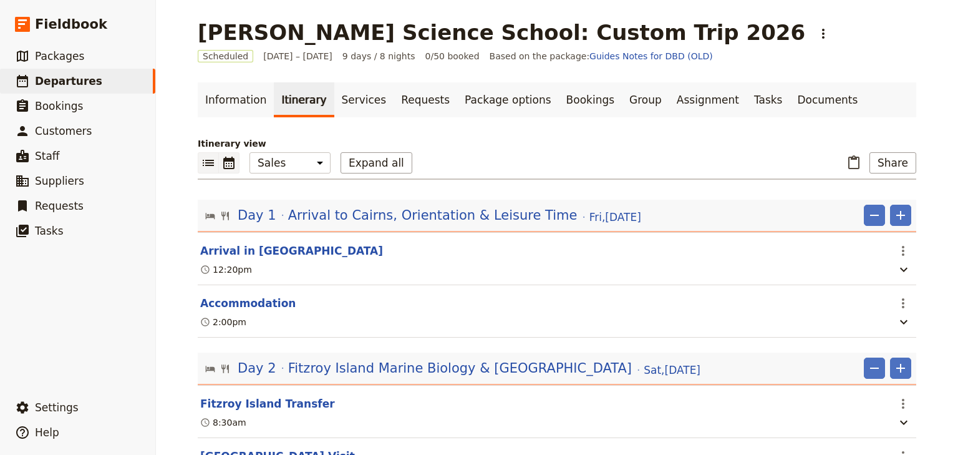
click at [223, 160] on icon "Calendar view" at bounding box center [228, 163] width 11 height 12
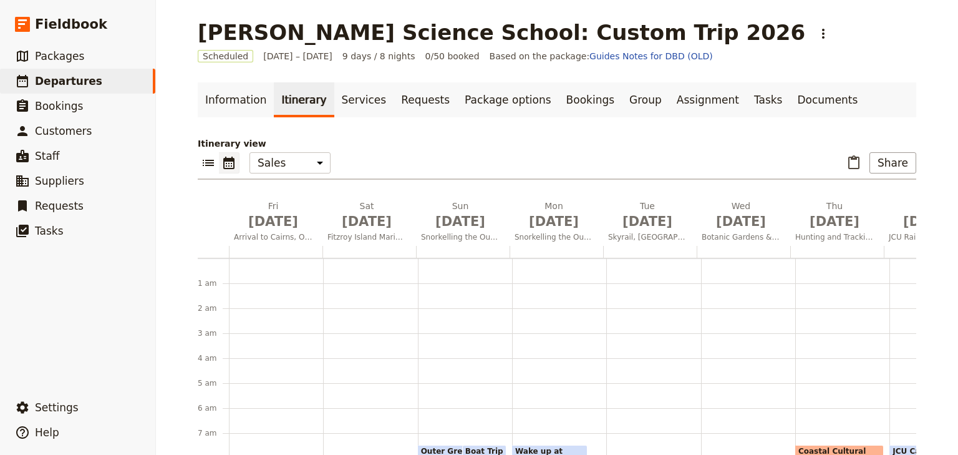
scroll to position [162, 0]
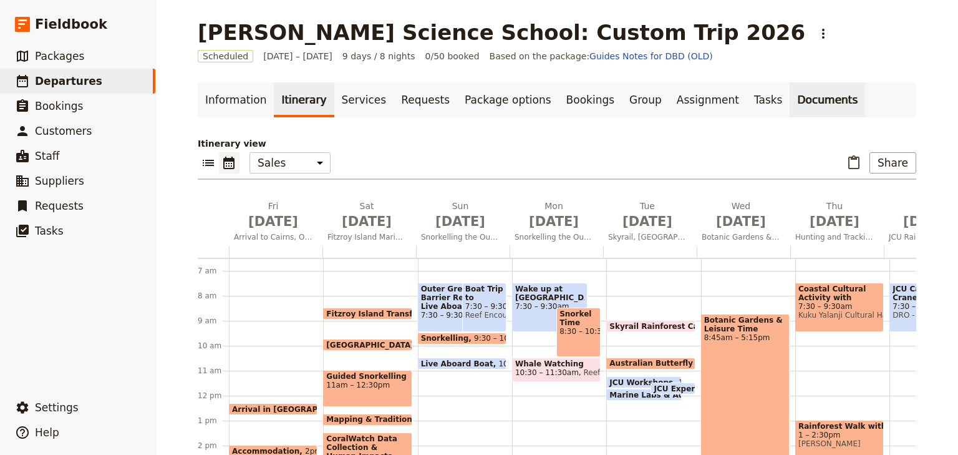
click at [790, 98] on link "Documents" at bounding box center [827, 99] width 75 height 35
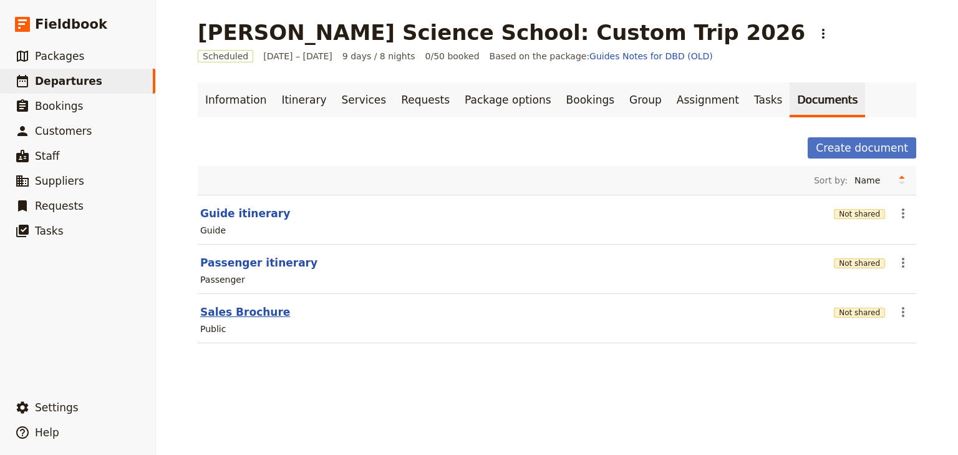
click at [244, 308] on button "Sales Brochure" at bounding box center [245, 311] width 90 height 15
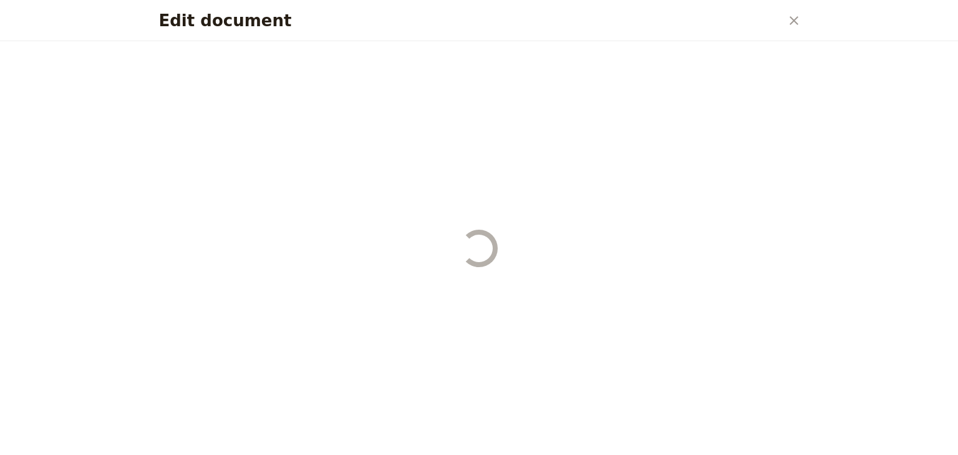
select select "DEFAULT"
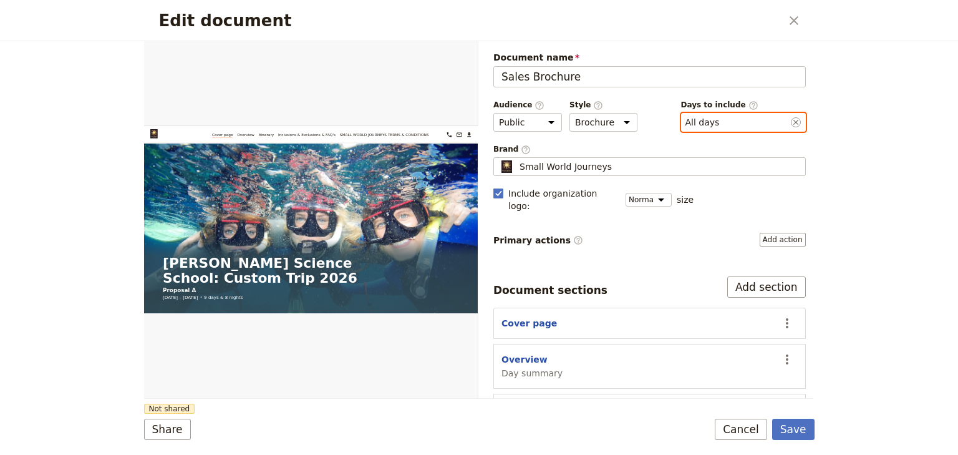
click at [688, 117] on button "​ All days" at bounding box center [702, 122] width 34 height 12
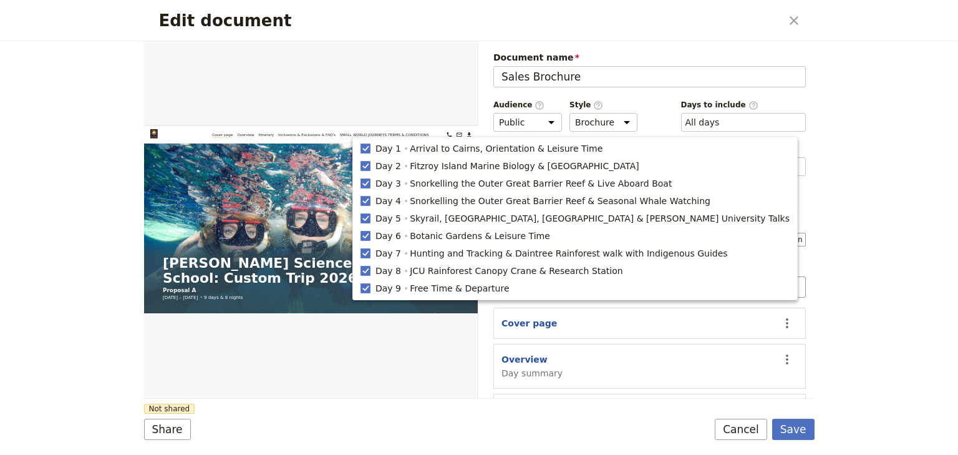
click at [868, 115] on div "Edit document ​ Web PDF ​ Document name Sales Brochure Preview Audience ​ Publi…" at bounding box center [479, 227] width 958 height 455
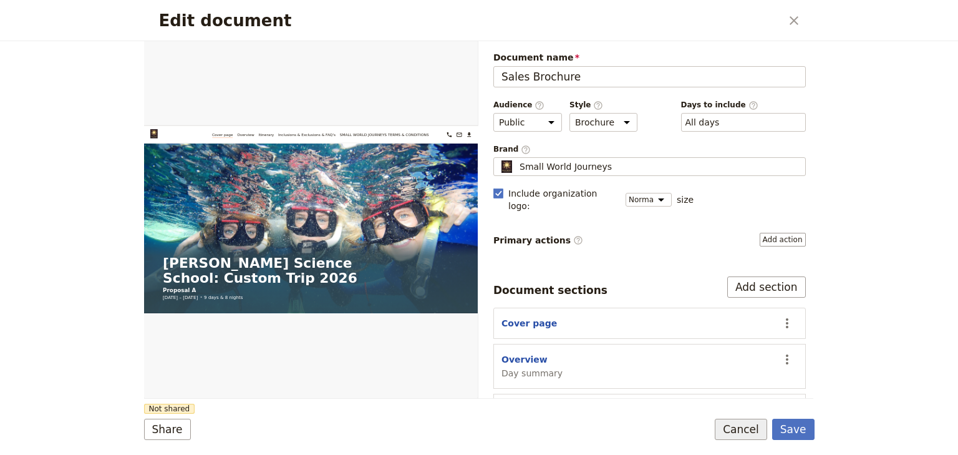
drag, startPoint x: 746, startPoint y: 432, endPoint x: 559, endPoint y: 339, distance: 208.9
click at [744, 429] on button "Cancel" at bounding box center [741, 428] width 52 height 21
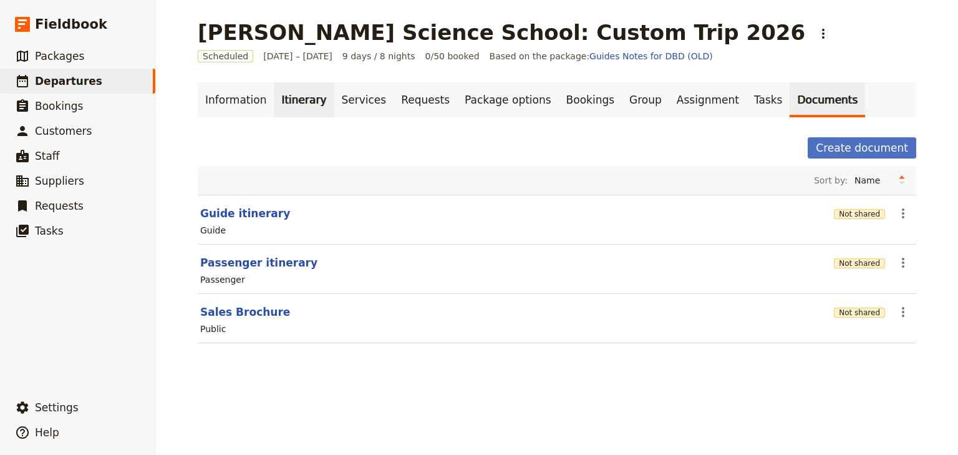
click at [286, 104] on link "Itinerary" at bounding box center [304, 99] width 60 height 35
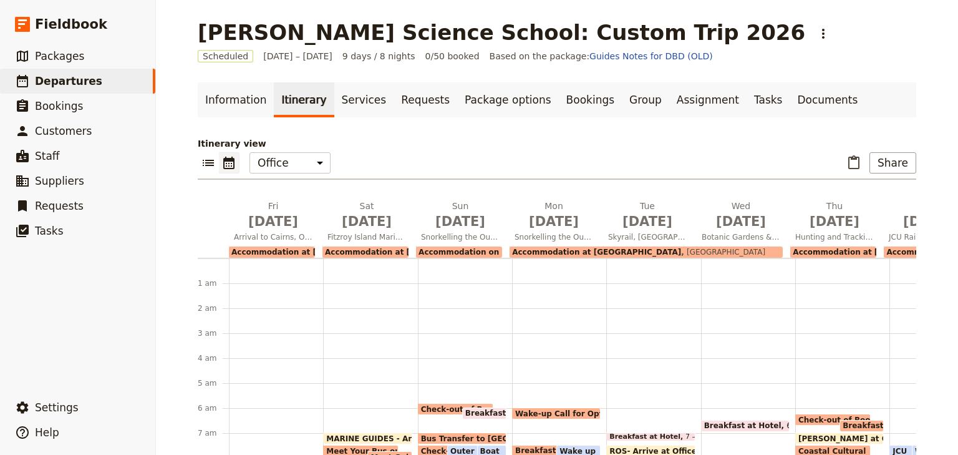
scroll to position [133, 0]
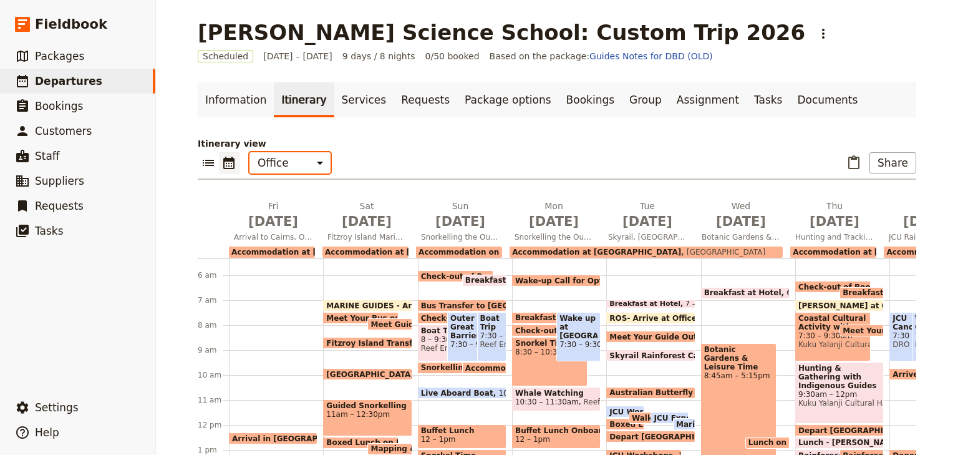
drag, startPoint x: 287, startPoint y: 162, endPoint x: 287, endPoint y: 170, distance: 7.5
click at [287, 162] on select "Office Guide Passenger Sales" at bounding box center [289, 162] width 81 height 21
select select "MARKETING"
click at [249, 152] on select "Office Guide Passenger Sales" at bounding box center [289, 162] width 81 height 21
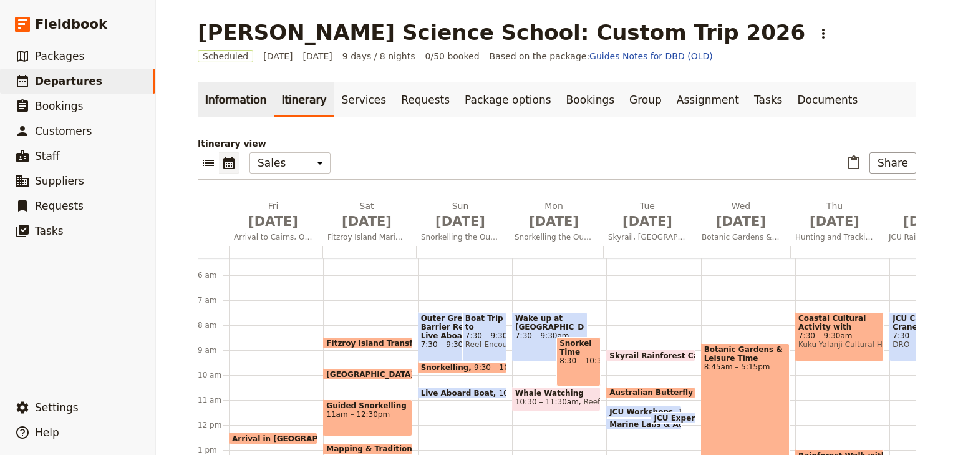
click at [218, 103] on link "Information" at bounding box center [236, 99] width 76 height 35
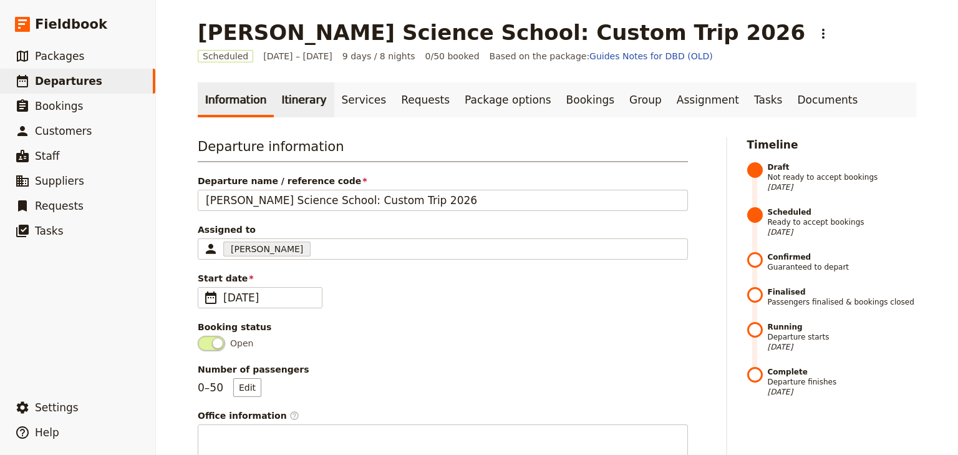
click at [284, 100] on link "Itinerary" at bounding box center [304, 99] width 60 height 35
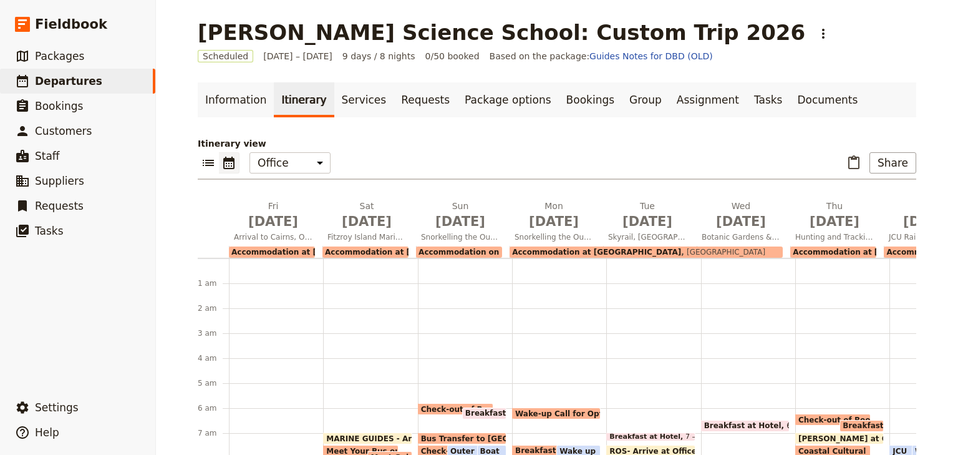
scroll to position [133, 0]
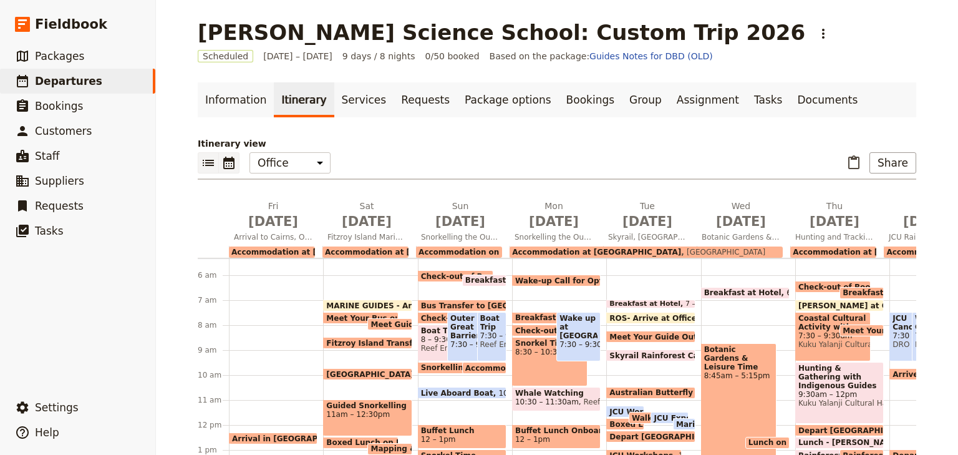
click at [206, 165] on icon "List view" at bounding box center [208, 163] width 11 height 6
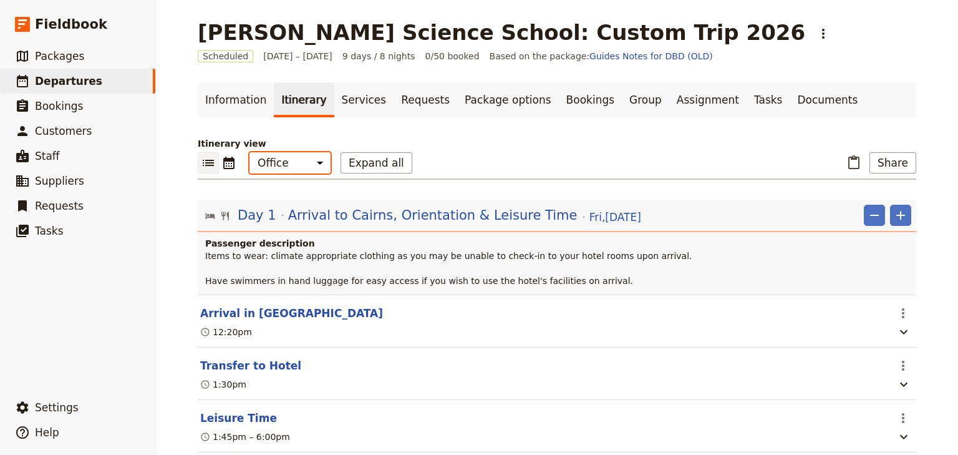
click at [294, 164] on select "Office Guide Passenger Sales" at bounding box center [289, 162] width 81 height 21
select select "MARKETING"
click at [249, 152] on select "Office Guide Passenger Sales" at bounding box center [289, 162] width 81 height 21
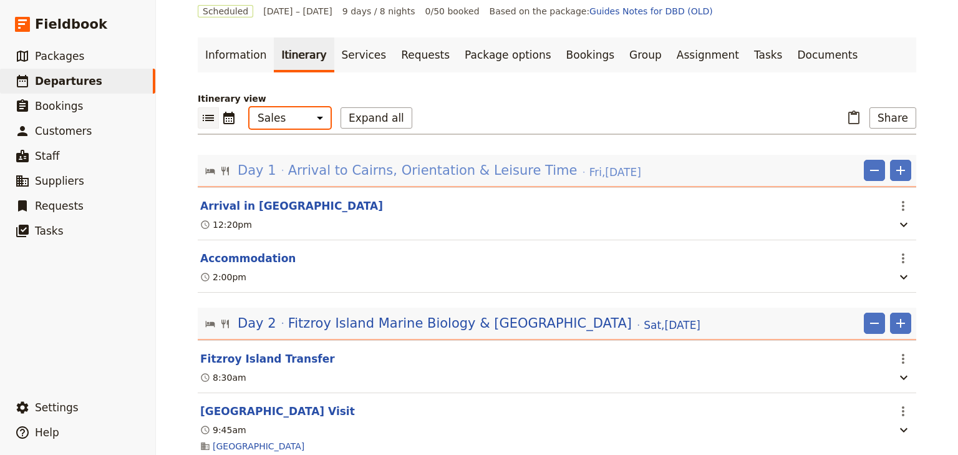
scroll to position [0, 0]
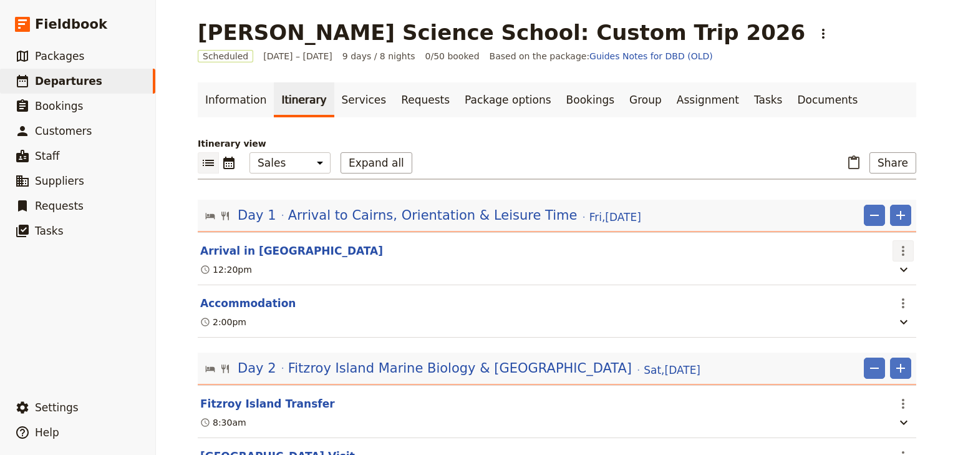
click at [902, 249] on icon "Actions" at bounding box center [903, 251] width 2 height 10
click at [896, 270] on icon "button" at bounding box center [903, 269] width 15 height 15
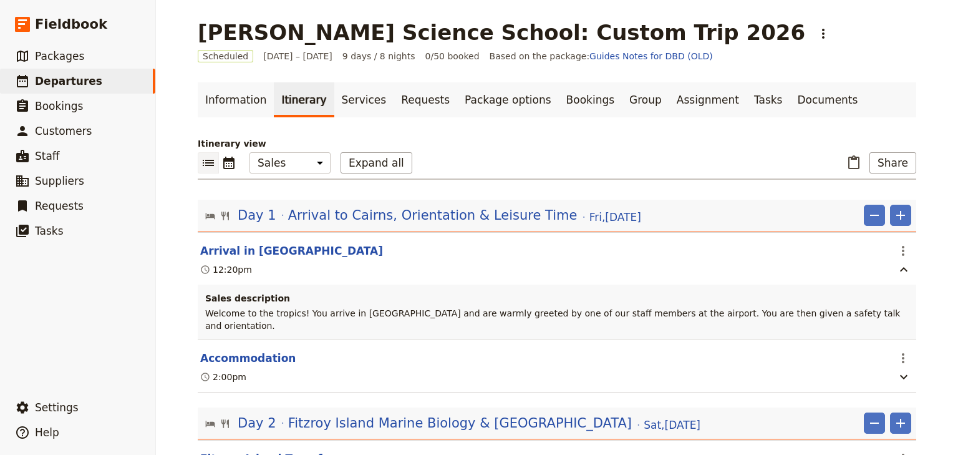
click at [931, 225] on div "John Monash Science School: Custom Trip 2026 ​ Scheduled 19 – 27 Jun 2026 9 day…" at bounding box center [557, 227] width 802 height 455
click at [261, 247] on button "Arrival in Cairns" at bounding box center [291, 250] width 183 height 15
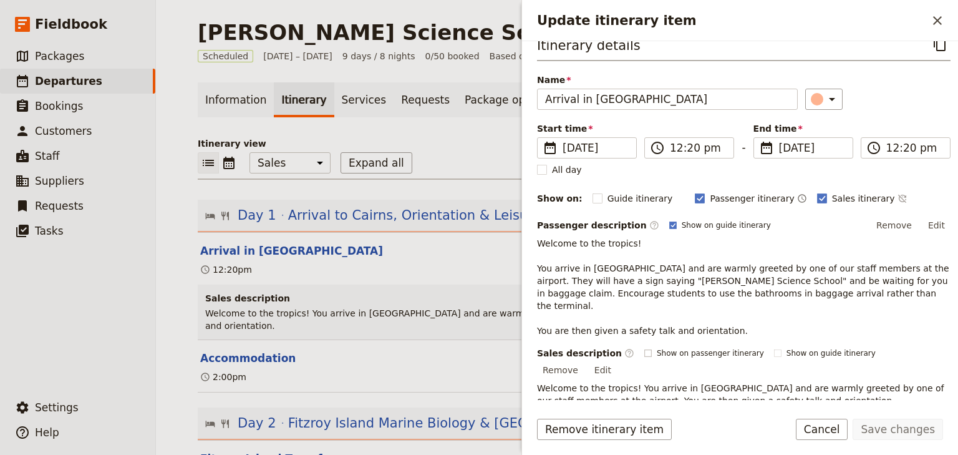
scroll to position [50, 0]
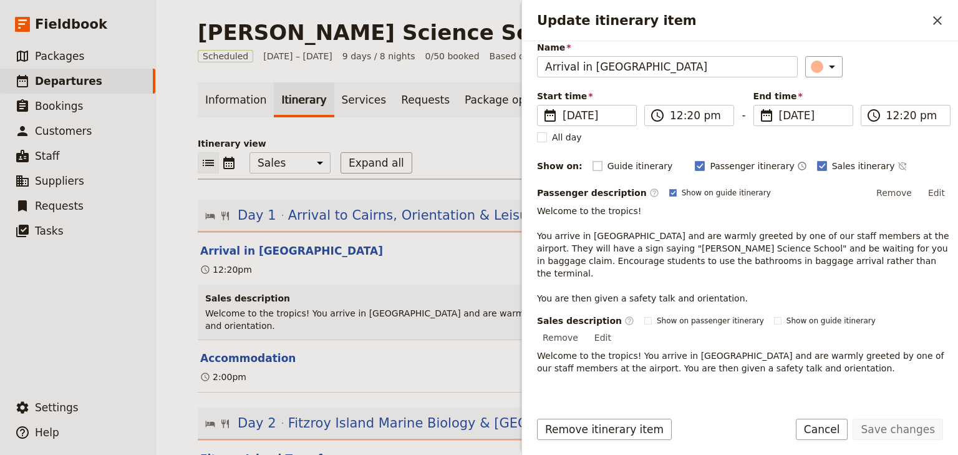
click at [592, 161] on rect "Update itinerary item" at bounding box center [596, 165] width 9 height 9
click at [592, 160] on input "Guide itinerary" at bounding box center [592, 159] width 1 height 1
click at [592, 165] on rect "Update itinerary item" at bounding box center [596, 165] width 9 height 9
click at [592, 160] on input "Guide itinerary" at bounding box center [592, 159] width 1 height 1
checkbox input "false"
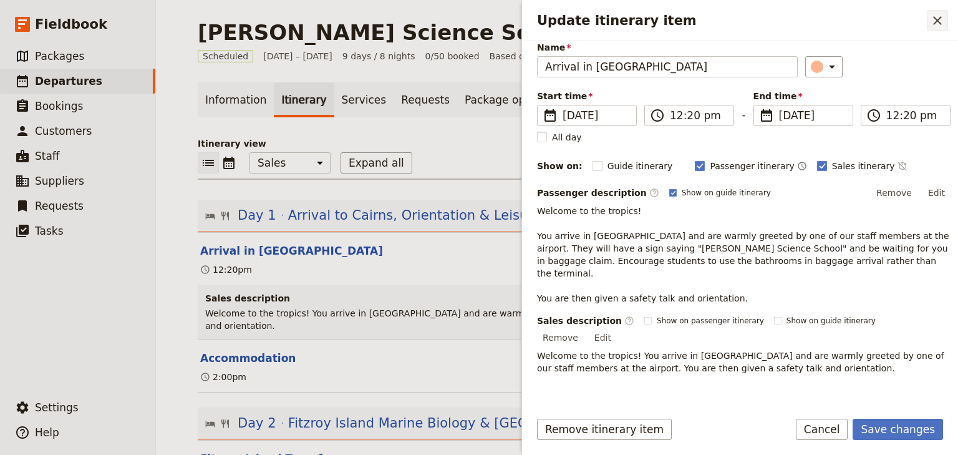
click at [937, 21] on icon "Close drawer" at bounding box center [937, 20] width 15 height 15
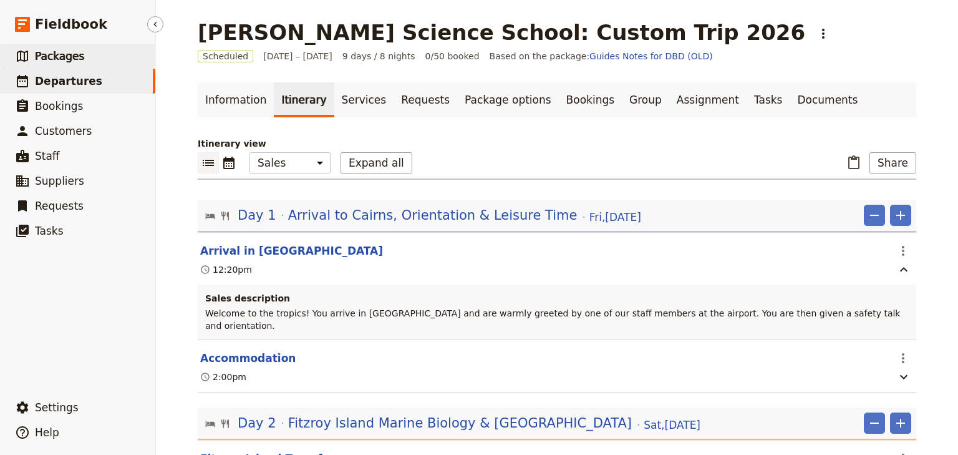
click at [58, 66] on link "​ Packages" at bounding box center [77, 56] width 155 height 25
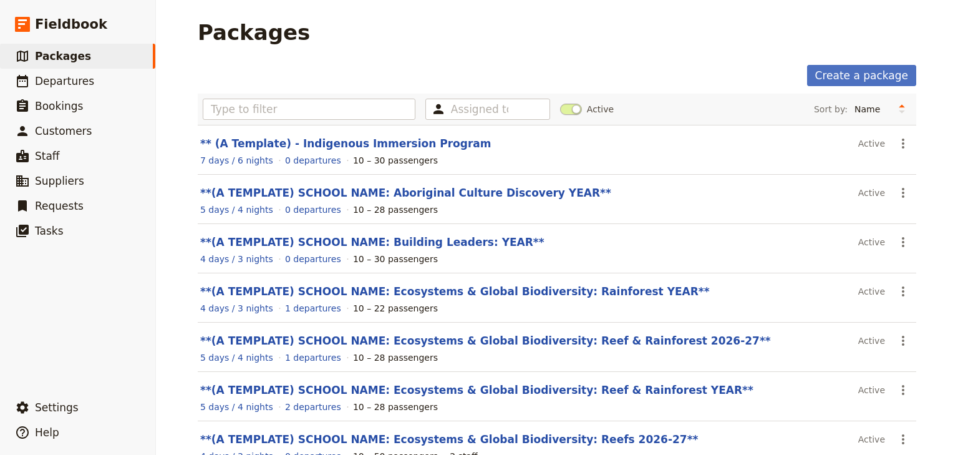
click at [701, 49] on main "Packages Create a package Assigned to Active Sort by: Name Number of departures…" at bounding box center [557, 339] width 748 height 679
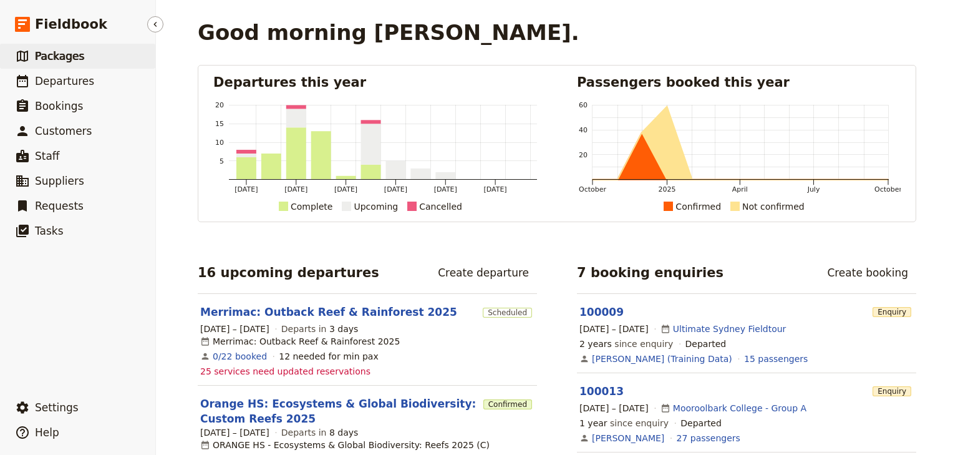
click at [63, 63] on span "Packages" at bounding box center [59, 56] width 49 height 15
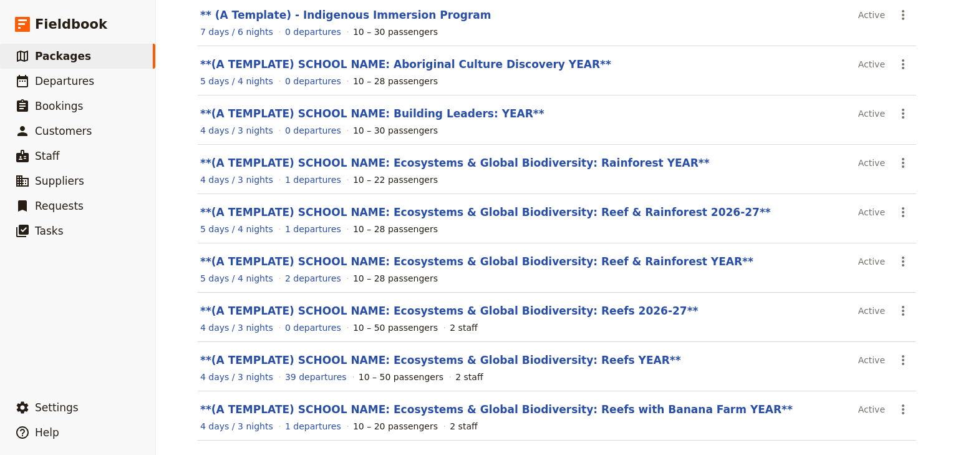
scroll to position [223, 0]
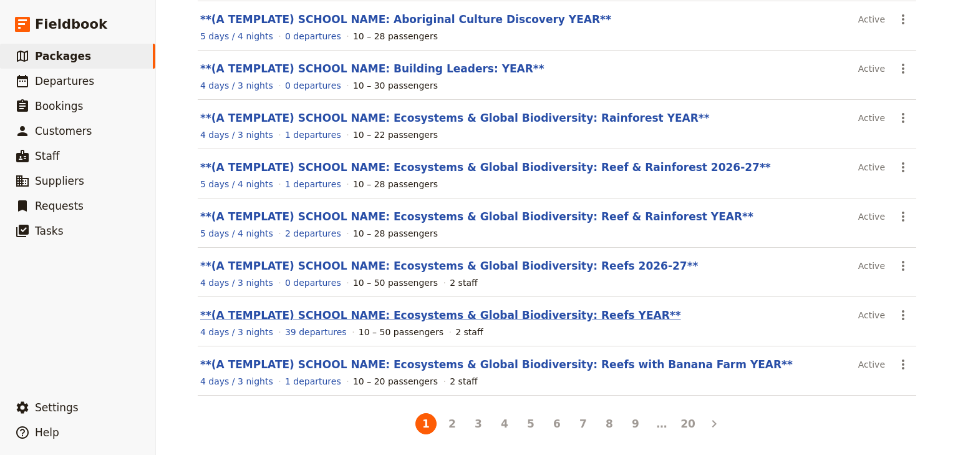
click at [569, 317] on link "**(A TEMPLATE) SCHOOL NAME: Ecosystems & Global Biodiversity: Reefs YEAR**" at bounding box center [440, 315] width 481 height 12
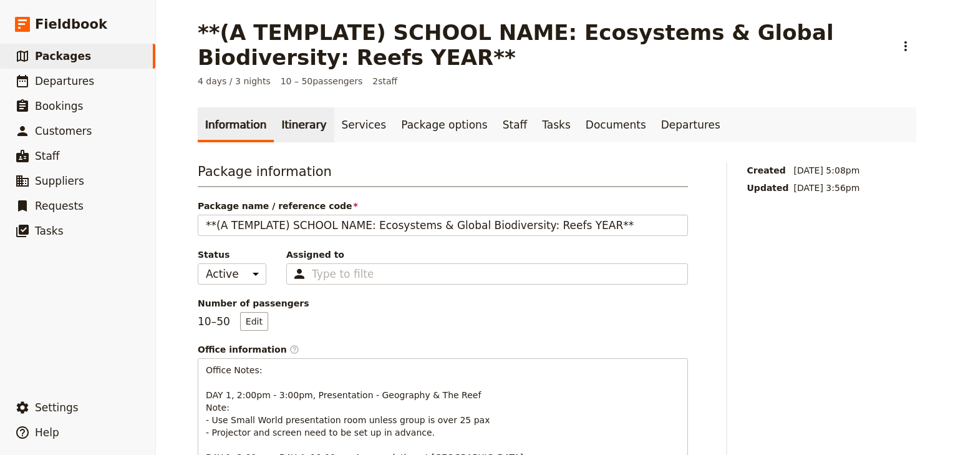
click at [289, 125] on link "Itinerary" at bounding box center [304, 124] width 60 height 35
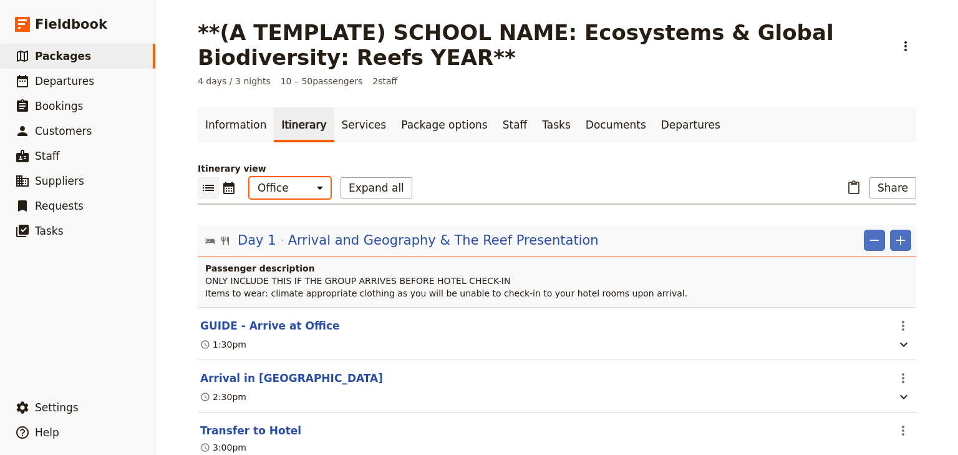
click at [296, 183] on select "Office Guide Passenger Sales" at bounding box center [289, 187] width 81 height 21
select select "PASSENGER"
click at [249, 177] on select "Office Guide Passenger Sales" at bounding box center [289, 187] width 81 height 21
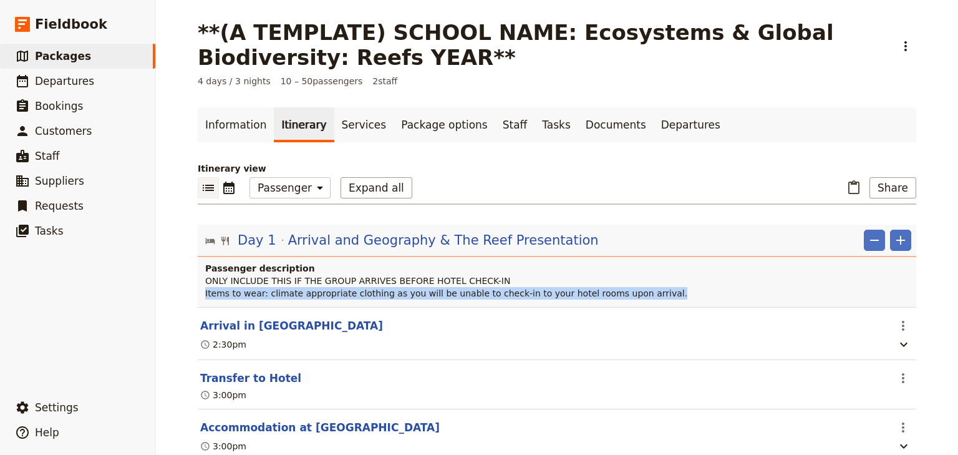
drag, startPoint x: 631, startPoint y: 292, endPoint x: 218, endPoint y: 293, distance: 413.5
copy span "Items to wear: climate appropriate clothing as you will be unable to check-in t…"
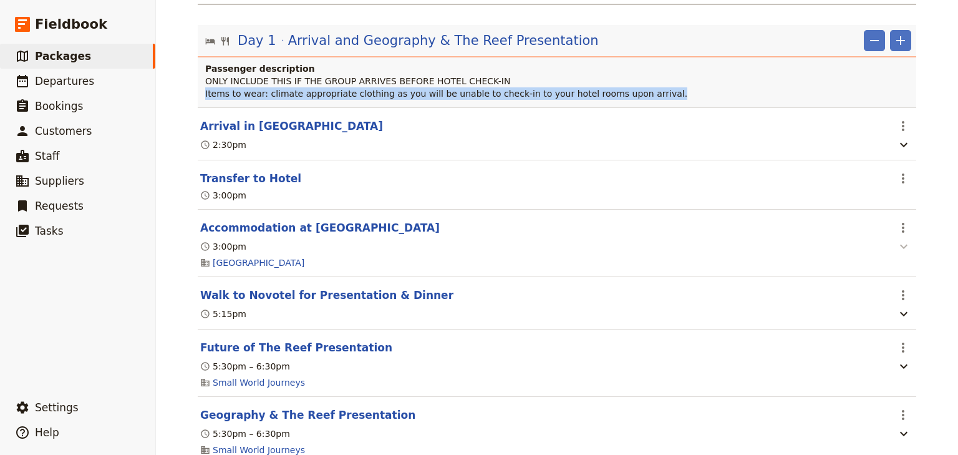
click at [900, 245] on icon "button" at bounding box center [903, 246] width 7 height 4
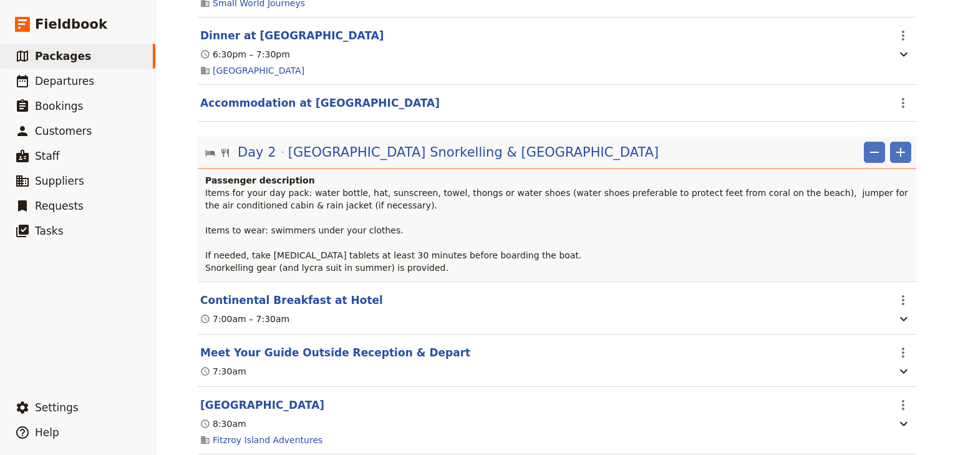
scroll to position [848, 0]
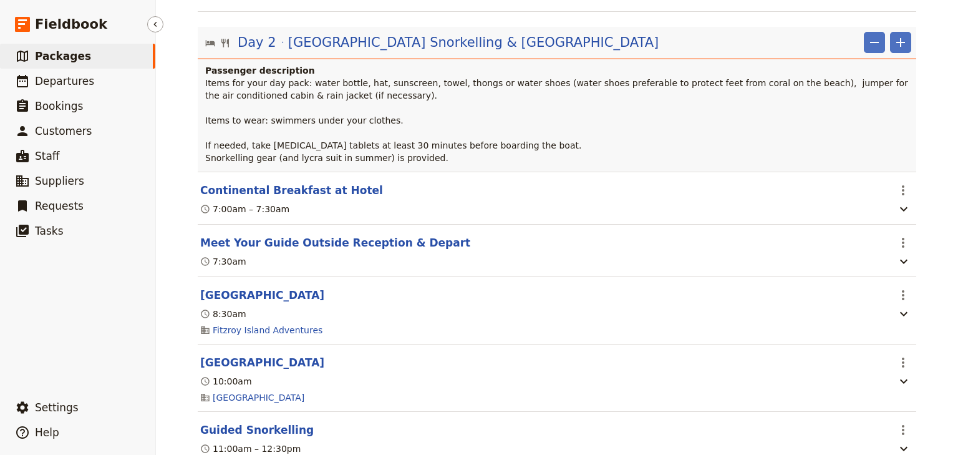
drag, startPoint x: 85, startPoint y: 65, endPoint x: 94, endPoint y: 63, distance: 8.9
click at [85, 65] on link "​ Packages" at bounding box center [77, 56] width 155 height 25
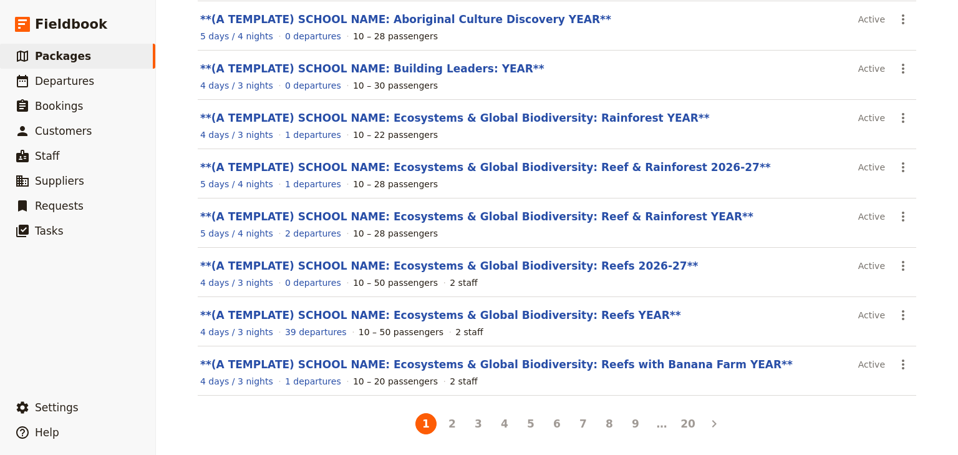
scroll to position [23, 0]
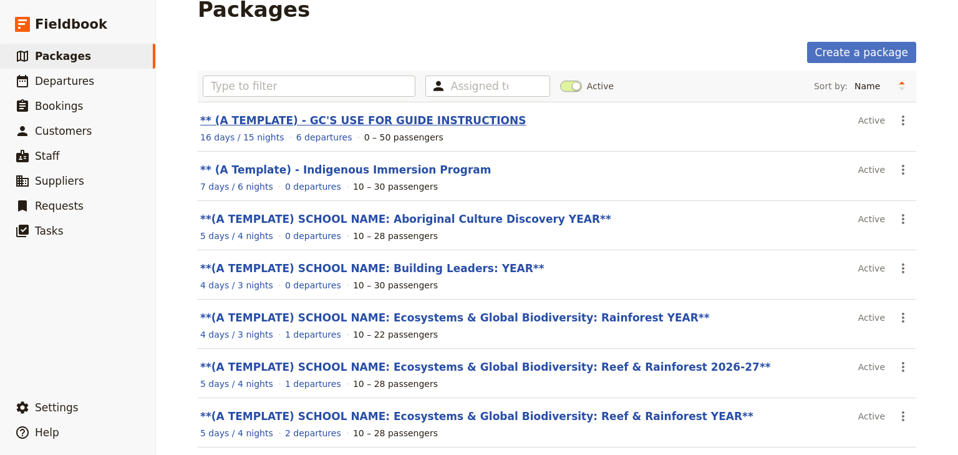
click at [374, 120] on link "** (A TEMPLATE) - GC'S USE FOR GUIDE INSTRUCTIONS" at bounding box center [363, 120] width 326 height 12
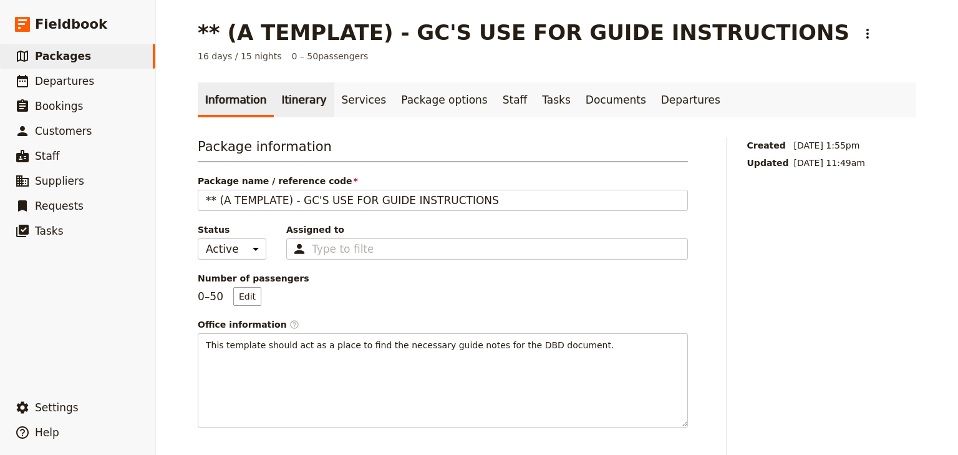
click at [274, 89] on link "Itinerary" at bounding box center [304, 99] width 60 height 35
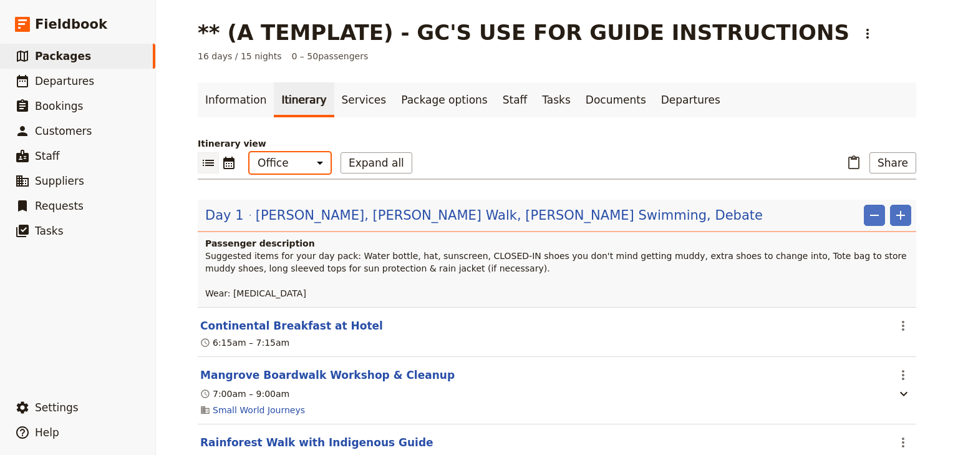
click at [304, 155] on select "Office Guide Passenger Sales" at bounding box center [289, 162] width 81 height 21
select select "PASSENGER"
click at [249, 152] on select "Office Guide Passenger Sales" at bounding box center [289, 162] width 81 height 21
click at [377, 162] on button "Expand all" at bounding box center [377, 162] width 72 height 21
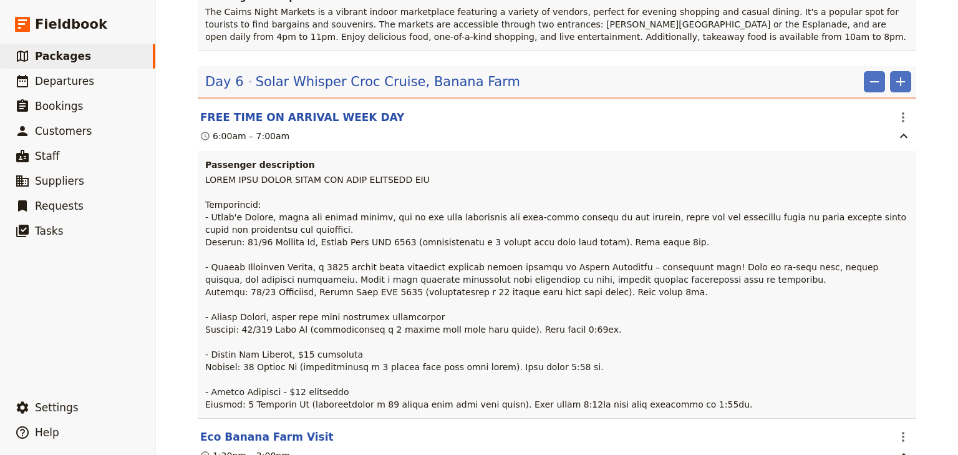
scroll to position [5089, 0]
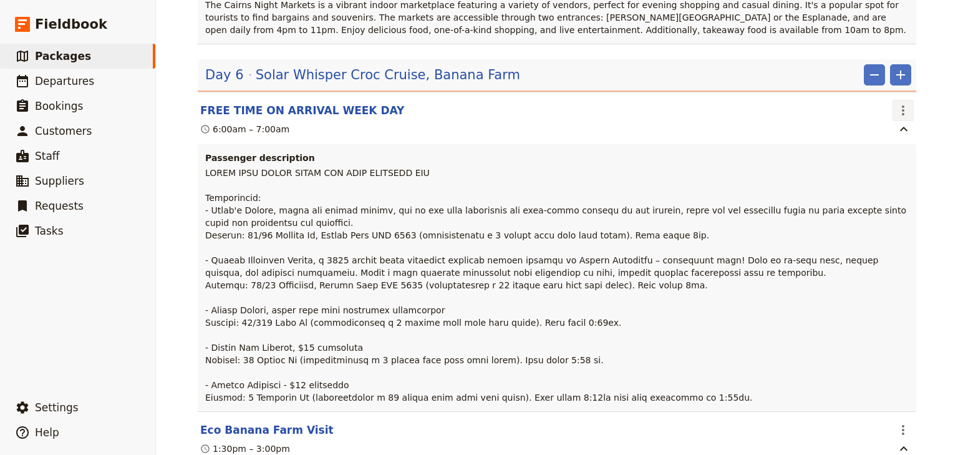
click at [902, 103] on icon "Actions" at bounding box center [903, 110] width 15 height 15
click at [864, 100] on span "Edit this itinerary item" at bounding box center [841, 100] width 98 height 12
select select "6"
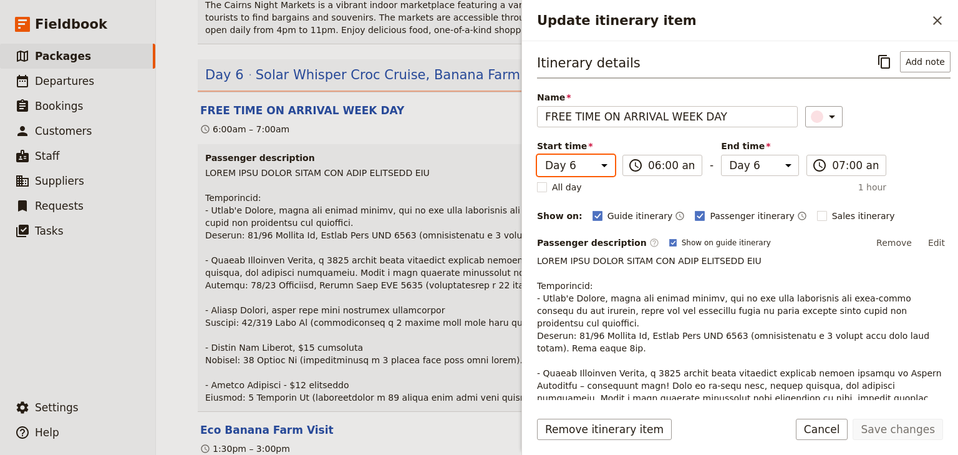
click at [599, 160] on select "Day 1 Day 2 Day 3 Day 4 Day 5 Day 6 Day 7 Day 8 Day 9 Day 10 Day 11 Day 12 Day …" at bounding box center [576, 165] width 78 height 21
select select "1"
click at [537, 155] on select "Day 1 Day 2 Day 3 Day 4 Day 5 Day 6 Day 7 Day 8 Day 9 Day 10 Day 11 Day 12 Day …" at bounding box center [576, 165] width 78 height 21
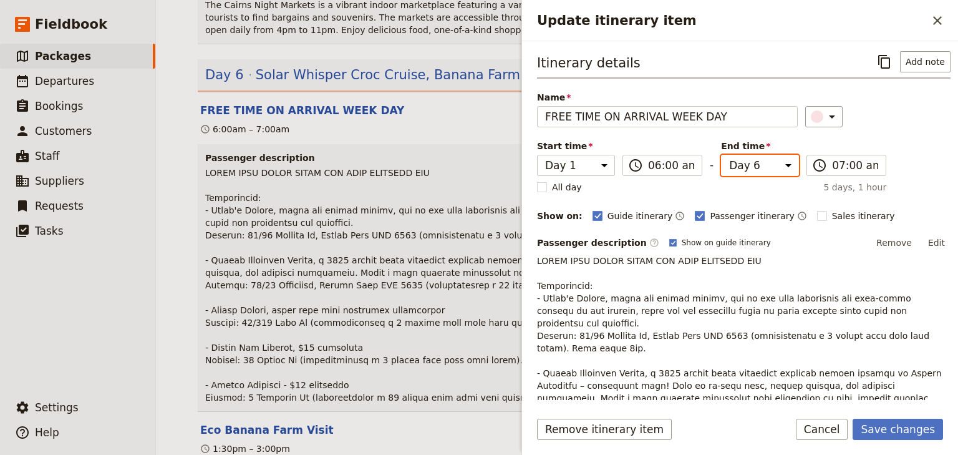
click at [783, 162] on select "Day 1 Day 2 Day 3 Day 4 Day 5 Day 6 Day 7 Day 8 Day 9 Day 10 Day 11 Day 12 Day …" at bounding box center [760, 165] width 78 height 21
select select "1"
click at [721, 155] on select "Day 1 Day 2 Day 3 Day 4 Day 5 Day 6 Day 7 Day 8 Day 9 Day 10 Day 11 Day 12 Day …" at bounding box center [760, 165] width 78 height 21
click at [937, 19] on icon "Close drawer" at bounding box center [937, 20] width 15 height 15
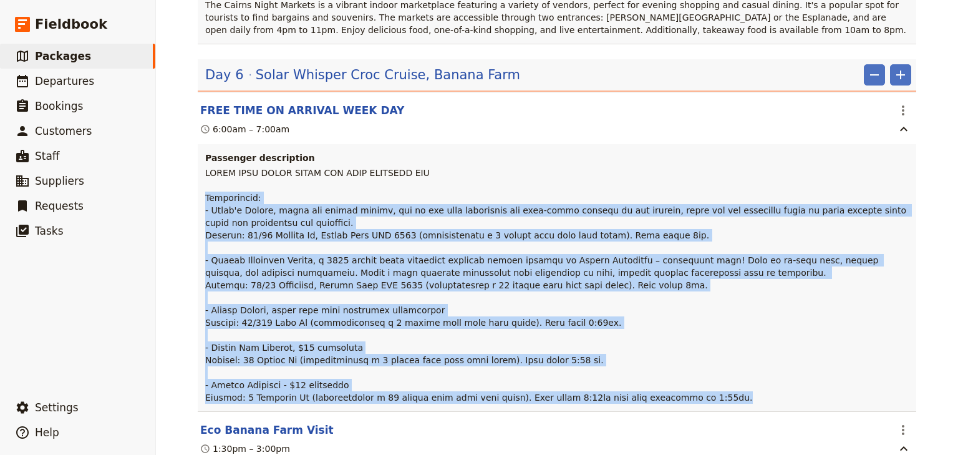
drag, startPoint x: 684, startPoint y: 365, endPoint x: 202, endPoint y: 163, distance: 522.1
click at [205, 167] on p at bounding box center [556, 285] width 703 height 237
copy span "Suggestions: - Rusty's Market, visit the famous market, one of the most success…"
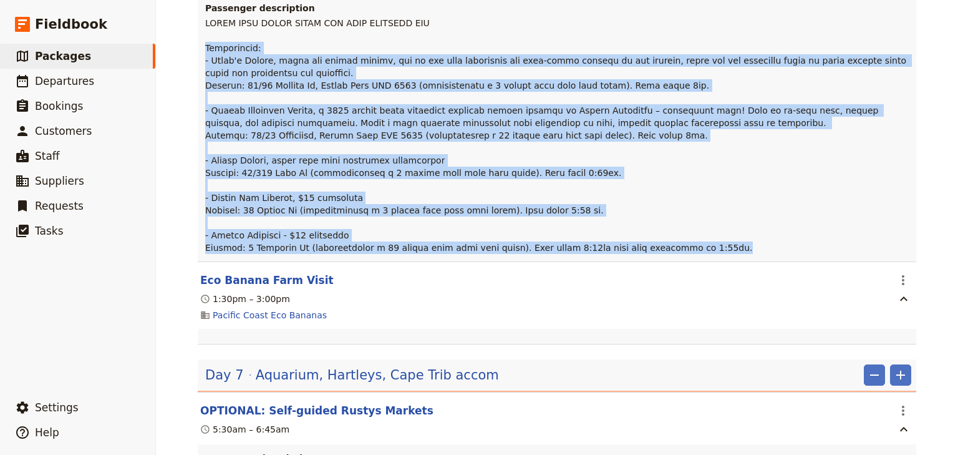
scroll to position [5139, 0]
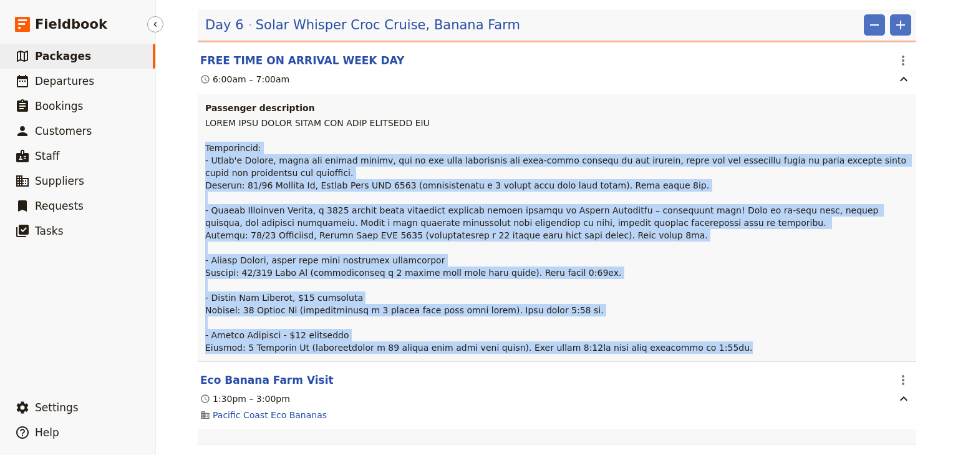
click at [69, 57] on span "Packages" at bounding box center [63, 56] width 56 height 12
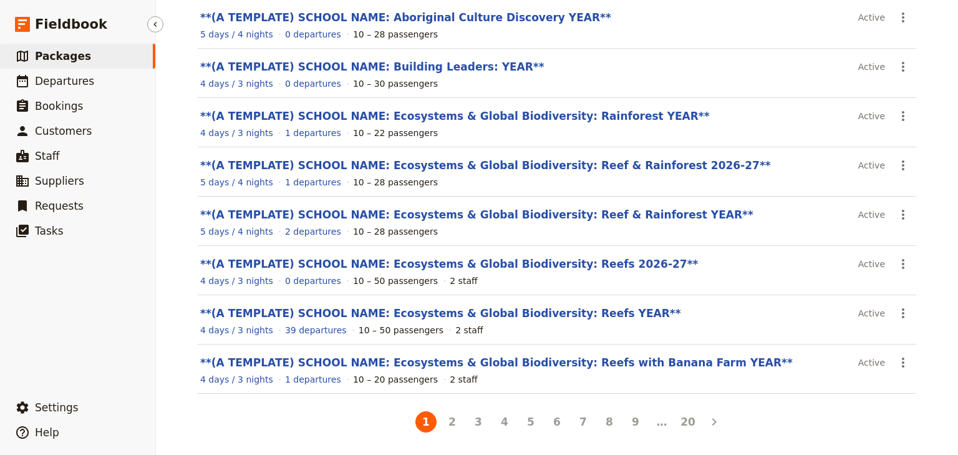
scroll to position [223, 0]
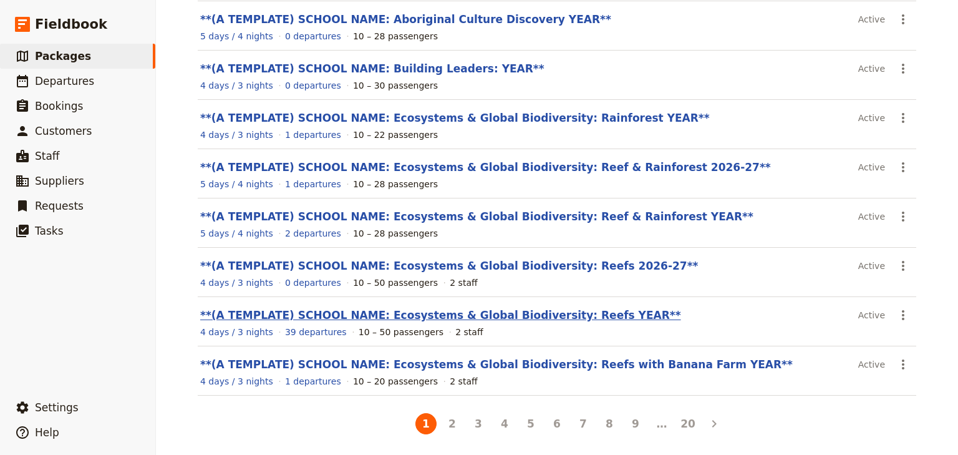
click at [557, 311] on link "**(A TEMPLATE) SCHOOL NAME: Ecosystems & Global Biodiversity: Reefs YEAR**" at bounding box center [440, 315] width 481 height 12
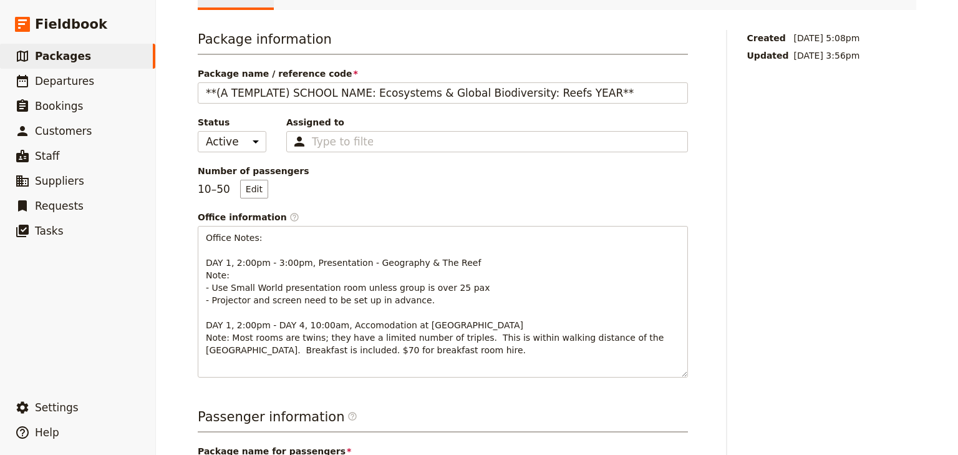
scroll to position [23, 0]
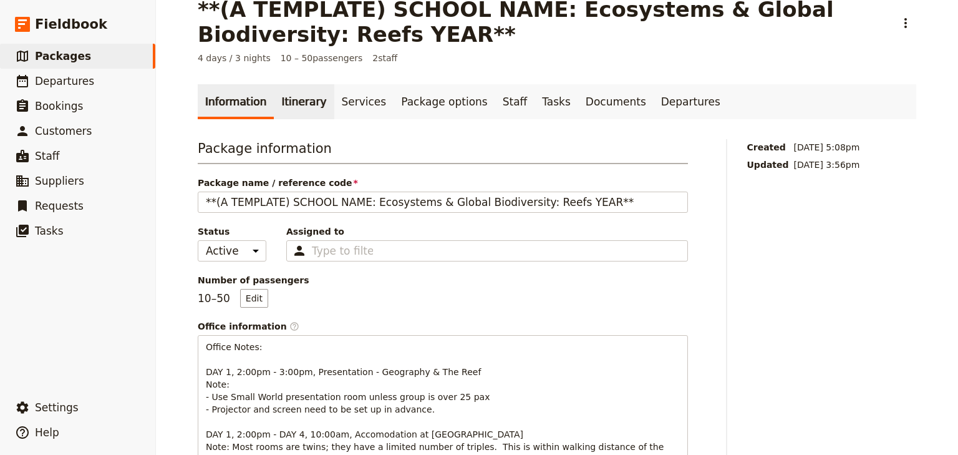
click at [290, 102] on link "Itinerary" at bounding box center [304, 101] width 60 height 35
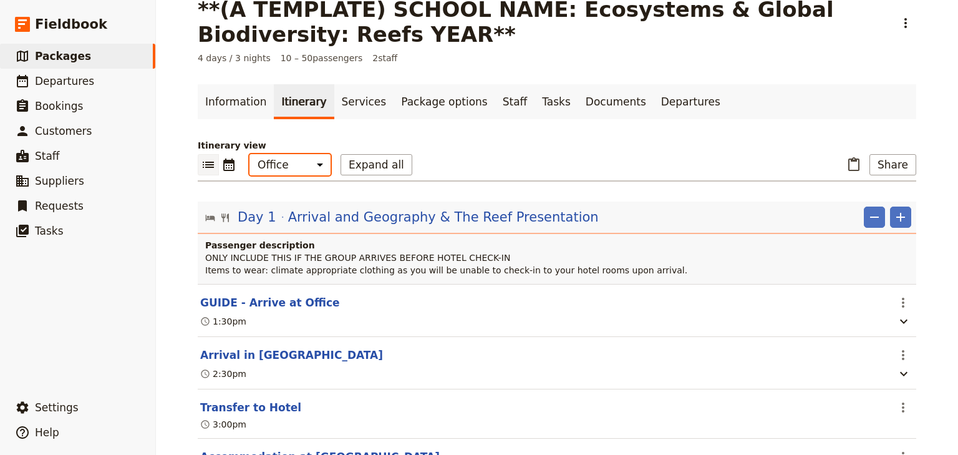
drag, startPoint x: 292, startPoint y: 163, endPoint x: 293, endPoint y: 172, distance: 8.8
click at [292, 163] on select "Office Guide Passenger Sales" at bounding box center [289, 164] width 81 height 21
select select "PASSENGER"
click at [249, 154] on select "Office Guide Passenger Sales" at bounding box center [289, 164] width 81 height 21
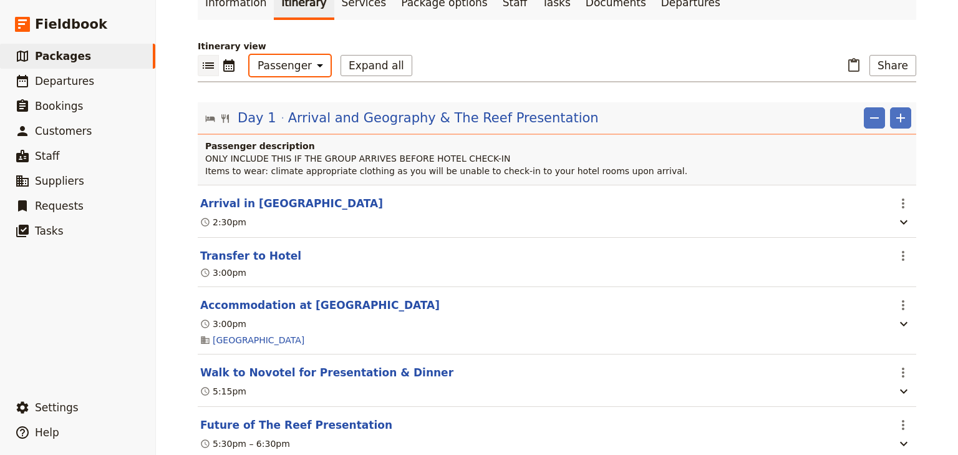
scroll to position [123, 0]
click at [902, 218] on icon "button" at bounding box center [903, 221] width 15 height 15
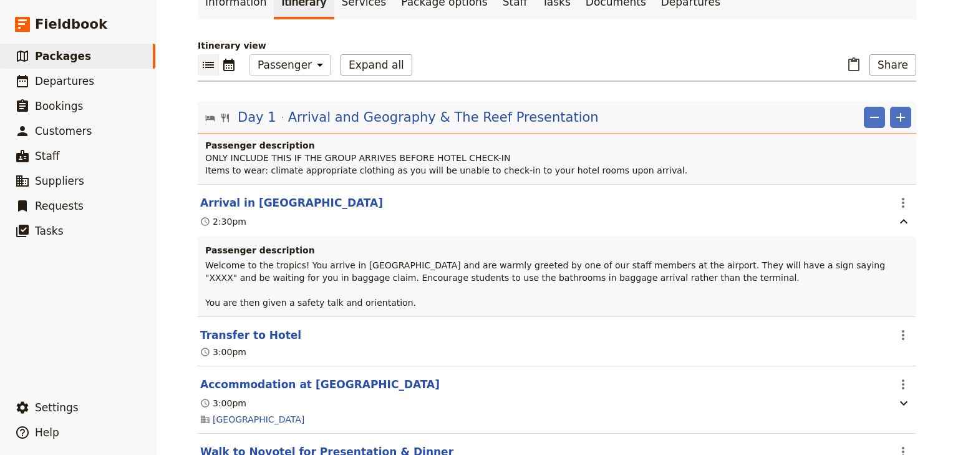
scroll to position [223, 0]
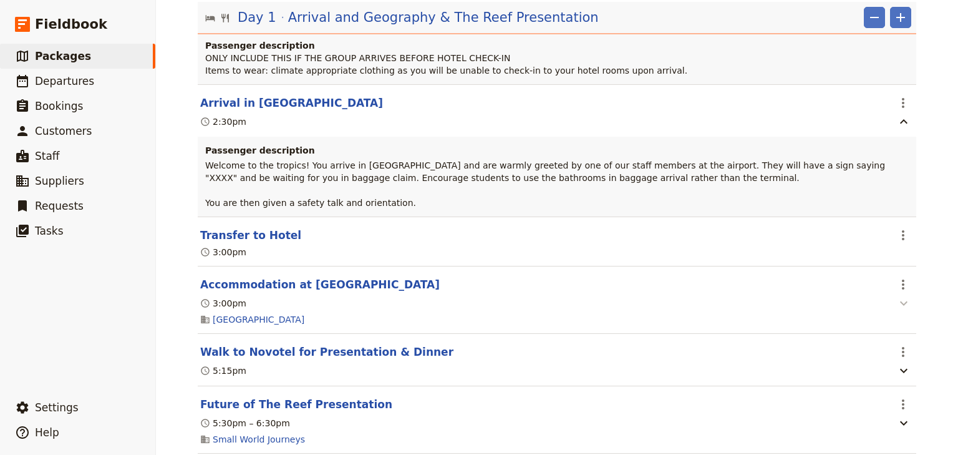
click at [898, 302] on icon "button" at bounding box center [903, 303] width 15 height 15
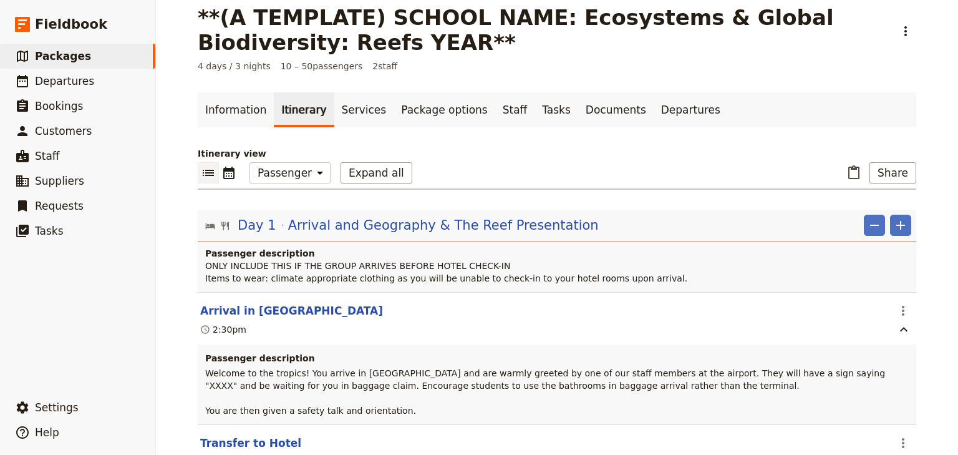
scroll to position [0, 0]
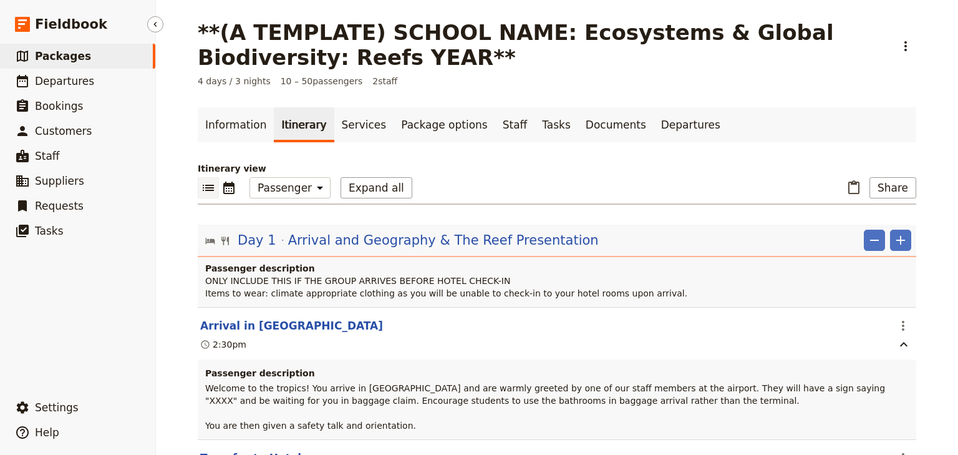
drag, startPoint x: 73, startPoint y: 57, endPoint x: 97, endPoint y: 57, distance: 23.7
click at [74, 57] on span "Packages" at bounding box center [63, 56] width 56 height 12
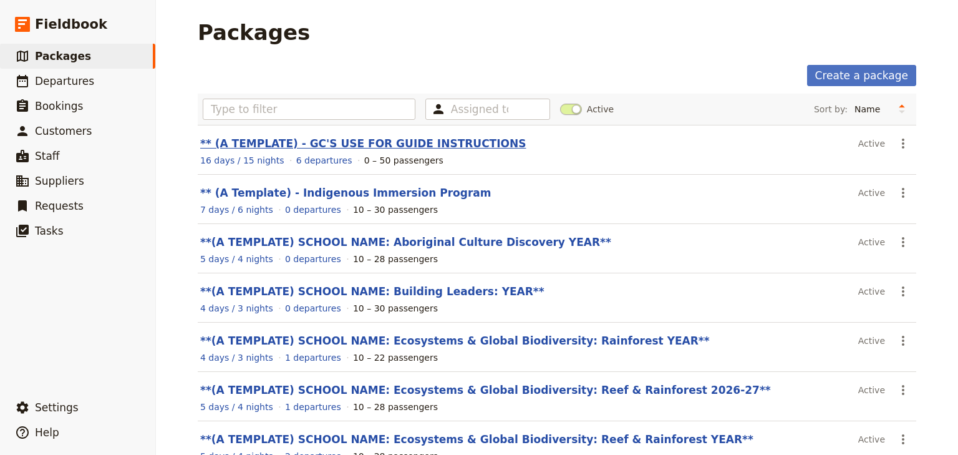
click at [401, 142] on link "** (A TEMPLATE) - GC'S USE FOR GUIDE INSTRUCTIONS" at bounding box center [363, 143] width 326 height 12
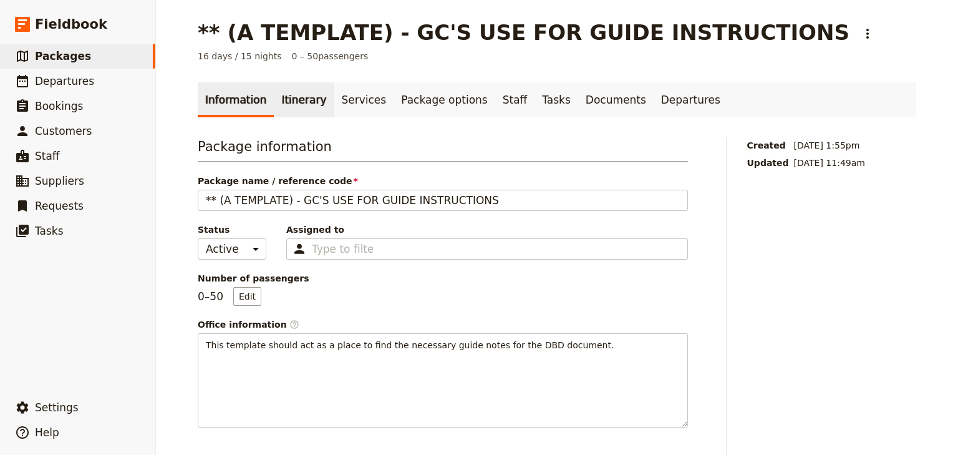
click at [286, 90] on link "Itinerary" at bounding box center [304, 99] width 60 height 35
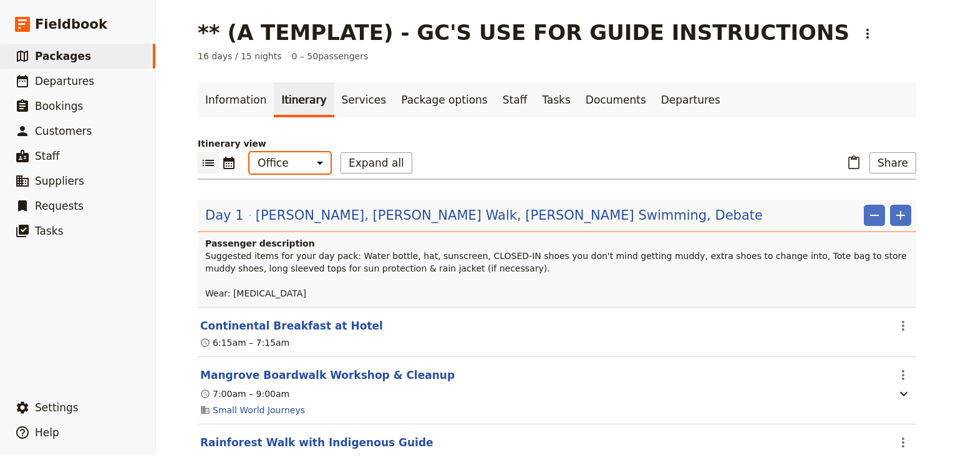
drag, startPoint x: 312, startPoint y: 163, endPoint x: 311, endPoint y: 170, distance: 7.1
click at [312, 163] on select "Office Guide Passenger Sales" at bounding box center [289, 162] width 81 height 21
select select "PASSENGER"
click at [249, 152] on select "Office Guide Passenger Sales" at bounding box center [289, 162] width 81 height 21
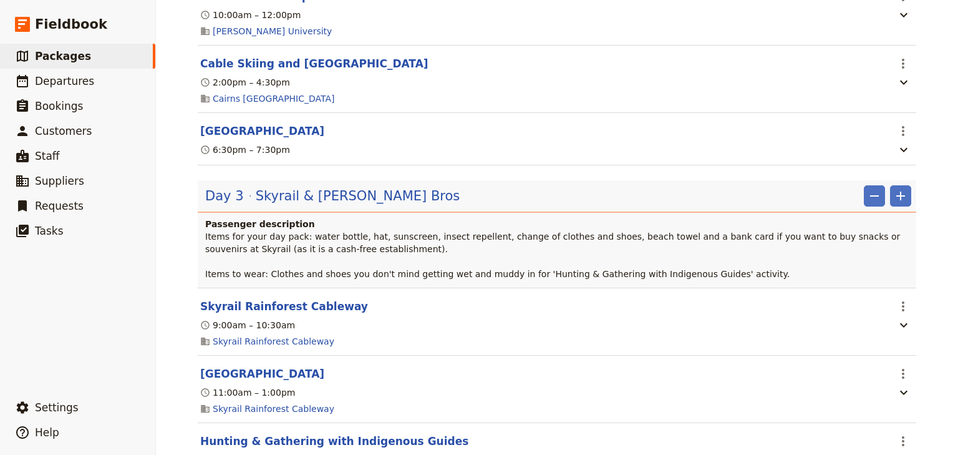
scroll to position [798, 0]
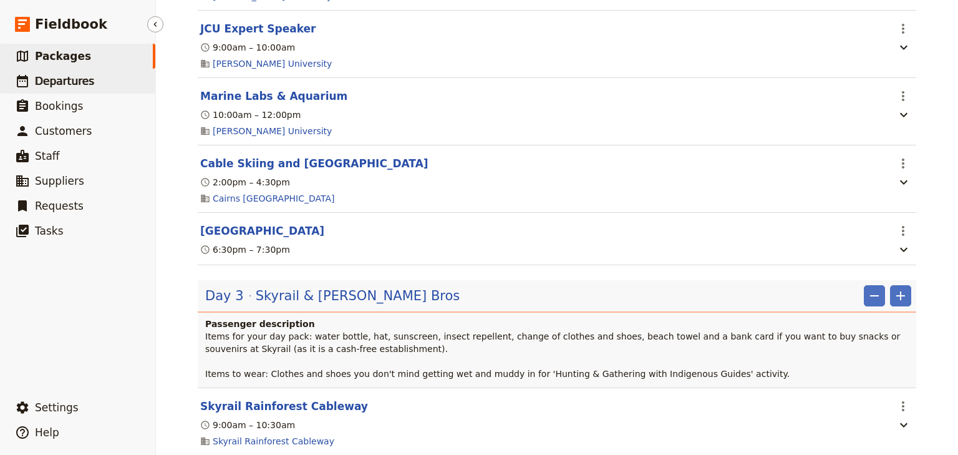
click at [59, 78] on span "Departures" at bounding box center [64, 81] width 59 height 12
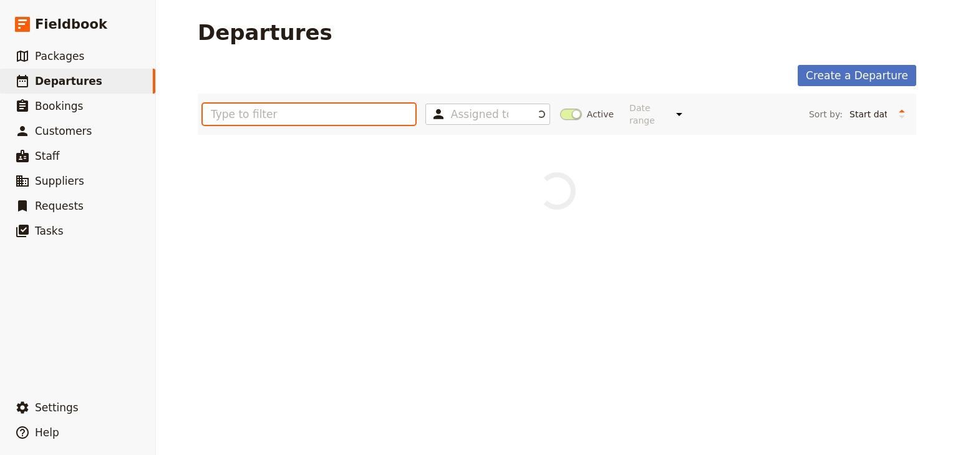
click at [233, 114] on input "text" at bounding box center [309, 114] width 213 height 21
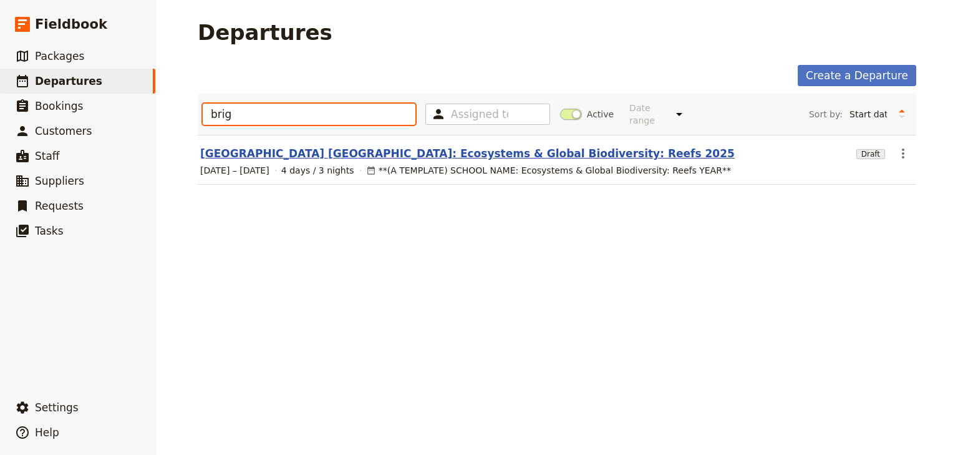
type input "brig"
click at [421, 146] on link "[GEOGRAPHIC_DATA] [GEOGRAPHIC_DATA]: Ecosystems & Global Biodiversity: Reefs 20…" at bounding box center [467, 153] width 534 height 15
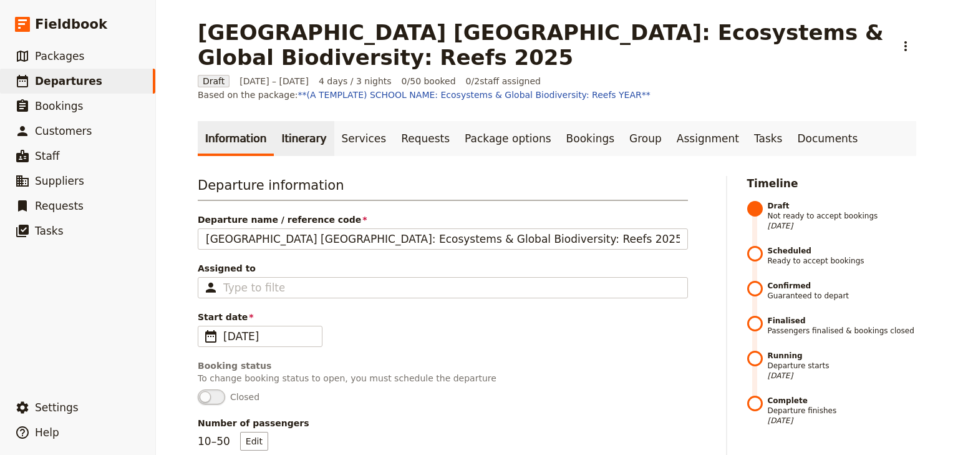
click at [291, 142] on link "Itinerary" at bounding box center [304, 138] width 60 height 35
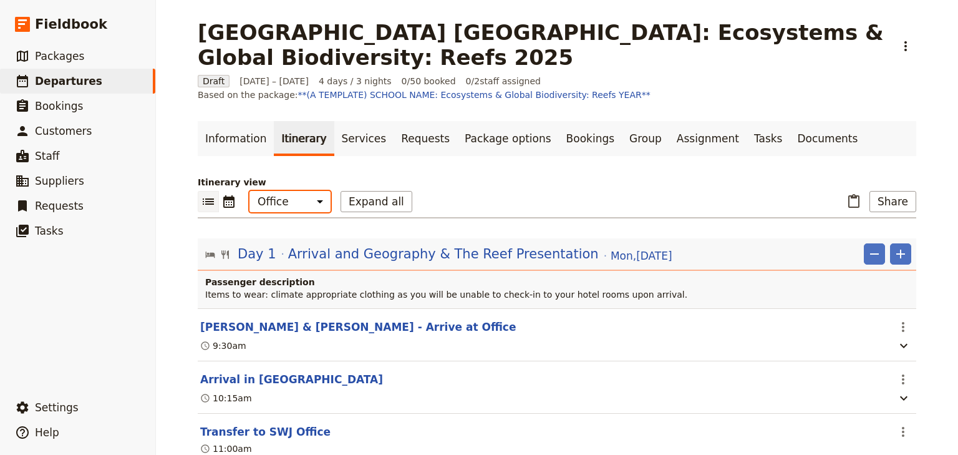
click at [299, 203] on select "Office Guide Passenger Sales" at bounding box center [289, 201] width 81 height 21
select select "PASSENGER"
click at [249, 191] on select "Office Guide Passenger Sales" at bounding box center [289, 201] width 81 height 21
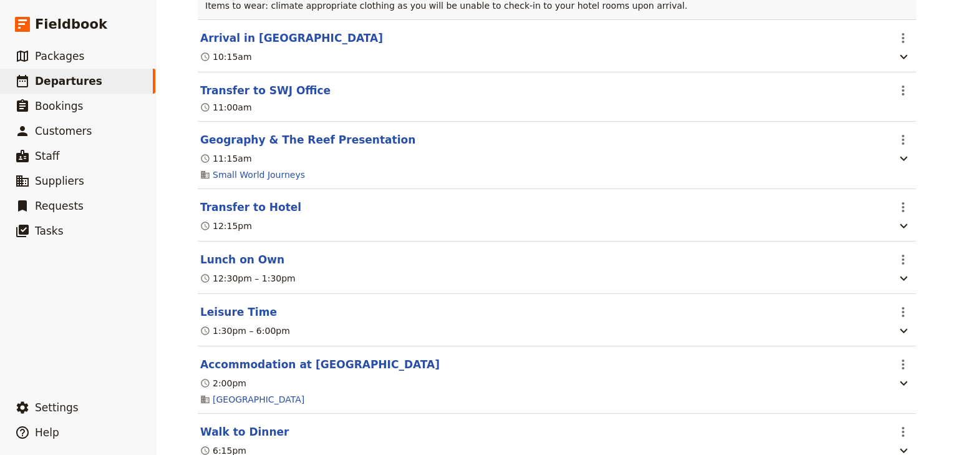
scroll to position [299, 0]
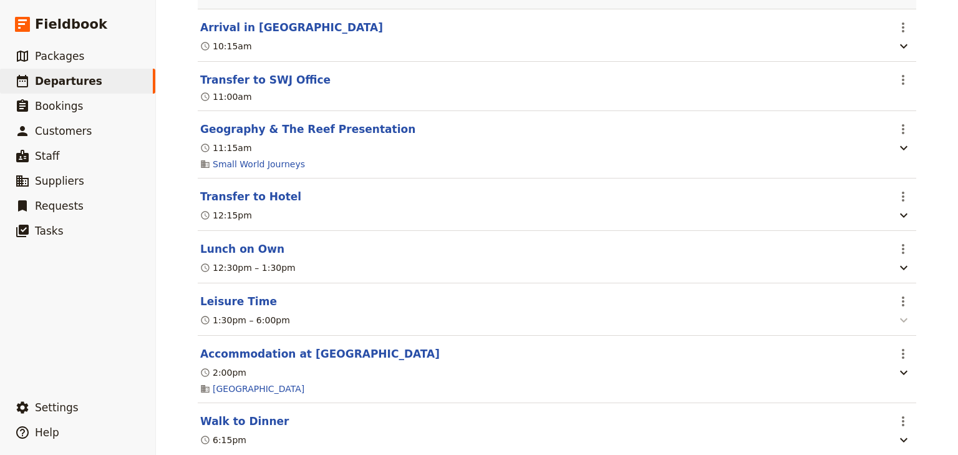
click at [900, 322] on icon "button" at bounding box center [903, 320] width 7 height 4
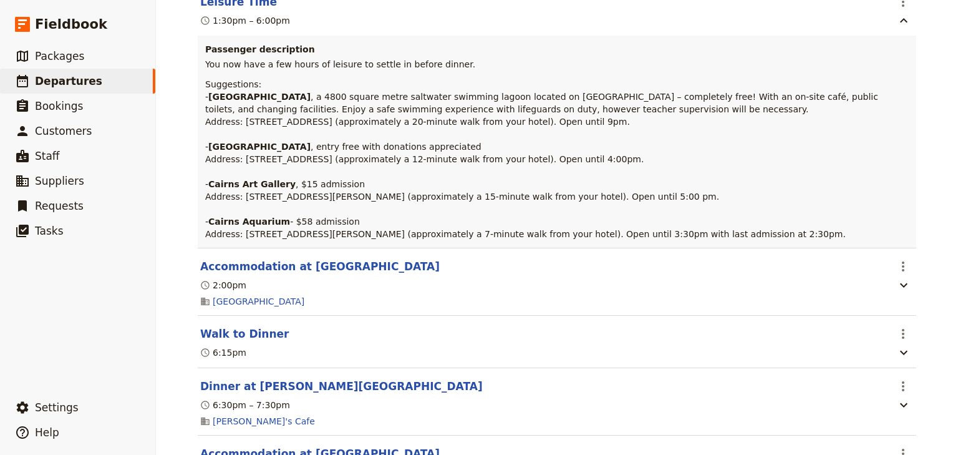
scroll to position [549, 0]
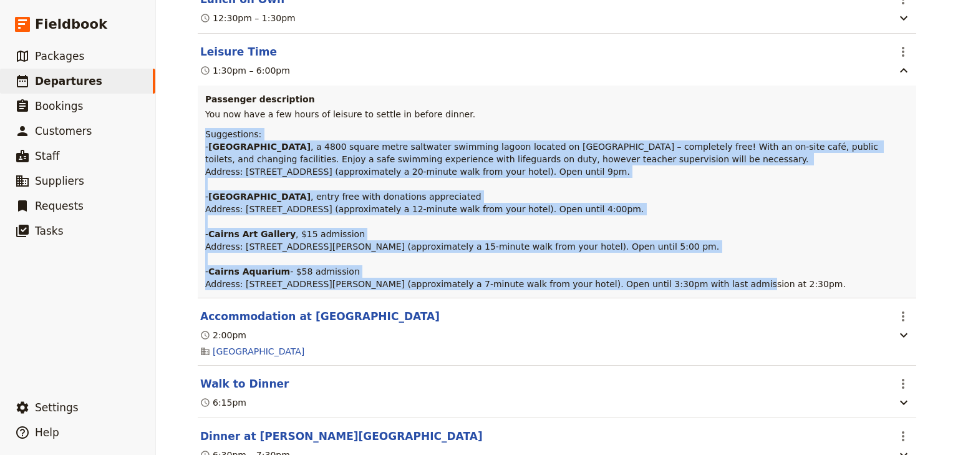
drag, startPoint x: 670, startPoint y: 288, endPoint x: 202, endPoint y: 138, distance: 491.3
click at [205, 138] on p "Suggestions: - [GEOGRAPHIC_DATA] , a 4800 square metre saltwater swimming lagoo…" at bounding box center [556, 209] width 703 height 162
click at [102, 79] on link "​ Departures" at bounding box center [77, 81] width 155 height 25
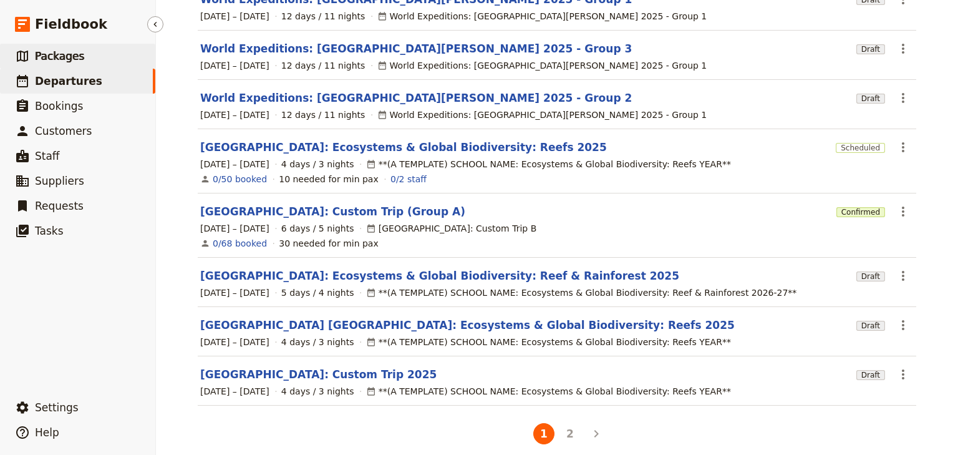
click at [93, 65] on link "​ Packages" at bounding box center [77, 56] width 155 height 25
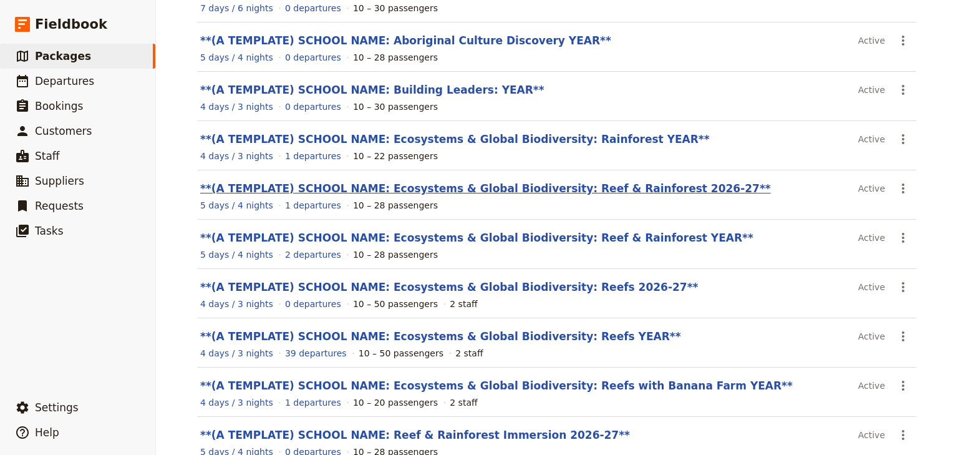
scroll to position [73, 0]
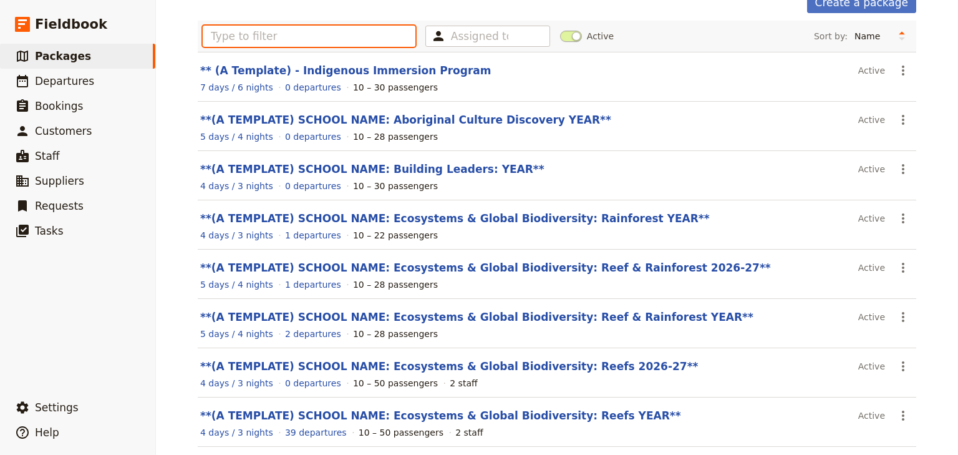
click at [244, 31] on input "text" at bounding box center [309, 36] width 213 height 21
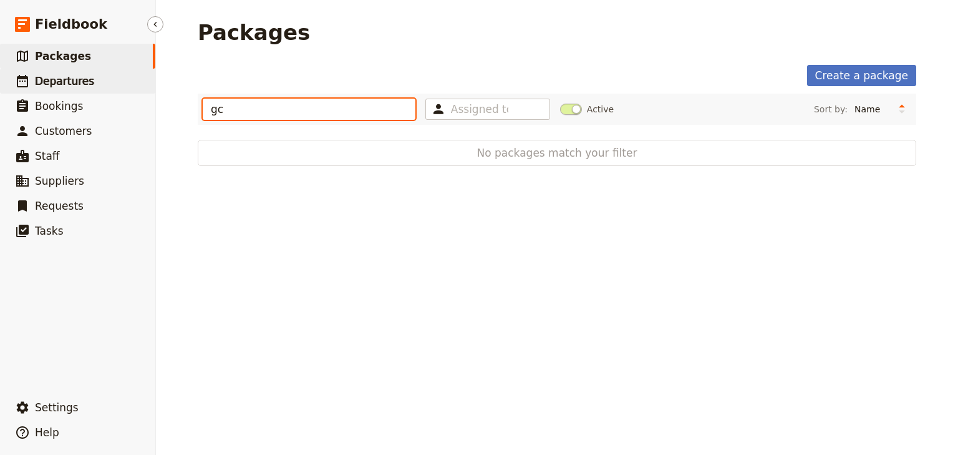
type input "gc"
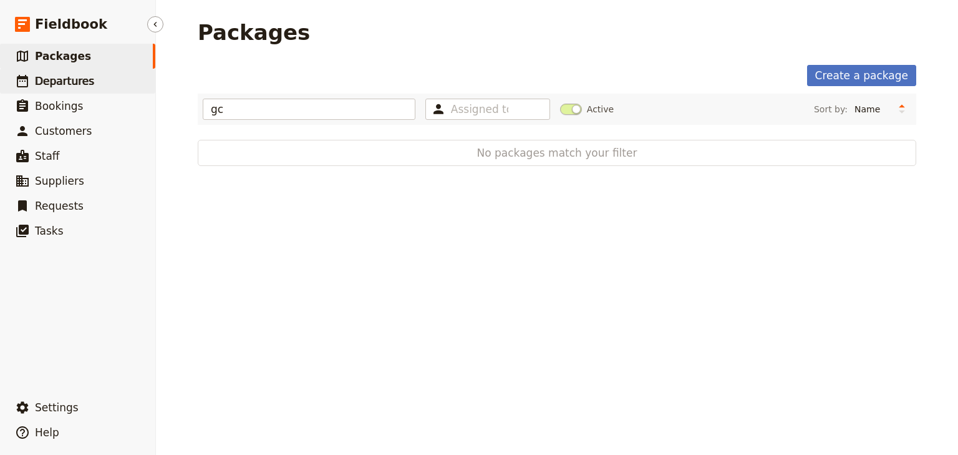
click at [58, 85] on span "Departures" at bounding box center [64, 81] width 59 height 12
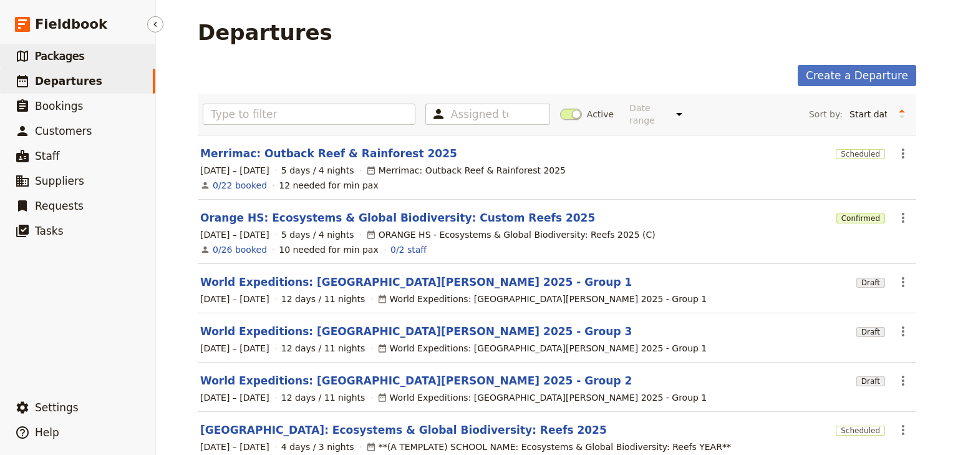
click at [62, 58] on span "Packages" at bounding box center [59, 56] width 49 height 12
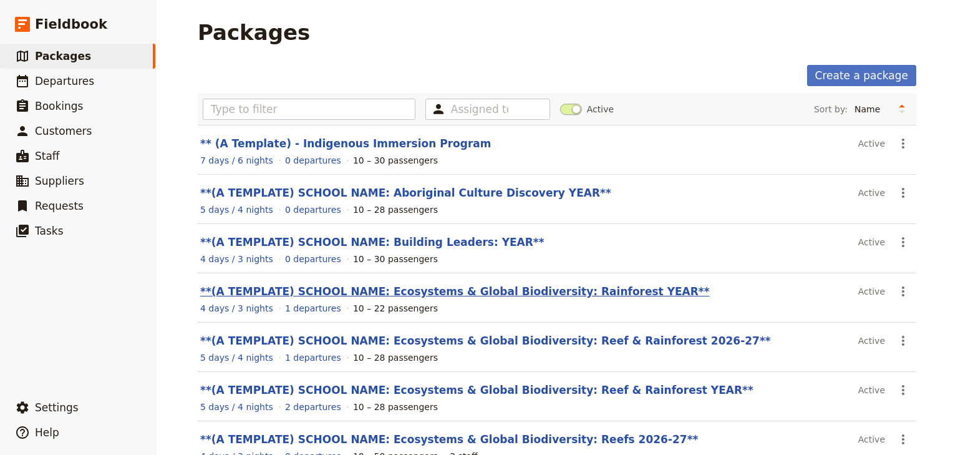
click at [531, 289] on link "**(A TEMPLATE) SCHOOL NAME: Ecosystems & Global Biodiversity: Rainforest YEAR**" at bounding box center [455, 291] width 510 height 12
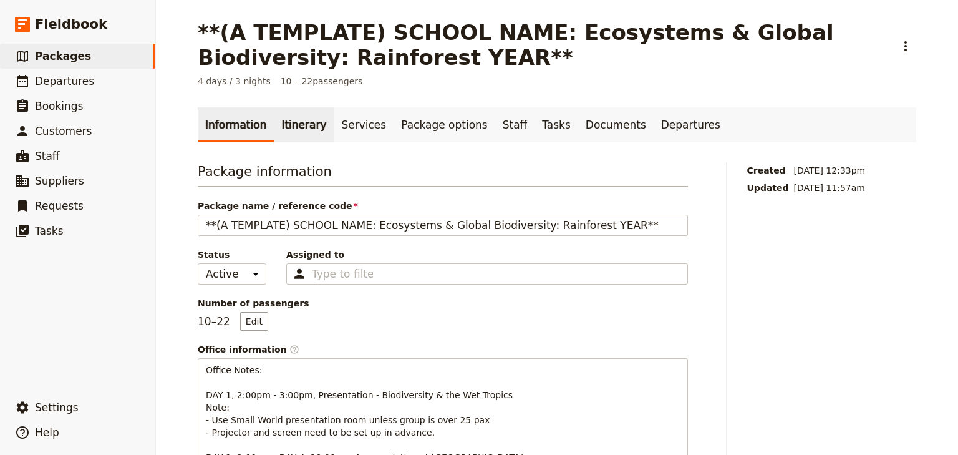
click at [289, 130] on link "Itinerary" at bounding box center [304, 124] width 60 height 35
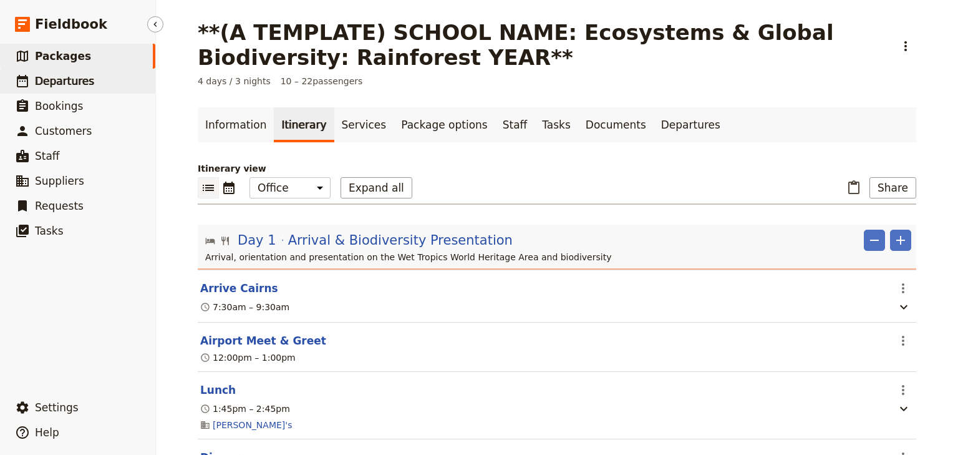
click at [62, 79] on span "Departures" at bounding box center [64, 81] width 59 height 12
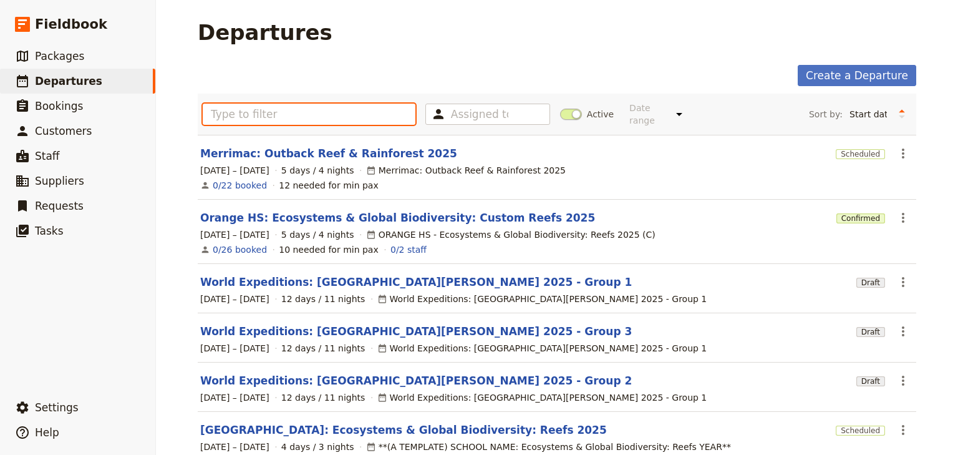
click at [242, 106] on input "text" at bounding box center [309, 114] width 213 height 21
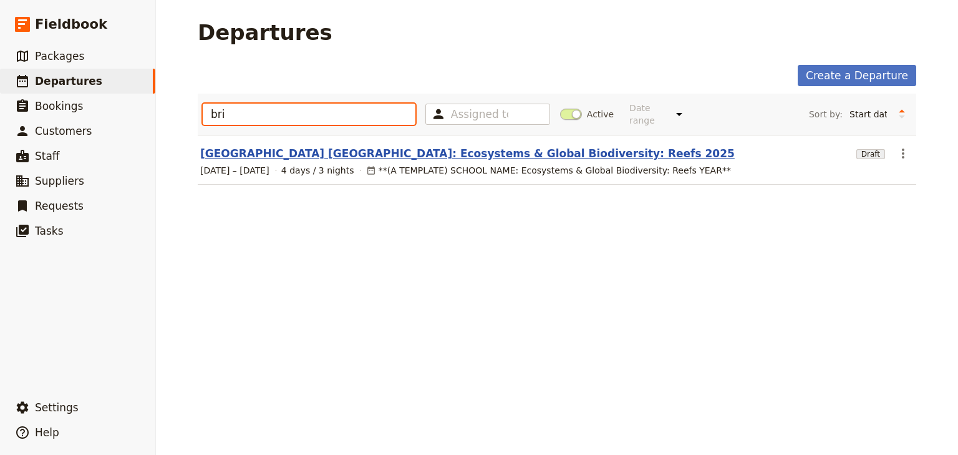
type input "bri"
click at [267, 150] on link "[GEOGRAPHIC_DATA] [GEOGRAPHIC_DATA]: Ecosystems & Global Biodiversity: Reefs 20…" at bounding box center [467, 153] width 534 height 15
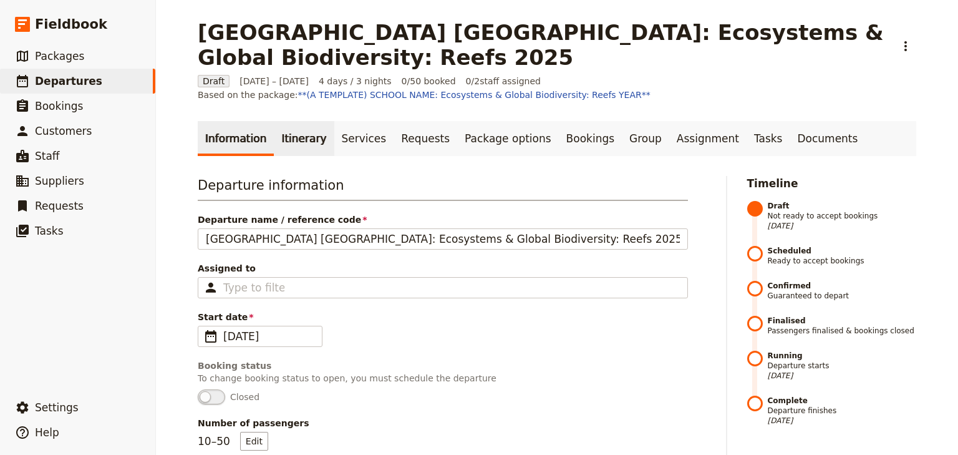
click at [304, 141] on link "Itinerary" at bounding box center [304, 138] width 60 height 35
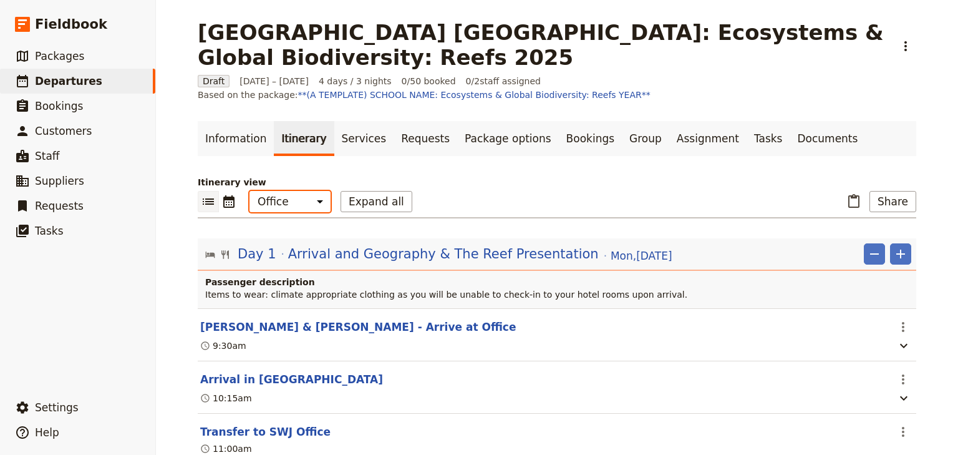
click at [294, 205] on select "Office Guide Passenger Sales" at bounding box center [289, 201] width 81 height 21
select select "PASSENGER"
click at [249, 191] on select "Office Guide Passenger Sales" at bounding box center [289, 201] width 81 height 21
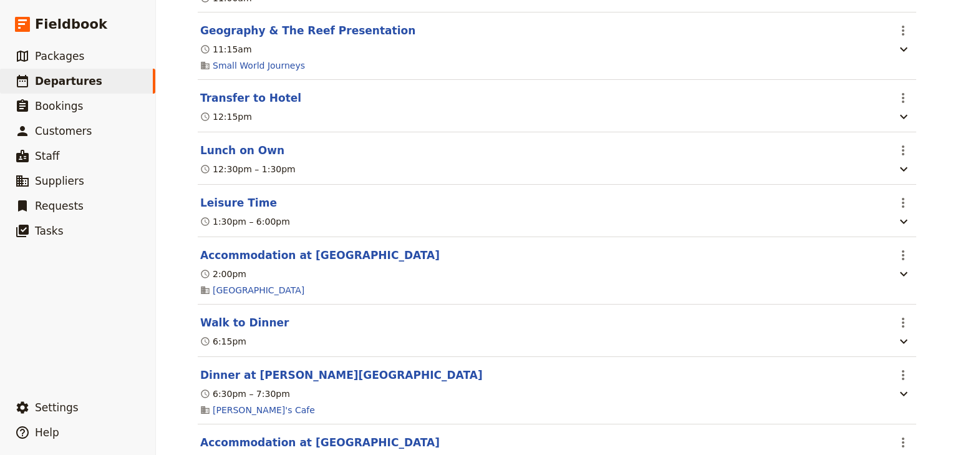
scroll to position [399, 0]
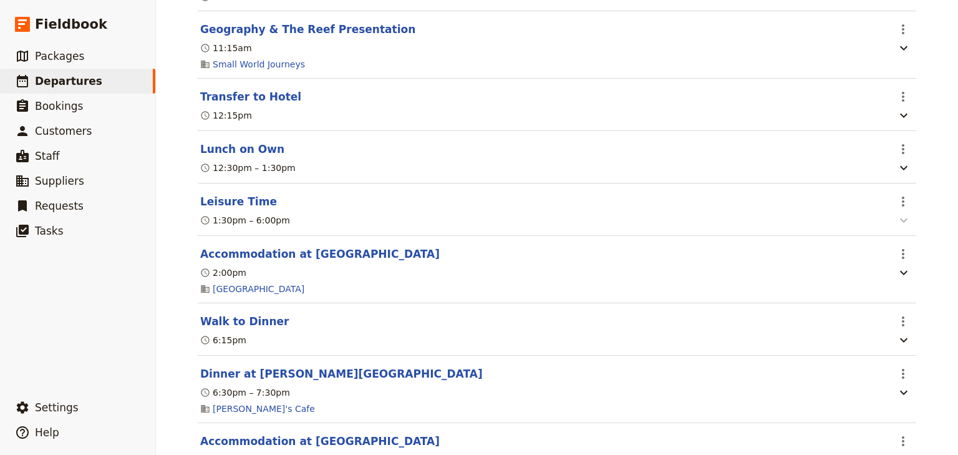
click at [896, 221] on icon "button" at bounding box center [903, 220] width 15 height 15
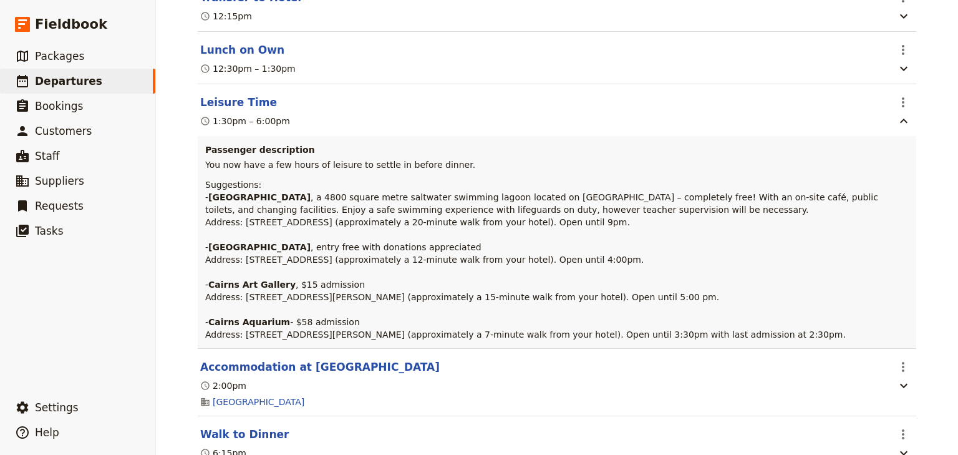
scroll to position [499, 0]
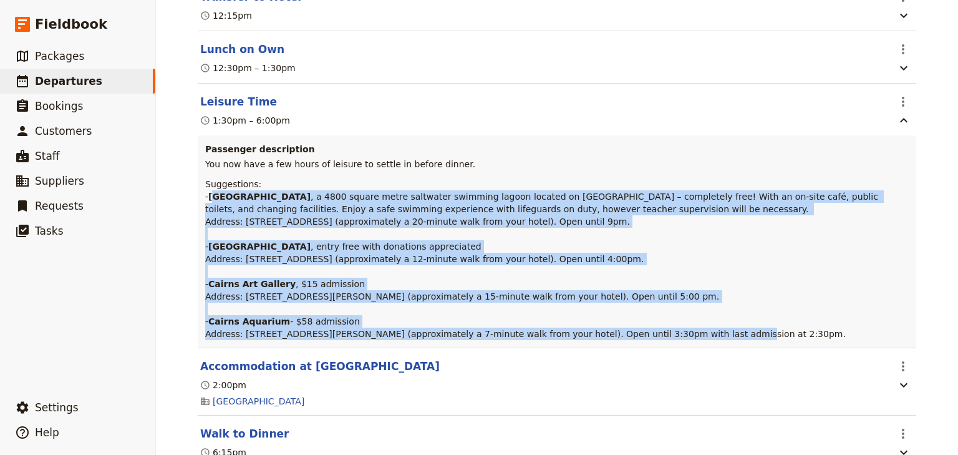
drag, startPoint x: 673, startPoint y: 339, endPoint x: 207, endPoint y: 202, distance: 485.5
click at [207, 202] on p "Suggestions: - [GEOGRAPHIC_DATA] , a 4800 square metre saltwater swimming lagoo…" at bounding box center [556, 259] width 703 height 162
copy p "Cairns Esplanade Lagoon , a 4800 square metre saltwater swimming lagoon located…"
click at [77, 80] on span "Departures" at bounding box center [68, 81] width 67 height 12
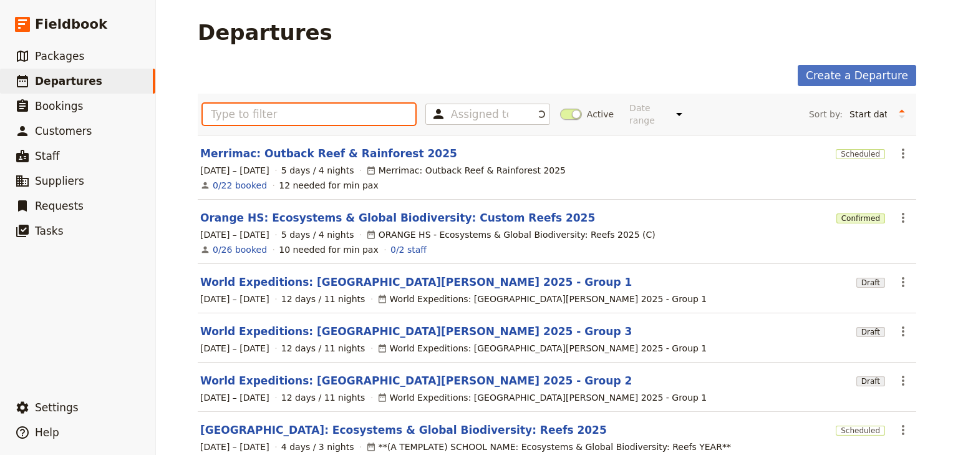
click at [237, 107] on input "text" at bounding box center [309, 114] width 213 height 21
type input "b"
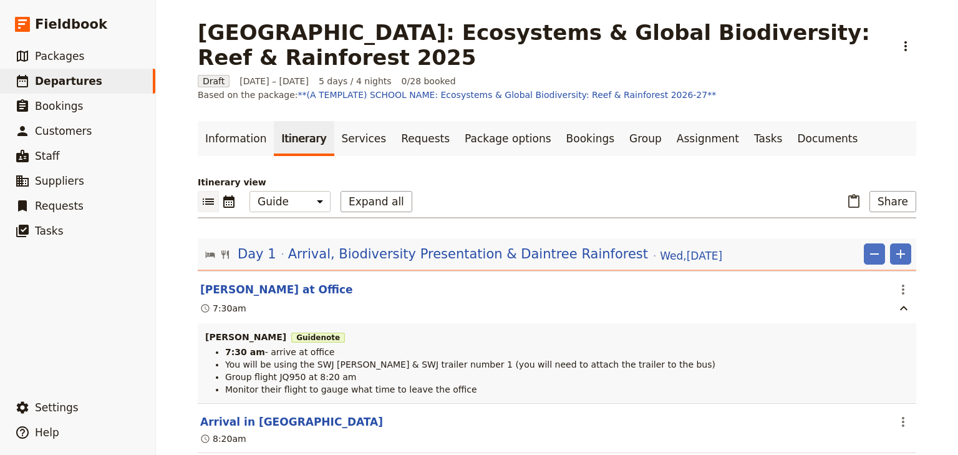
select select "STAFF"
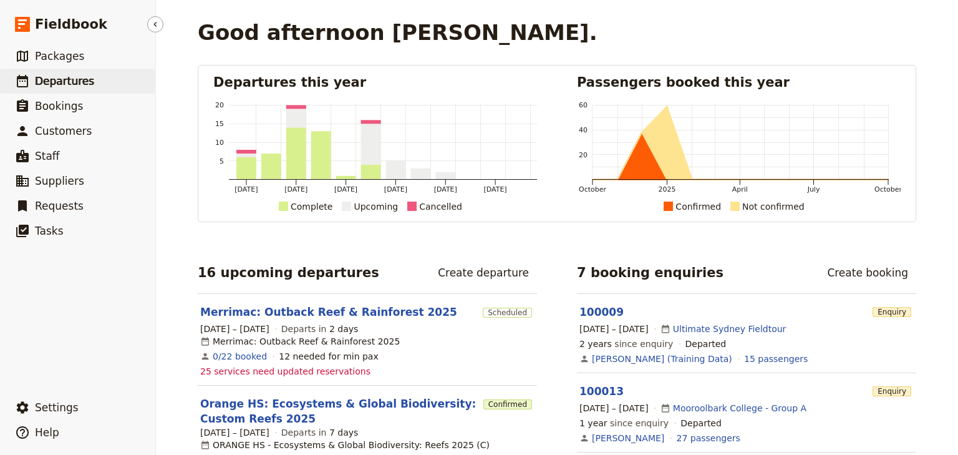
click at [99, 82] on link "​ Departures" at bounding box center [77, 81] width 155 height 25
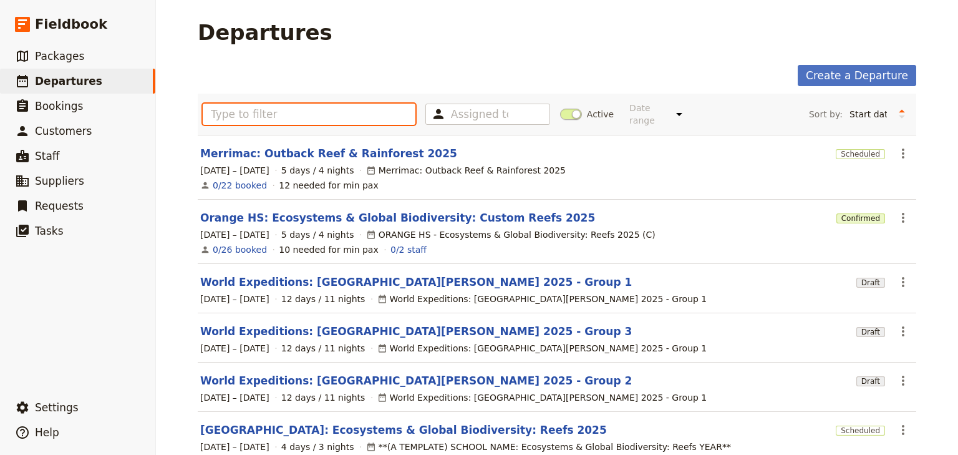
click at [277, 107] on input "text" at bounding box center [309, 114] width 213 height 21
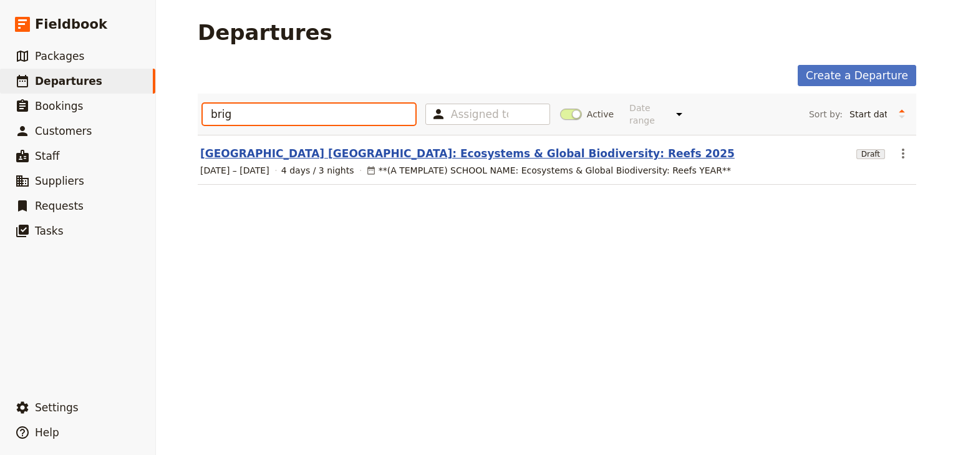
type input "brig"
click at [309, 146] on link "[GEOGRAPHIC_DATA] [GEOGRAPHIC_DATA]: Ecosystems & Global Biodiversity: Reefs 20…" at bounding box center [467, 153] width 534 height 15
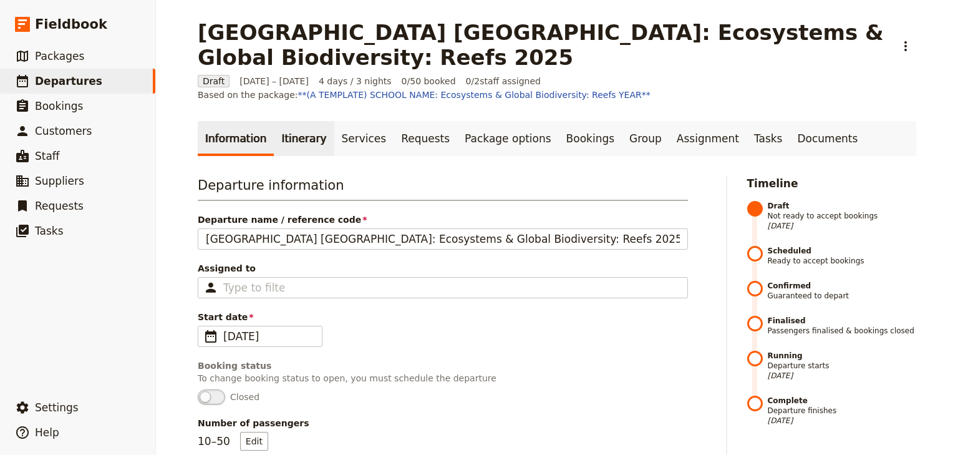
click at [279, 140] on link "Itinerary" at bounding box center [304, 138] width 60 height 35
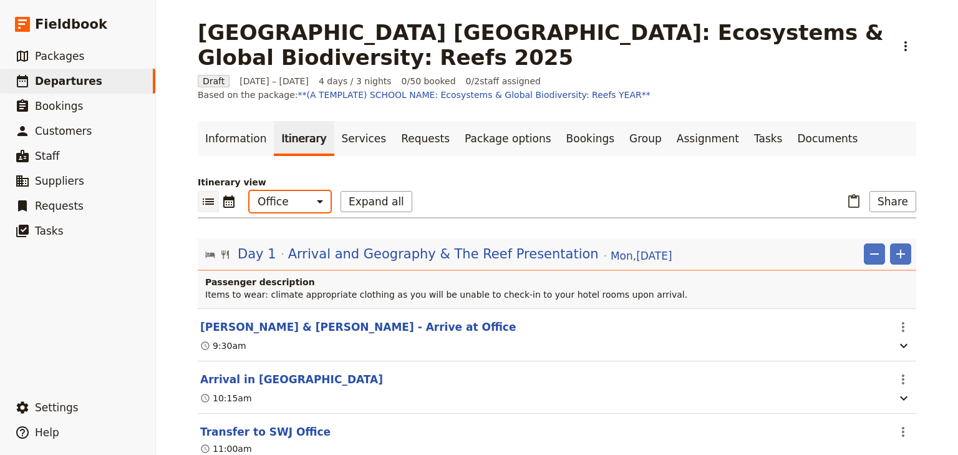
click at [284, 201] on select "Office Guide Passenger Sales" at bounding box center [289, 201] width 81 height 21
select select "PASSENGER"
click at [249, 191] on select "Office Guide Passenger Sales" at bounding box center [289, 201] width 81 height 21
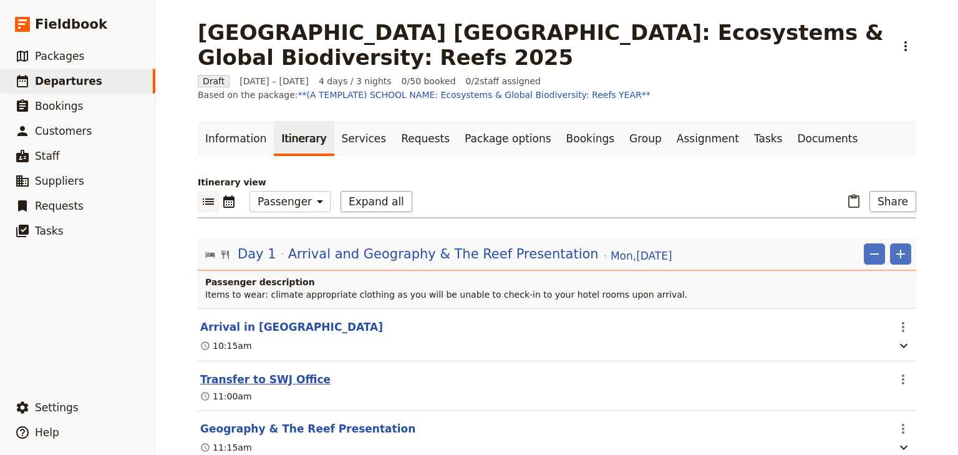
click at [269, 372] on button "Transfer to SWJ Office" at bounding box center [265, 379] width 130 height 15
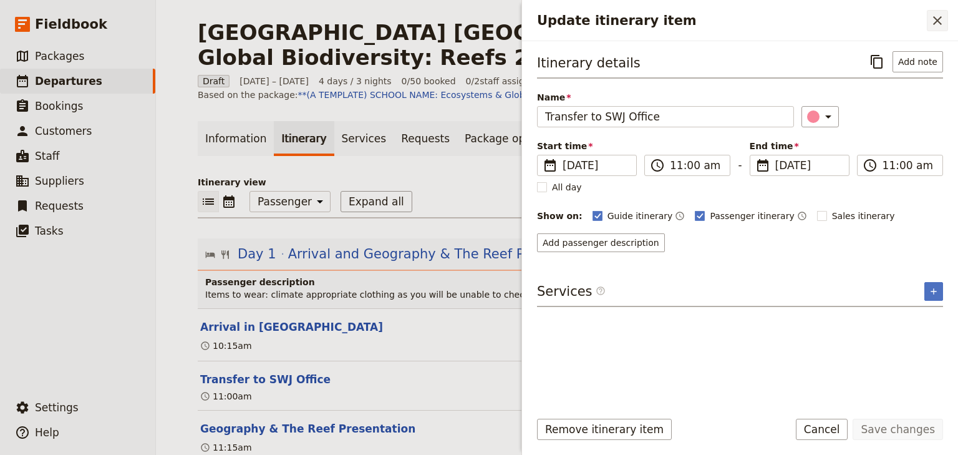
click at [940, 20] on icon "Close drawer" at bounding box center [937, 20] width 15 height 15
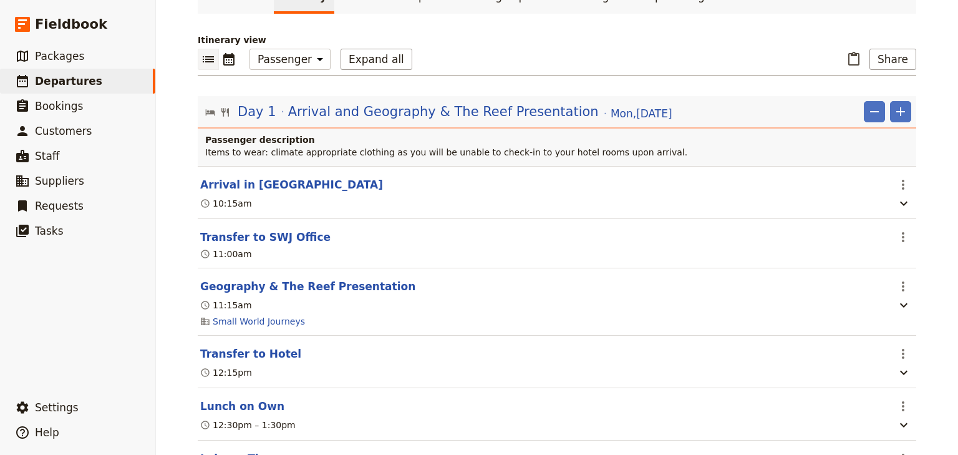
scroll to position [200, 0]
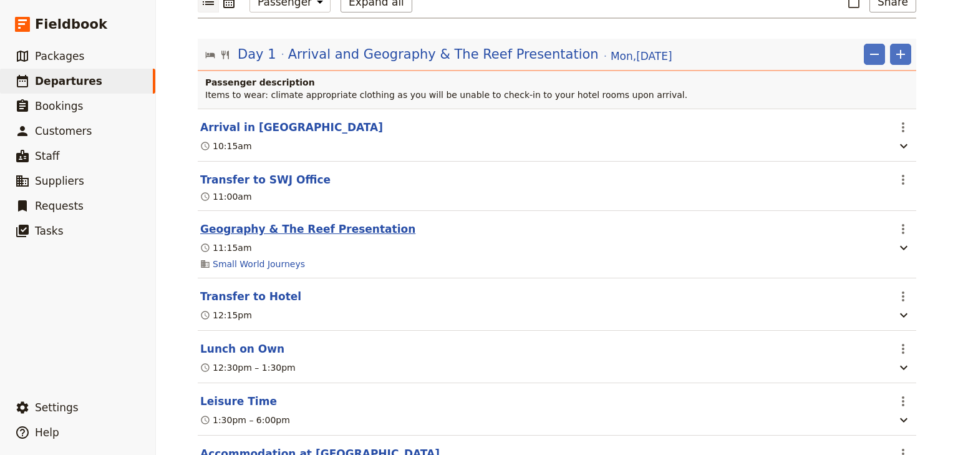
click at [296, 229] on button "Geography & The Reef Presentation" at bounding box center [307, 228] width 215 height 15
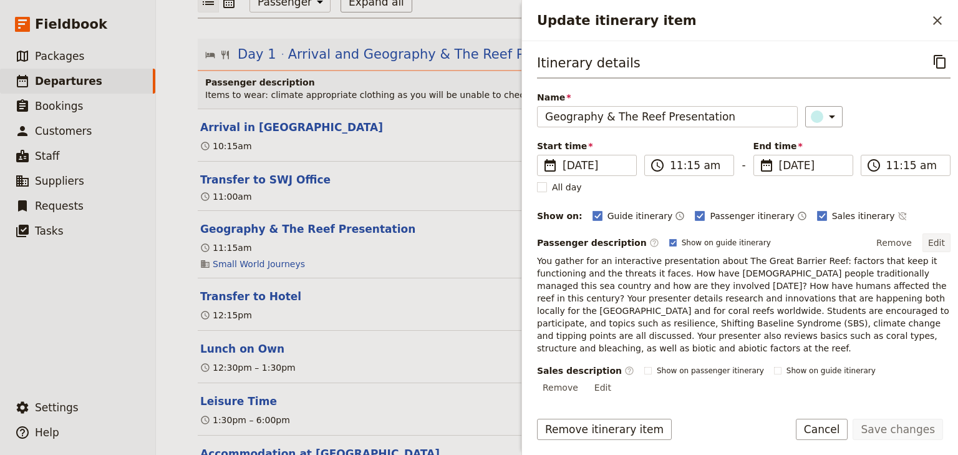
click at [937, 241] on button "Edit" at bounding box center [936, 242] width 28 height 19
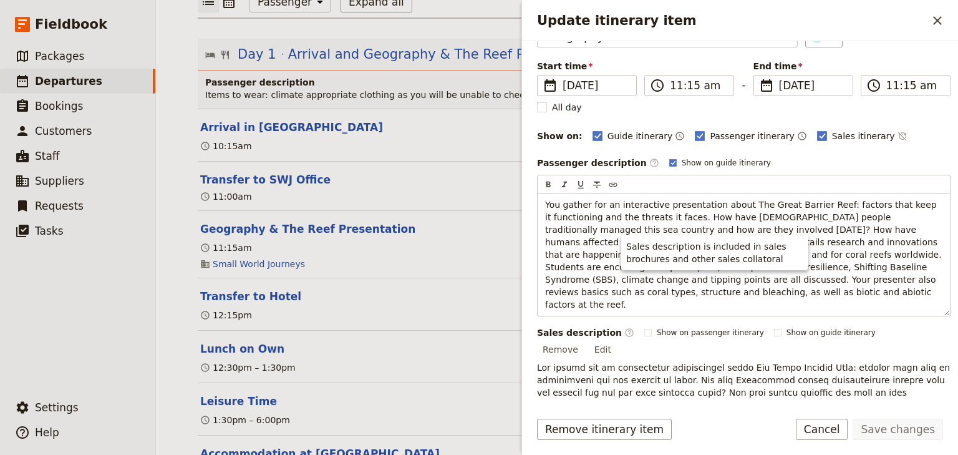
scroll to position [150, 0]
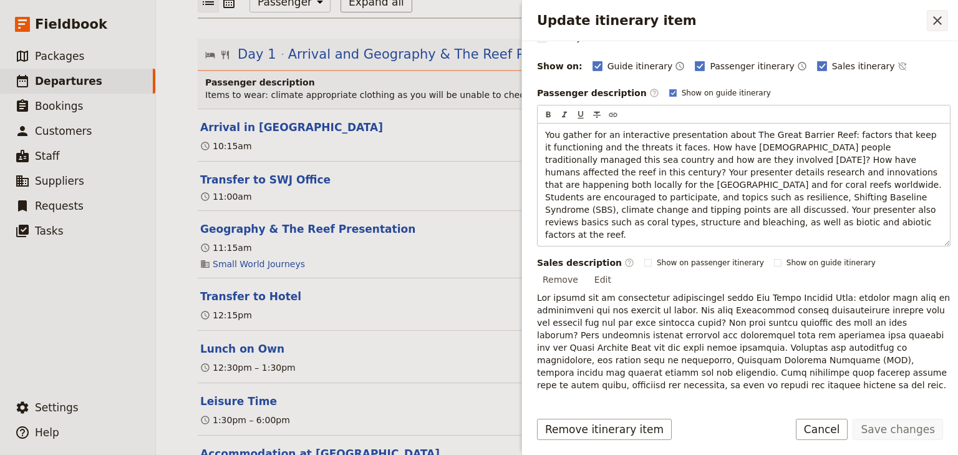
click at [936, 19] on icon "Close drawer" at bounding box center [937, 20] width 9 height 9
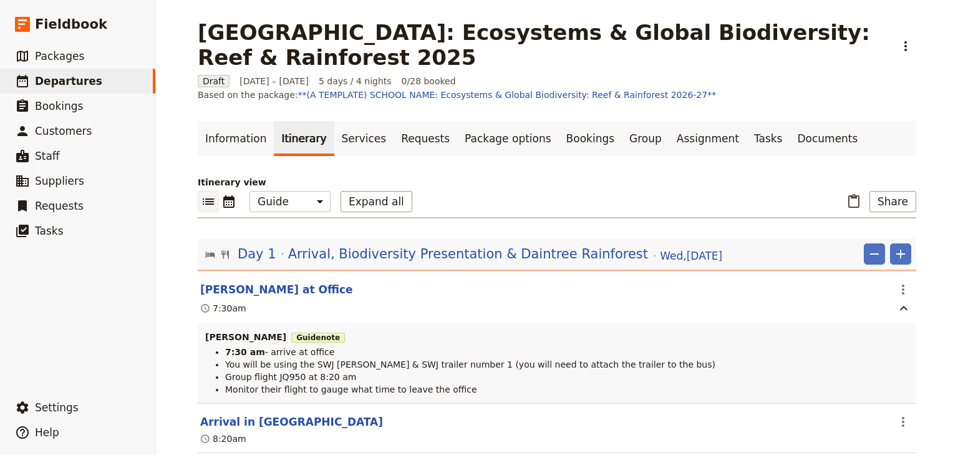
select select "STAFF"
drag, startPoint x: 236, startPoint y: 125, endPoint x: 283, endPoint y: 147, distance: 52.2
click at [236, 125] on link "Information" at bounding box center [236, 138] width 76 height 35
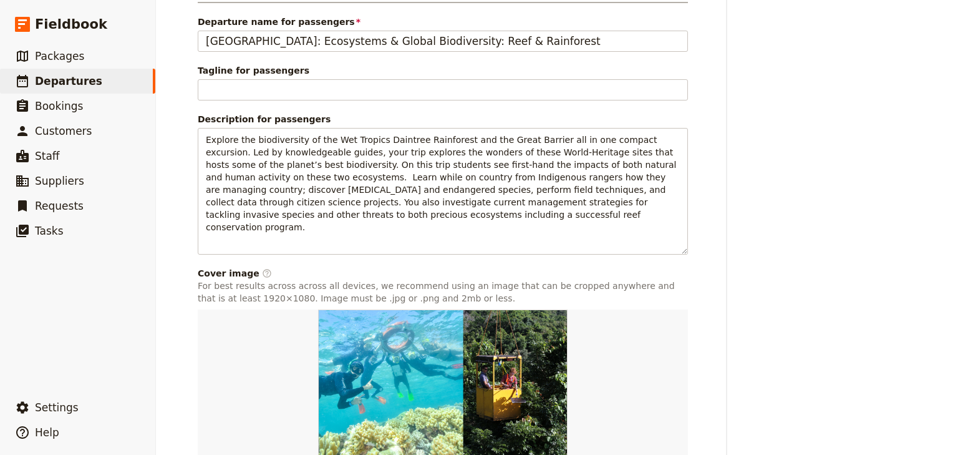
scroll to position [686, 0]
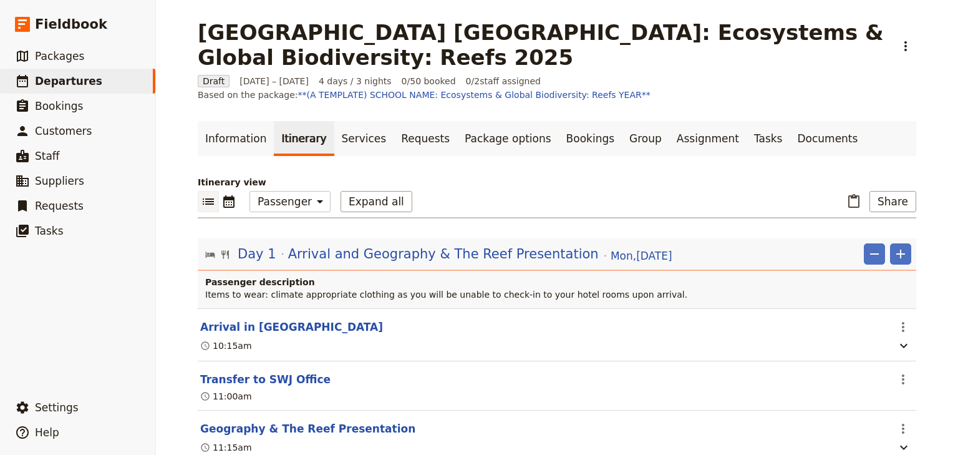
select select "PASSENGER"
drag, startPoint x: 0, startPoint y: 0, endPoint x: 45, endPoint y: 69, distance: 82.0
click at [45, 69] on link "​ Departures" at bounding box center [77, 81] width 155 height 25
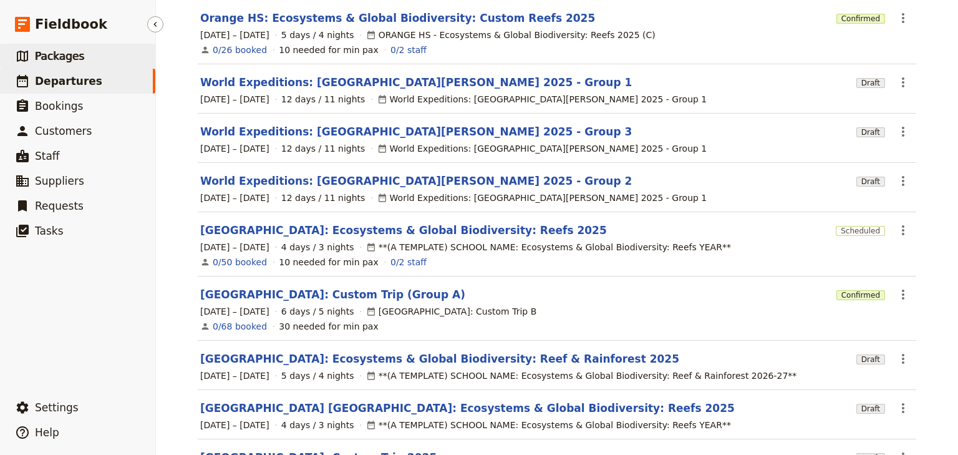
click at [46, 56] on span "Packages" at bounding box center [59, 56] width 49 height 12
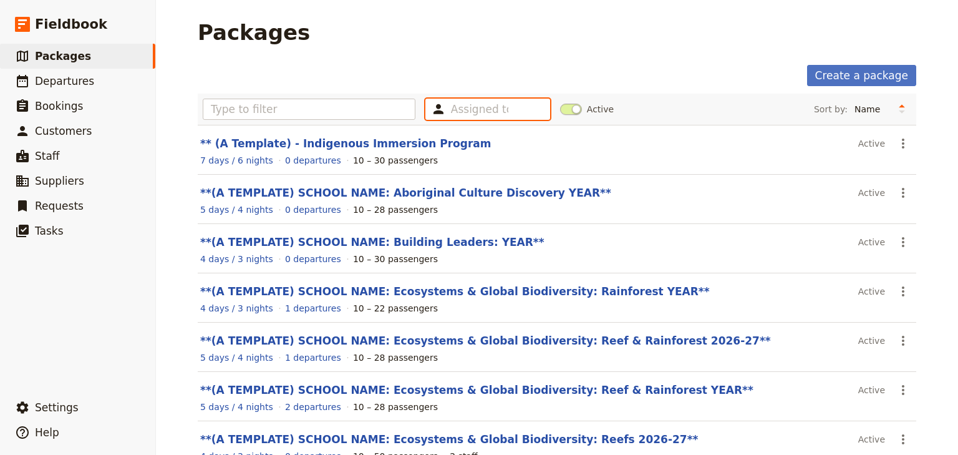
click at [471, 109] on input "text" at bounding box center [479, 109] width 57 height 15
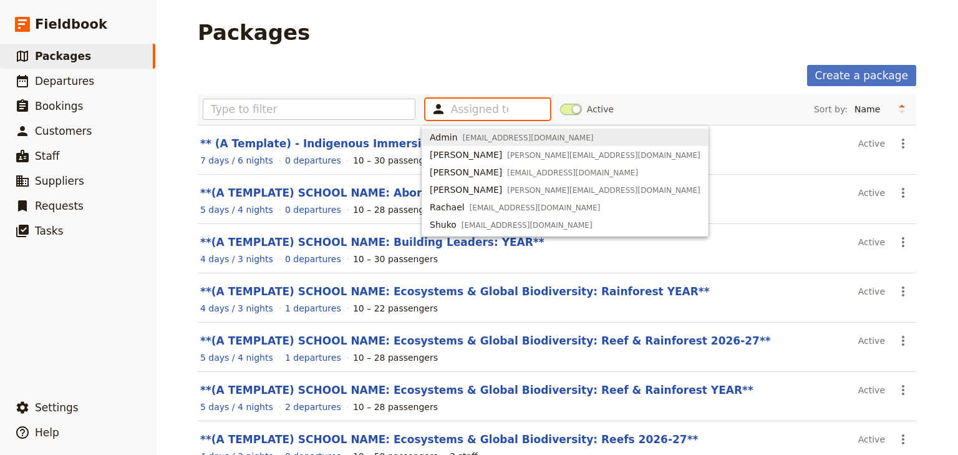
click at [441, 139] on span "Admin" at bounding box center [444, 137] width 28 height 12
type input "63e494f617e66b9aad5552ba"
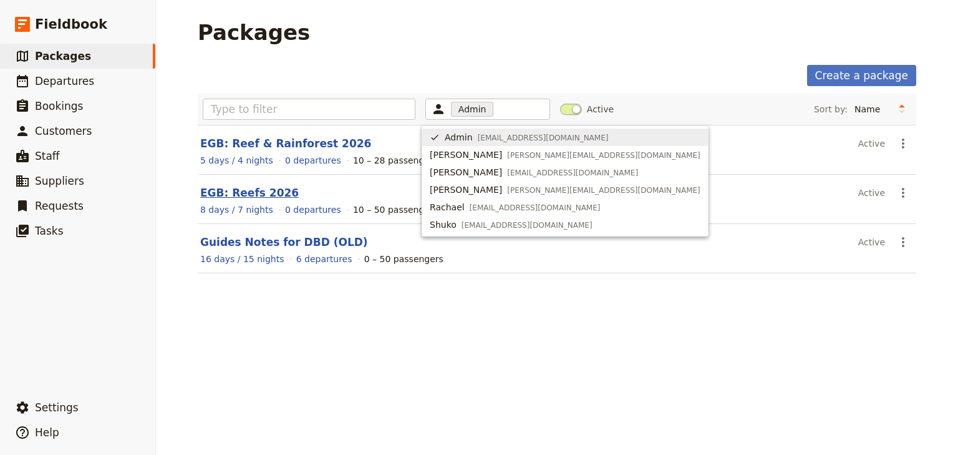
click at [258, 192] on link "EGB: Reefs 2026" at bounding box center [249, 192] width 99 height 12
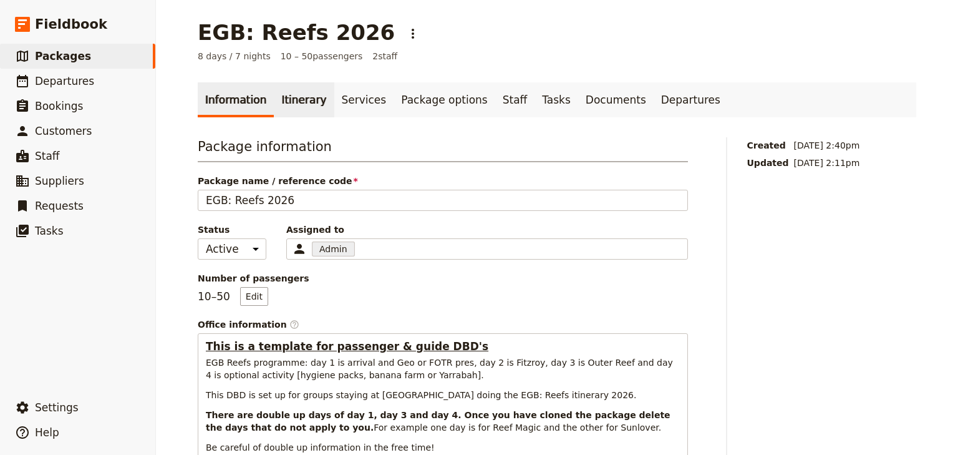
click at [289, 103] on link "Itinerary" at bounding box center [304, 99] width 60 height 35
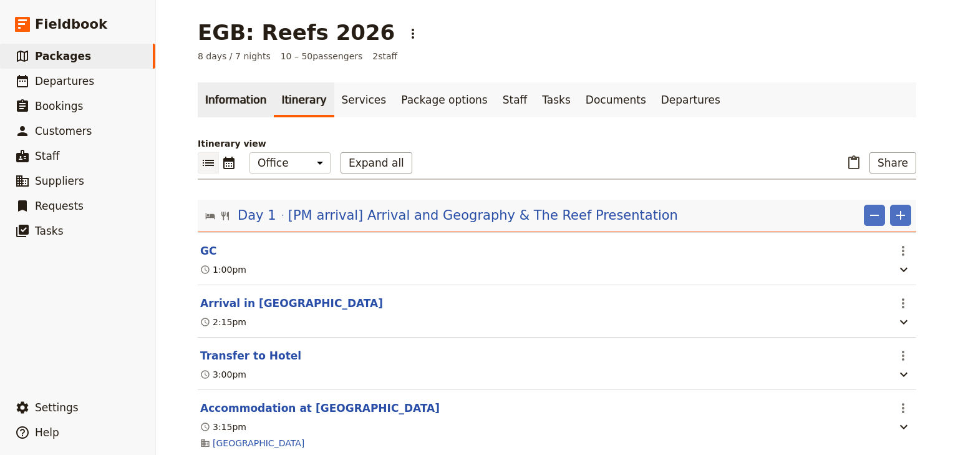
click at [227, 102] on link "Information" at bounding box center [236, 99] width 76 height 35
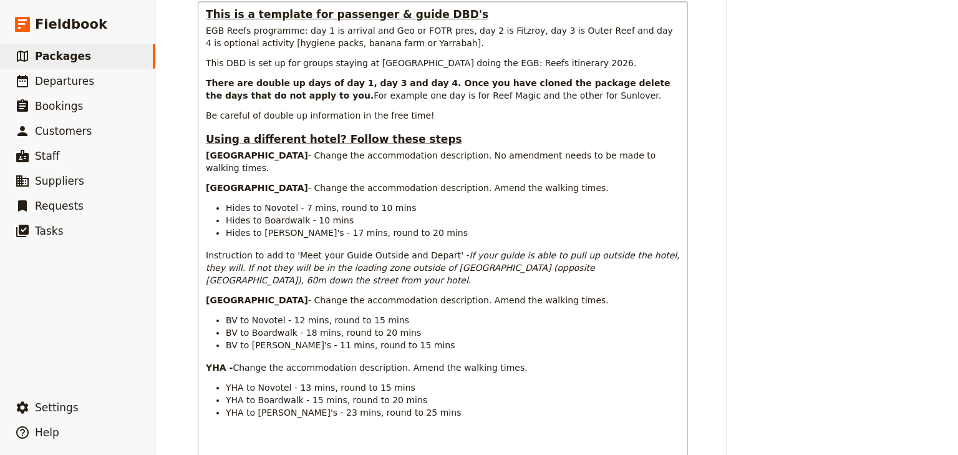
scroll to position [349, 0]
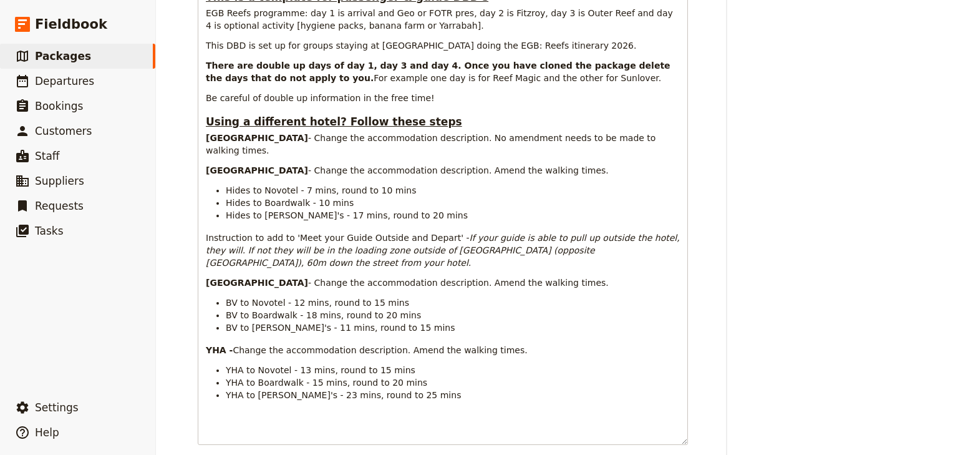
click at [712, 233] on div "Package information Package name / reference code EGB: Reefs 2026 Status Active…" at bounding box center [557, 389] width 718 height 1202
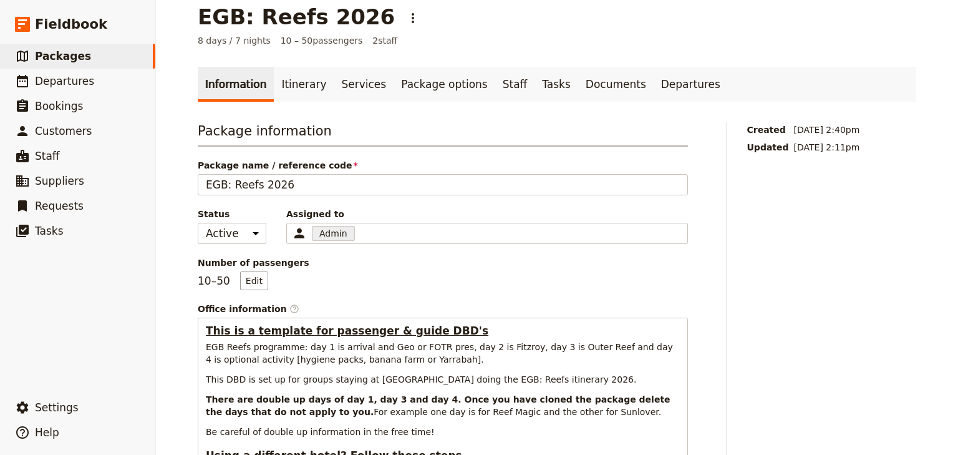
scroll to position [0, 0]
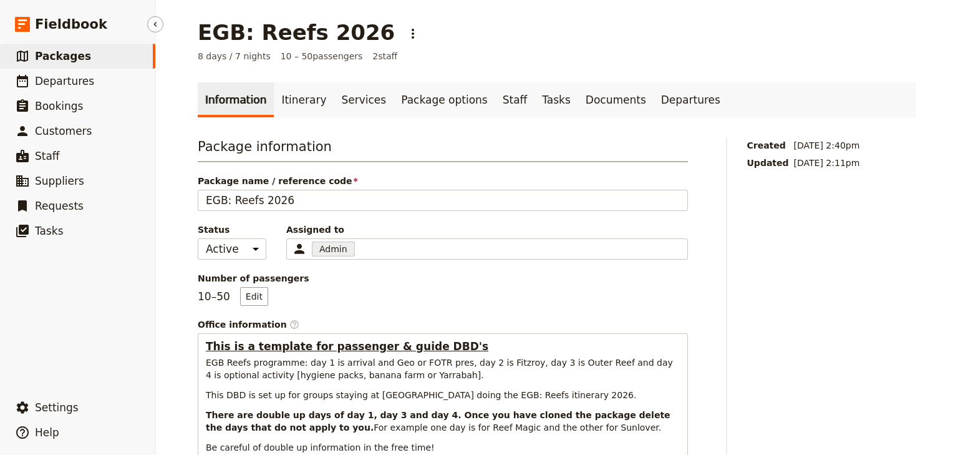
click at [67, 50] on span "Packages" at bounding box center [63, 56] width 56 height 12
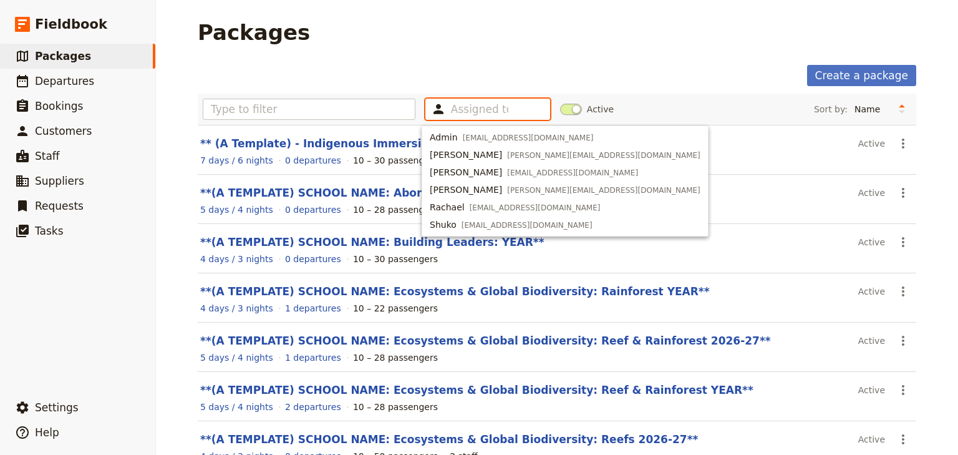
click at [451, 114] on input "text" at bounding box center [479, 109] width 57 height 15
click at [449, 136] on span "Admin" at bounding box center [444, 137] width 28 height 12
type input "63e494f617e66b9aad5552ba"
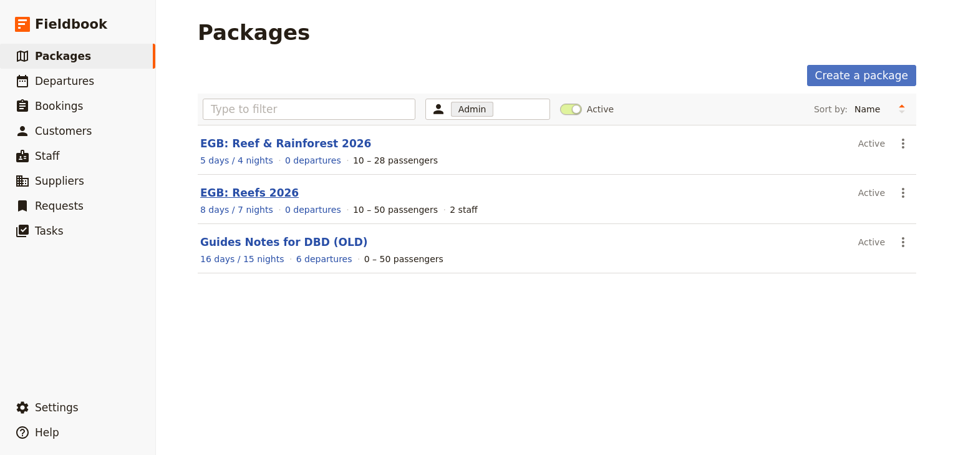
click at [248, 192] on link "EGB: Reefs 2026" at bounding box center [249, 192] width 99 height 12
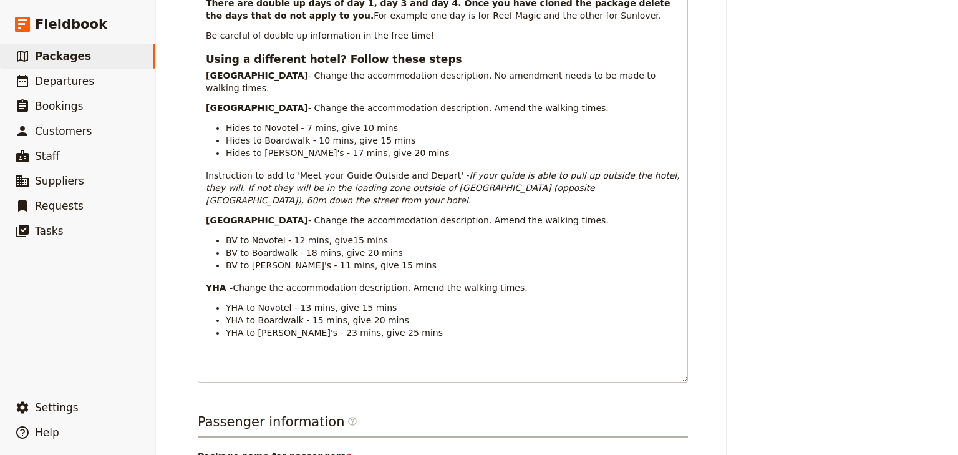
scroll to position [499, 0]
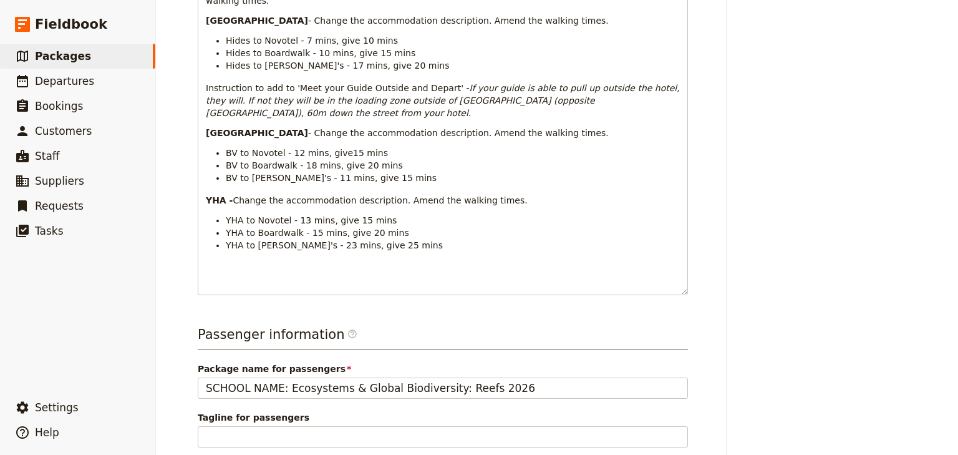
click at [804, 247] on div "Created [DATE] 2:40pm Updated [DATE] 2:13pm" at bounding box center [832, 239] width 170 height 1202
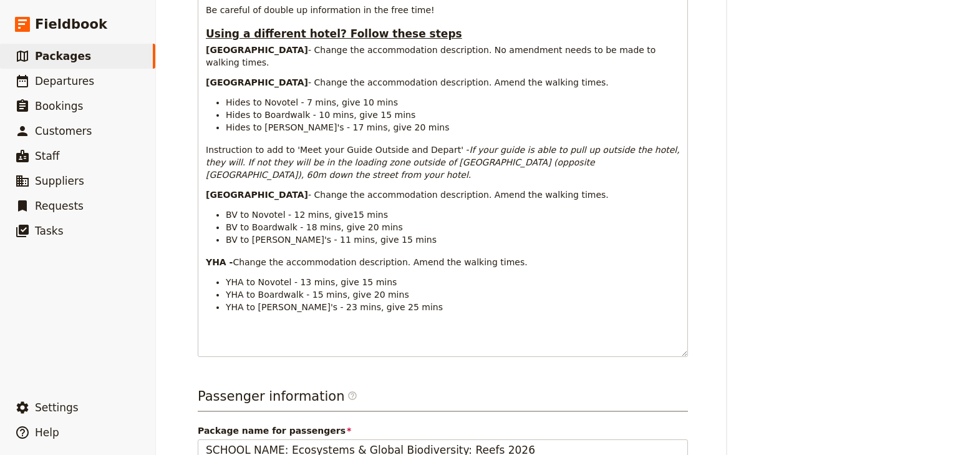
scroll to position [349, 0]
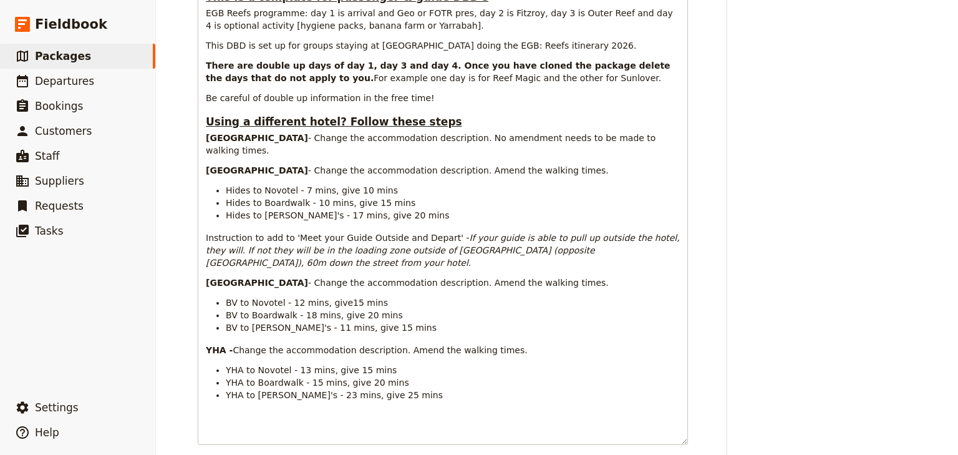
drag, startPoint x: 876, startPoint y: 291, endPoint x: 857, endPoint y: 283, distance: 20.4
click at [871, 289] on div "Created [DATE] 2:40pm Updated [DATE] 2:13pm" at bounding box center [832, 389] width 170 height 1202
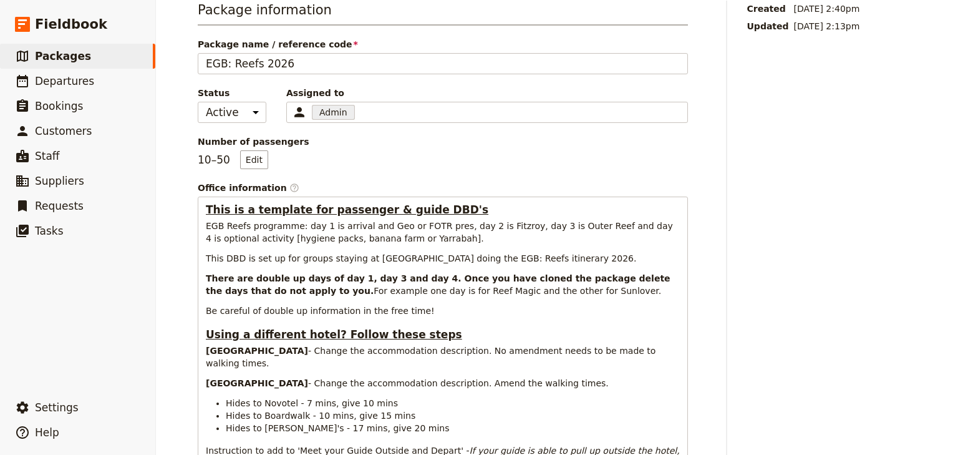
scroll to position [100, 0]
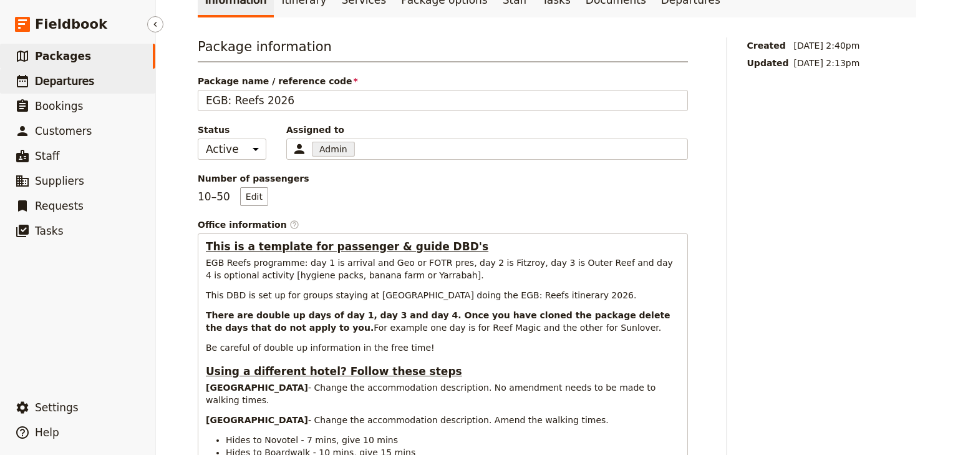
click at [55, 80] on span "Departures" at bounding box center [64, 81] width 59 height 12
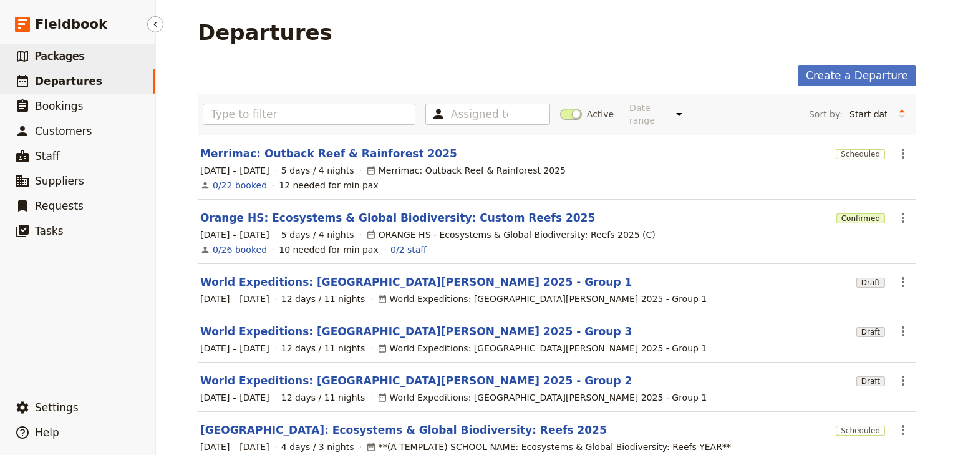
click at [63, 57] on span "Packages" at bounding box center [59, 56] width 49 height 12
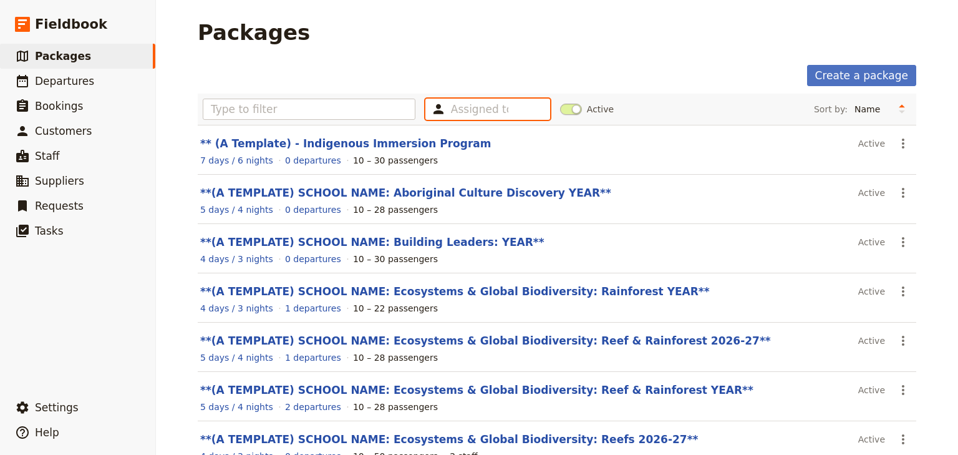
click at [476, 110] on input "text" at bounding box center [479, 109] width 57 height 15
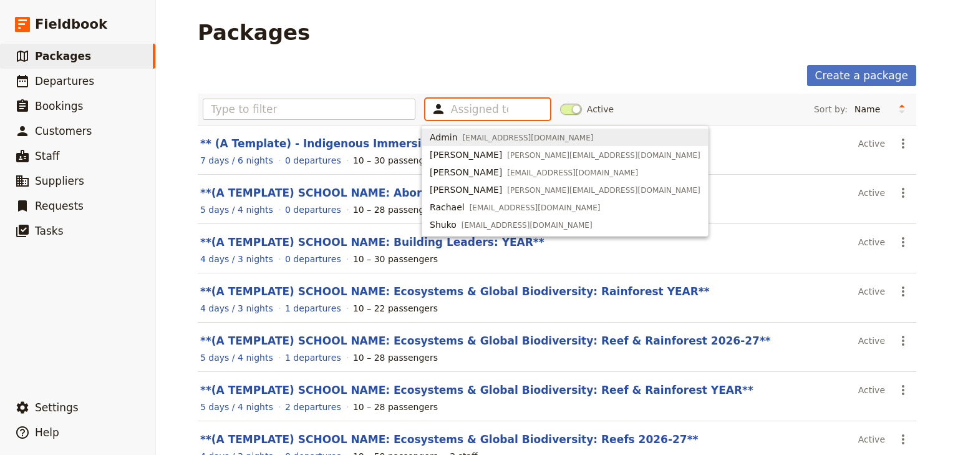
click at [465, 138] on span "[EMAIL_ADDRESS][DOMAIN_NAME]" at bounding box center [528, 138] width 131 height 10
type input "63e494f617e66b9aad5552ba"
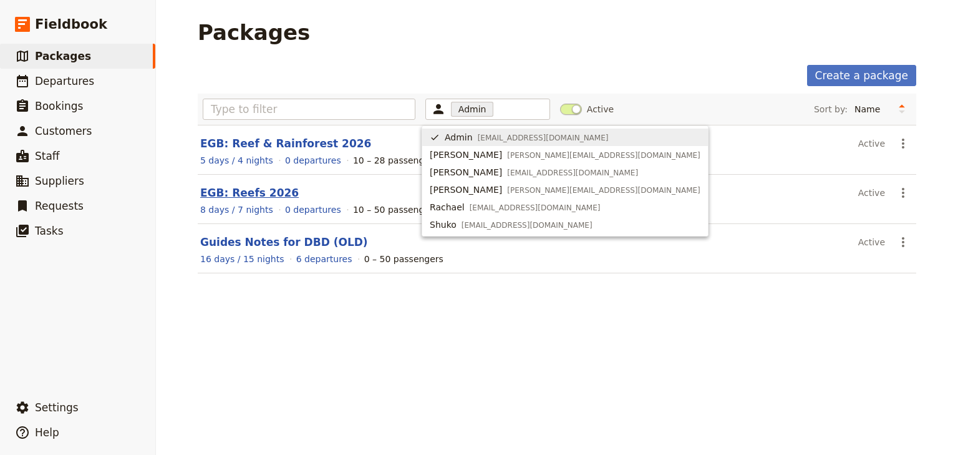
click at [247, 191] on link "EGB: Reefs 2026" at bounding box center [249, 192] width 99 height 12
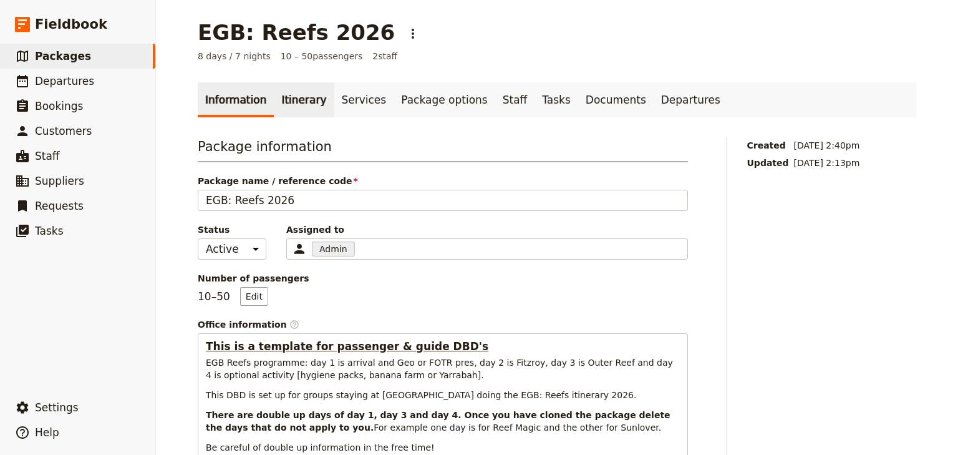
click at [286, 100] on link "Itinerary" at bounding box center [304, 99] width 60 height 35
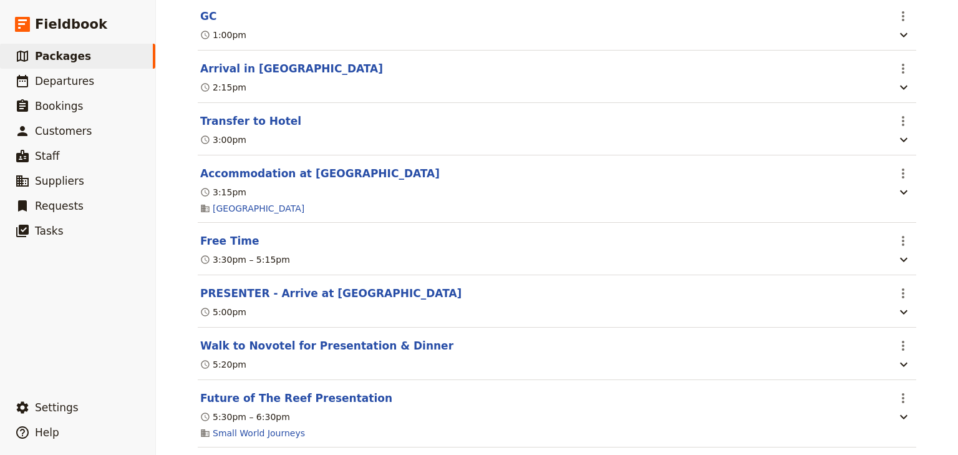
scroll to position [299, 0]
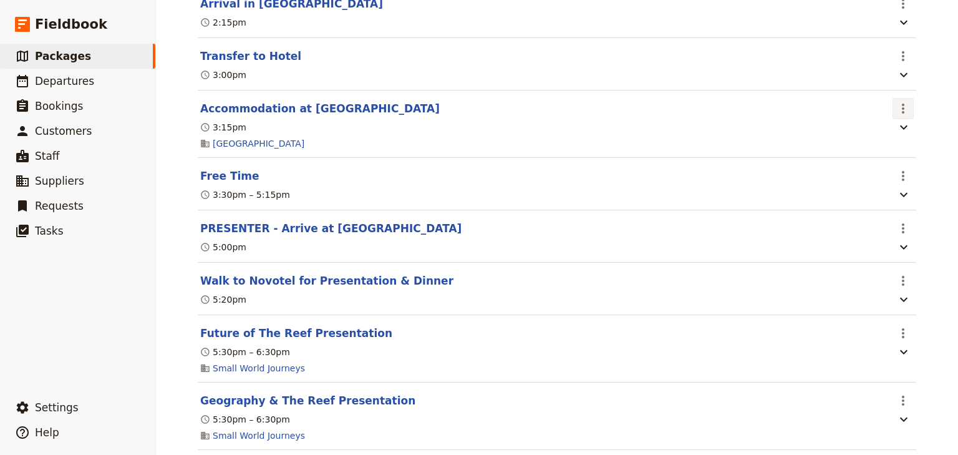
click at [902, 110] on icon "Actions" at bounding box center [903, 109] width 2 height 10
click at [890, 137] on span "Edit this itinerary item" at bounding box center [841, 137] width 98 height 12
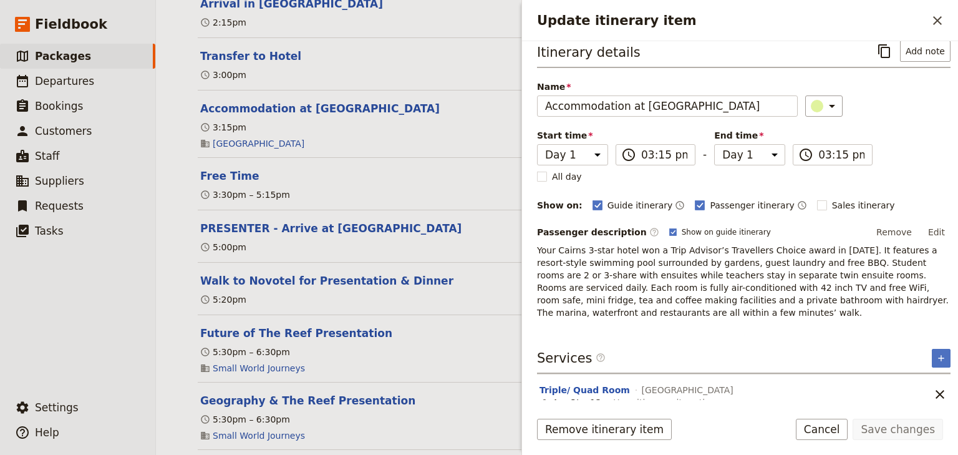
scroll to position [21, 0]
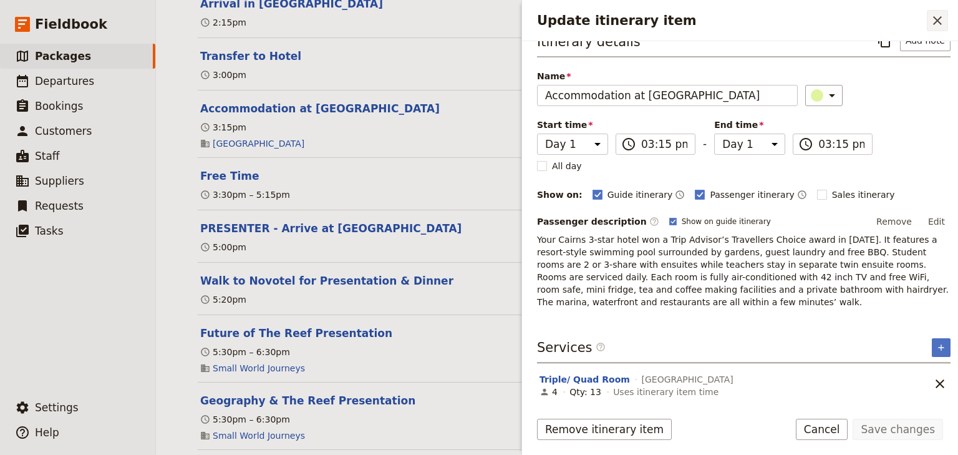
click at [939, 18] on icon "Close drawer" at bounding box center [937, 20] width 9 height 9
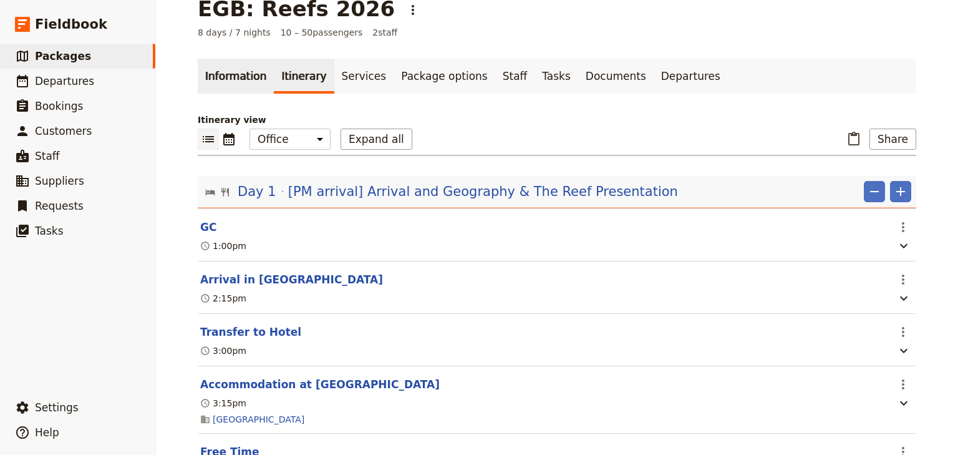
scroll to position [0, 0]
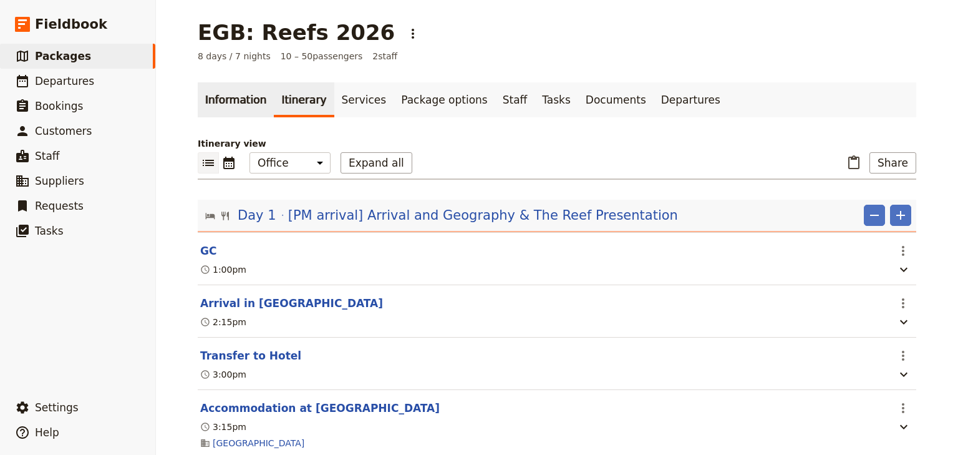
click at [232, 107] on link "Information" at bounding box center [236, 99] width 76 height 35
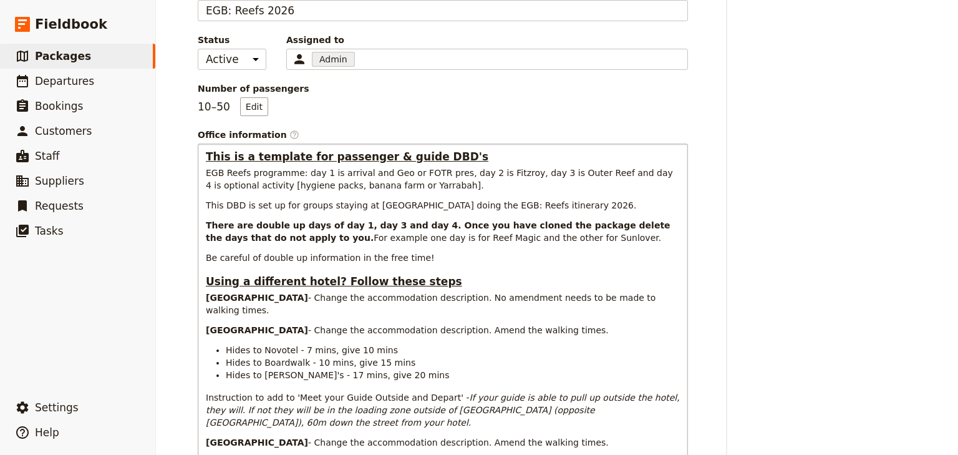
scroll to position [249, 0]
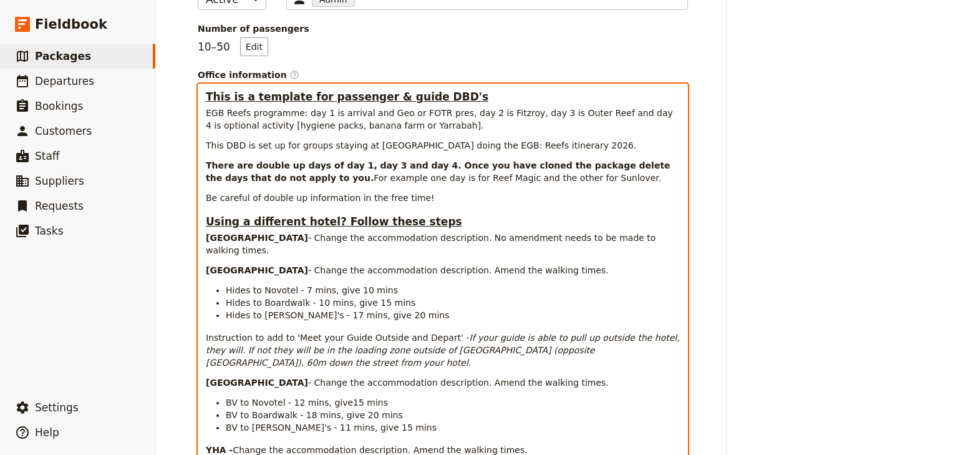
click at [412, 265] on span "- Change the accommodation description. Amend the walking times." at bounding box center [458, 270] width 301 height 10
click at [423, 236] on span "- Change the accommodation description. No amendment needs to be made to walkin…" at bounding box center [432, 244] width 453 height 22
click at [444, 238] on span "- Change the accommodation description and the supplier. No amendment needs to …" at bounding box center [442, 244] width 473 height 22
click at [410, 270] on span "- Change the accommodation description. Amend the walking times." at bounding box center [458, 270] width 301 height 10
click at [410, 377] on span "- Change the accommodation description. Amend the walking times." at bounding box center [458, 382] width 301 height 10
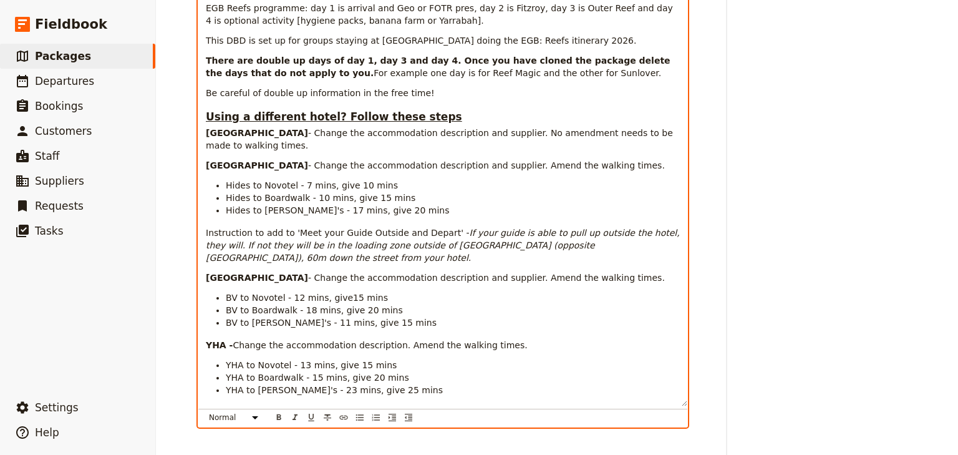
scroll to position [349, 0]
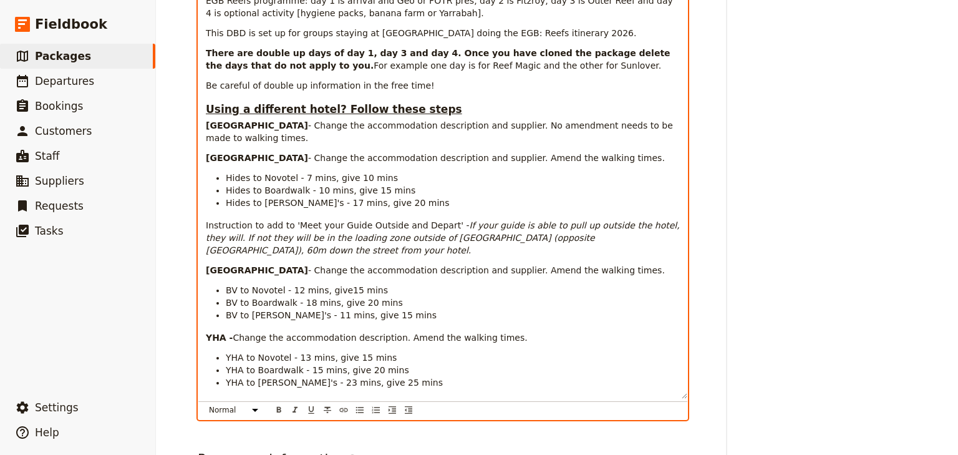
click at [382, 332] on span "Change the accommodation description. Amend the walking times." at bounding box center [380, 337] width 294 height 10
click at [518, 296] on li "BV to Boardwalk - 18 mins, give 20 mins" at bounding box center [453, 302] width 454 height 12
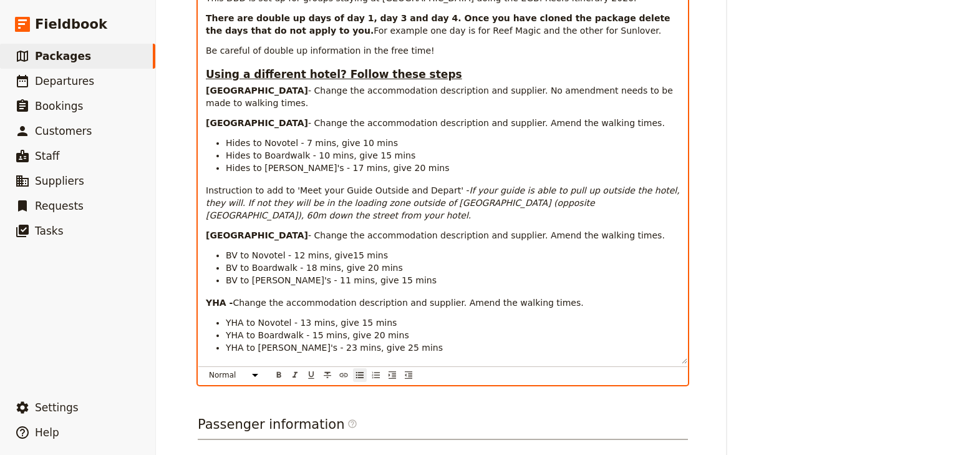
scroll to position [399, 0]
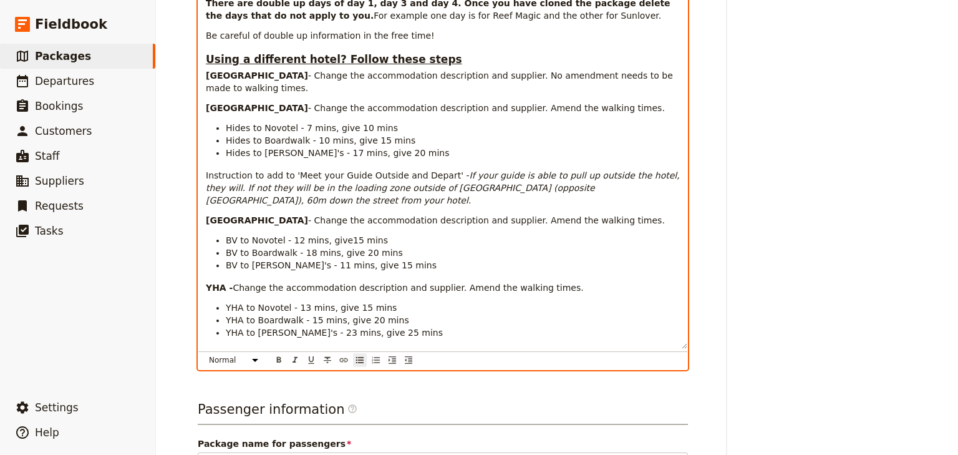
click at [445, 314] on li "YHA to Boardwalk - 15 mins, give 20 mins" at bounding box center [453, 320] width 454 height 12
click at [445, 259] on li "BV to [PERSON_NAME]'s - 11 mins, give 15 mins" at bounding box center [453, 265] width 454 height 12
click at [413, 246] on li "BV to Boardwalk - 18 mins, give 20 mins" at bounding box center [453, 252] width 454 height 12
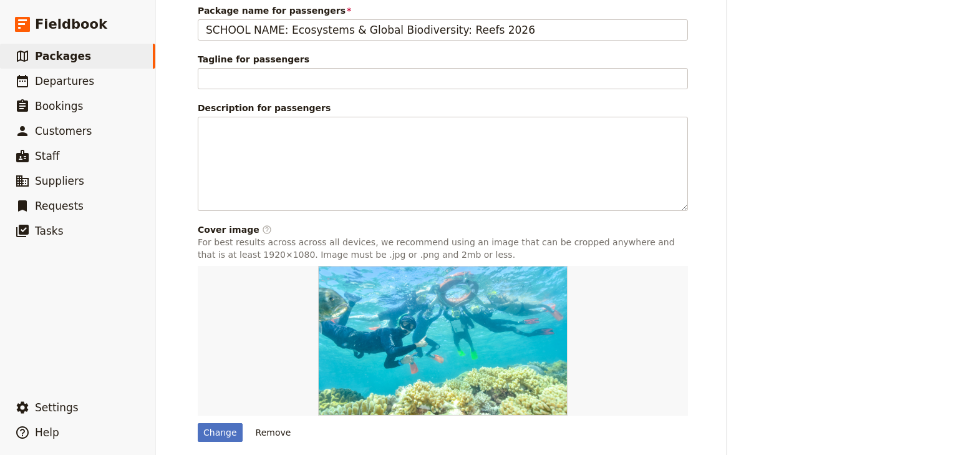
scroll to position [877, 0]
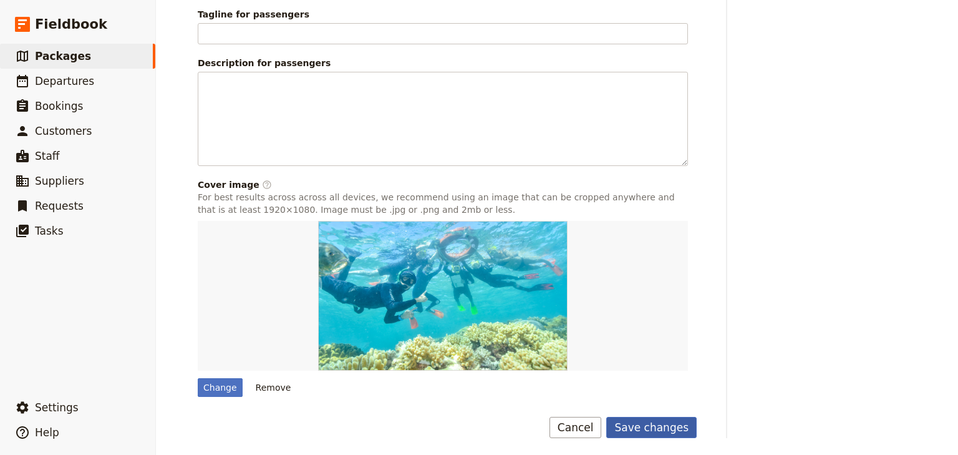
click at [655, 425] on button "Save changes" at bounding box center [651, 427] width 90 height 21
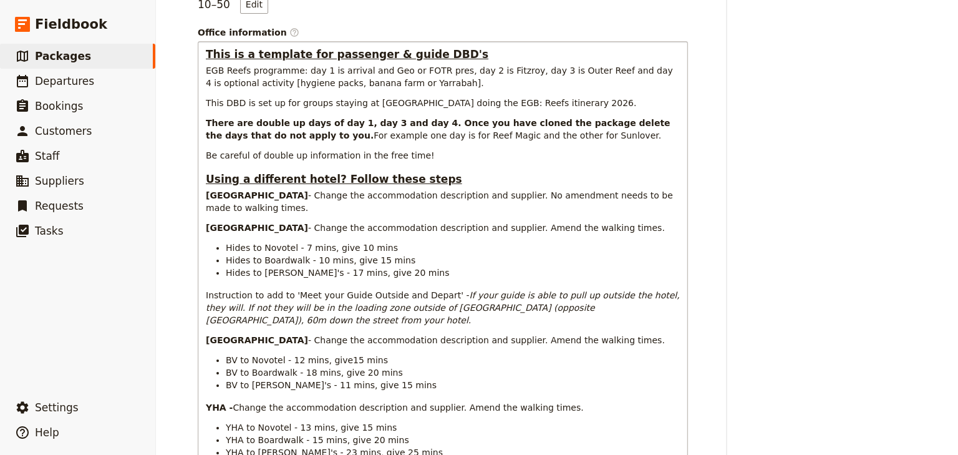
scroll to position [228, 0]
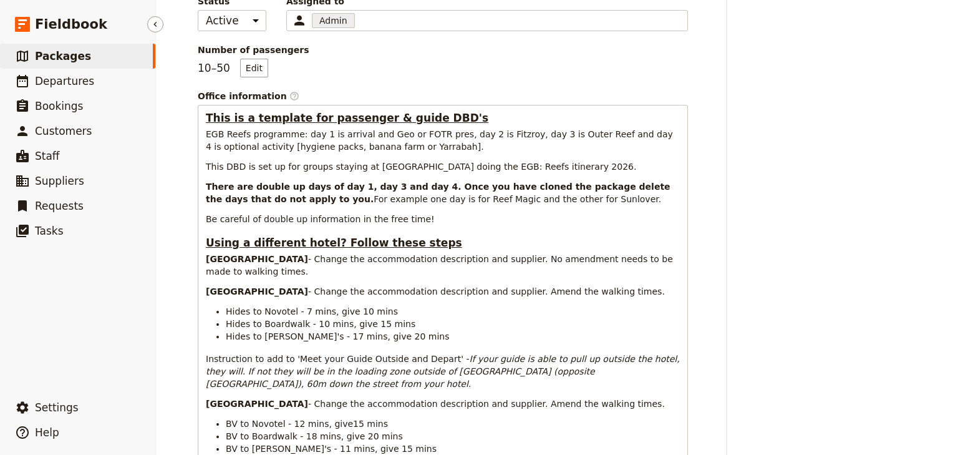
click at [55, 60] on span "Packages" at bounding box center [63, 56] width 56 height 12
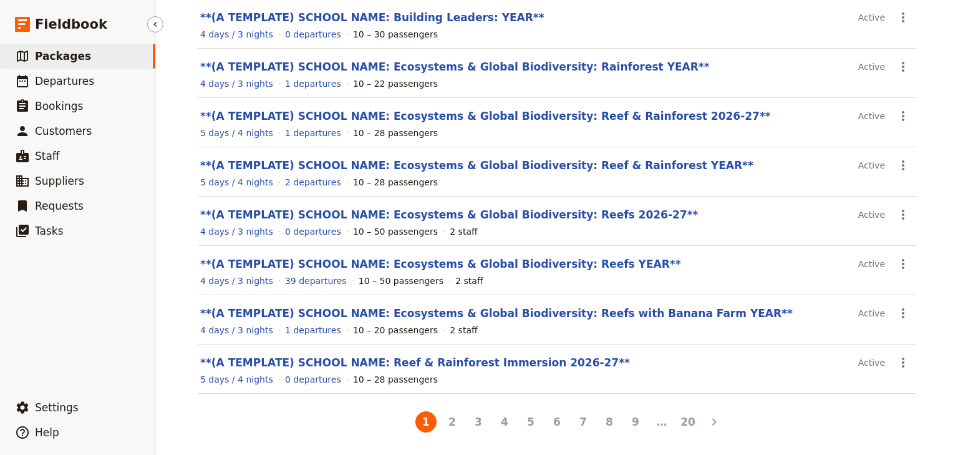
scroll to position [223, 0]
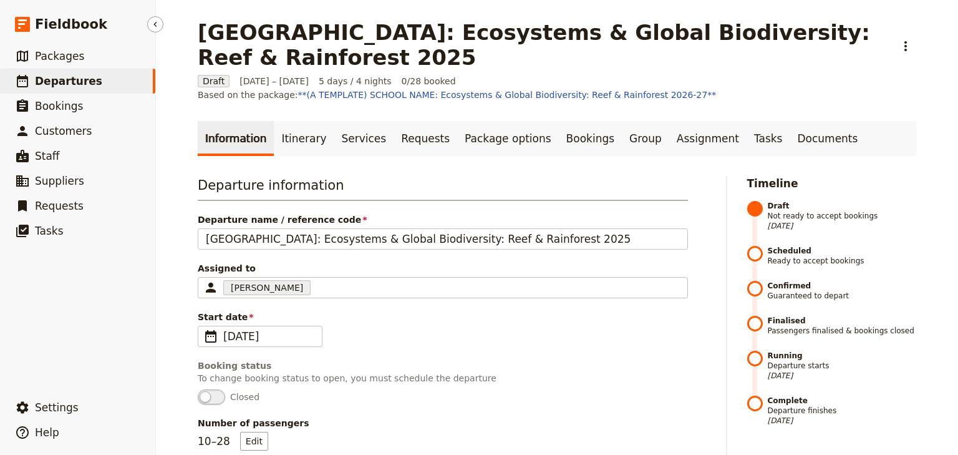
scroll to position [686, 0]
